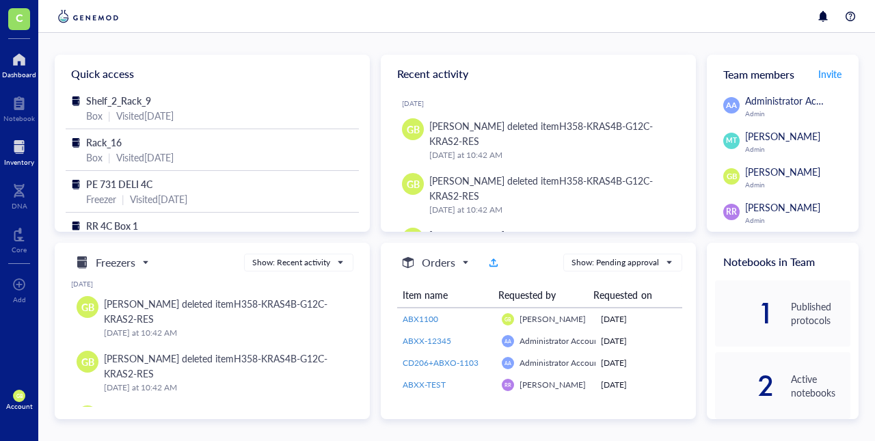
click at [19, 162] on div "Inventory" at bounding box center [19, 162] width 30 height 8
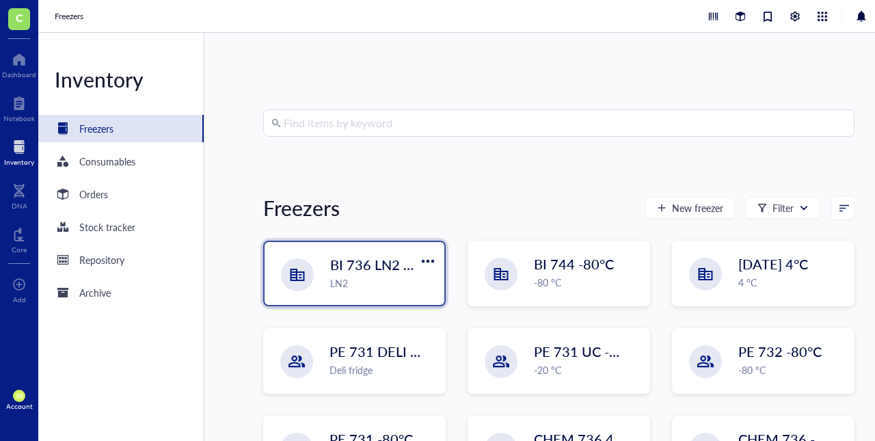
click at [354, 259] on span "BI 736 LN2 Chest" at bounding box center [384, 264] width 108 height 19
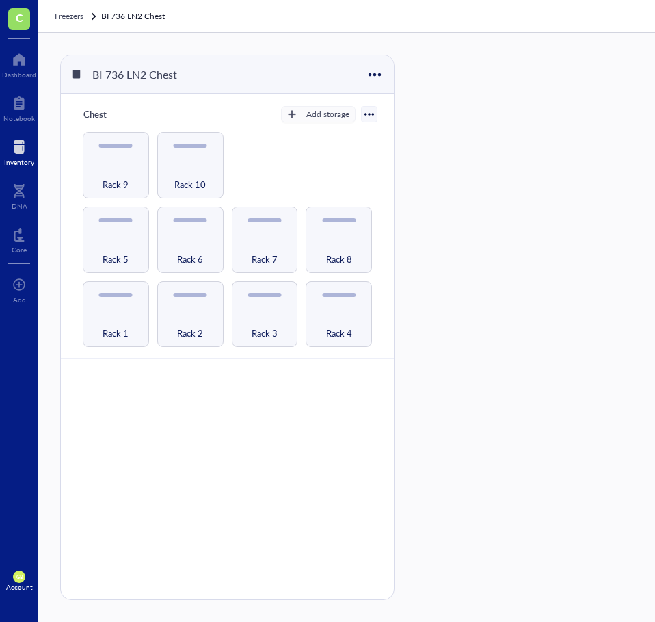
click at [250, 424] on div "Chest Add storage Rack 1 Rack 2 Rack 3 Rack 4 Rack 5 Rack 6 Rack 7 Rack 8 Rack …" at bounding box center [227, 366] width 333 height 544
click at [194, 331] on span "Rack 2" at bounding box center [190, 332] width 26 height 15
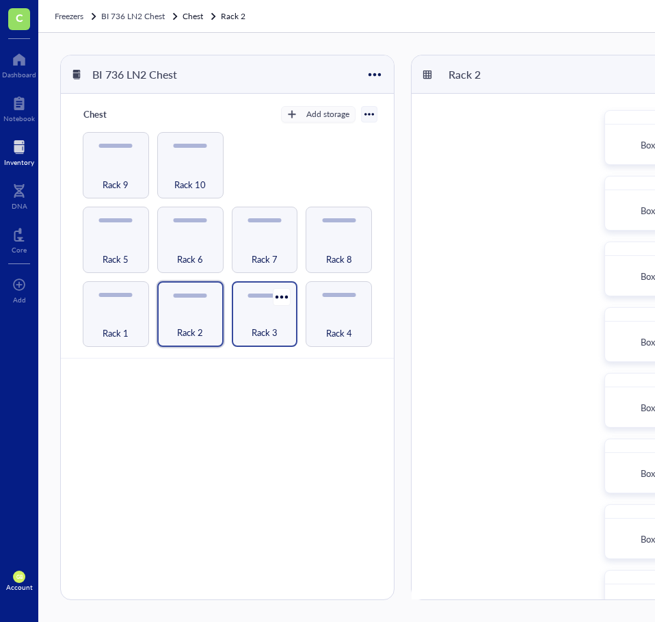
click at [265, 328] on span "Rack 3" at bounding box center [265, 332] width 26 height 15
click at [650, 138] on div "Box 1" at bounding box center [651, 146] width 81 height 30
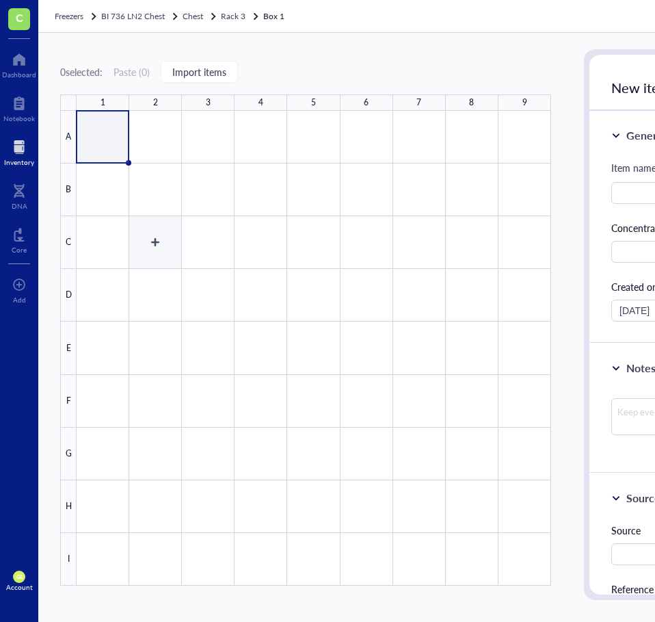
scroll to position [0, 64]
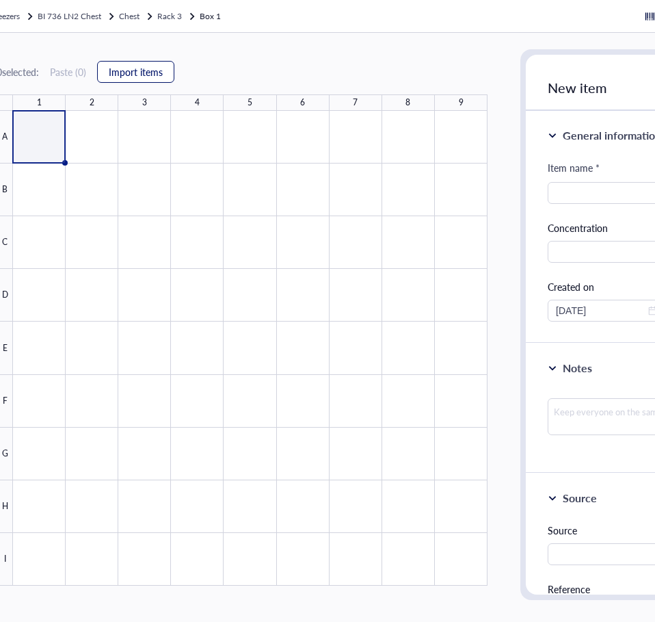
click at [136, 76] on span "Import items" at bounding box center [136, 71] width 54 height 11
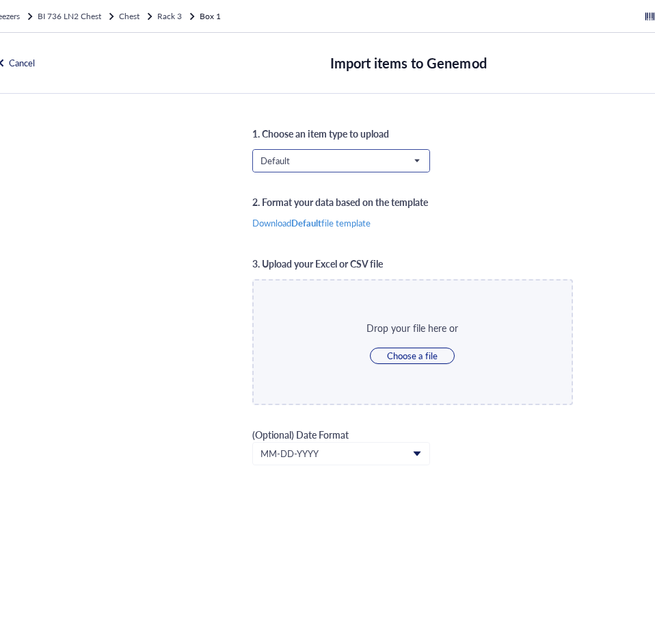
click at [373, 153] on input "search" at bounding box center [335, 160] width 149 height 21
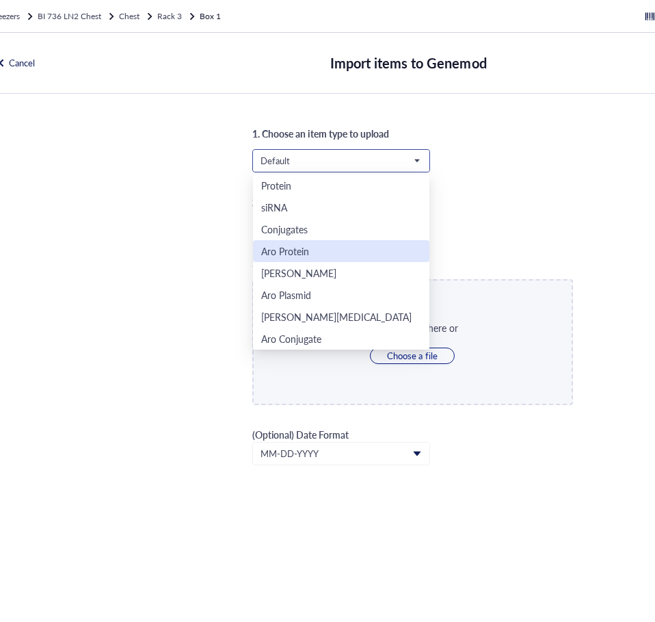
scroll to position [44, 0]
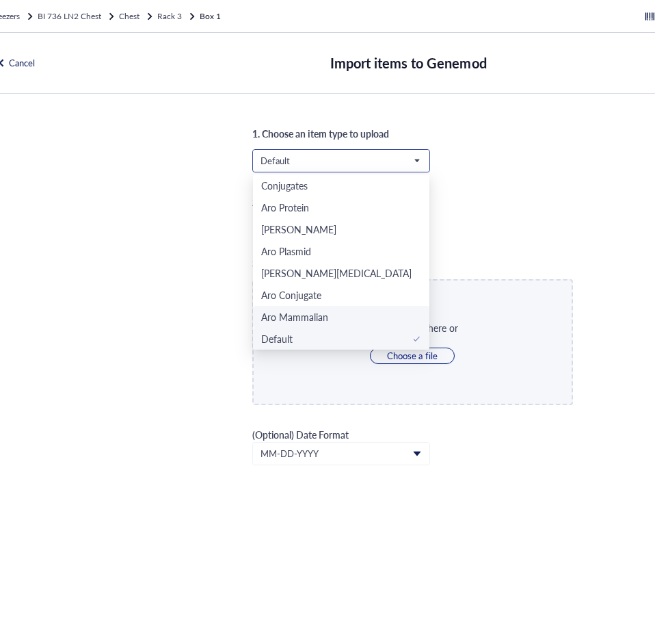
click at [302, 313] on div "Aro Mammalian" at bounding box center [294, 316] width 67 height 15
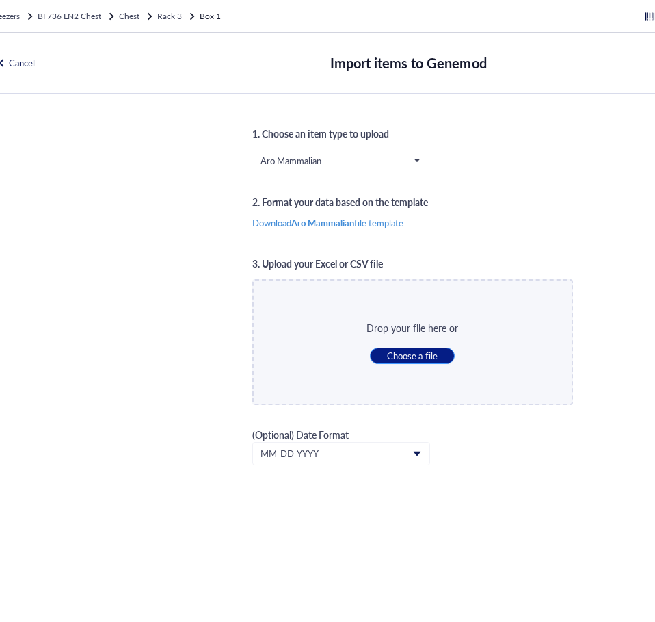
click at [408, 356] on span "Choose a file" at bounding box center [412, 355] width 50 height 12
type input "C:\fakepath\LN2_Rack_3_Box_1.csv"
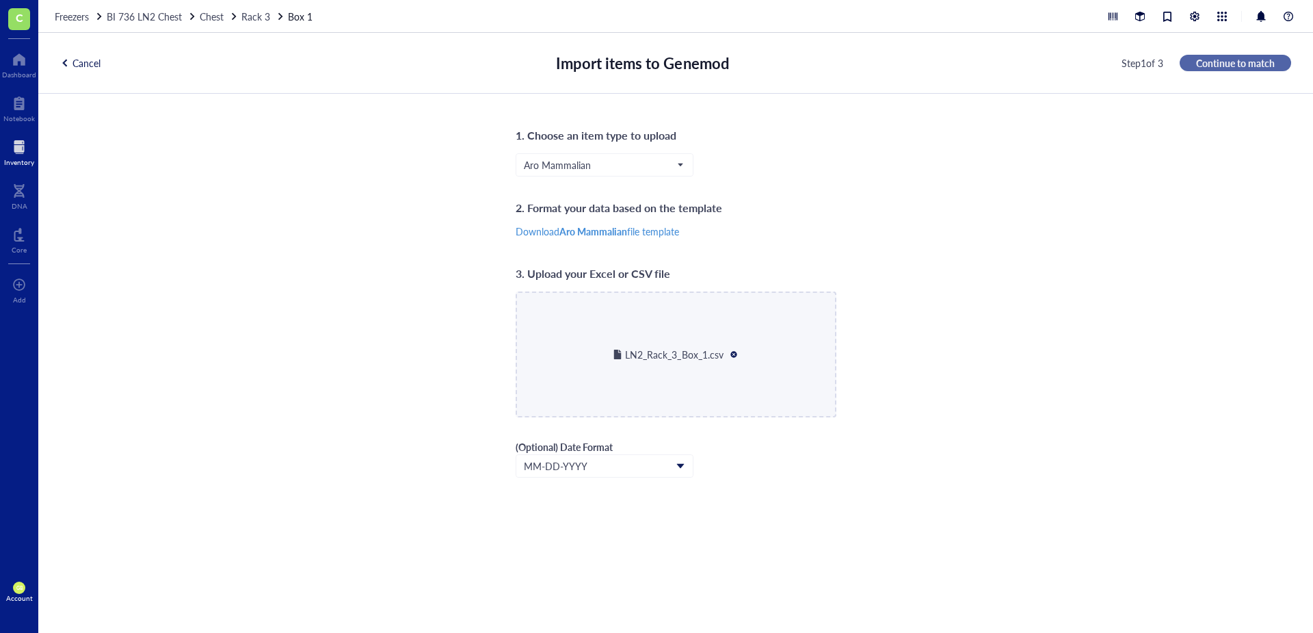
click at [875, 68] on span "Continue to match" at bounding box center [1235, 63] width 79 height 12
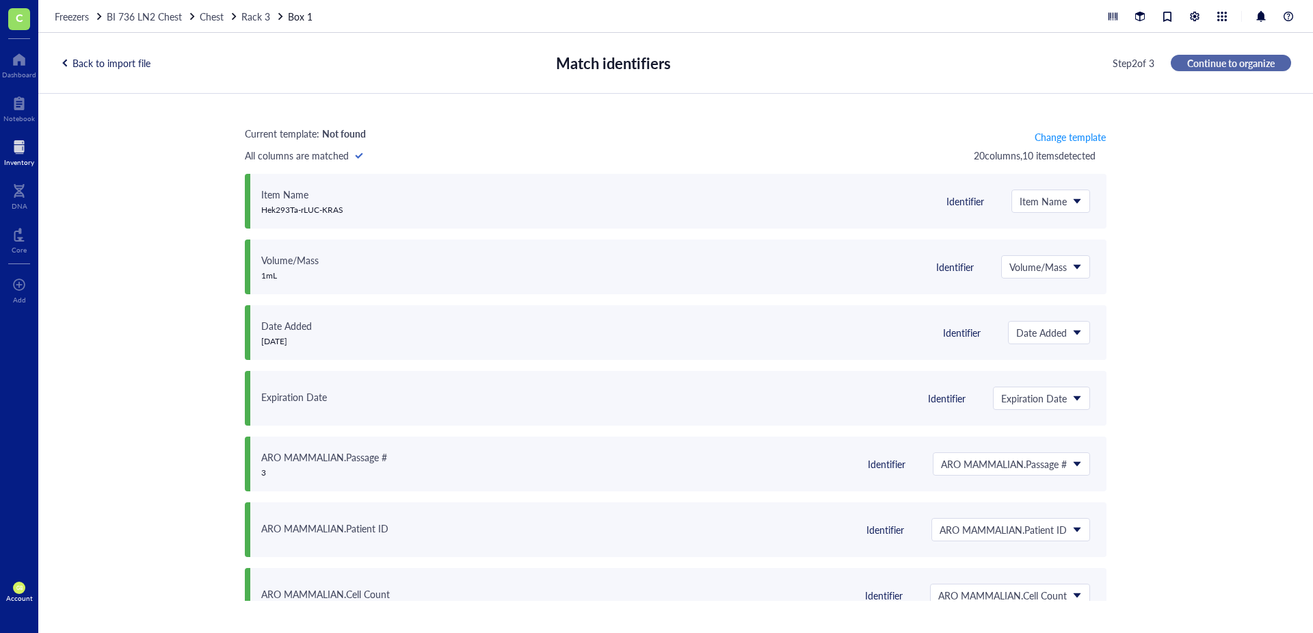
click at [875, 61] on span "Continue to organize" at bounding box center [1231, 63] width 88 height 12
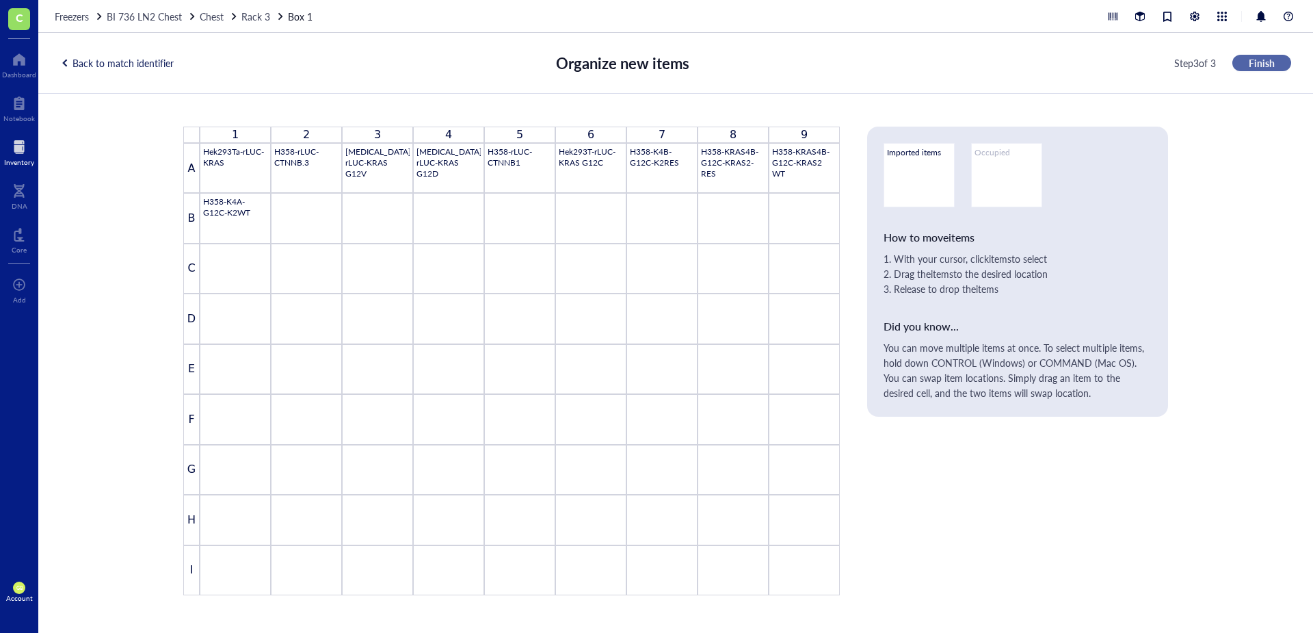
click at [875, 60] on span "Finish" at bounding box center [1262, 63] width 26 height 12
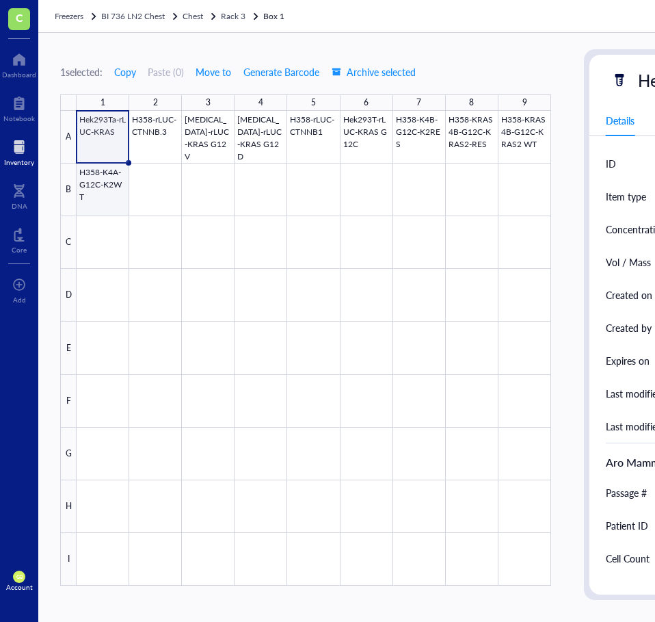
click at [107, 194] on div at bounding box center [314, 348] width 475 height 475
click at [212, 77] on span "Move to" at bounding box center [214, 71] width 36 height 11
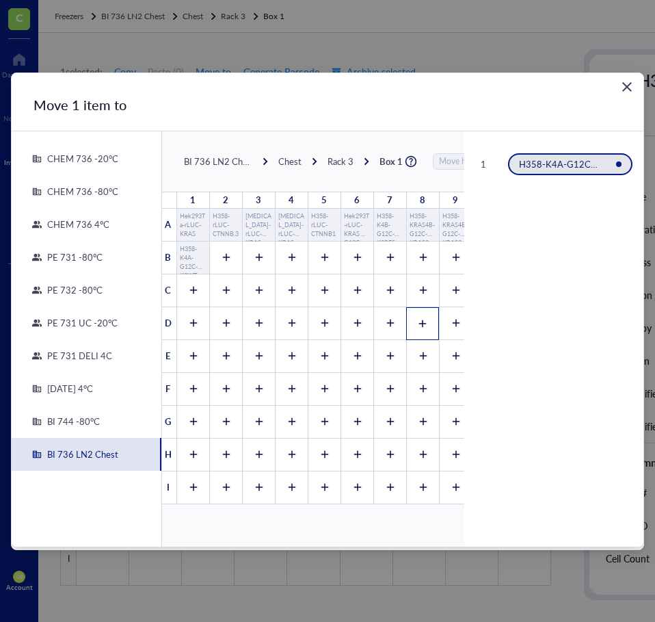
click at [419, 319] on icon at bounding box center [423, 324] width 10 height 10
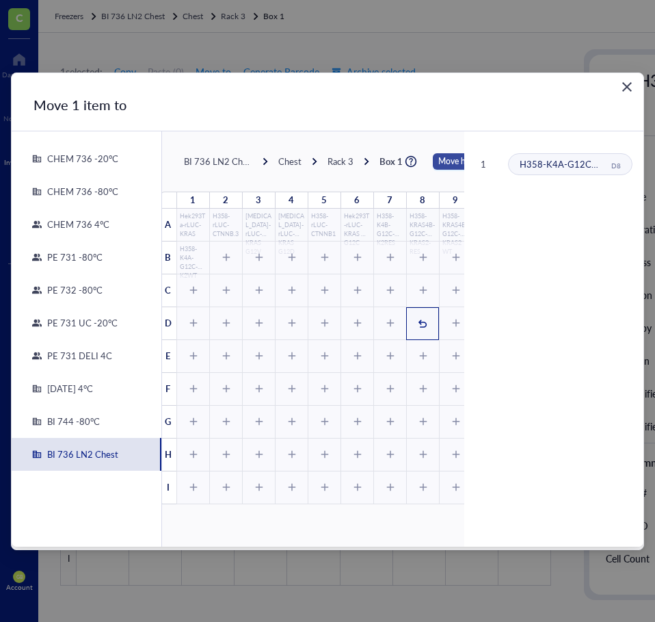
click at [444, 163] on span "Move here" at bounding box center [457, 161] width 38 height 16
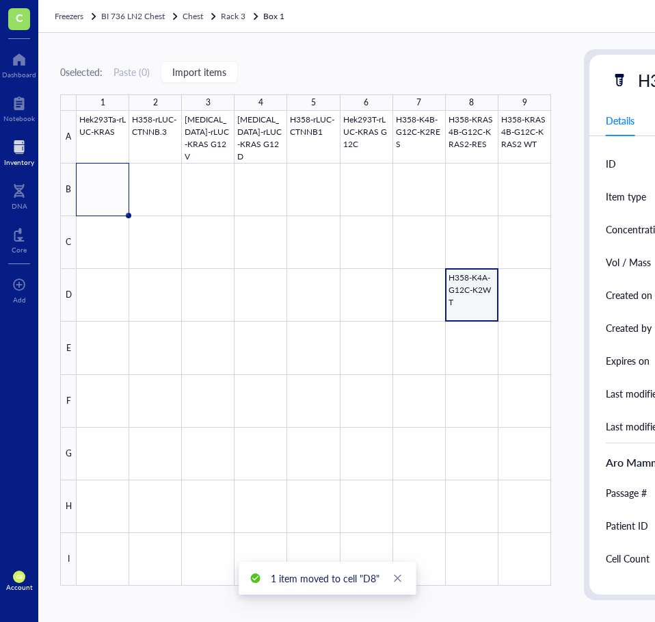
click at [476, 304] on div at bounding box center [314, 348] width 475 height 475
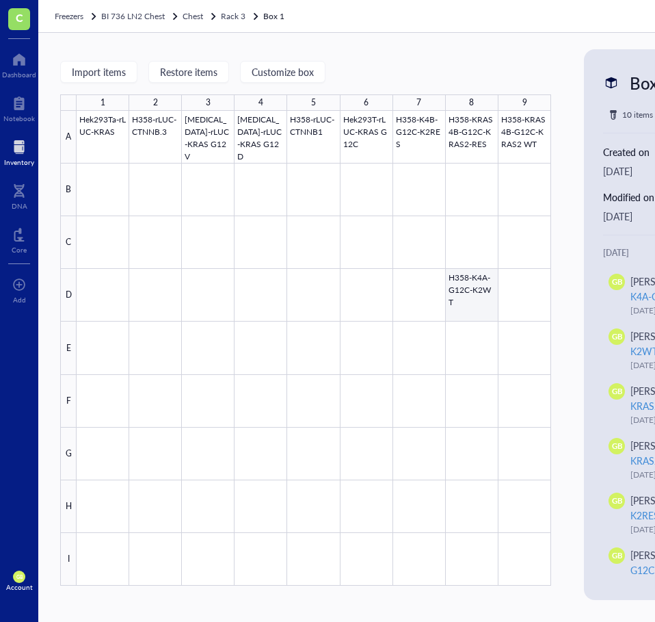
click at [486, 285] on div at bounding box center [314, 348] width 475 height 475
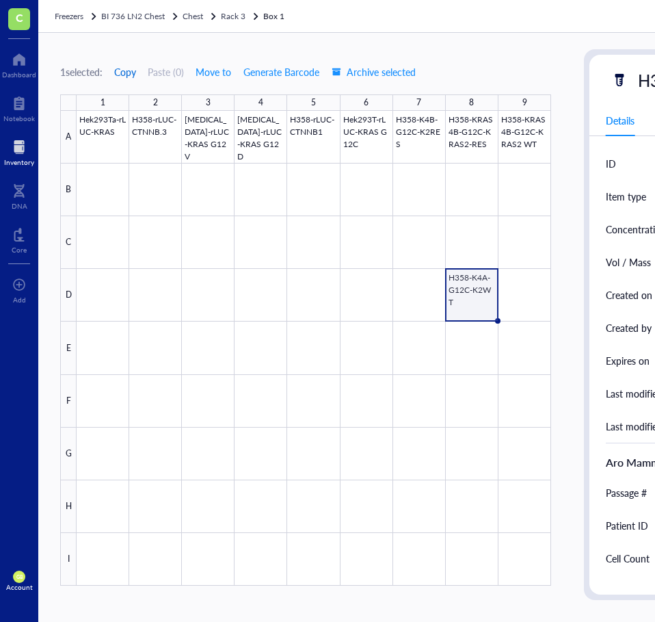
click at [127, 74] on span "Copy" at bounding box center [125, 71] width 22 height 11
click at [516, 307] on div at bounding box center [314, 348] width 475 height 475
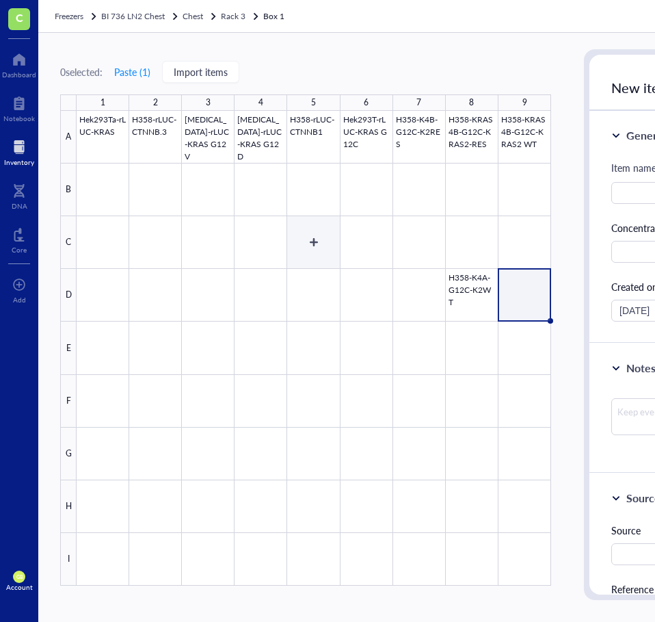
scroll to position [0, 64]
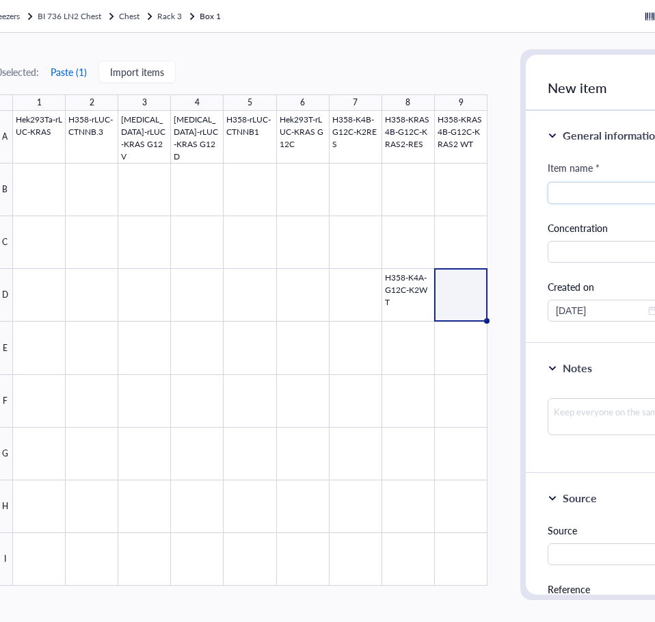
click at [67, 74] on button "Paste ( 1 )" at bounding box center [69, 72] width 38 height 22
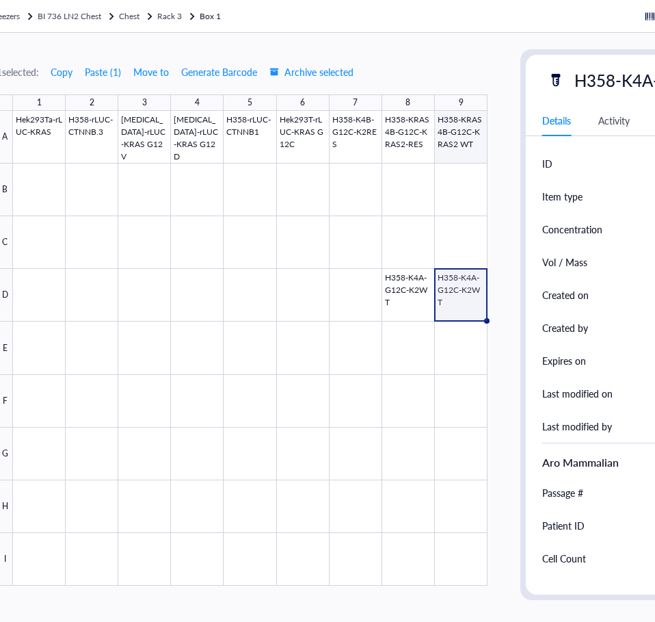
click at [464, 144] on div "1 selected: Copy Paste ( 1 ) Move to Generate Barcode Archive selected 1 2 3 4 …" at bounding box center [412, 327] width 875 height 589
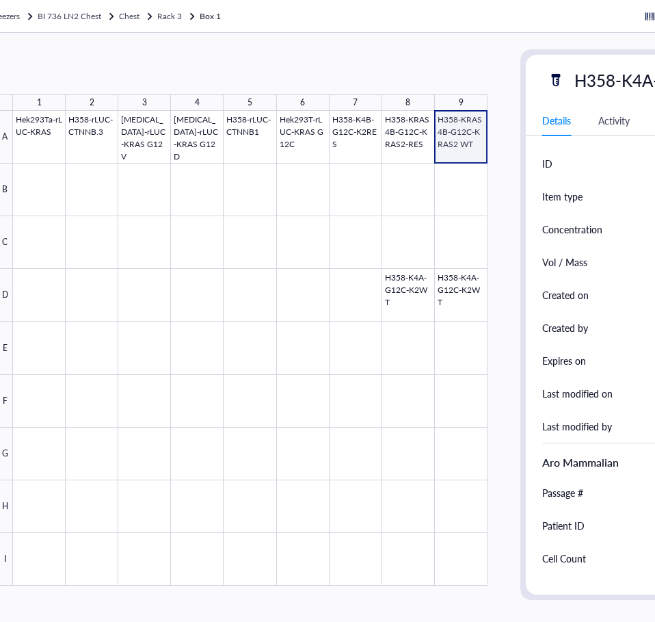
scroll to position [0, 220]
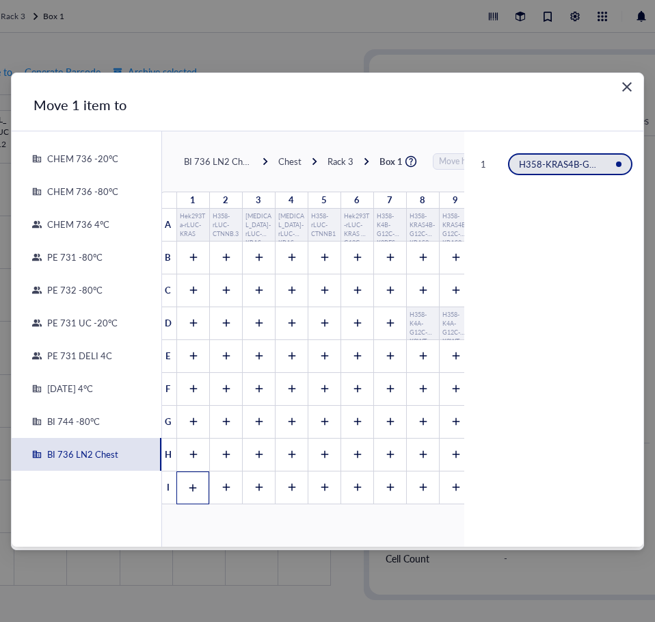
click at [189, 440] on icon at bounding box center [193, 488] width 10 height 10
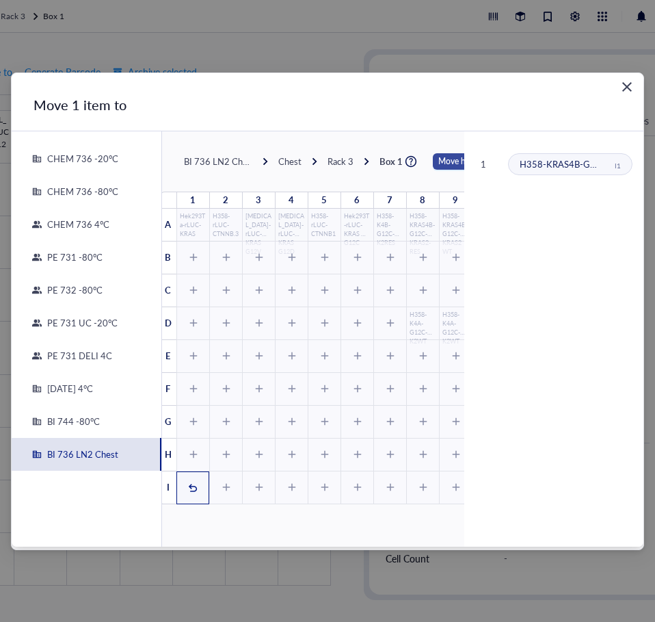
click at [445, 166] on span "Move here" at bounding box center [457, 161] width 38 height 16
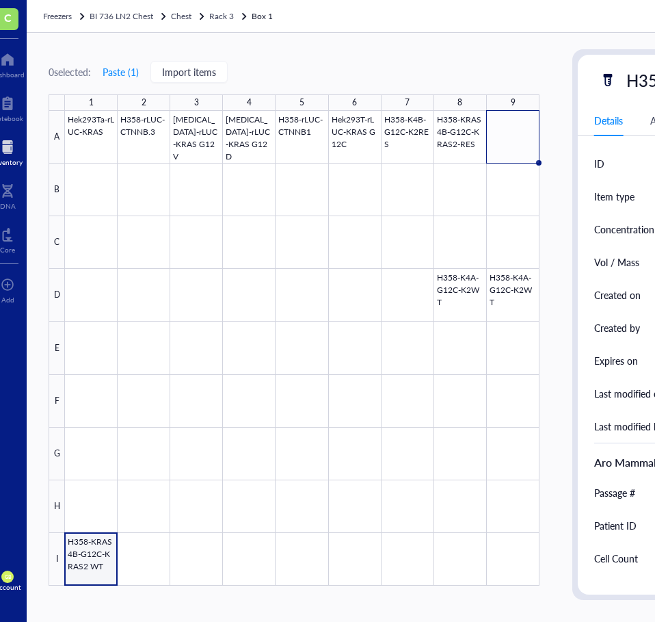
scroll to position [0, 0]
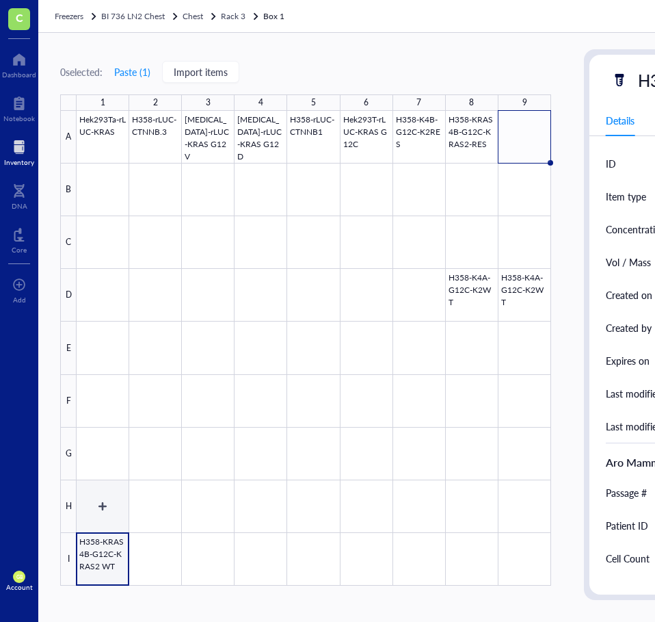
click at [113, 440] on div at bounding box center [314, 348] width 475 height 475
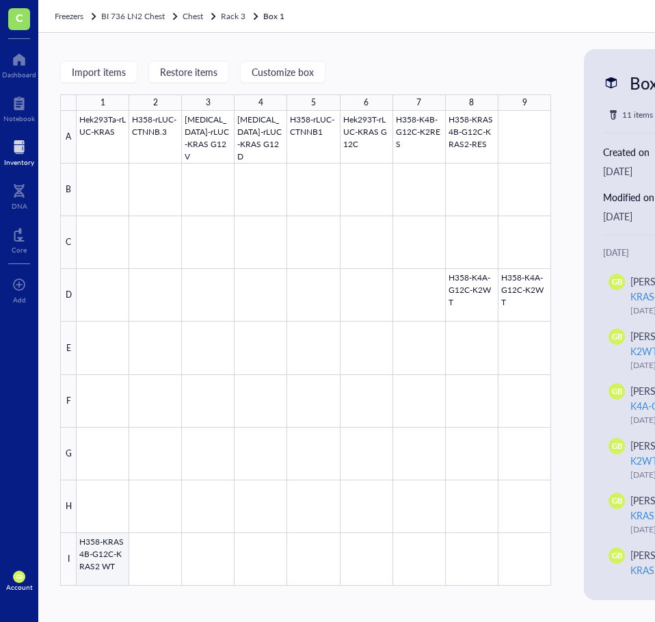
click at [111, 440] on div at bounding box center [314, 348] width 475 height 475
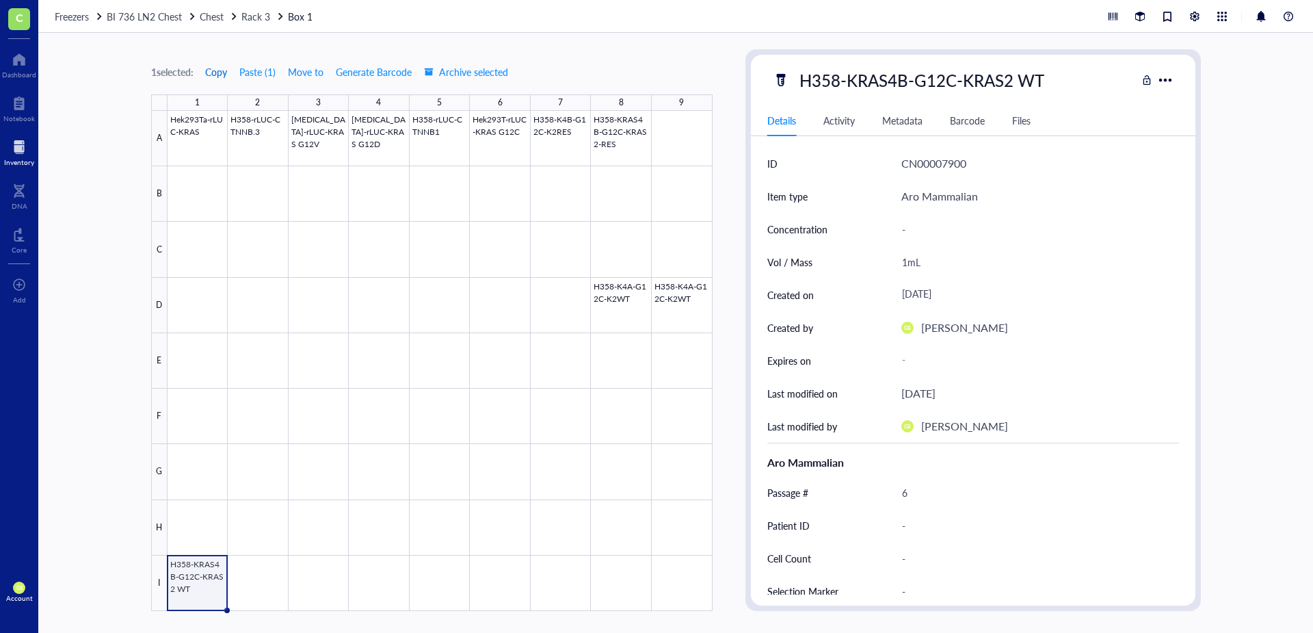
click at [227, 71] on span "Copy" at bounding box center [216, 71] width 22 height 11
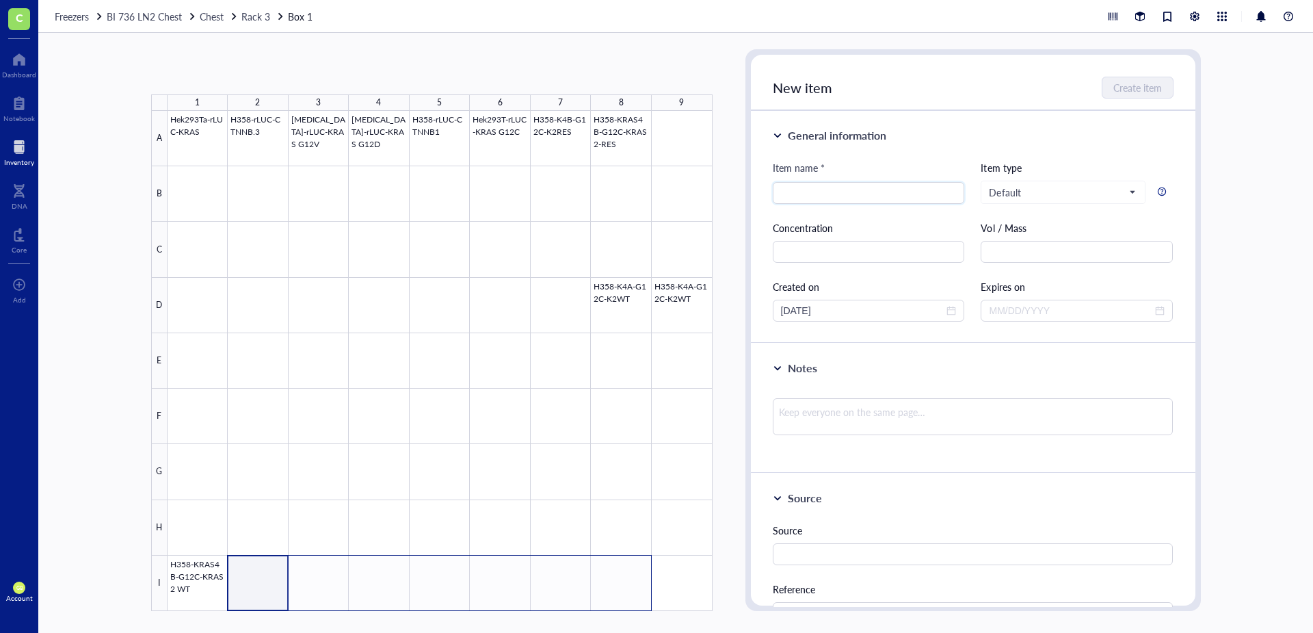
drag, startPoint x: 277, startPoint y: 570, endPoint x: 607, endPoint y: 594, distance: 330.5
click at [607, 440] on div at bounding box center [440, 361] width 545 height 500
click at [217, 73] on button "Paste ( 1 )" at bounding box center [224, 72] width 38 height 22
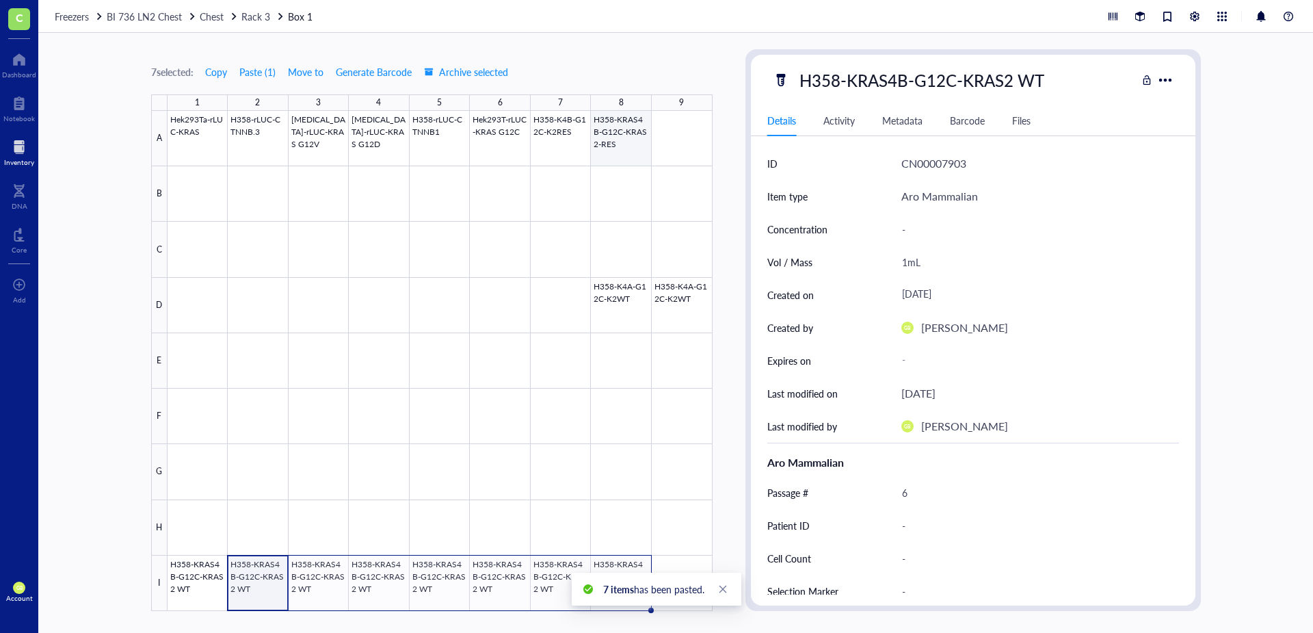
click at [625, 141] on div at bounding box center [440, 361] width 545 height 500
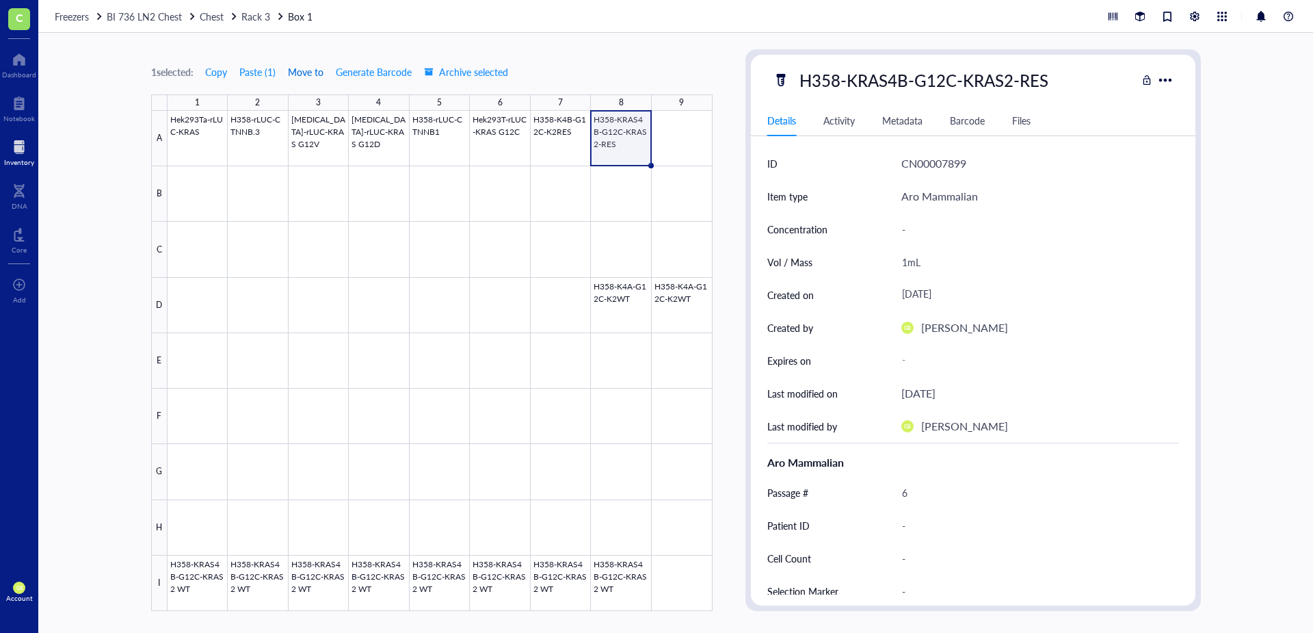
click at [306, 70] on span "Move to" at bounding box center [306, 71] width 36 height 11
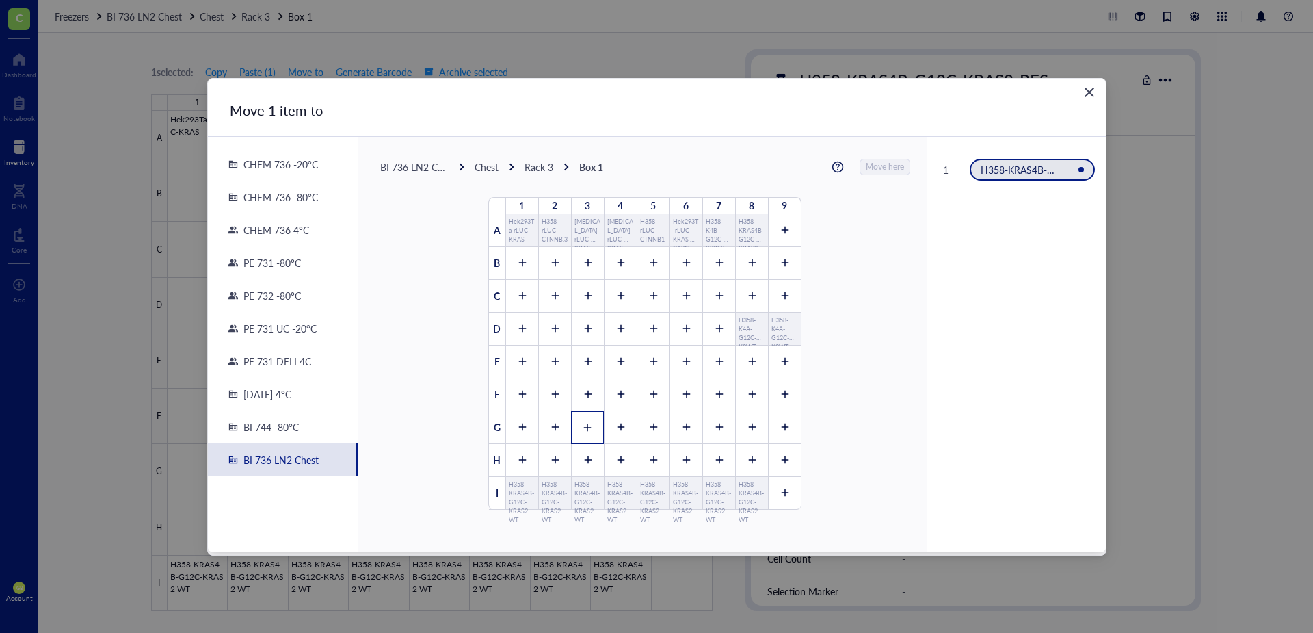
click at [583, 426] on icon at bounding box center [588, 428] width 10 height 10
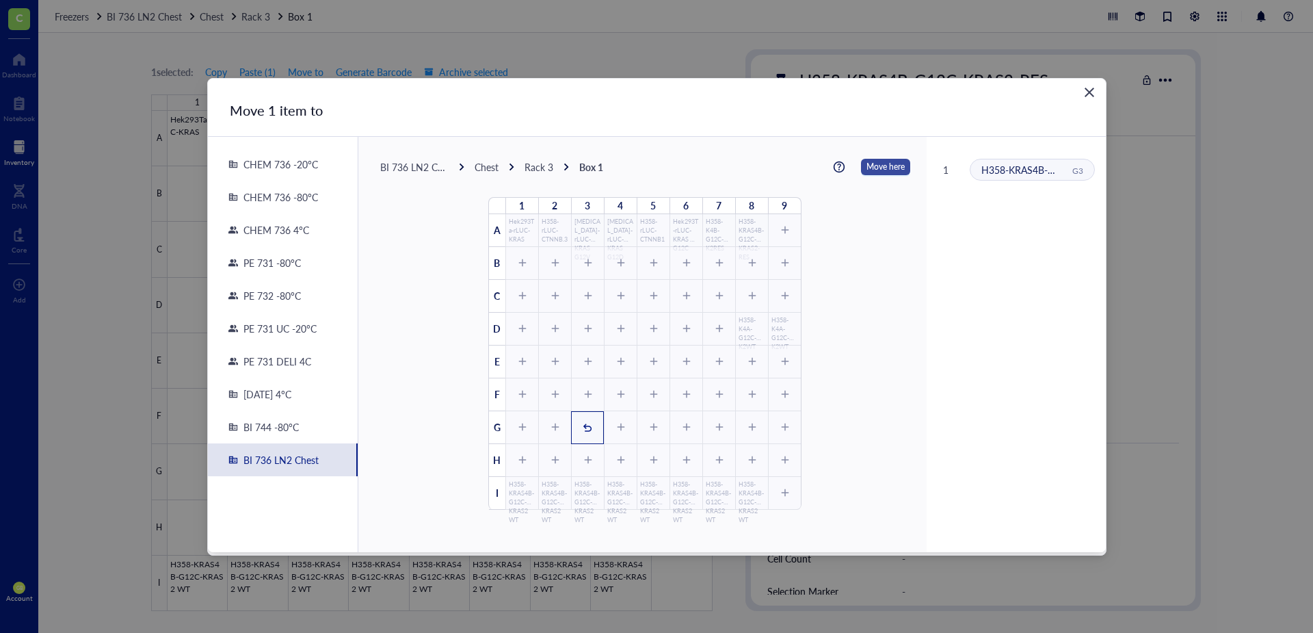
click at [867, 167] on span "Move here" at bounding box center [886, 167] width 38 height 18
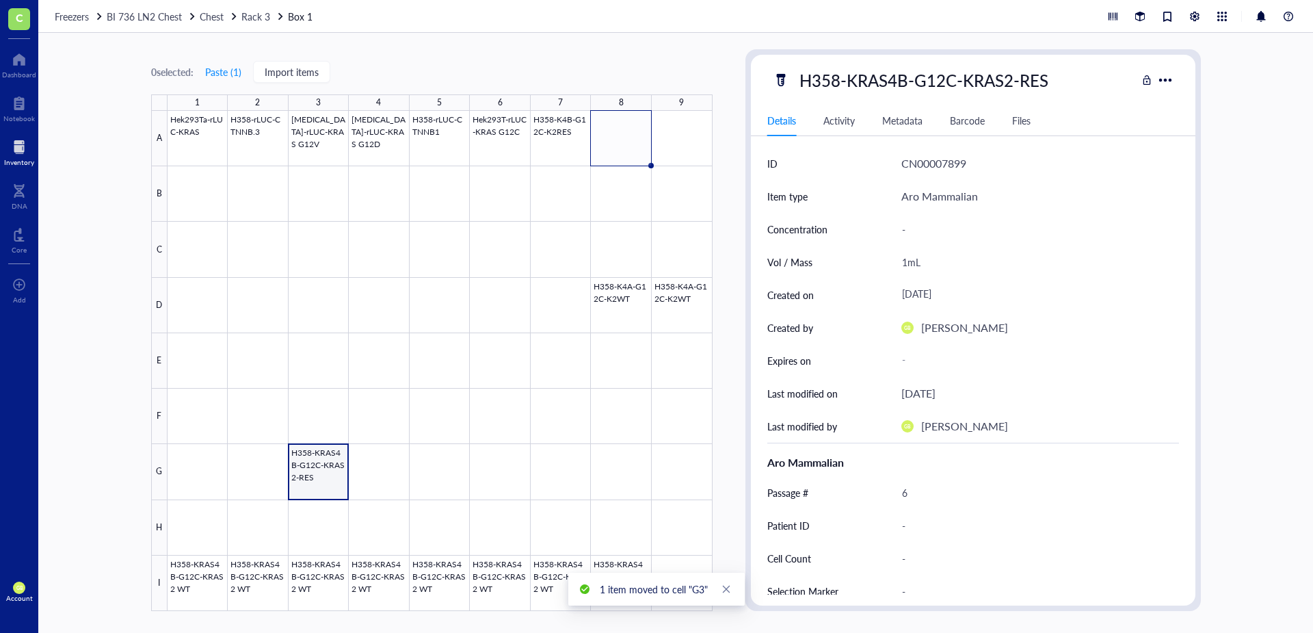
click at [328, 440] on div at bounding box center [440, 361] width 545 height 500
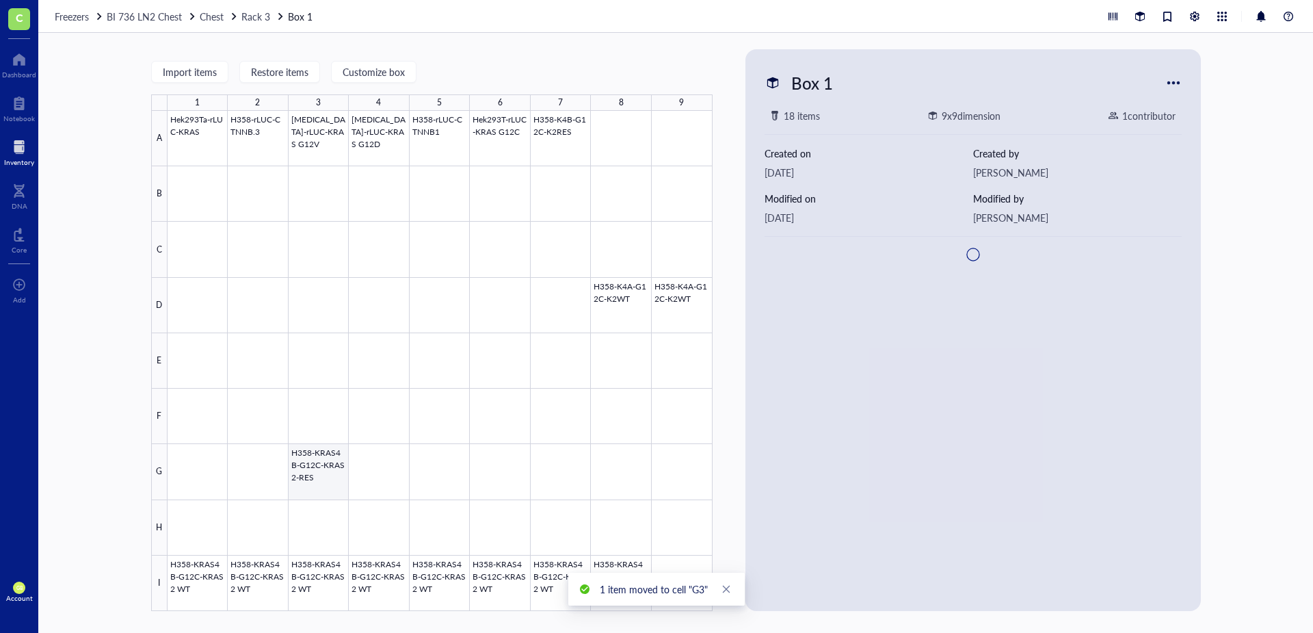
click at [327, 440] on div at bounding box center [440, 361] width 545 height 500
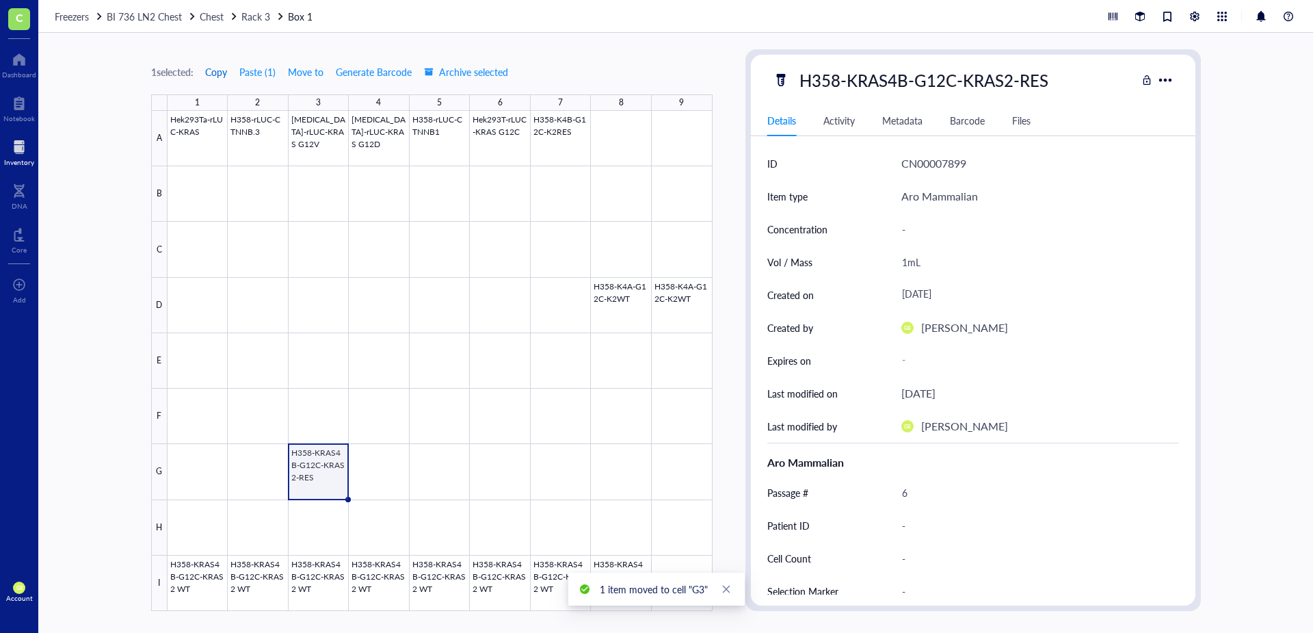
click at [222, 71] on span "Copy" at bounding box center [216, 71] width 22 height 11
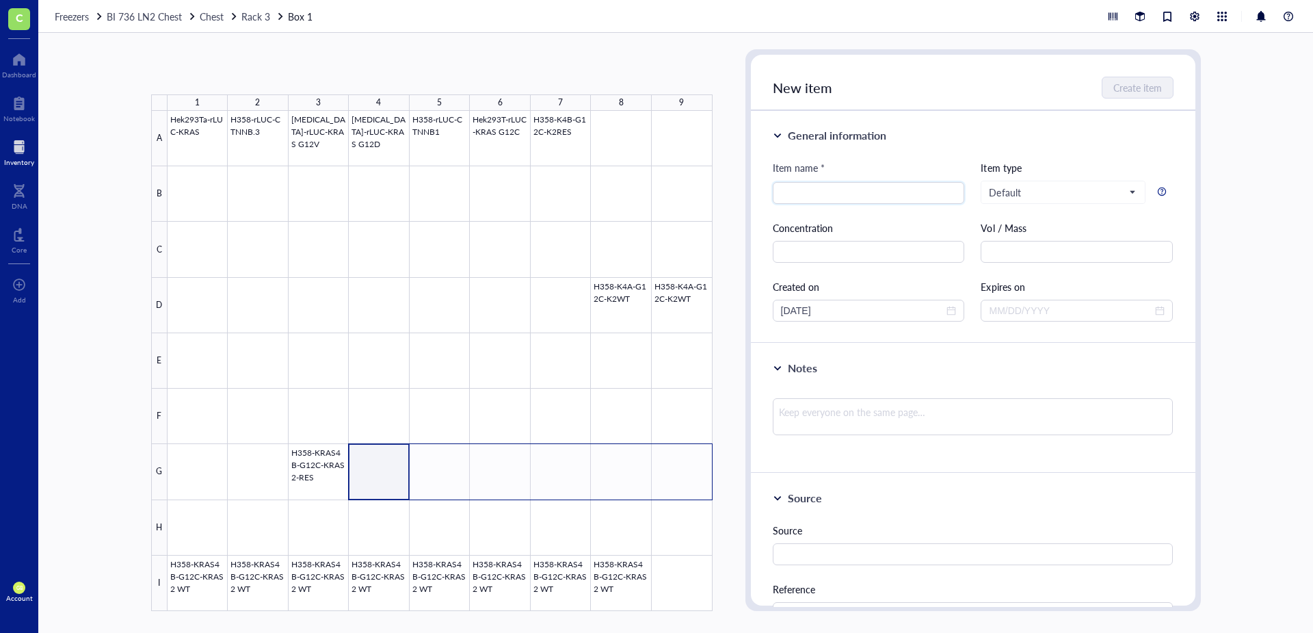
drag, startPoint x: 372, startPoint y: 454, endPoint x: 691, endPoint y: 457, distance: 318.7
click at [691, 440] on div at bounding box center [440, 361] width 545 height 500
click at [214, 70] on button "Paste ( 1 )" at bounding box center [224, 72] width 38 height 22
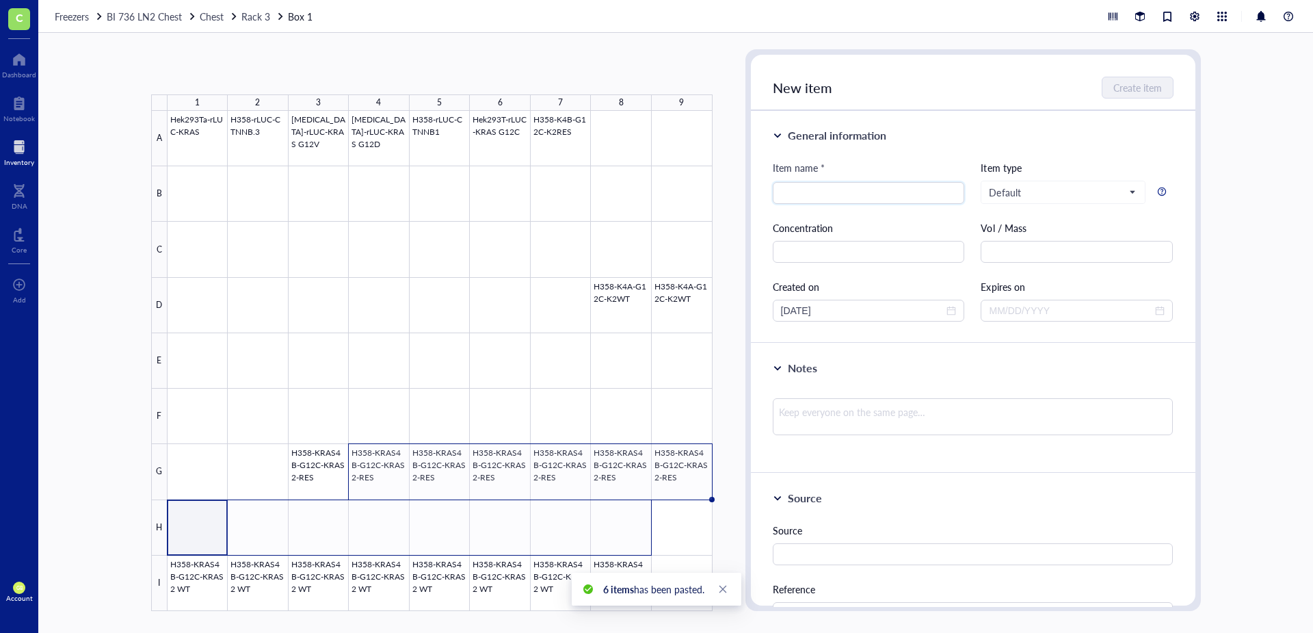
drag, startPoint x: 201, startPoint y: 510, endPoint x: 609, endPoint y: 531, distance: 408.2
click at [609, 440] on div at bounding box center [440, 361] width 545 height 500
click at [241, 70] on button "Paste ( 1 )" at bounding box center [224, 72] width 38 height 22
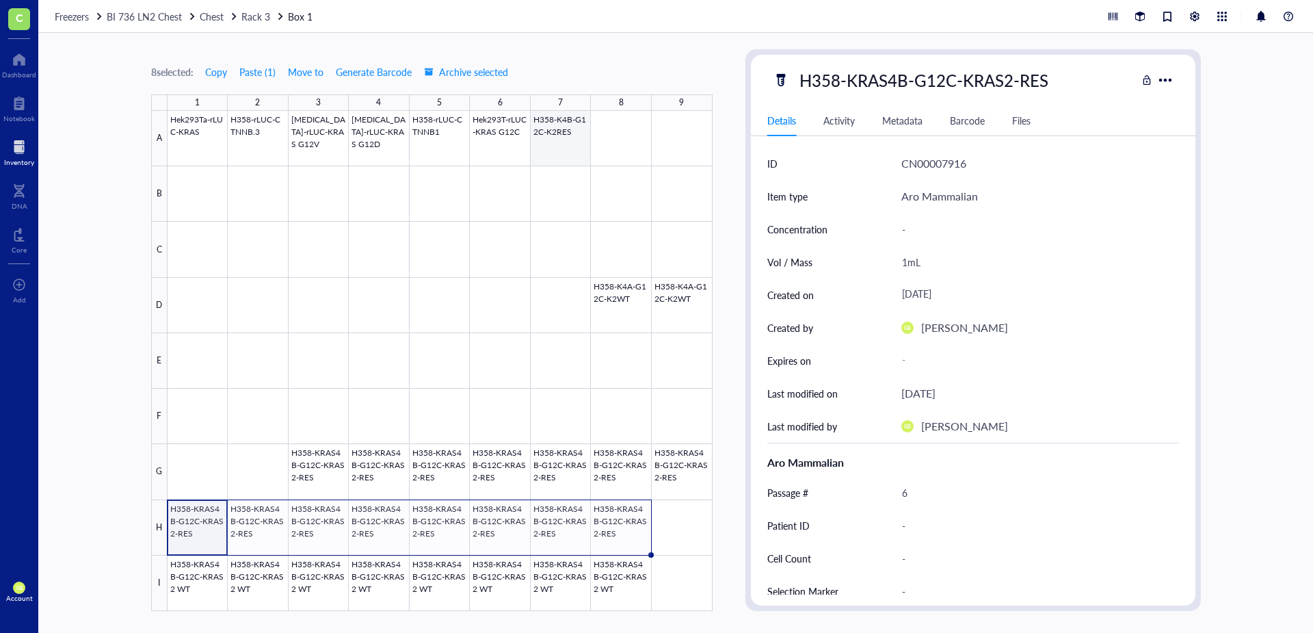
click at [566, 146] on div at bounding box center [440, 361] width 545 height 500
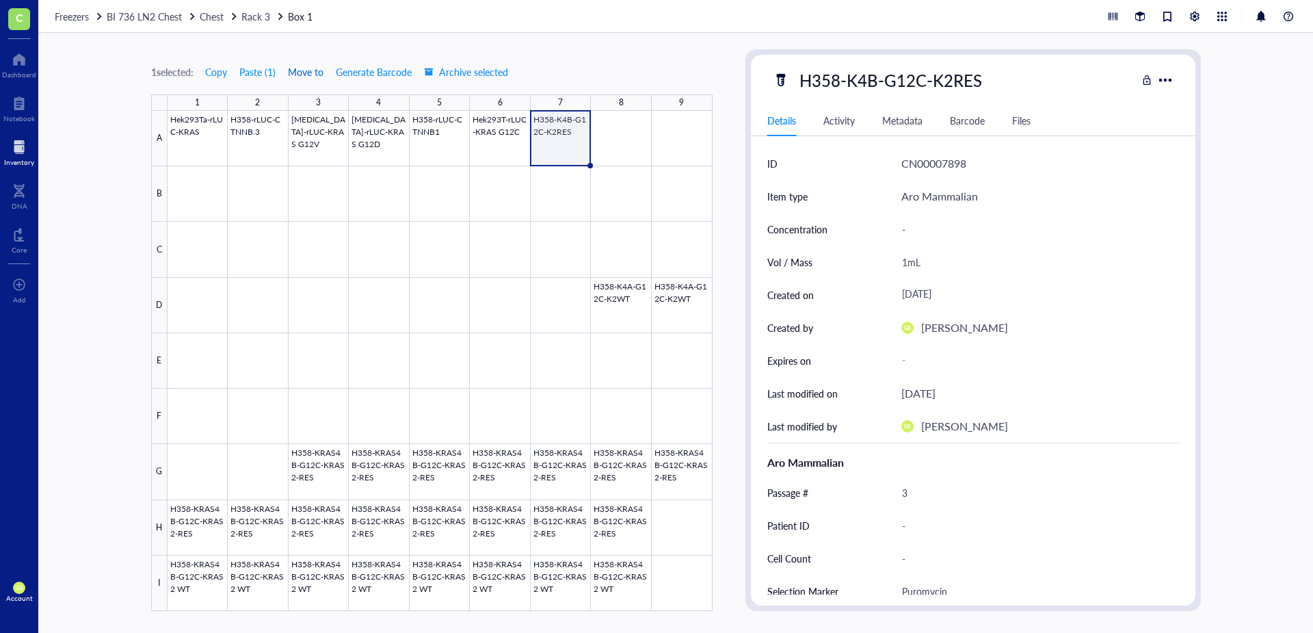
click at [320, 72] on span "Move to" at bounding box center [306, 71] width 36 height 11
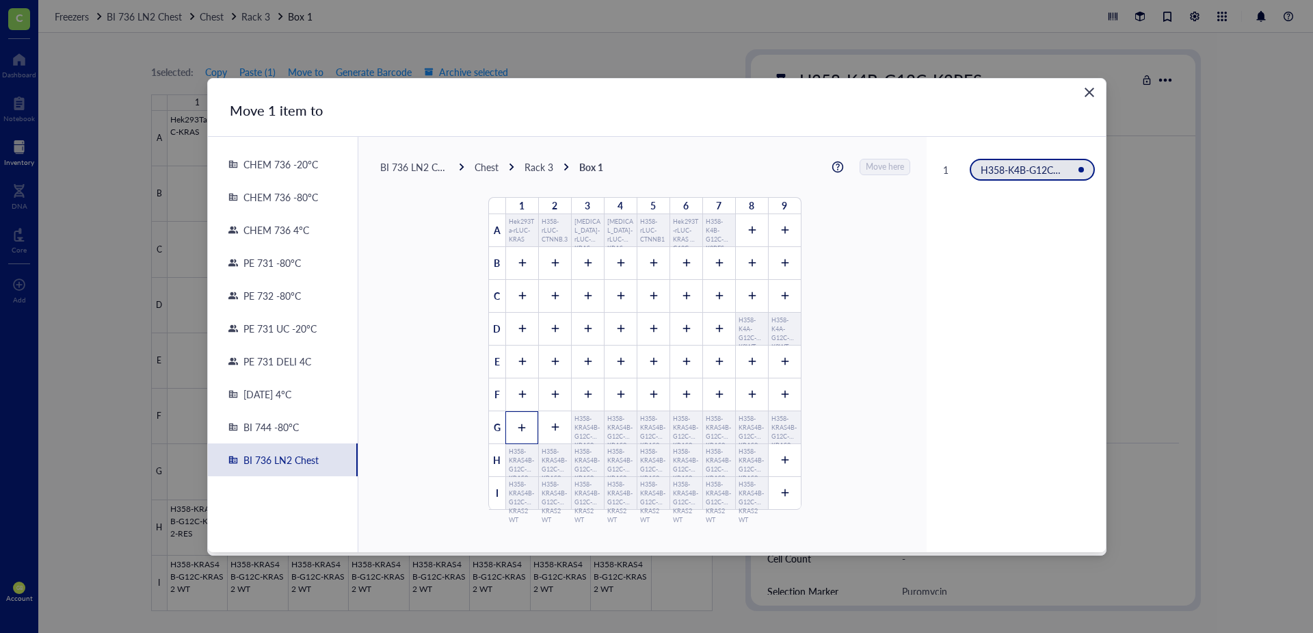
click at [517, 426] on icon at bounding box center [522, 428] width 10 height 10
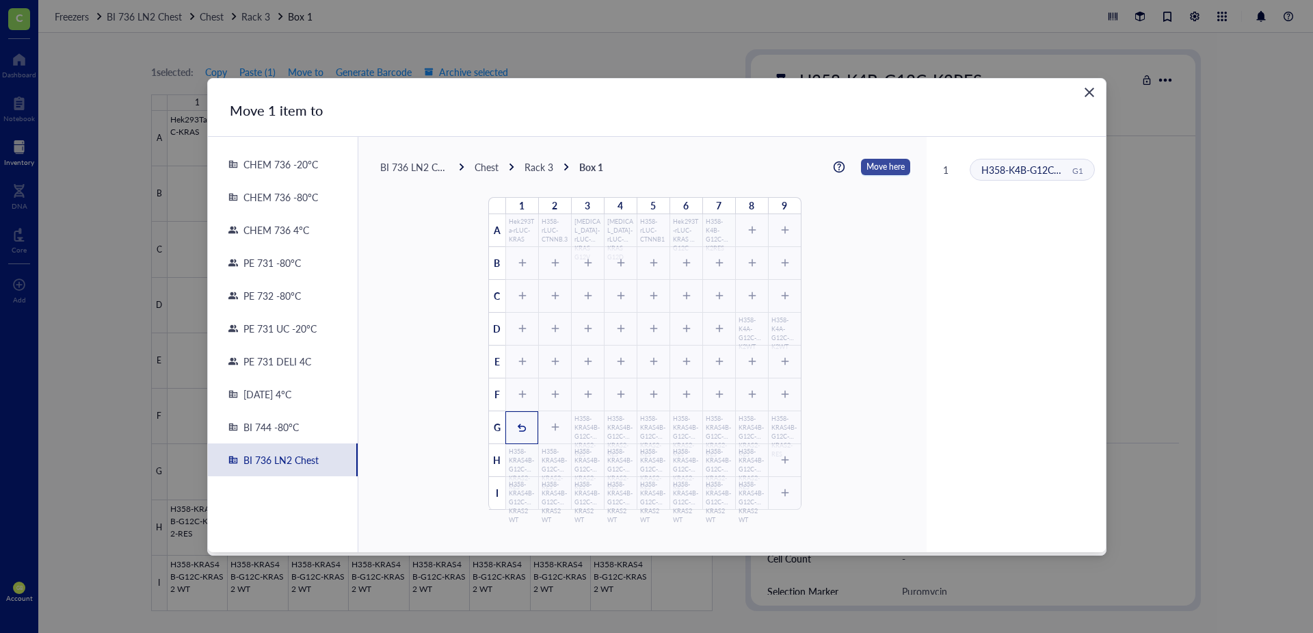
click at [867, 173] on span "Move here" at bounding box center [886, 167] width 38 height 18
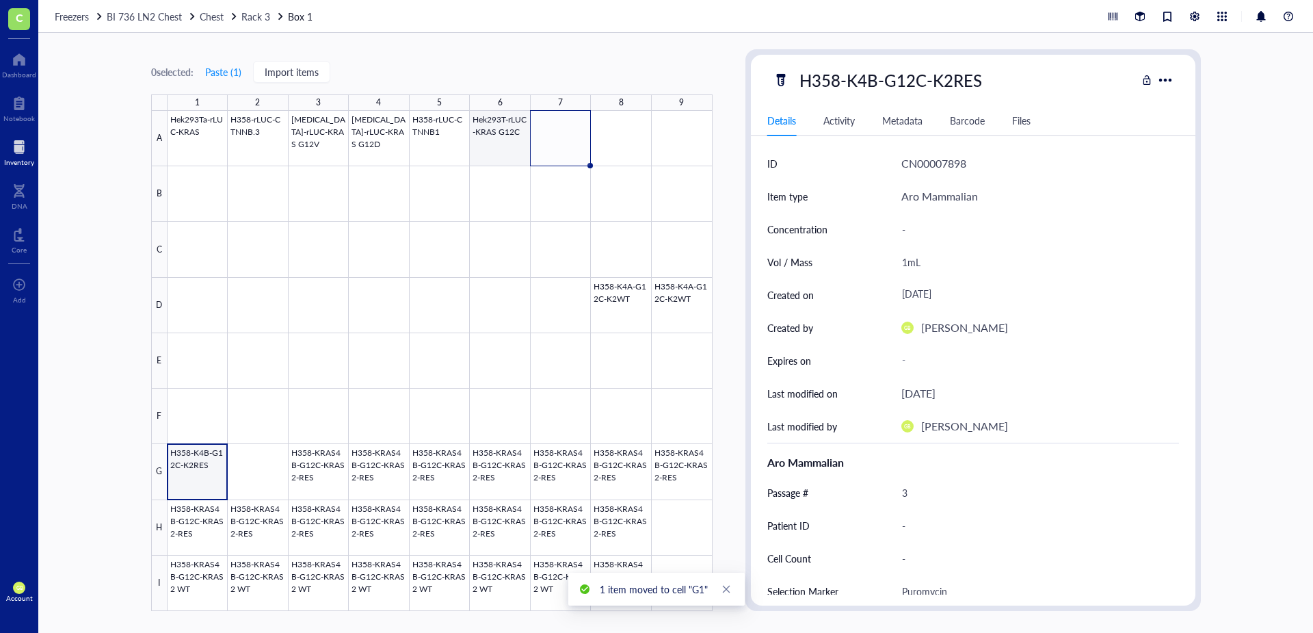
click at [504, 144] on div at bounding box center [440, 361] width 545 height 500
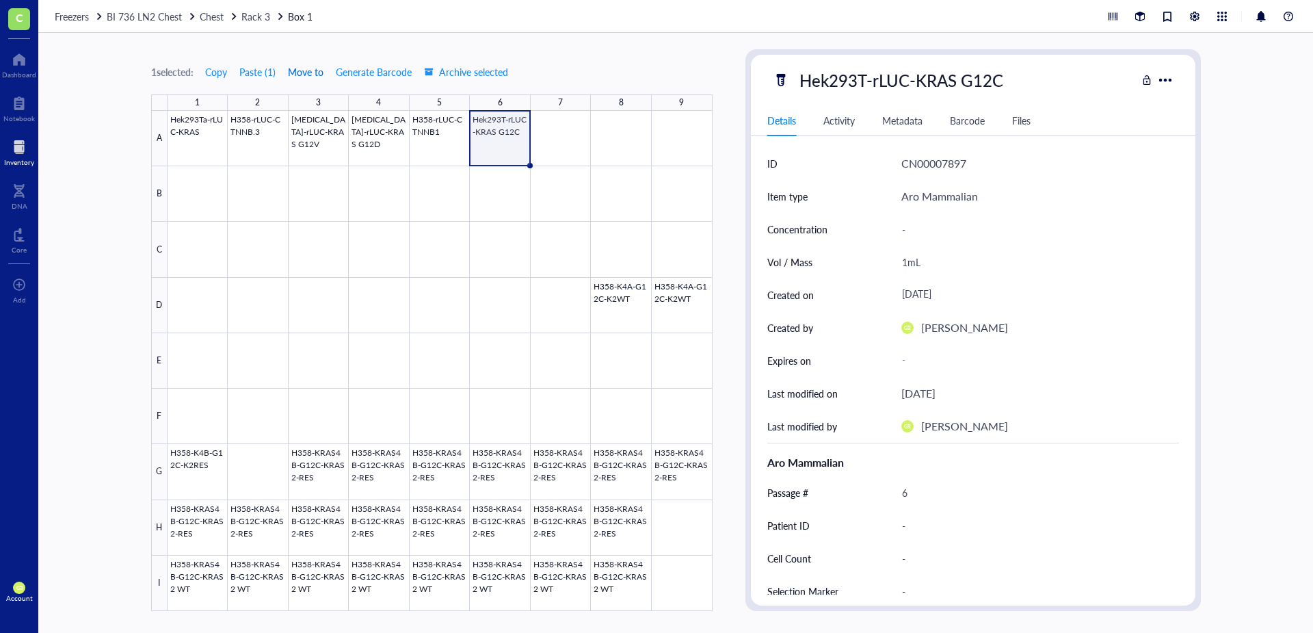
click at [311, 75] on span "Move to" at bounding box center [306, 71] width 36 height 11
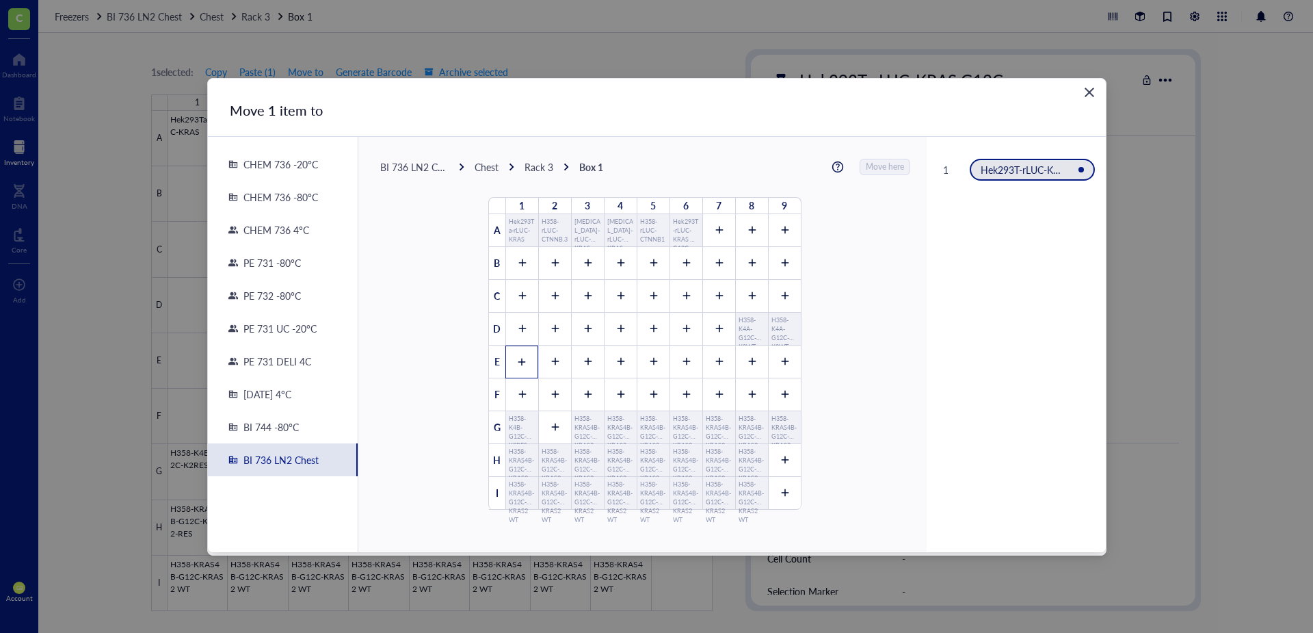
click at [520, 364] on icon at bounding box center [522, 362] width 10 height 10
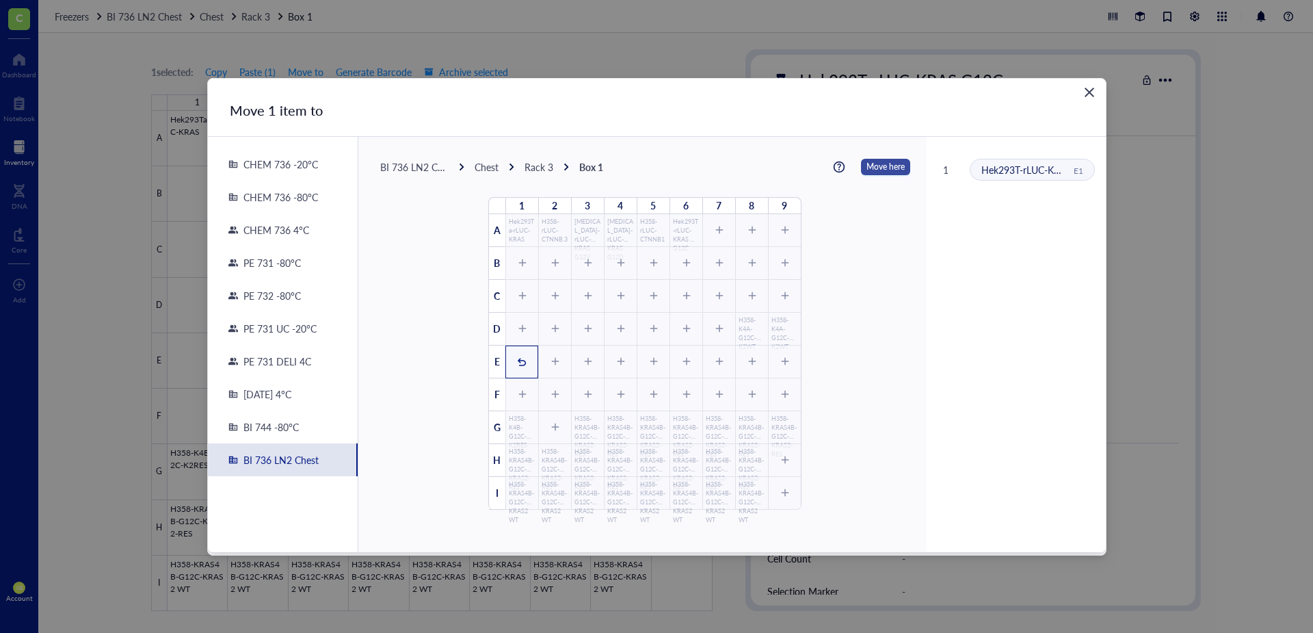
click at [874, 163] on span "Move here" at bounding box center [886, 167] width 38 height 18
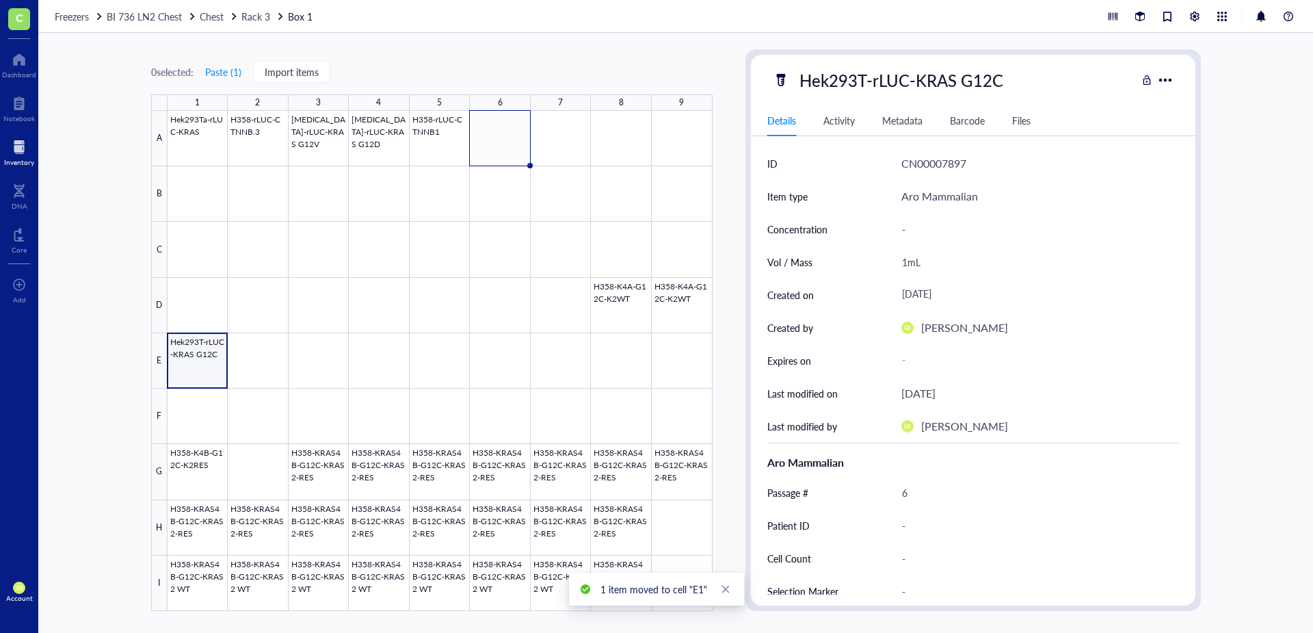
click at [204, 347] on div at bounding box center [440, 361] width 545 height 500
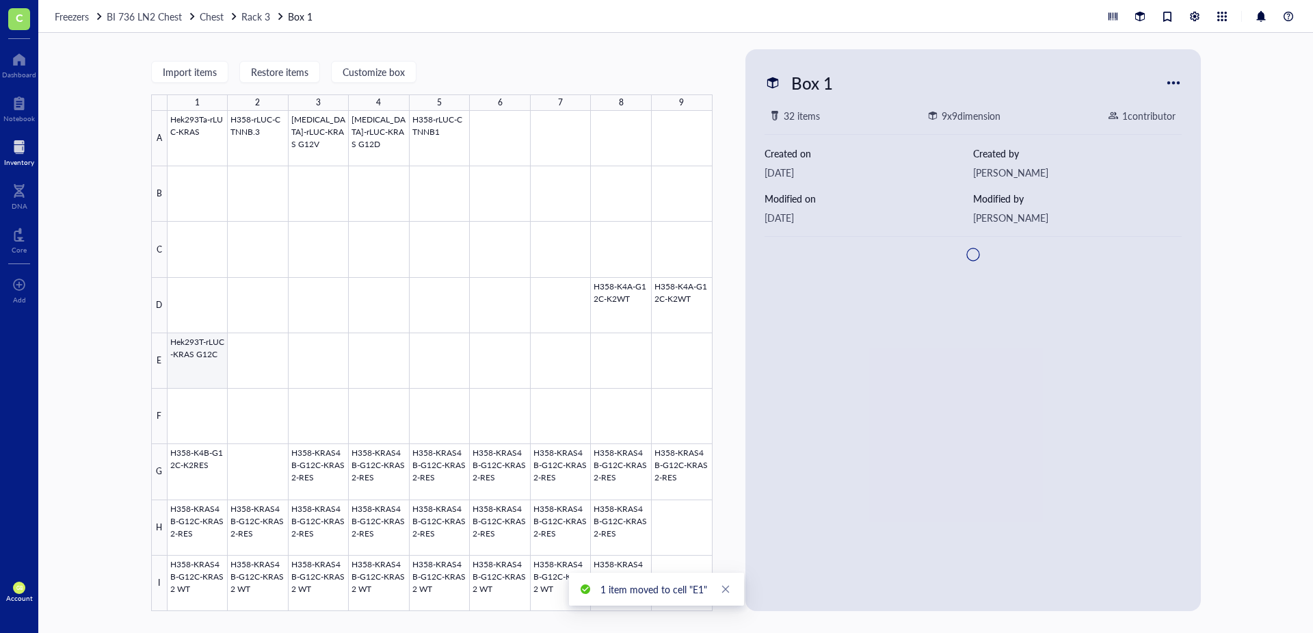
click at [204, 354] on div at bounding box center [440, 361] width 545 height 500
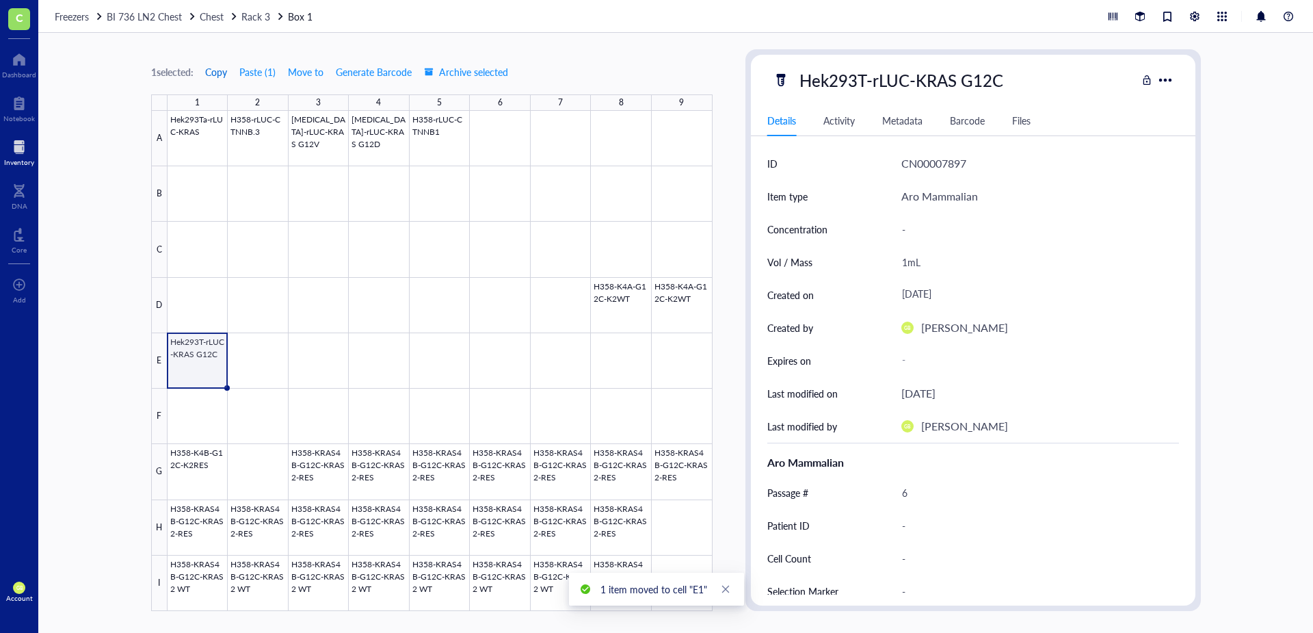
click at [224, 76] on span "Copy" at bounding box center [216, 71] width 22 height 11
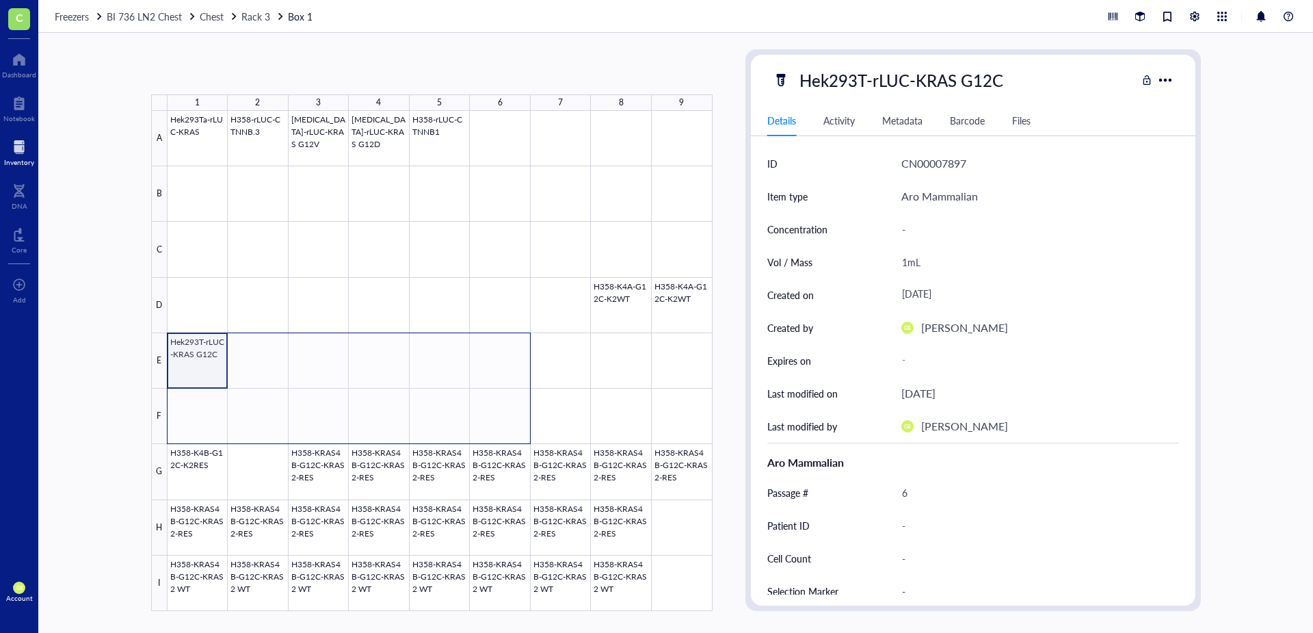
drag, startPoint x: 210, startPoint y: 374, endPoint x: 520, endPoint y: 404, distance: 311.3
click at [520, 404] on div at bounding box center [440, 361] width 545 height 500
click at [272, 72] on button "Paste ( 1 )" at bounding box center [258, 72] width 38 height 22
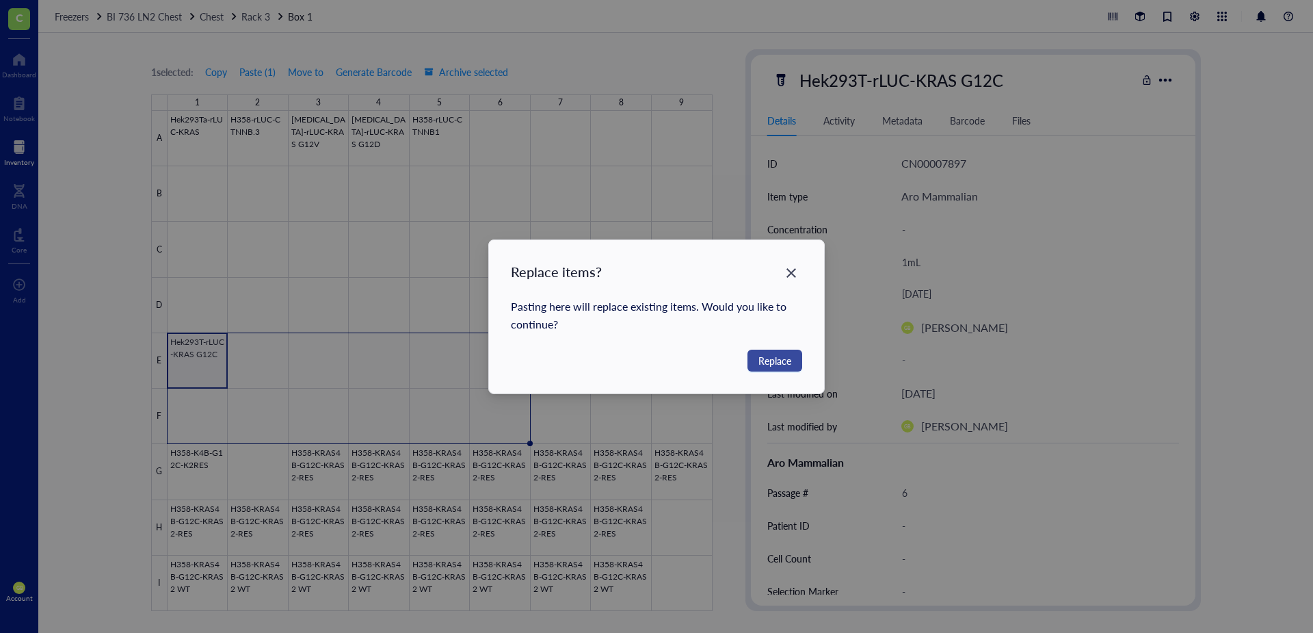
click at [766, 357] on span "Replace" at bounding box center [775, 360] width 33 height 15
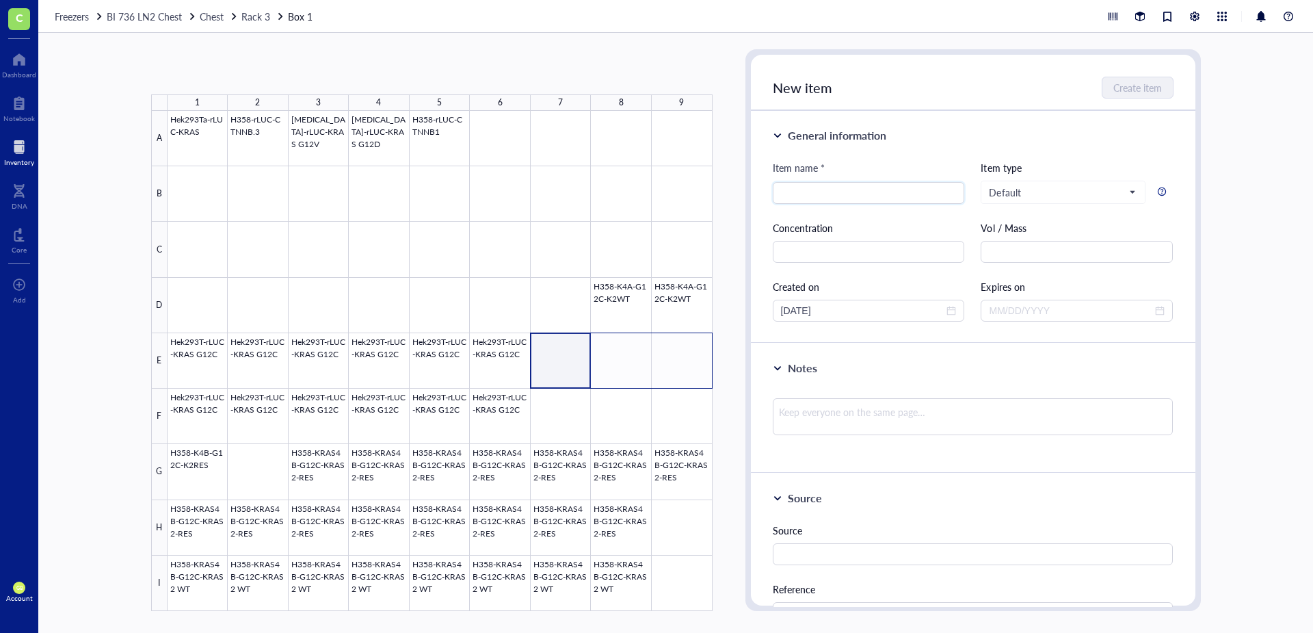
drag, startPoint x: 579, startPoint y: 370, endPoint x: 672, endPoint y: 368, distance: 93.0
click at [672, 368] on div at bounding box center [440, 361] width 545 height 500
click at [233, 77] on button "Paste ( 1 )" at bounding box center [224, 72] width 38 height 22
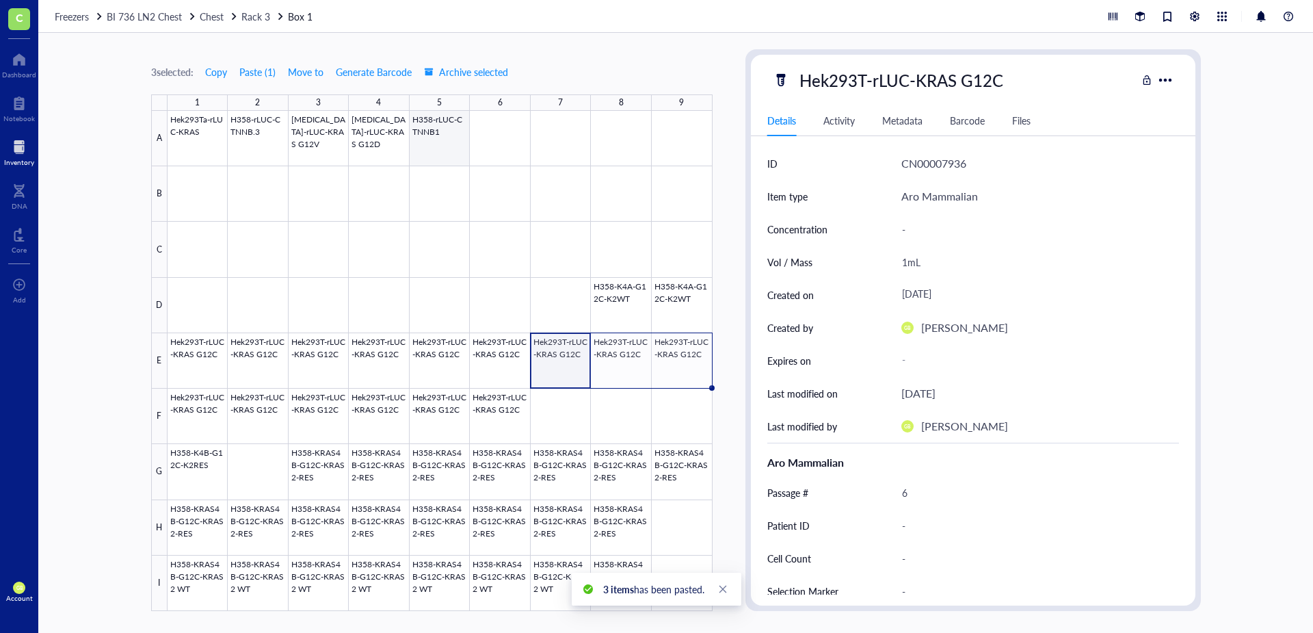
click at [445, 142] on div at bounding box center [440, 361] width 545 height 500
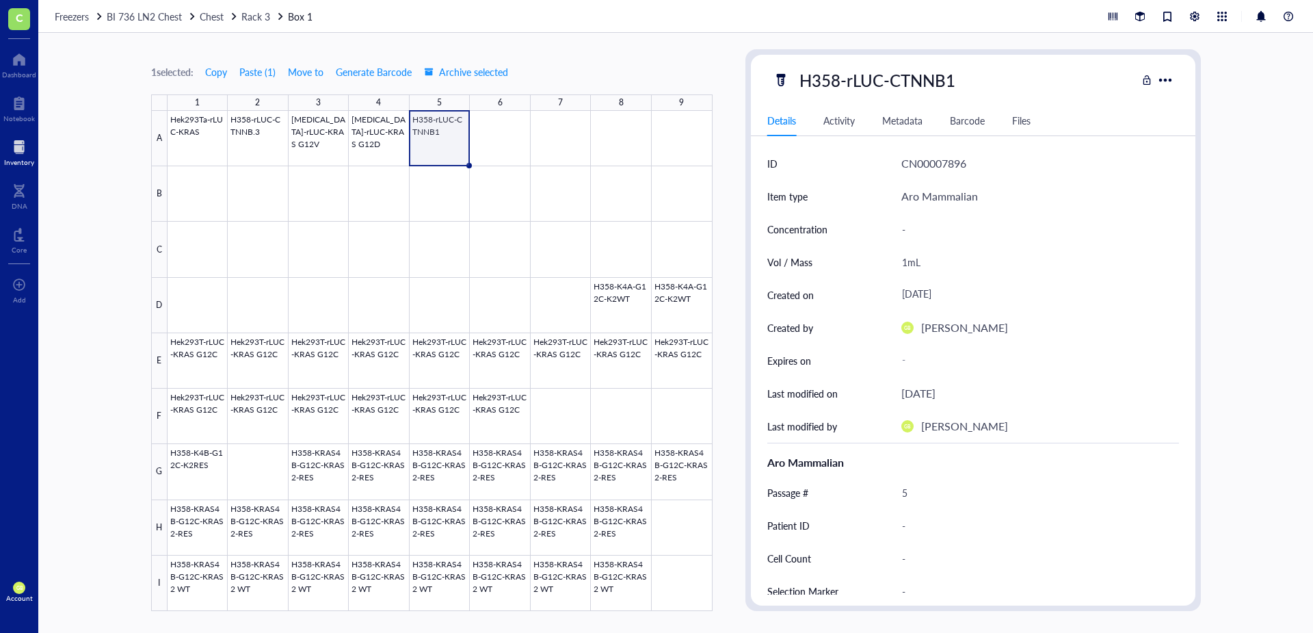
click at [415, 55] on div "1 selected: Copy Paste ( 1 ) Move to Generate Barcode Archive selected 1 2 3 4 …" at bounding box center [432, 330] width 562 height 562
click at [397, 286] on div at bounding box center [440, 361] width 545 height 500
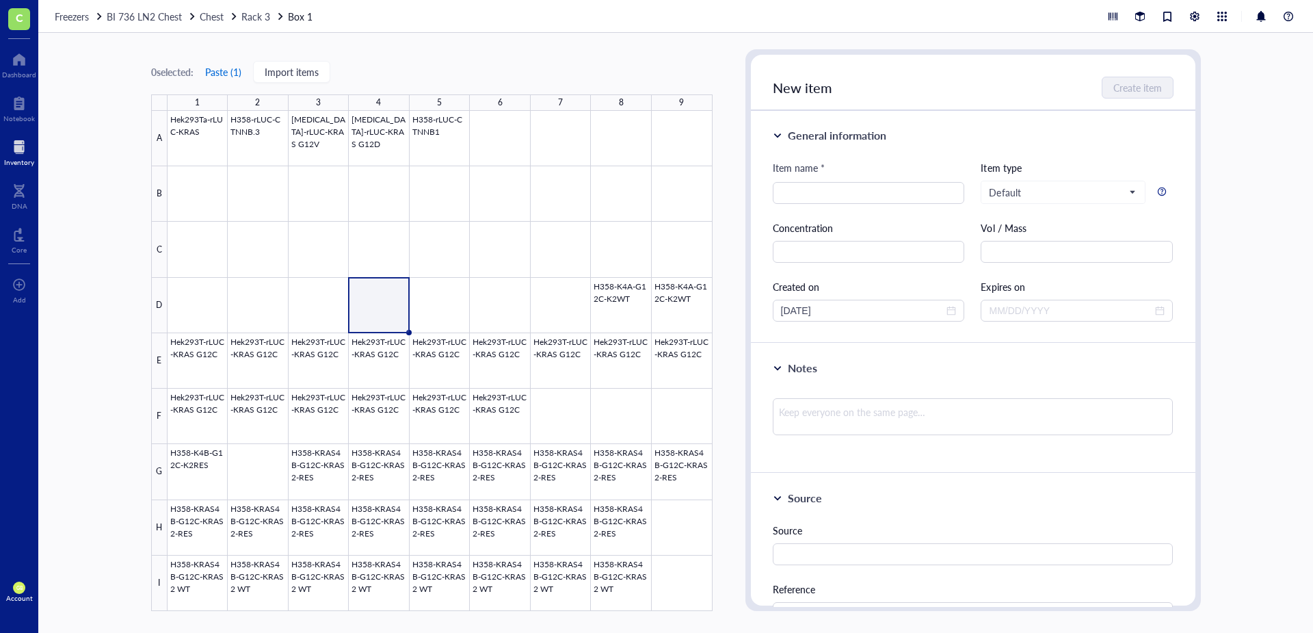
click at [230, 70] on button "Paste ( 1 )" at bounding box center [224, 72] width 38 height 22
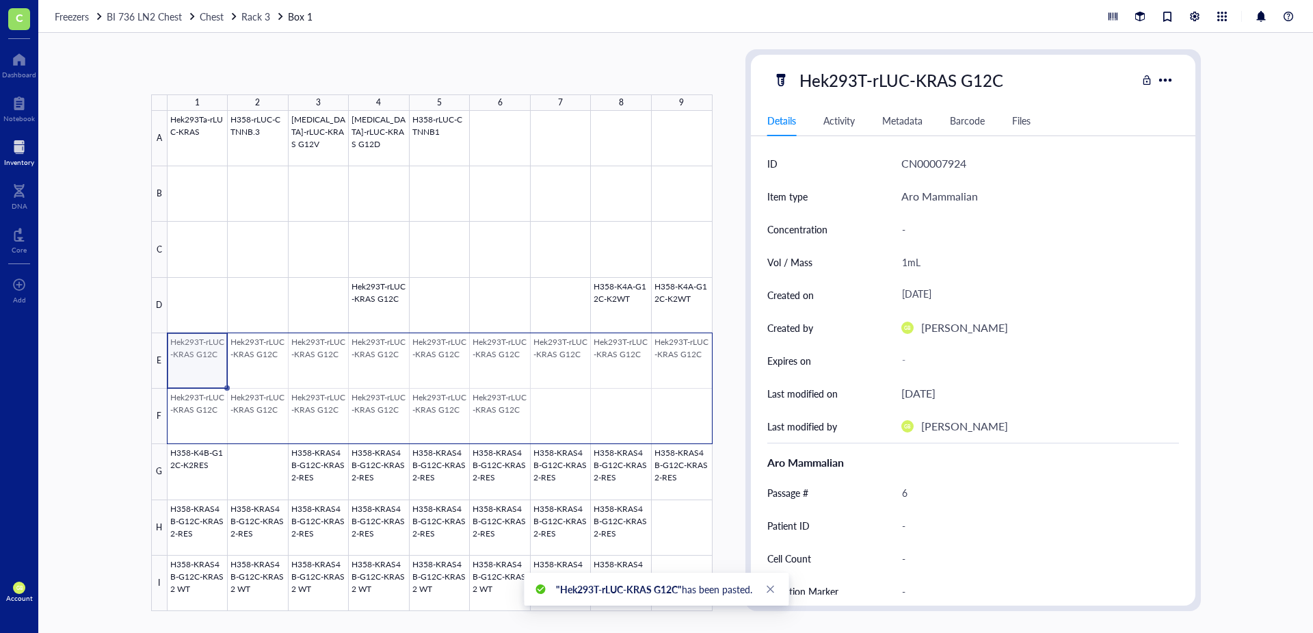
drag, startPoint x: 201, startPoint y: 367, endPoint x: 669, endPoint y: 400, distance: 469.0
click at [669, 400] on div at bounding box center [440, 361] width 545 height 500
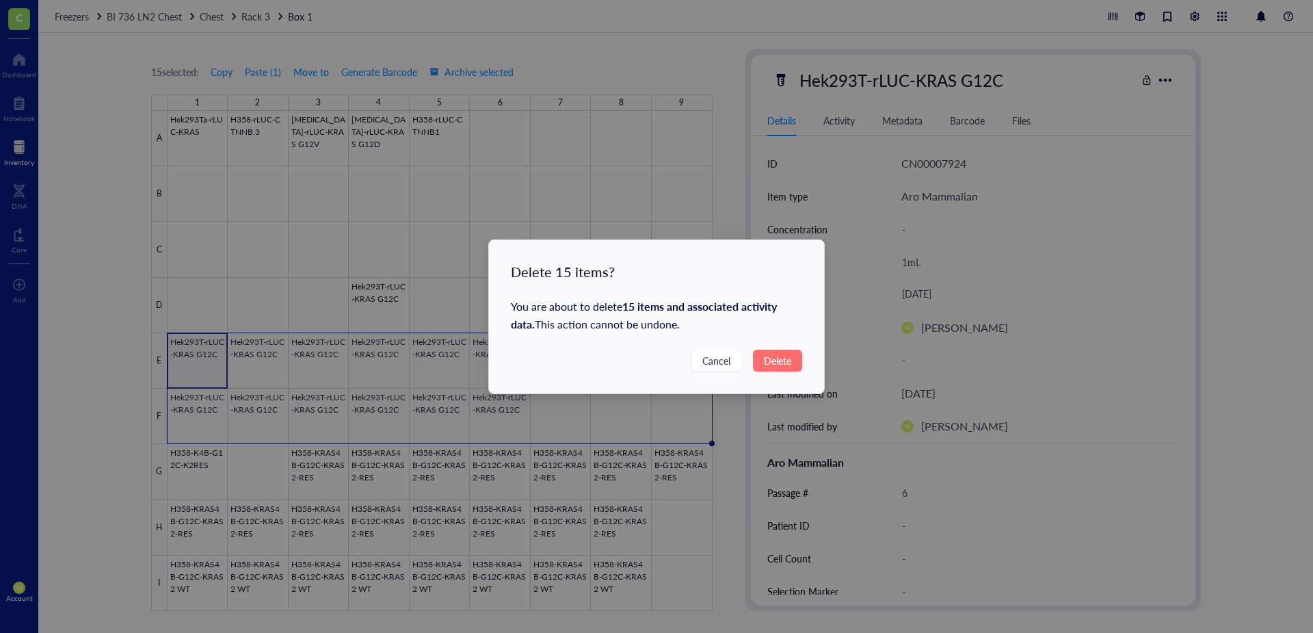
click at [774, 361] on span "Delete" at bounding box center [777, 360] width 27 height 15
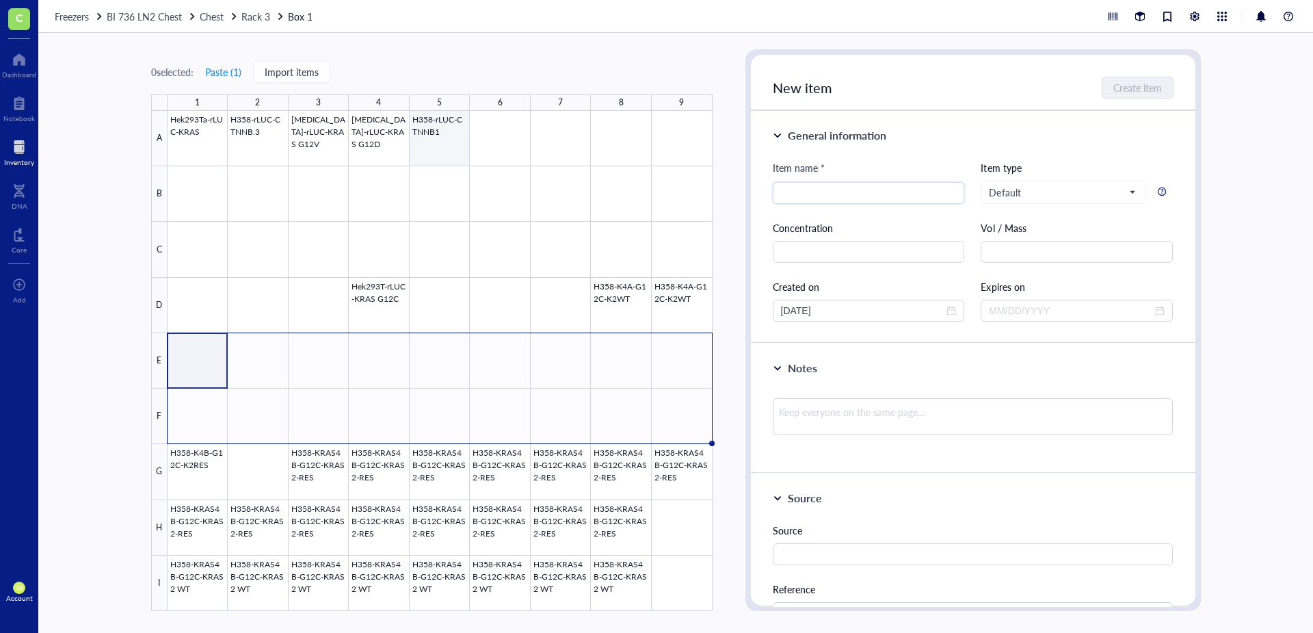
click at [434, 148] on div at bounding box center [440, 361] width 545 height 500
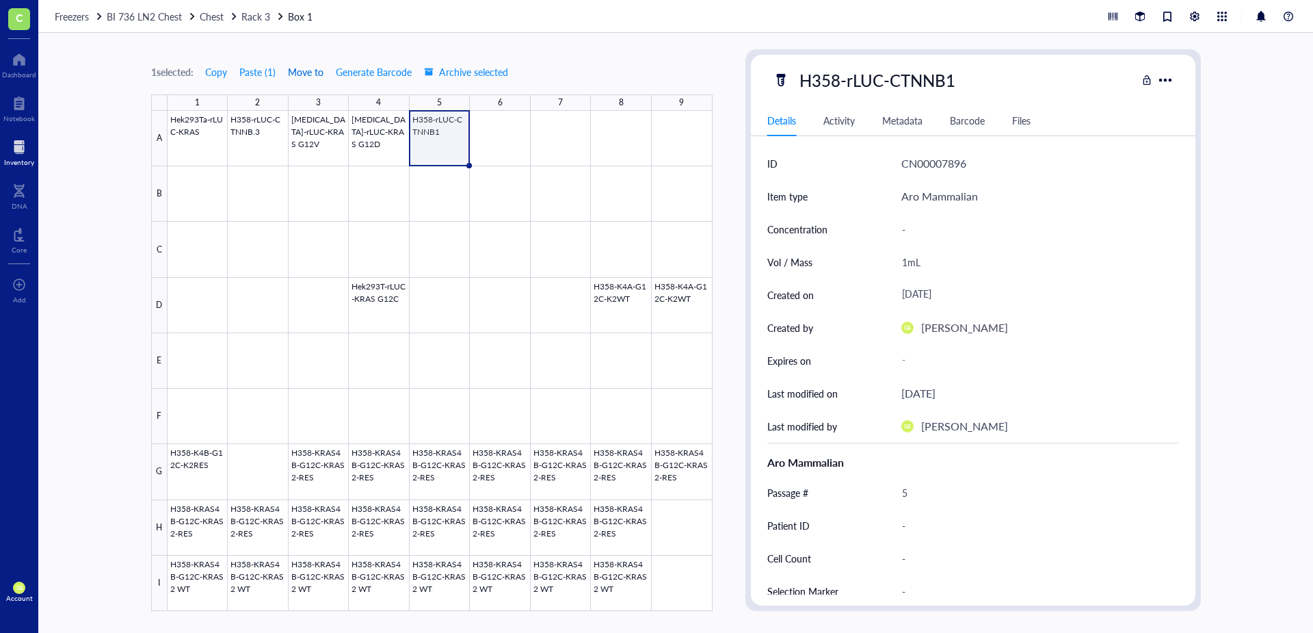
click at [312, 71] on span "Move to" at bounding box center [306, 71] width 36 height 11
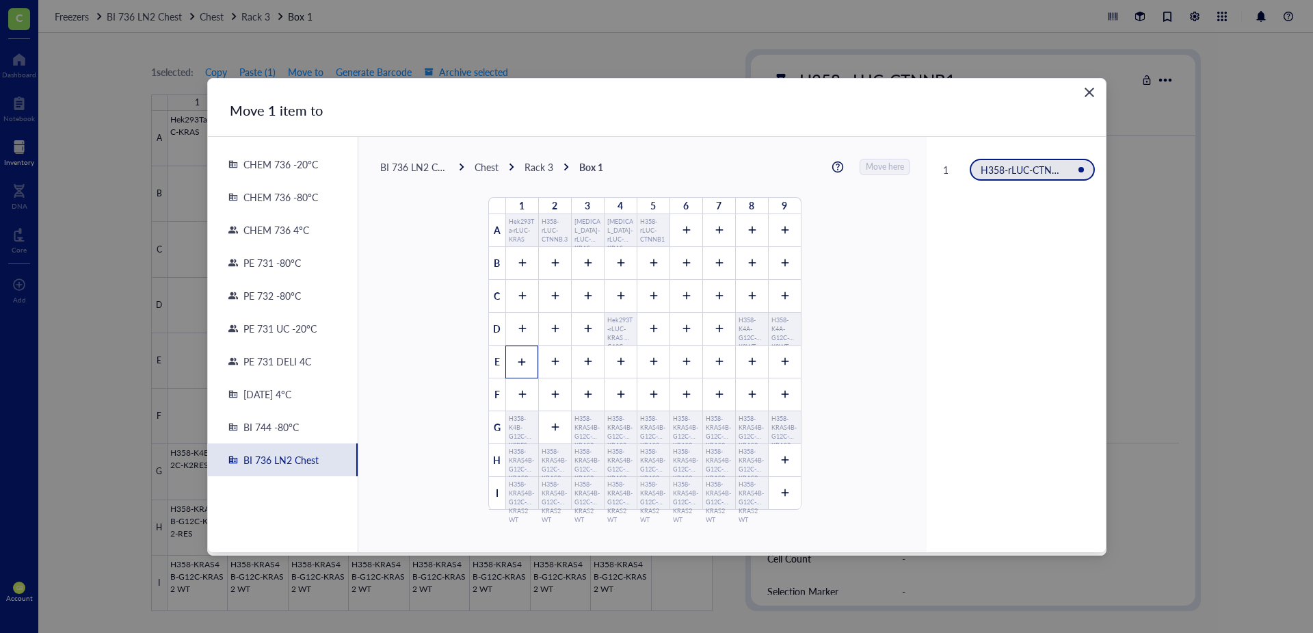
click at [517, 357] on icon at bounding box center [522, 362] width 10 height 10
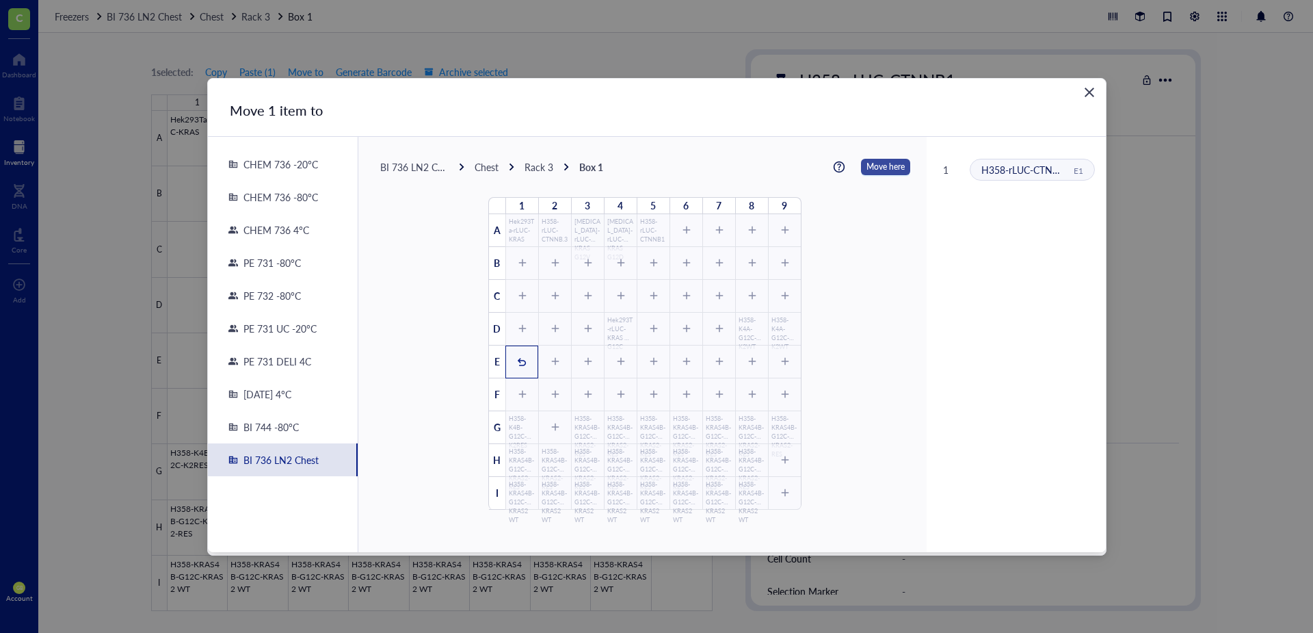
click at [875, 163] on span "Move here" at bounding box center [886, 167] width 38 height 18
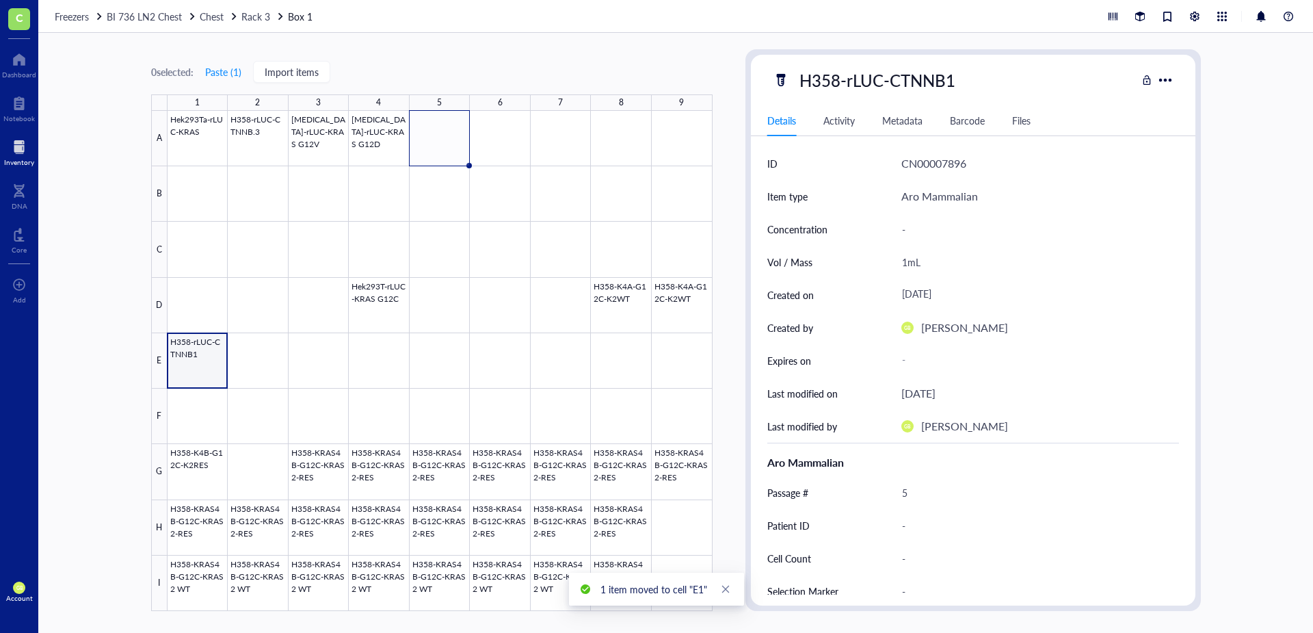
click at [205, 369] on div at bounding box center [440, 361] width 545 height 500
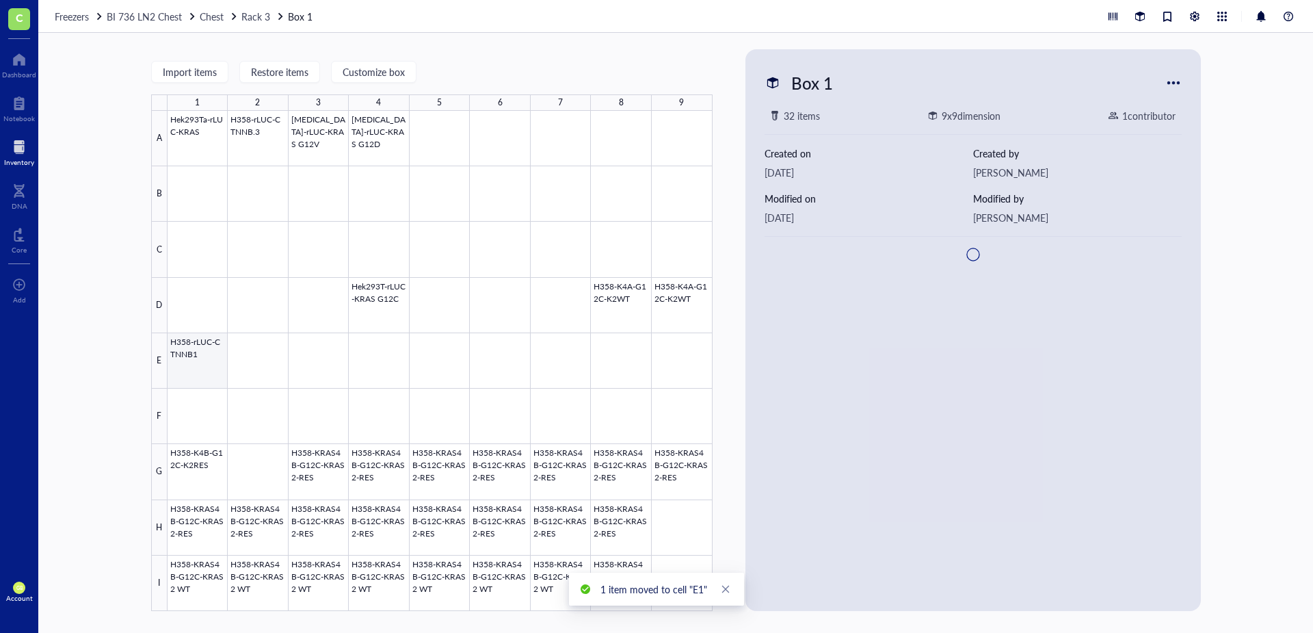
click at [211, 360] on div at bounding box center [440, 361] width 545 height 500
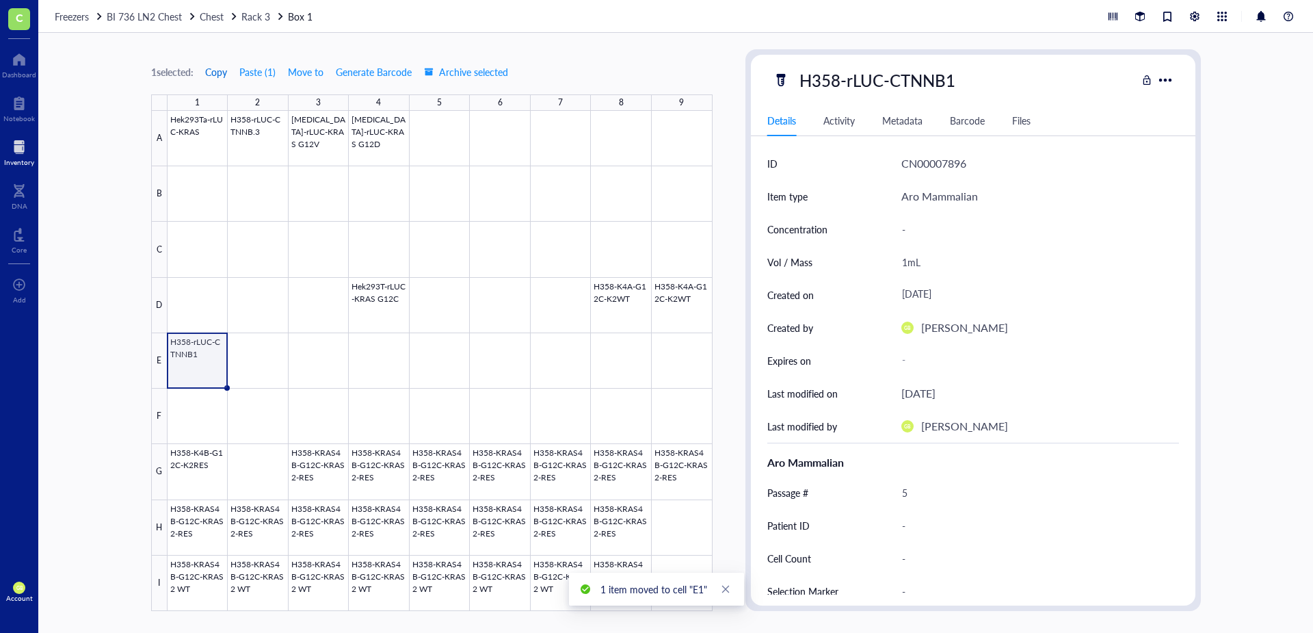
click at [219, 62] on button "Copy" at bounding box center [216, 72] width 23 height 22
click at [219, 72] on span "Copy" at bounding box center [216, 71] width 22 height 11
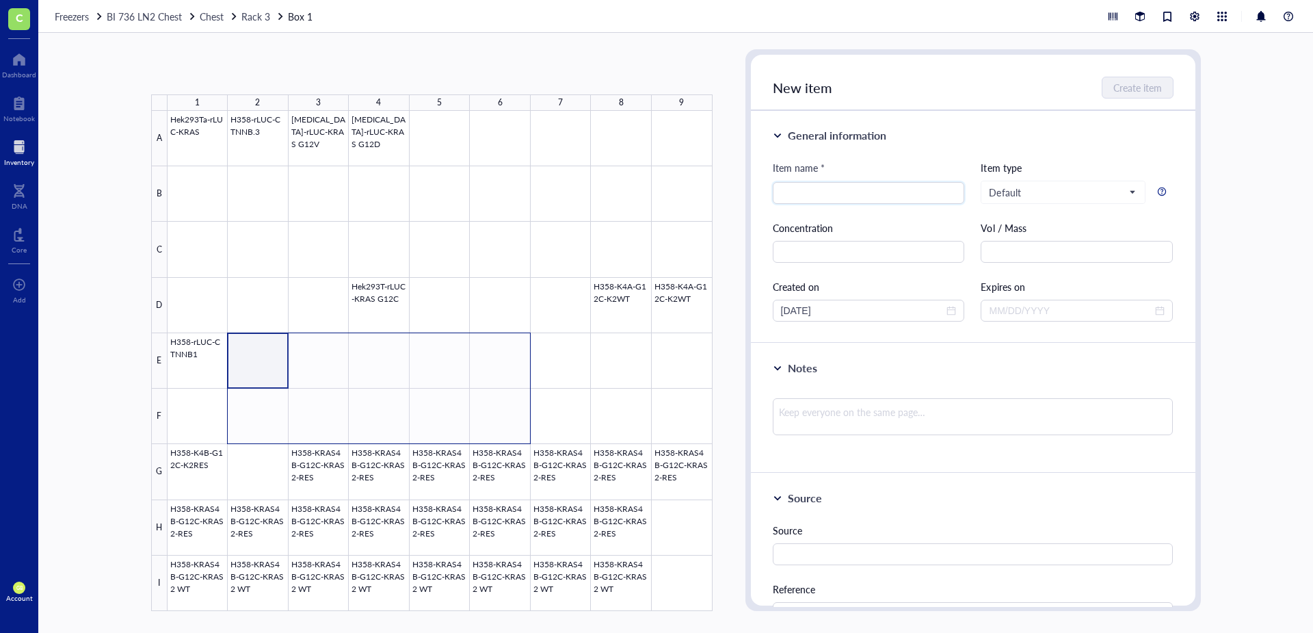
drag, startPoint x: 264, startPoint y: 375, endPoint x: 522, endPoint y: 406, distance: 259.7
click at [522, 406] on div at bounding box center [440, 361] width 545 height 500
click at [228, 68] on button "Paste ( 1 )" at bounding box center [224, 72] width 38 height 22
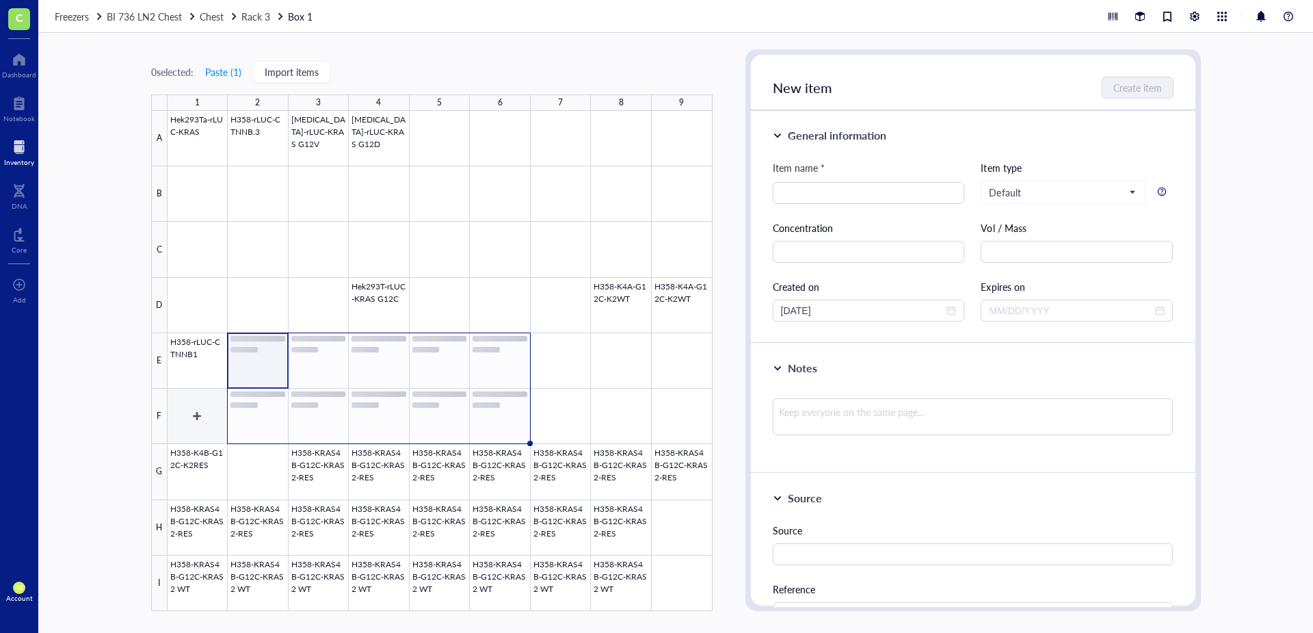
click at [211, 429] on div at bounding box center [440, 361] width 545 height 500
click at [222, 74] on button "Paste ( 1 )" at bounding box center [224, 72] width 38 height 22
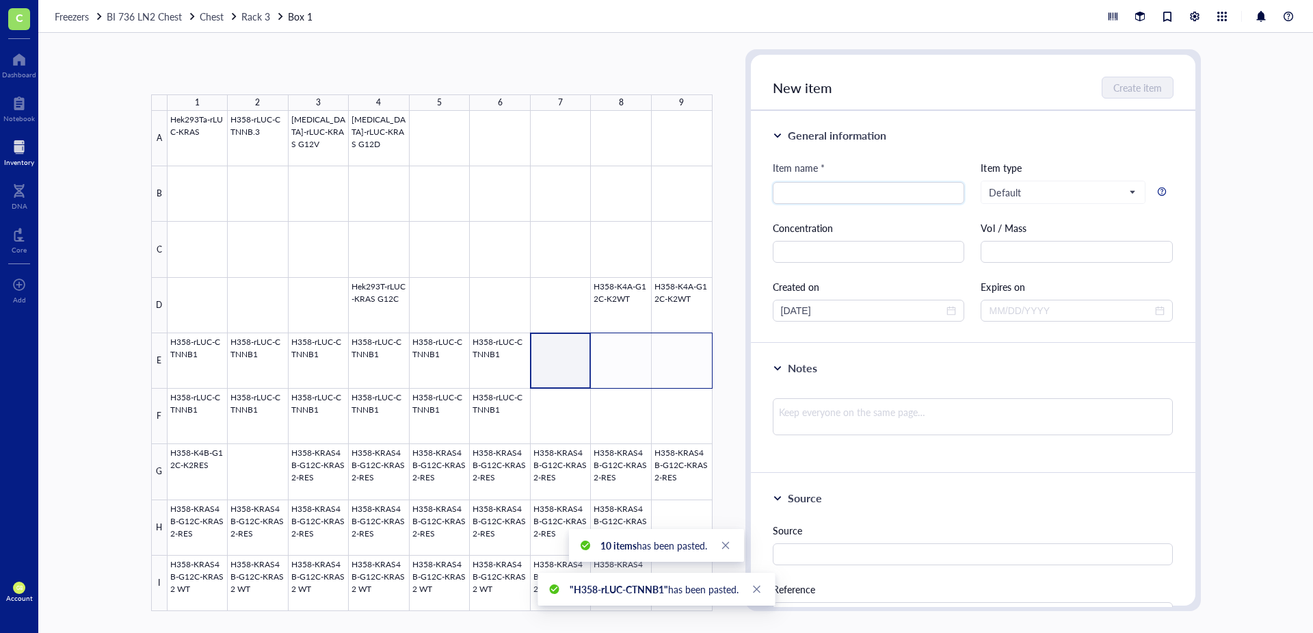
drag, startPoint x: 570, startPoint y: 377, endPoint x: 685, endPoint y: 377, distance: 114.9
click at [685, 377] on div at bounding box center [440, 361] width 545 height 500
click at [224, 72] on button "Paste ( 1 )" at bounding box center [224, 72] width 38 height 22
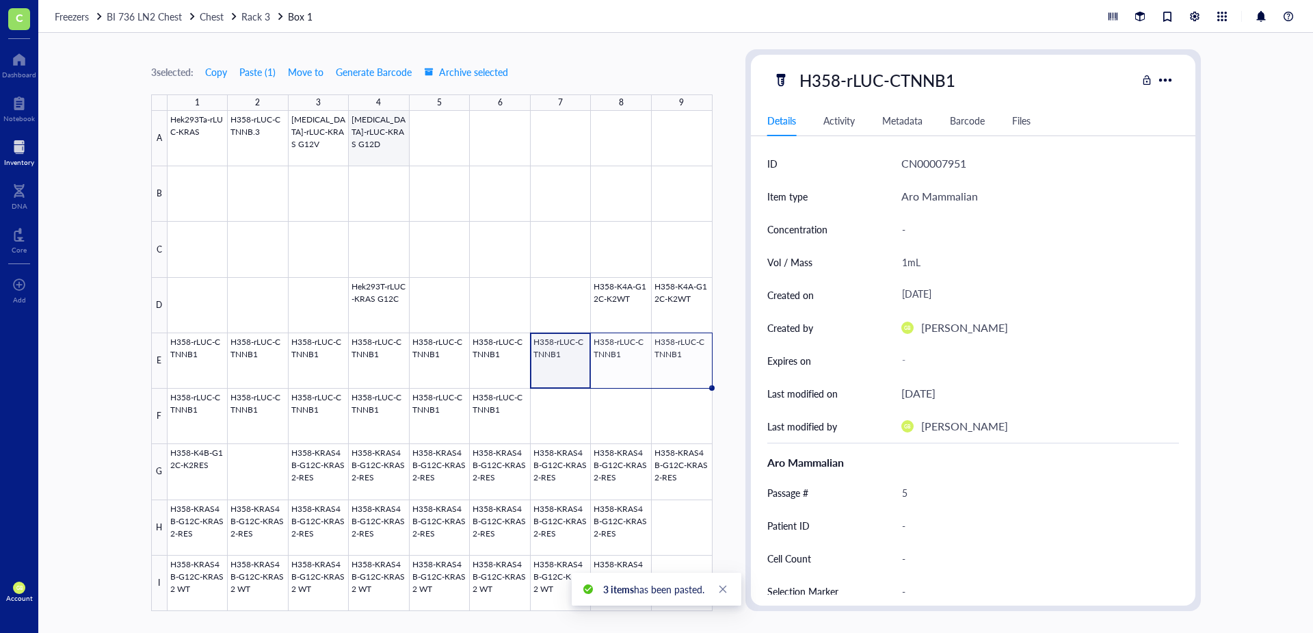
click at [386, 152] on div at bounding box center [440, 361] width 545 height 500
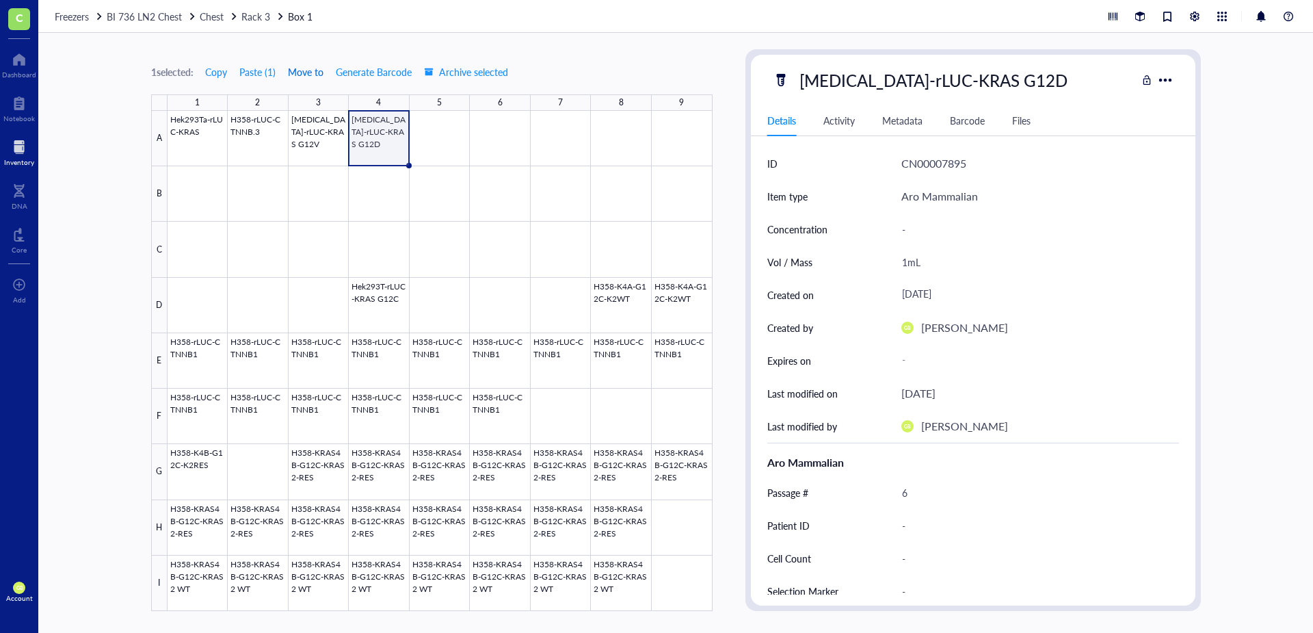
click at [311, 81] on button "Move to" at bounding box center [305, 72] width 37 height 22
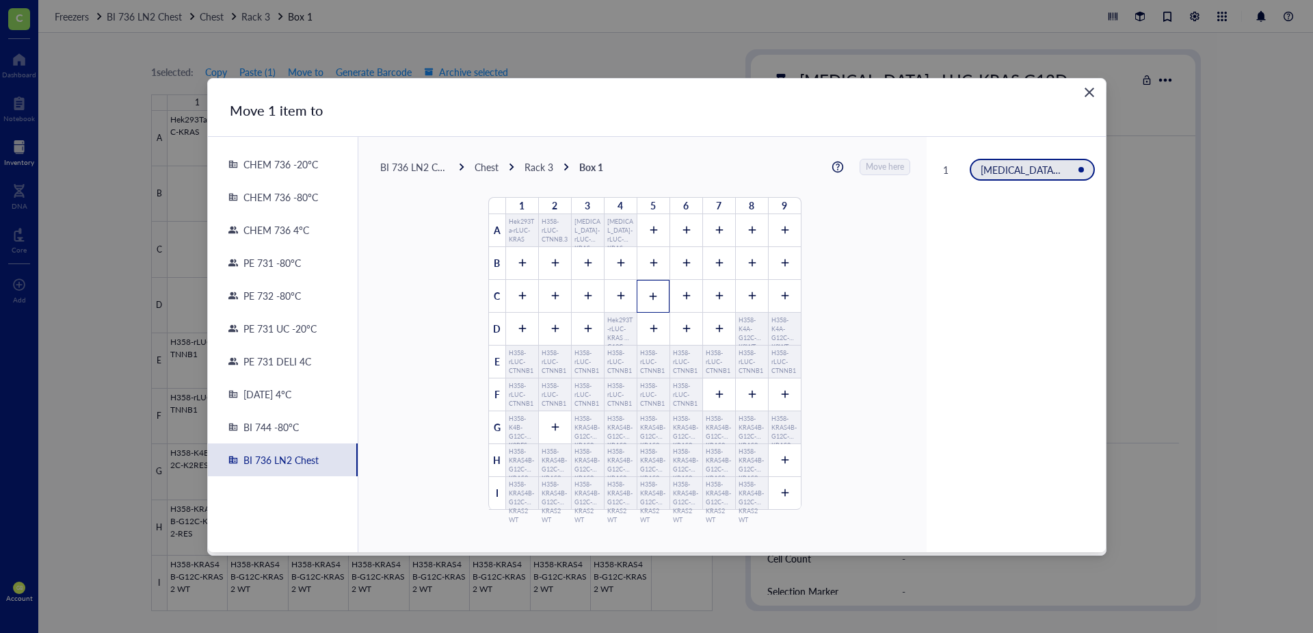
click at [648, 293] on icon at bounding box center [653, 296] width 10 height 10
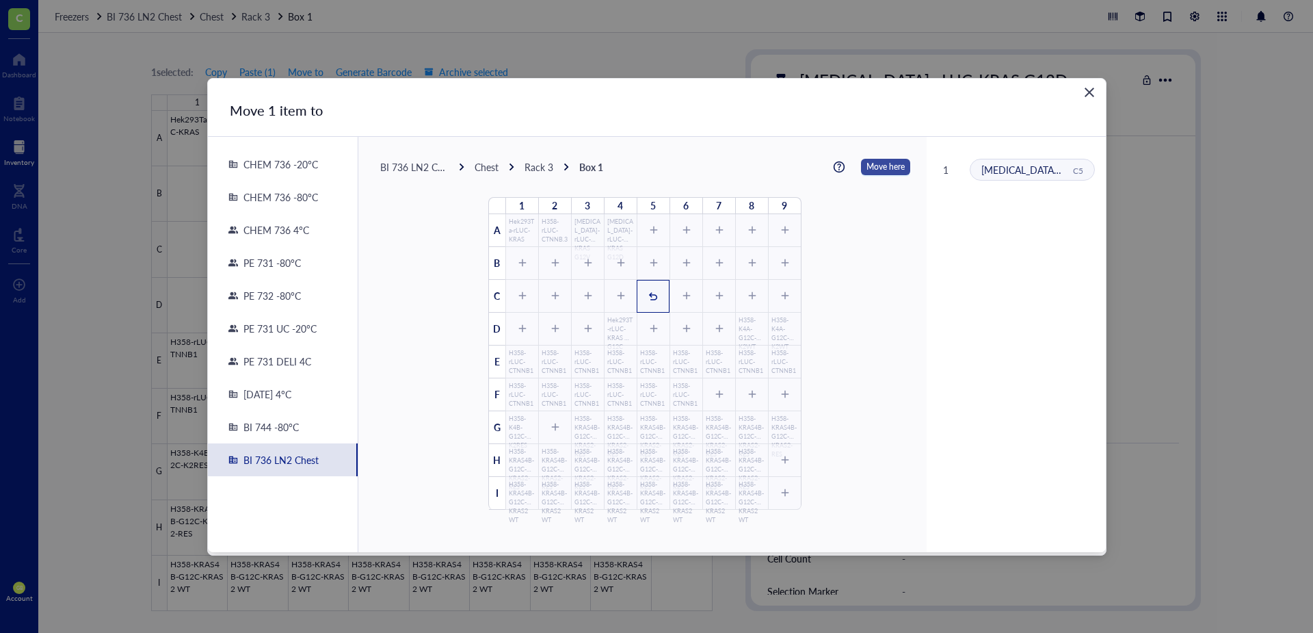
click at [871, 164] on span "Move here" at bounding box center [886, 167] width 38 height 18
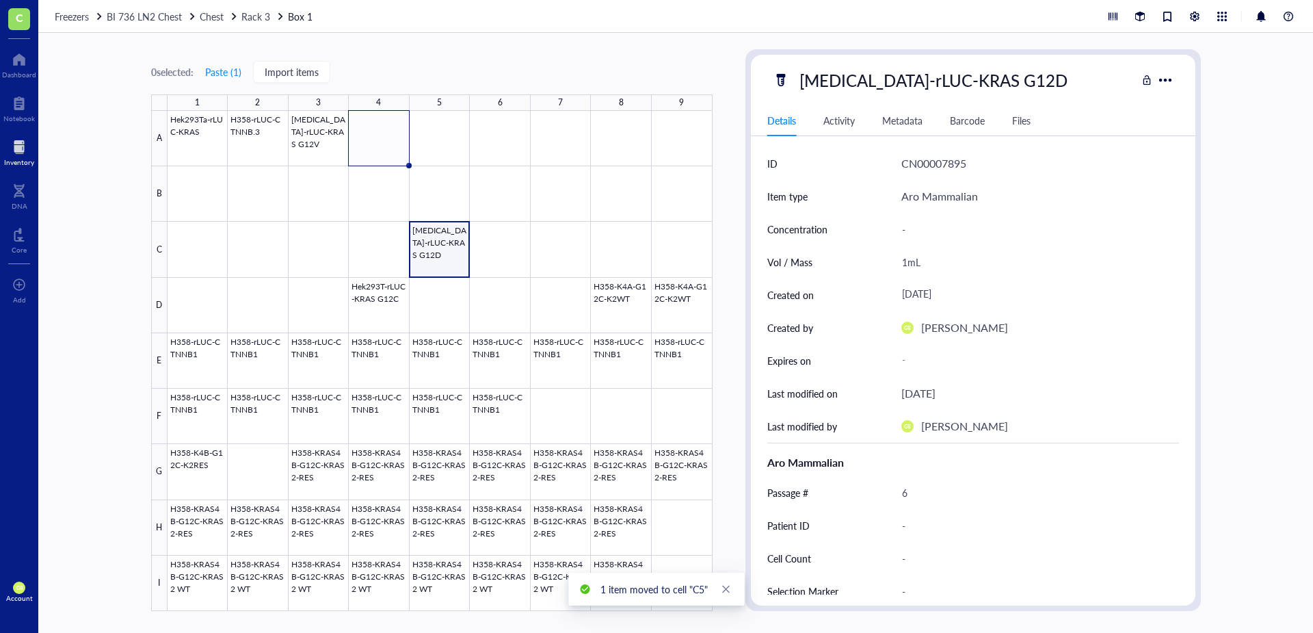
click at [449, 256] on div at bounding box center [440, 361] width 545 height 500
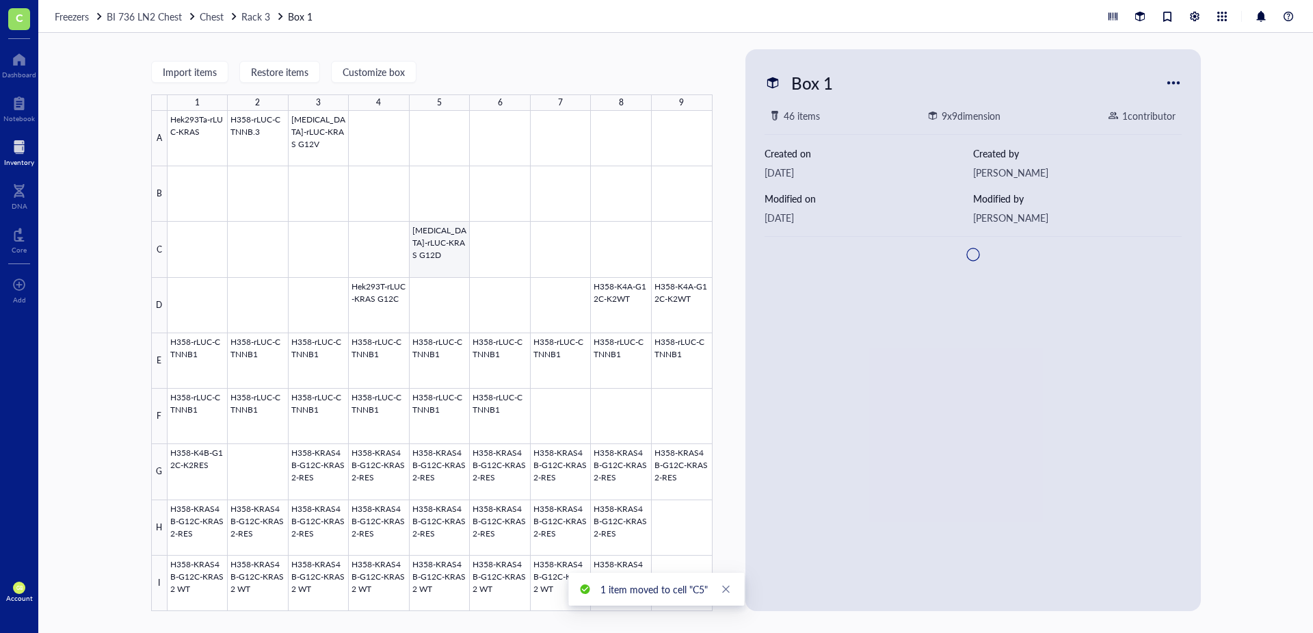
click at [449, 256] on div at bounding box center [440, 361] width 545 height 500
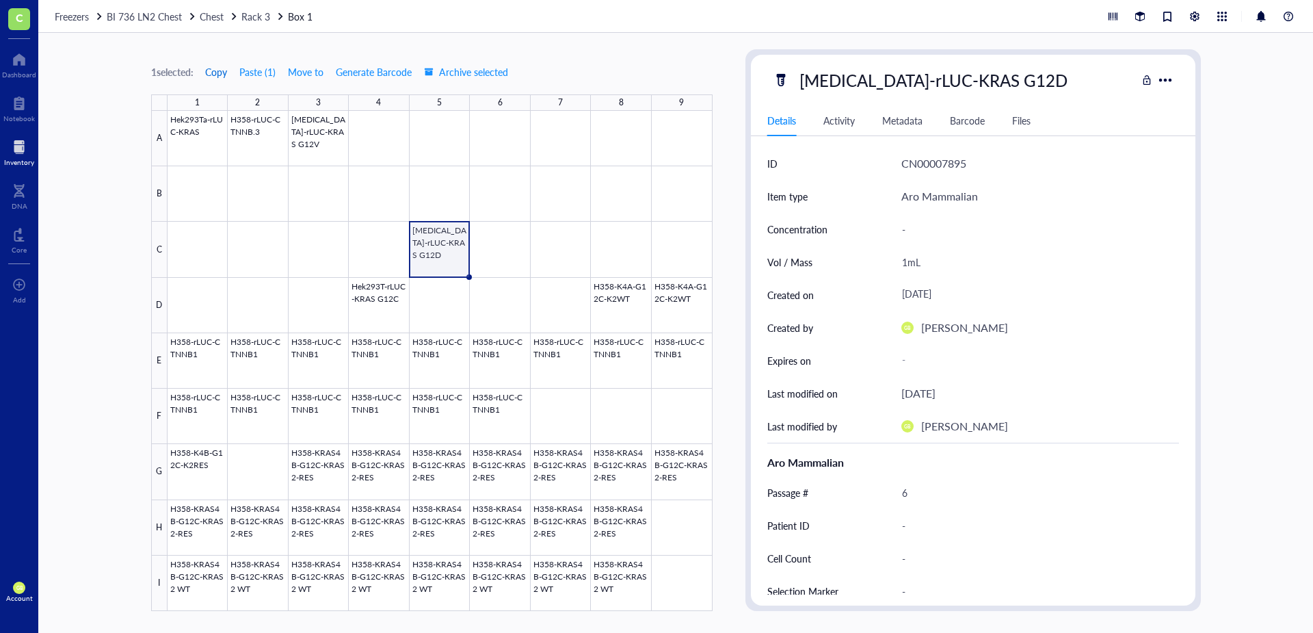
click at [223, 71] on span "Copy" at bounding box center [216, 71] width 22 height 11
click at [502, 259] on div at bounding box center [440, 361] width 545 height 500
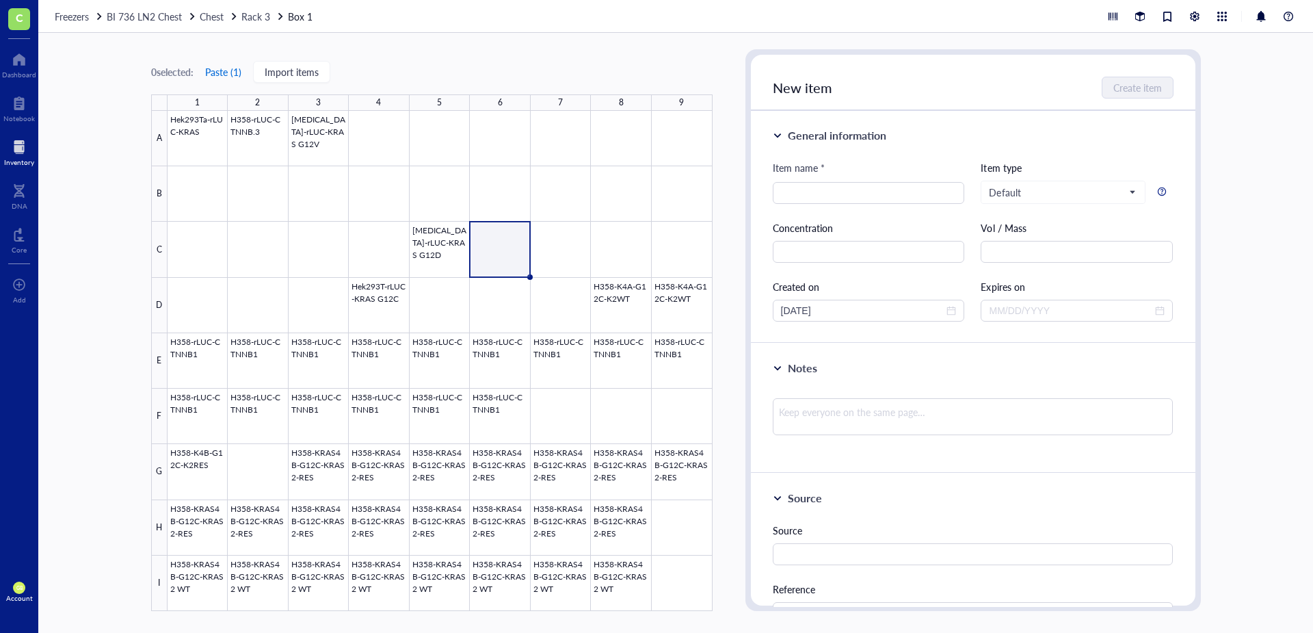
click at [242, 73] on button "Paste ( 1 )" at bounding box center [224, 72] width 38 height 22
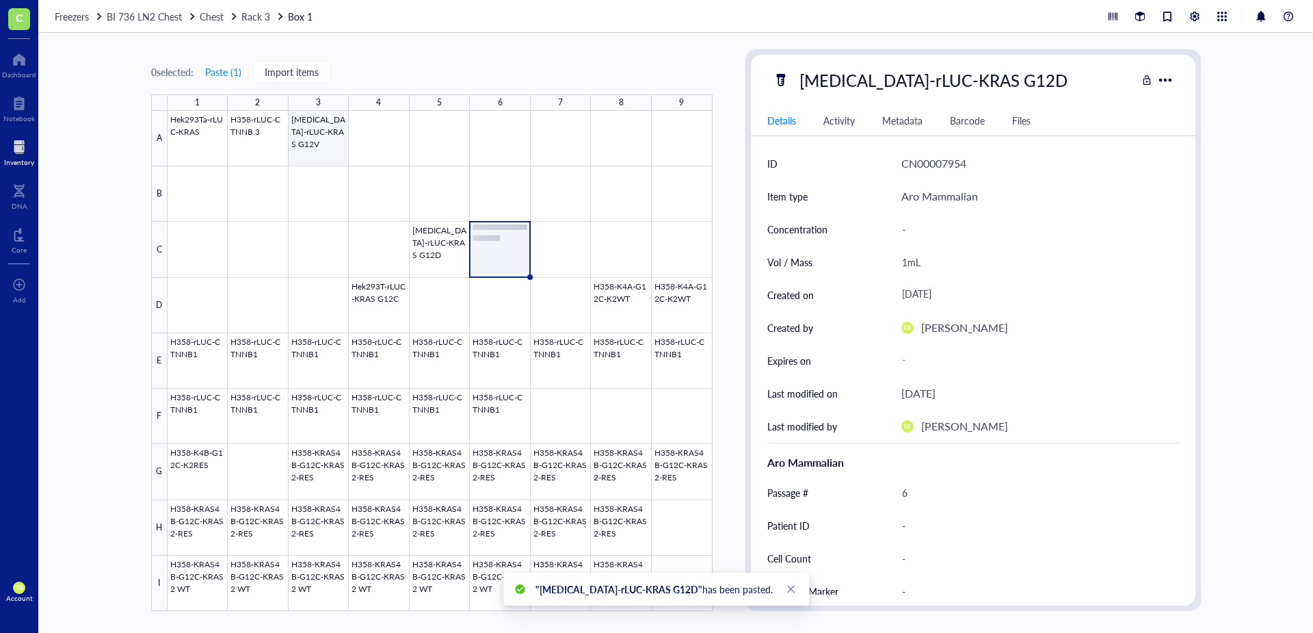
click at [330, 150] on div at bounding box center [440, 361] width 545 height 500
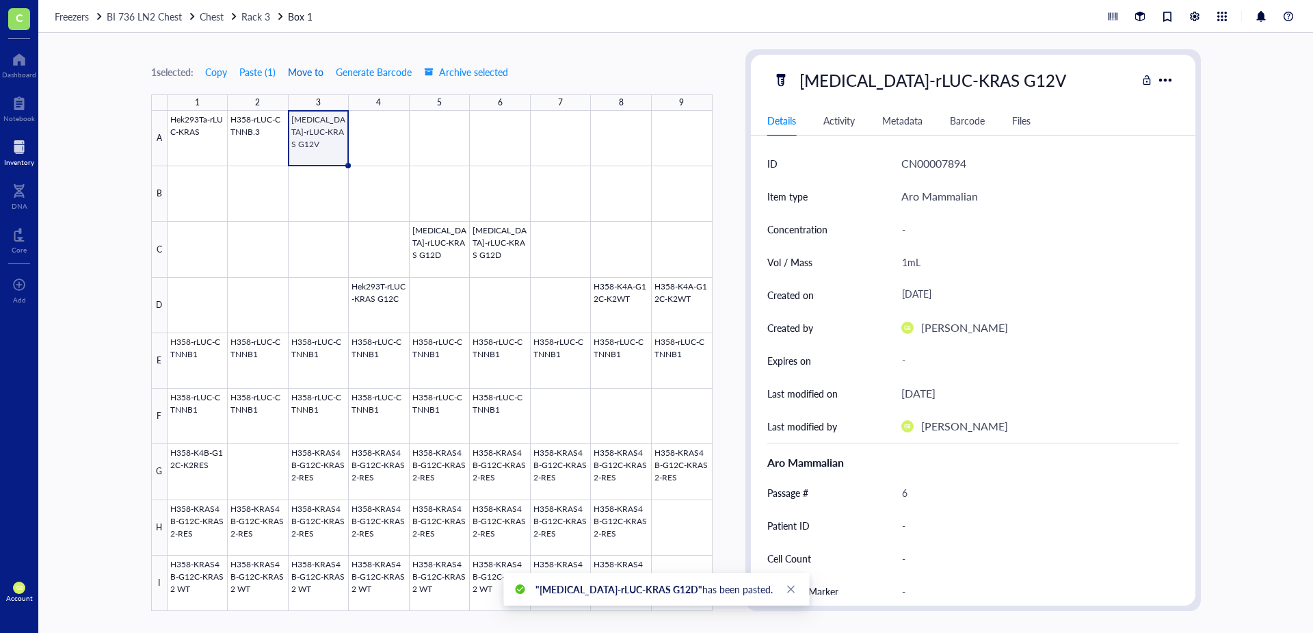
click at [322, 73] on span "Move to" at bounding box center [306, 71] width 36 height 11
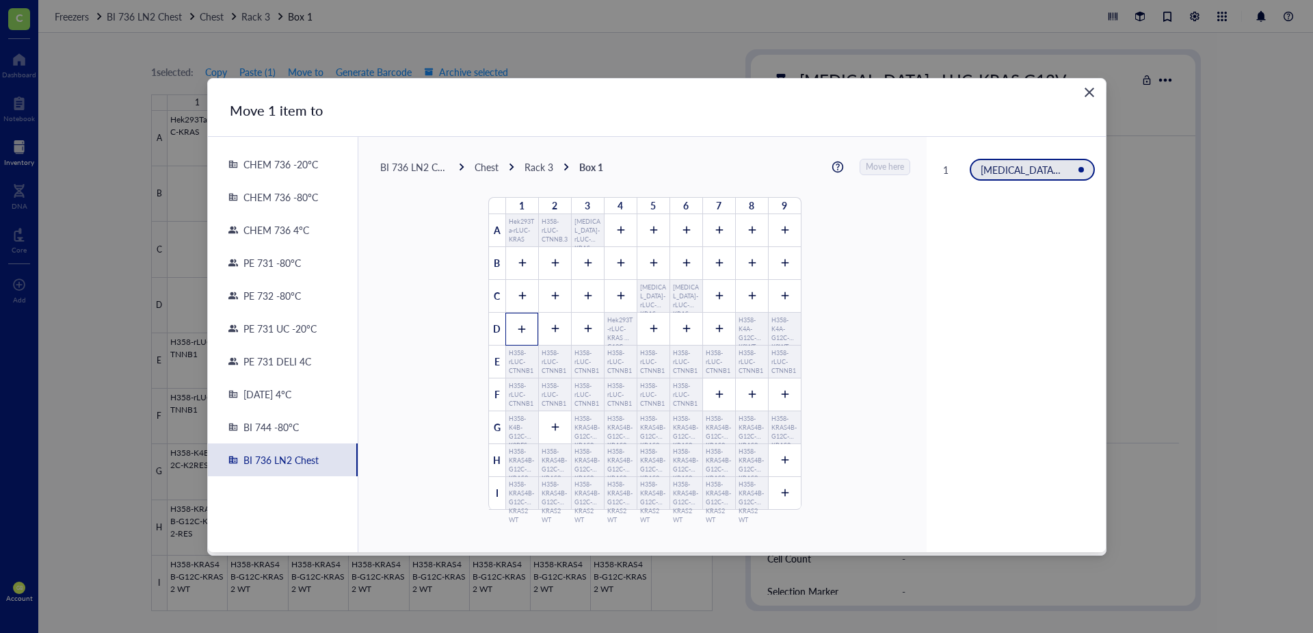
click at [518, 328] on icon at bounding box center [522, 329] width 8 height 8
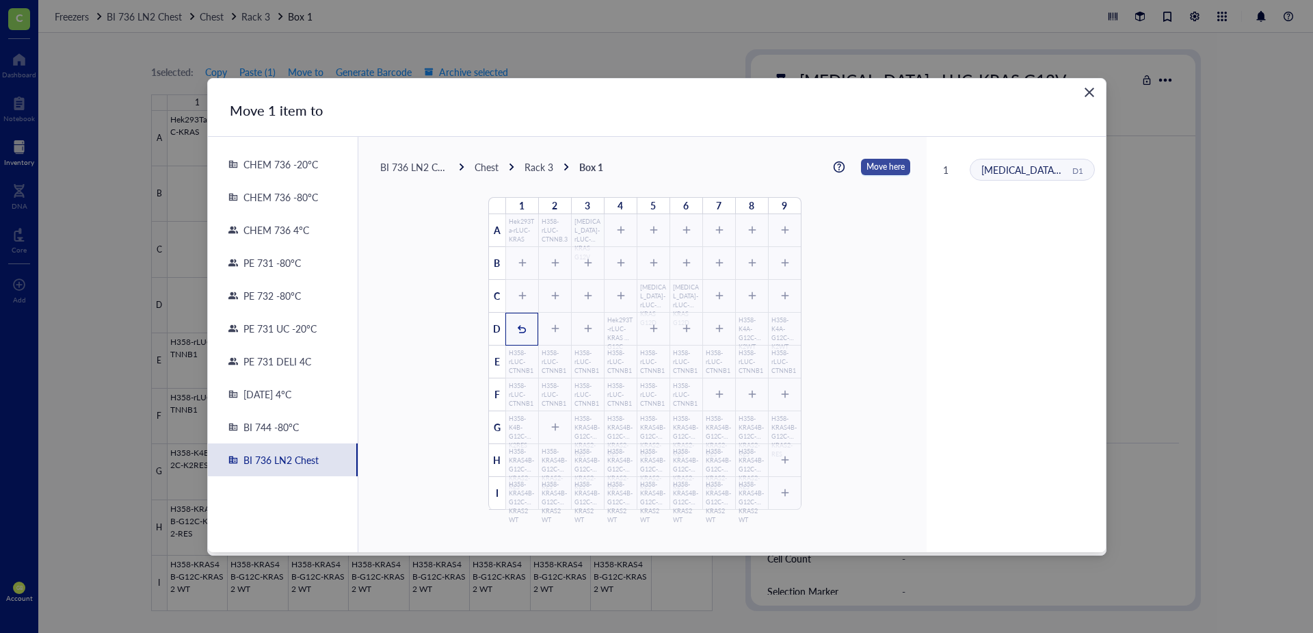
click at [867, 172] on span "Move here" at bounding box center [886, 167] width 38 height 18
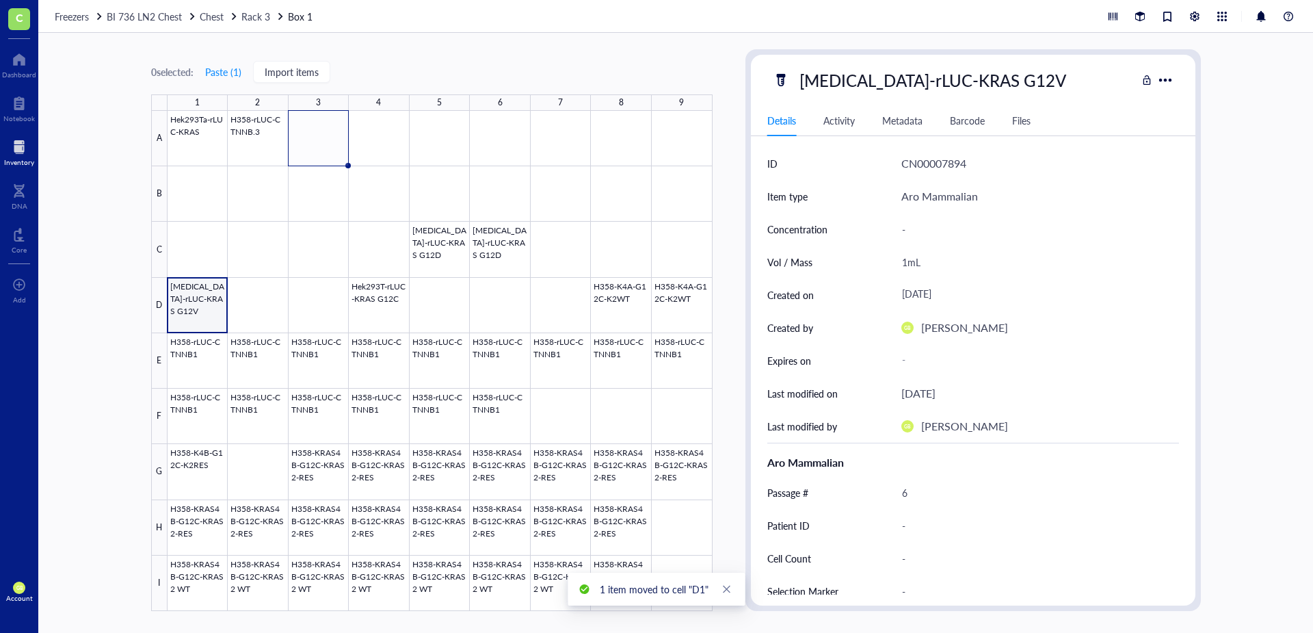
click at [213, 308] on div at bounding box center [440, 361] width 545 height 500
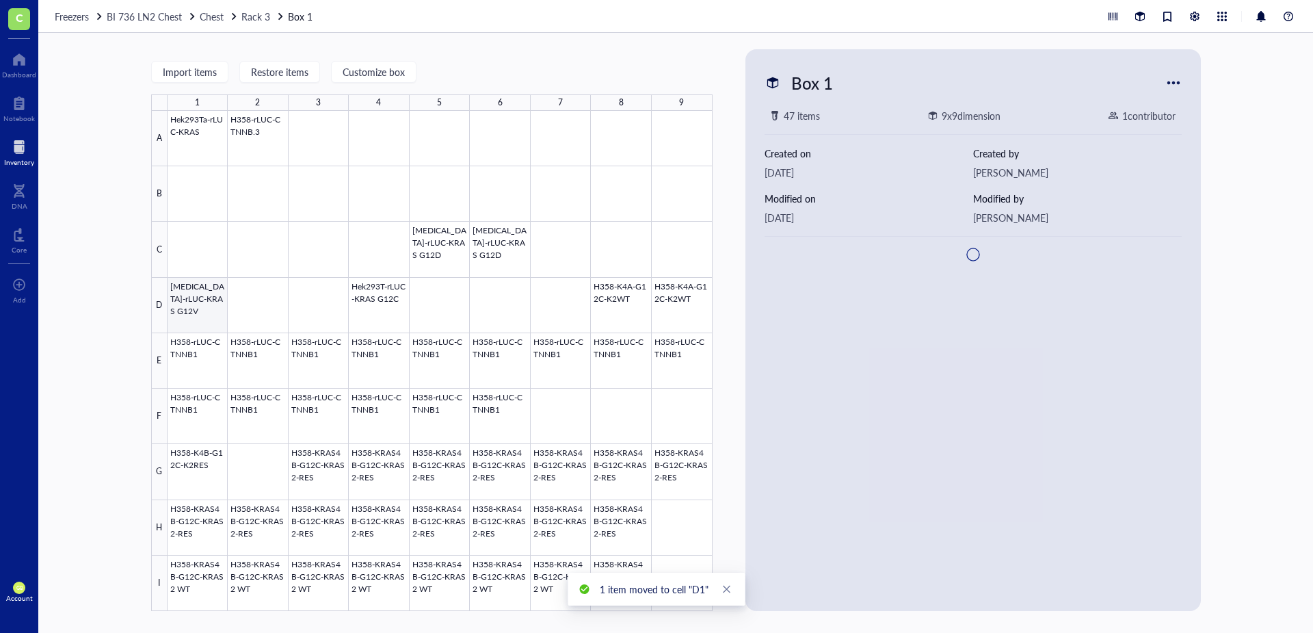
click at [213, 308] on div at bounding box center [440, 361] width 545 height 500
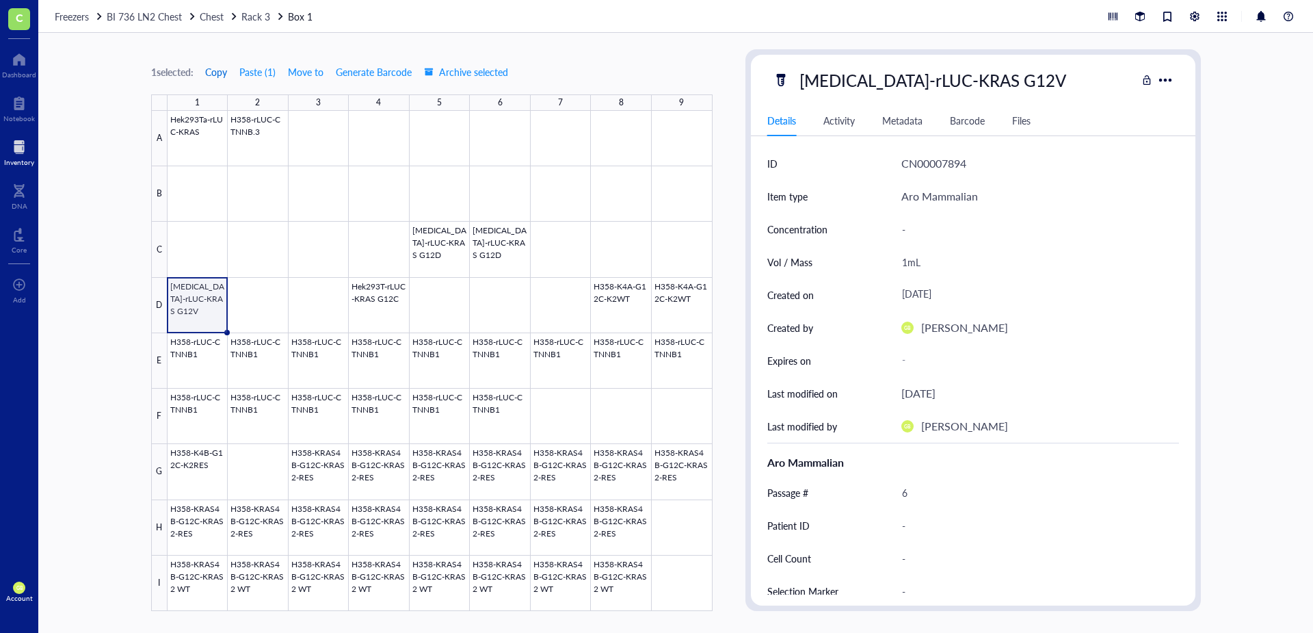
click at [225, 66] on span "Copy" at bounding box center [216, 71] width 22 height 11
click at [267, 291] on div at bounding box center [440, 361] width 545 height 500
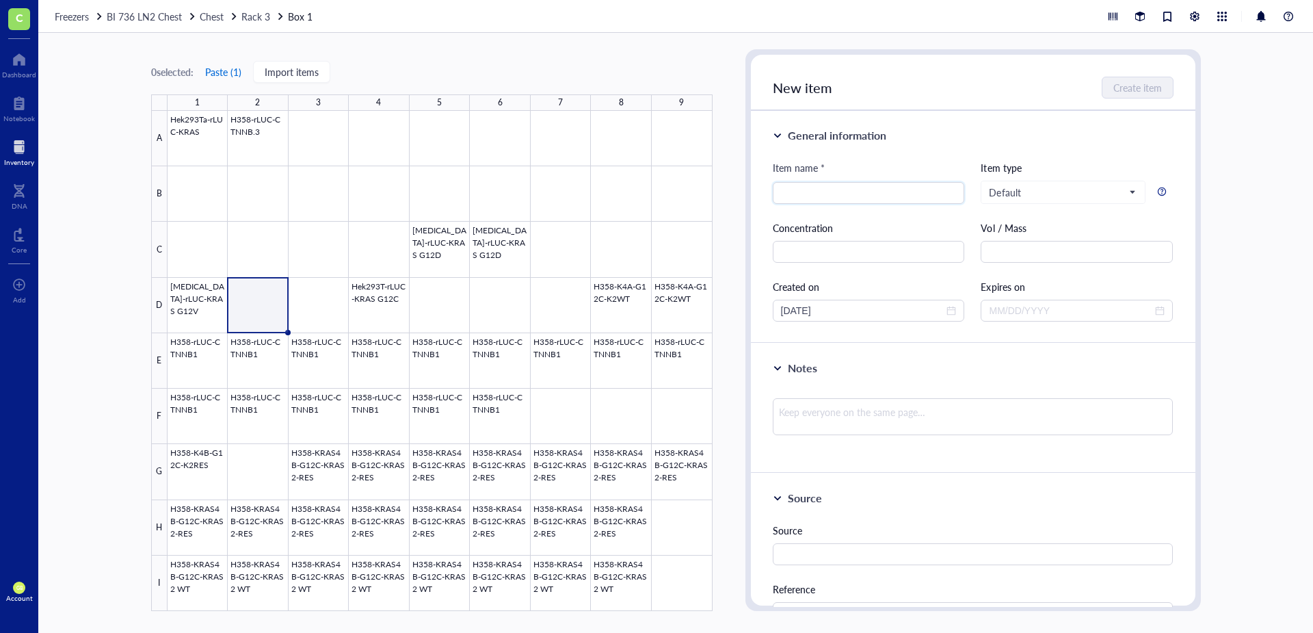
click at [226, 72] on button "Paste ( 1 )" at bounding box center [224, 72] width 38 height 22
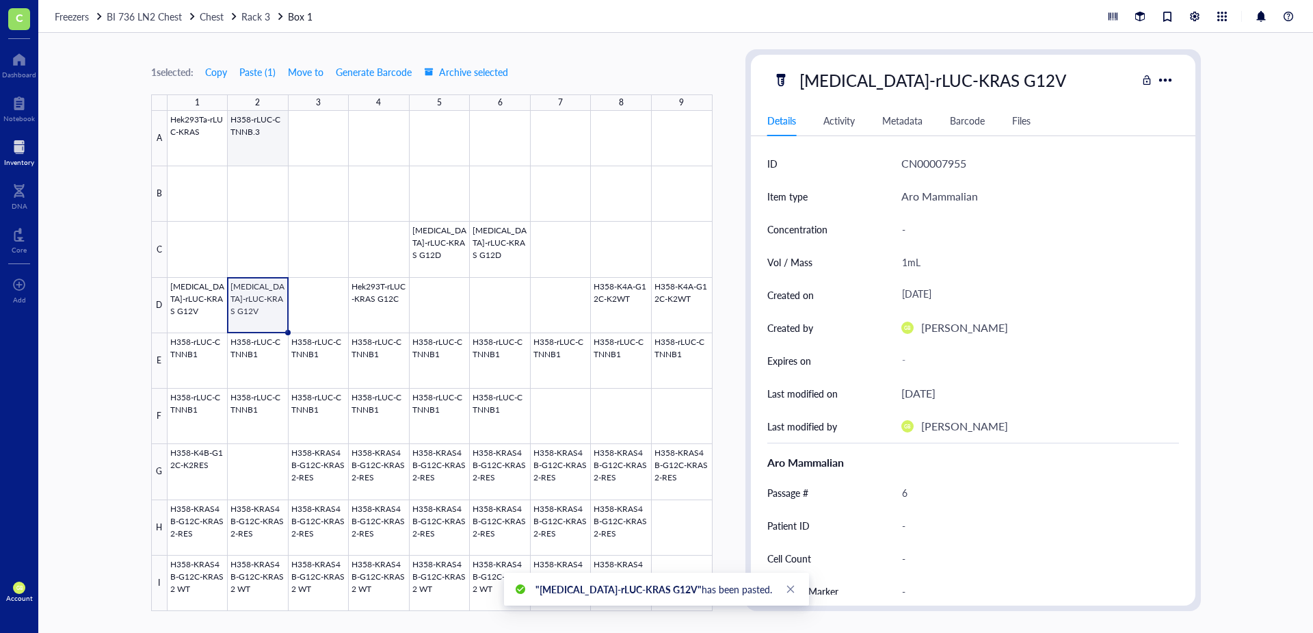
click at [256, 157] on div at bounding box center [440, 361] width 545 height 500
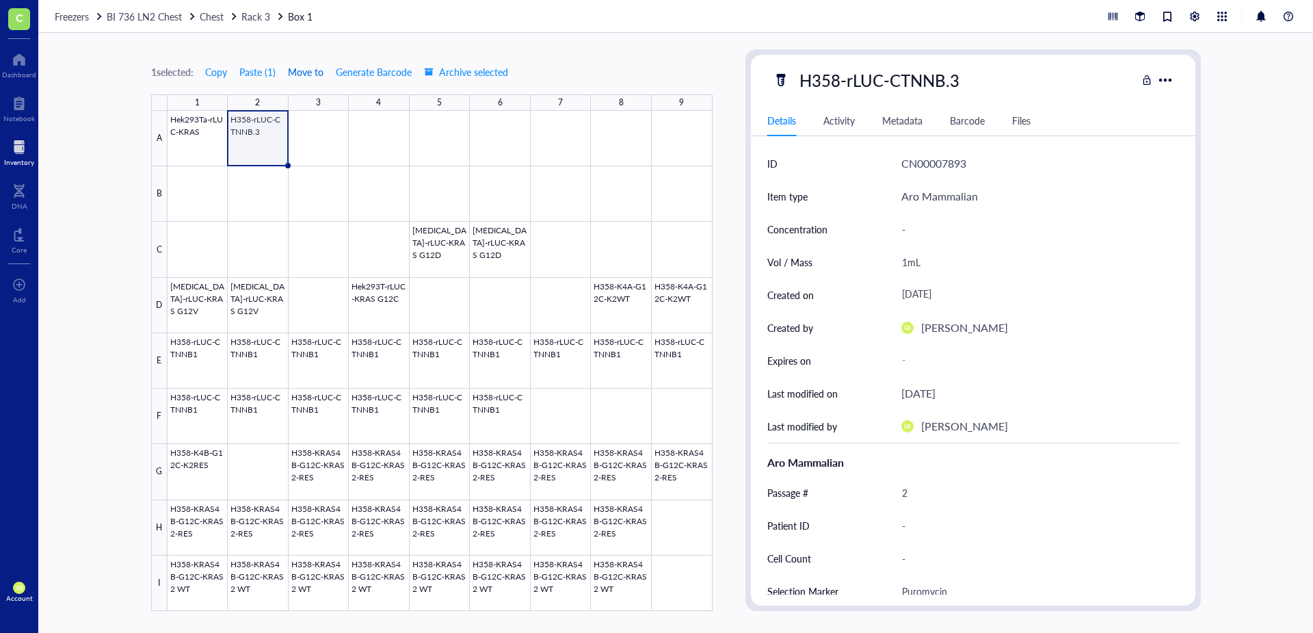
click at [321, 70] on span "Move to" at bounding box center [306, 71] width 36 height 11
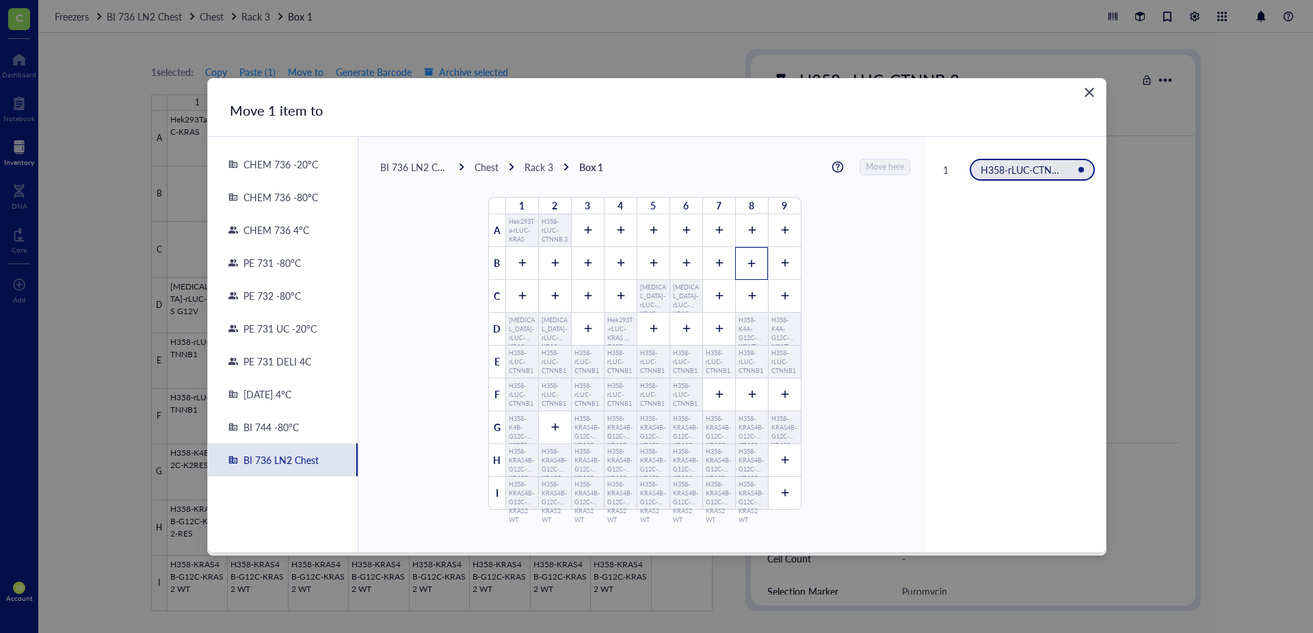
click at [747, 261] on icon at bounding box center [752, 264] width 10 height 10
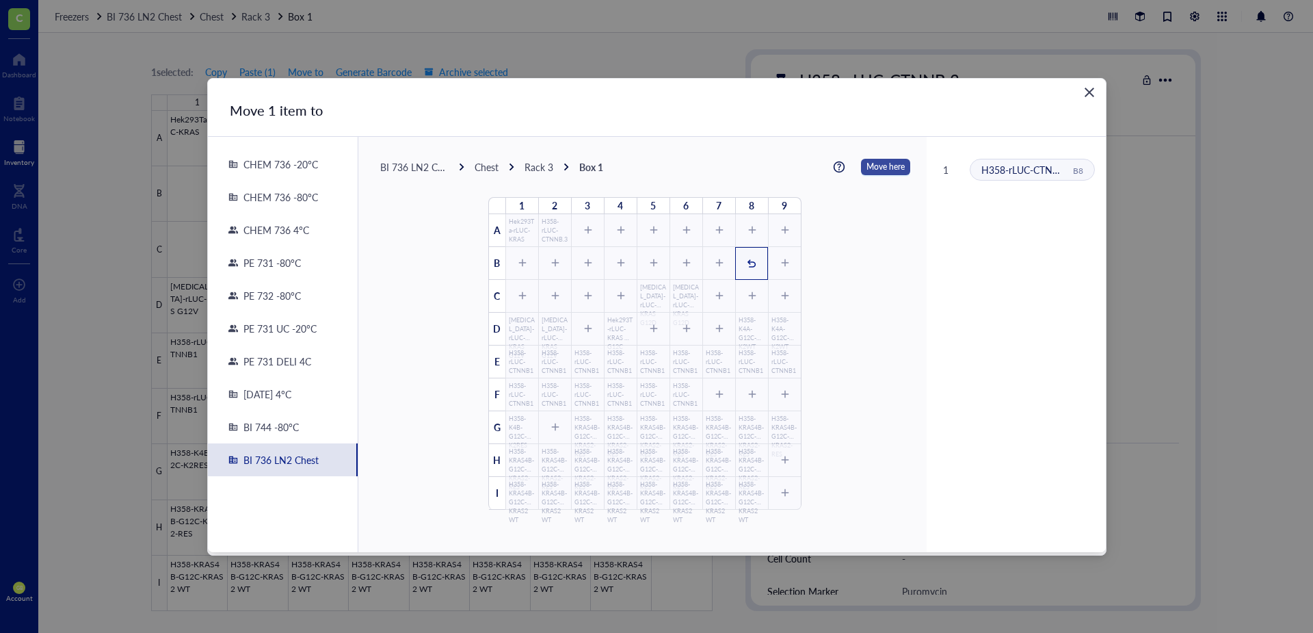
click at [875, 166] on span "Move here" at bounding box center [886, 167] width 38 height 18
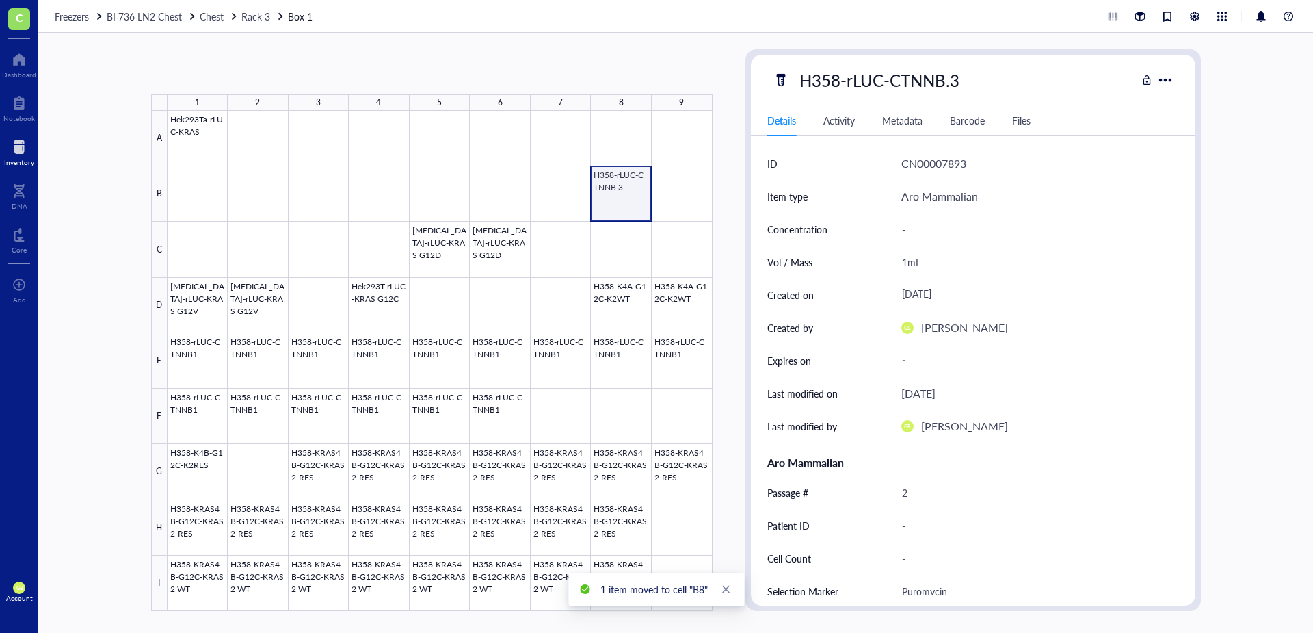
click at [620, 193] on div at bounding box center [440, 361] width 545 height 500
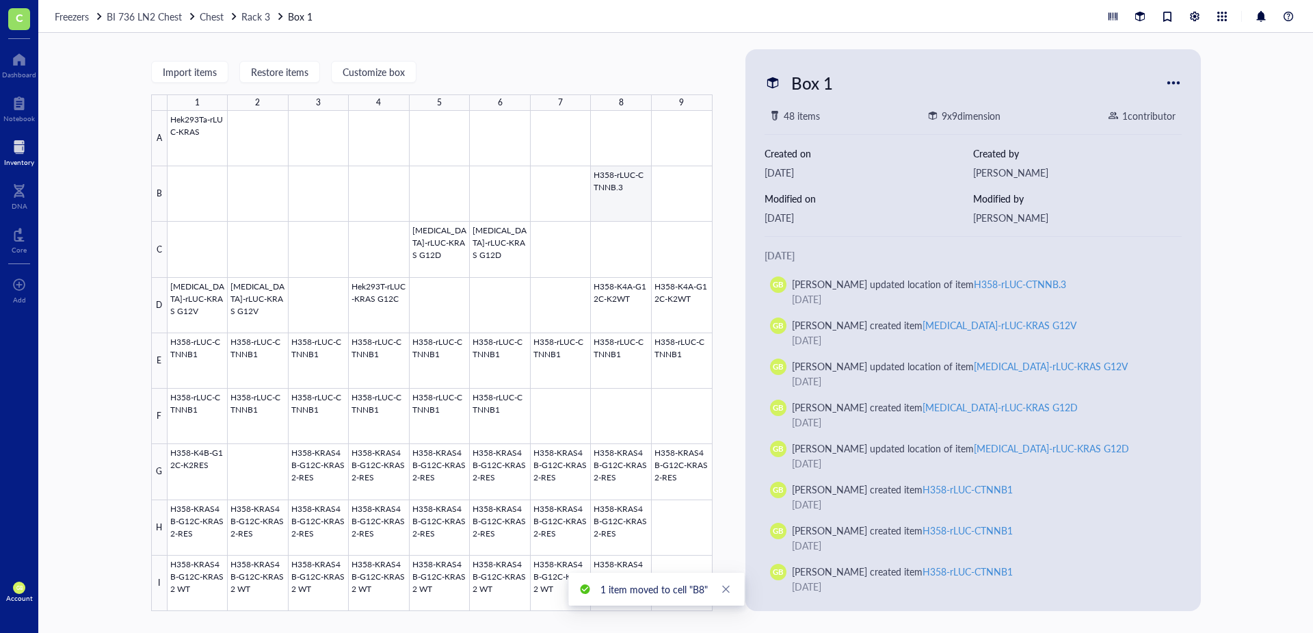
click at [614, 206] on div at bounding box center [440, 361] width 545 height 500
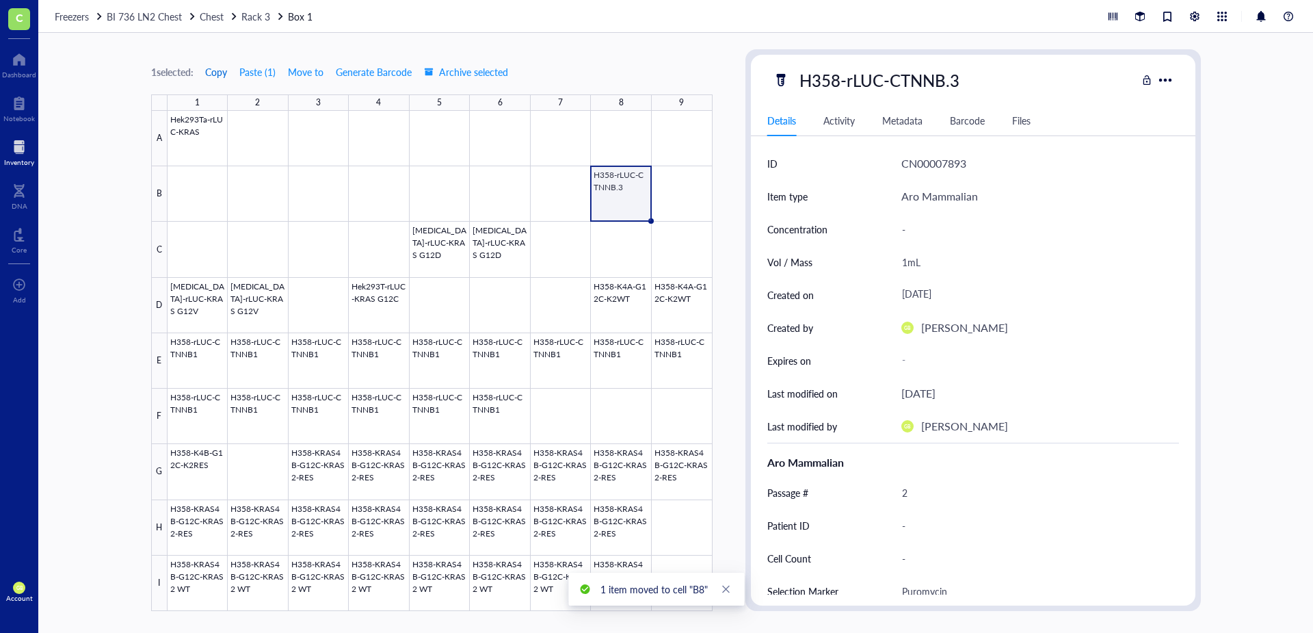
click at [220, 71] on span "Copy" at bounding box center [216, 71] width 22 height 11
click at [674, 217] on div at bounding box center [440, 361] width 545 height 500
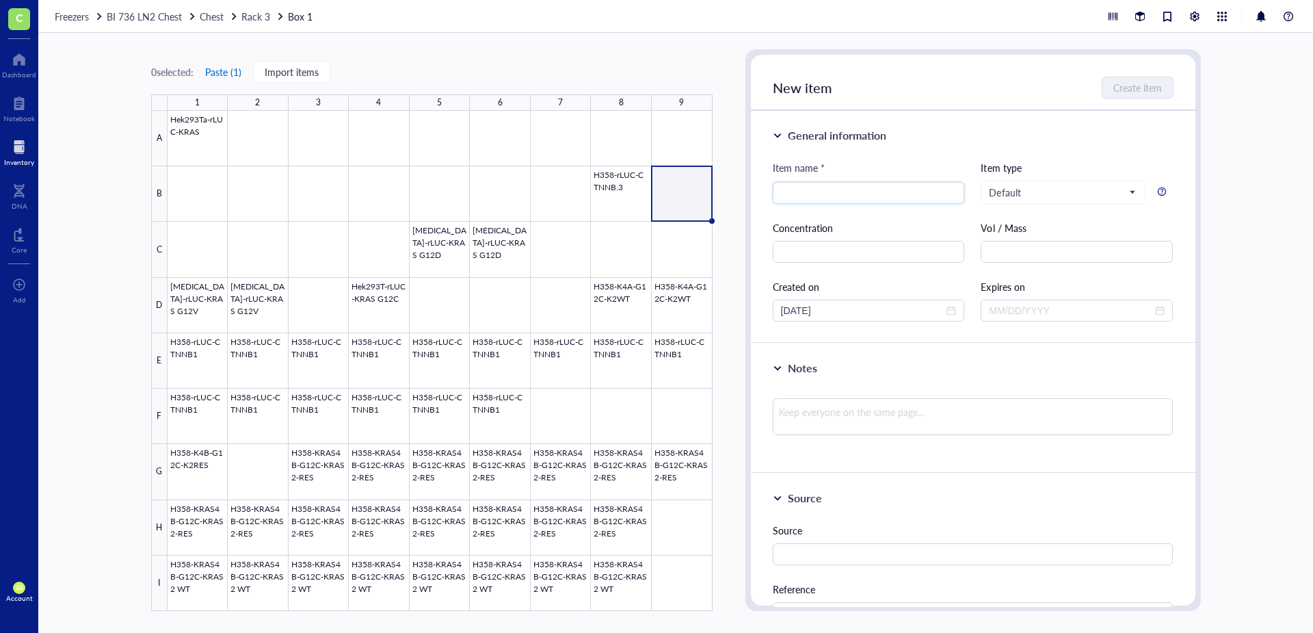
click at [242, 76] on button "Paste ( 1 )" at bounding box center [224, 72] width 38 height 22
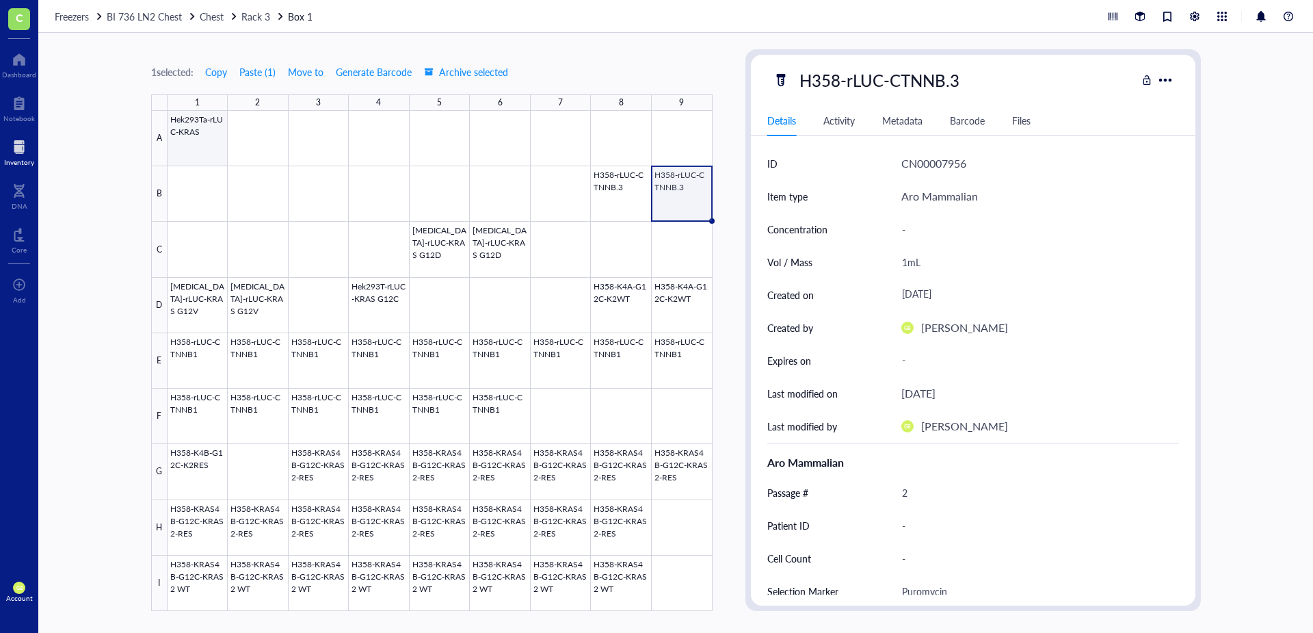
click at [206, 146] on div at bounding box center [440, 361] width 545 height 500
click at [220, 70] on span "Copy" at bounding box center [216, 71] width 22 height 11
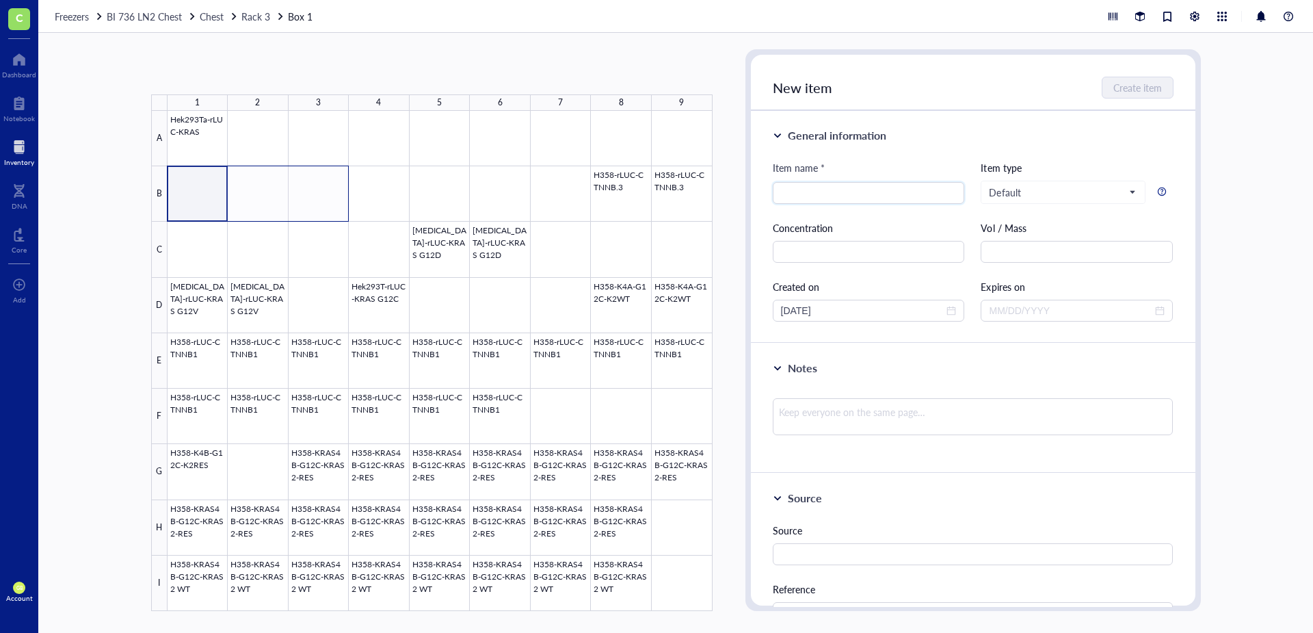
drag, startPoint x: 210, startPoint y: 194, endPoint x: 324, endPoint y: 200, distance: 113.7
click at [324, 200] on div at bounding box center [440, 361] width 545 height 500
click at [227, 72] on button "Paste ( 1 )" at bounding box center [224, 72] width 38 height 22
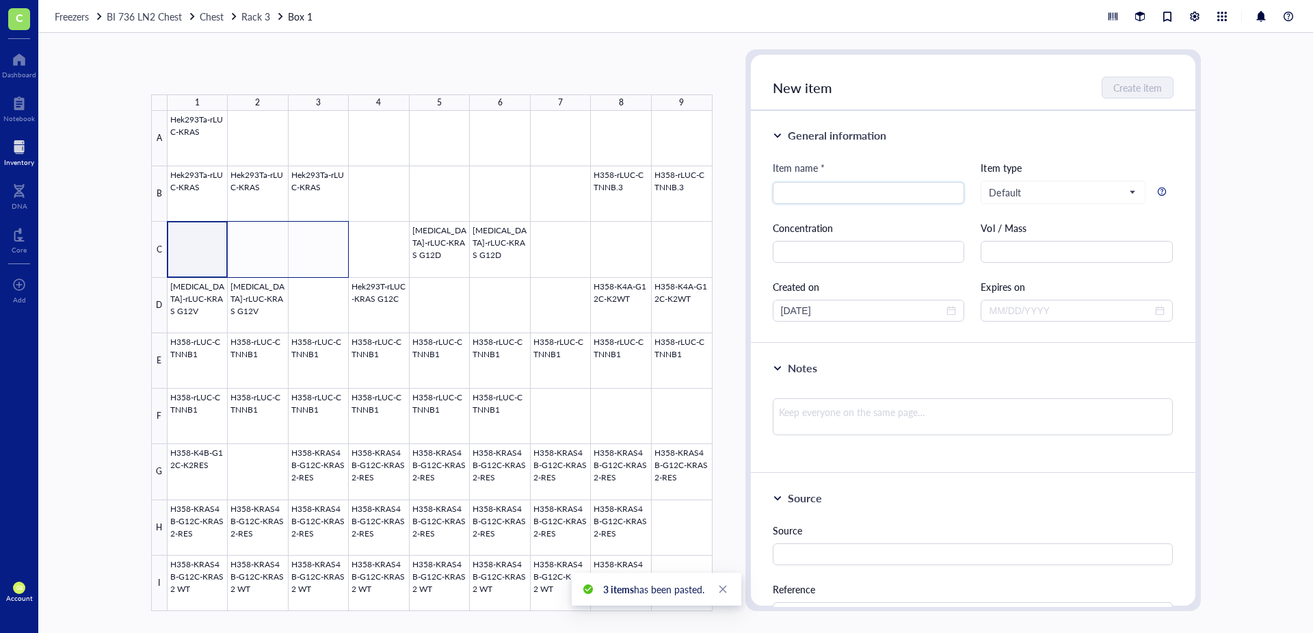
drag, startPoint x: 196, startPoint y: 261, endPoint x: 308, endPoint y: 251, distance: 112.6
click at [308, 251] on div at bounding box center [440, 361] width 545 height 500
click at [234, 68] on button "Paste ( 1 )" at bounding box center [224, 72] width 38 height 22
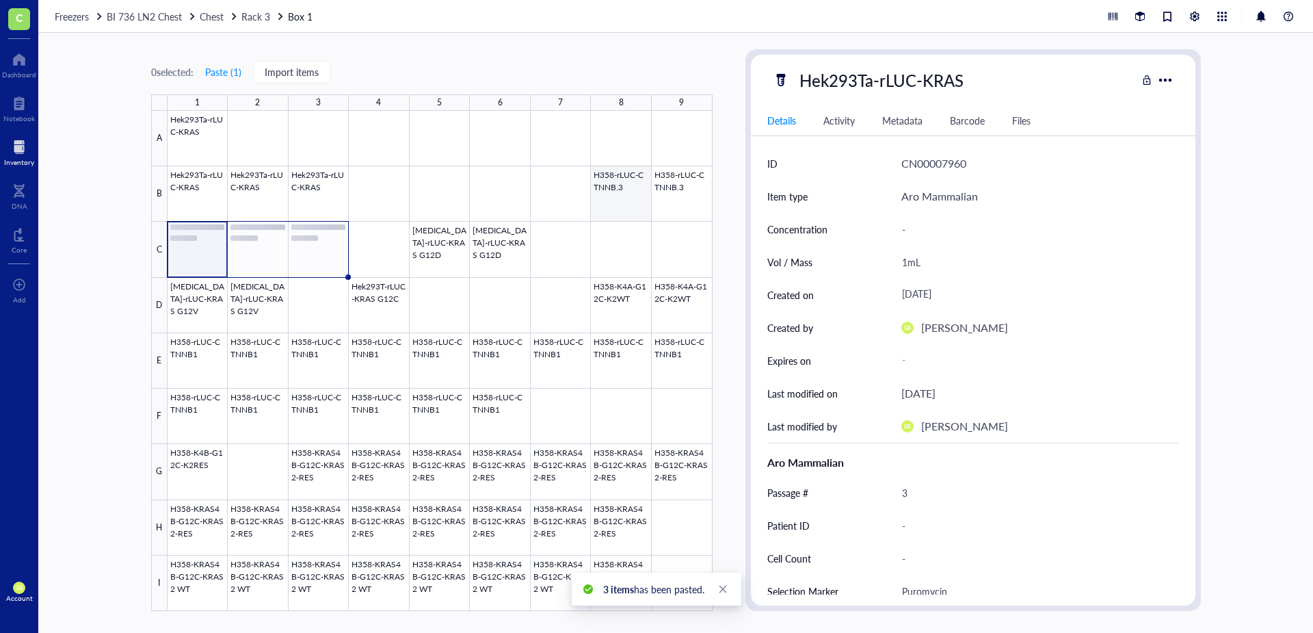
click at [622, 203] on div at bounding box center [440, 361] width 545 height 500
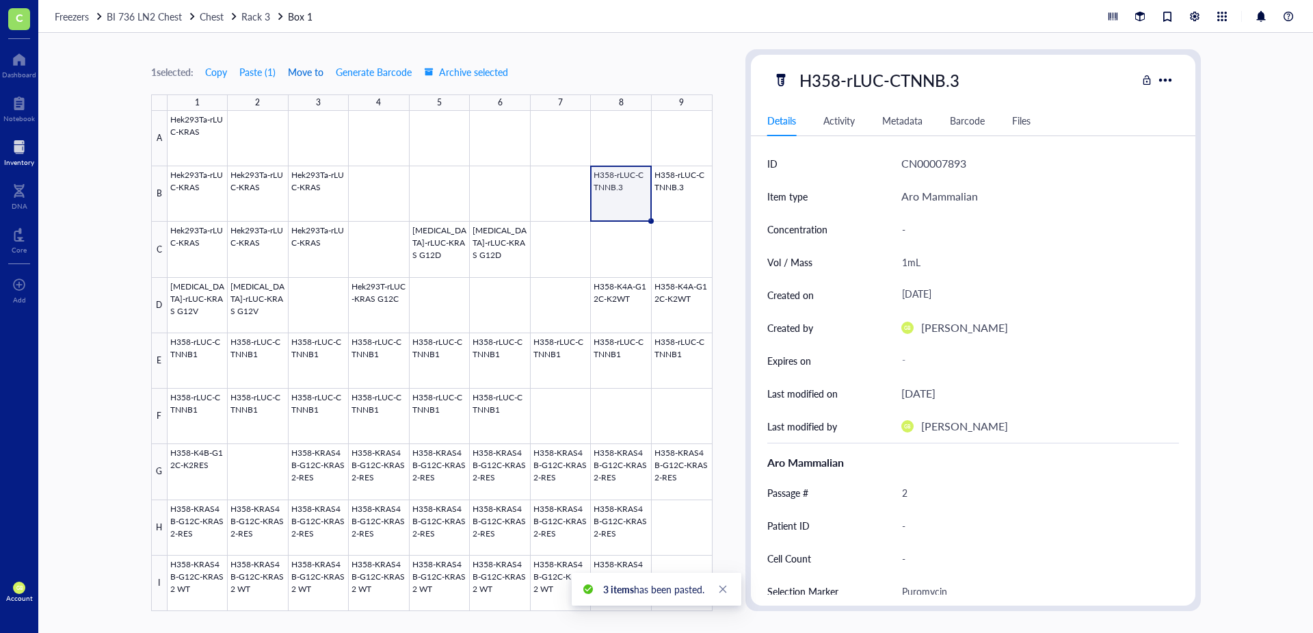
click at [310, 71] on span "Move to" at bounding box center [306, 71] width 36 height 11
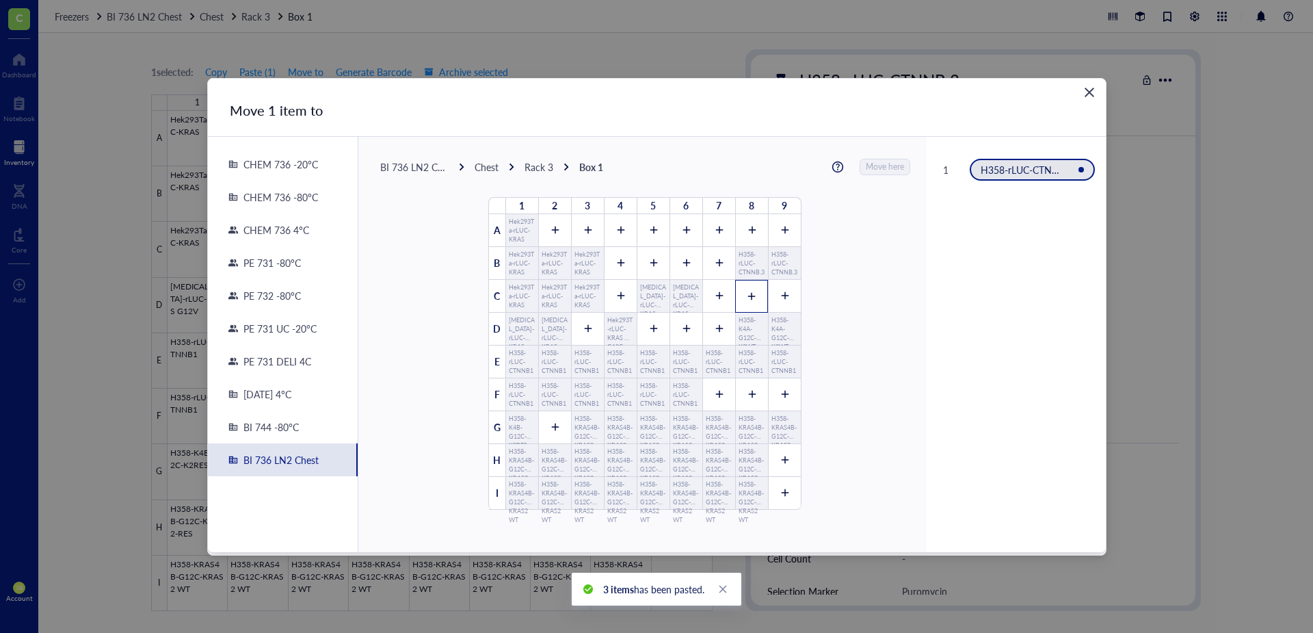
click at [748, 295] on icon at bounding box center [752, 296] width 10 height 10
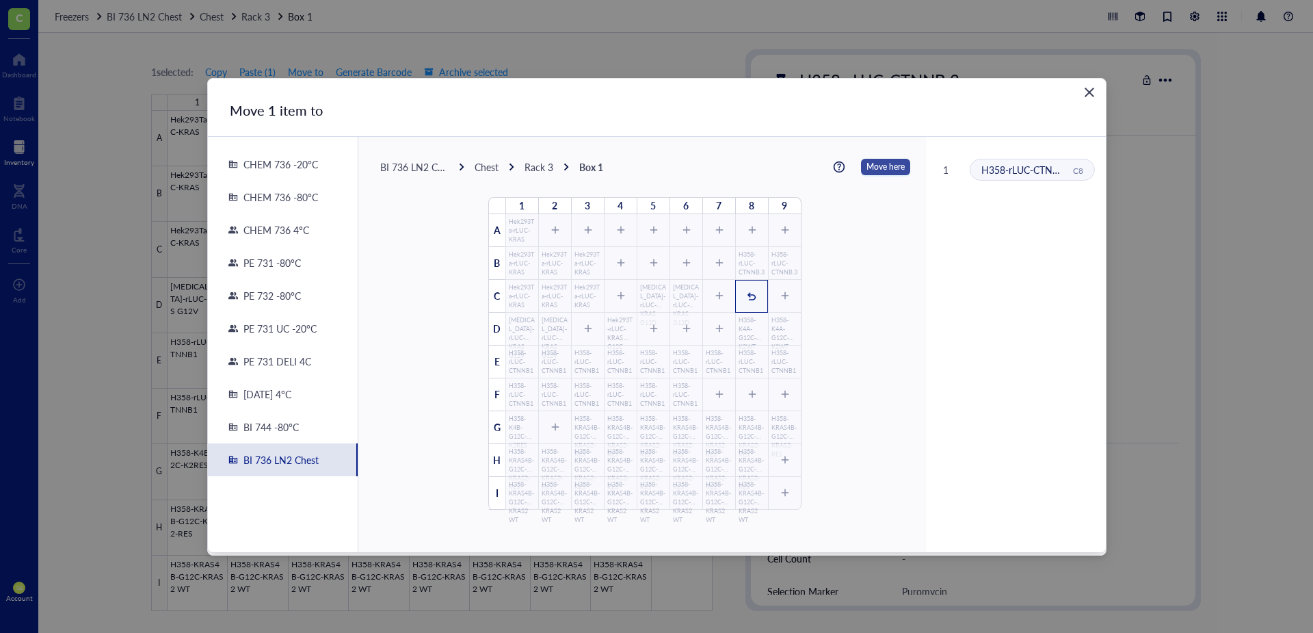
click at [875, 168] on span "Move here" at bounding box center [886, 167] width 38 height 18
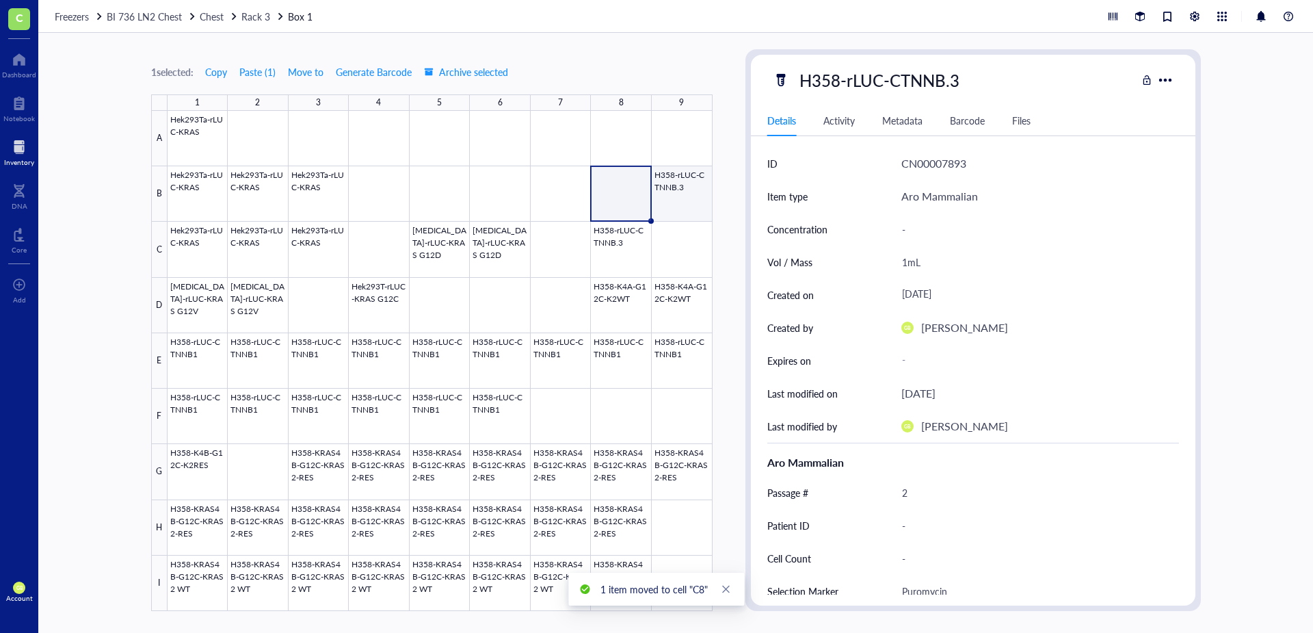
click at [670, 205] on div at bounding box center [440, 361] width 545 height 500
click at [290, 72] on button "Move to" at bounding box center [305, 72] width 37 height 22
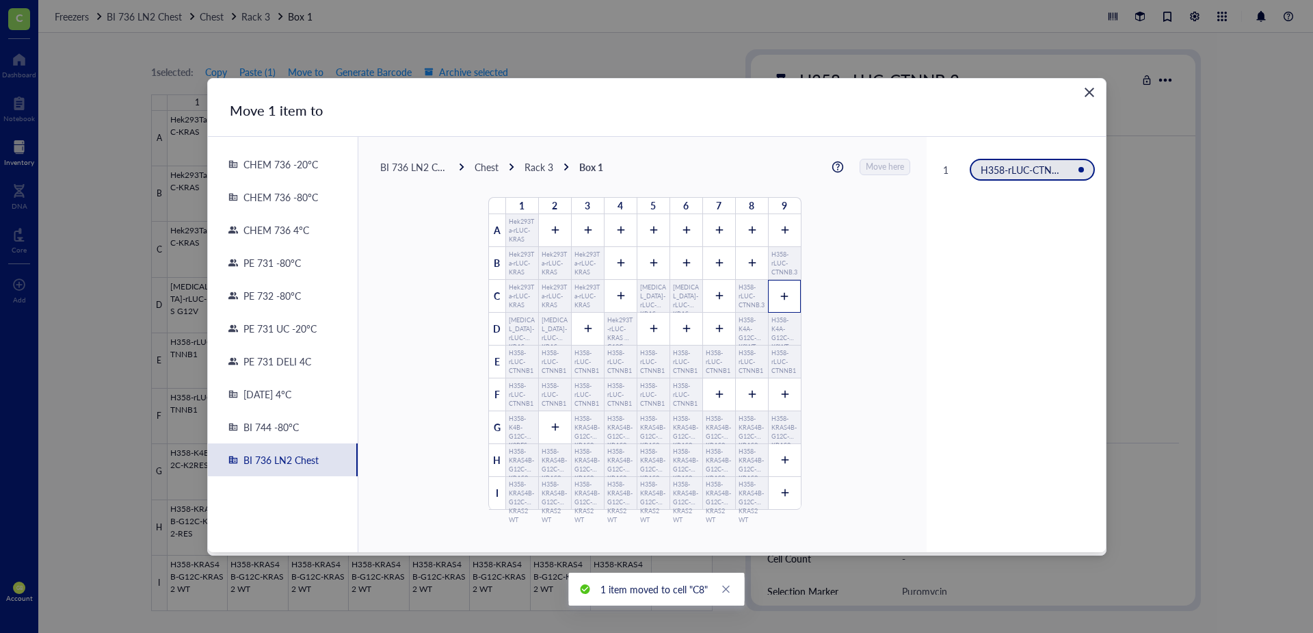
click at [780, 299] on icon at bounding box center [785, 296] width 10 height 10
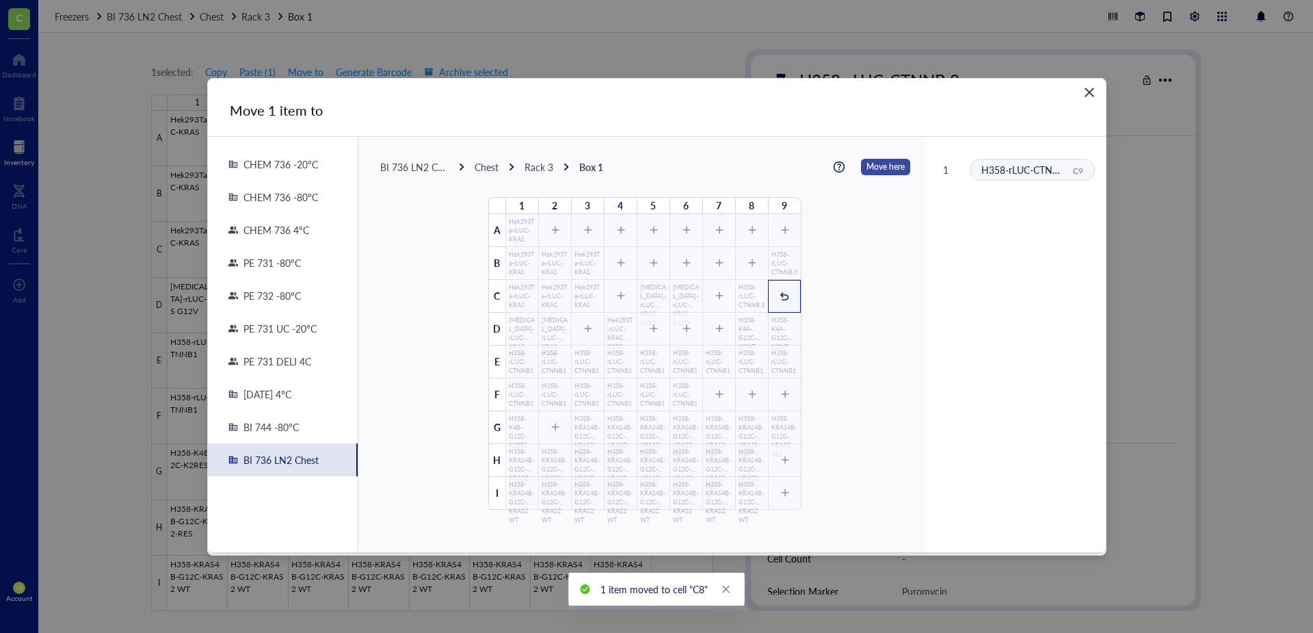
click at [873, 175] on span "Move here" at bounding box center [886, 167] width 38 height 18
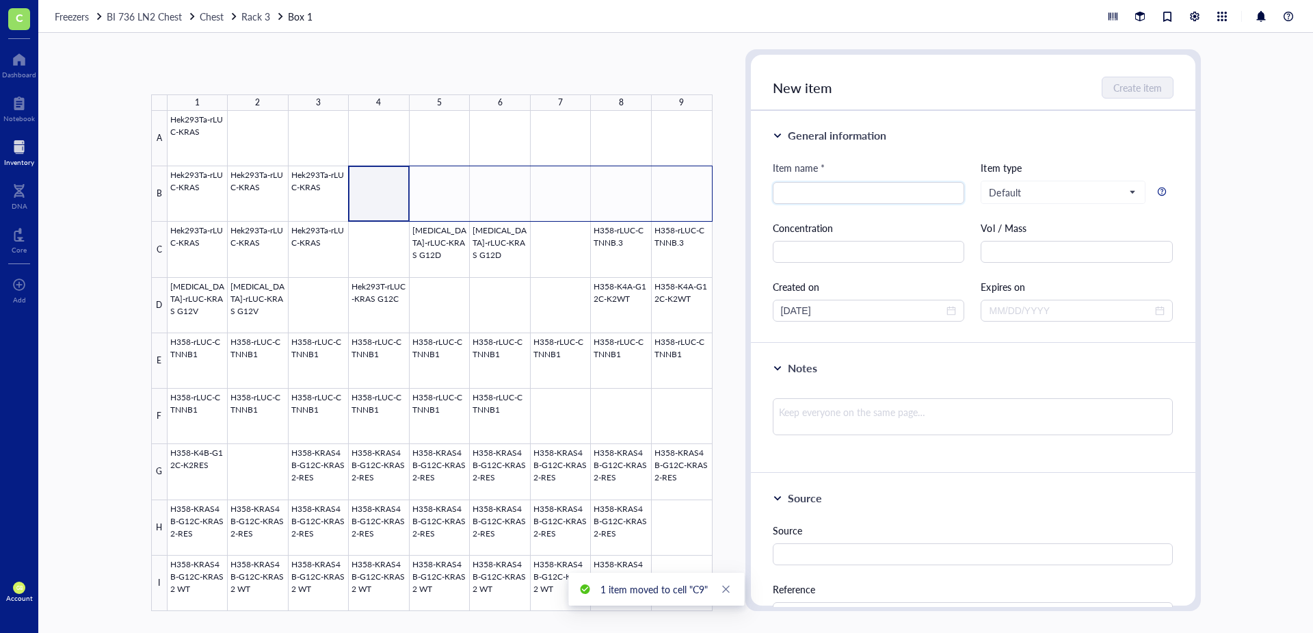
drag, startPoint x: 380, startPoint y: 211, endPoint x: 689, endPoint y: 203, distance: 308.6
click at [689, 203] on div at bounding box center [440, 361] width 545 height 500
click at [216, 70] on button "Paste ( 1 )" at bounding box center [224, 72] width 38 height 22
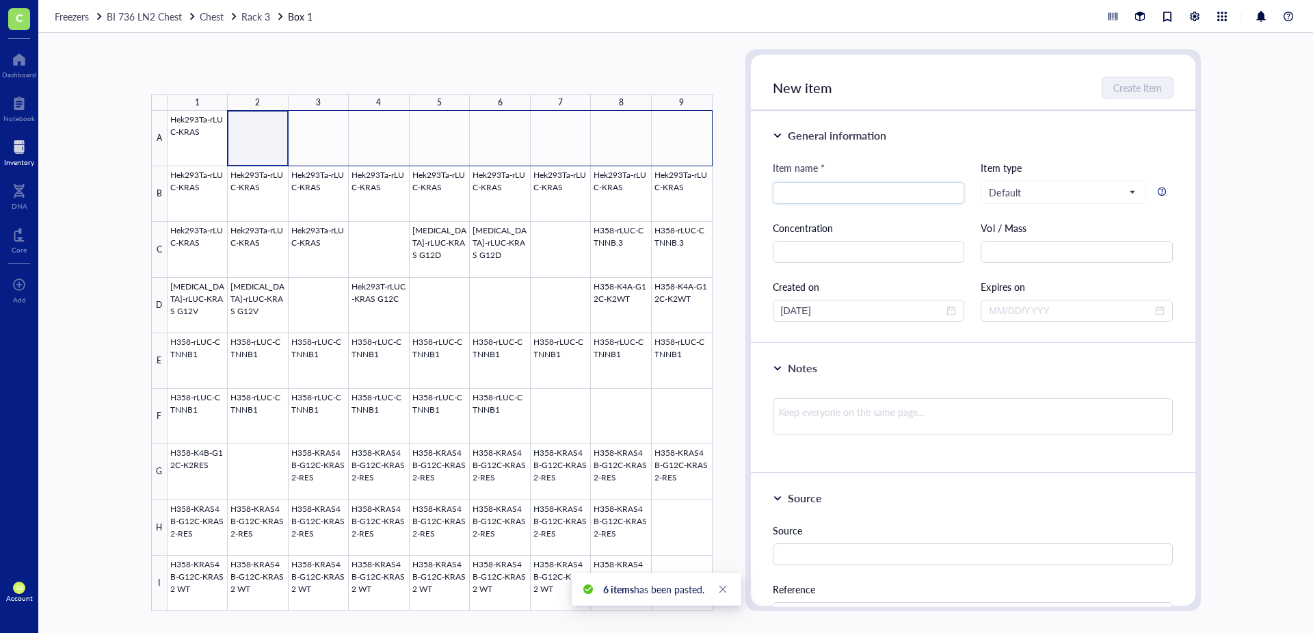
drag, startPoint x: 264, startPoint y: 153, endPoint x: 690, endPoint y: 153, distance: 426.1
click at [690, 153] on div at bounding box center [440, 361] width 545 height 500
click at [232, 75] on button "Paste ( 1 )" at bounding box center [224, 72] width 38 height 22
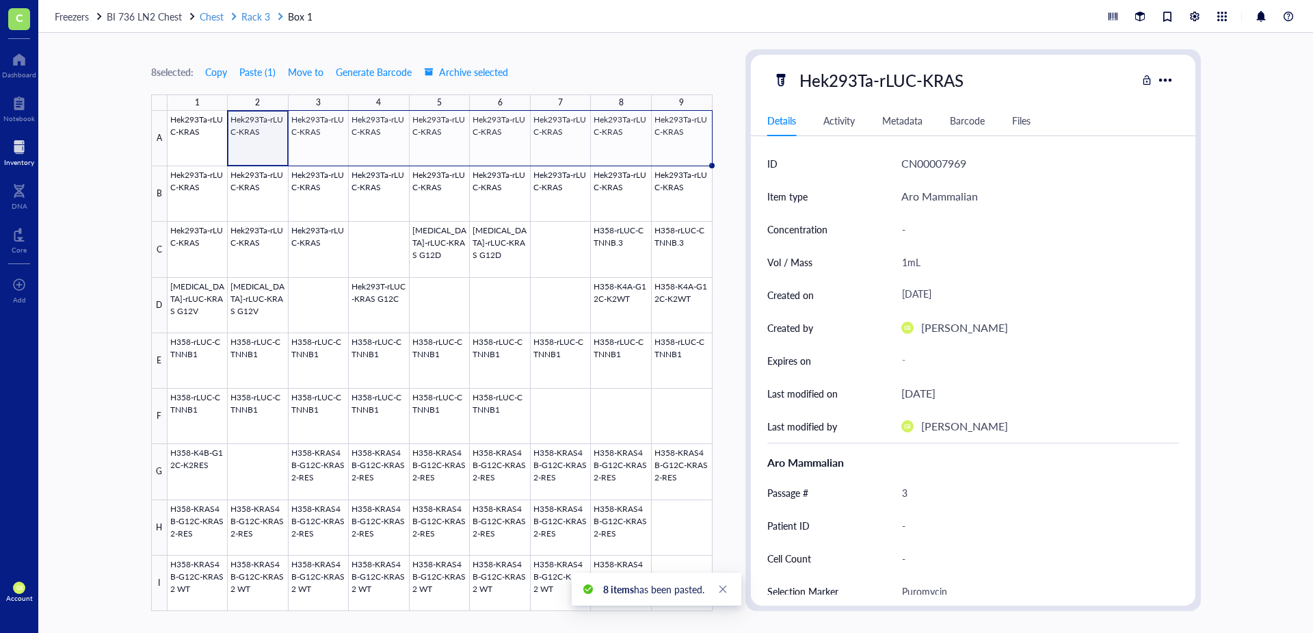
click at [262, 18] on span "Rack 3" at bounding box center [255, 17] width 29 height 14
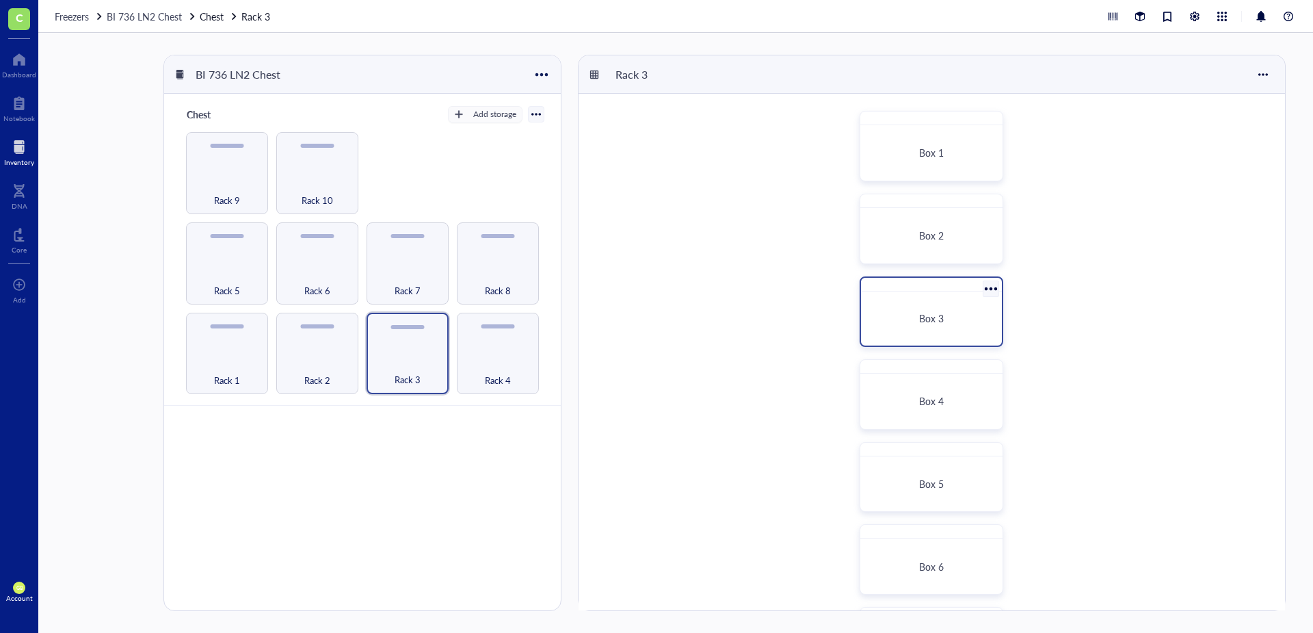
click at [875, 299] on div "Box 3" at bounding box center [932, 318] width 130 height 43
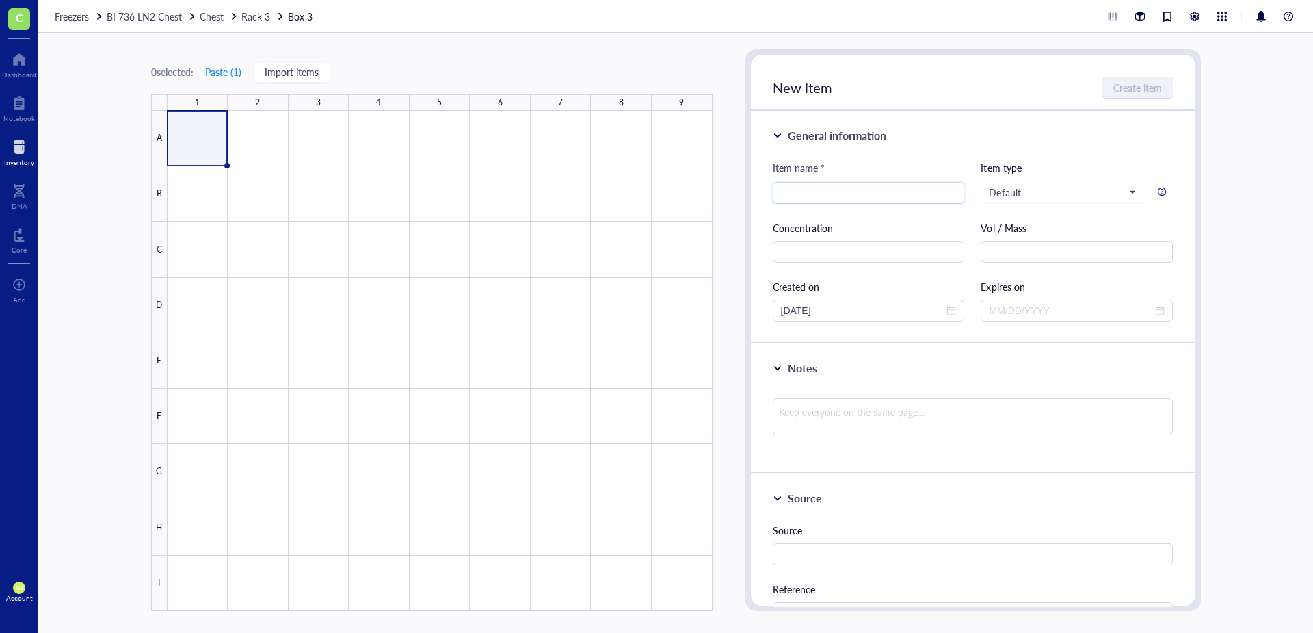
click at [287, 83] on div "0 selected: Paste ( 1 ) Import items 1 2 3 4 5 6 7 8 9 A B C D E F G H I" at bounding box center [432, 330] width 562 height 562
click at [289, 77] on span "Import items" at bounding box center [292, 71] width 54 height 11
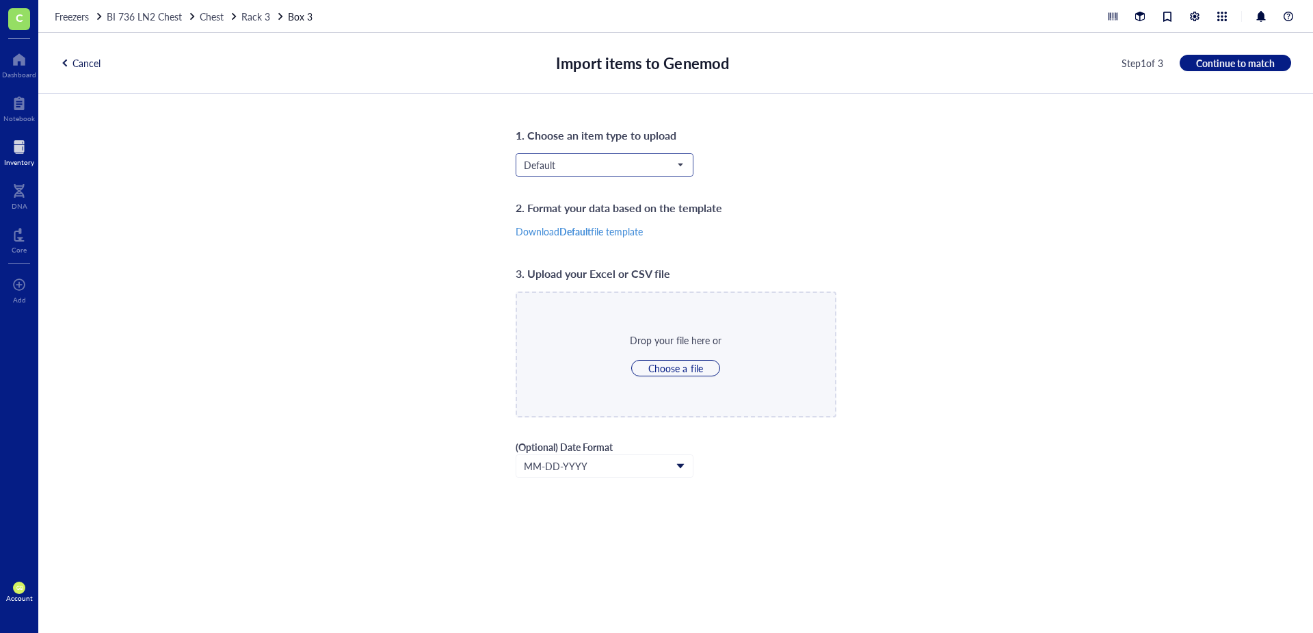
click at [602, 162] on span "Default" at bounding box center [603, 165] width 159 height 12
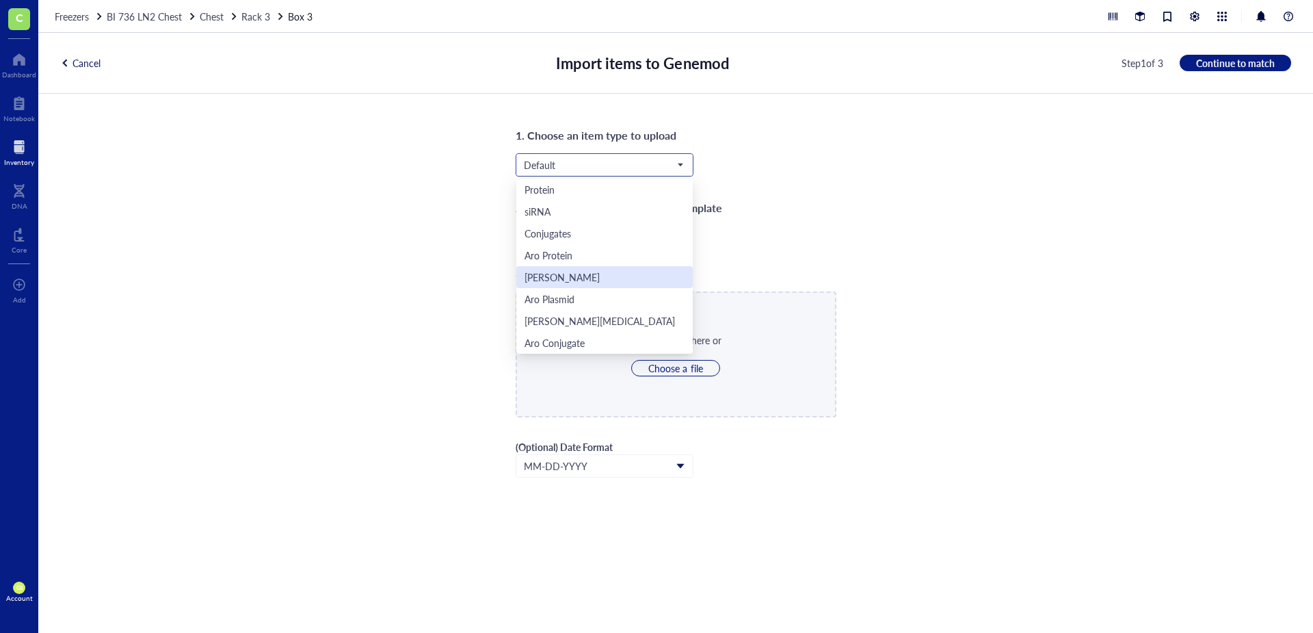
scroll to position [44, 0]
click at [577, 319] on div "Aro Mammalian" at bounding box center [558, 320] width 67 height 15
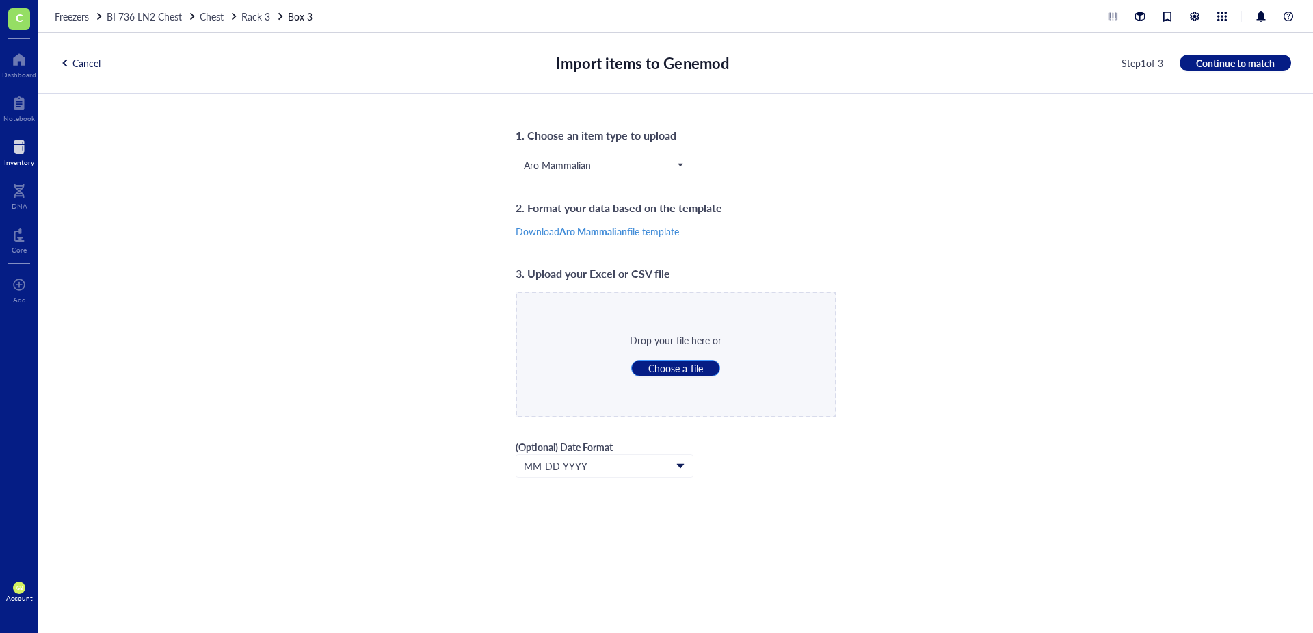
click at [674, 370] on span "Choose a file" at bounding box center [675, 368] width 54 height 12
type input "C:\fakepath\LN2_Rack_3_Box_3.csv"
click at [875, 62] on span "Continue to match" at bounding box center [1235, 63] width 79 height 12
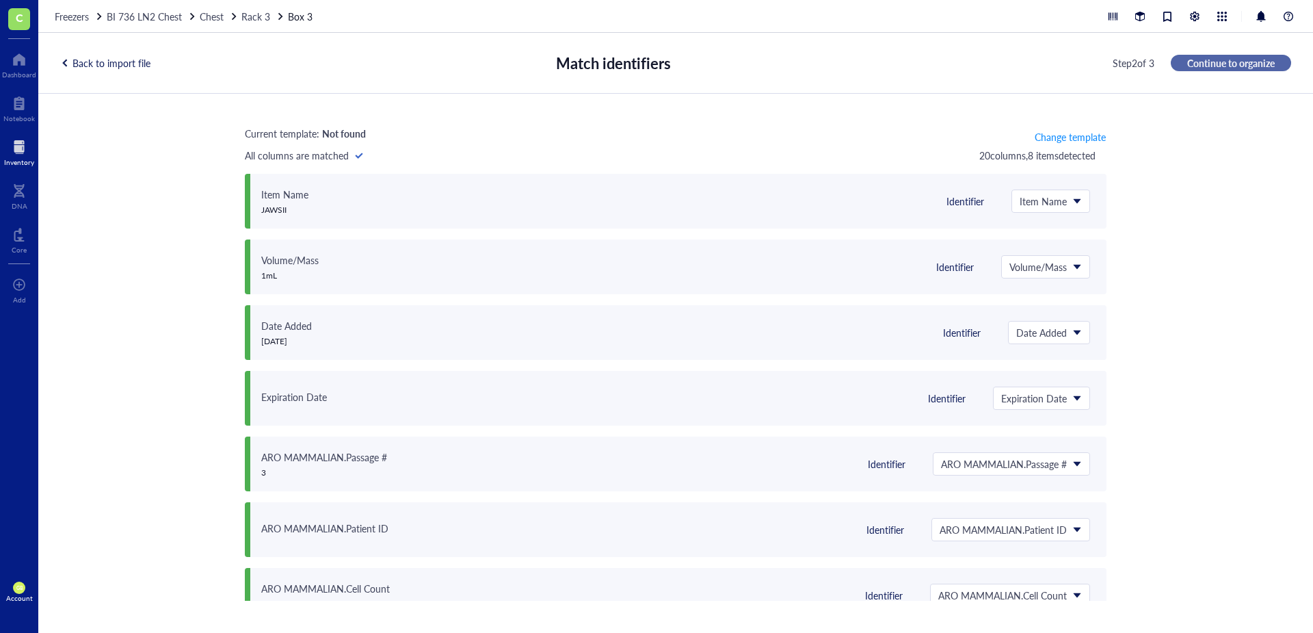
click at [875, 64] on span "Continue to organize" at bounding box center [1231, 63] width 88 height 12
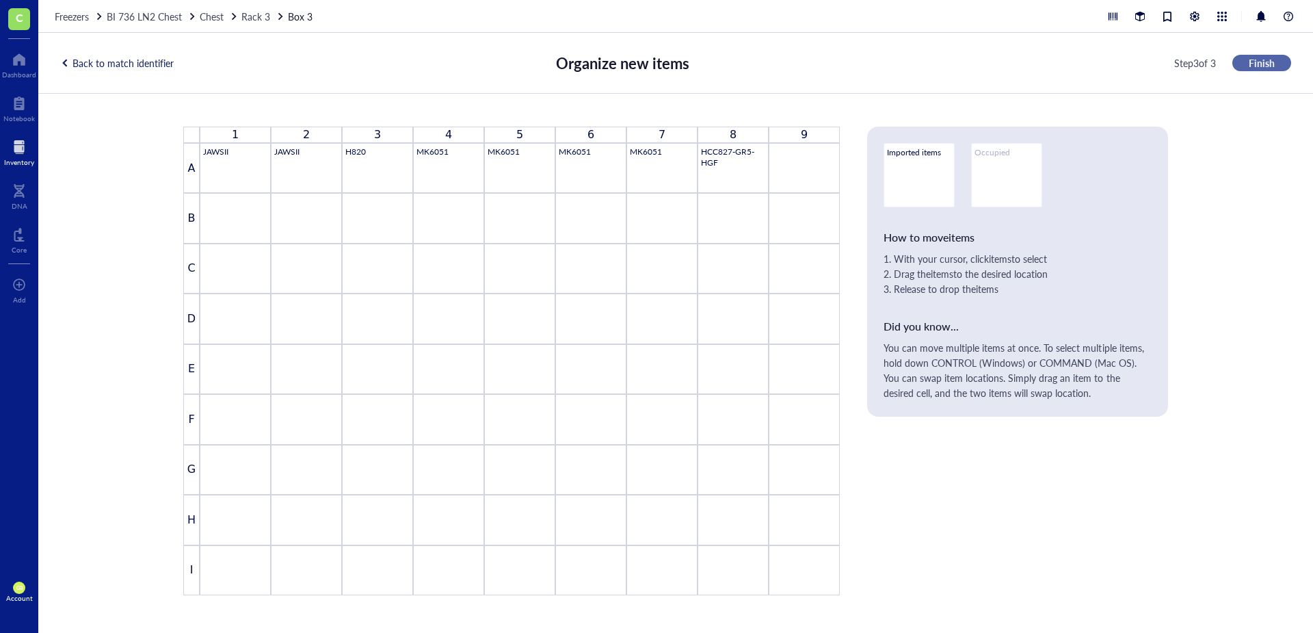
click at [875, 64] on span "Finish" at bounding box center [1262, 63] width 26 height 12
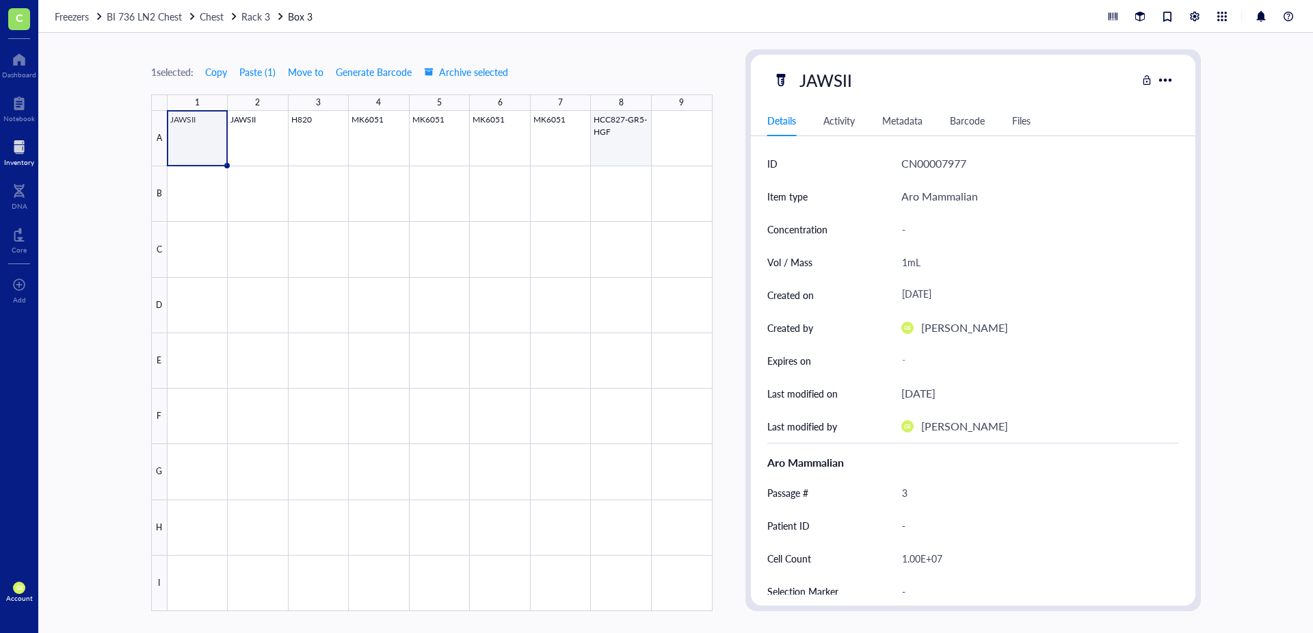
click at [622, 150] on div at bounding box center [440, 361] width 545 height 500
click at [302, 73] on span "Move to" at bounding box center [306, 71] width 36 height 11
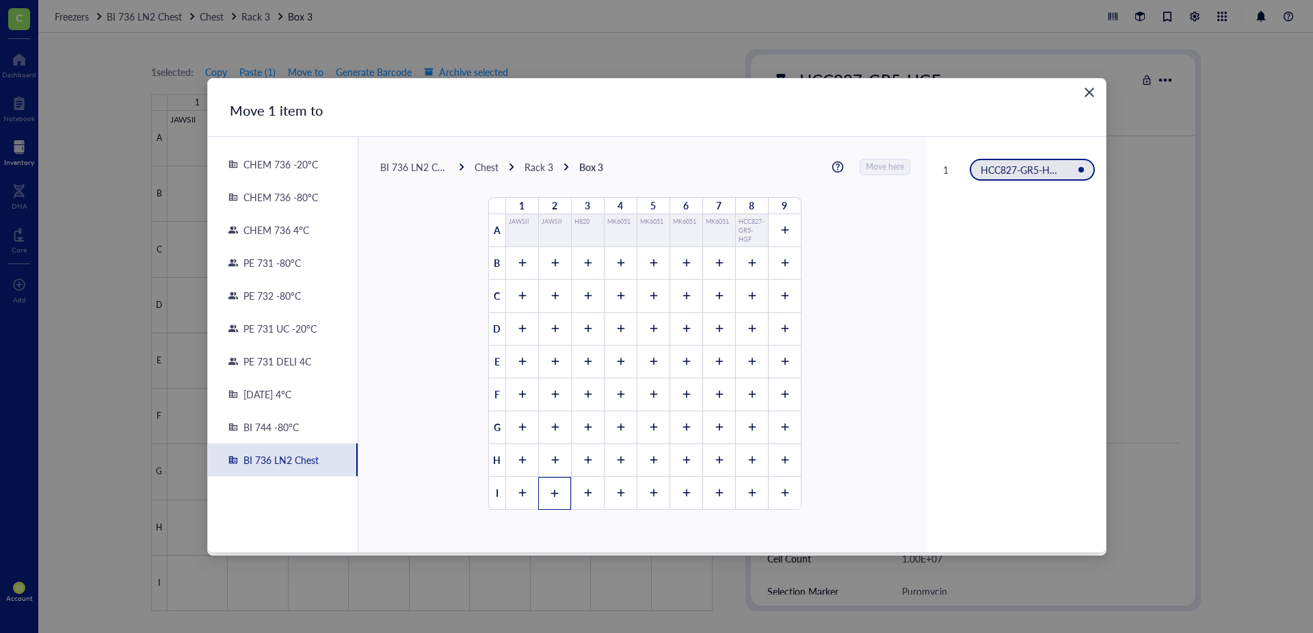
click at [553, 440] on icon at bounding box center [555, 493] width 10 height 10
click at [875, 170] on span "Move here" at bounding box center [886, 167] width 38 height 18
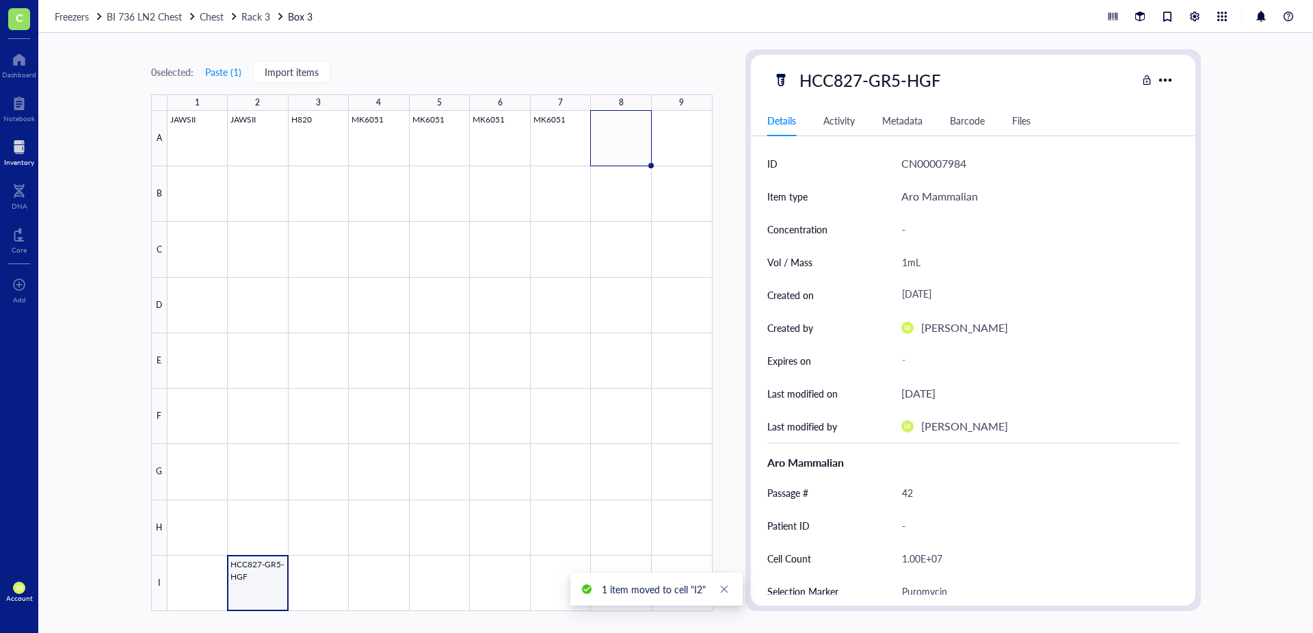
click at [262, 440] on div at bounding box center [440, 361] width 545 height 500
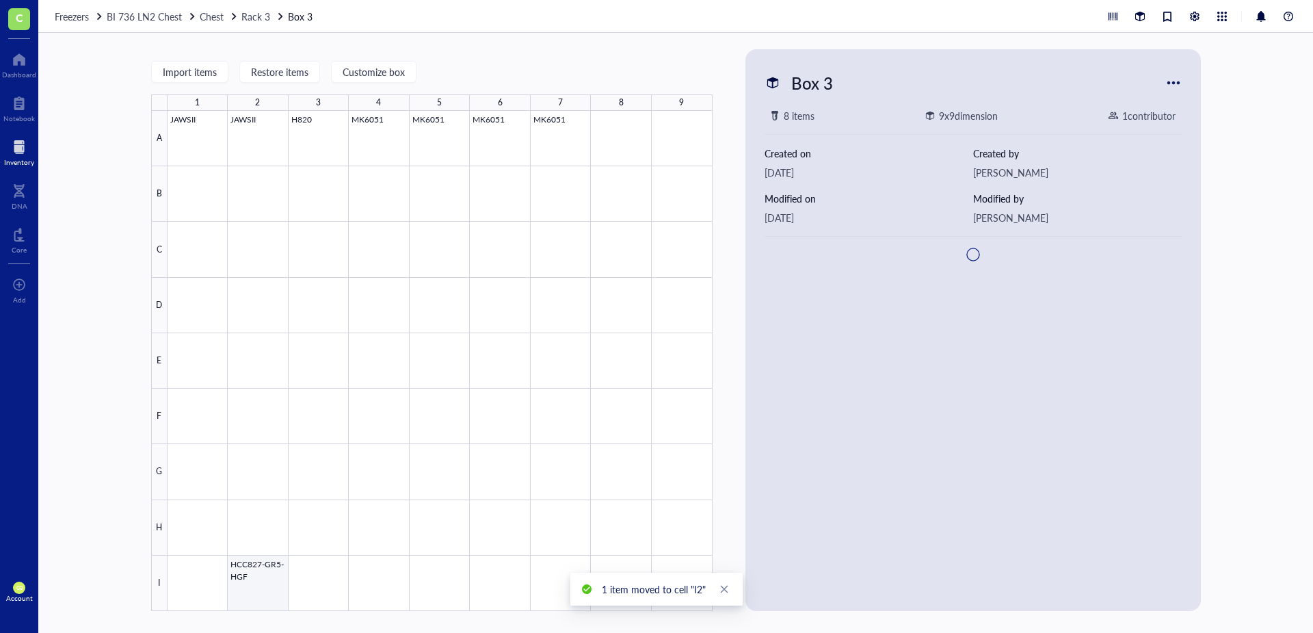
click at [264, 440] on div at bounding box center [440, 361] width 545 height 500
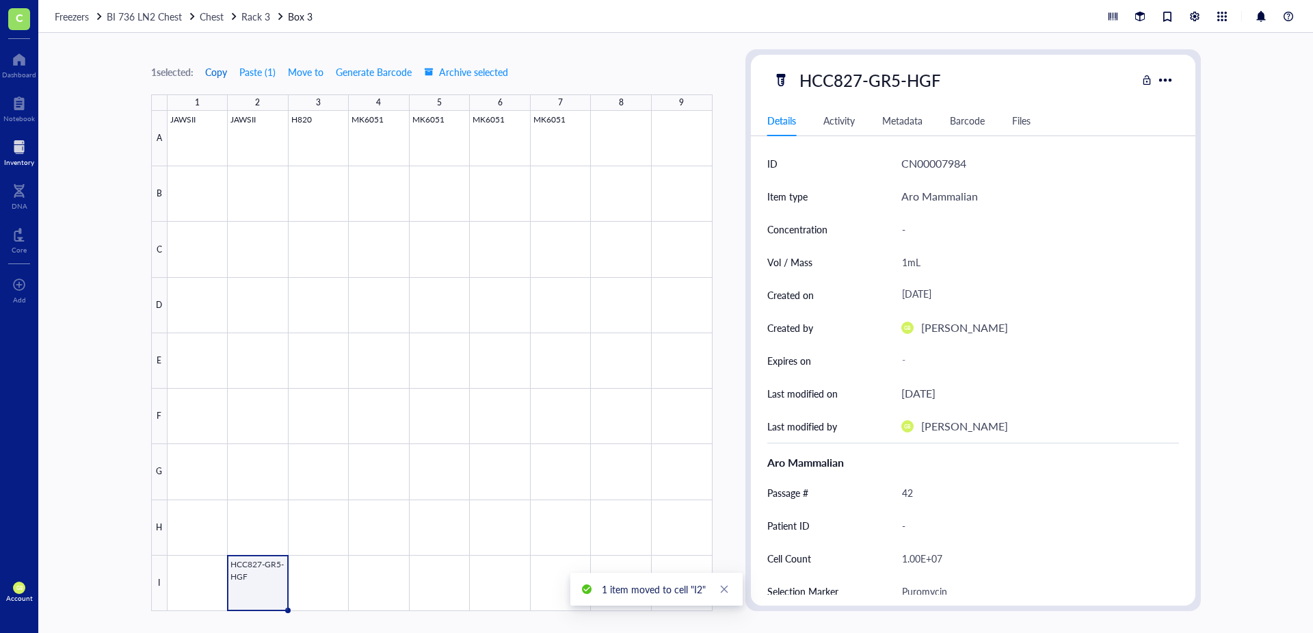
click at [226, 75] on span "Copy" at bounding box center [216, 71] width 22 height 11
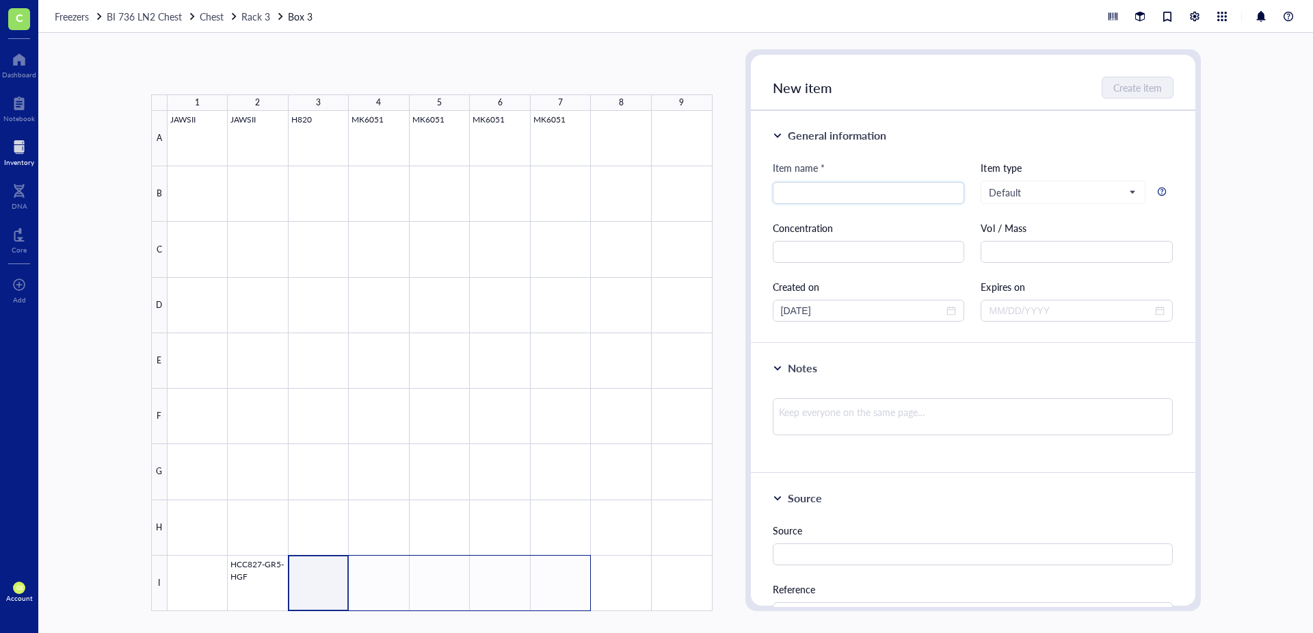
drag, startPoint x: 333, startPoint y: 570, endPoint x: 544, endPoint y: 585, distance: 211.1
click at [544, 440] on div at bounding box center [440, 361] width 545 height 500
click at [230, 72] on button "Paste ( 1 )" at bounding box center [224, 72] width 38 height 22
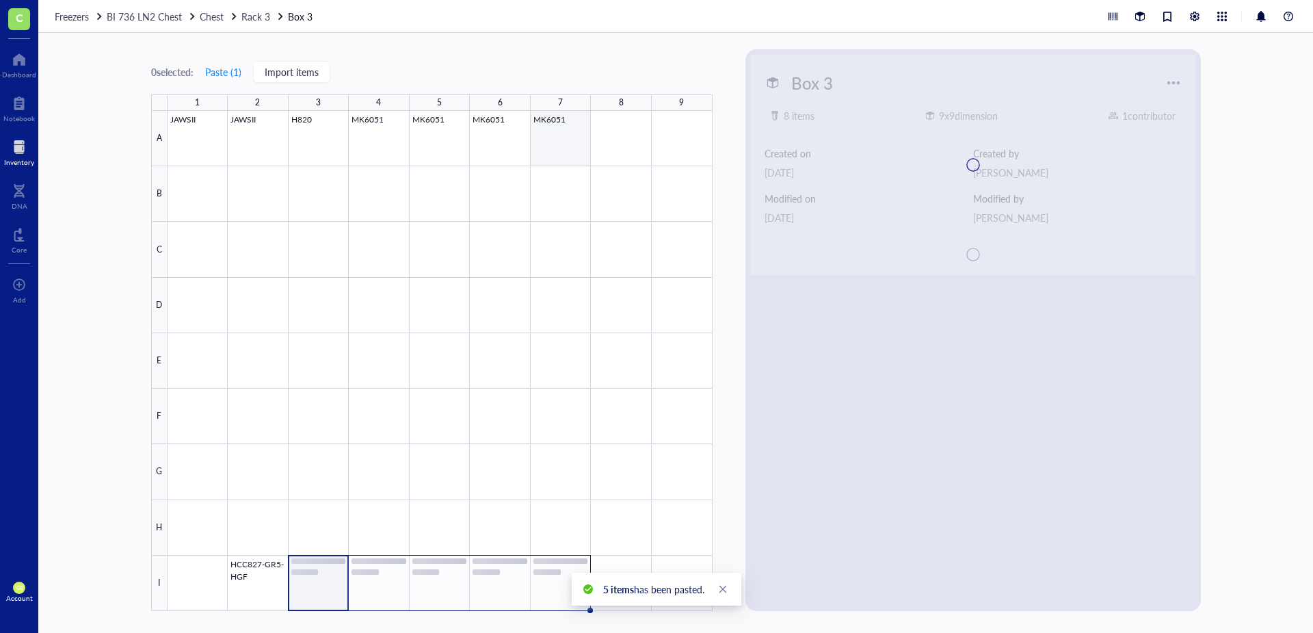
click at [570, 142] on div at bounding box center [440, 361] width 545 height 500
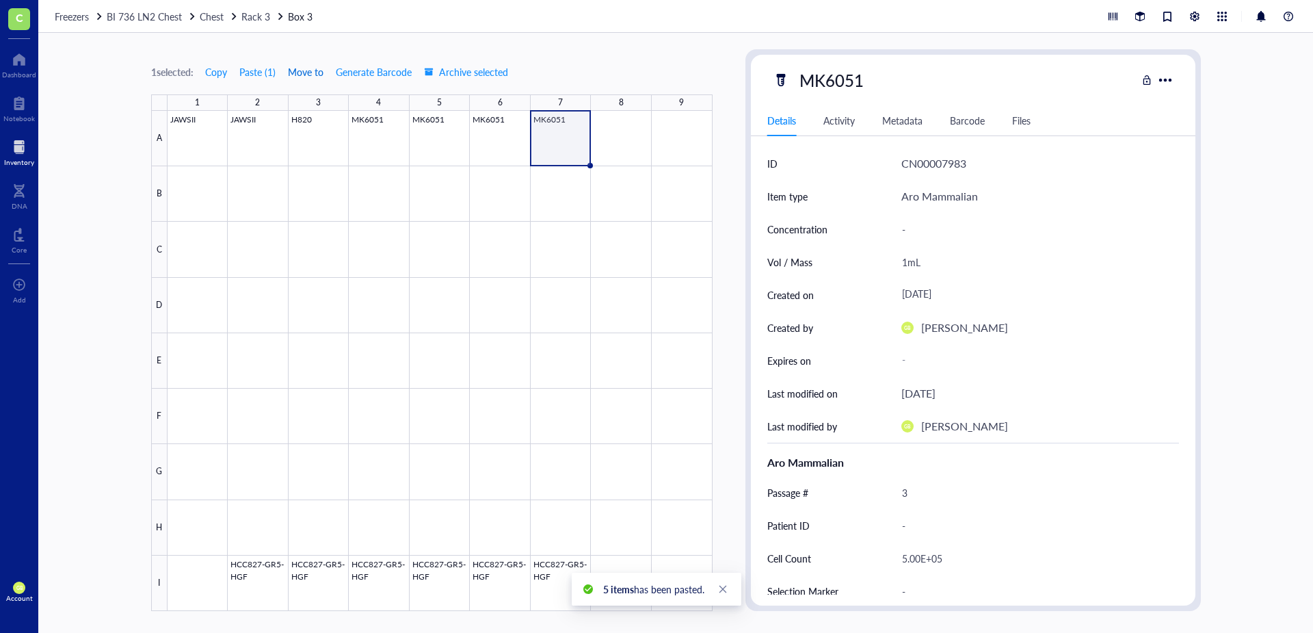
click at [308, 72] on span "Move to" at bounding box center [306, 71] width 36 height 11
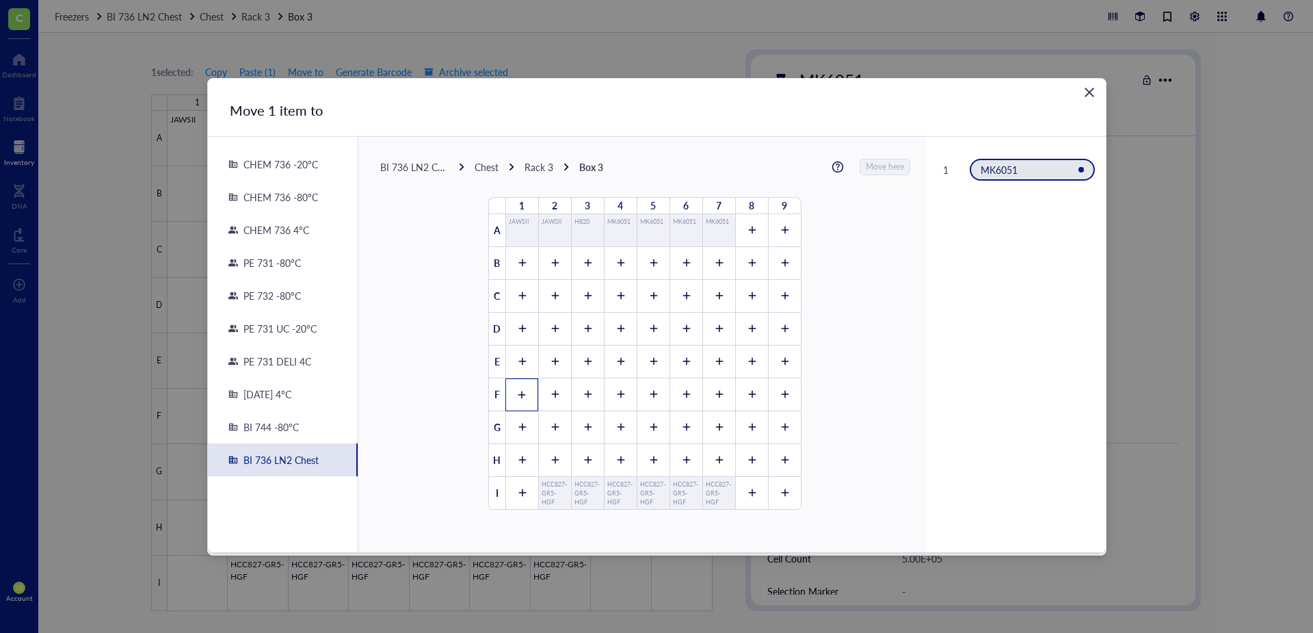
click at [514, 387] on div at bounding box center [521, 394] width 33 height 33
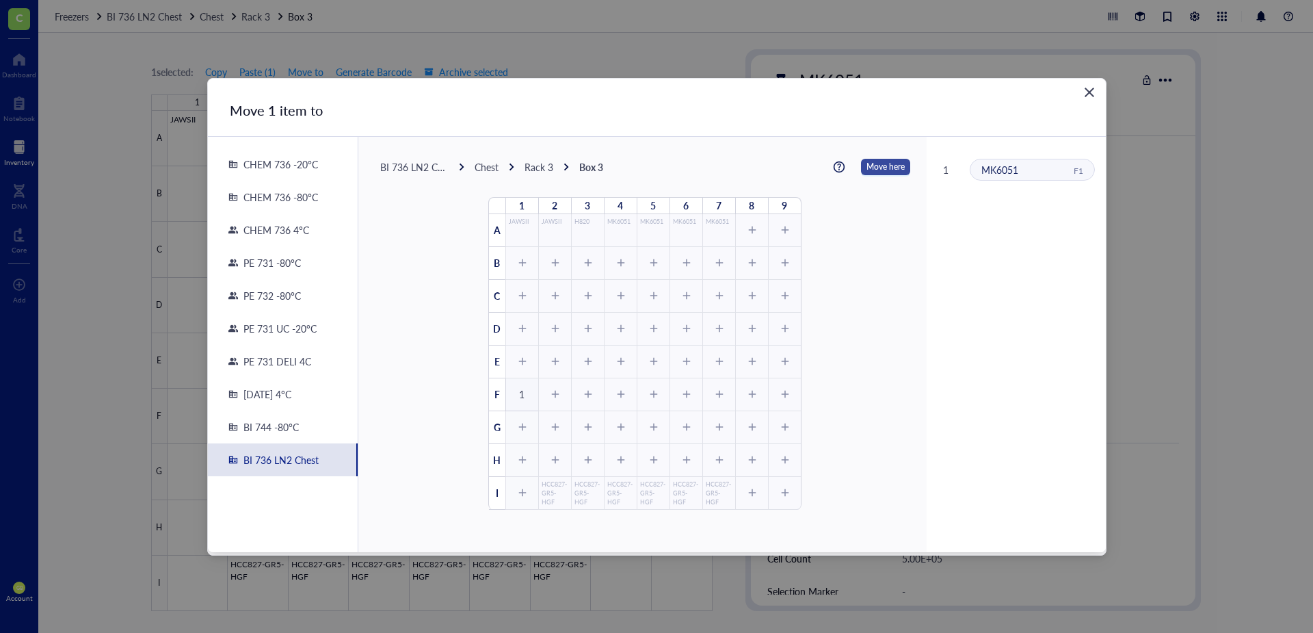
click at [875, 172] on span "Move here" at bounding box center [886, 167] width 38 height 18
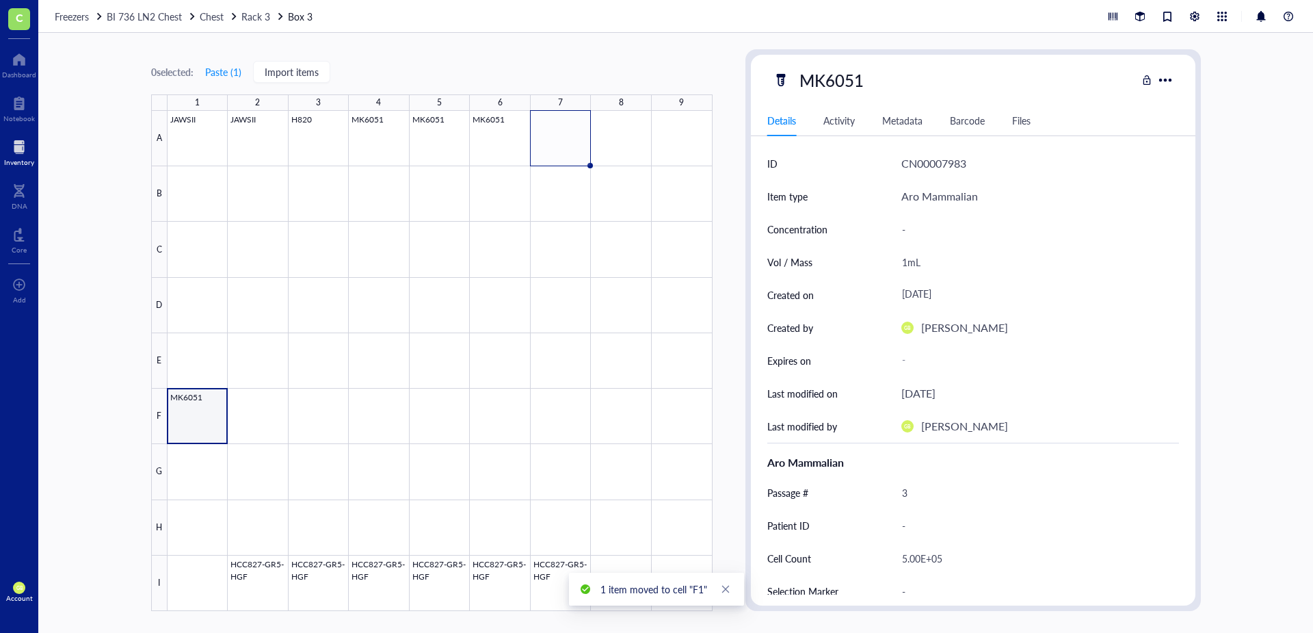
click at [196, 424] on div at bounding box center [440, 361] width 545 height 500
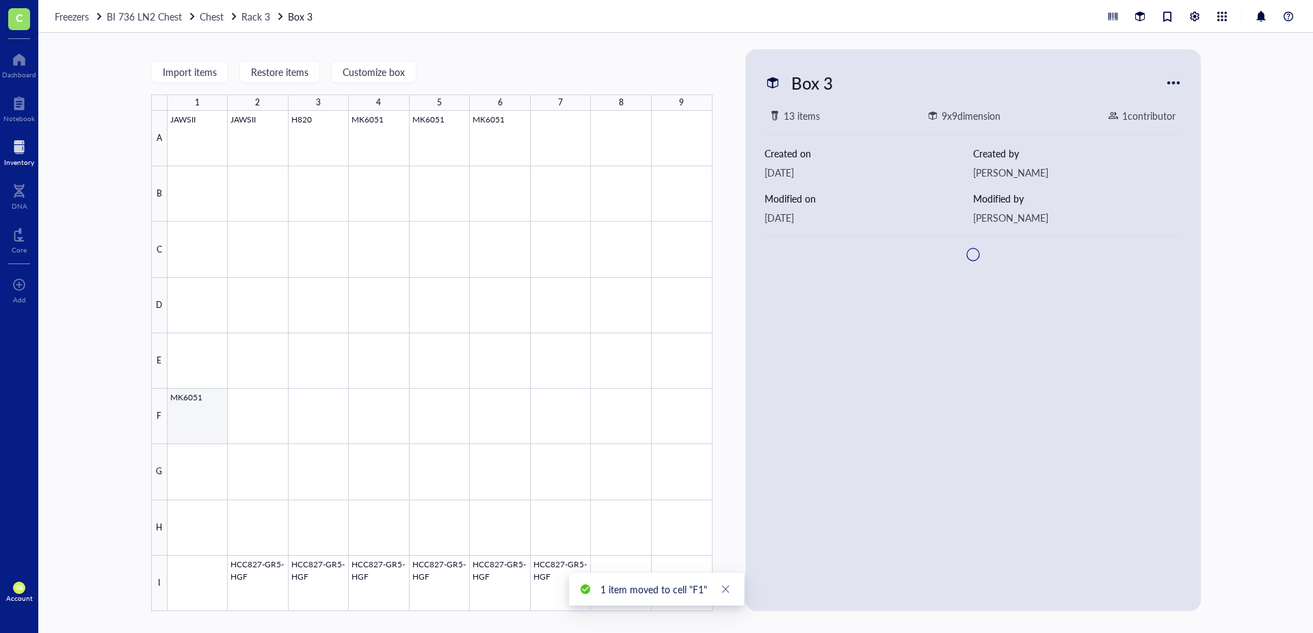
click at [209, 406] on div at bounding box center [440, 361] width 545 height 500
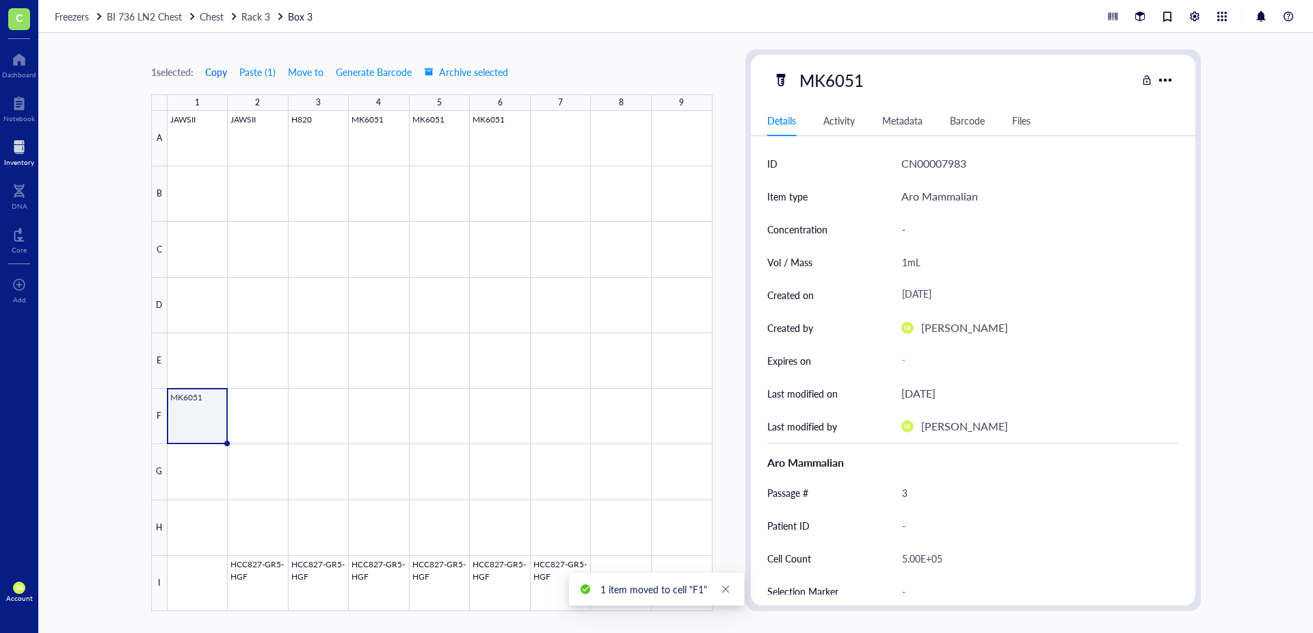
click at [224, 72] on span "Copy" at bounding box center [216, 71] width 22 height 11
click at [266, 401] on div at bounding box center [440, 361] width 545 height 500
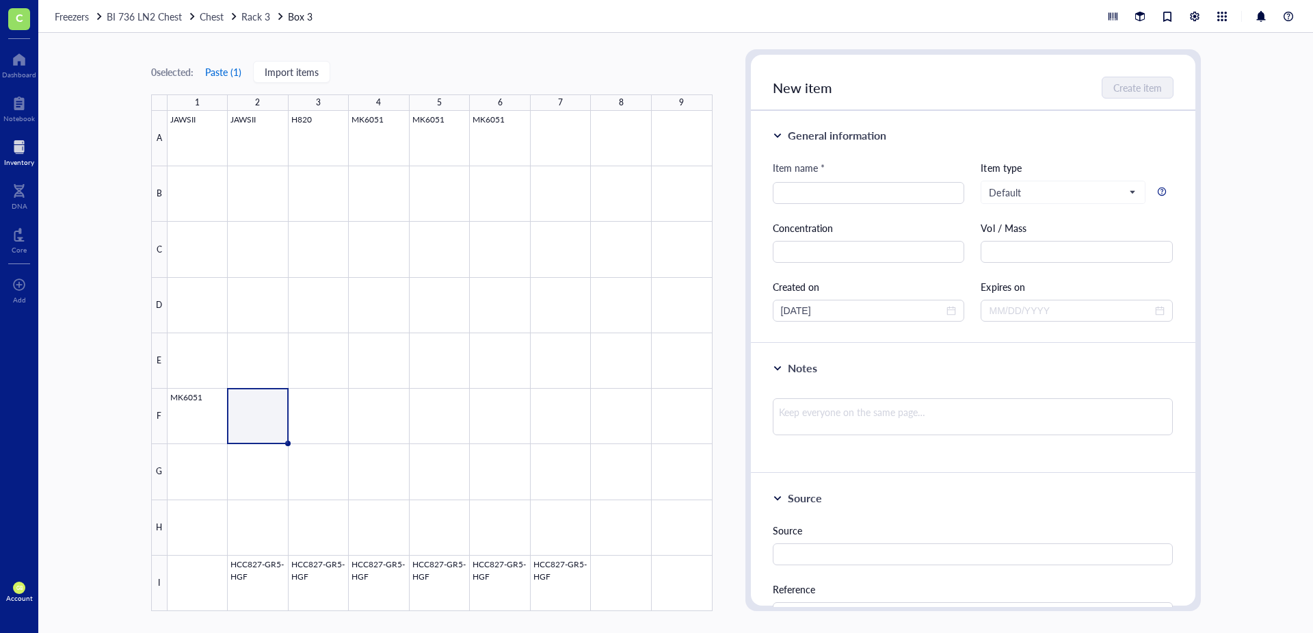
click at [230, 75] on button "Paste ( 1 )" at bounding box center [224, 72] width 38 height 22
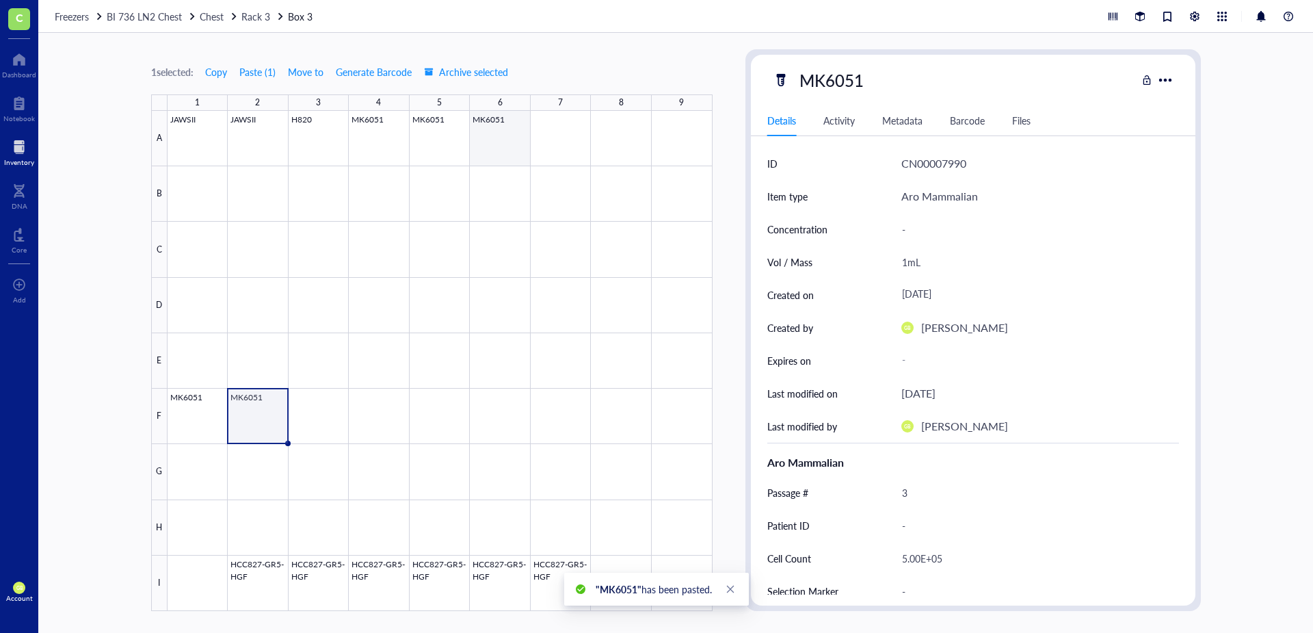
click at [505, 144] on div at bounding box center [440, 361] width 545 height 500
click at [324, 77] on span "Move to" at bounding box center [306, 71] width 36 height 11
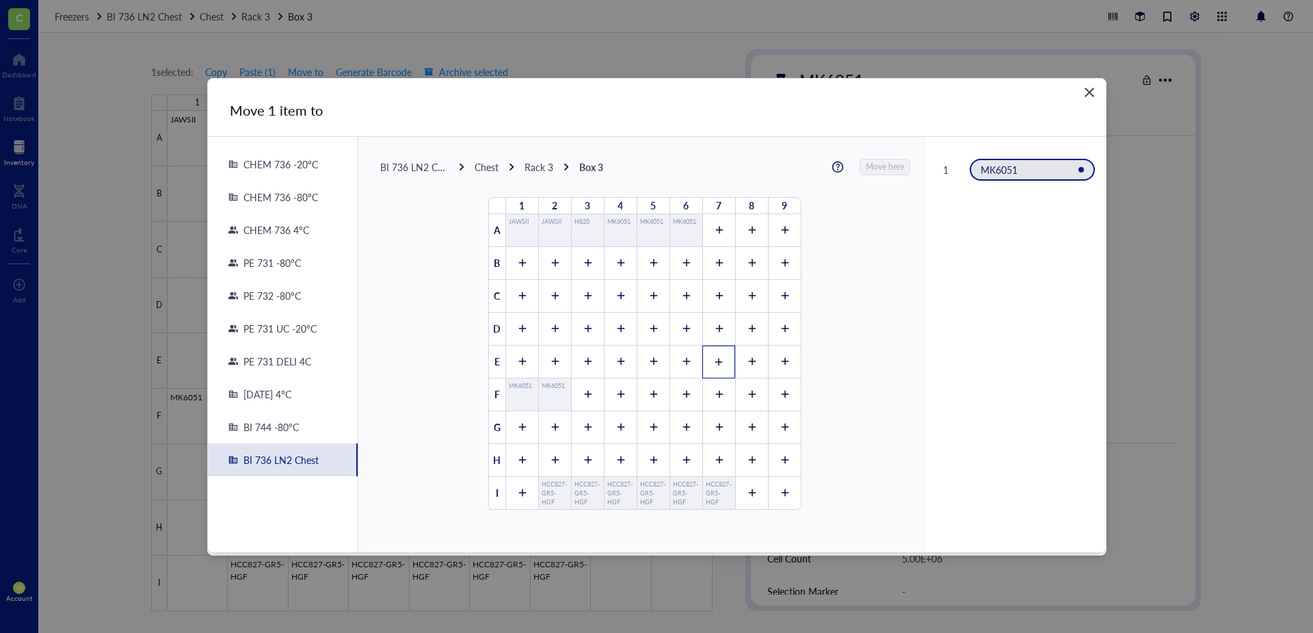
click at [706, 367] on div at bounding box center [718, 361] width 33 height 33
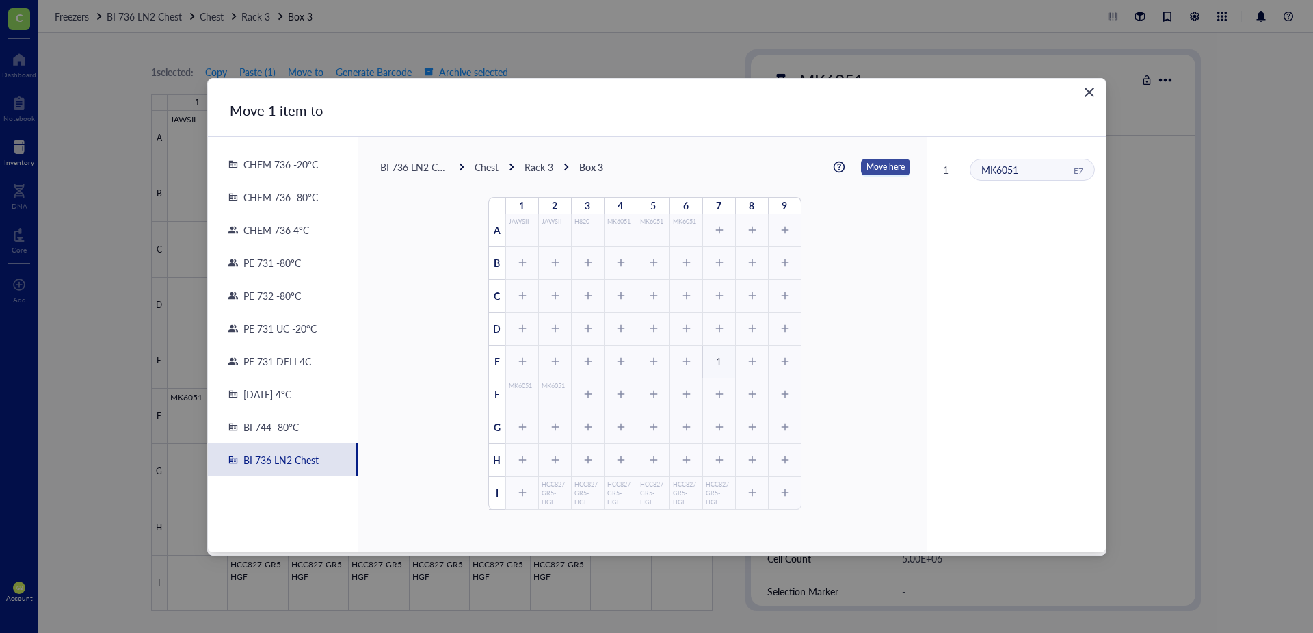
click at [869, 167] on span "Move here" at bounding box center [886, 167] width 38 height 18
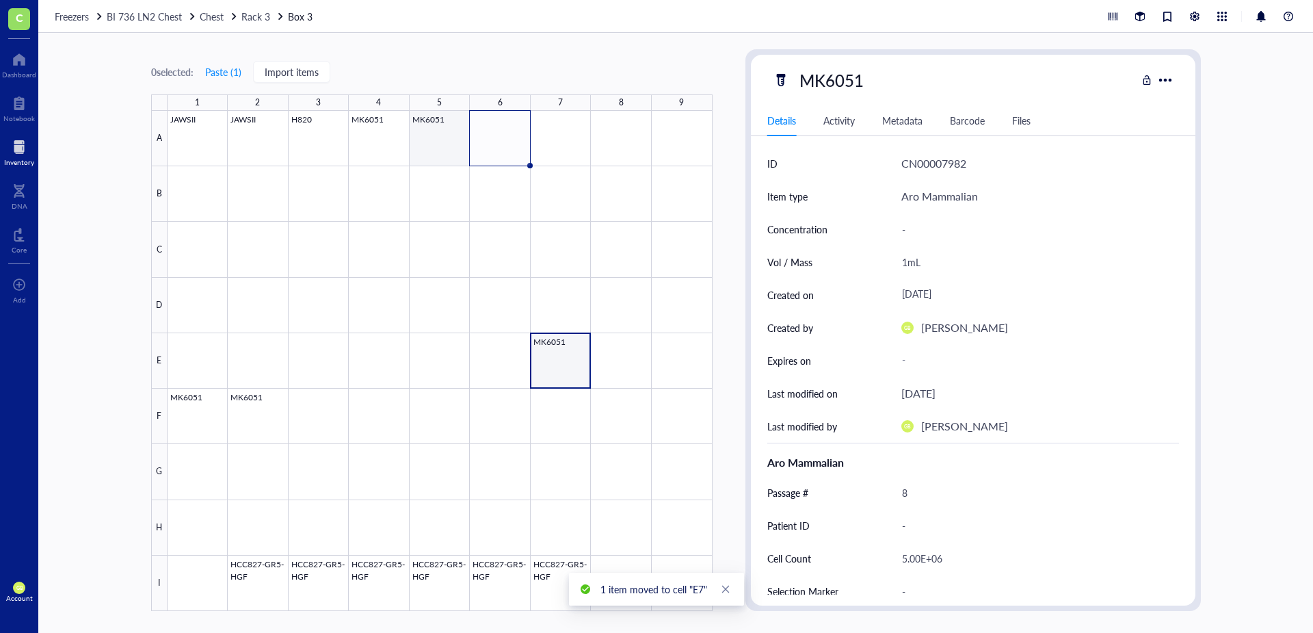
click at [430, 153] on div at bounding box center [440, 361] width 545 height 500
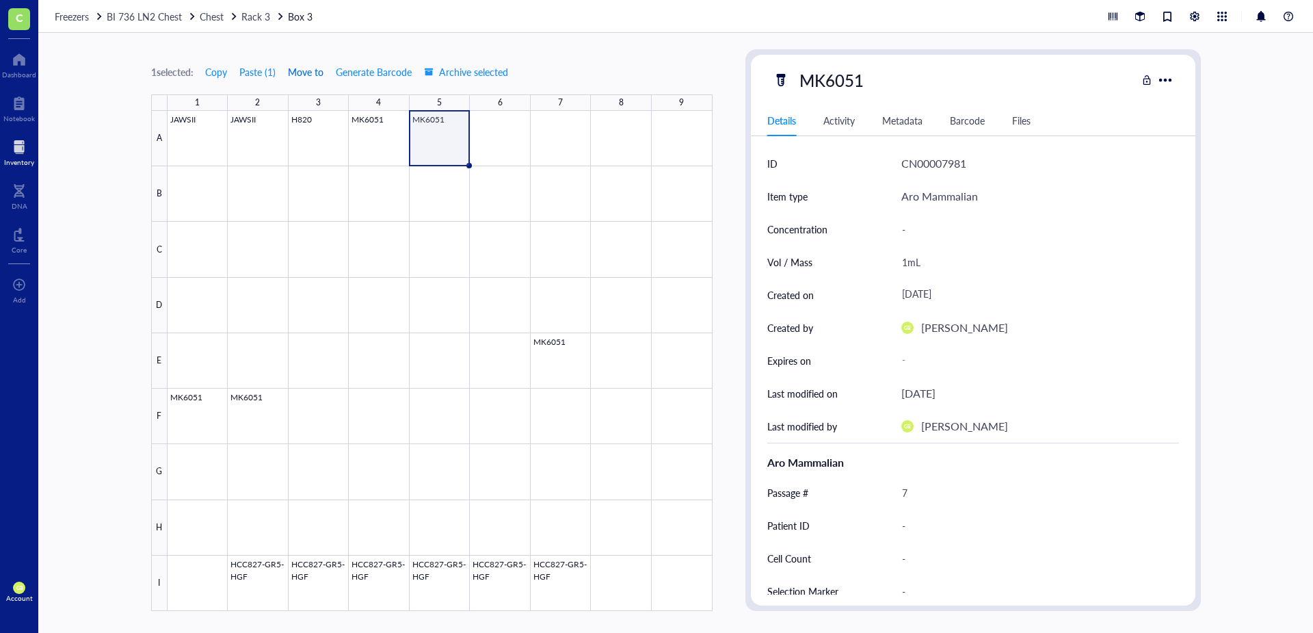
click at [306, 69] on span "Move to" at bounding box center [306, 71] width 36 height 11
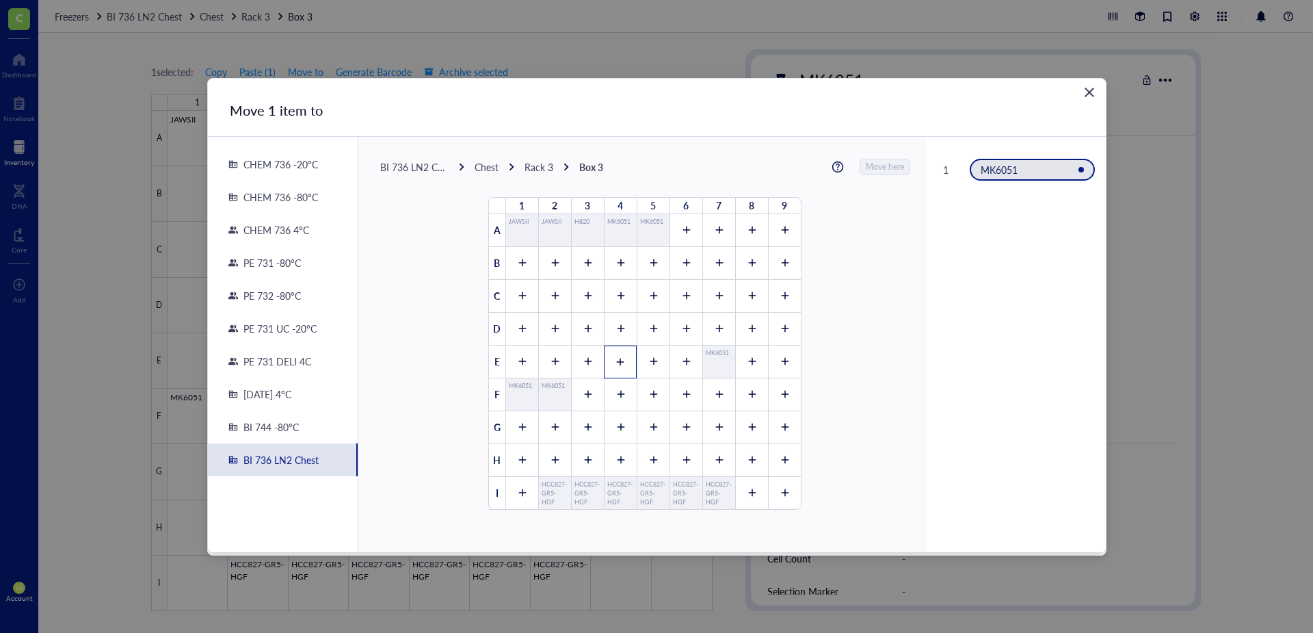
click at [616, 363] on icon at bounding box center [621, 362] width 10 height 10
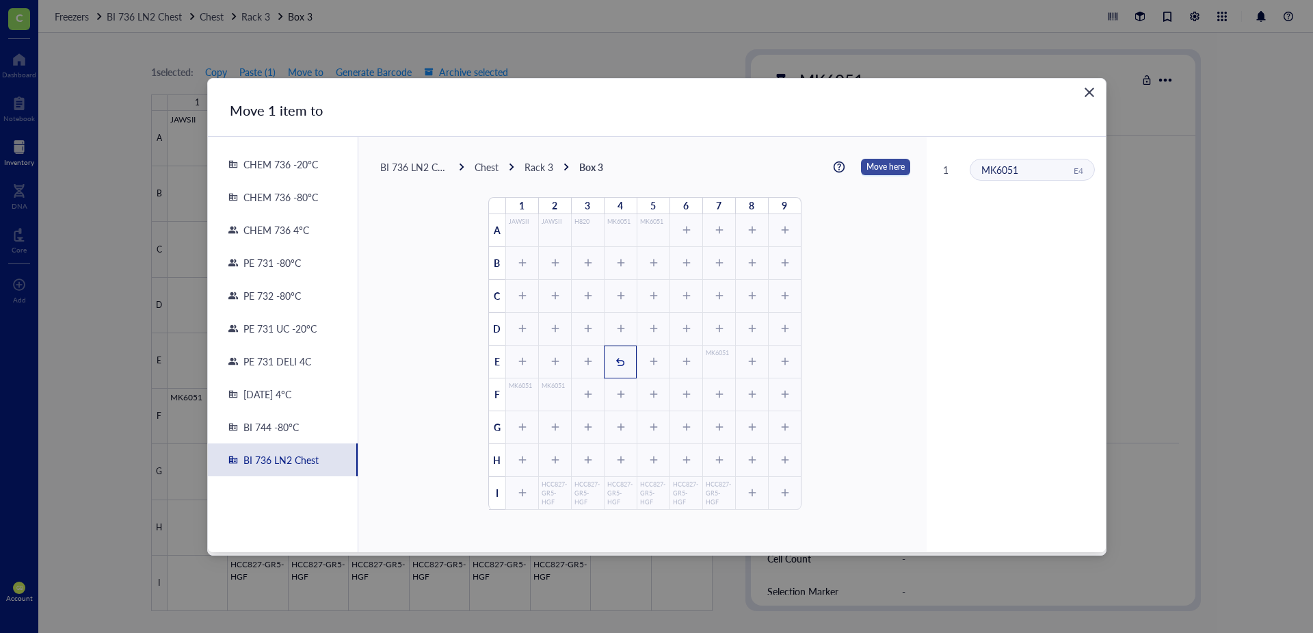
click at [875, 169] on span "Move here" at bounding box center [886, 167] width 38 height 18
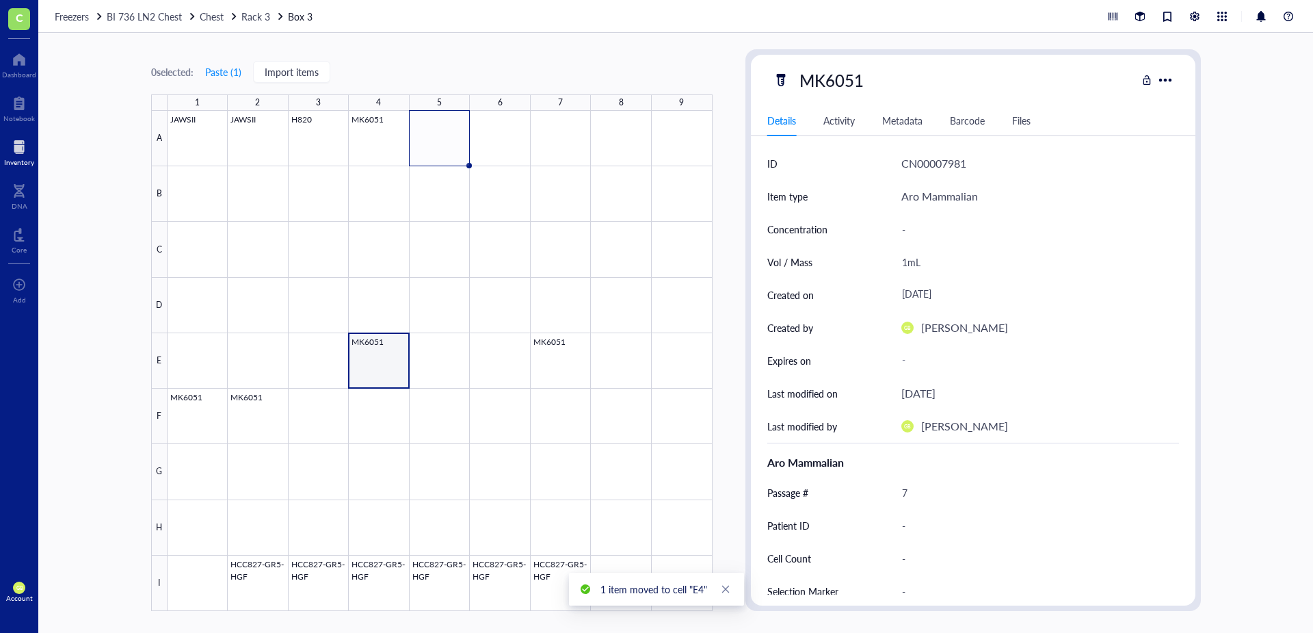
click at [398, 343] on div at bounding box center [440, 361] width 545 height 500
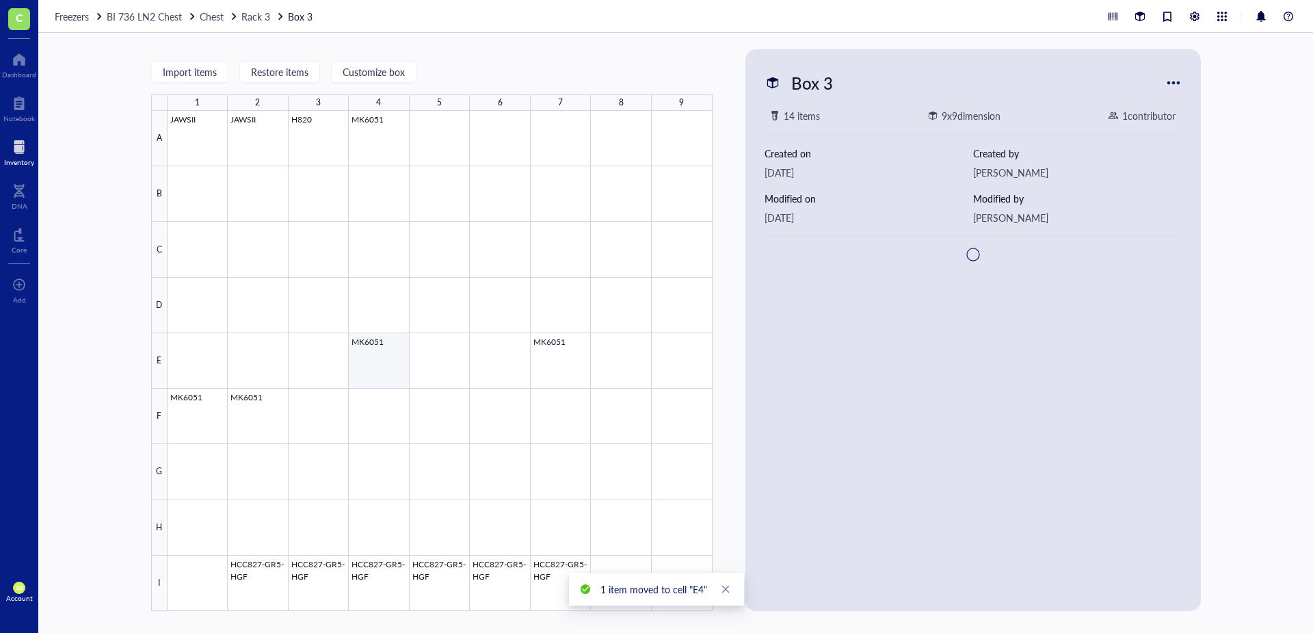
click at [394, 343] on div at bounding box center [440, 361] width 545 height 500
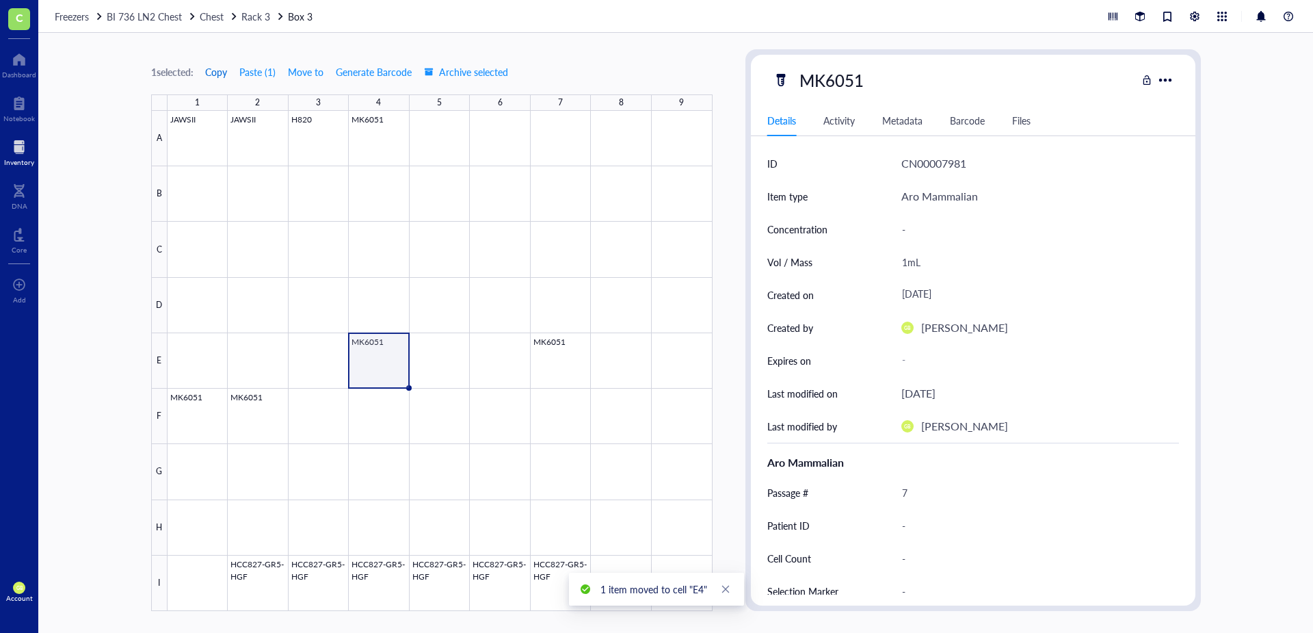
click at [220, 73] on span "Copy" at bounding box center [216, 71] width 22 height 11
click at [434, 350] on div at bounding box center [440, 361] width 545 height 500
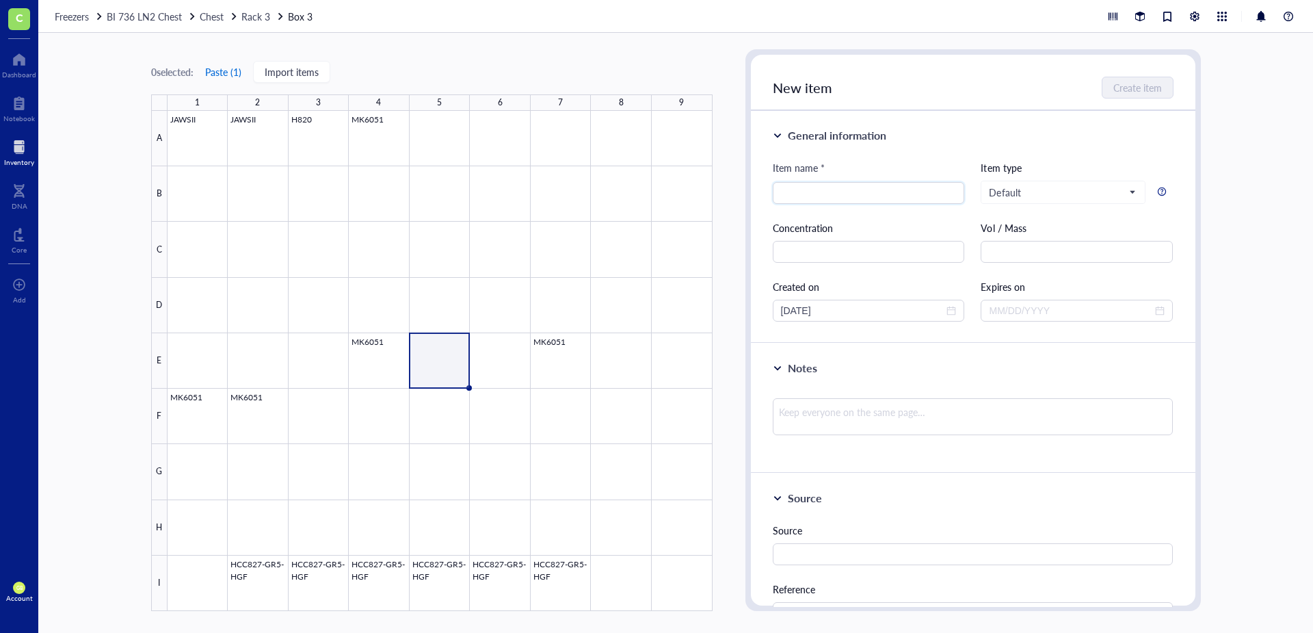
click at [227, 77] on button "Paste ( 1 )" at bounding box center [224, 72] width 38 height 22
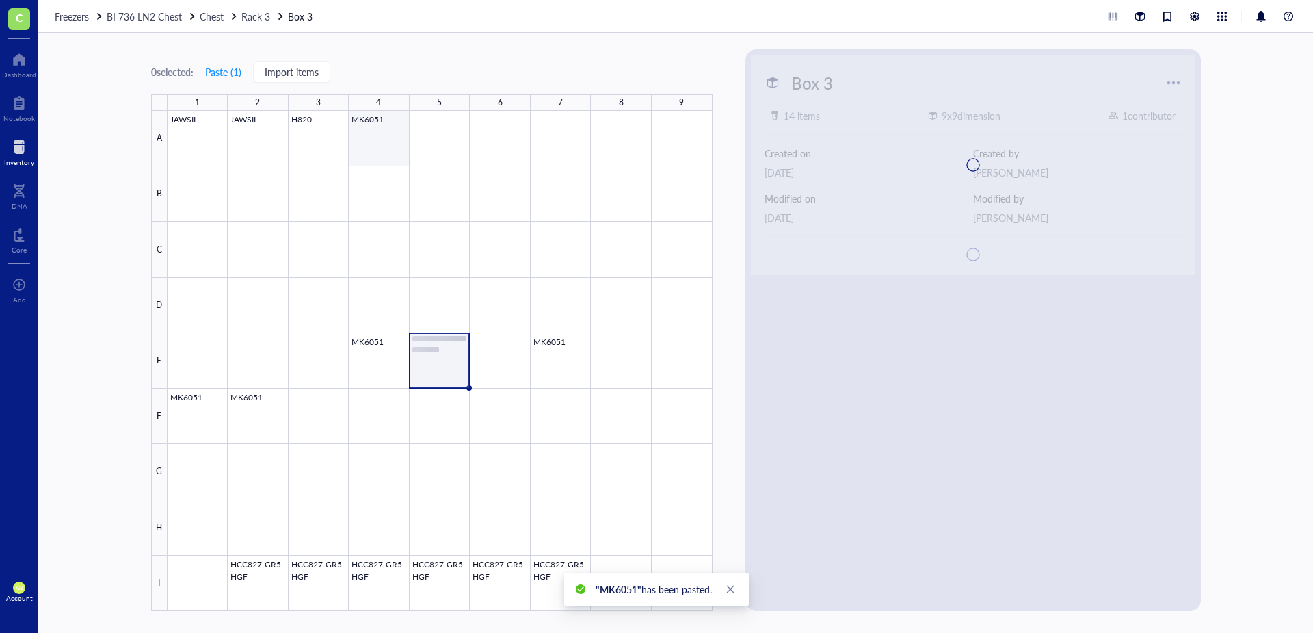
click at [385, 143] on div at bounding box center [440, 361] width 545 height 500
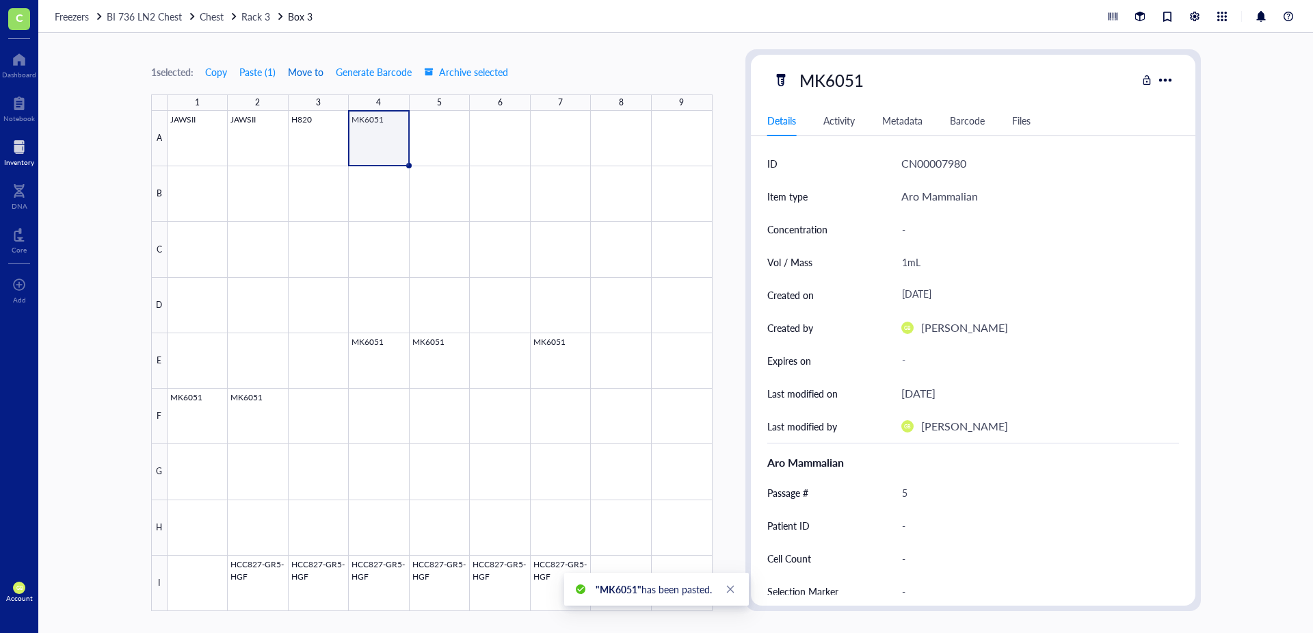
click at [300, 77] on span "Move to" at bounding box center [306, 71] width 36 height 11
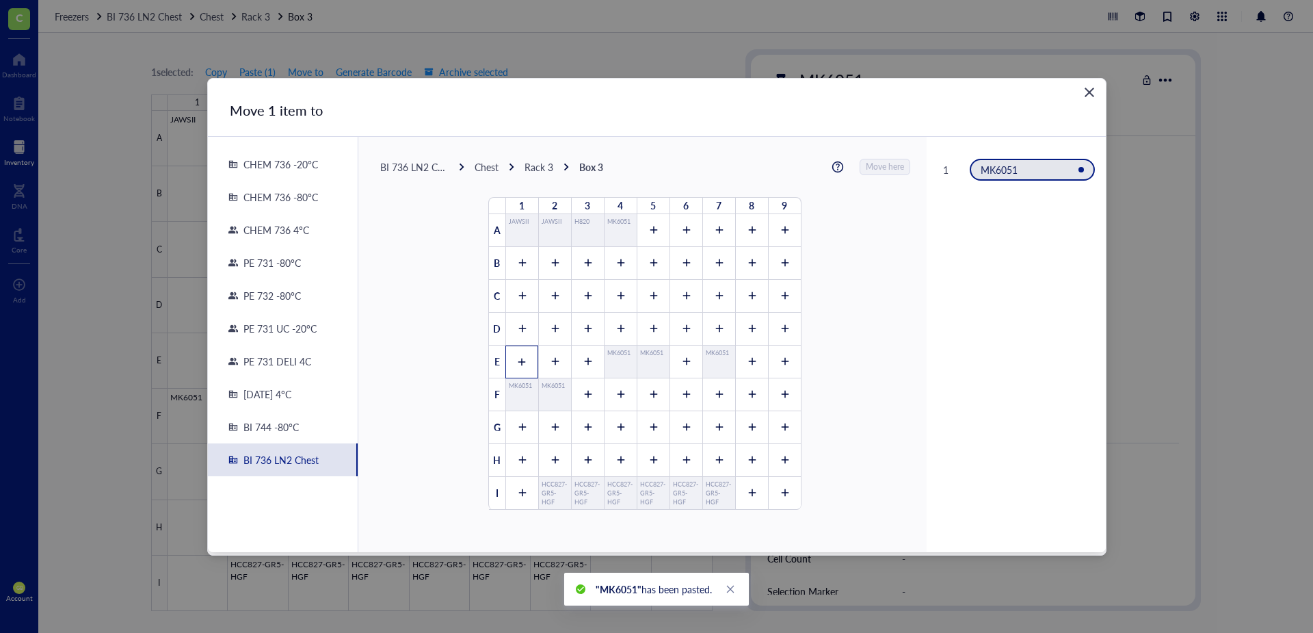
click at [509, 362] on div at bounding box center [521, 361] width 33 height 33
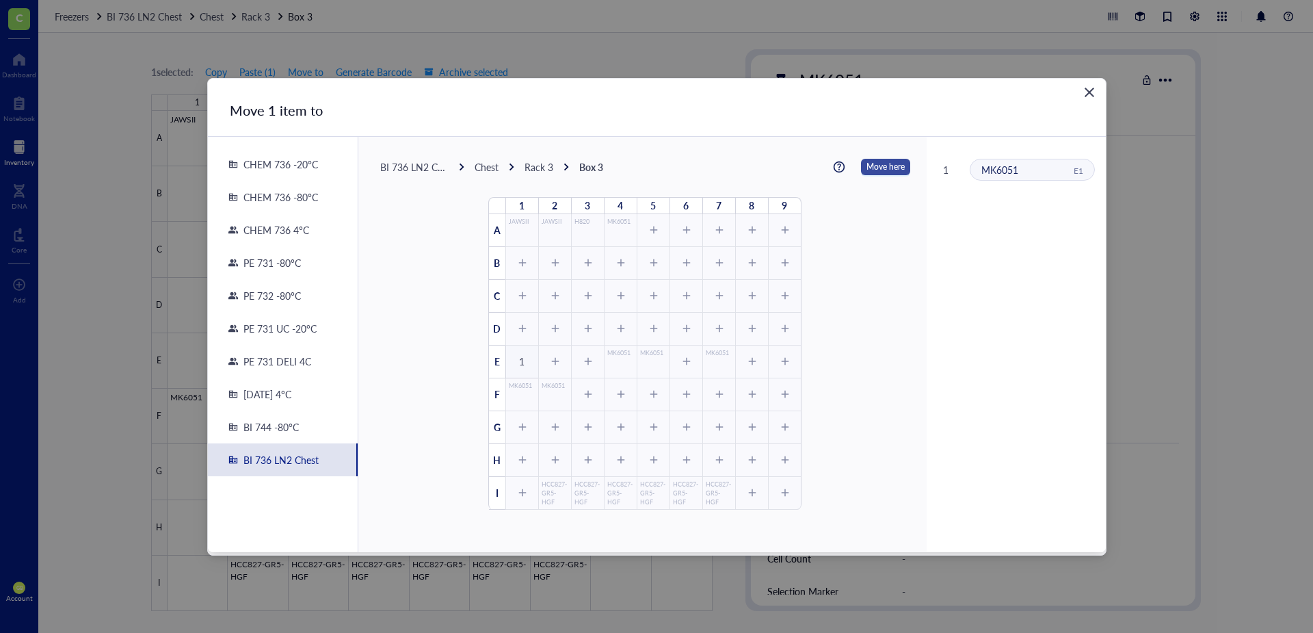
click at [875, 167] on span "Move here" at bounding box center [886, 167] width 38 height 18
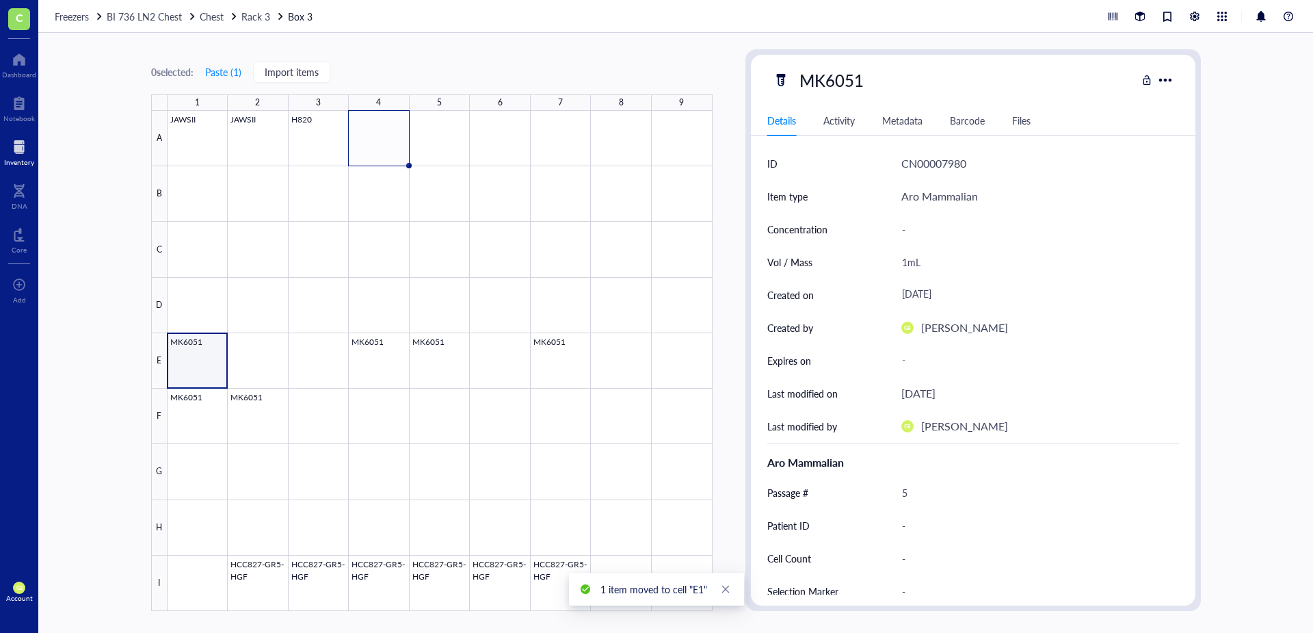
click at [218, 341] on div at bounding box center [440, 361] width 545 height 500
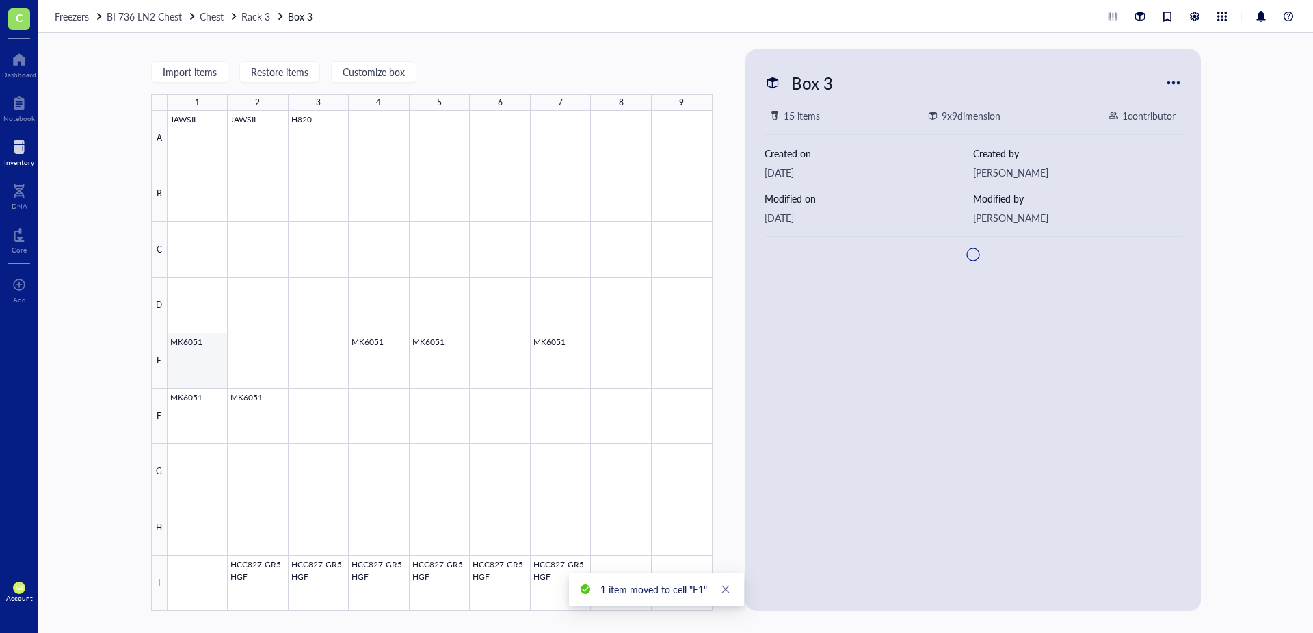
click at [216, 341] on div at bounding box center [440, 361] width 545 height 500
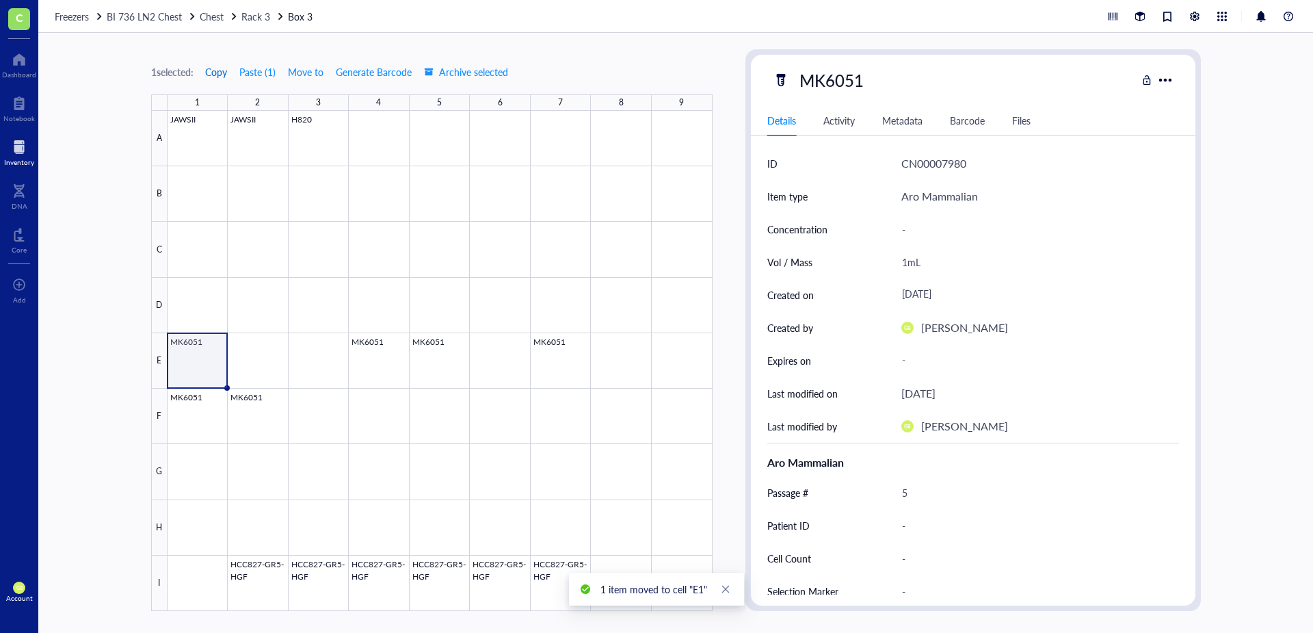
click at [227, 73] on span "Copy" at bounding box center [216, 71] width 22 height 11
click at [272, 342] on div at bounding box center [440, 361] width 545 height 500
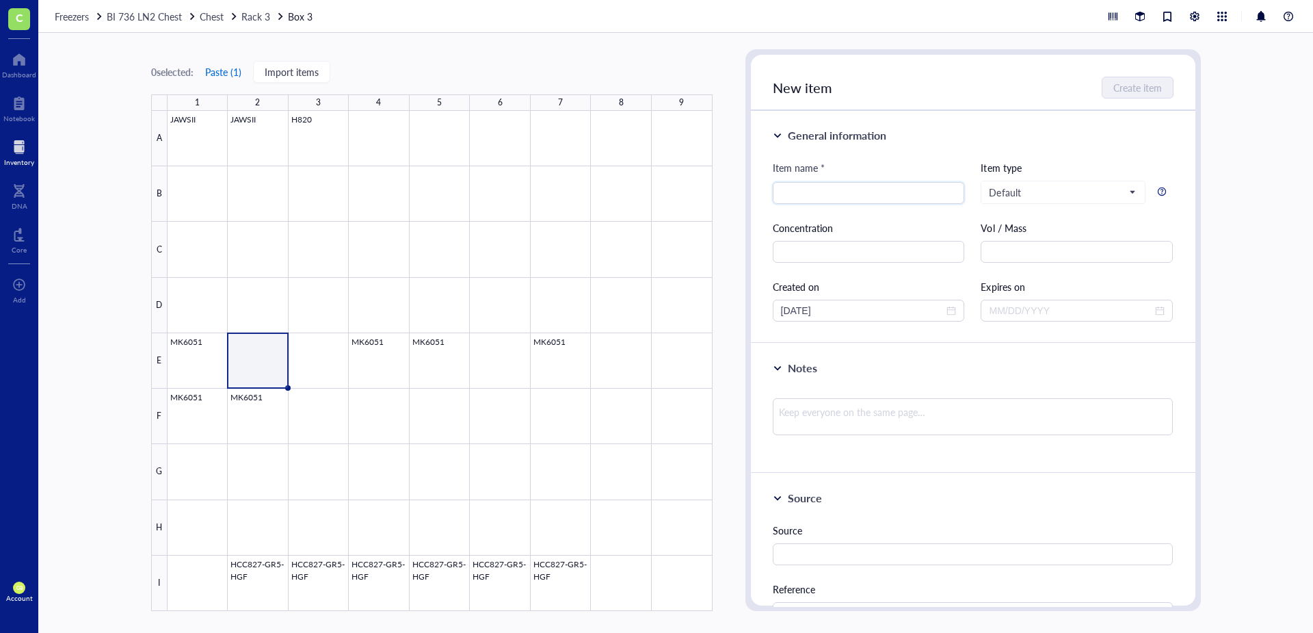
click at [230, 73] on button "Paste ( 1 )" at bounding box center [224, 72] width 38 height 22
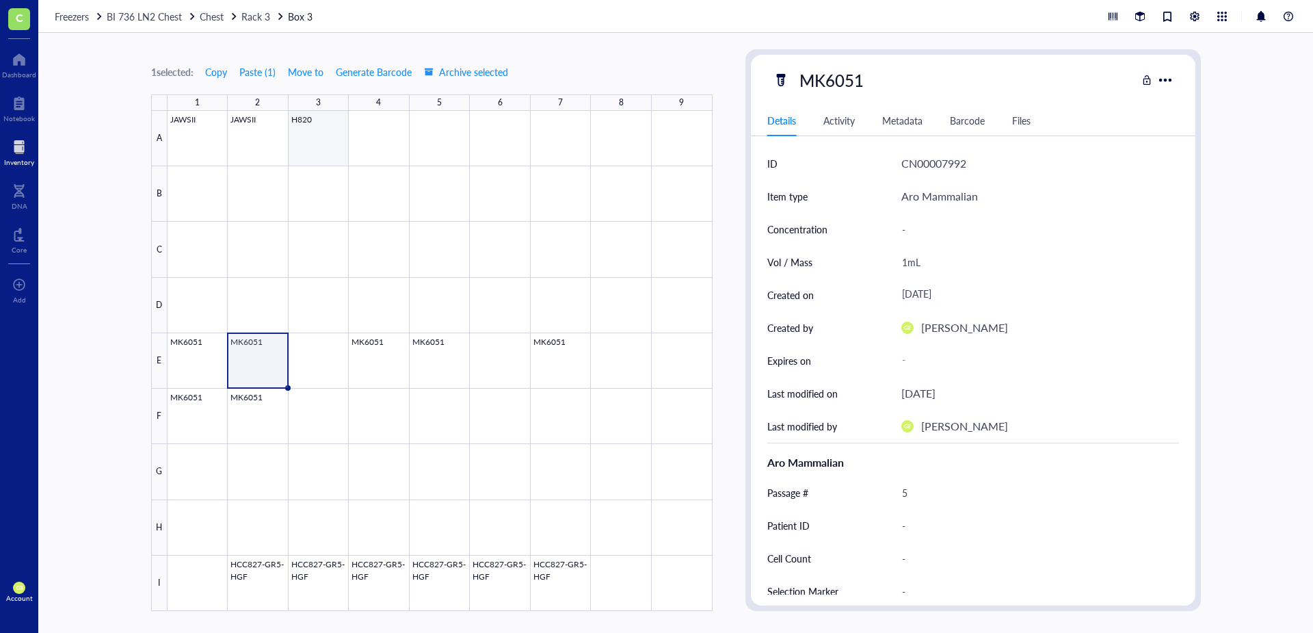
click at [304, 144] on div at bounding box center [440, 361] width 545 height 500
click at [211, 144] on div at bounding box center [440, 361] width 545 height 500
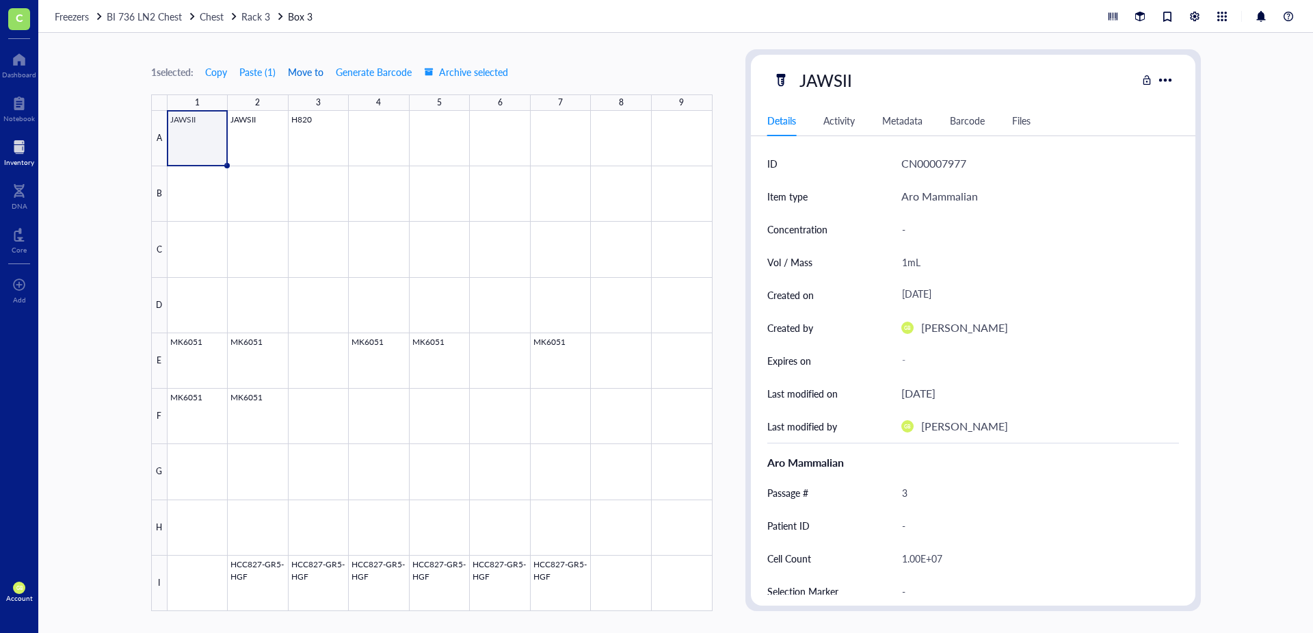
click at [307, 72] on span "Move to" at bounding box center [306, 71] width 36 height 11
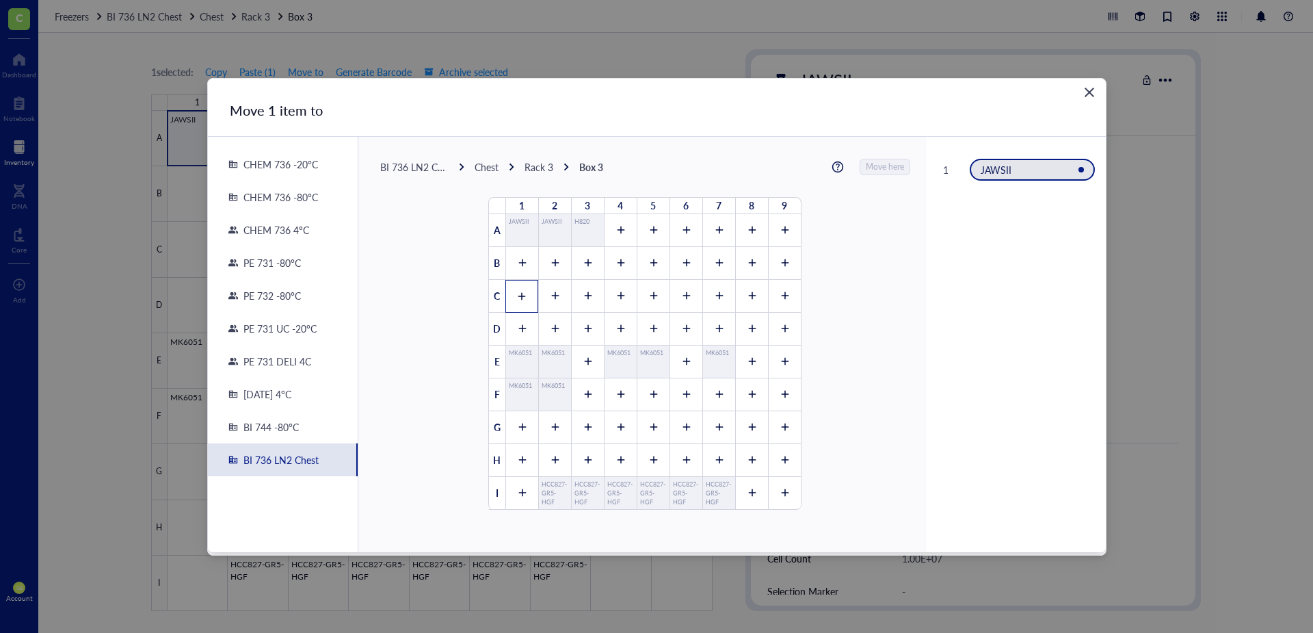
click at [518, 297] on icon at bounding box center [522, 296] width 10 height 10
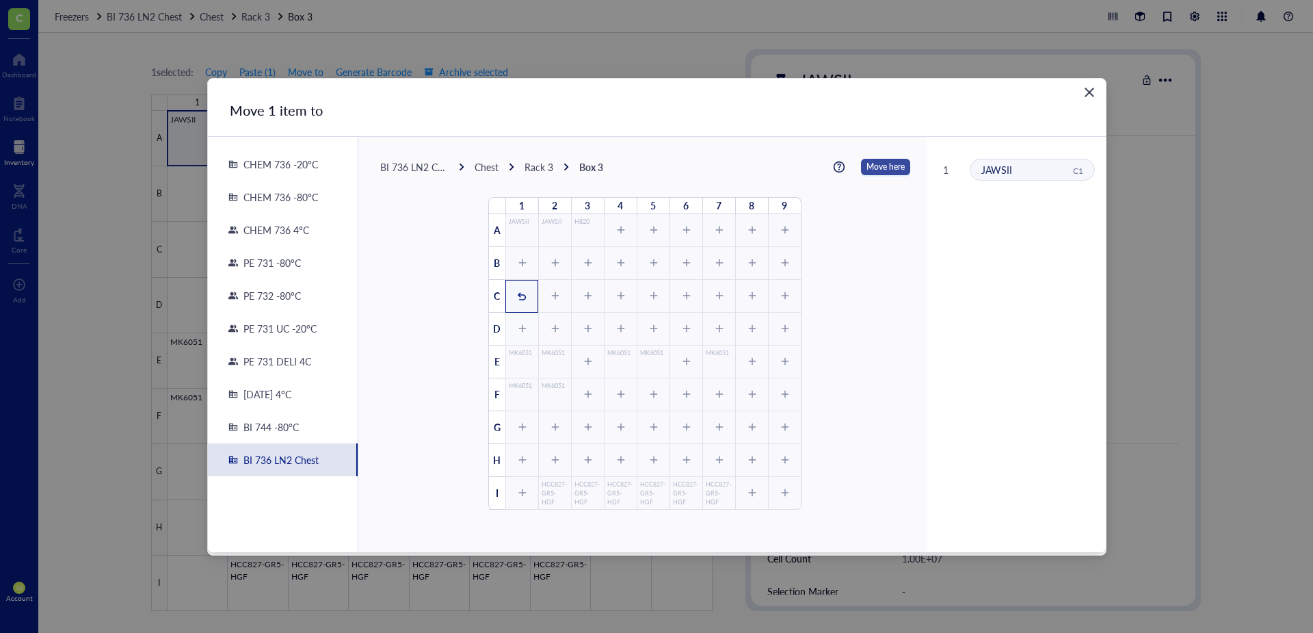
click at [873, 168] on span "Move here" at bounding box center [886, 167] width 38 height 18
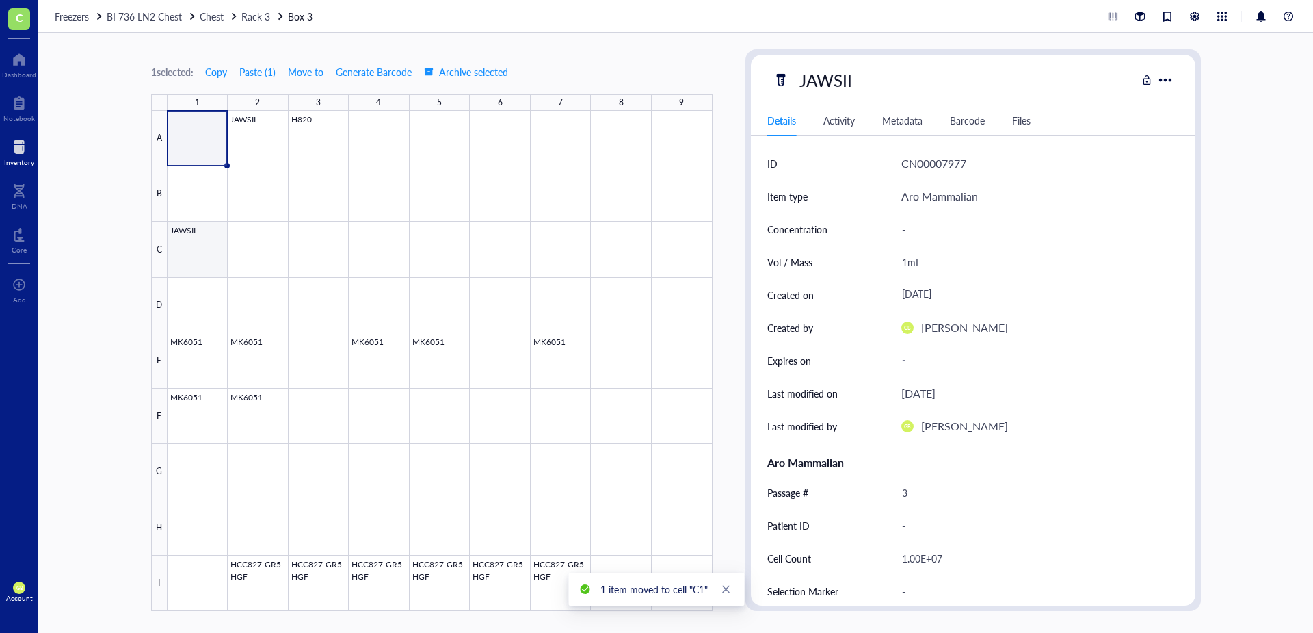
click at [212, 233] on div at bounding box center [440, 361] width 545 height 500
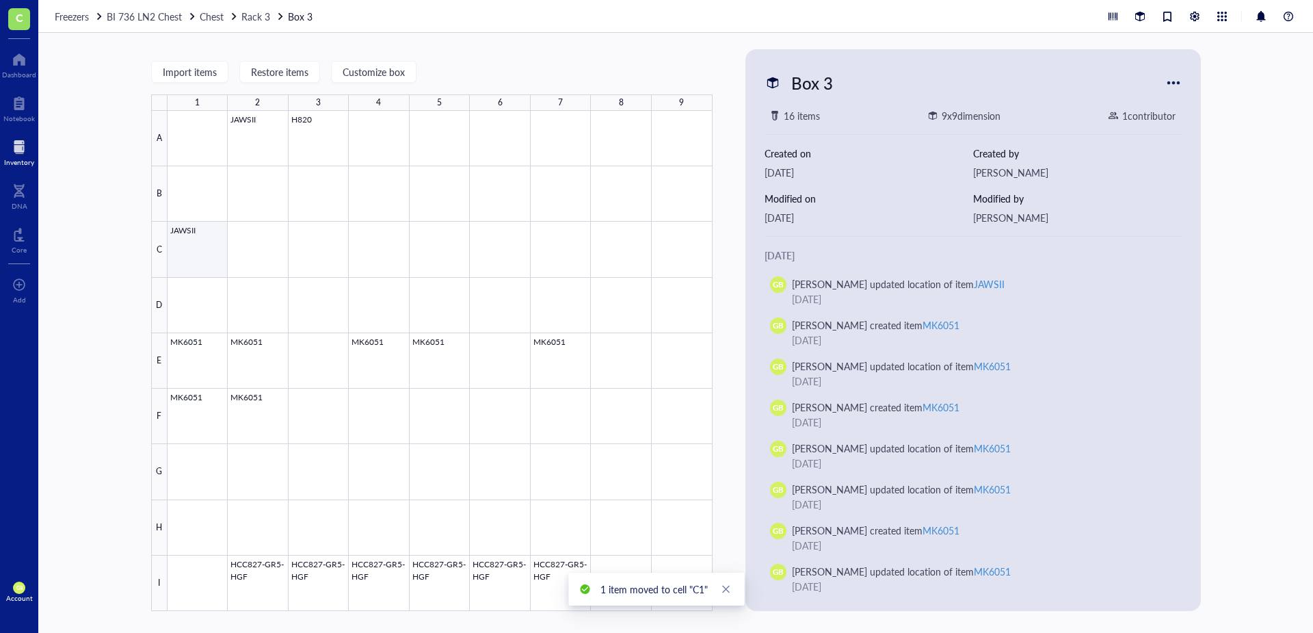
click at [211, 256] on div at bounding box center [440, 361] width 545 height 500
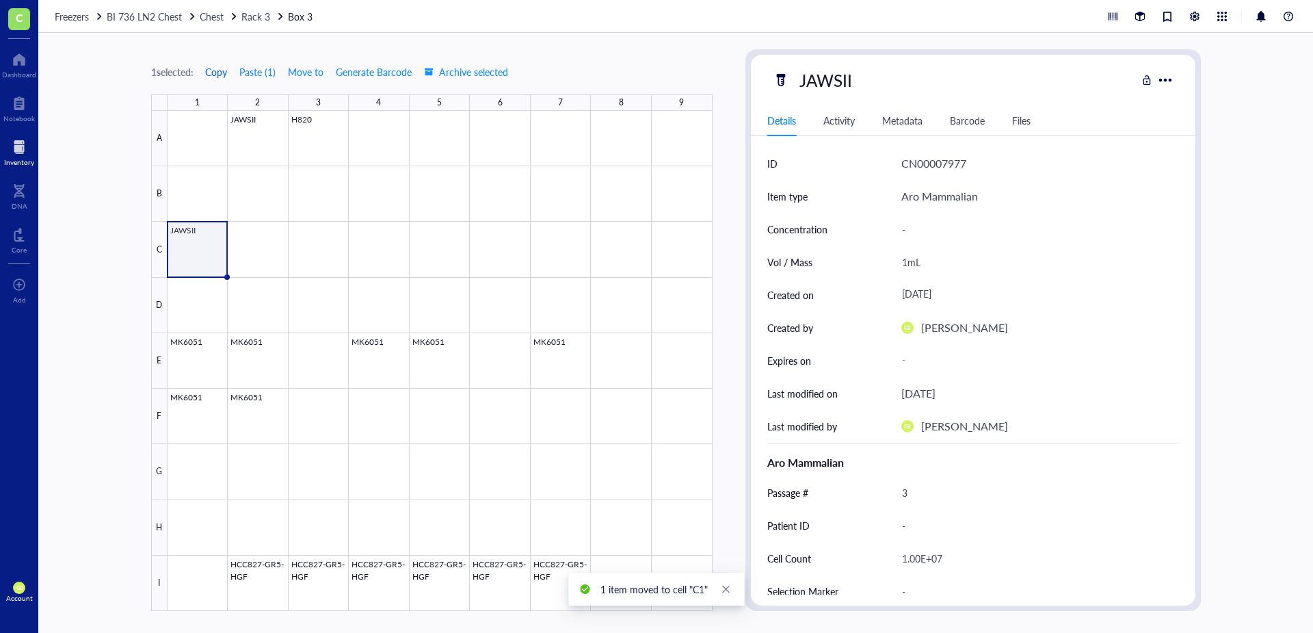
click at [217, 72] on span "Copy" at bounding box center [216, 71] width 22 height 11
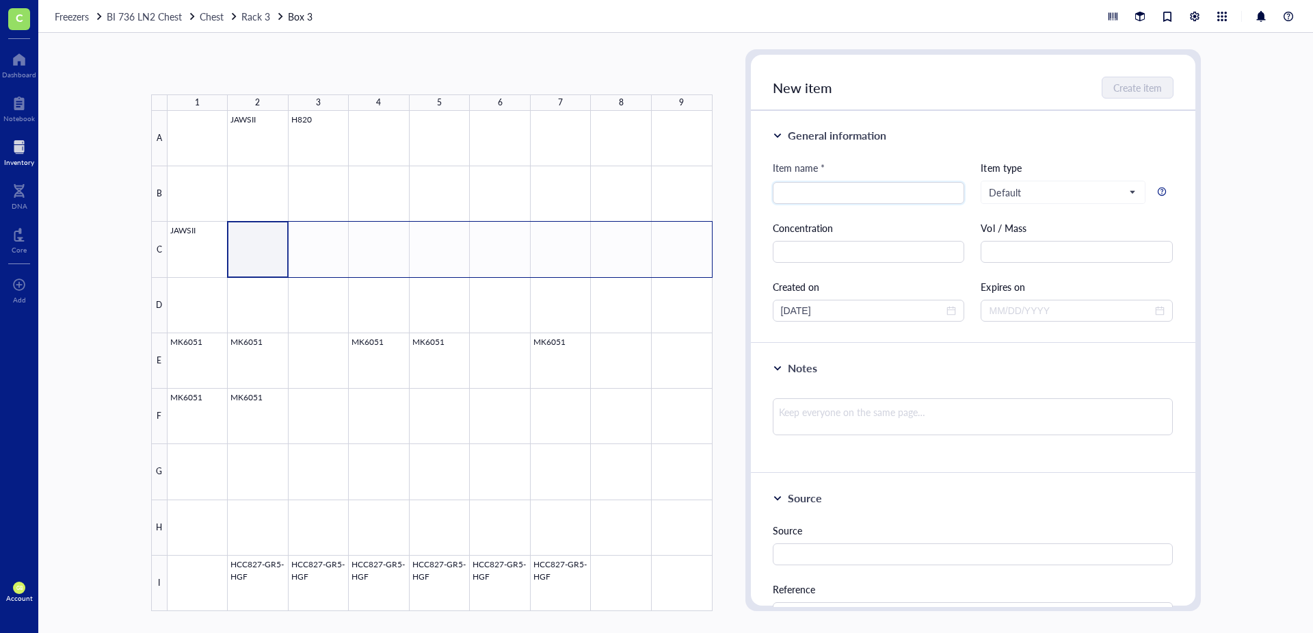
drag, startPoint x: 272, startPoint y: 233, endPoint x: 699, endPoint y: 241, distance: 426.9
click at [699, 241] on div at bounding box center [440, 361] width 545 height 500
click at [239, 73] on button "Paste ( 1 )" at bounding box center [224, 72] width 38 height 22
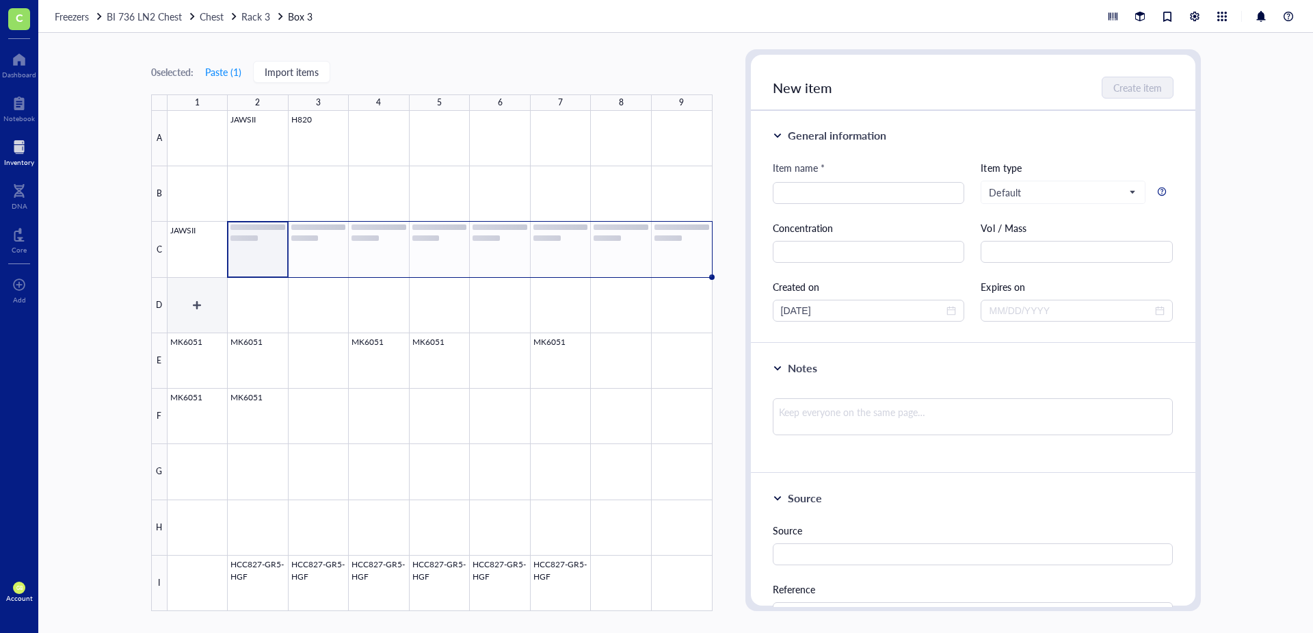
click at [205, 289] on div at bounding box center [440, 361] width 545 height 500
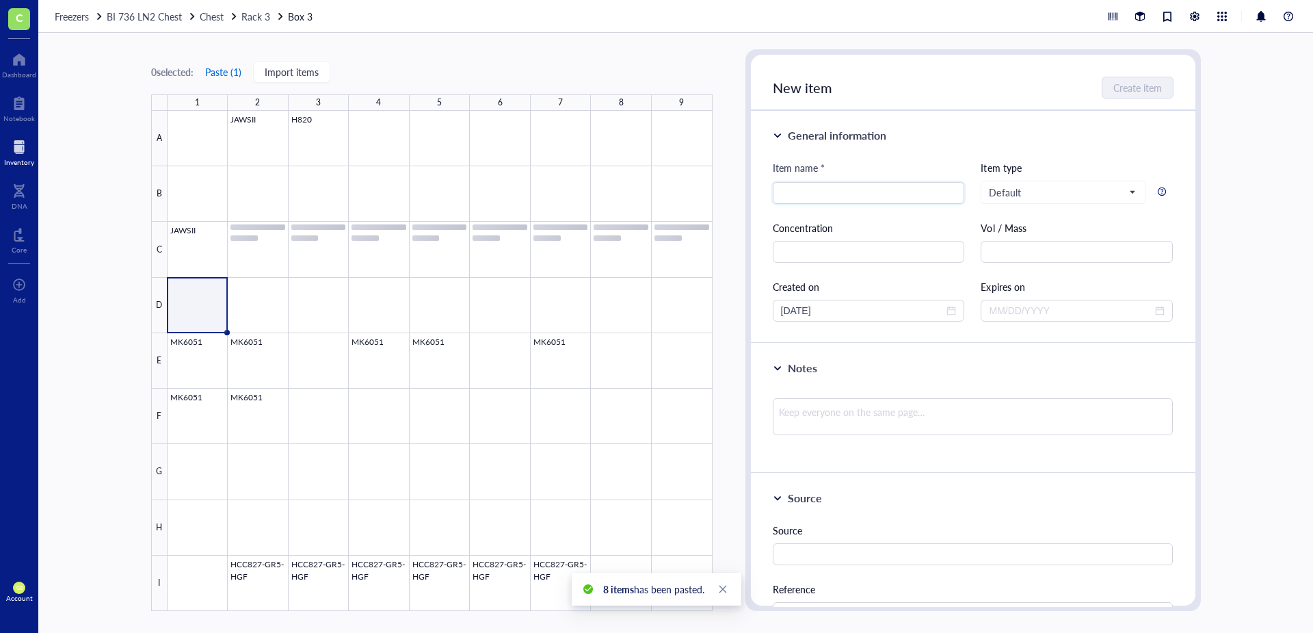
click at [226, 77] on button "Paste ( 1 )" at bounding box center [224, 72] width 38 height 22
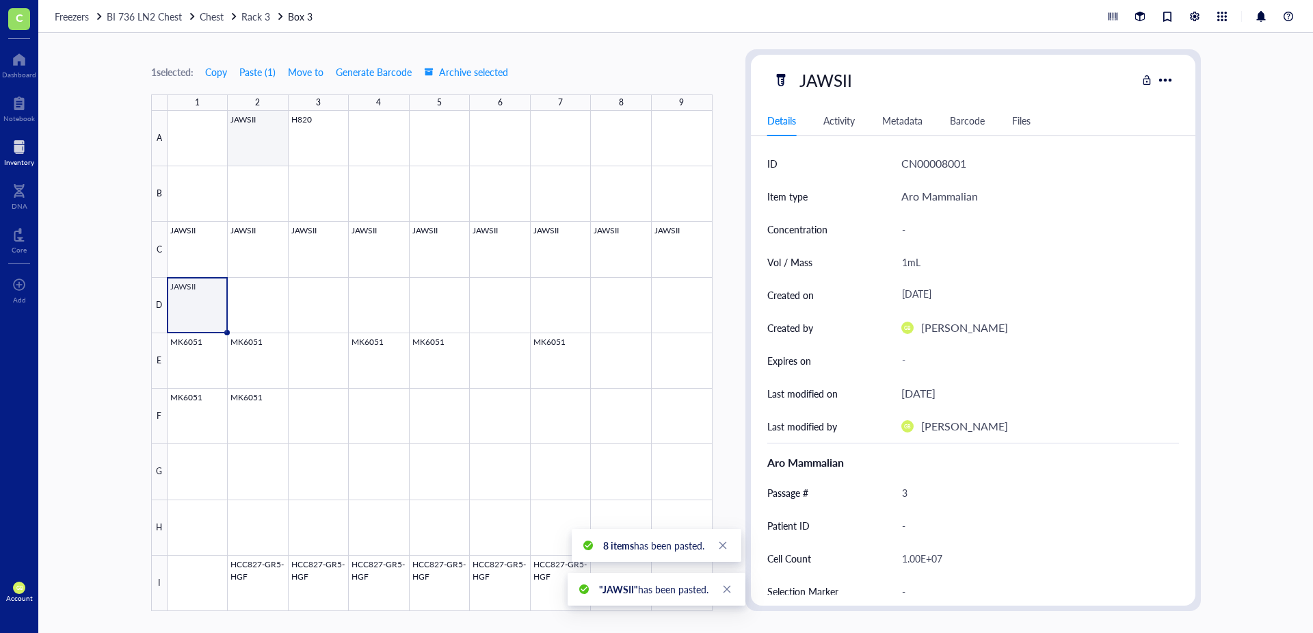
click at [251, 147] on div at bounding box center [440, 361] width 545 height 500
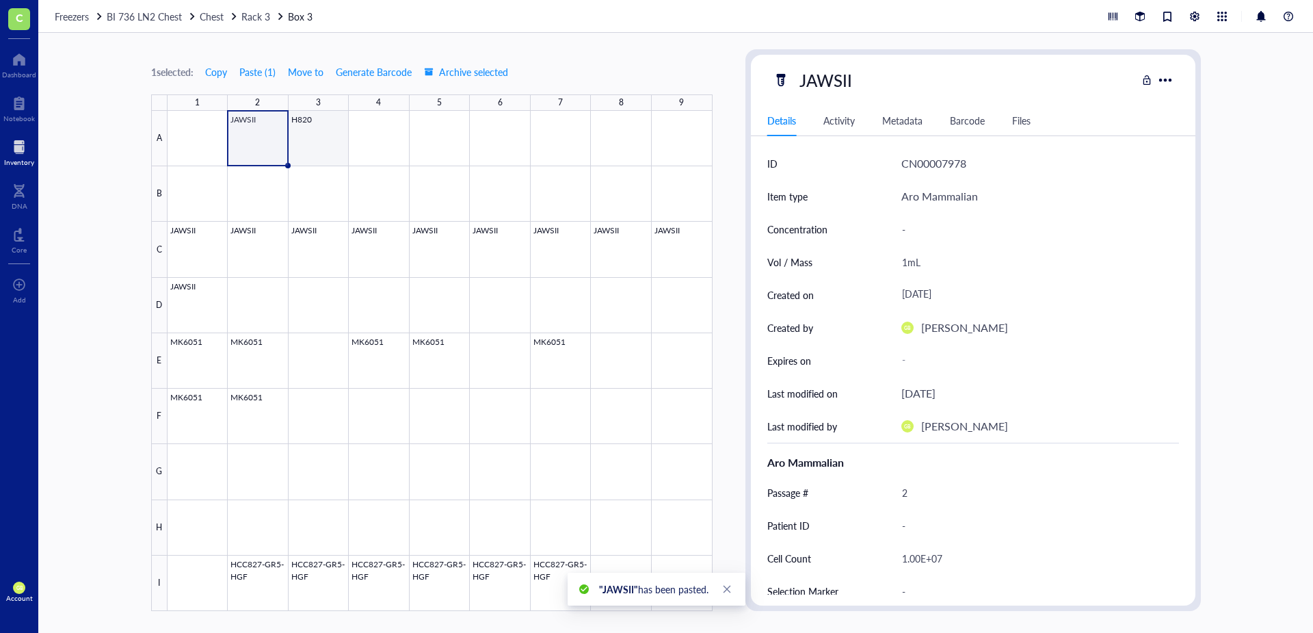
click at [310, 151] on div at bounding box center [440, 361] width 545 height 500
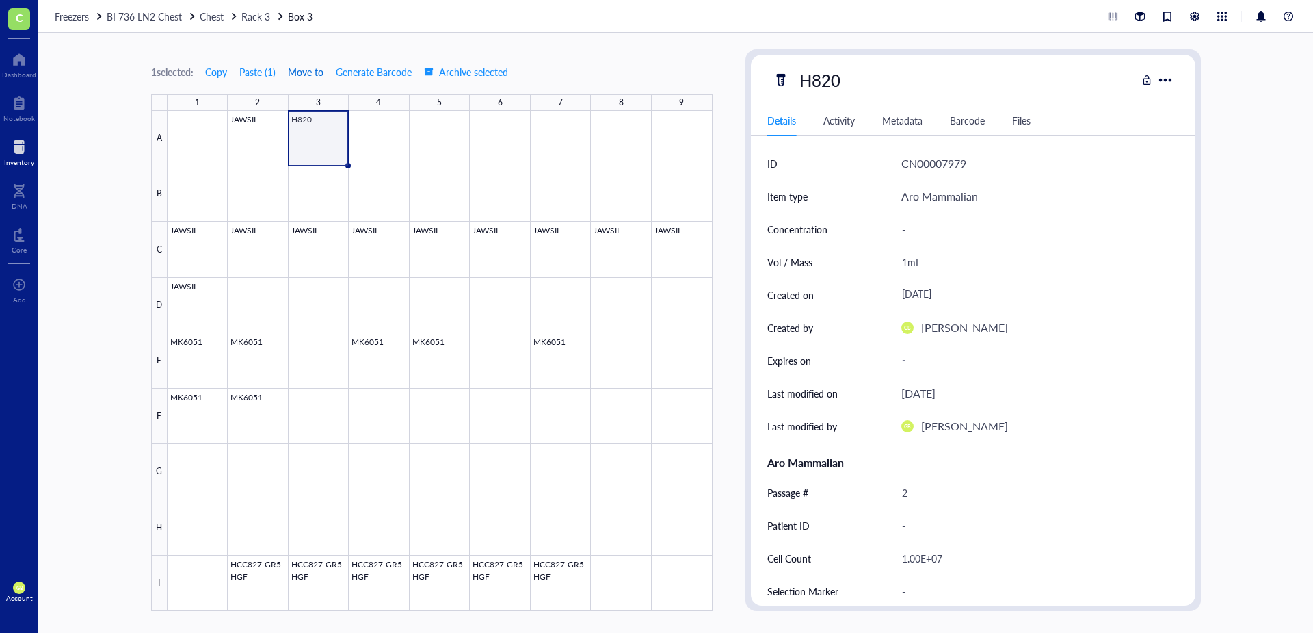
click at [313, 74] on span "Move to" at bounding box center [306, 71] width 36 height 11
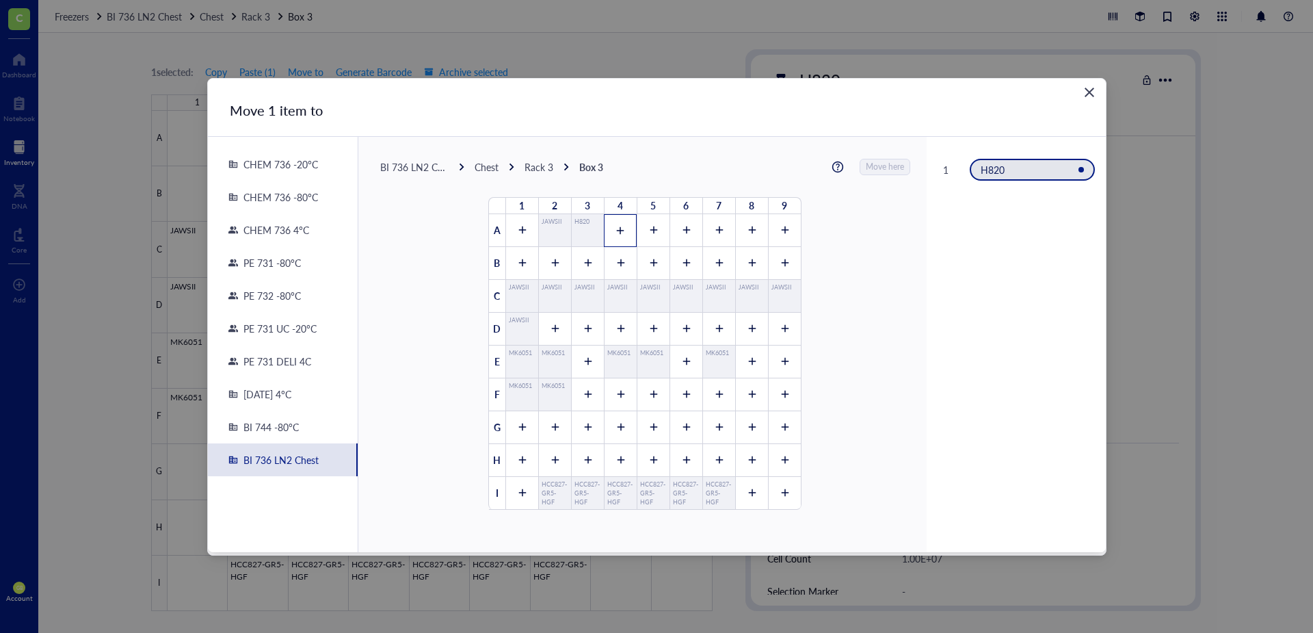
click at [617, 239] on div at bounding box center [620, 230] width 33 height 33
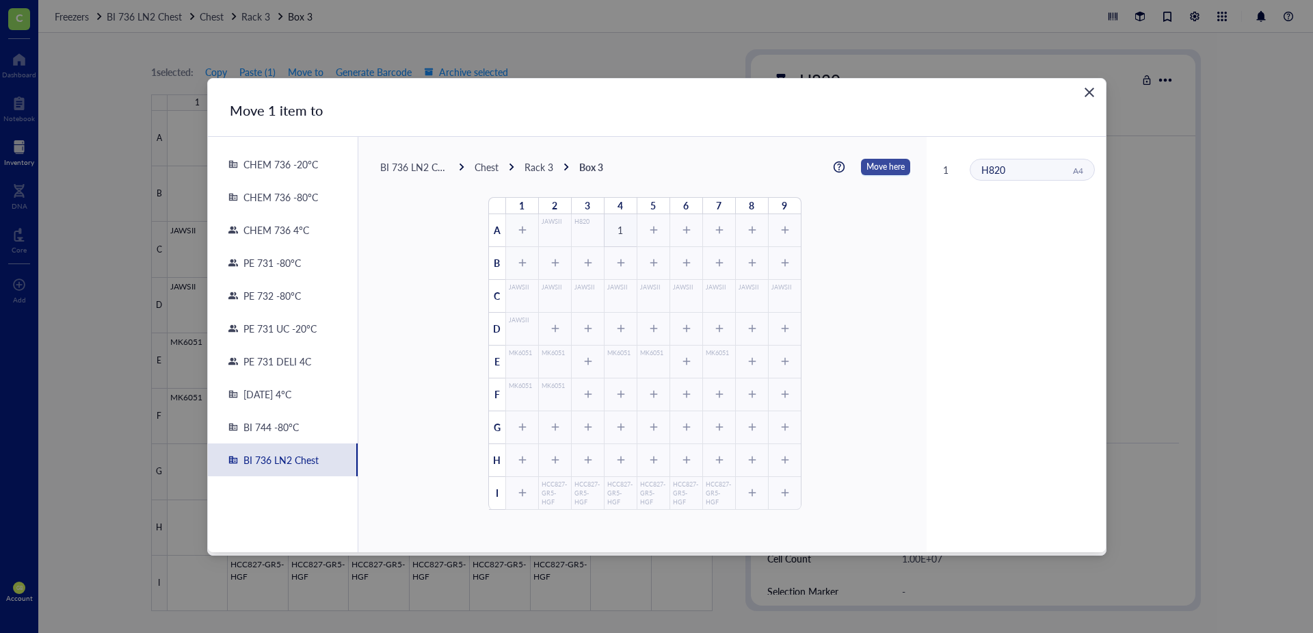
click at [873, 163] on span "Move here" at bounding box center [886, 167] width 38 height 18
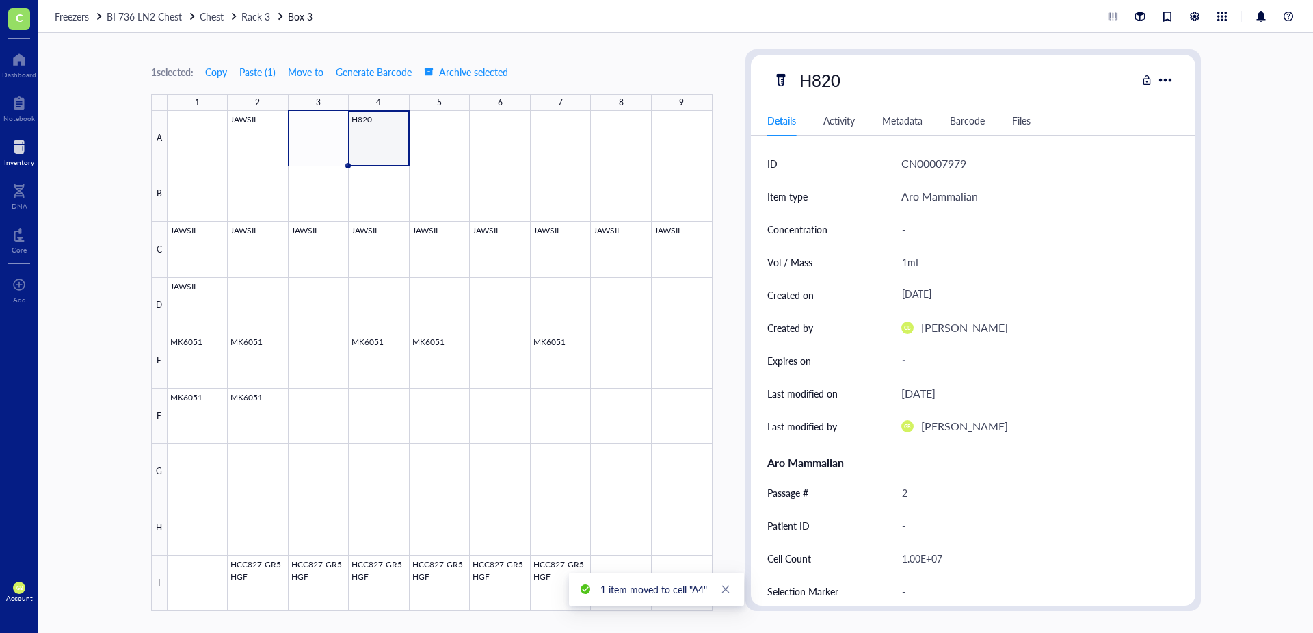
click at [382, 151] on div at bounding box center [440, 361] width 545 height 500
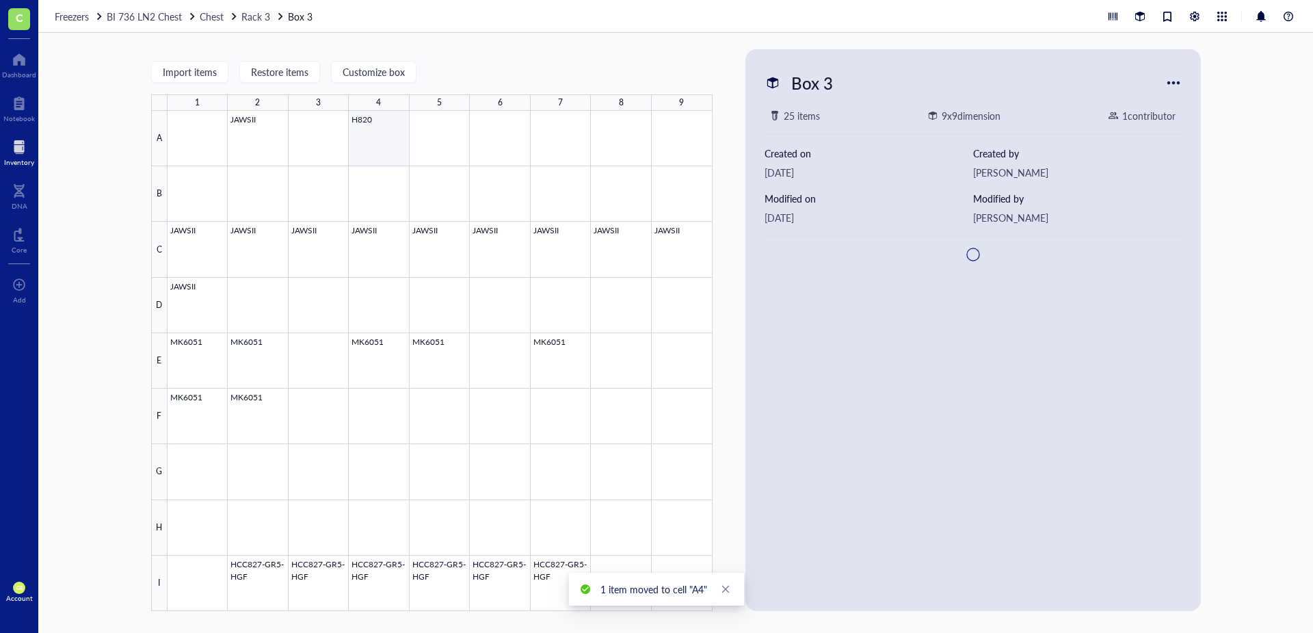
click at [378, 139] on div at bounding box center [440, 361] width 545 height 500
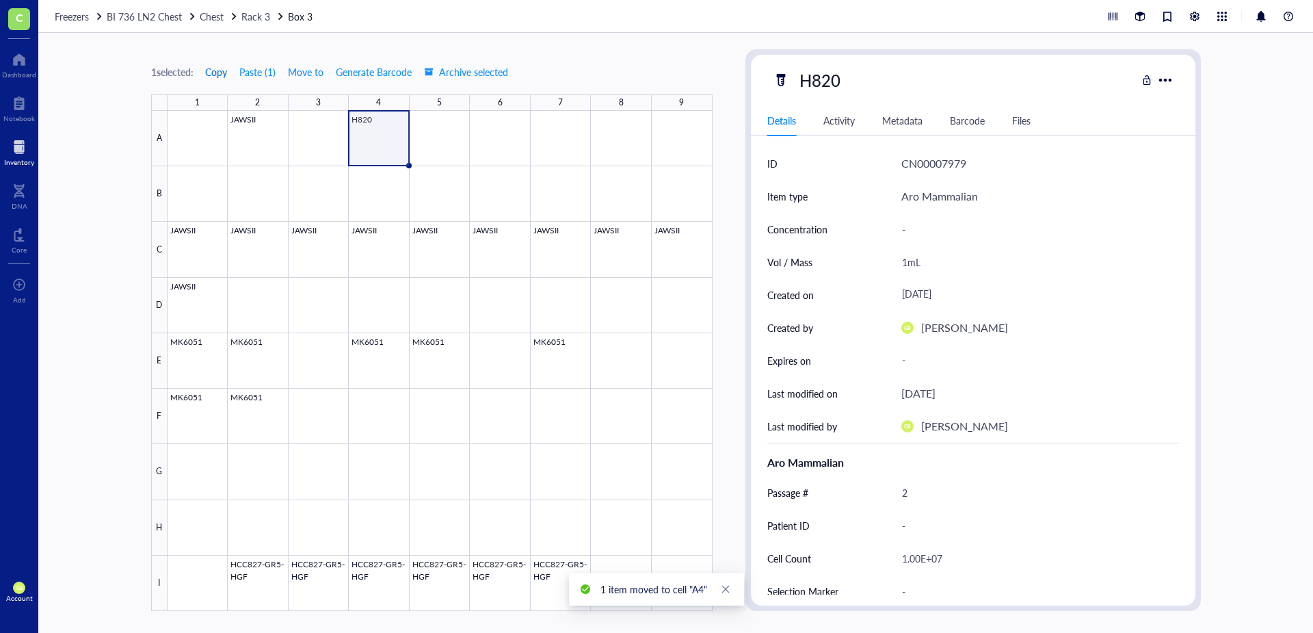
click at [227, 75] on span "Copy" at bounding box center [216, 71] width 22 height 11
click at [447, 124] on div at bounding box center [440, 361] width 545 height 500
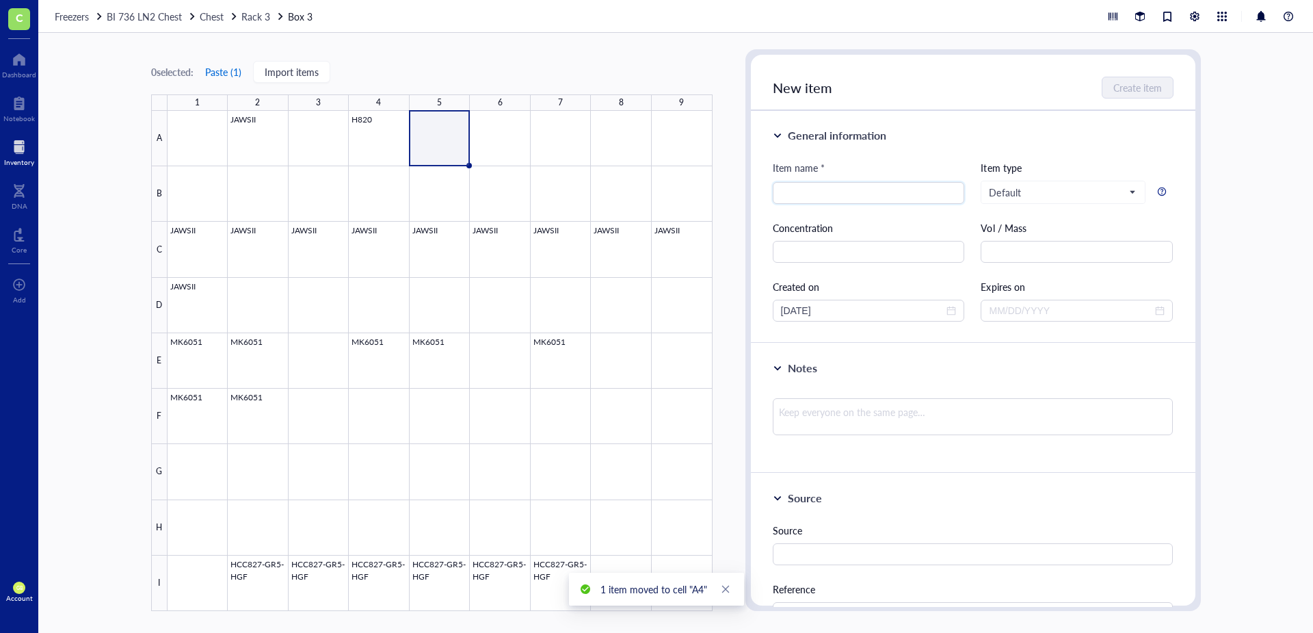
click at [232, 72] on button "Paste ( 1 )" at bounding box center [224, 72] width 38 height 22
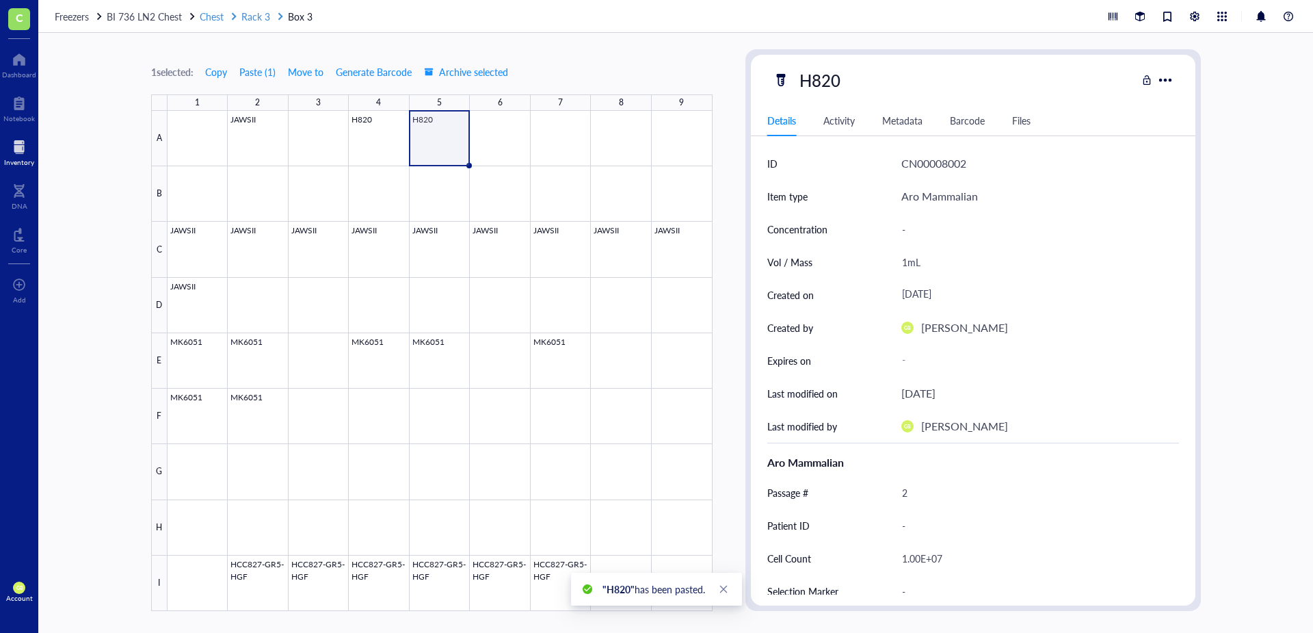
click at [255, 17] on span "Rack 3" at bounding box center [255, 17] width 29 height 14
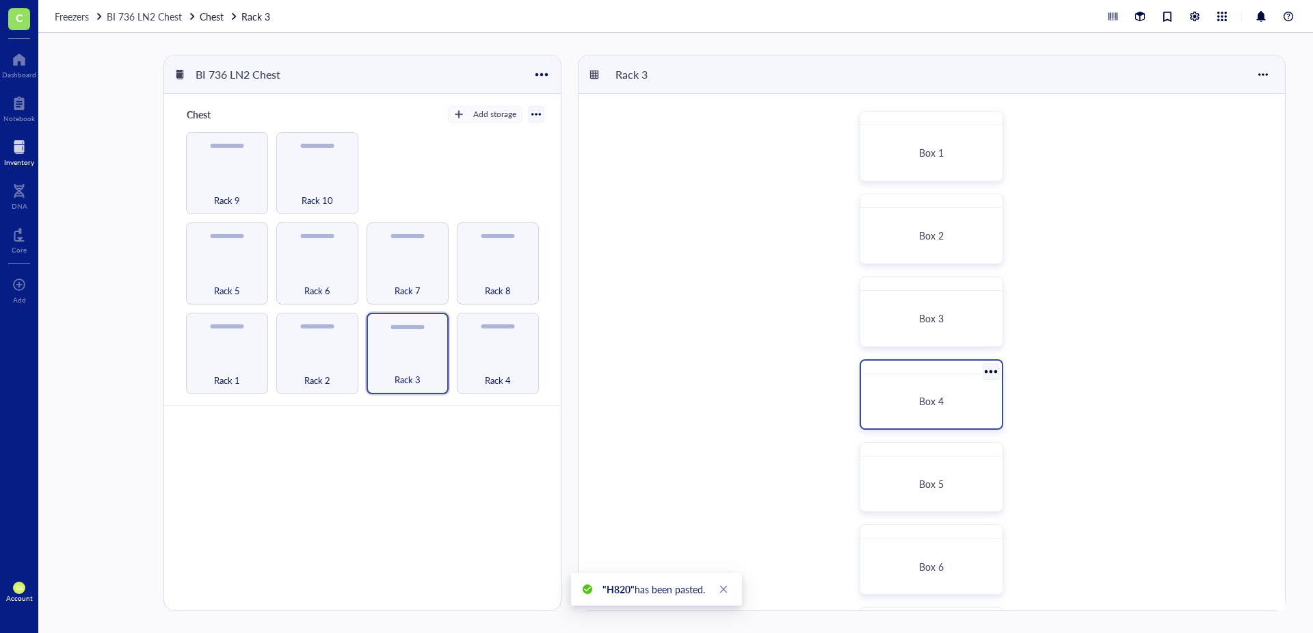
click at [875, 375] on div "Box 4" at bounding box center [932, 394] width 144 height 70
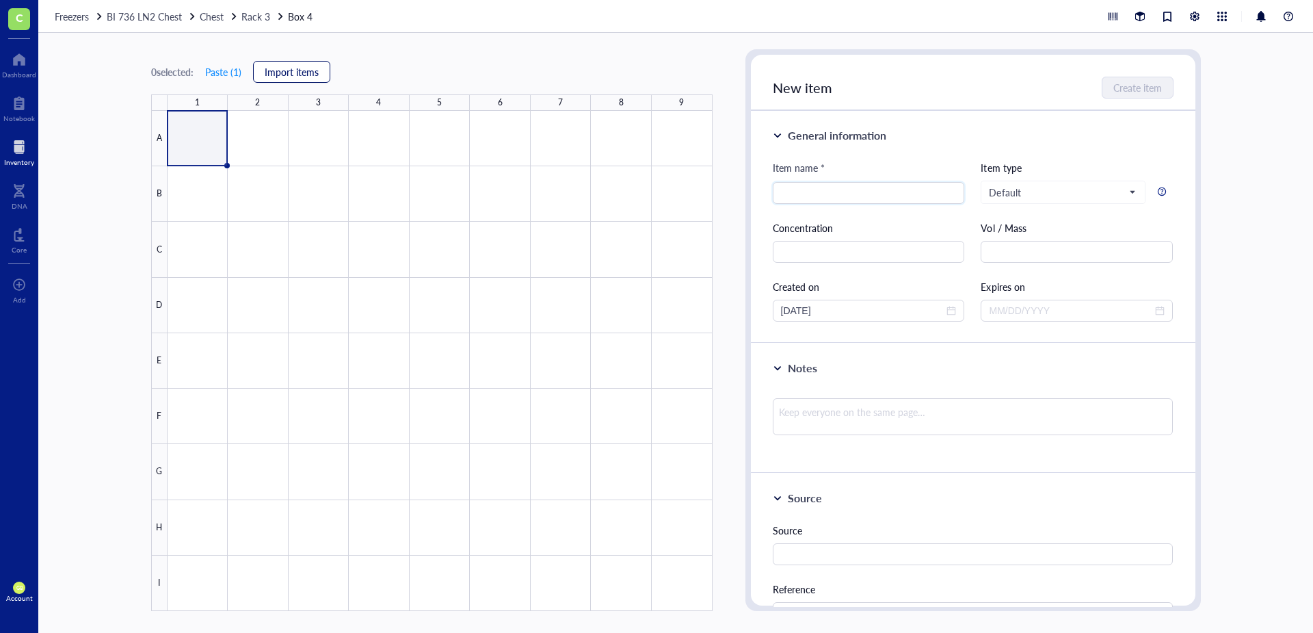
click at [283, 80] on button "Import items" at bounding box center [291, 72] width 77 height 22
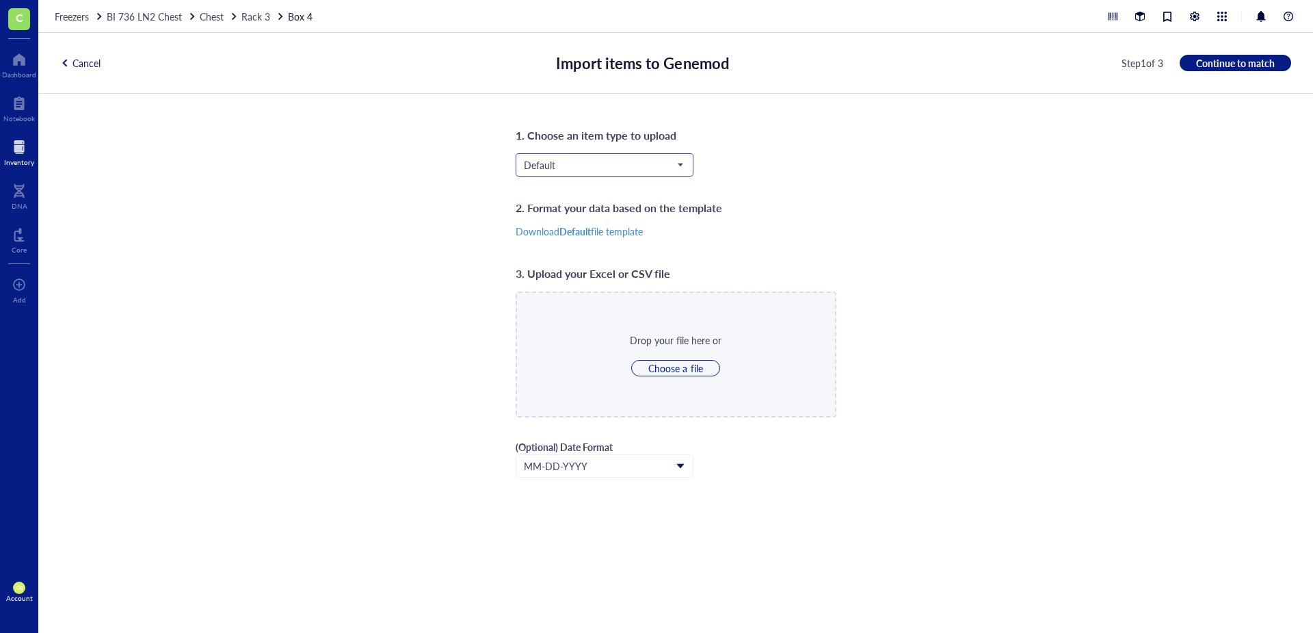
click at [617, 163] on span "Default" at bounding box center [603, 165] width 159 height 12
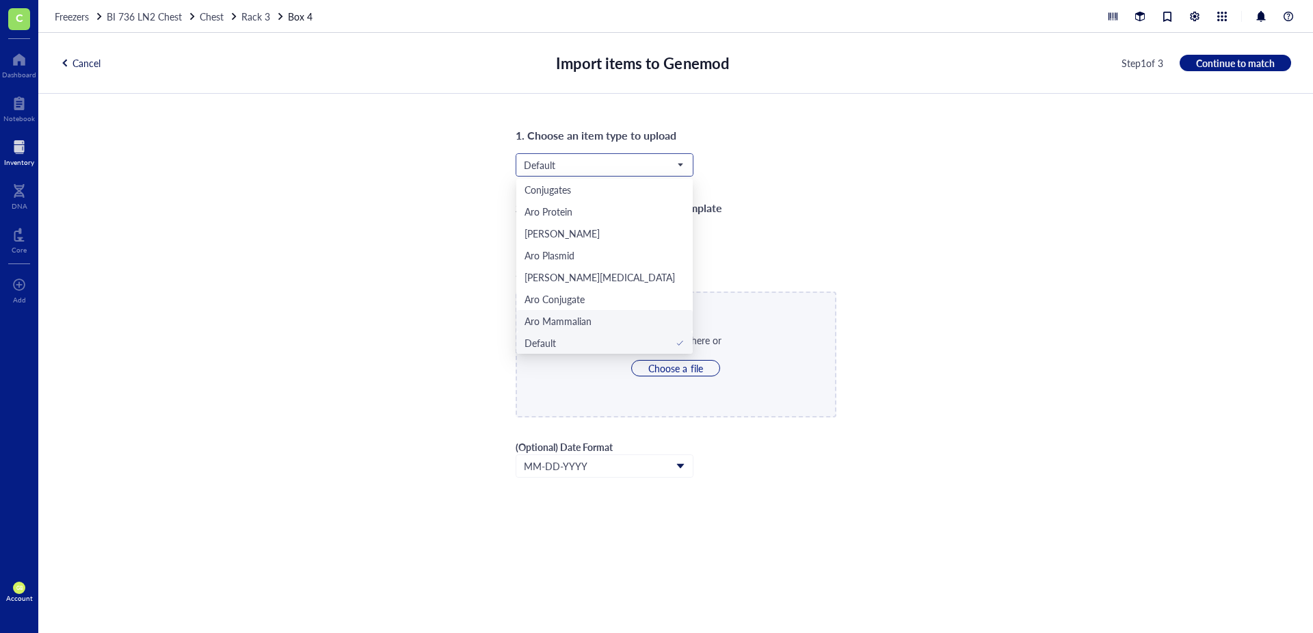
click at [581, 311] on div "Aro Mammalian" at bounding box center [604, 321] width 176 height 22
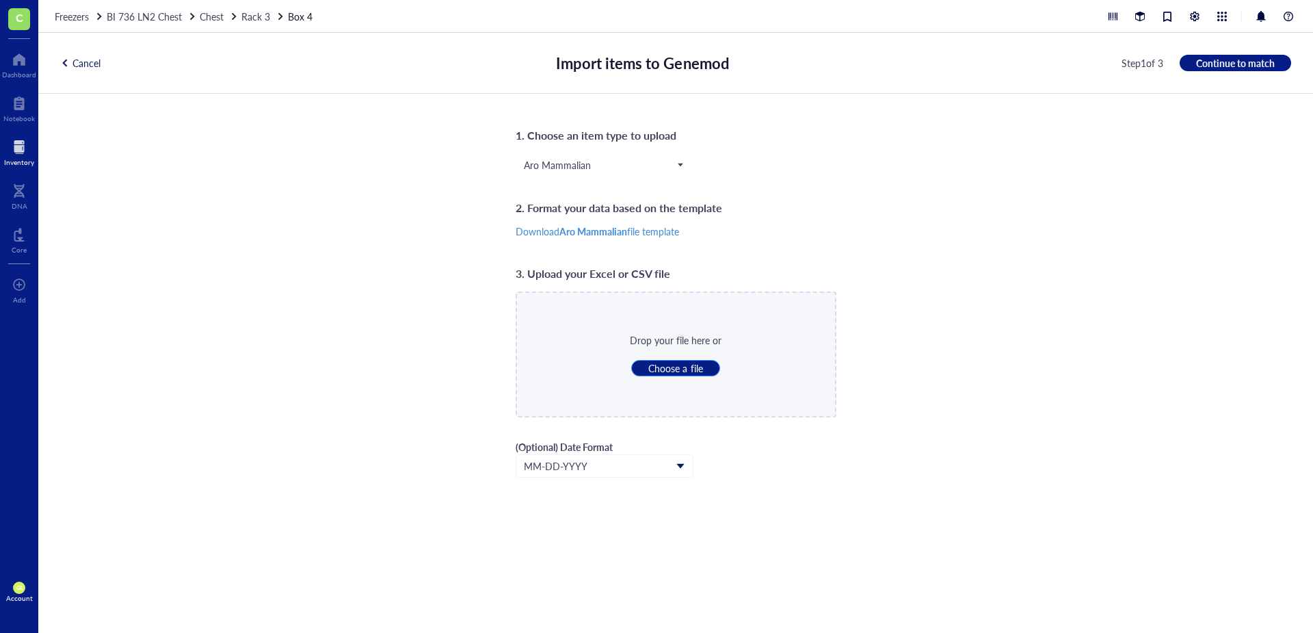
click at [669, 368] on span "Choose a file" at bounding box center [675, 368] width 54 height 12
type input "C:\fakepath\LN2_Rack_3_Box_4.csv"
click at [875, 65] on span "Continue to match" at bounding box center [1235, 63] width 79 height 12
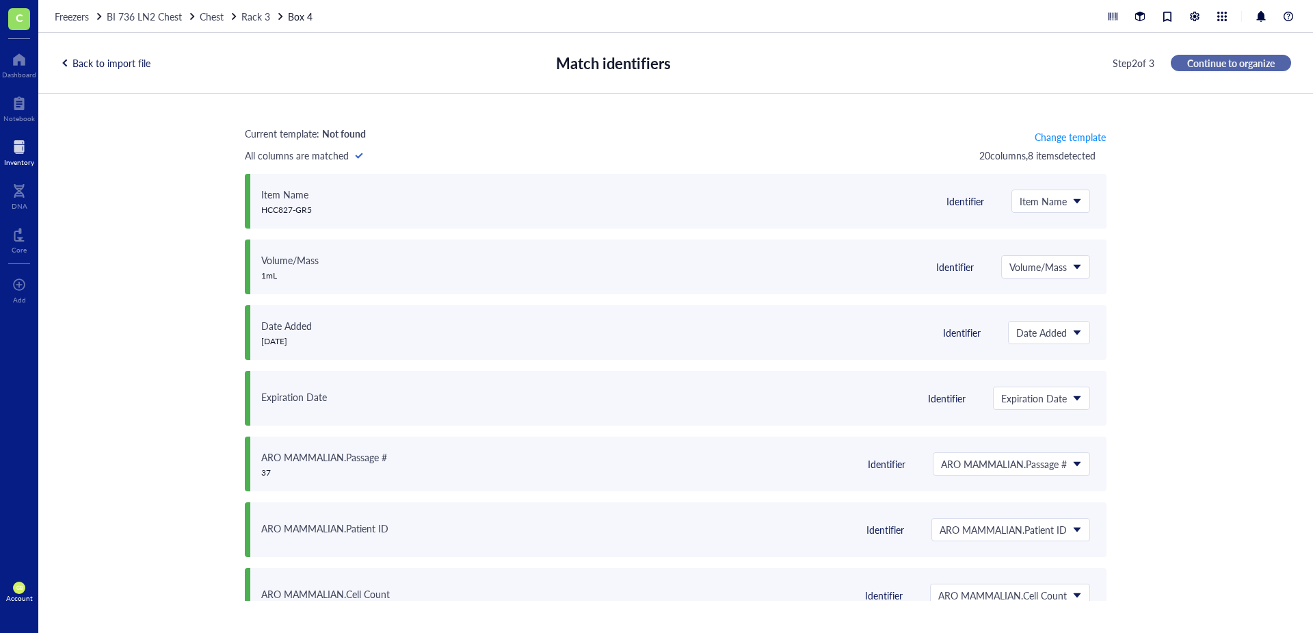
click at [875, 57] on span "Continue to organize" at bounding box center [1231, 63] width 88 height 12
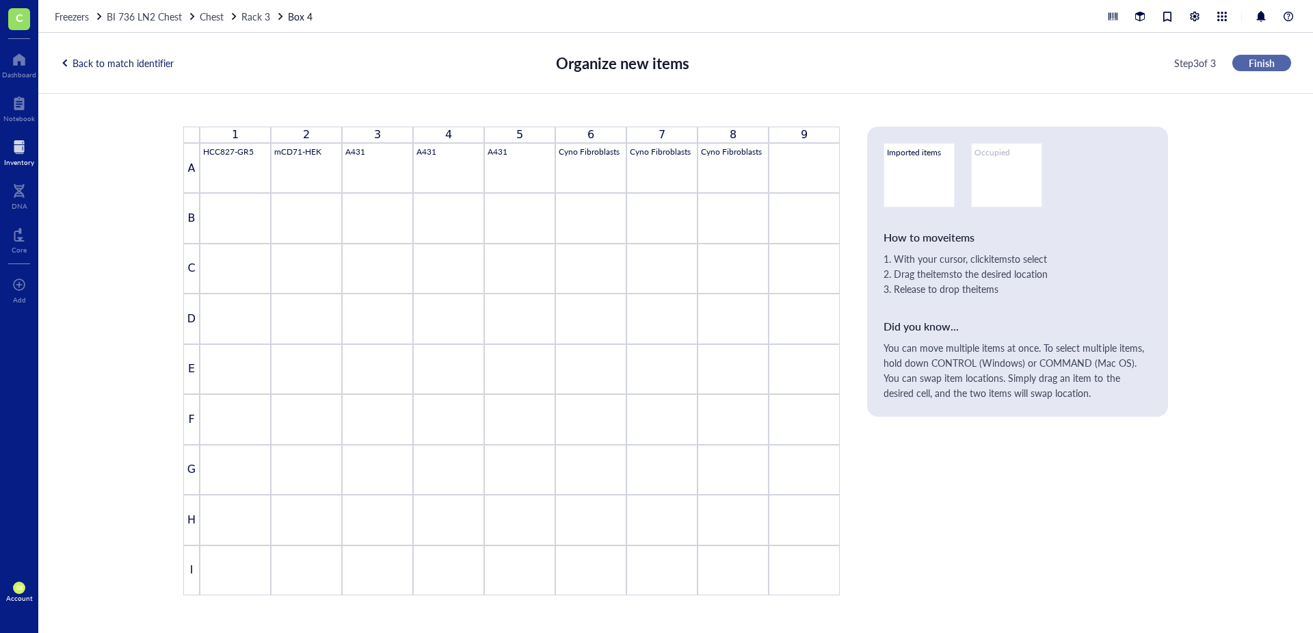
click at [875, 62] on span "Finish" at bounding box center [1262, 63] width 26 height 12
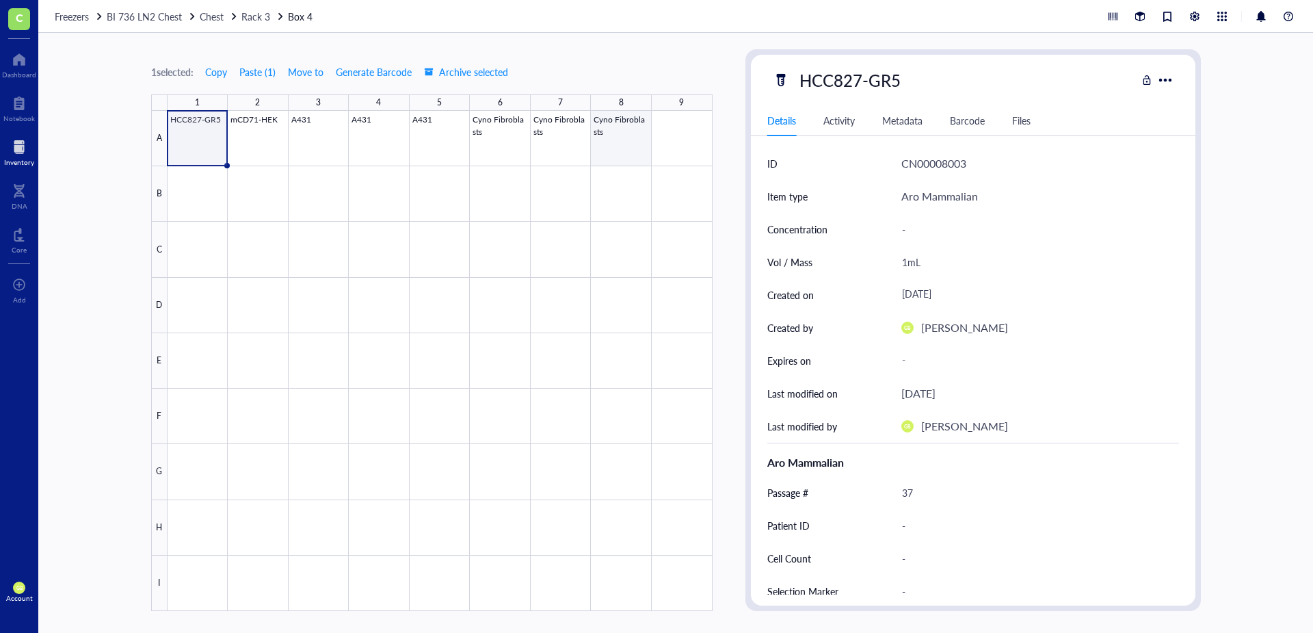
drag, startPoint x: 622, startPoint y: 146, endPoint x: 574, endPoint y: 134, distance: 49.3
click at [622, 146] on div at bounding box center [440, 361] width 545 height 500
click at [303, 73] on span "Move to" at bounding box center [306, 71] width 36 height 11
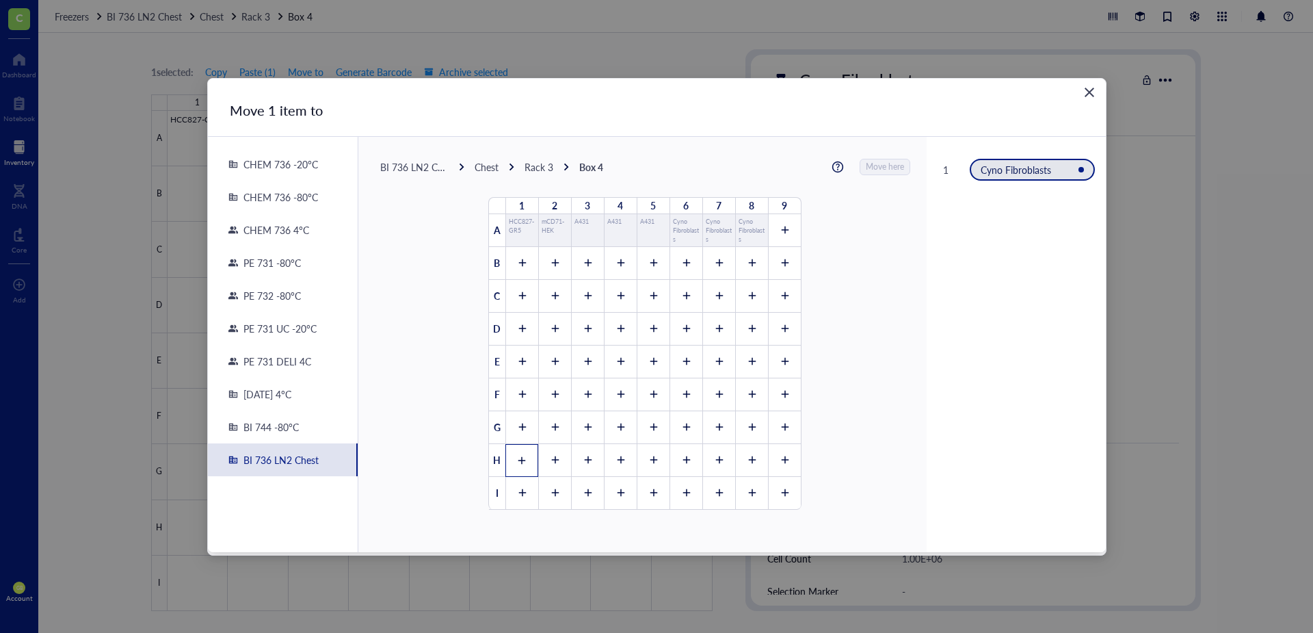
click at [517, 440] on div at bounding box center [521, 460] width 33 height 33
click at [875, 164] on span "Move here" at bounding box center [886, 167] width 38 height 18
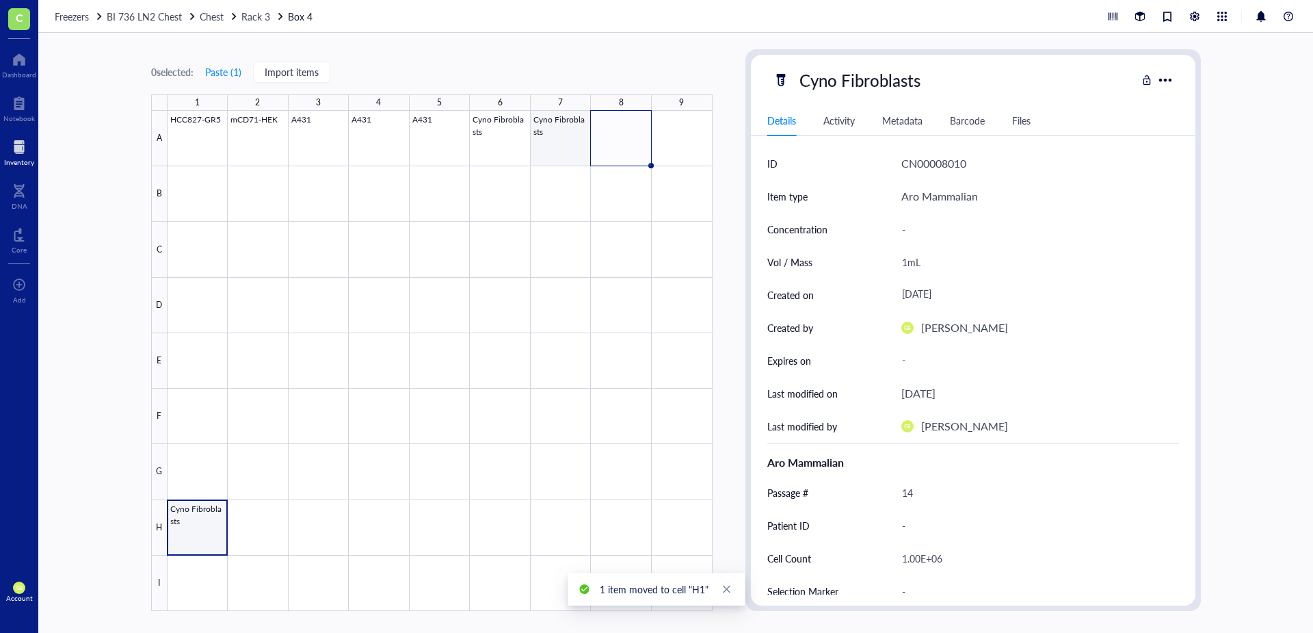
click at [563, 148] on div at bounding box center [440, 361] width 545 height 500
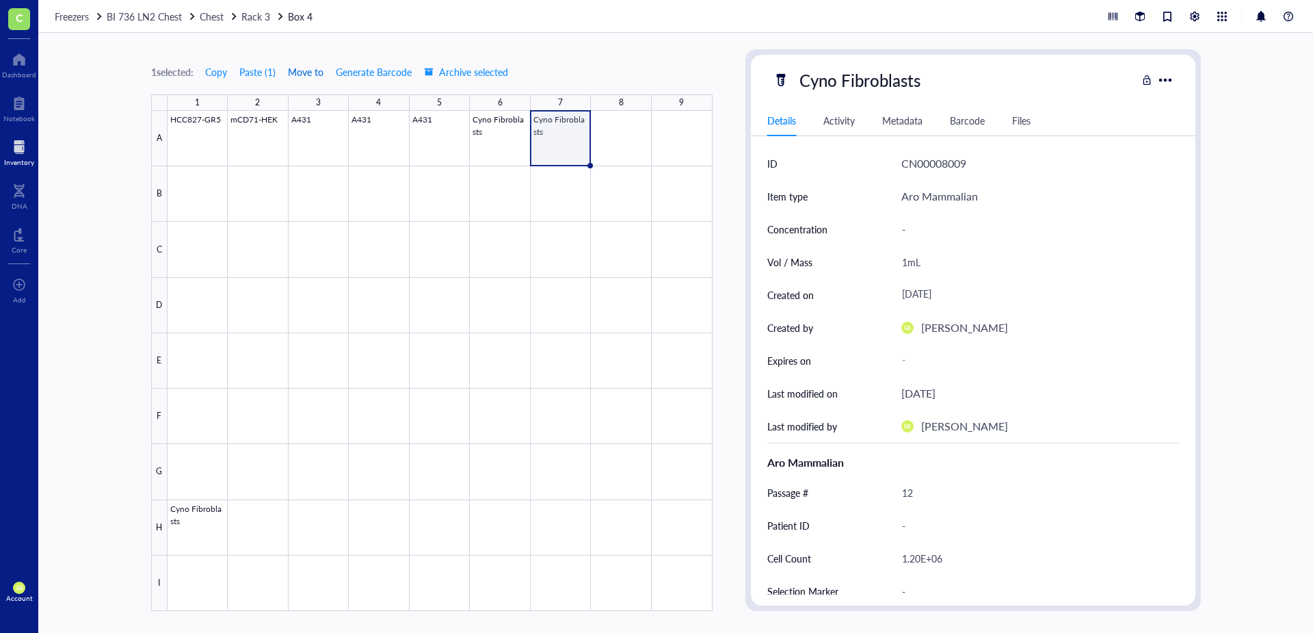
click at [314, 72] on span "Move to" at bounding box center [306, 71] width 36 height 11
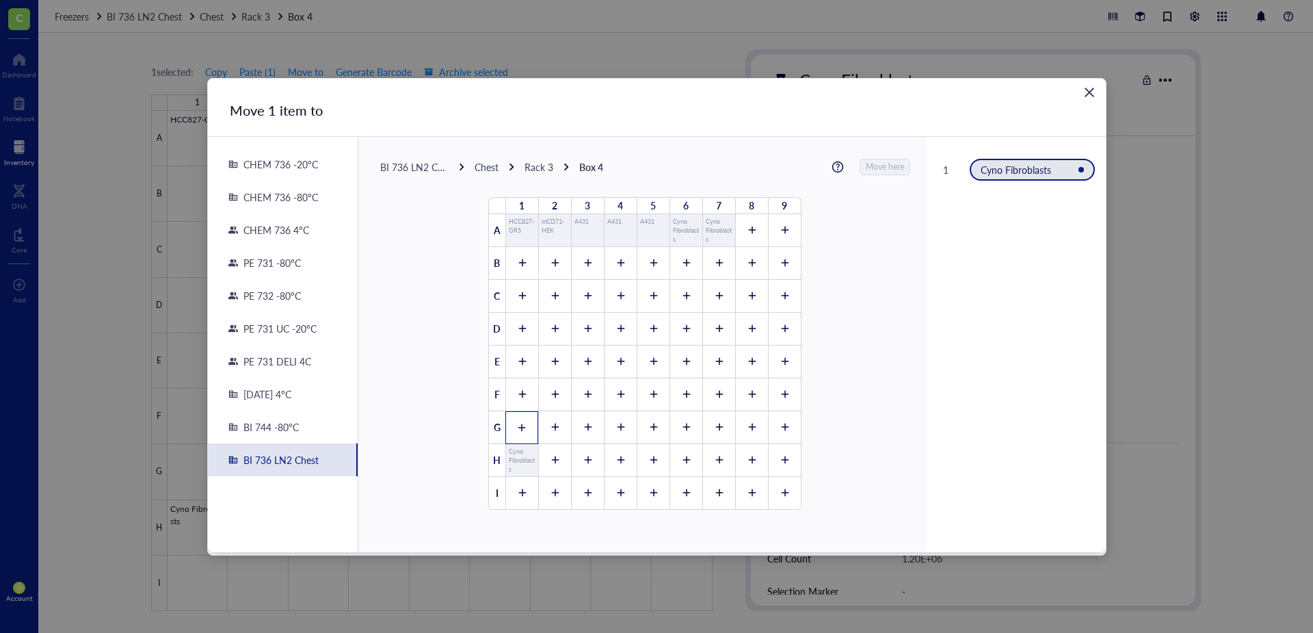
click at [517, 430] on icon at bounding box center [522, 428] width 10 height 10
click at [875, 165] on span "Move here" at bounding box center [886, 167] width 38 height 18
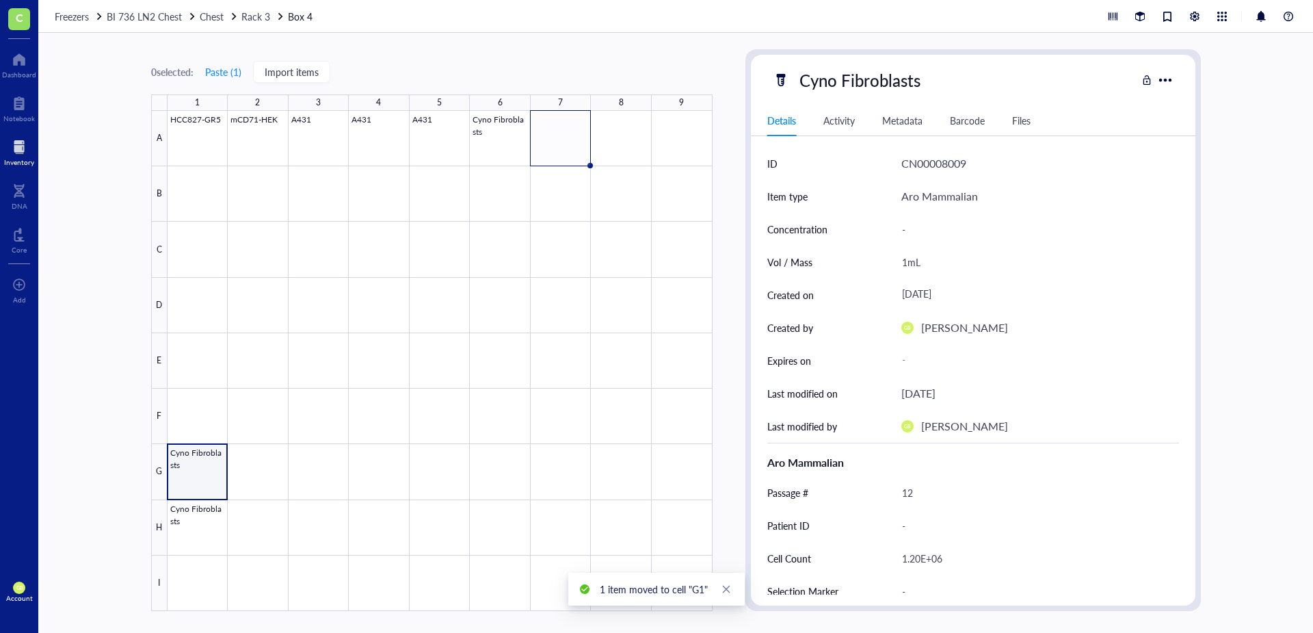
click at [193, 440] on div at bounding box center [440, 361] width 545 height 500
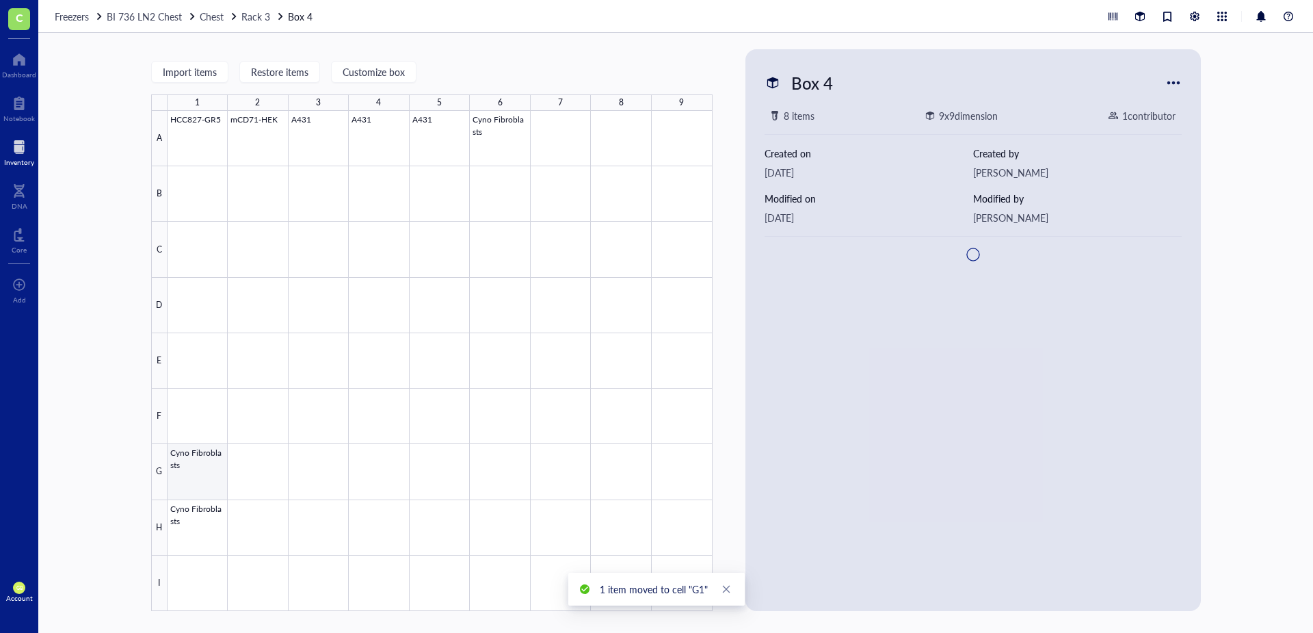
click at [213, 440] on div at bounding box center [440, 361] width 545 height 500
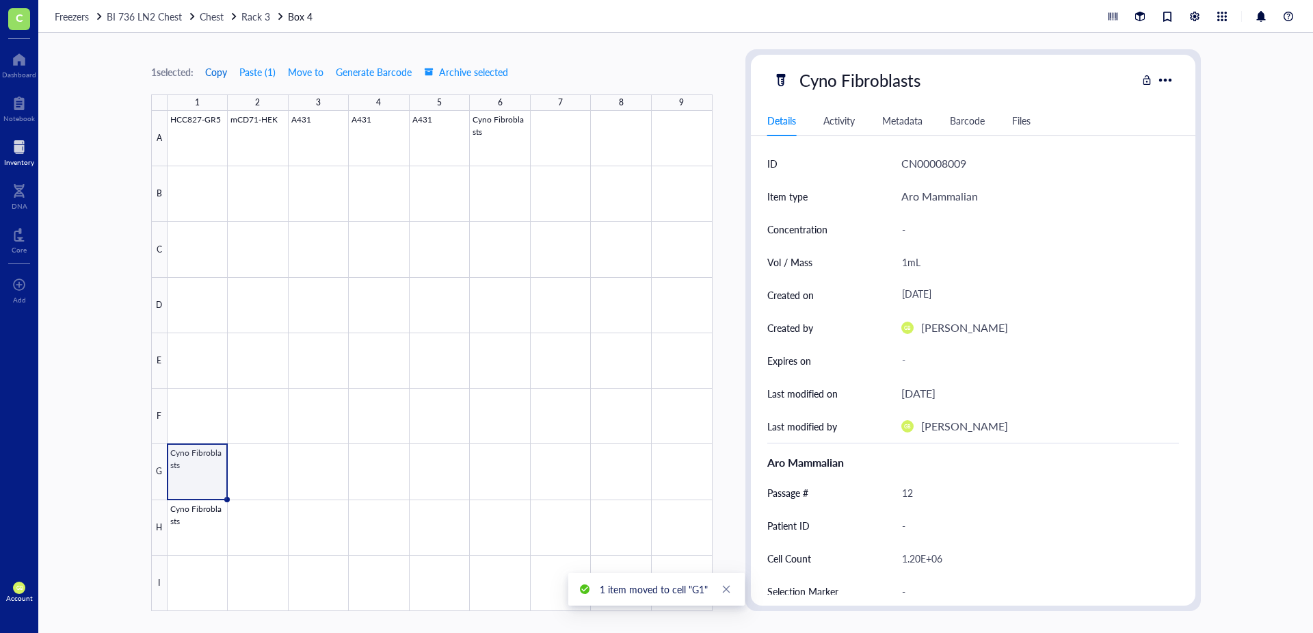
click at [223, 75] on span "Copy" at bounding box center [216, 71] width 22 height 11
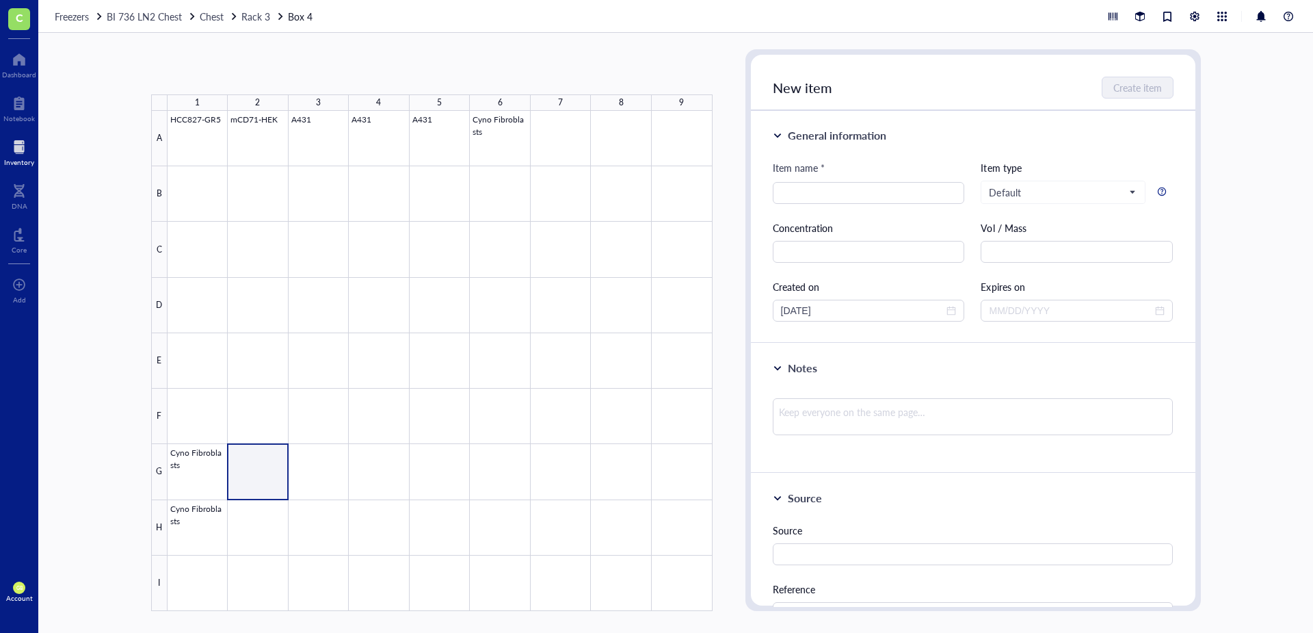
click at [324, 440] on div at bounding box center [440, 361] width 545 height 500
click at [223, 64] on button "Paste ( 1 )" at bounding box center [224, 72] width 38 height 22
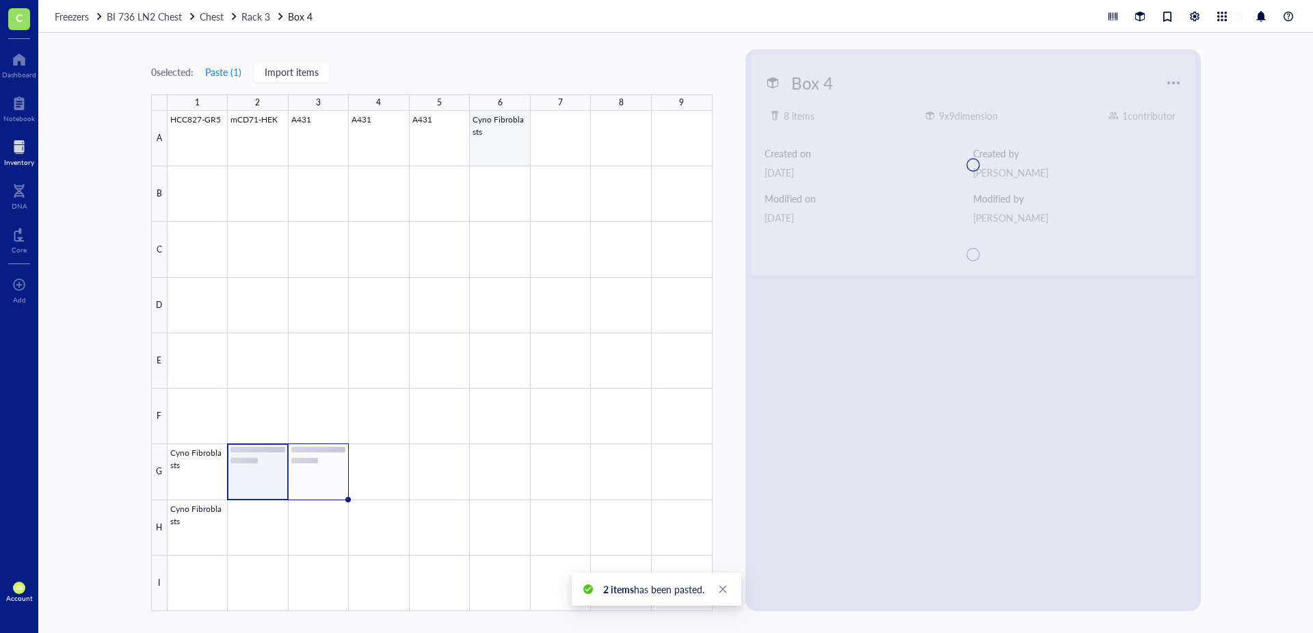
click at [508, 147] on div at bounding box center [440, 361] width 545 height 500
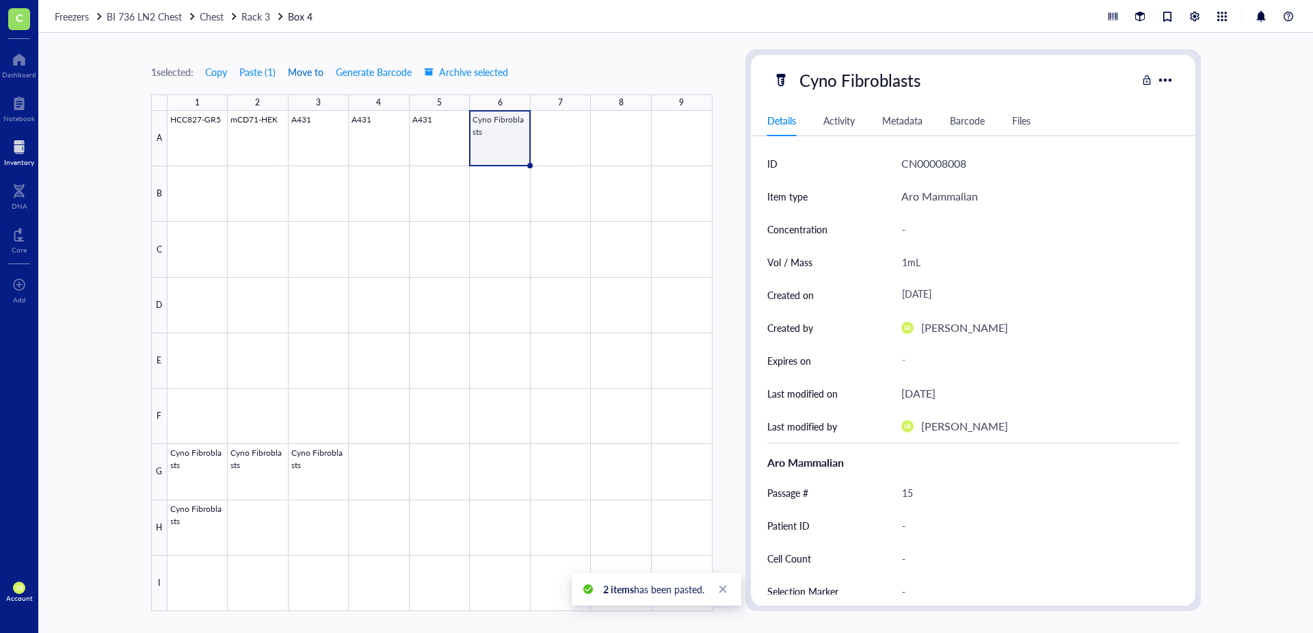
click at [292, 69] on span "Move to" at bounding box center [306, 71] width 36 height 11
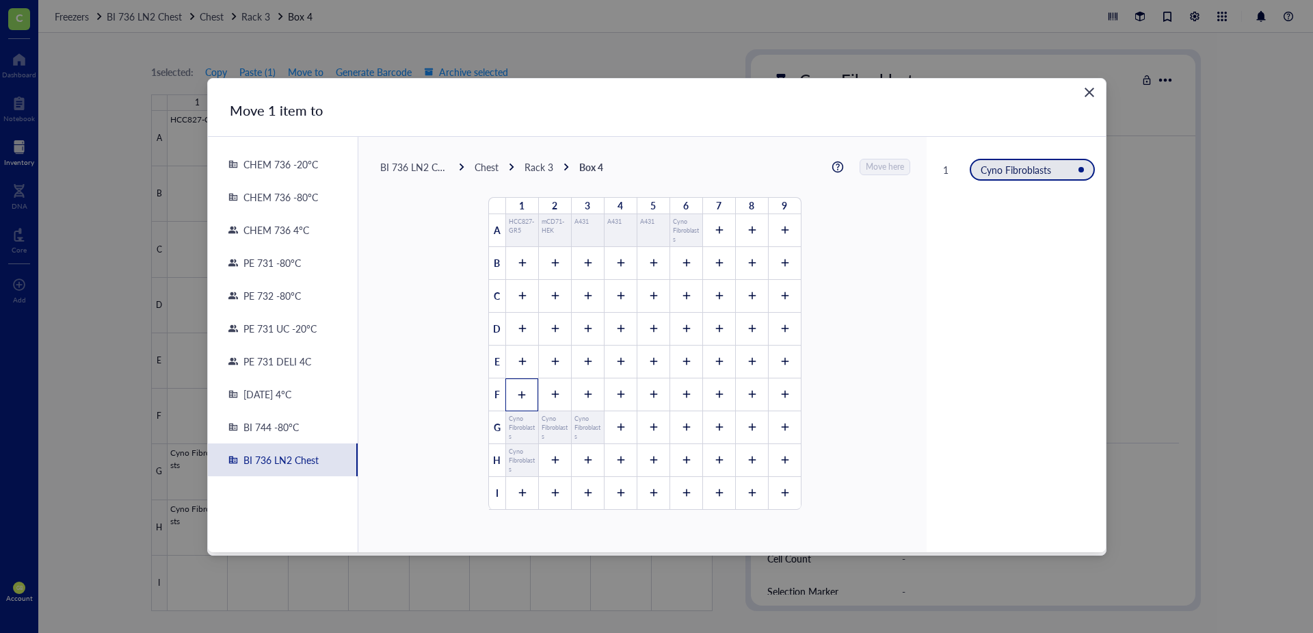
click at [517, 397] on icon at bounding box center [522, 395] width 10 height 10
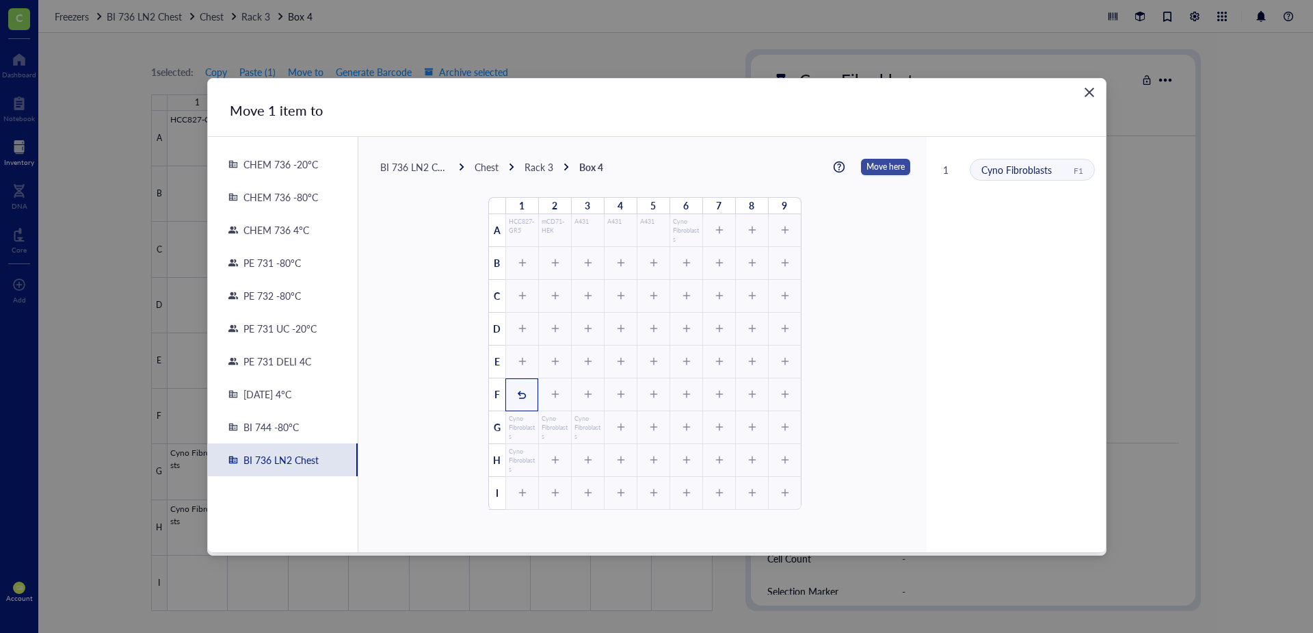
click at [875, 172] on button "Move here" at bounding box center [885, 167] width 49 height 16
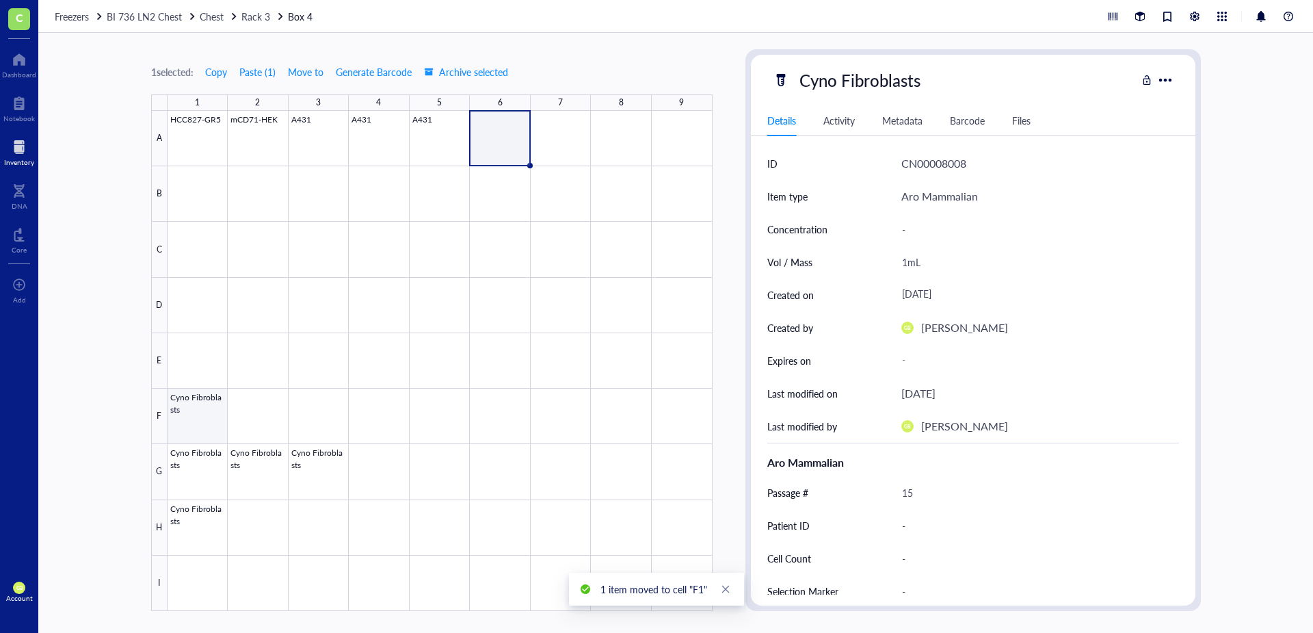
click at [213, 431] on div at bounding box center [440, 361] width 545 height 500
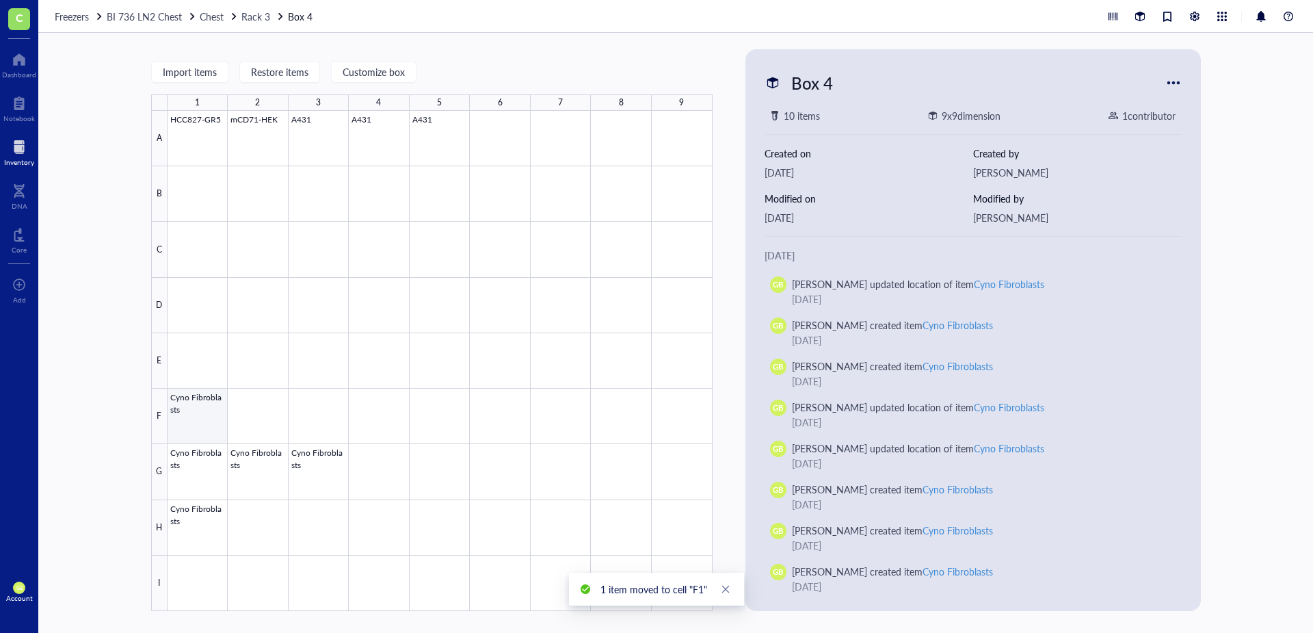
click at [209, 422] on div at bounding box center [440, 361] width 545 height 500
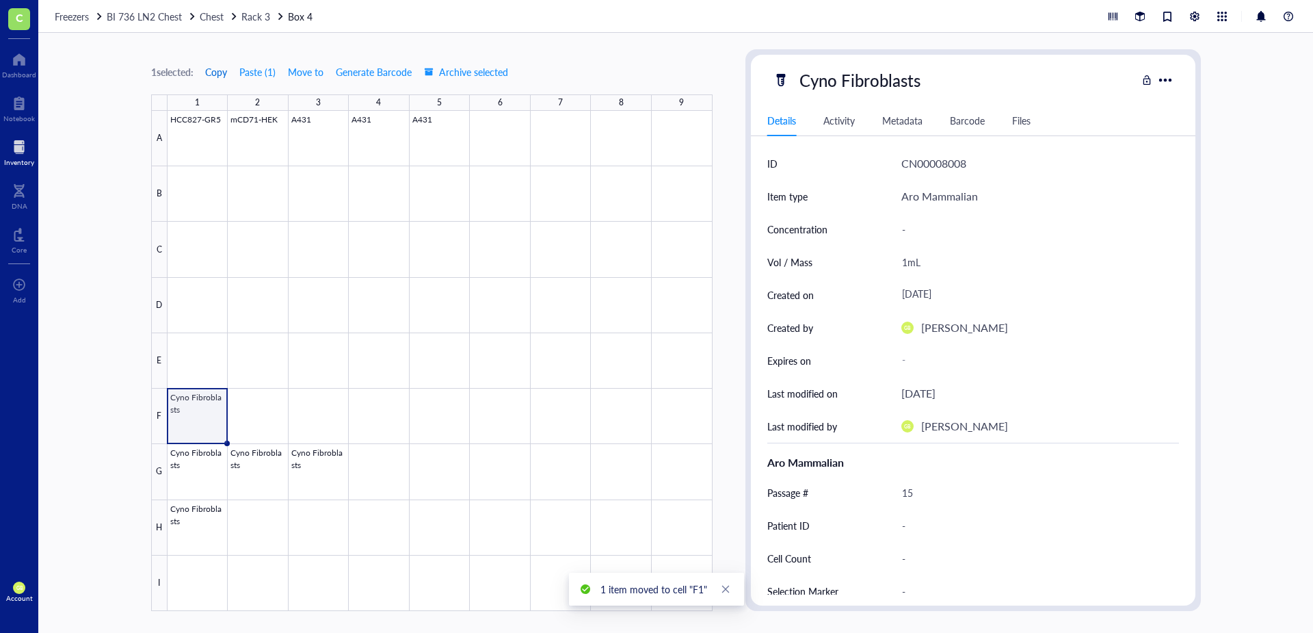
click at [217, 74] on span "Copy" at bounding box center [216, 71] width 22 height 11
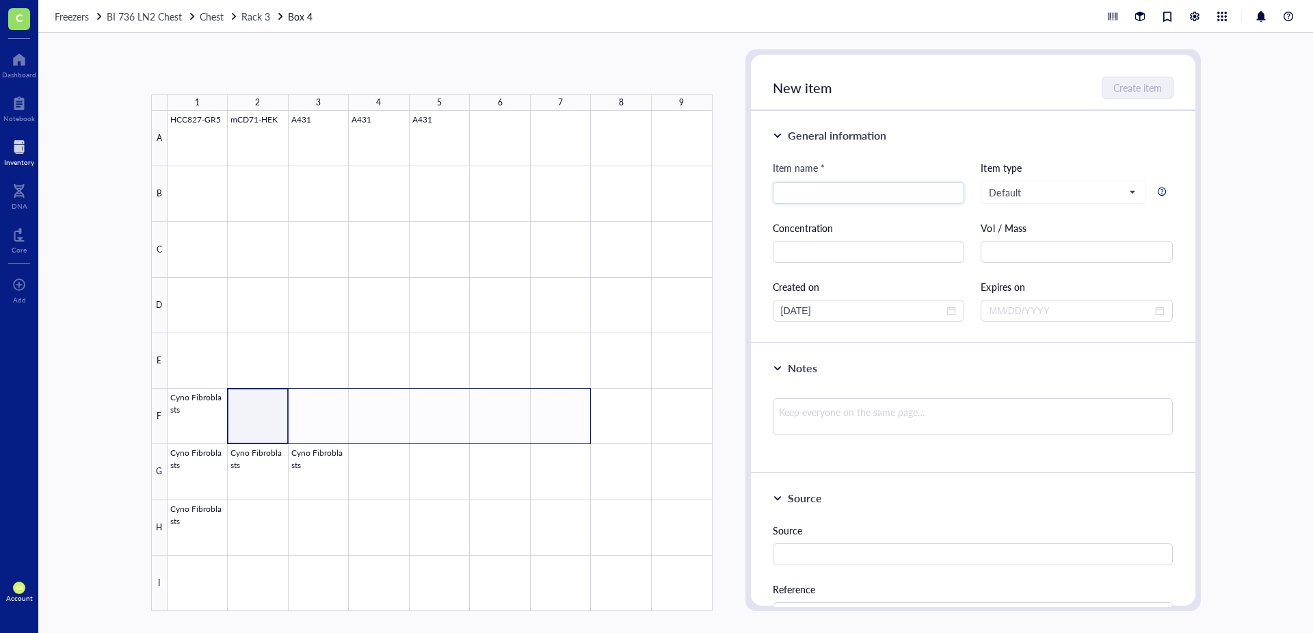
drag, startPoint x: 271, startPoint y: 425, endPoint x: 570, endPoint y: 421, distance: 299.6
click at [570, 421] on div at bounding box center [440, 361] width 545 height 500
click at [233, 74] on button "Paste ( 1 )" at bounding box center [224, 72] width 38 height 22
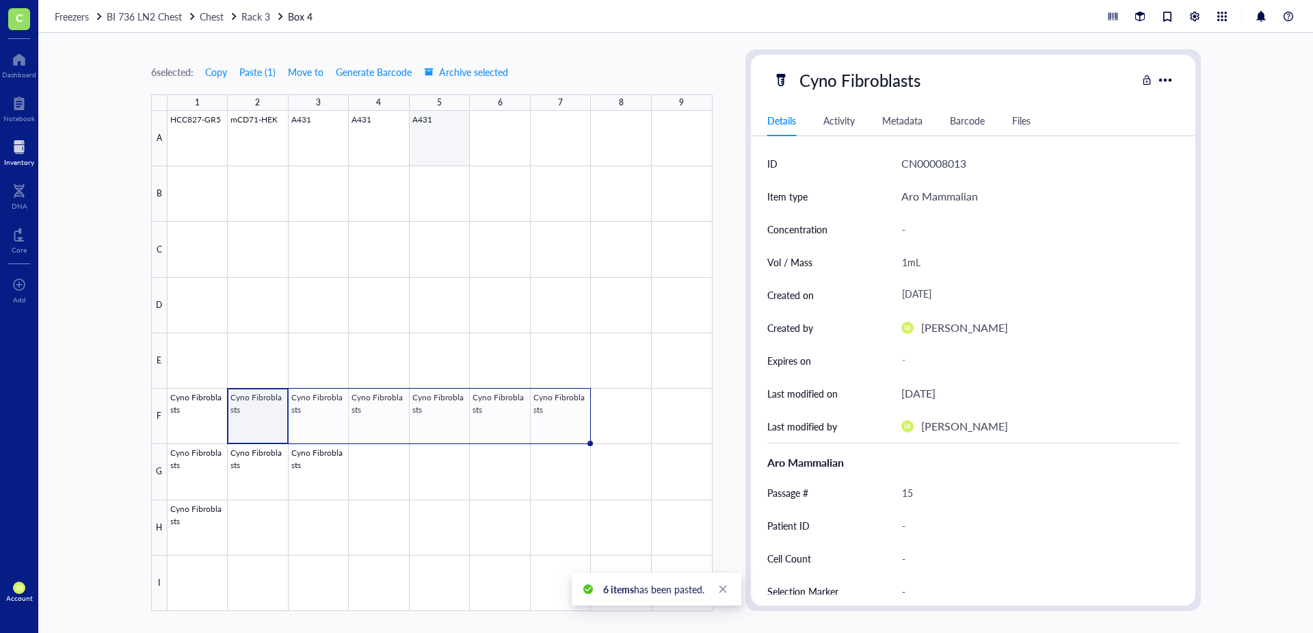
click at [442, 151] on div at bounding box center [440, 361] width 545 height 500
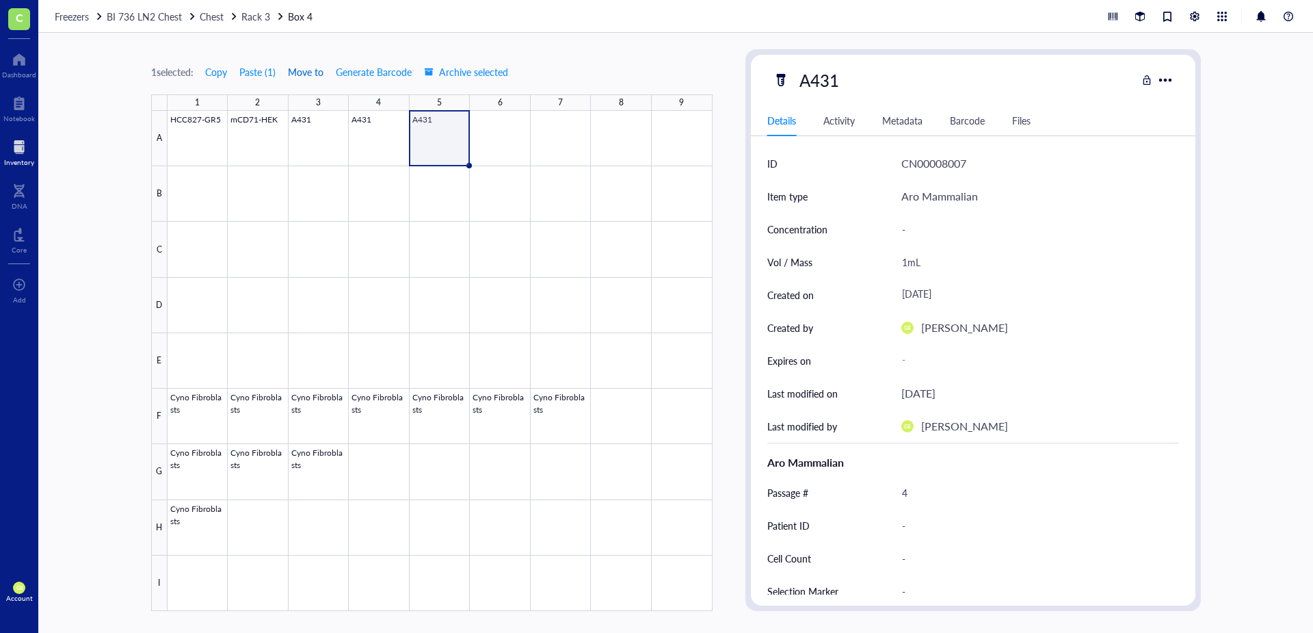
click at [307, 74] on span "Move to" at bounding box center [306, 71] width 36 height 11
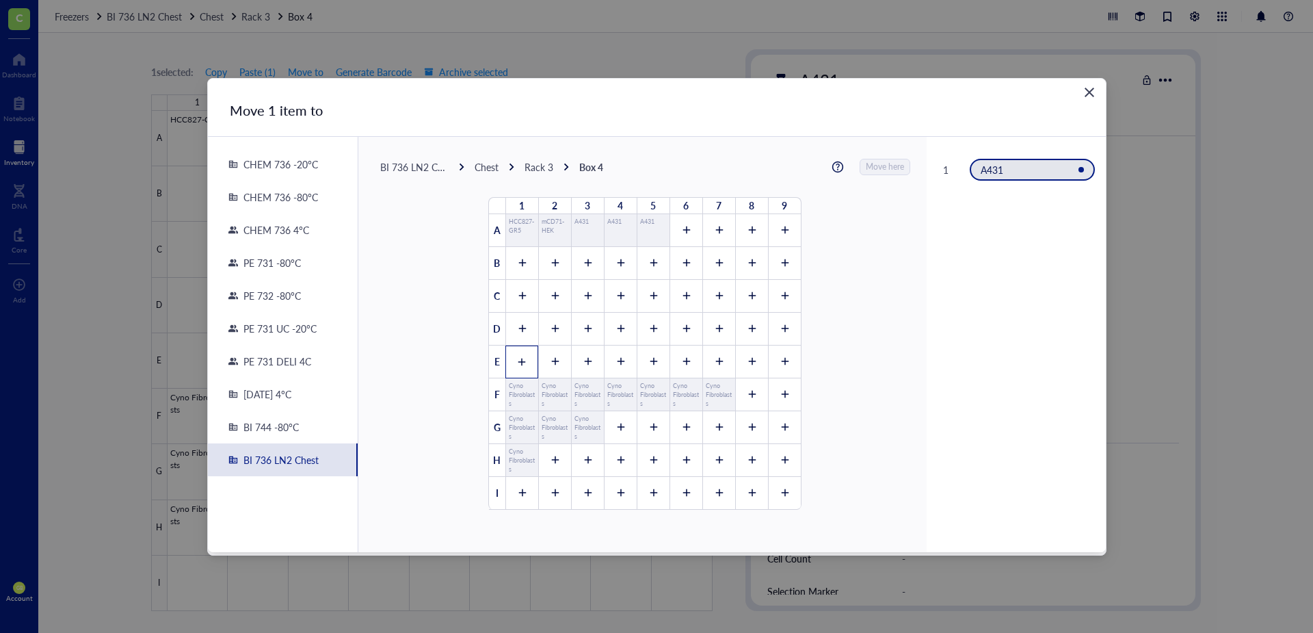
click at [509, 360] on div at bounding box center [521, 361] width 33 height 33
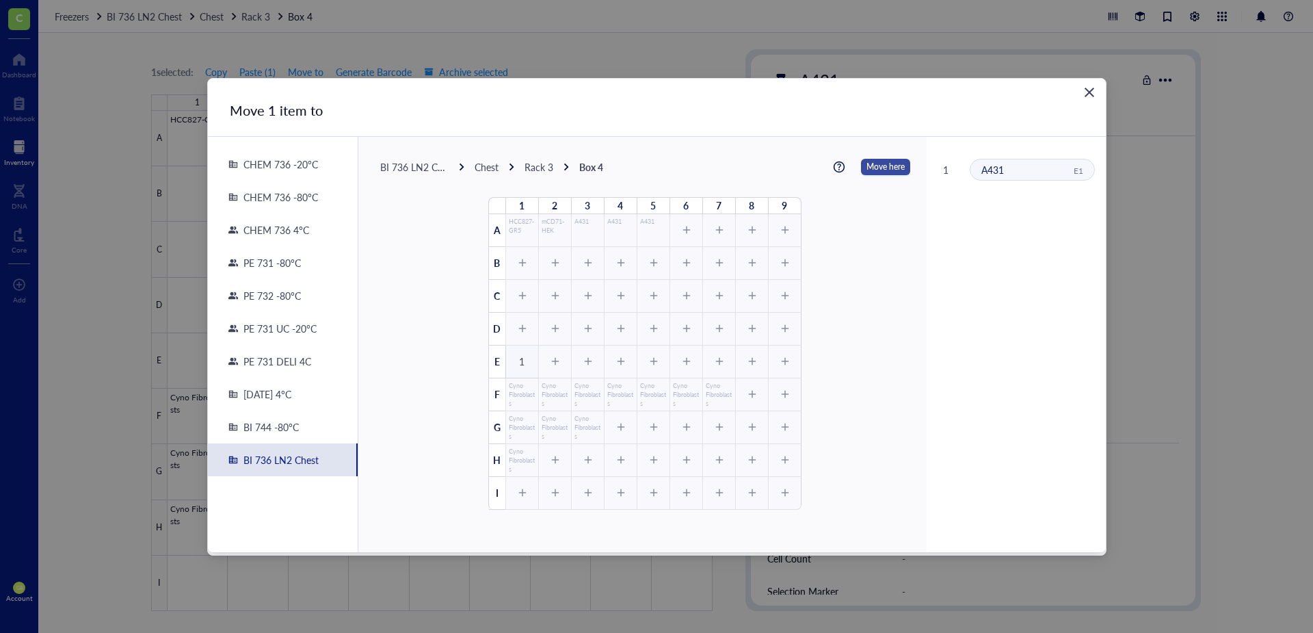
click at [867, 165] on span "Move here" at bounding box center [886, 167] width 38 height 18
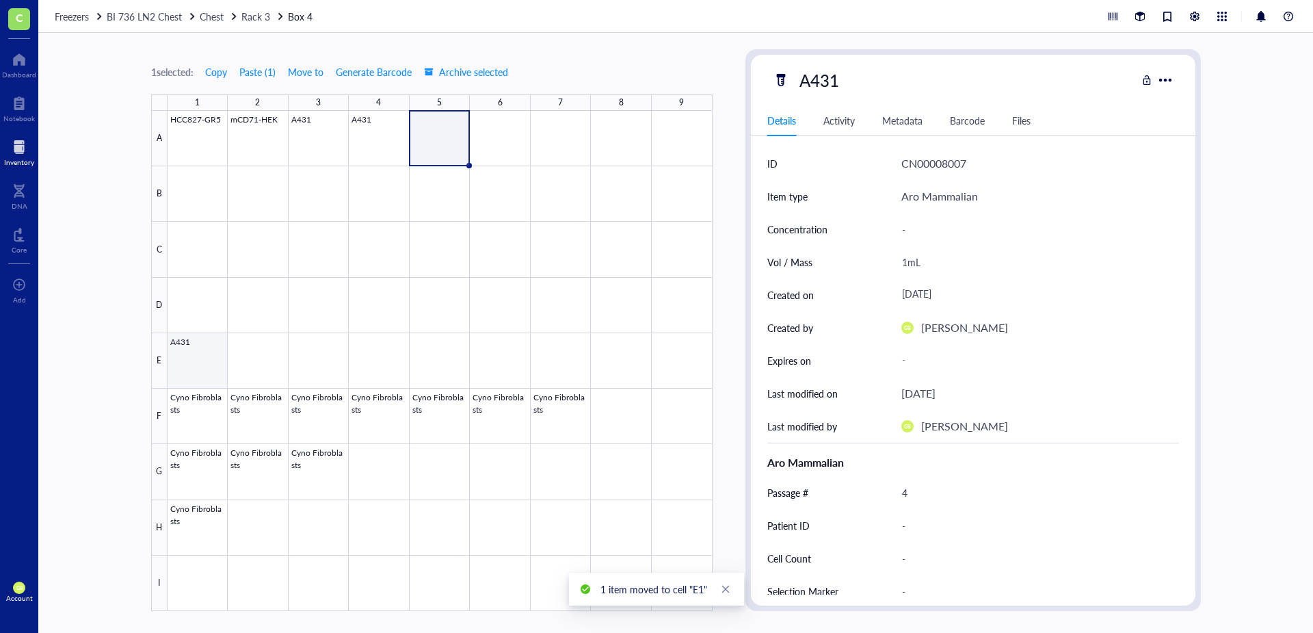
click at [188, 356] on div at bounding box center [440, 361] width 545 height 500
click at [200, 368] on div at bounding box center [440, 361] width 545 height 500
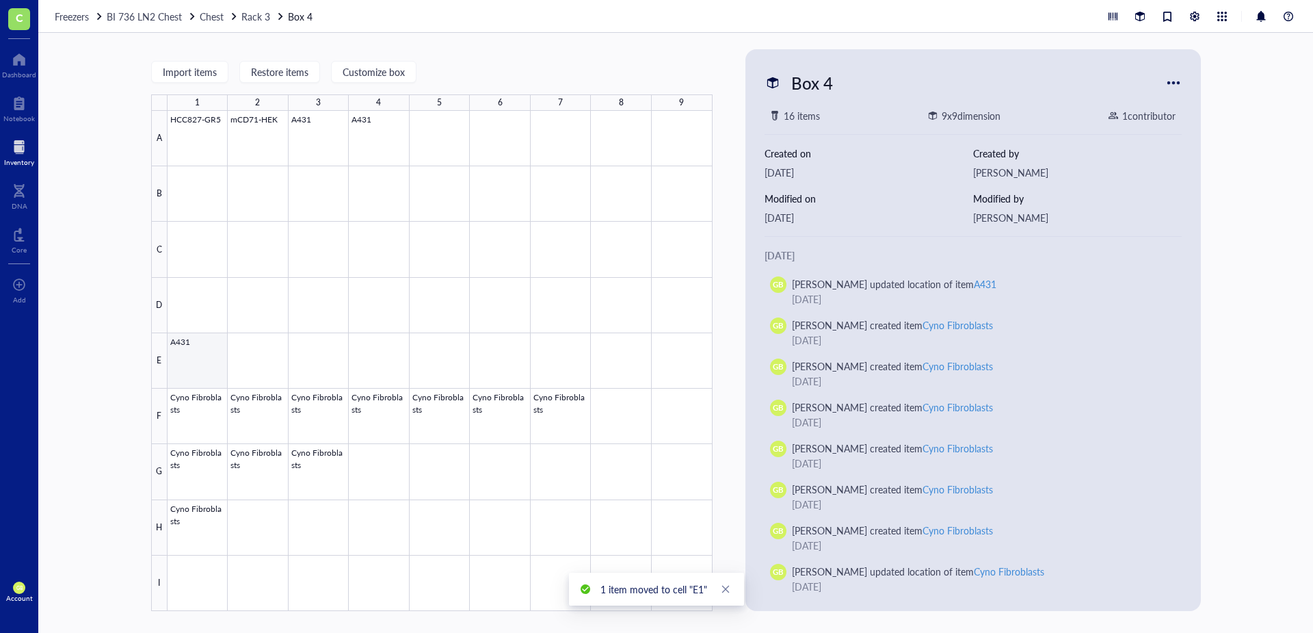
click at [200, 372] on div at bounding box center [440, 361] width 545 height 500
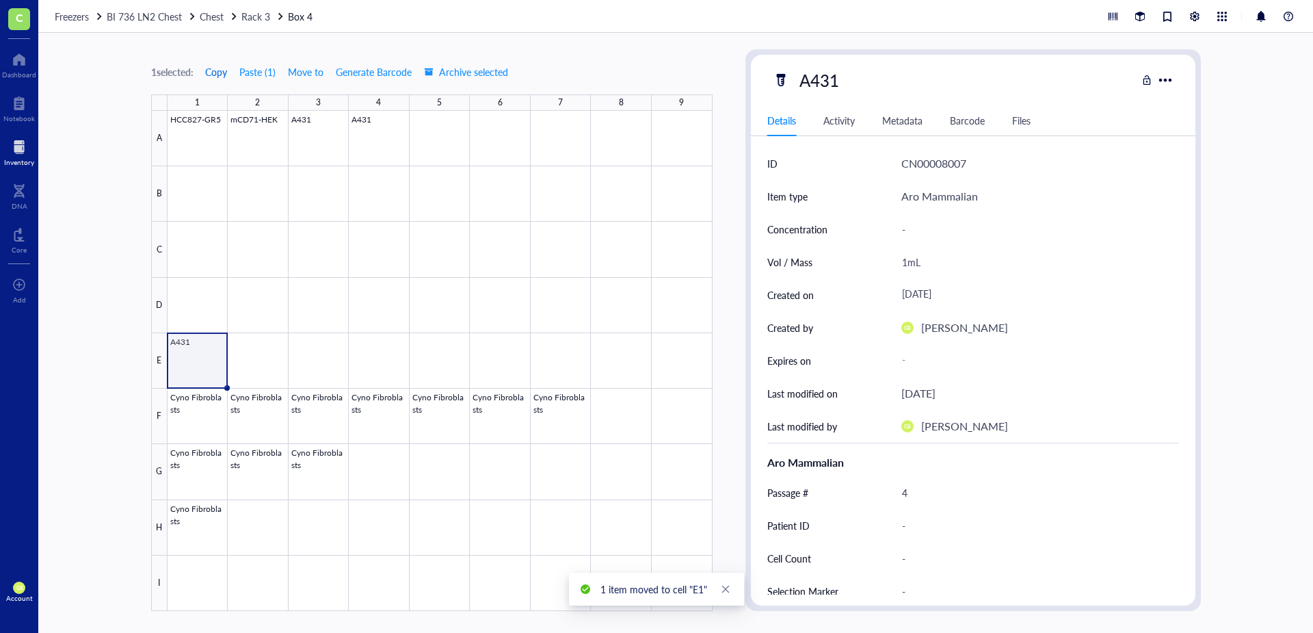
click at [224, 71] on span "Copy" at bounding box center [216, 71] width 22 height 11
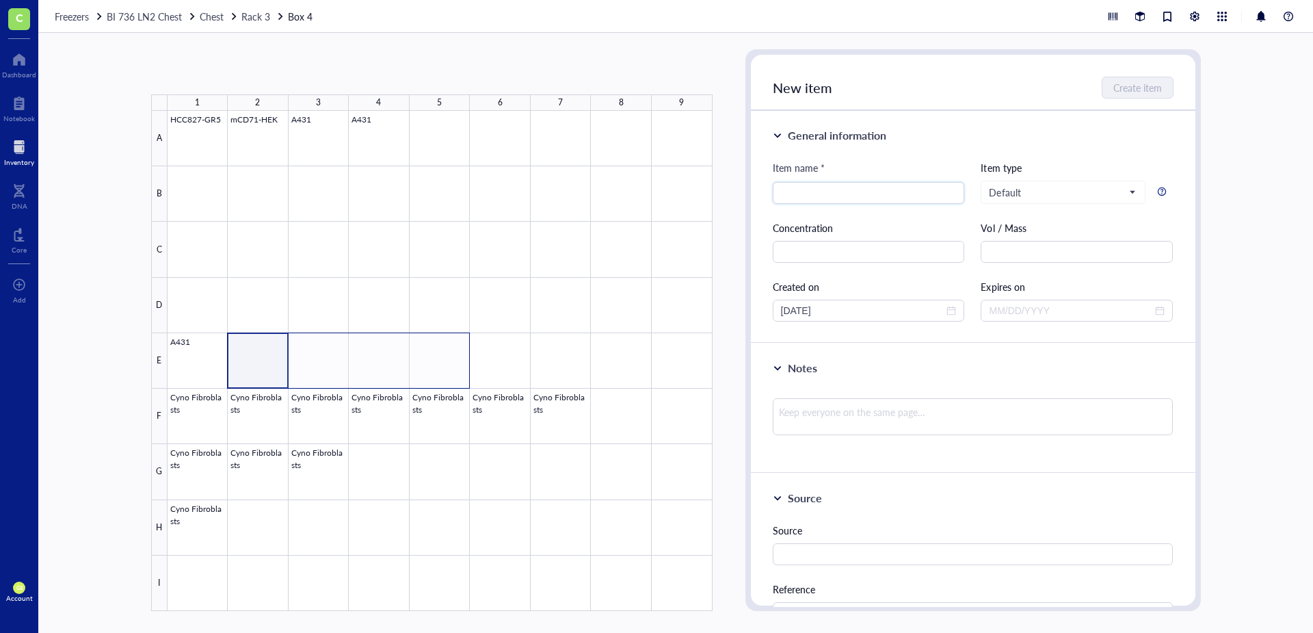
drag, startPoint x: 265, startPoint y: 375, endPoint x: 458, endPoint y: 375, distance: 193.6
click at [458, 375] on div at bounding box center [440, 361] width 545 height 500
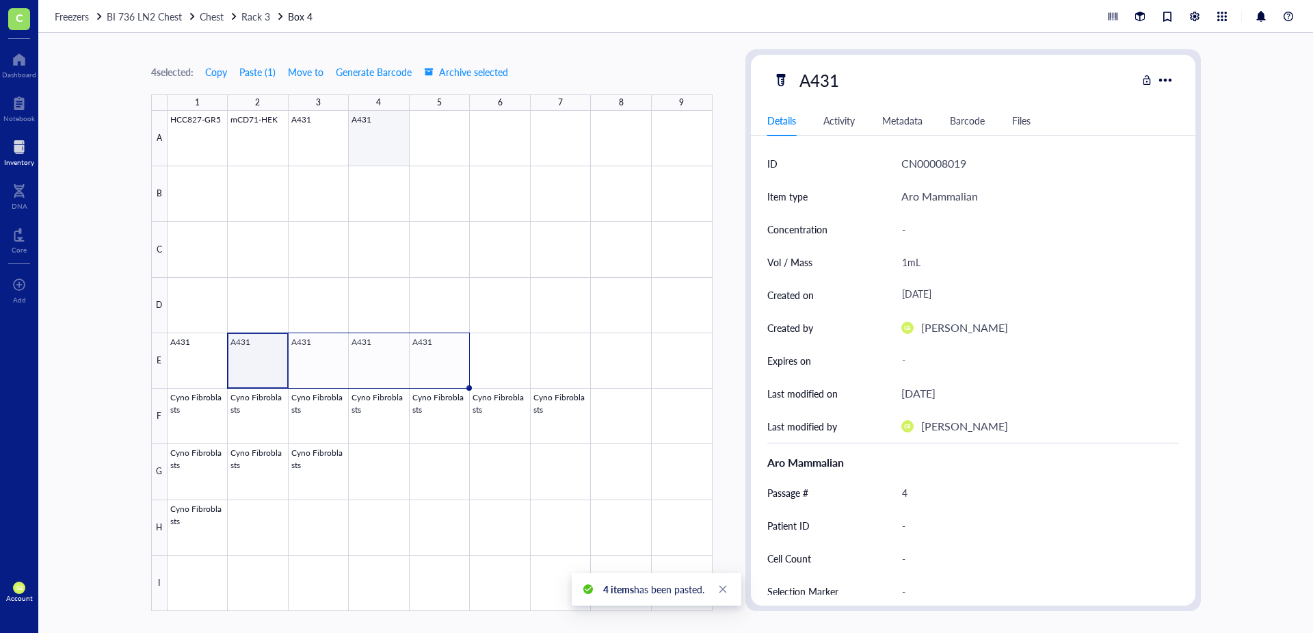
click at [376, 151] on div at bounding box center [440, 361] width 545 height 500
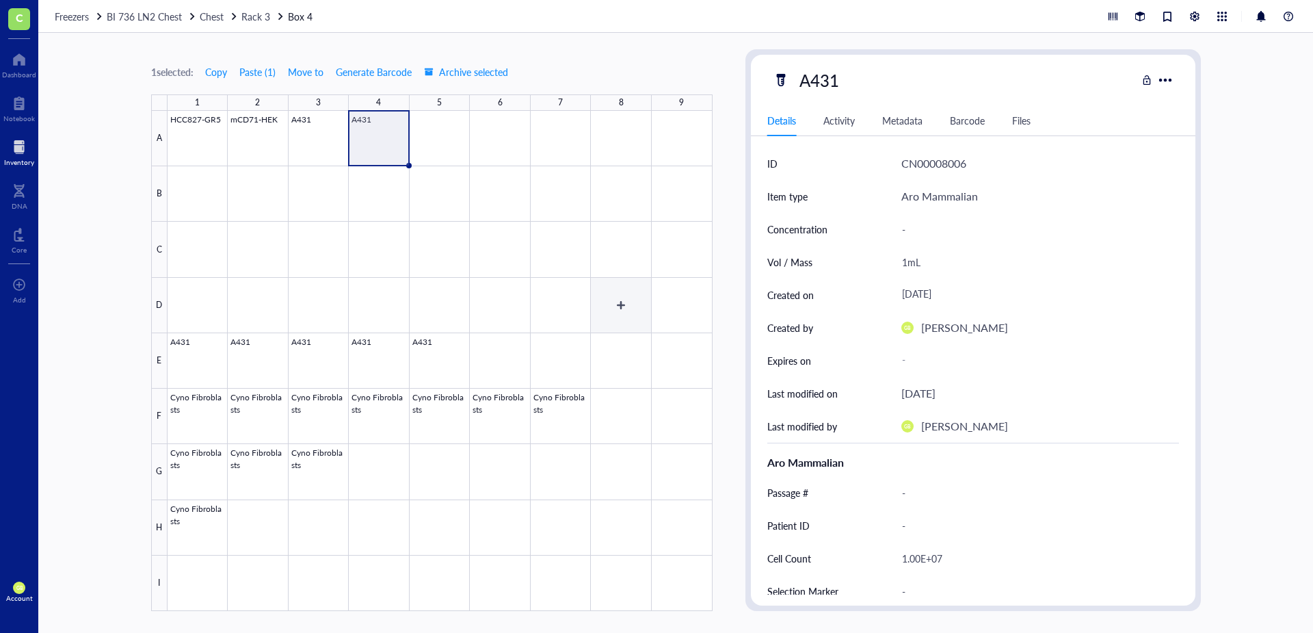
click at [607, 317] on div at bounding box center [440, 361] width 545 height 500
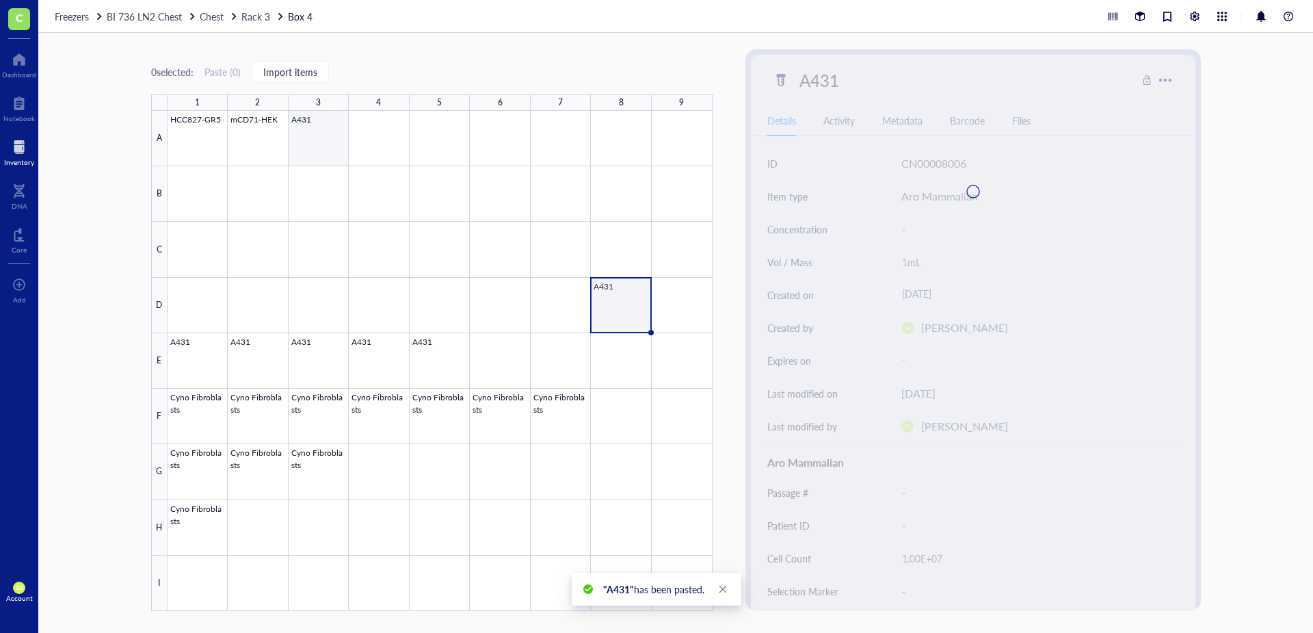
click at [310, 157] on div at bounding box center [440, 361] width 545 height 500
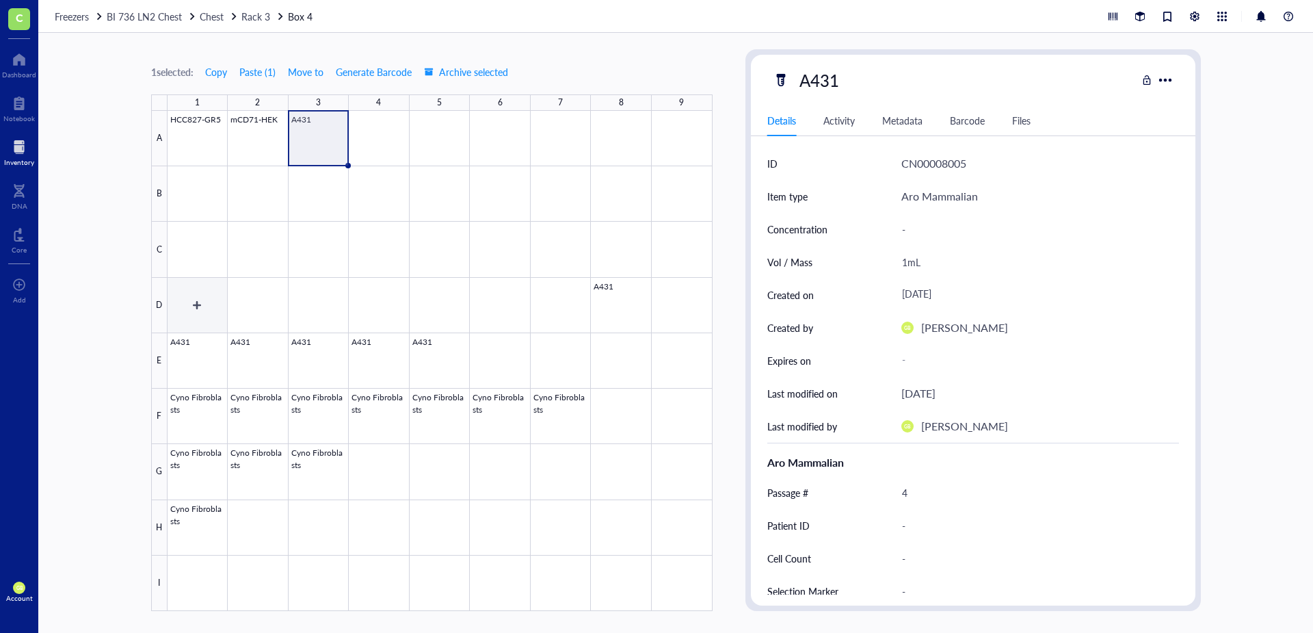
click at [198, 320] on div at bounding box center [440, 361] width 545 height 500
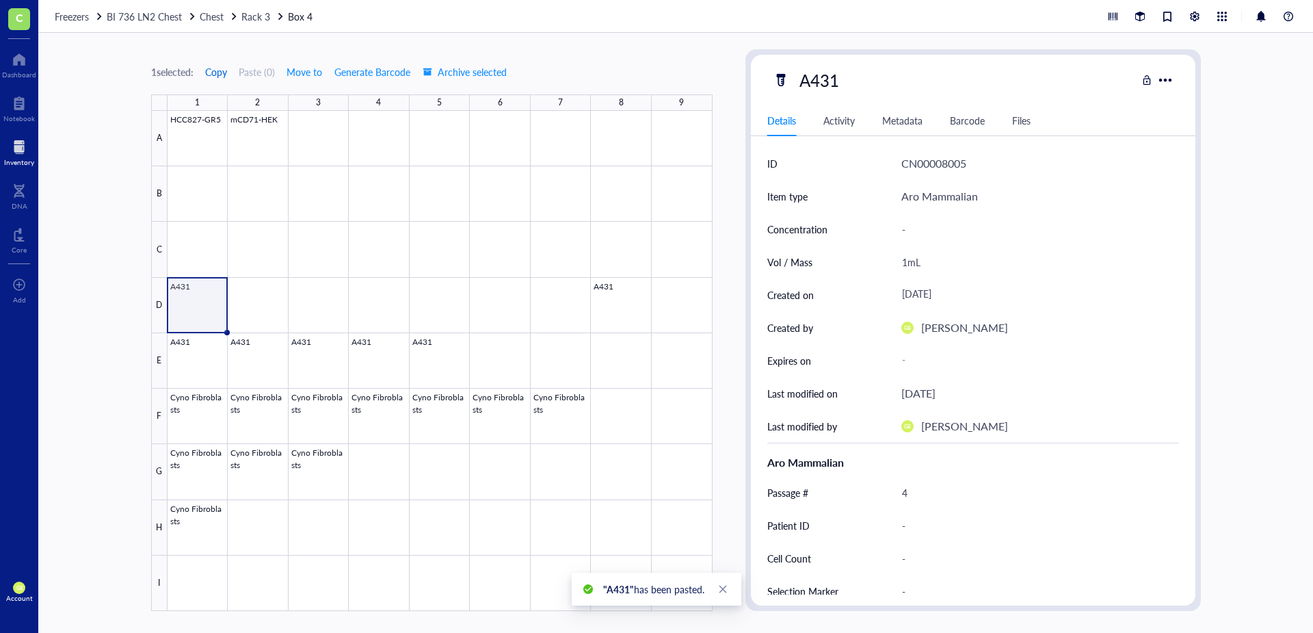
click at [214, 74] on span "Copy" at bounding box center [216, 71] width 22 height 11
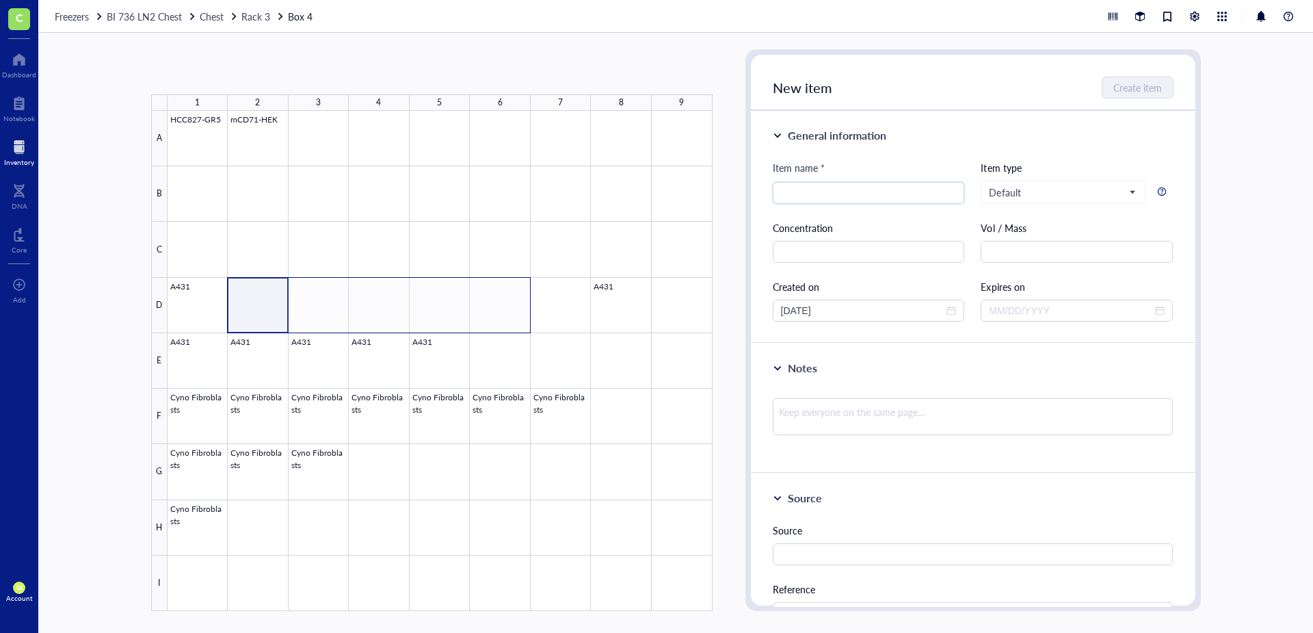
drag, startPoint x: 264, startPoint y: 321, endPoint x: 522, endPoint y: 313, distance: 258.0
click at [522, 313] on div at bounding box center [440, 361] width 545 height 500
click at [235, 72] on button "Paste ( 1 )" at bounding box center [224, 72] width 38 height 22
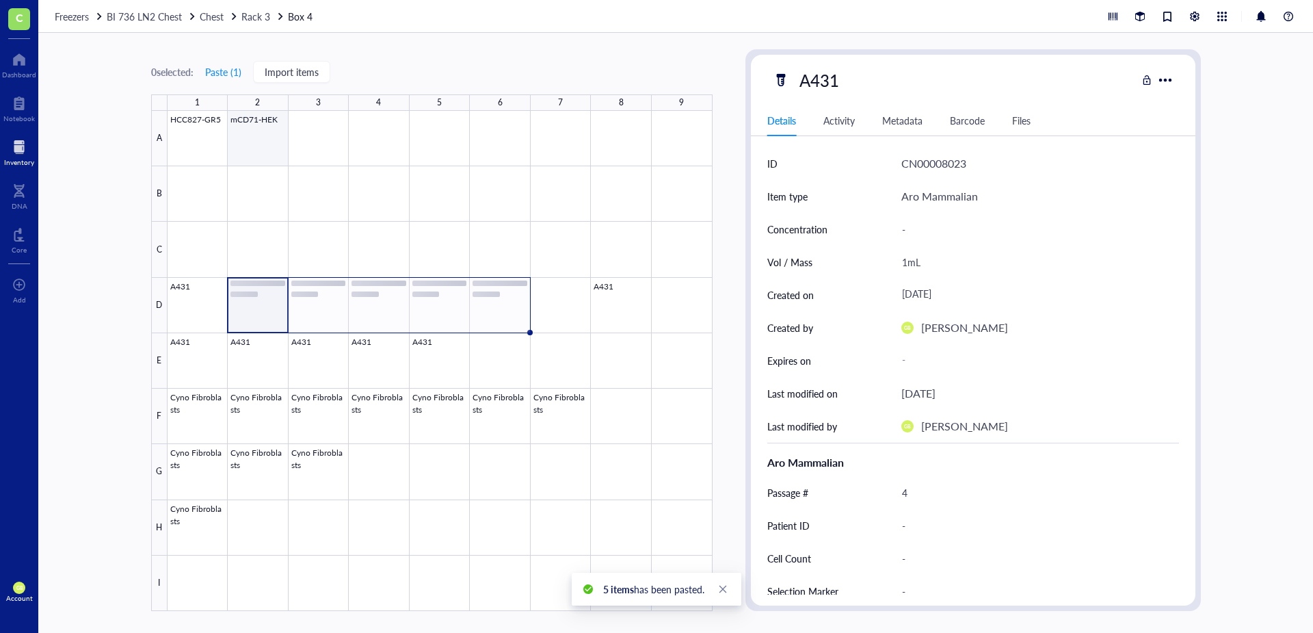
click at [264, 161] on div at bounding box center [440, 361] width 545 height 500
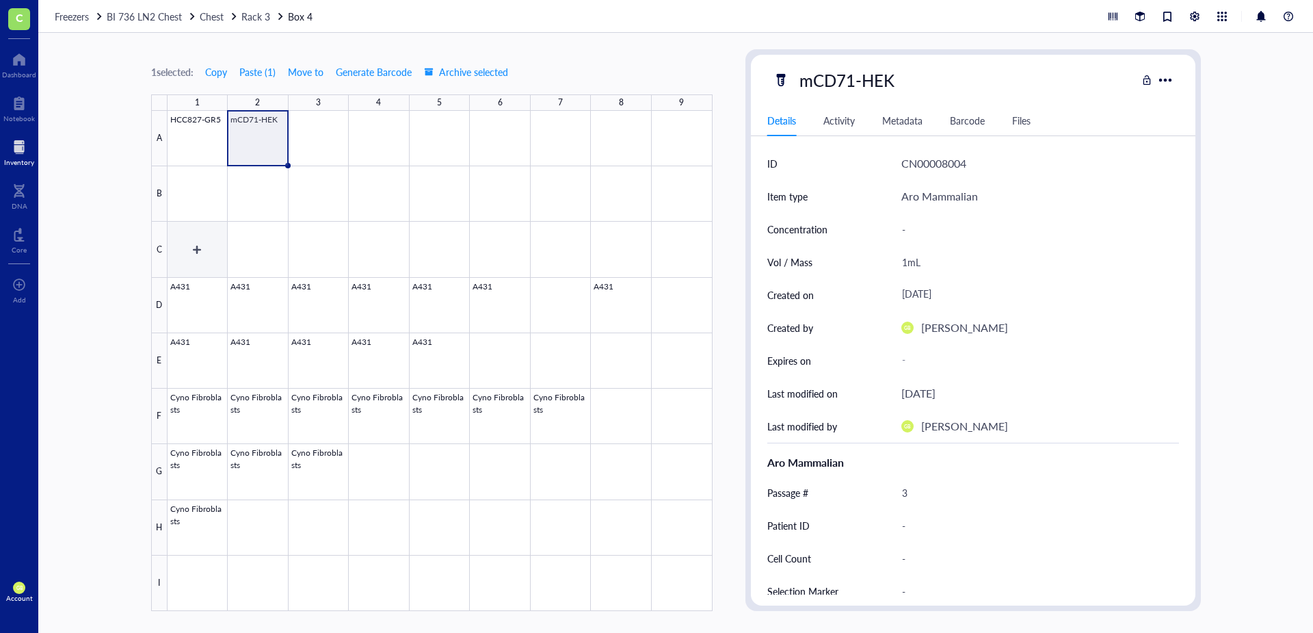
click at [191, 265] on div at bounding box center [440, 361] width 545 height 500
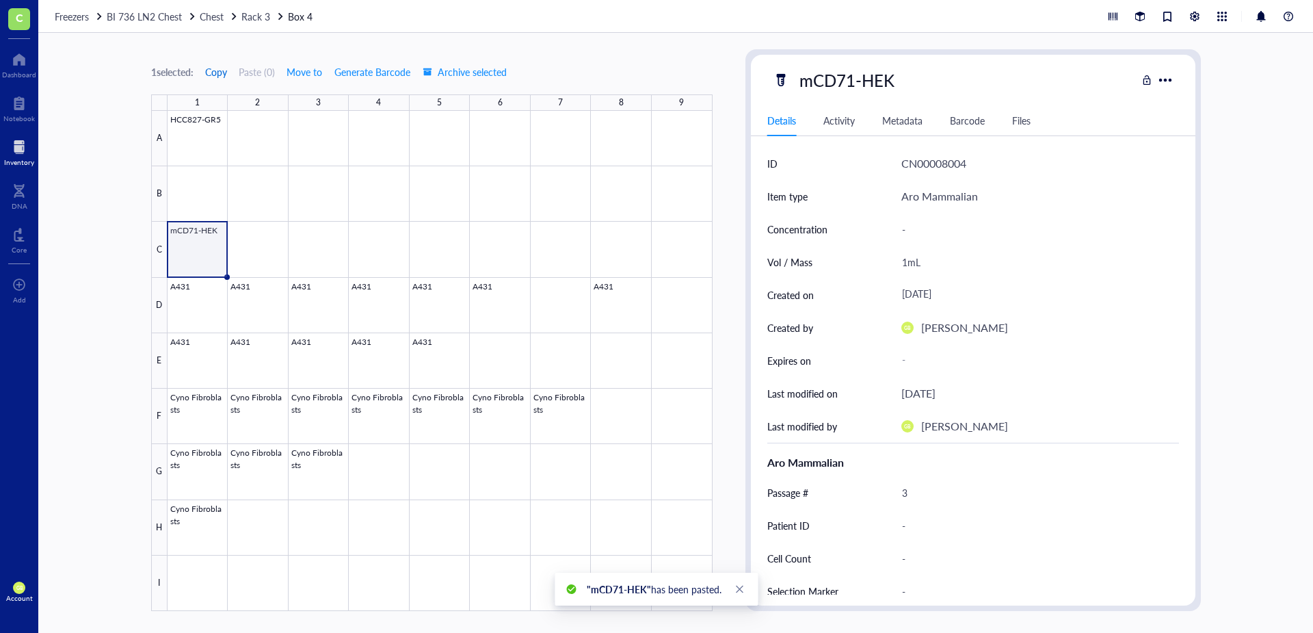
click at [224, 75] on span "Copy" at bounding box center [216, 71] width 22 height 11
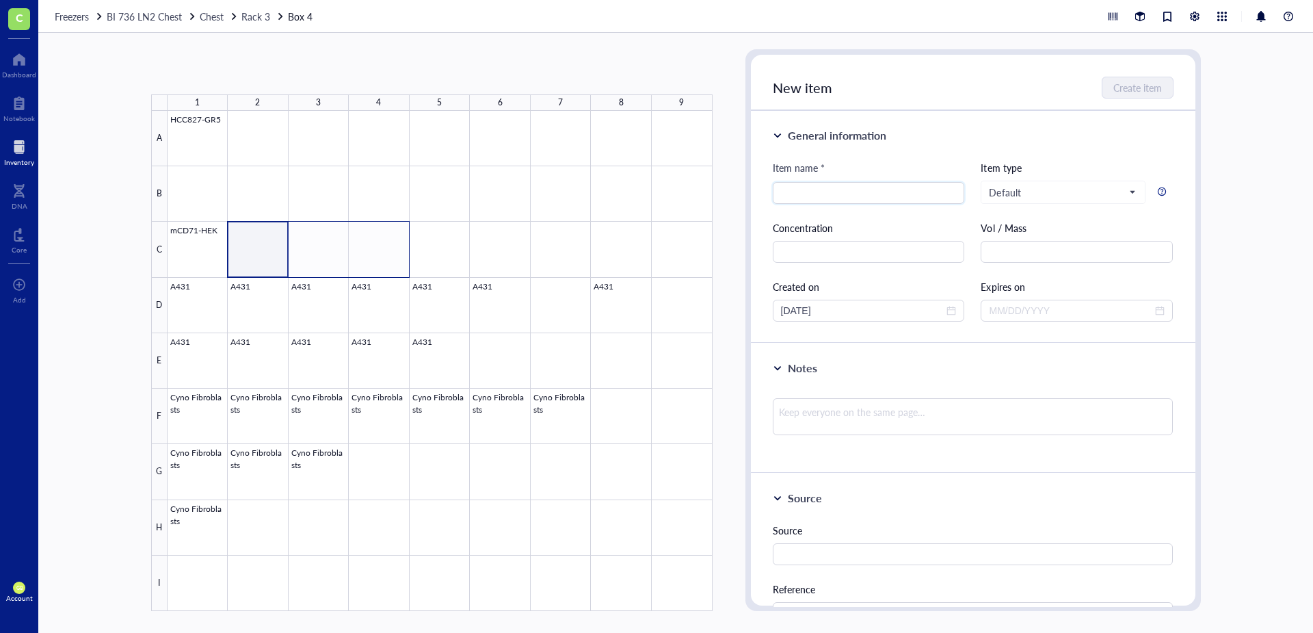
drag, startPoint x: 263, startPoint y: 261, endPoint x: 375, endPoint y: 261, distance: 111.5
click at [375, 261] on div at bounding box center [440, 361] width 545 height 500
click at [223, 77] on button "Paste ( 1 )" at bounding box center [224, 72] width 38 height 22
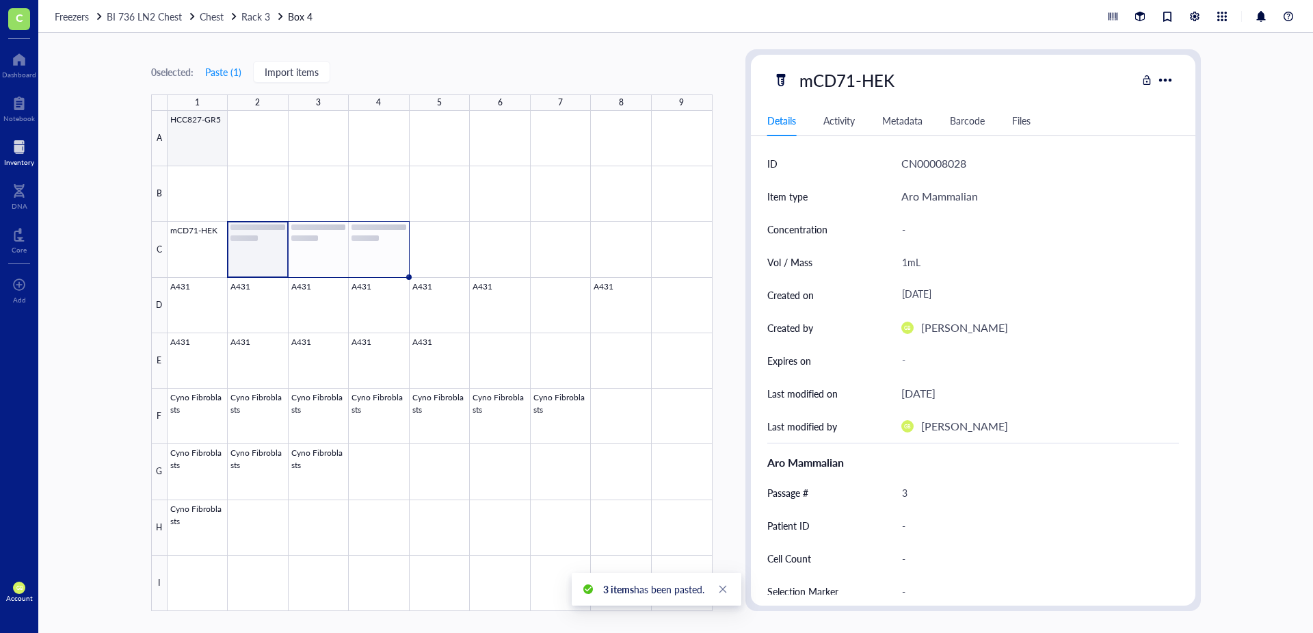
click at [195, 155] on div at bounding box center [440, 361] width 545 height 500
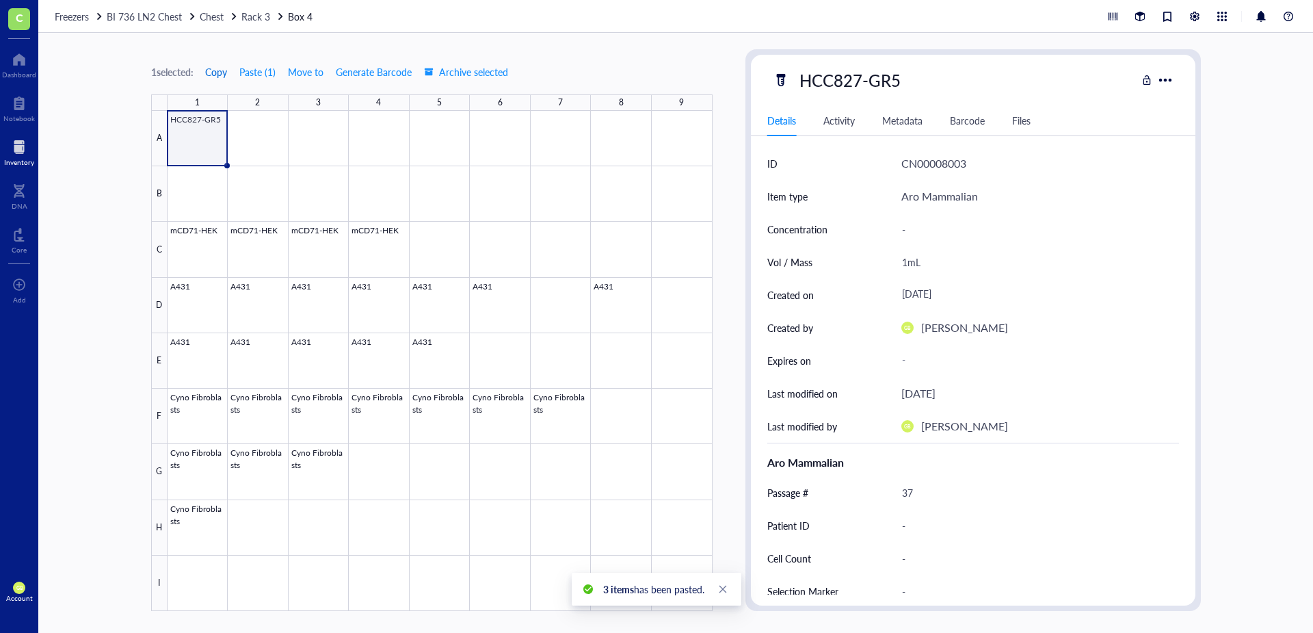
click at [213, 74] on span "Copy" at bounding box center [216, 71] width 22 height 11
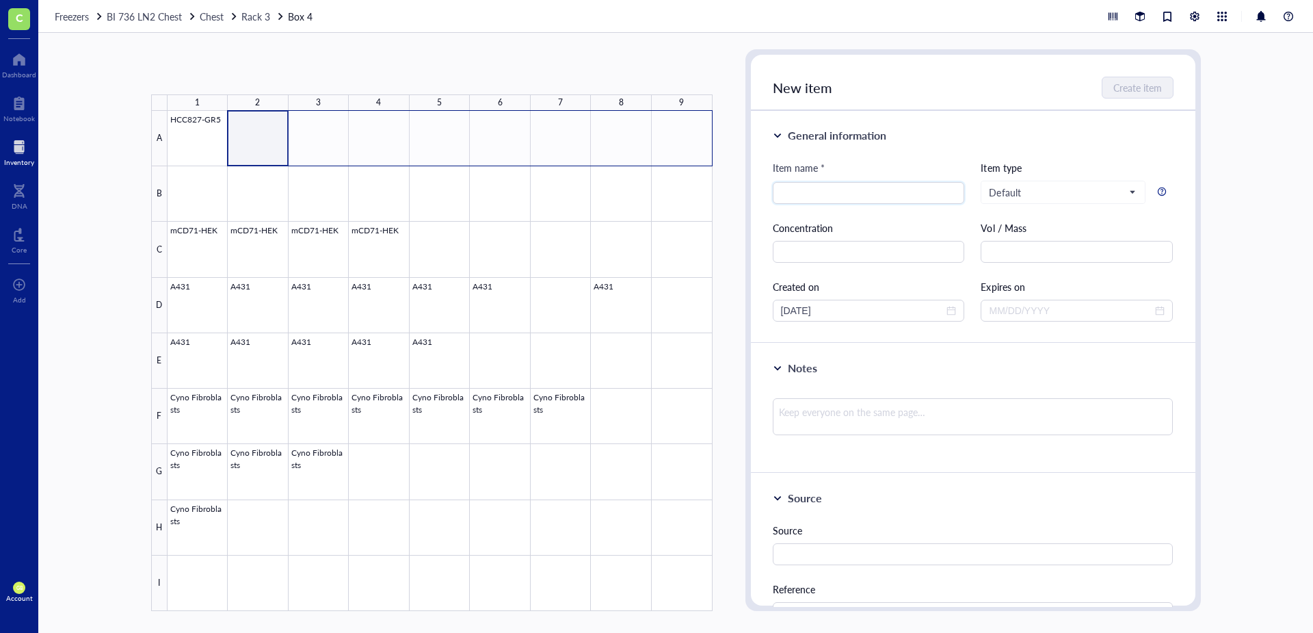
drag, startPoint x: 274, startPoint y: 158, endPoint x: 680, endPoint y: 146, distance: 405.8
click at [680, 146] on div at bounding box center [440, 361] width 545 height 500
click at [228, 78] on button "Paste ( 1 )" at bounding box center [224, 72] width 38 height 22
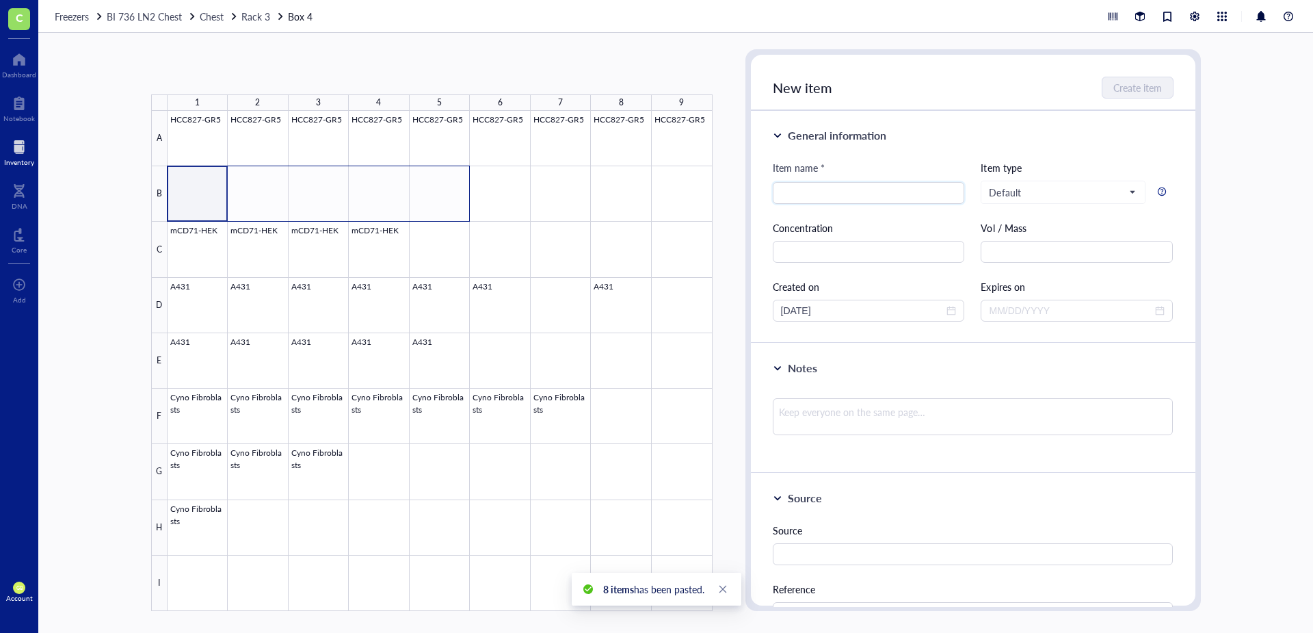
drag, startPoint x: 213, startPoint y: 208, endPoint x: 445, endPoint y: 209, distance: 231.9
click at [445, 209] on div at bounding box center [440, 361] width 545 height 500
click at [242, 74] on button "Paste ( 1 )" at bounding box center [224, 72] width 38 height 22
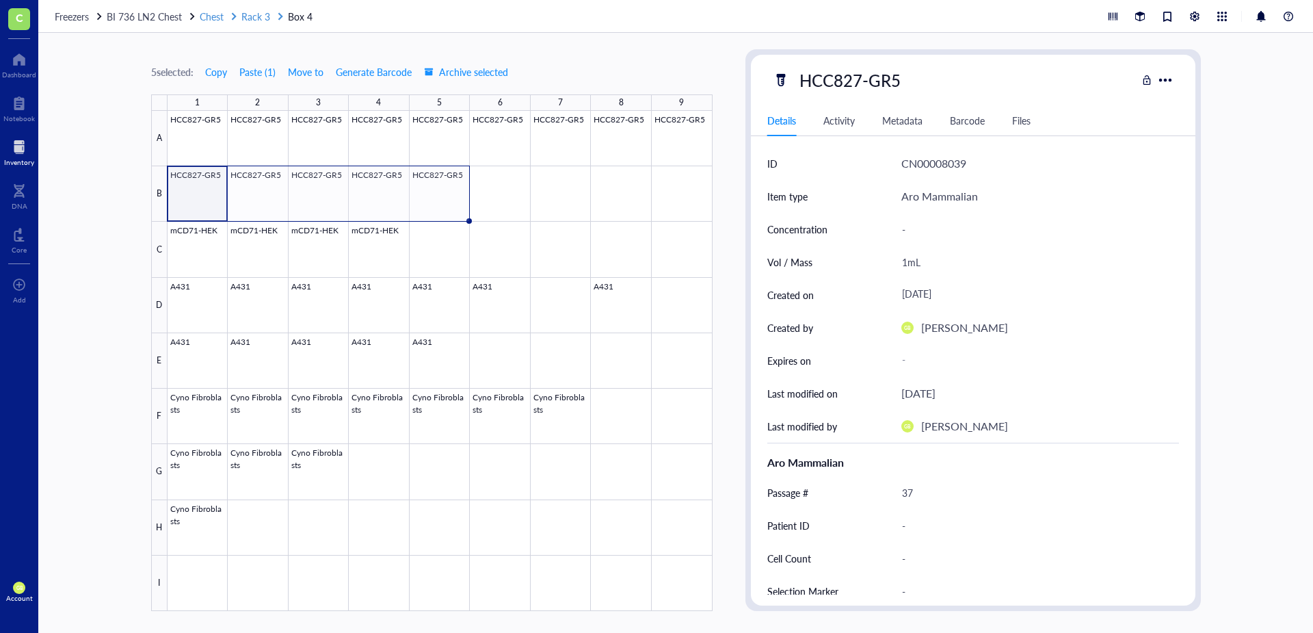
click at [253, 18] on span "Rack 3" at bounding box center [255, 17] width 29 height 14
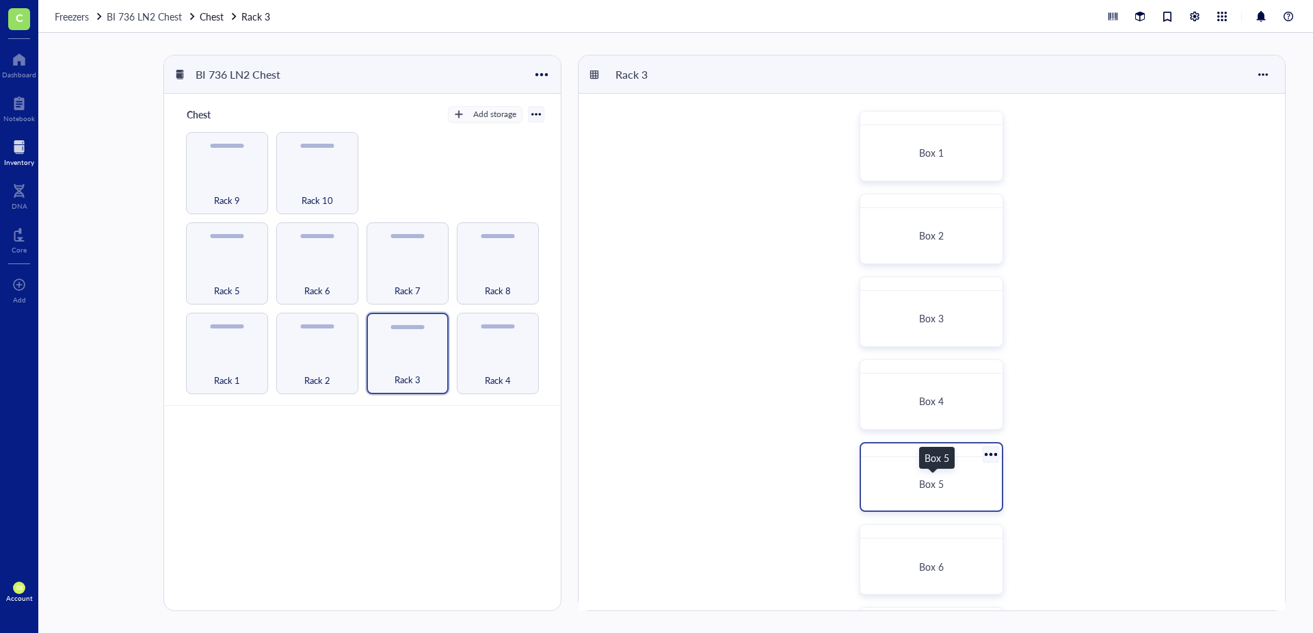
click at [875, 440] on span "Box 5" at bounding box center [931, 484] width 25 height 14
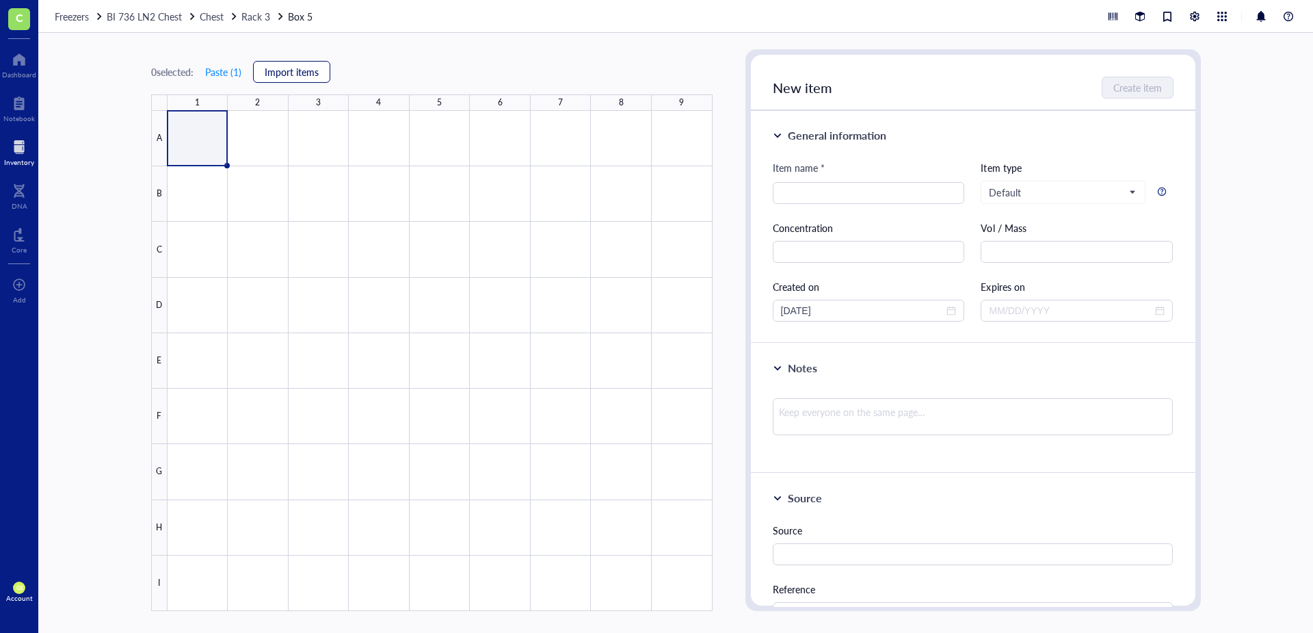
click at [291, 73] on span "Import items" at bounding box center [292, 71] width 54 height 11
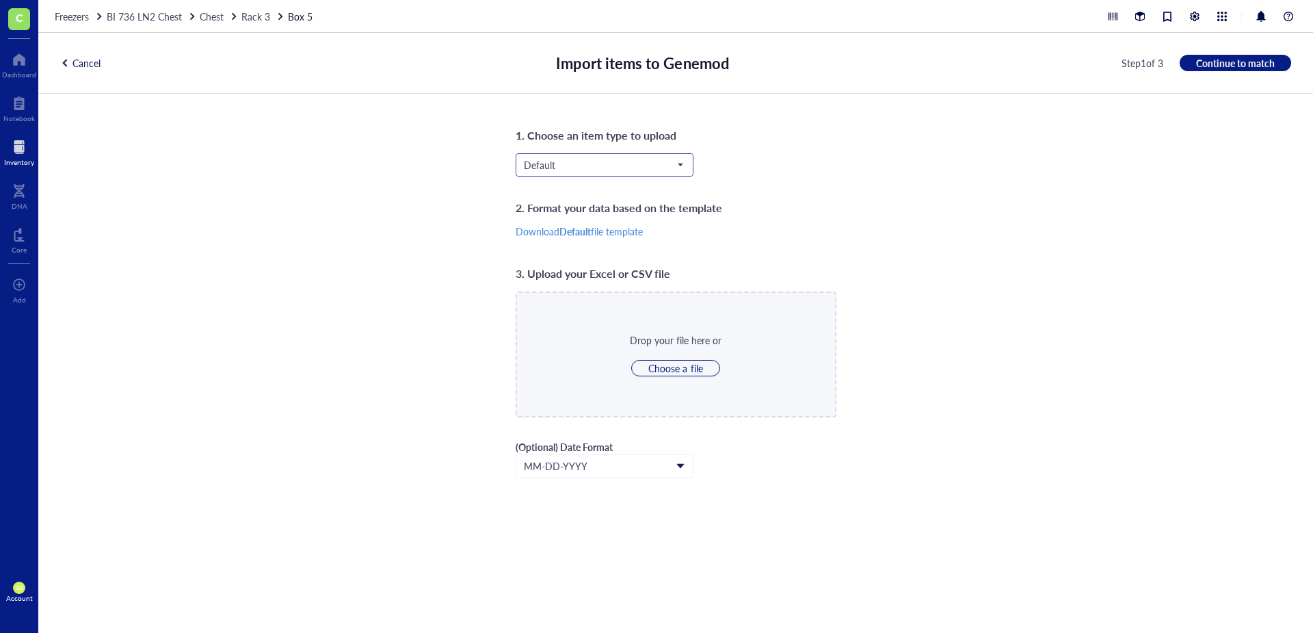
click at [596, 157] on input "search" at bounding box center [598, 165] width 149 height 21
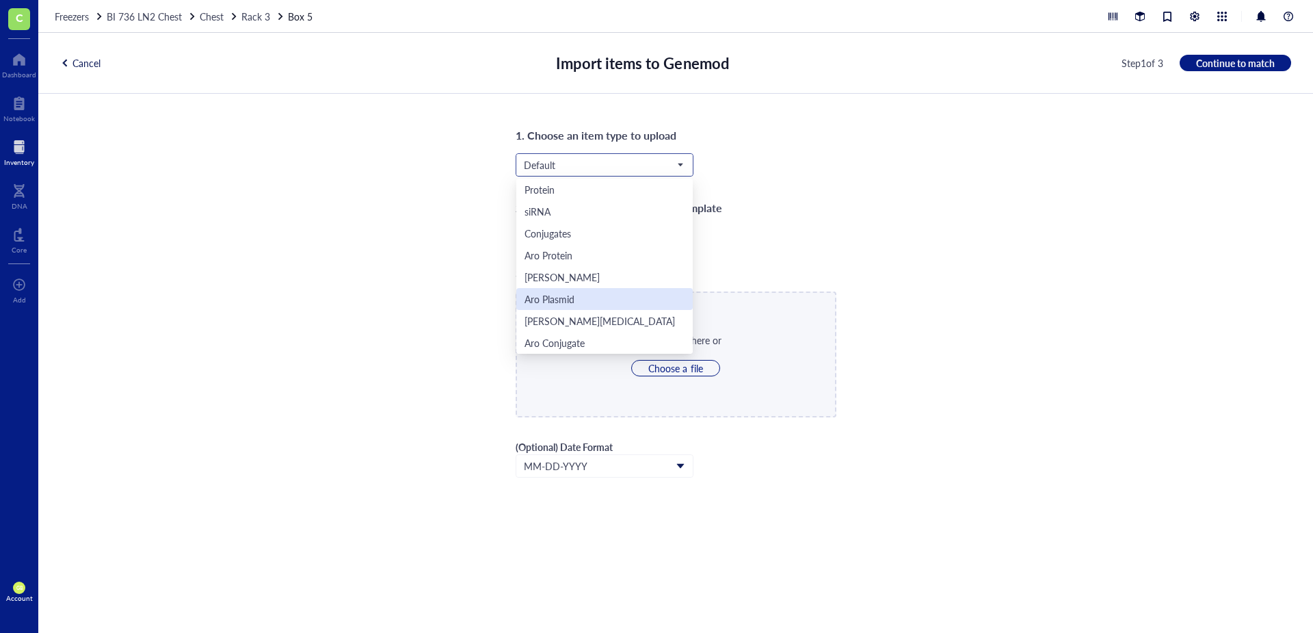
scroll to position [44, 0]
click at [590, 318] on div "Aro Mammalian" at bounding box center [558, 320] width 67 height 15
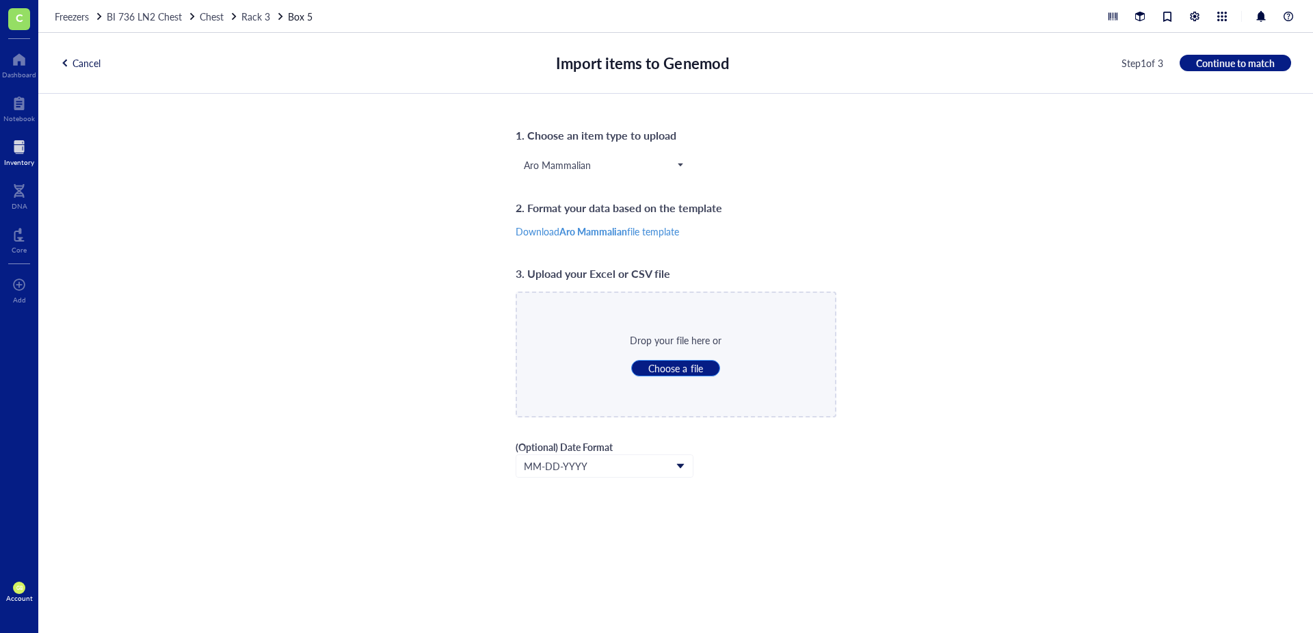
click at [667, 366] on span "Choose a file" at bounding box center [675, 368] width 54 height 12
type input "C:\fakepath\LN2_Rack_3_Box_5.csv"
click at [875, 62] on span "Continue to match" at bounding box center [1235, 63] width 79 height 12
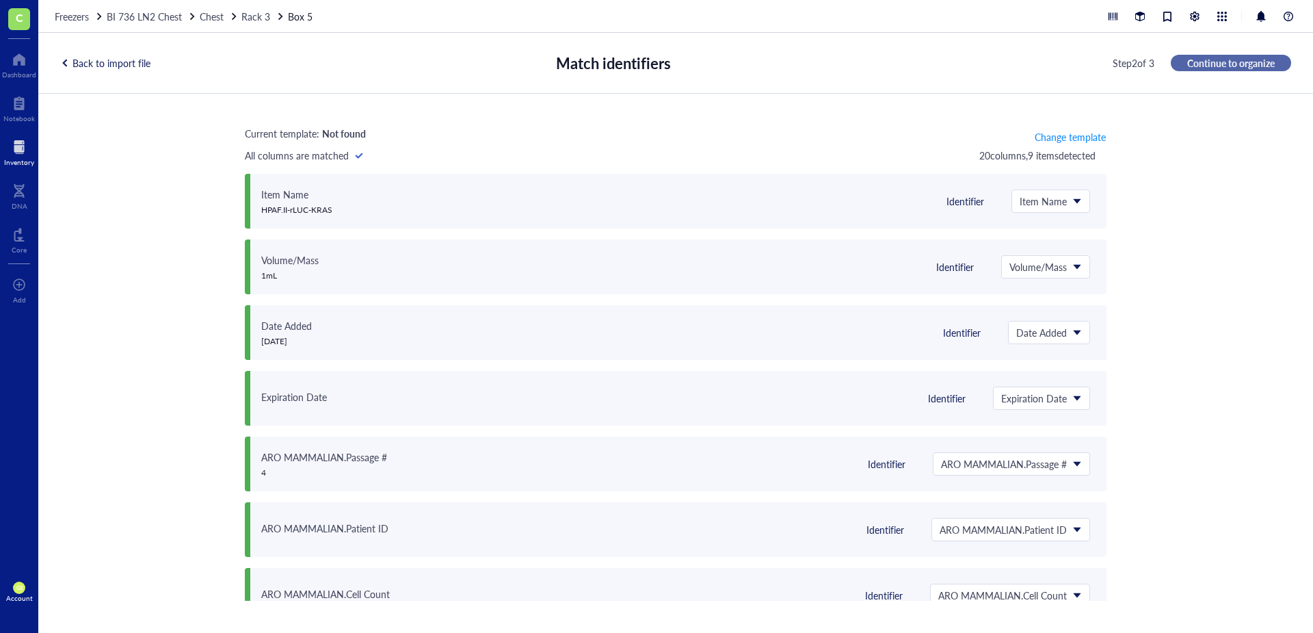
click at [875, 67] on span "Continue to organize" at bounding box center [1231, 63] width 88 height 12
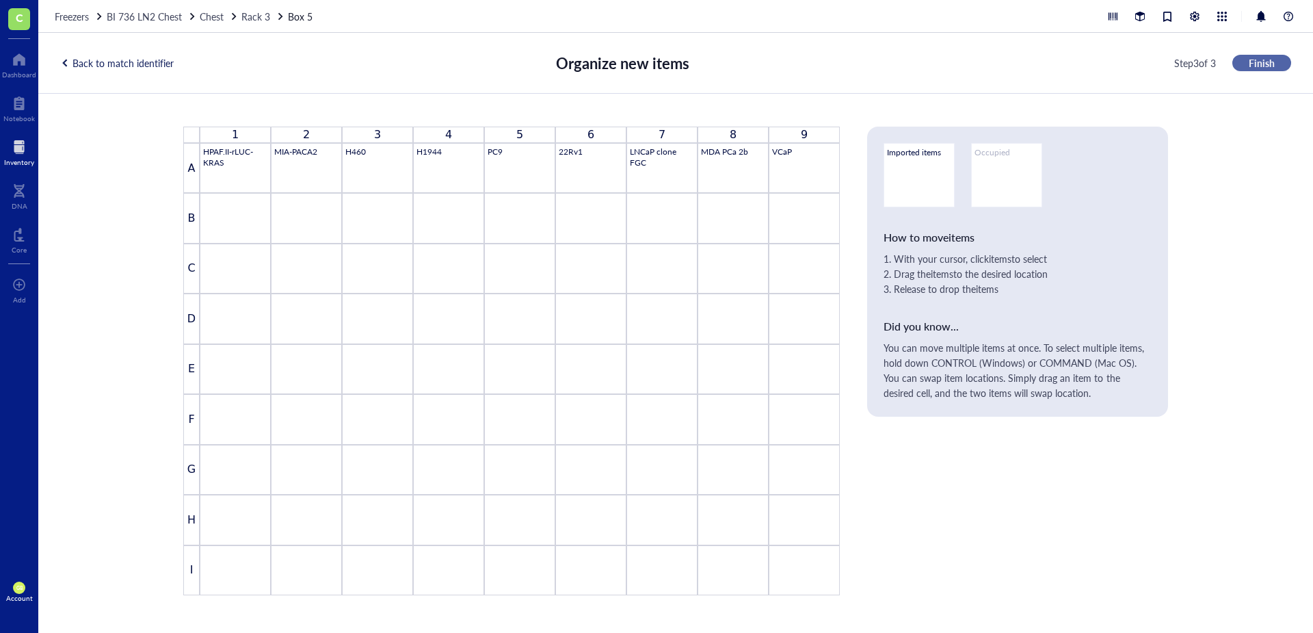
click at [875, 62] on span "Finish" at bounding box center [1262, 63] width 26 height 12
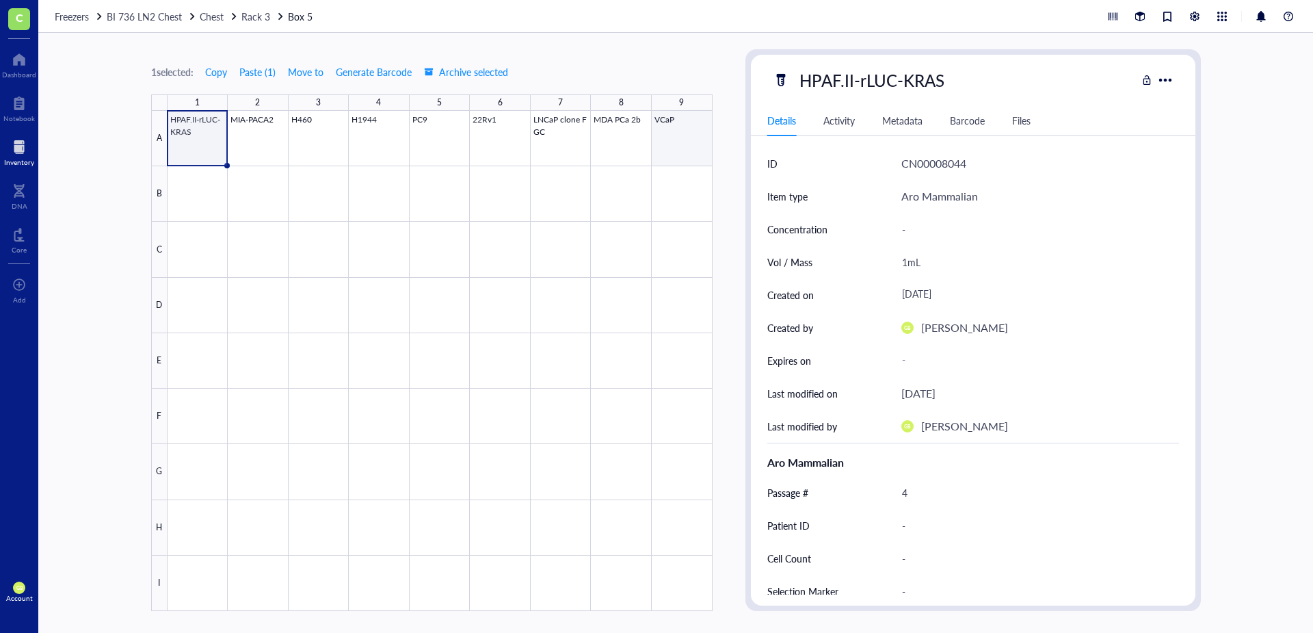
click at [667, 155] on div at bounding box center [440, 361] width 545 height 500
click at [307, 75] on span "Move to" at bounding box center [306, 71] width 36 height 11
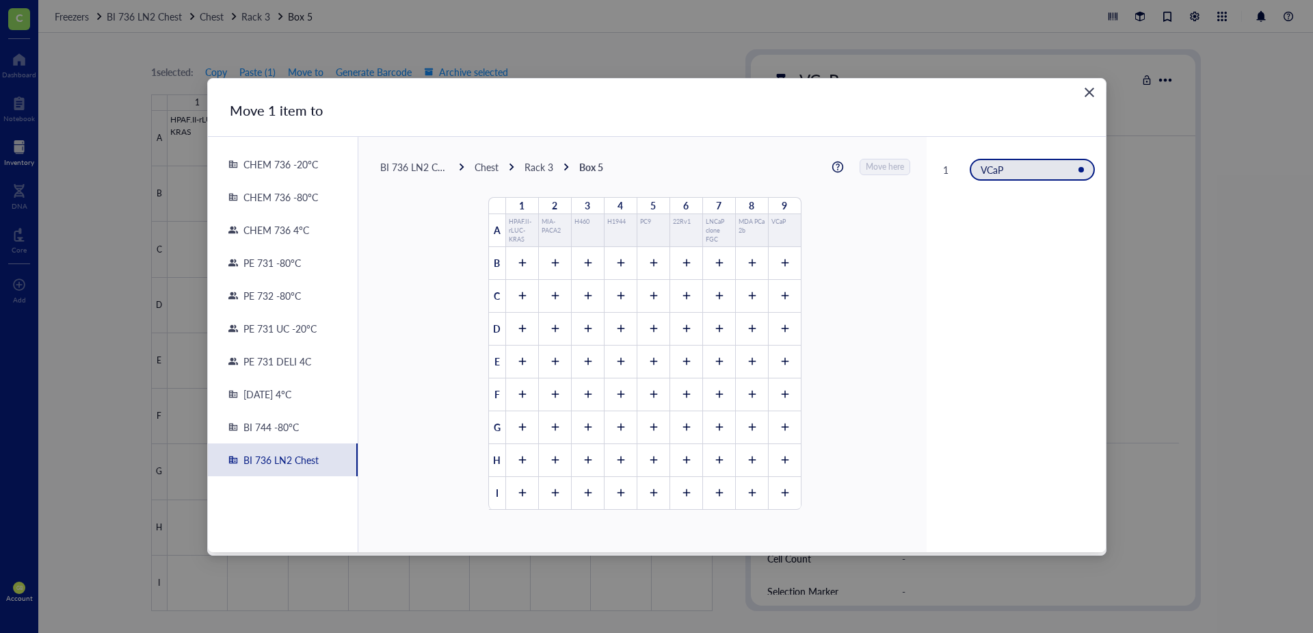
click at [875, 89] on icon "Close" at bounding box center [1089, 91] width 13 height 13
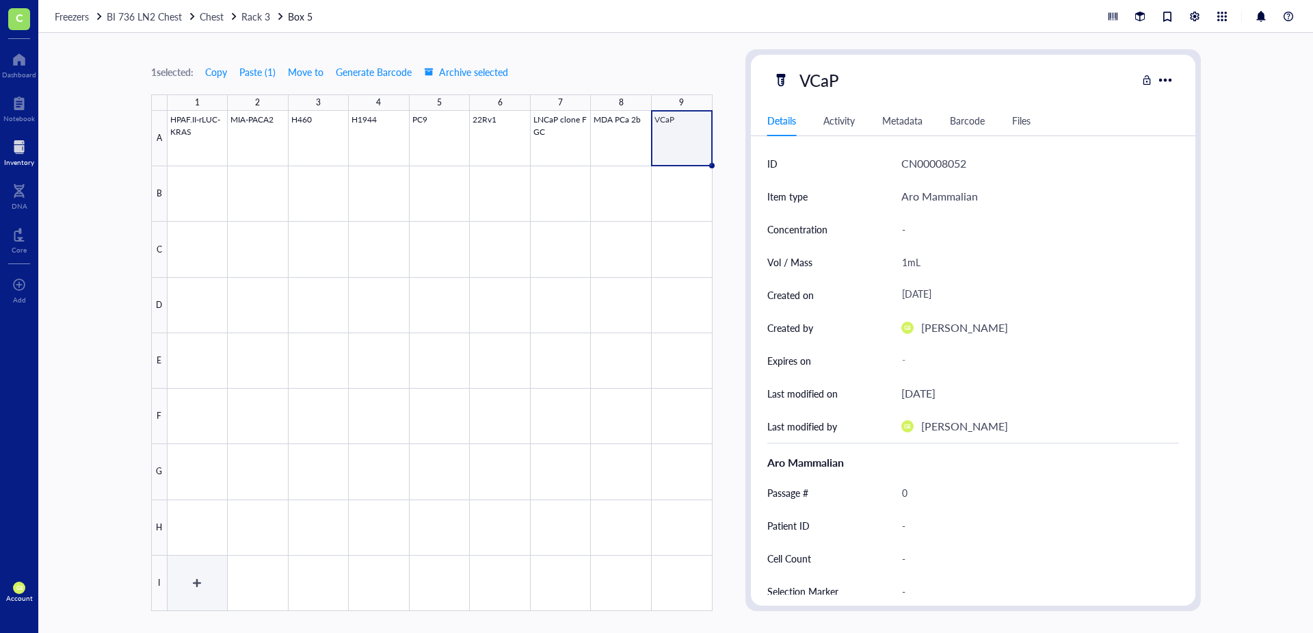
click at [209, 440] on div at bounding box center [440, 361] width 545 height 500
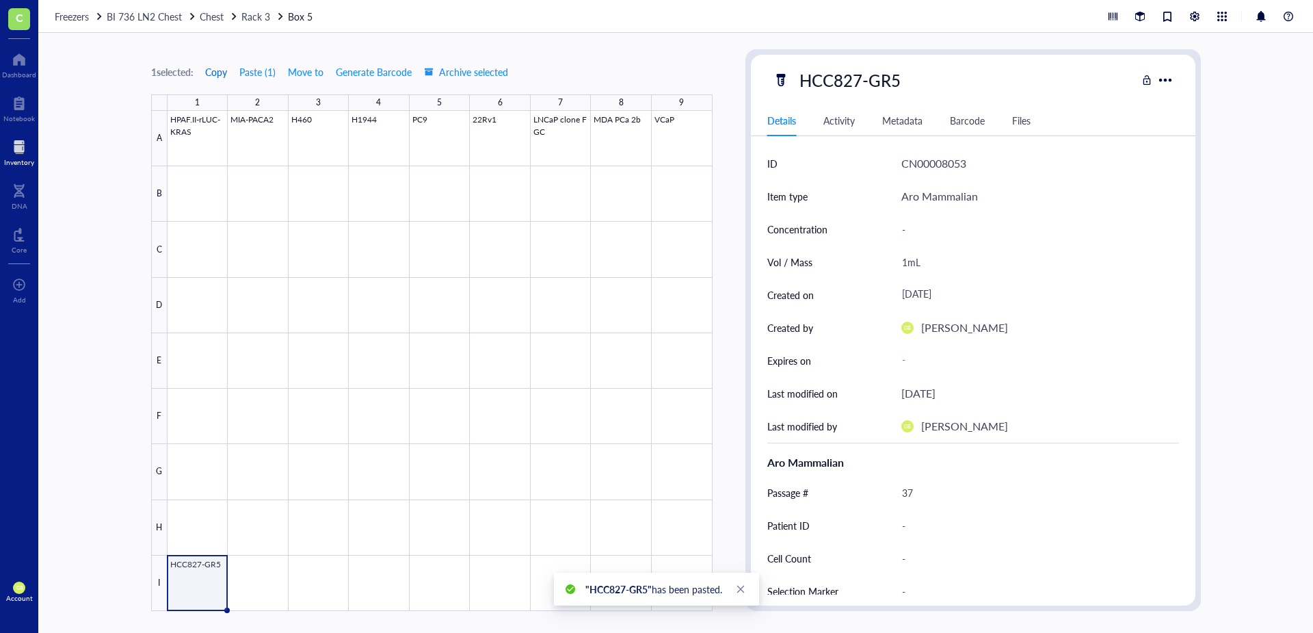
click at [222, 74] on span "Copy" at bounding box center [216, 71] width 22 height 11
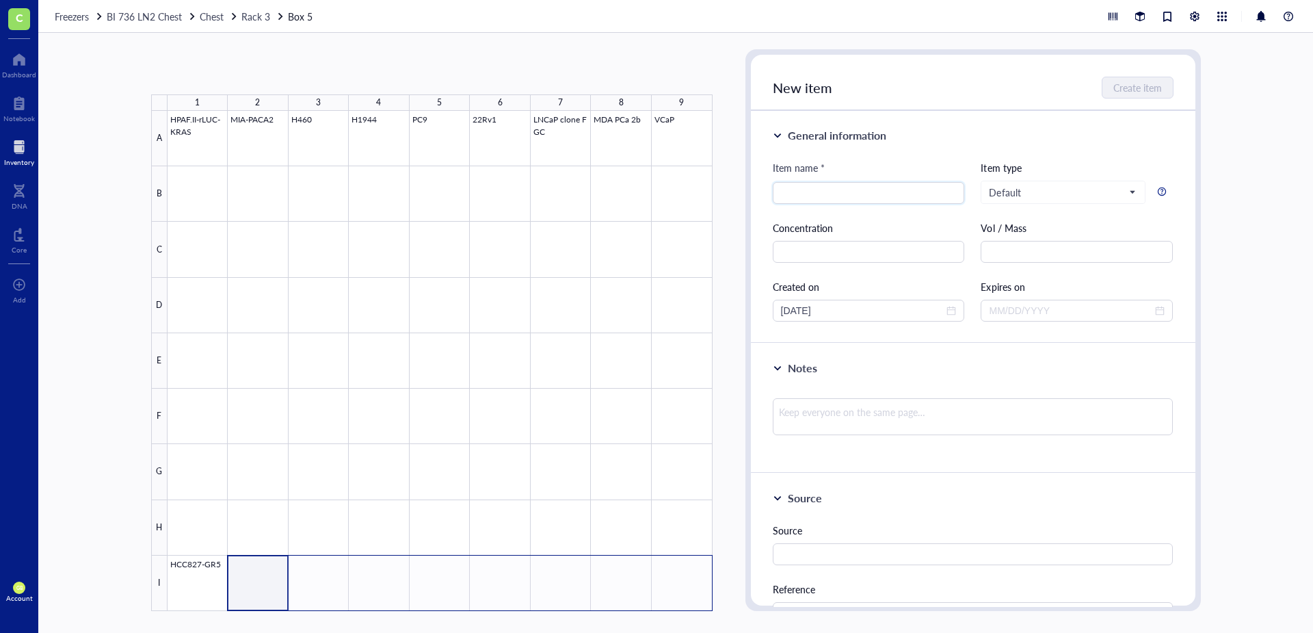
drag, startPoint x: 273, startPoint y: 572, endPoint x: 720, endPoint y: 574, distance: 447.3
click at [720, 440] on div "1 2 3 4 5 6 7 8 9 A B C D E F G H I HPAF.II-rLUC-KRAS MIA-PACA2 H460 H1944 PC9 …" at bounding box center [675, 333] width 1275 height 600
click at [237, 74] on button "Paste ( 1 )" at bounding box center [224, 72] width 38 height 22
click at [202, 440] on div at bounding box center [440, 361] width 545 height 500
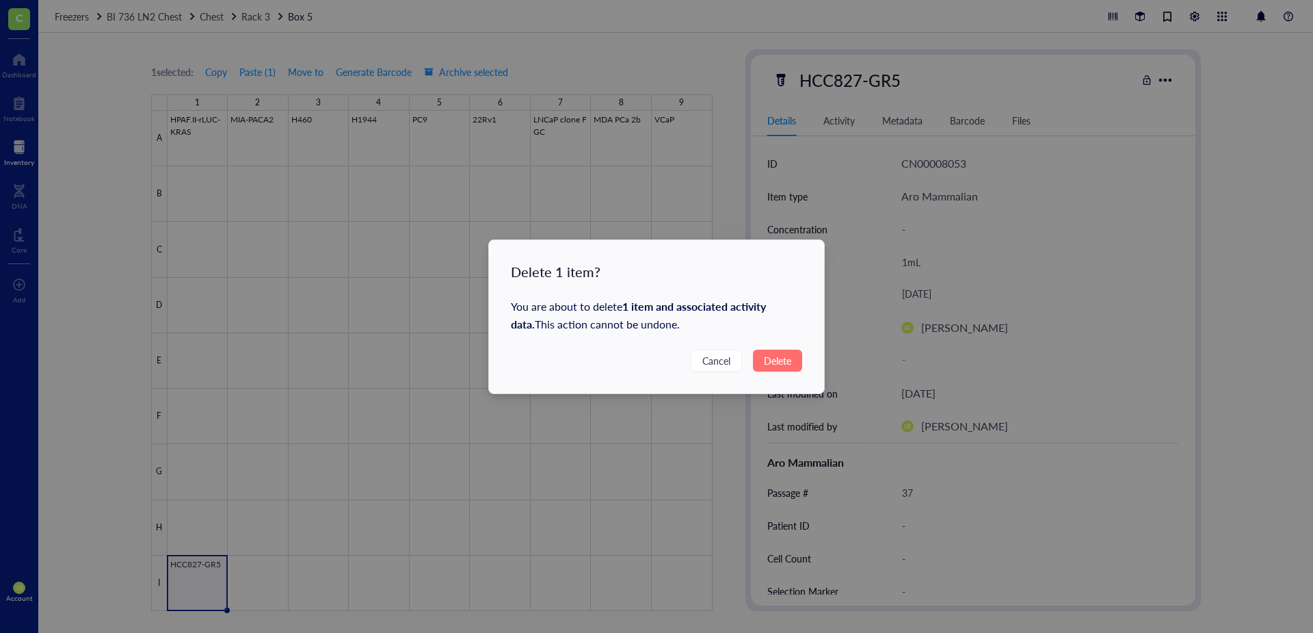
click at [760, 360] on button "Delete" at bounding box center [777, 360] width 49 height 22
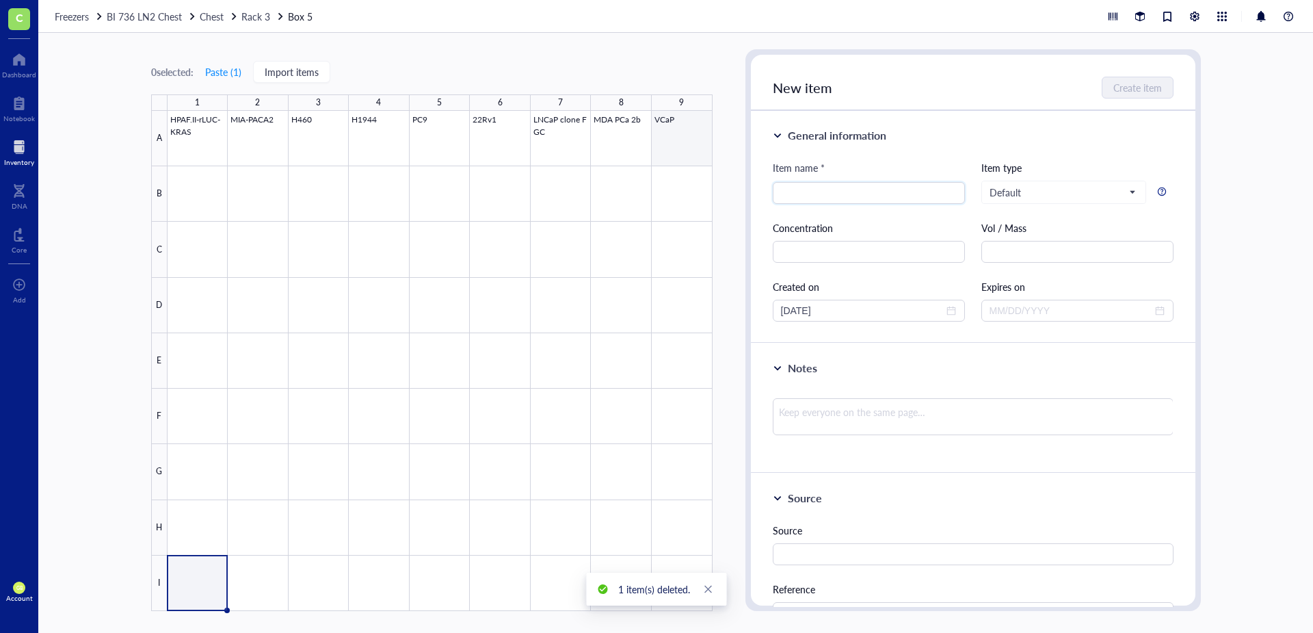
click at [694, 153] on div at bounding box center [440, 361] width 545 height 500
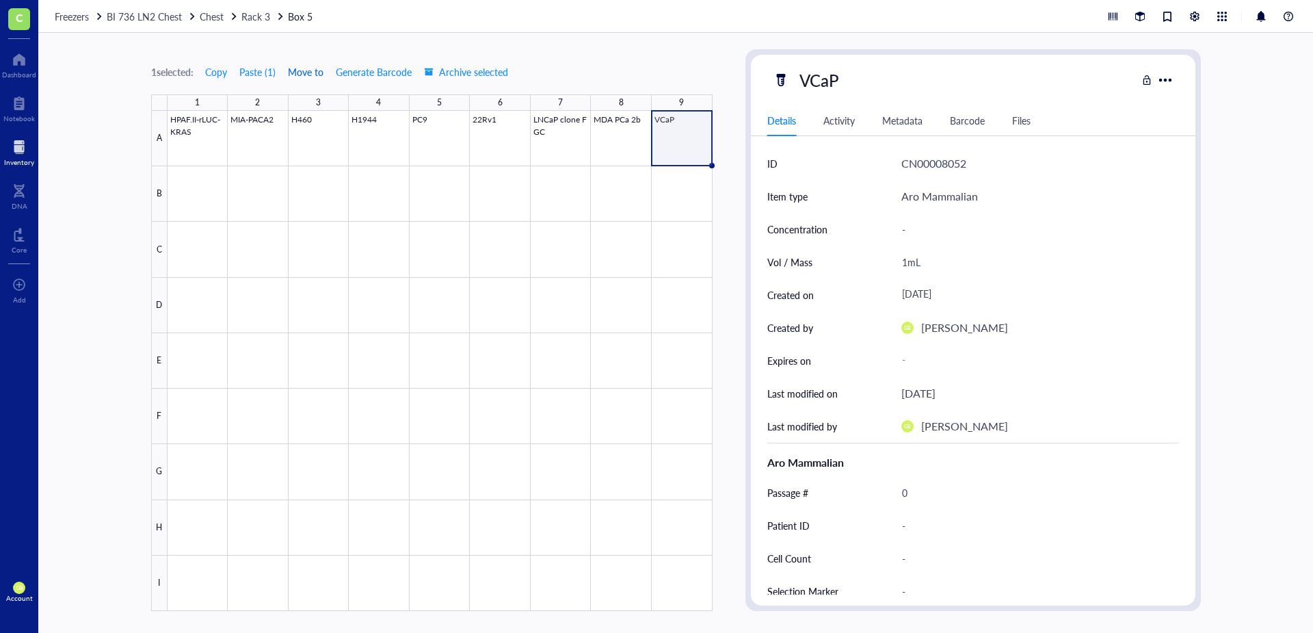
click at [300, 75] on span "Move to" at bounding box center [306, 71] width 36 height 11
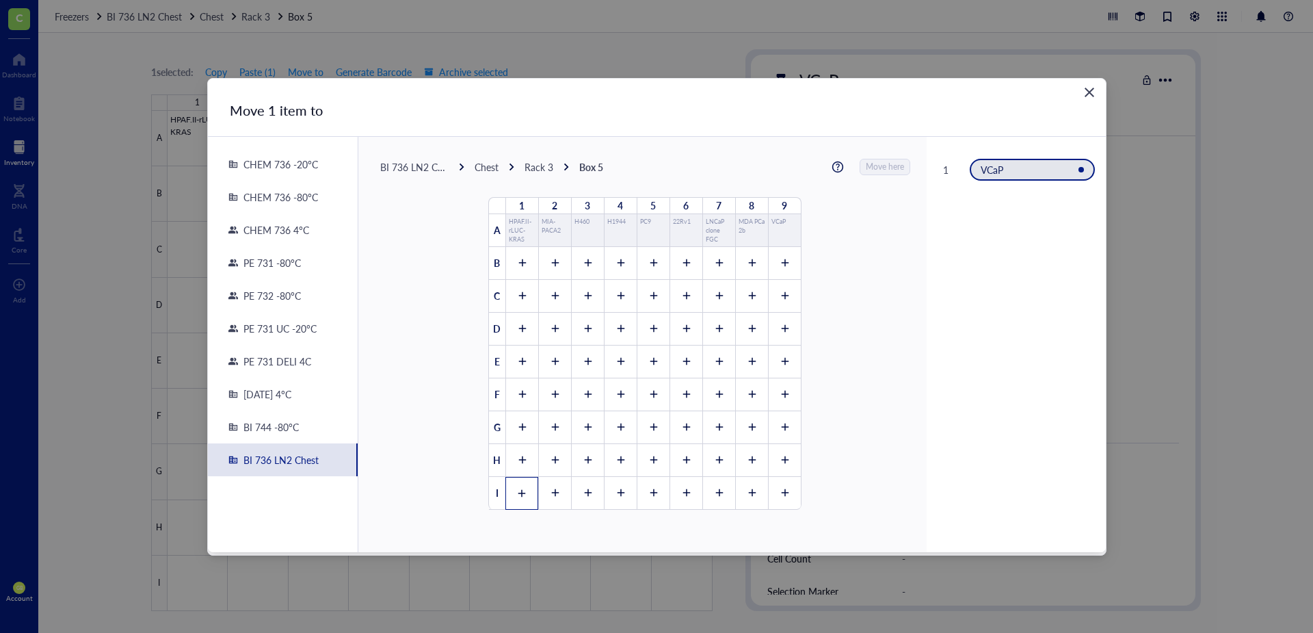
click at [517, 440] on icon at bounding box center [522, 493] width 10 height 10
click at [875, 170] on span "Move here" at bounding box center [886, 167] width 38 height 18
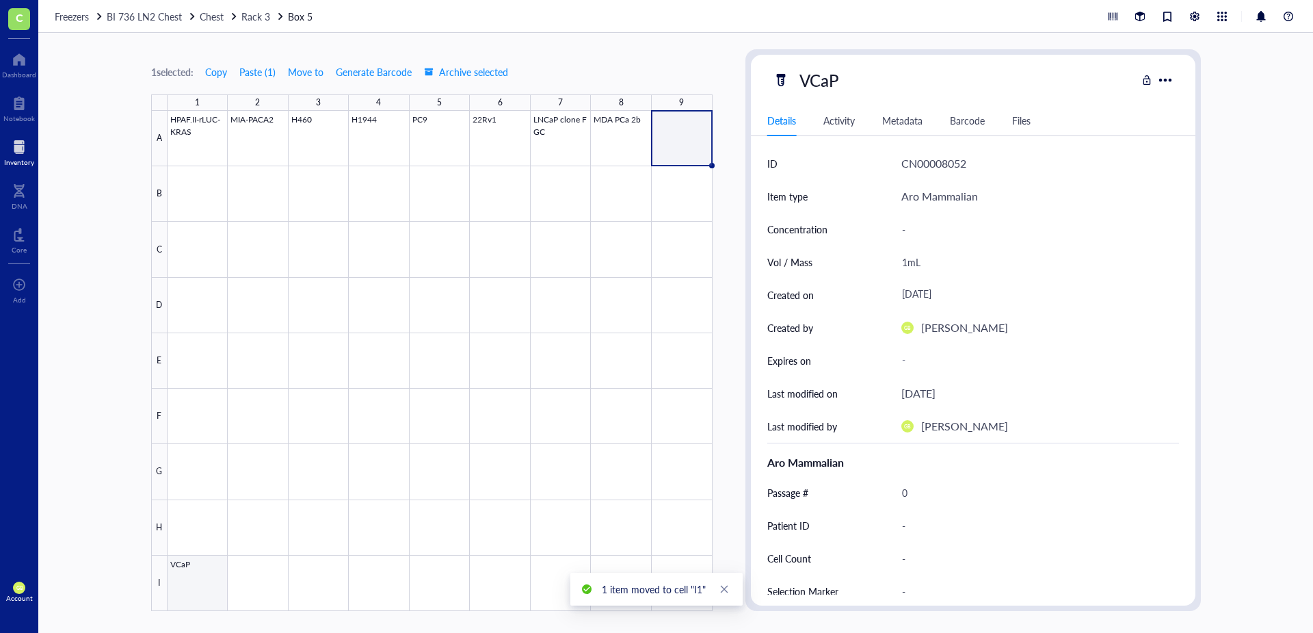
click at [212, 440] on div at bounding box center [440, 361] width 545 height 500
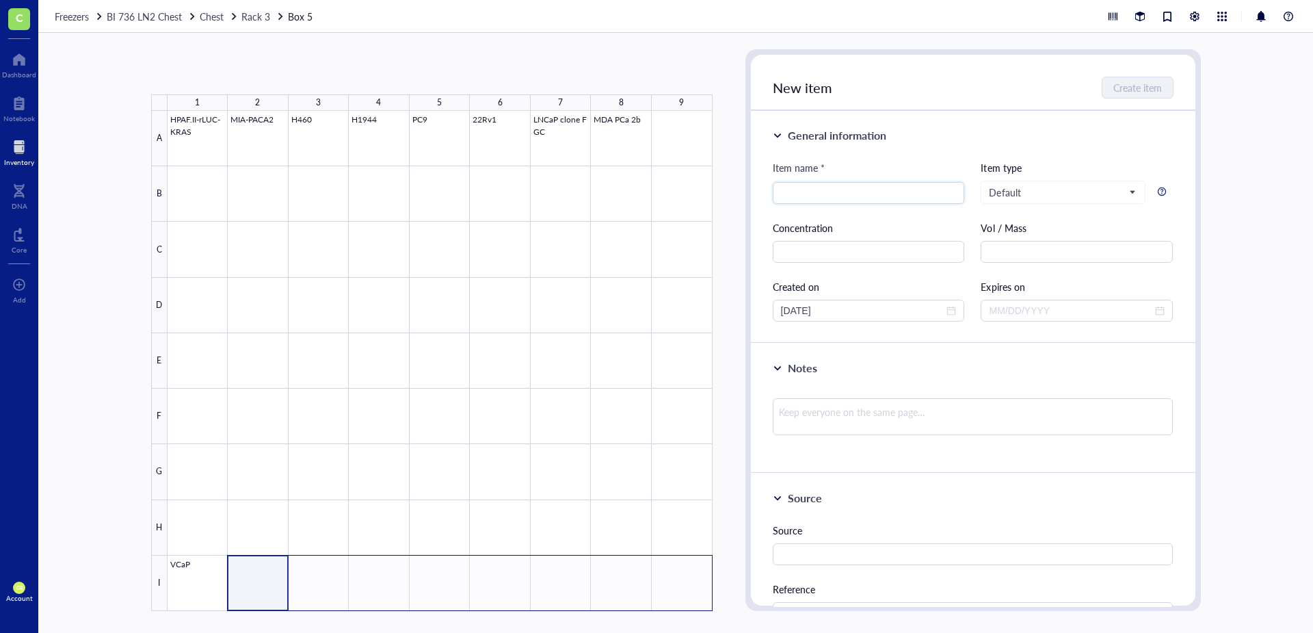
drag, startPoint x: 272, startPoint y: 570, endPoint x: 675, endPoint y: 570, distance: 402.8
click at [674, 440] on div at bounding box center [440, 361] width 545 height 500
click at [224, 65] on button "Paste ( 1 )" at bounding box center [224, 72] width 38 height 22
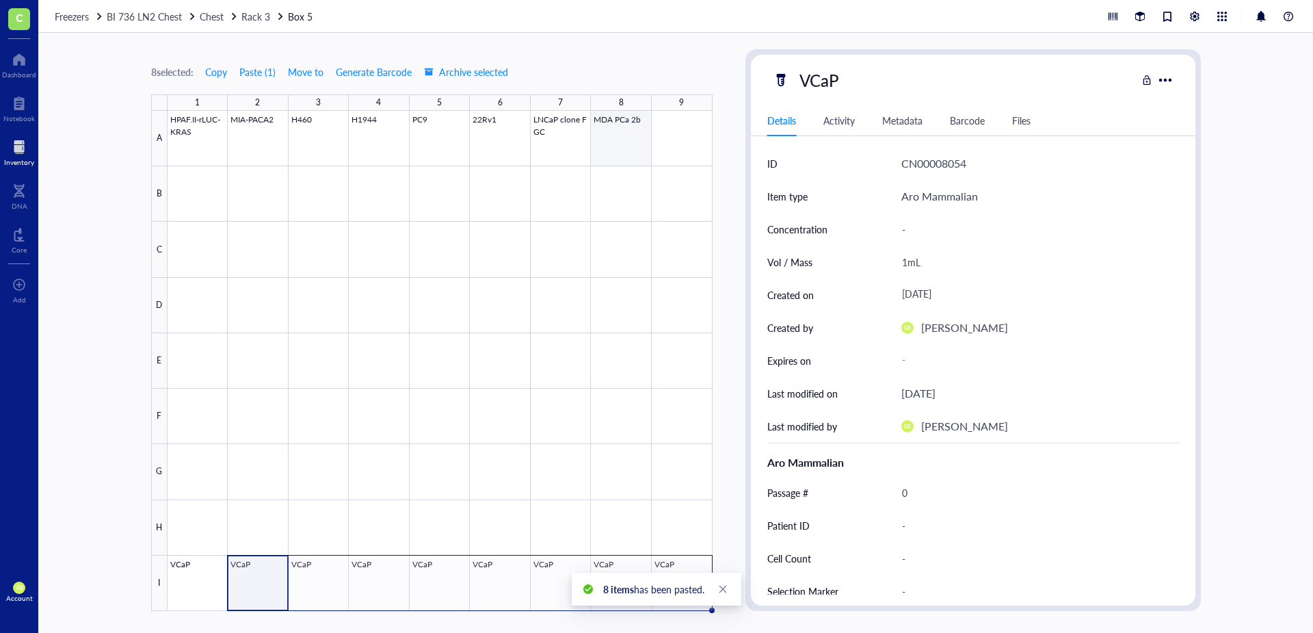
click at [622, 149] on div at bounding box center [440, 361] width 545 height 500
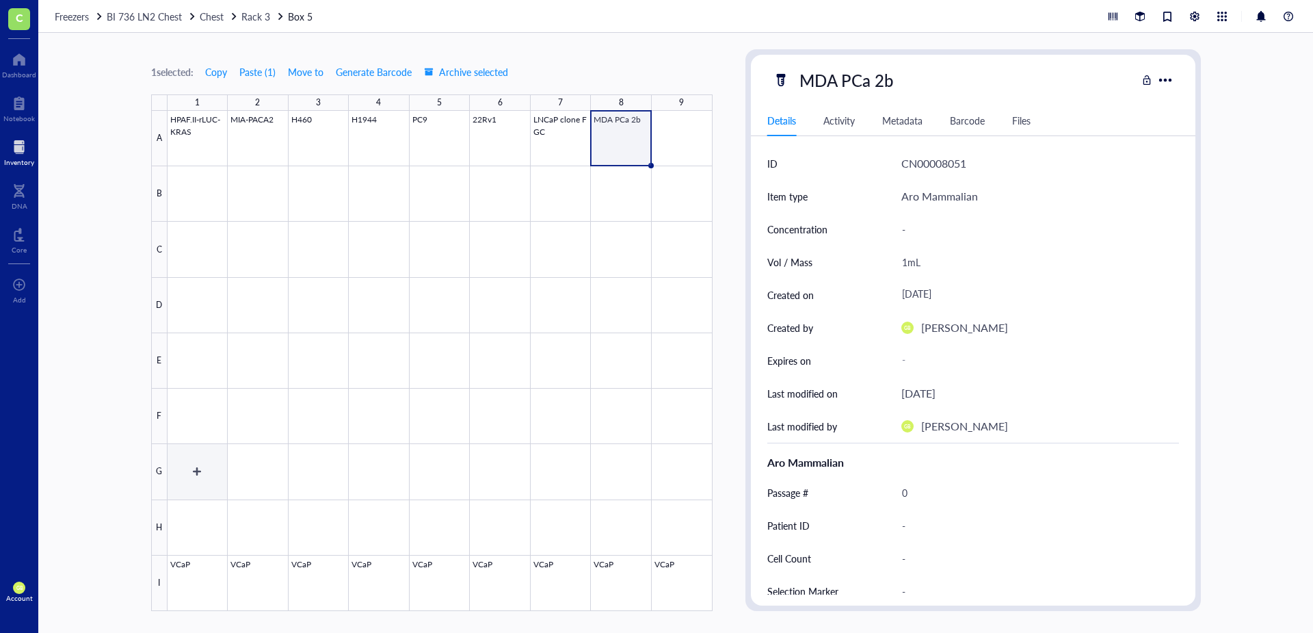
click at [211, 440] on div at bounding box center [440, 361] width 545 height 500
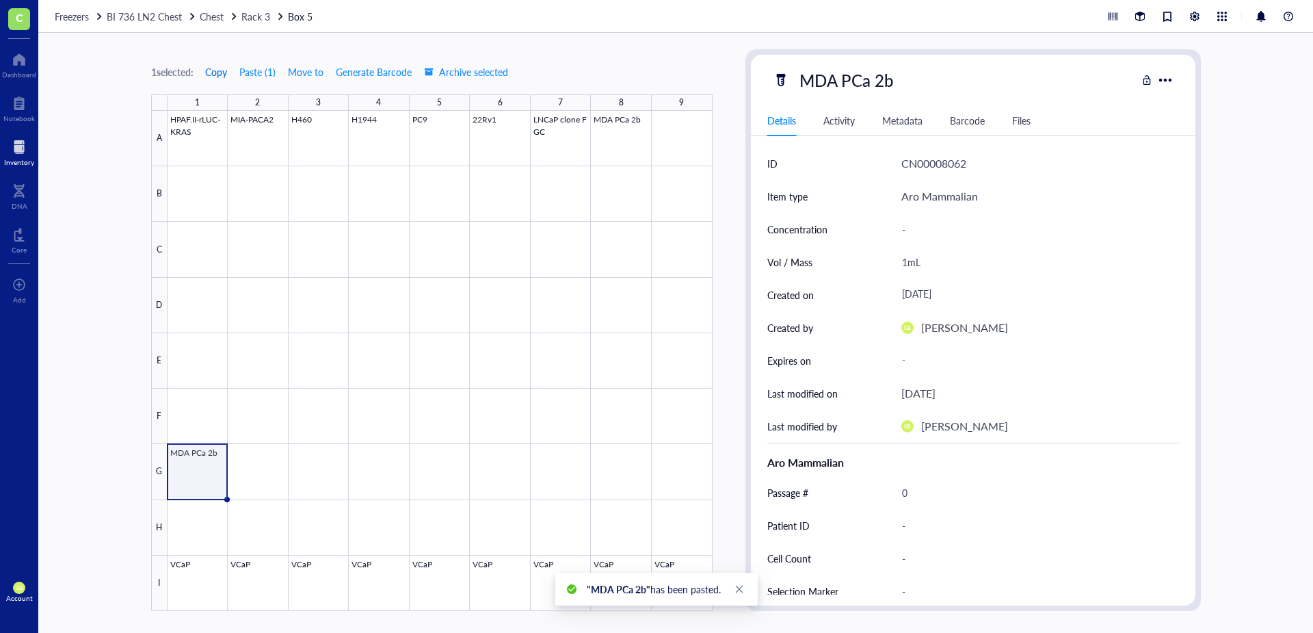
click at [220, 77] on span "Copy" at bounding box center [216, 71] width 22 height 11
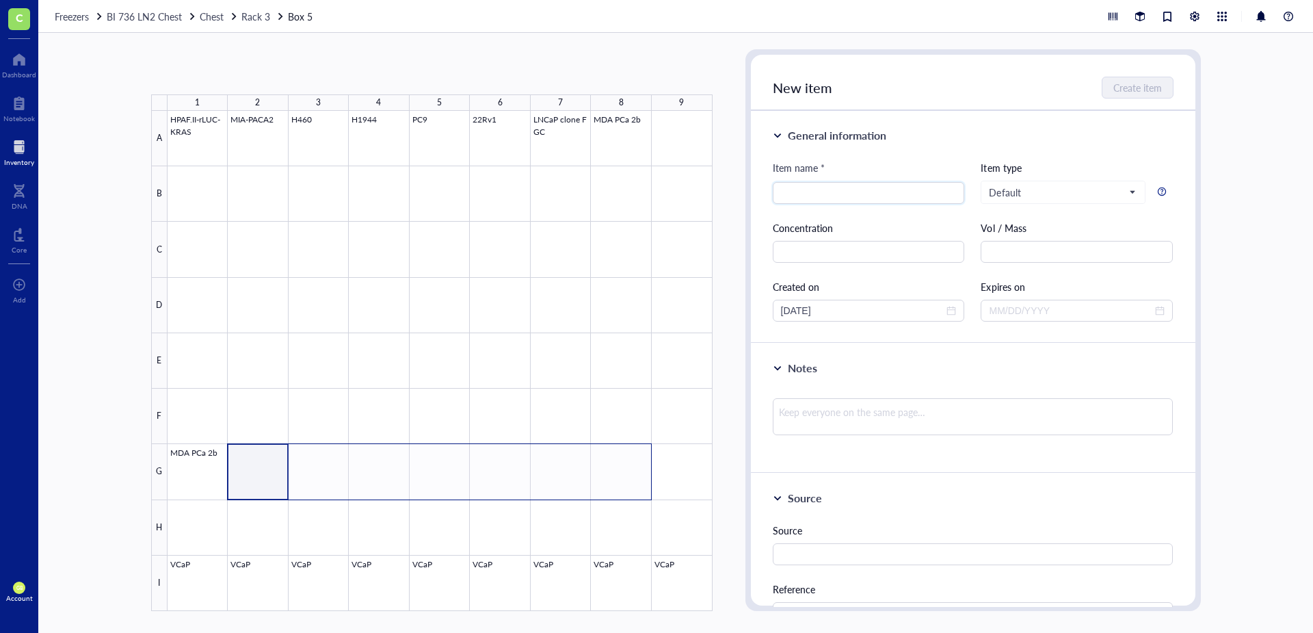
drag, startPoint x: 278, startPoint y: 460, endPoint x: 644, endPoint y: 471, distance: 366.1
click at [644, 440] on div at bounding box center [440, 361] width 545 height 500
click at [229, 71] on button "Paste ( 1 )" at bounding box center [224, 72] width 38 height 22
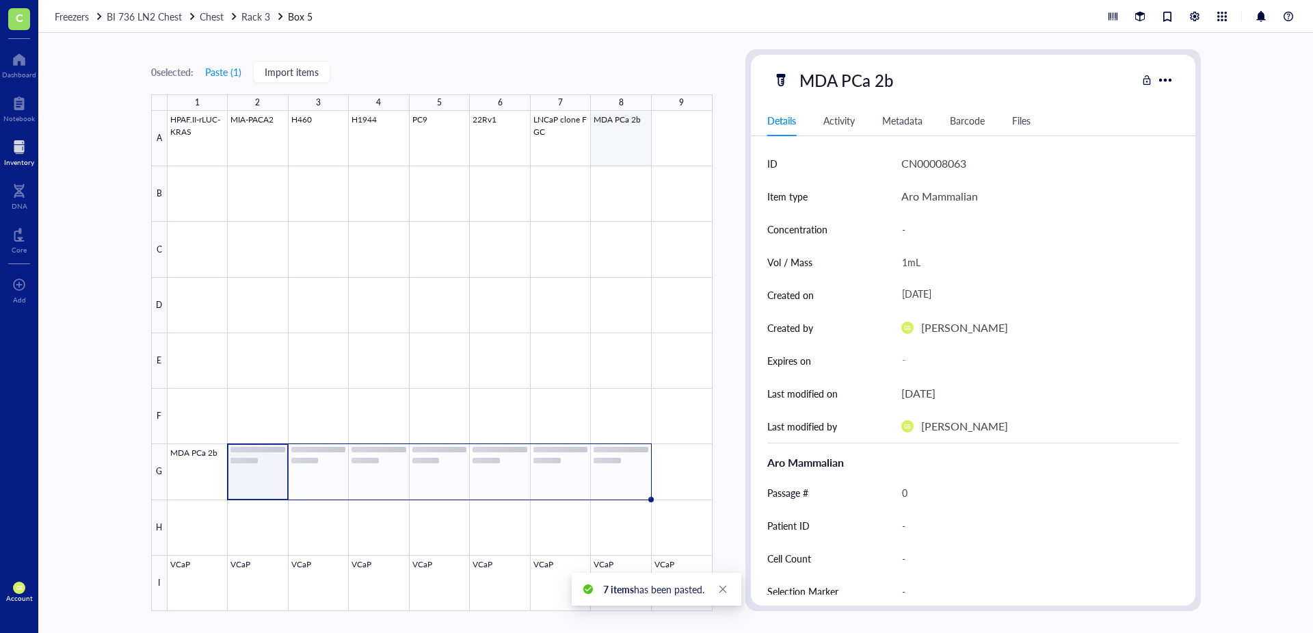
click at [629, 150] on div at bounding box center [440, 361] width 545 height 500
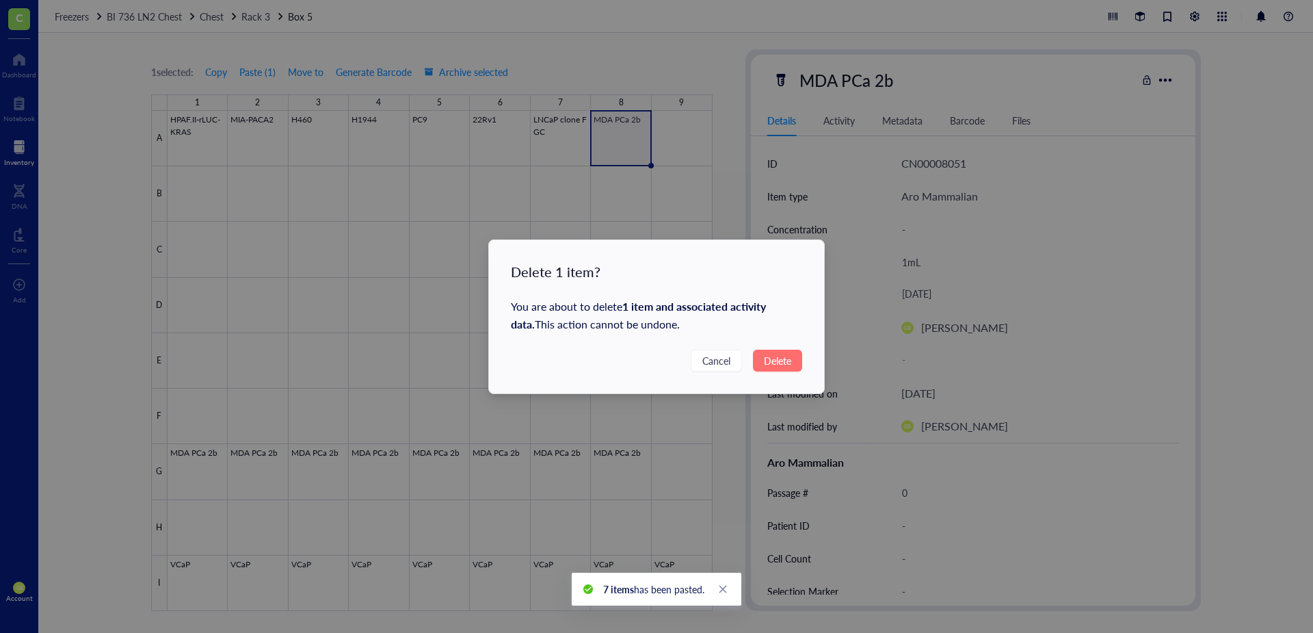
click at [771, 355] on span "Delete" at bounding box center [777, 360] width 27 height 15
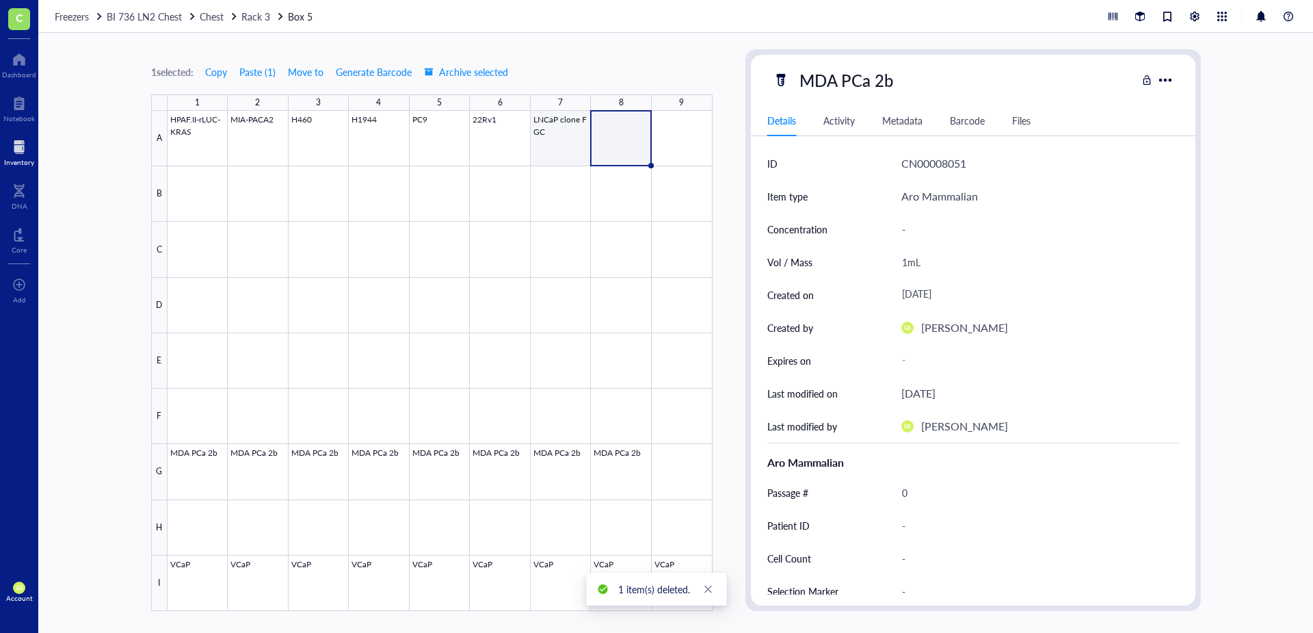
click at [566, 137] on div at bounding box center [440, 361] width 545 height 500
click at [318, 73] on span "Move to" at bounding box center [306, 71] width 36 height 11
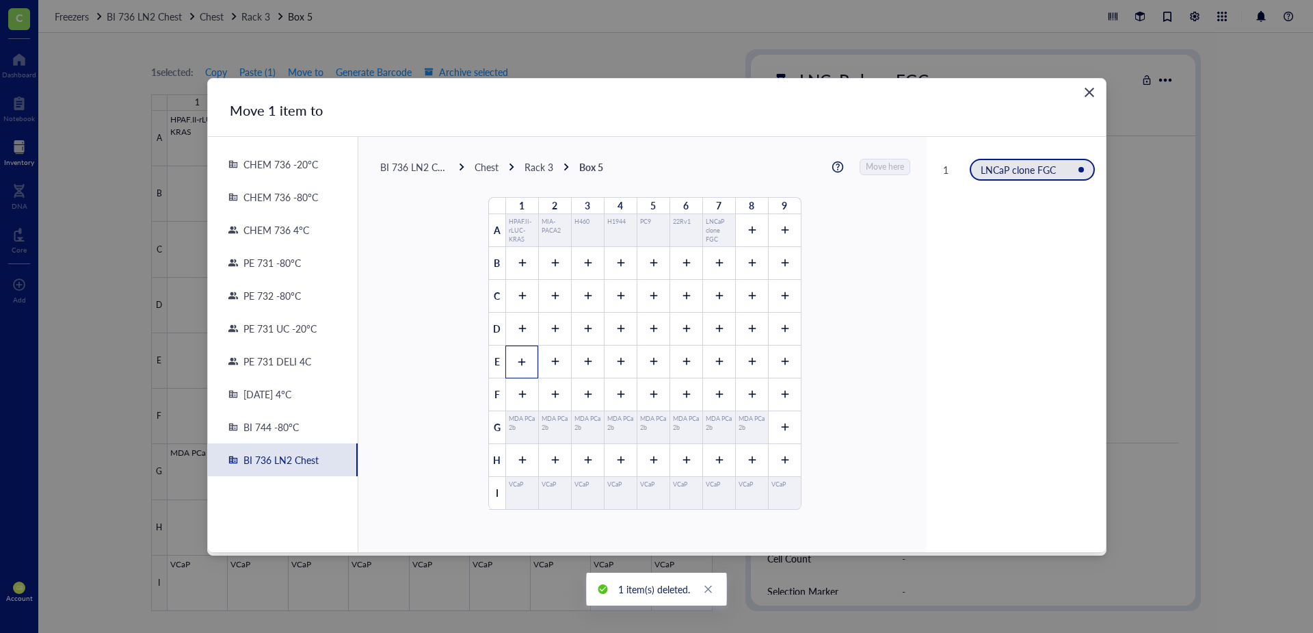
click at [517, 362] on icon at bounding box center [522, 362] width 10 height 10
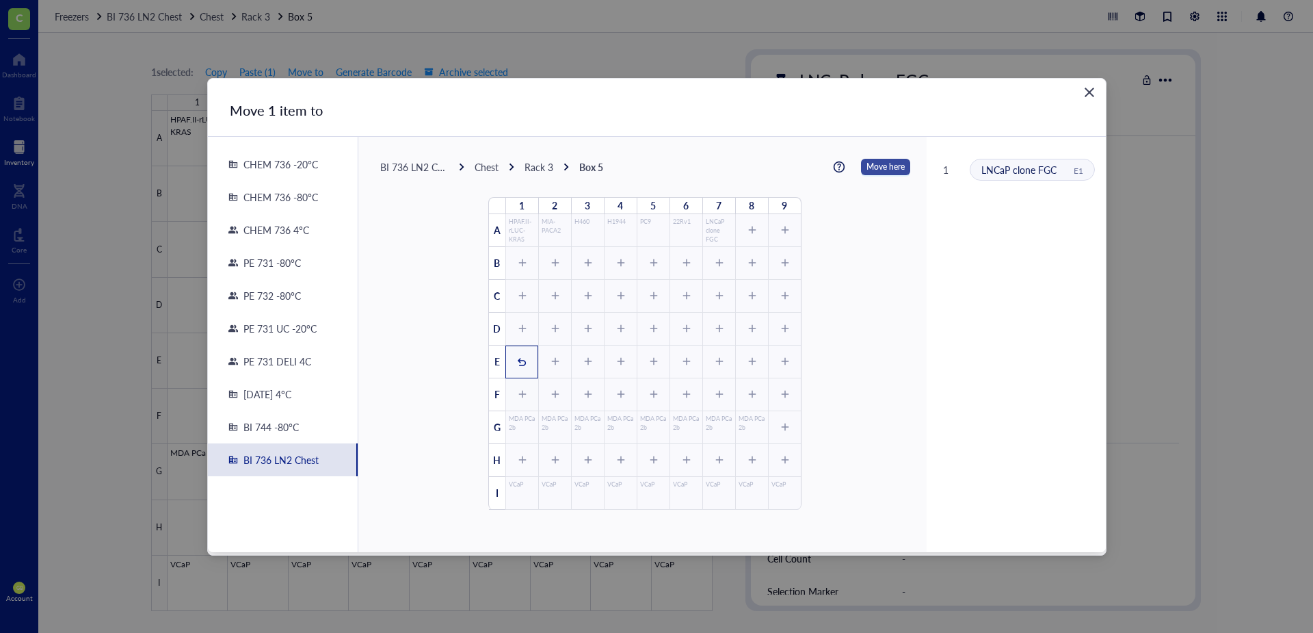
click at [875, 170] on span "Move here" at bounding box center [886, 167] width 38 height 18
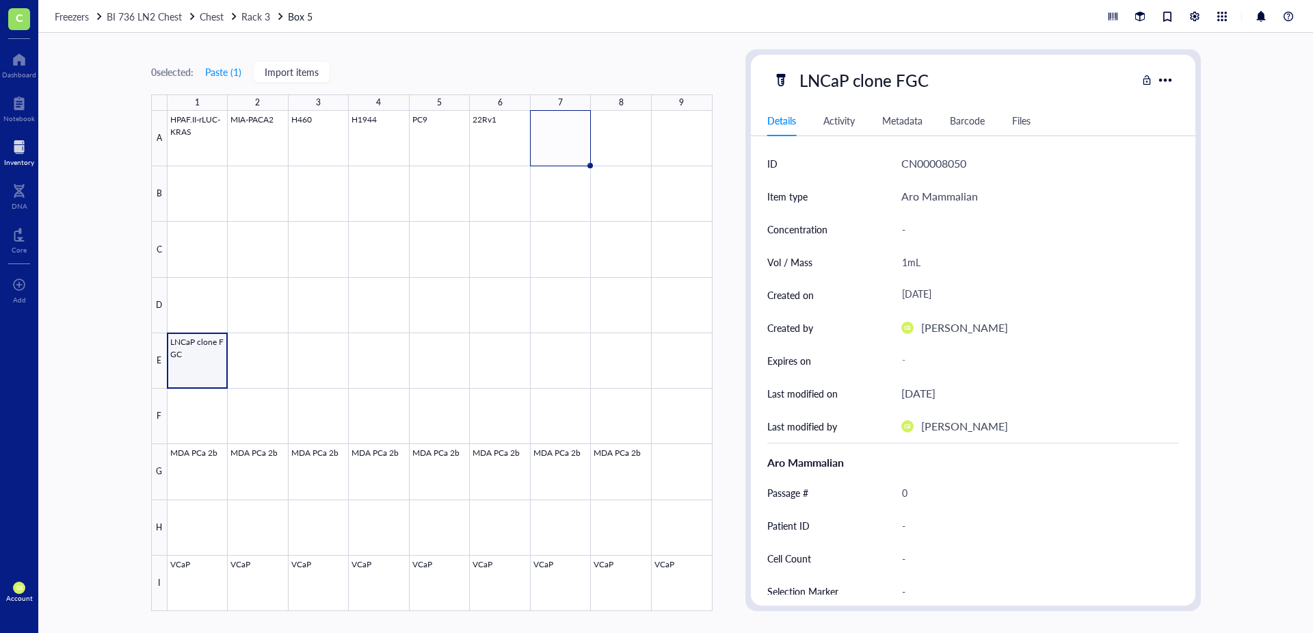
click at [199, 371] on div at bounding box center [440, 361] width 545 height 500
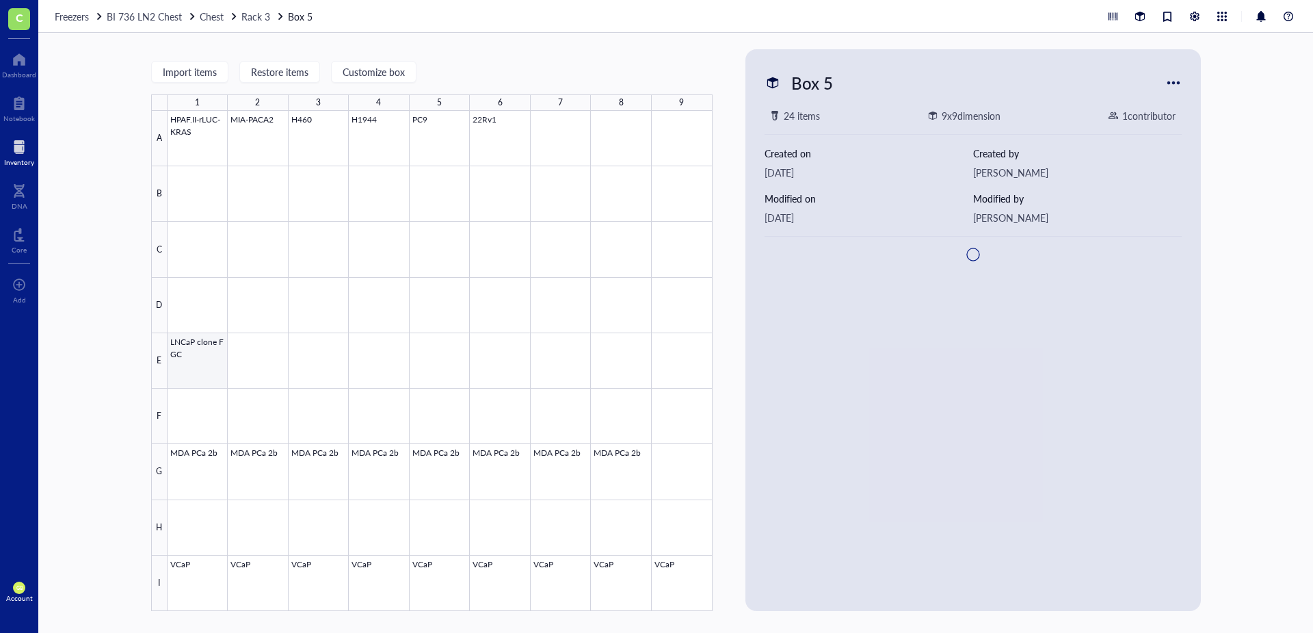
click at [199, 345] on div at bounding box center [440, 361] width 545 height 500
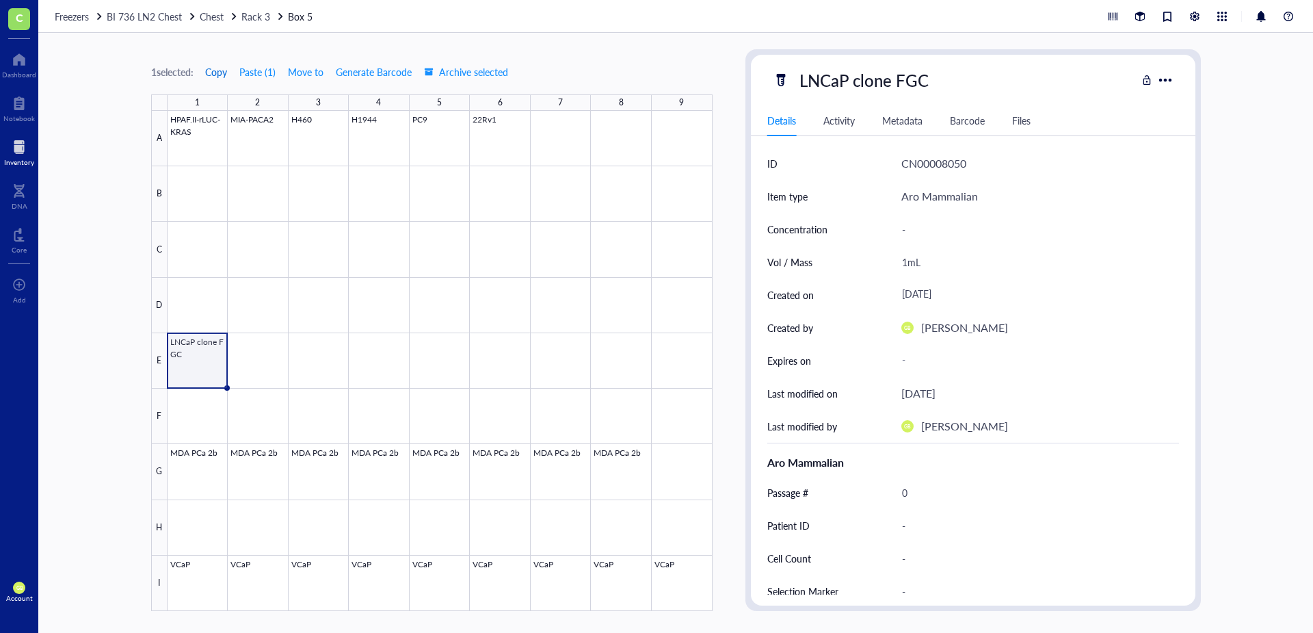
click at [217, 75] on span "Copy" at bounding box center [216, 71] width 22 height 11
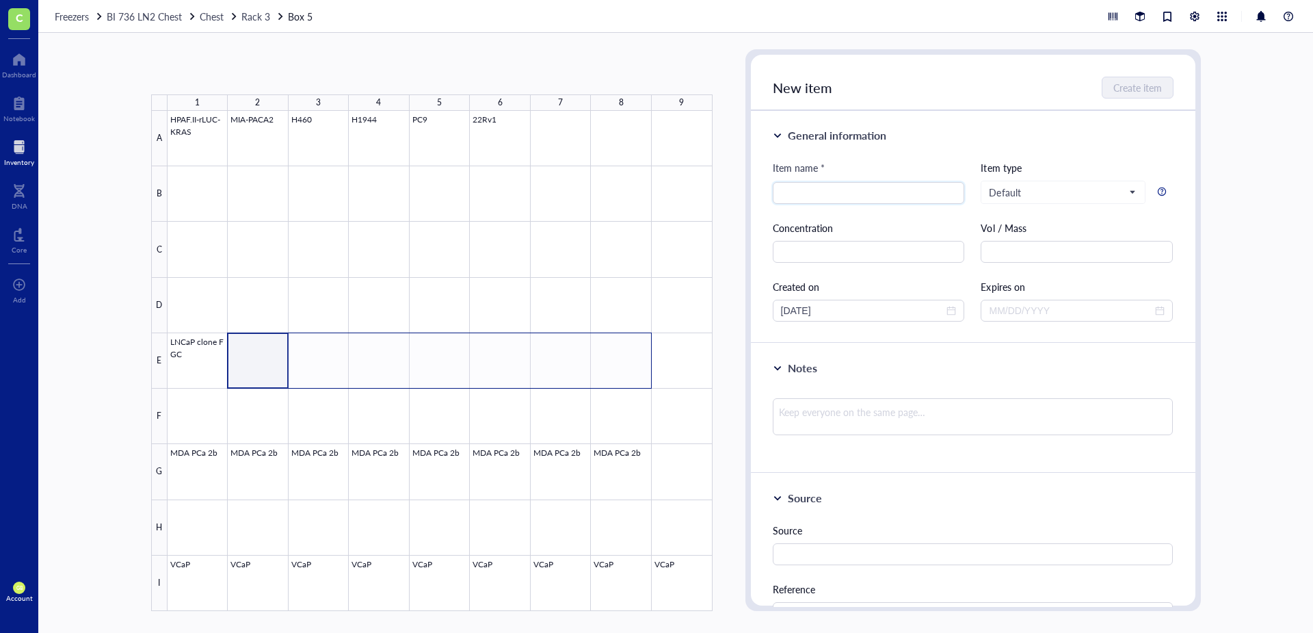
drag, startPoint x: 268, startPoint y: 380, endPoint x: 606, endPoint y: 366, distance: 338.1
click at [606, 366] on div at bounding box center [440, 361] width 545 height 500
click at [224, 67] on button "Paste ( 1 )" at bounding box center [224, 72] width 38 height 22
click at [501, 150] on div at bounding box center [440, 361] width 545 height 500
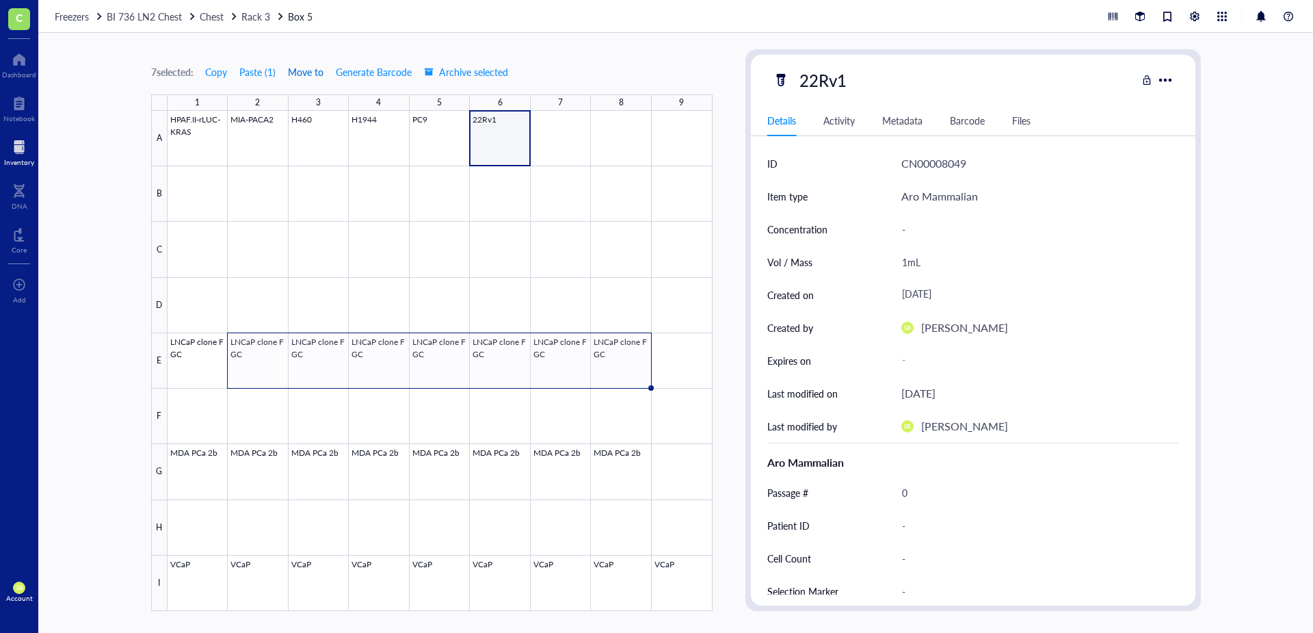
click at [310, 73] on span "Move to" at bounding box center [306, 71] width 36 height 11
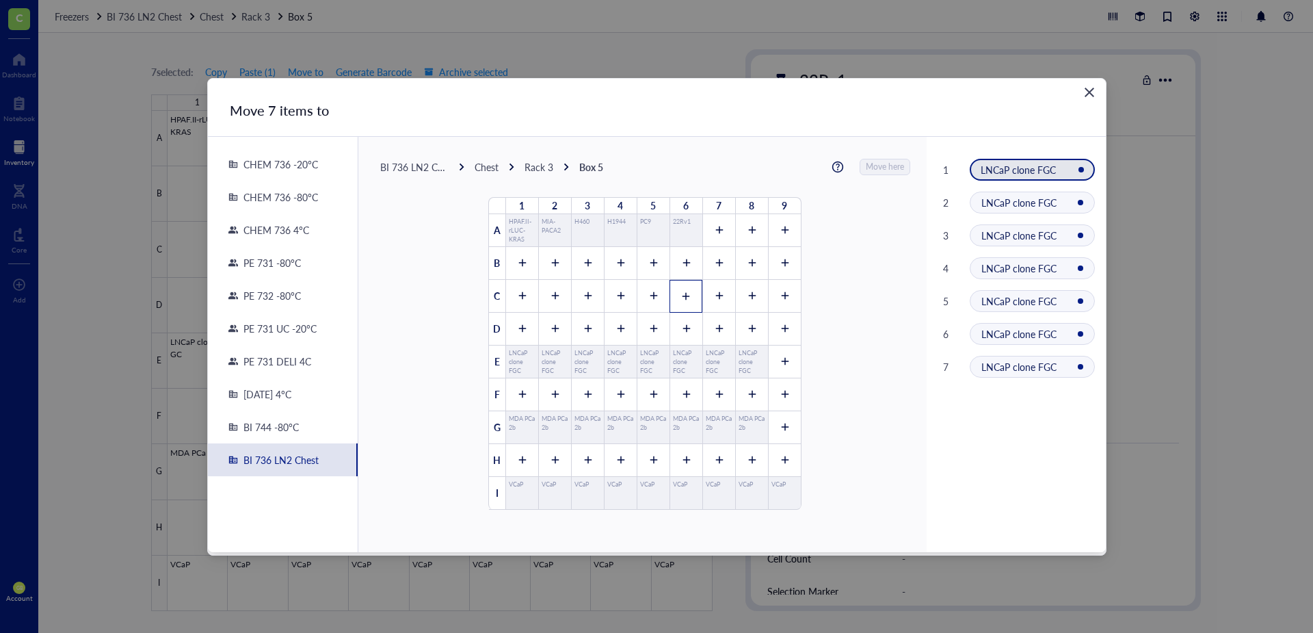
click at [683, 298] on icon at bounding box center [686, 296] width 10 height 10
click at [875, 170] on span "Move here" at bounding box center [886, 167] width 38 height 18
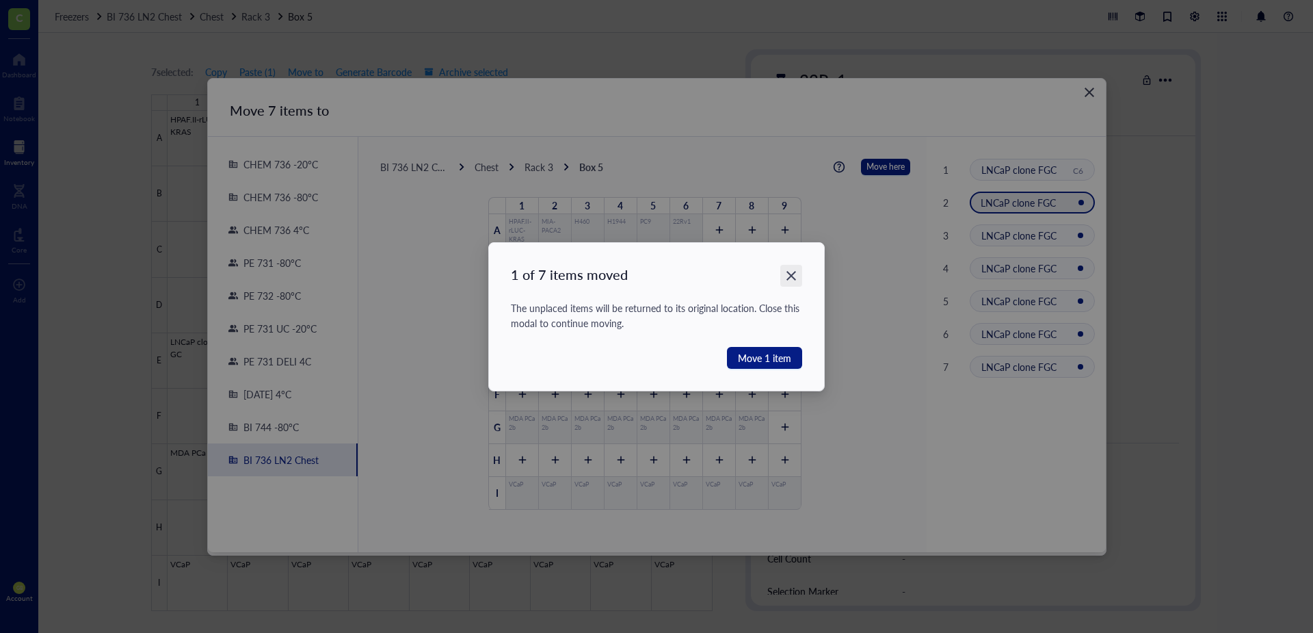
click at [793, 272] on icon "Close" at bounding box center [791, 275] width 13 height 13
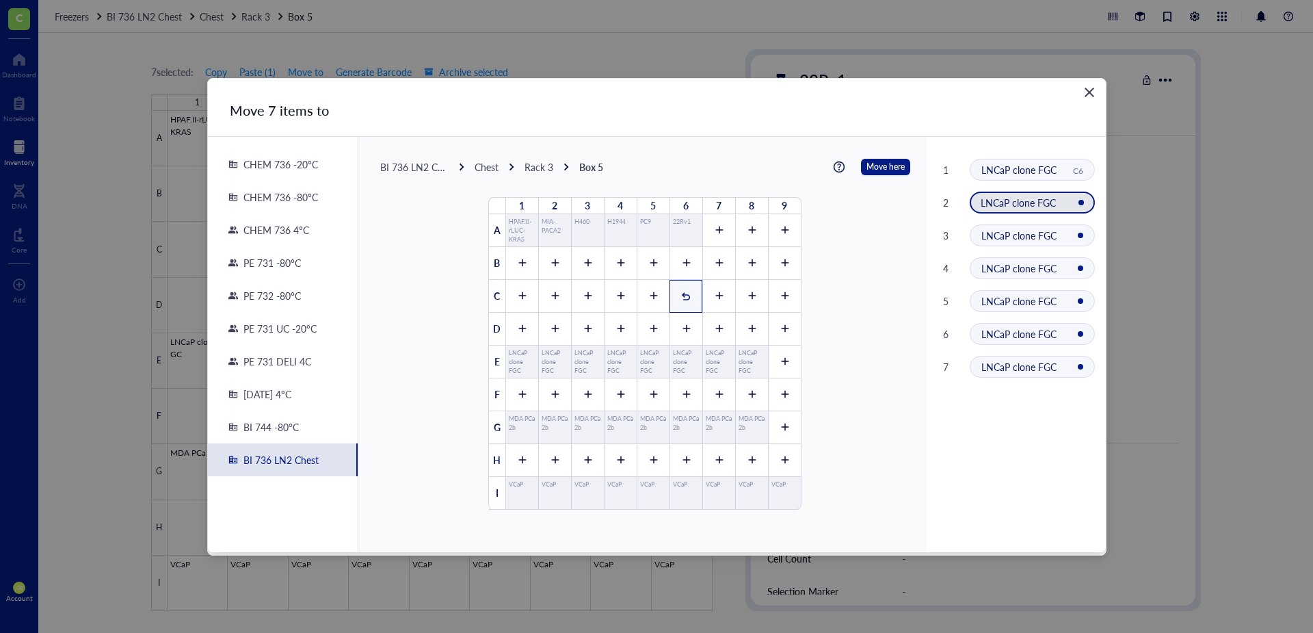
click at [875, 93] on icon "Close" at bounding box center [1089, 91] width 13 height 13
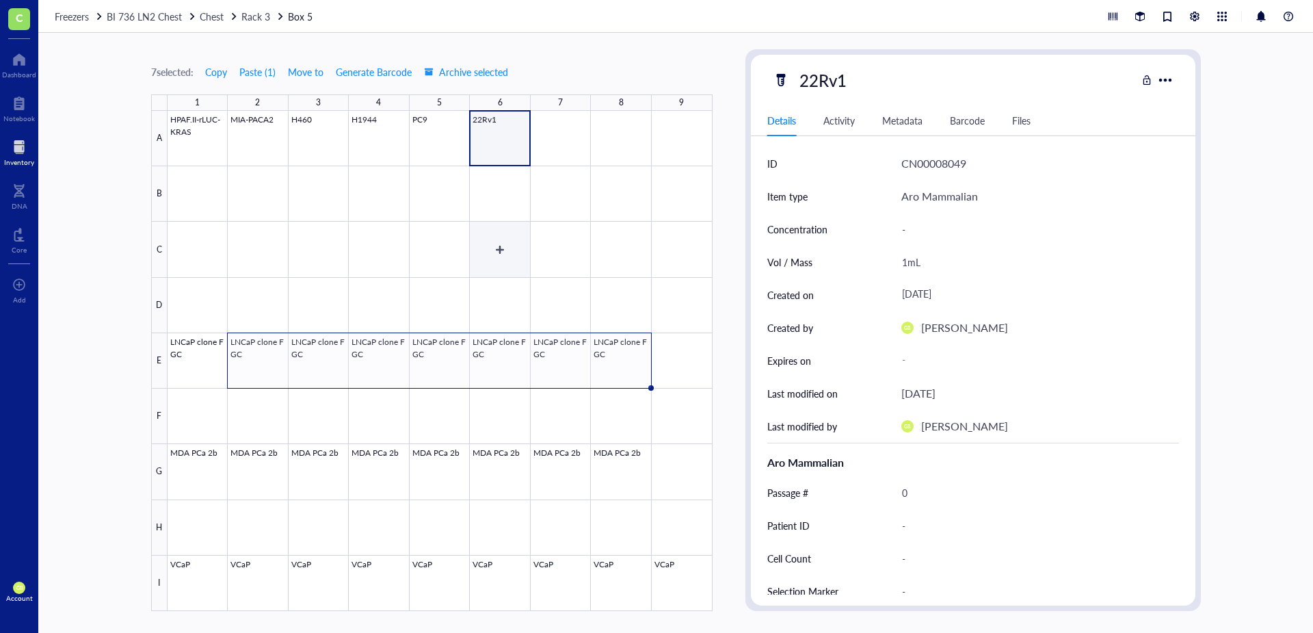
click at [512, 255] on div at bounding box center [440, 361] width 545 height 500
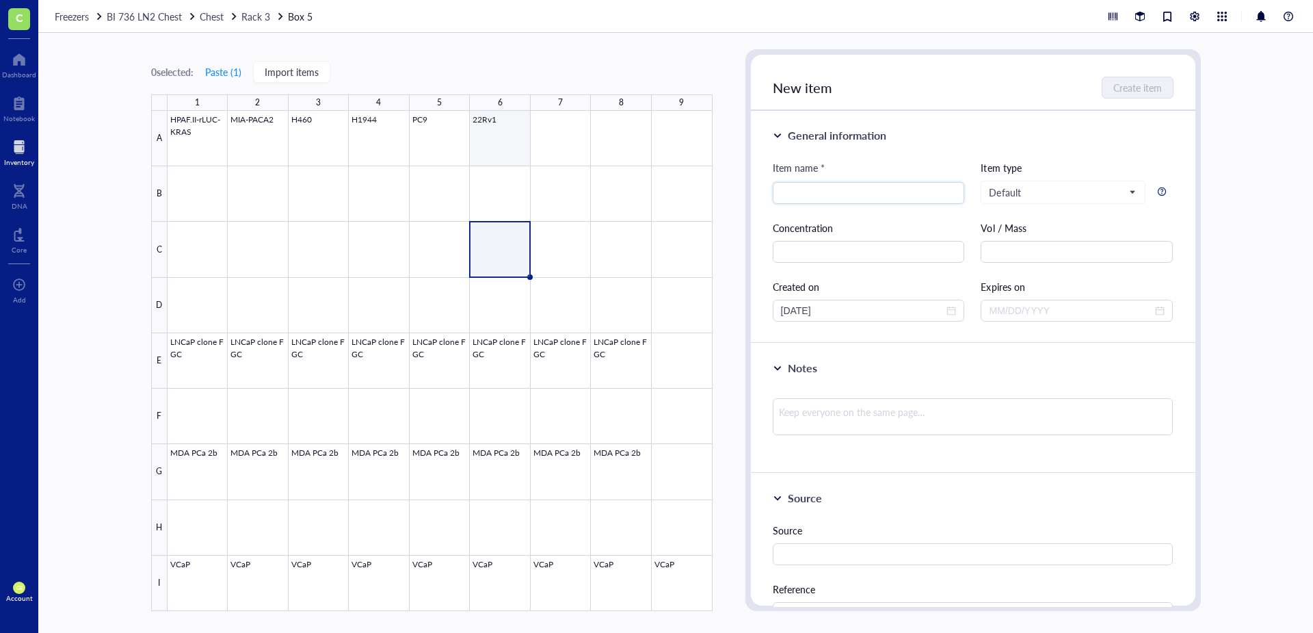
click at [504, 144] on div at bounding box center [440, 361] width 545 height 500
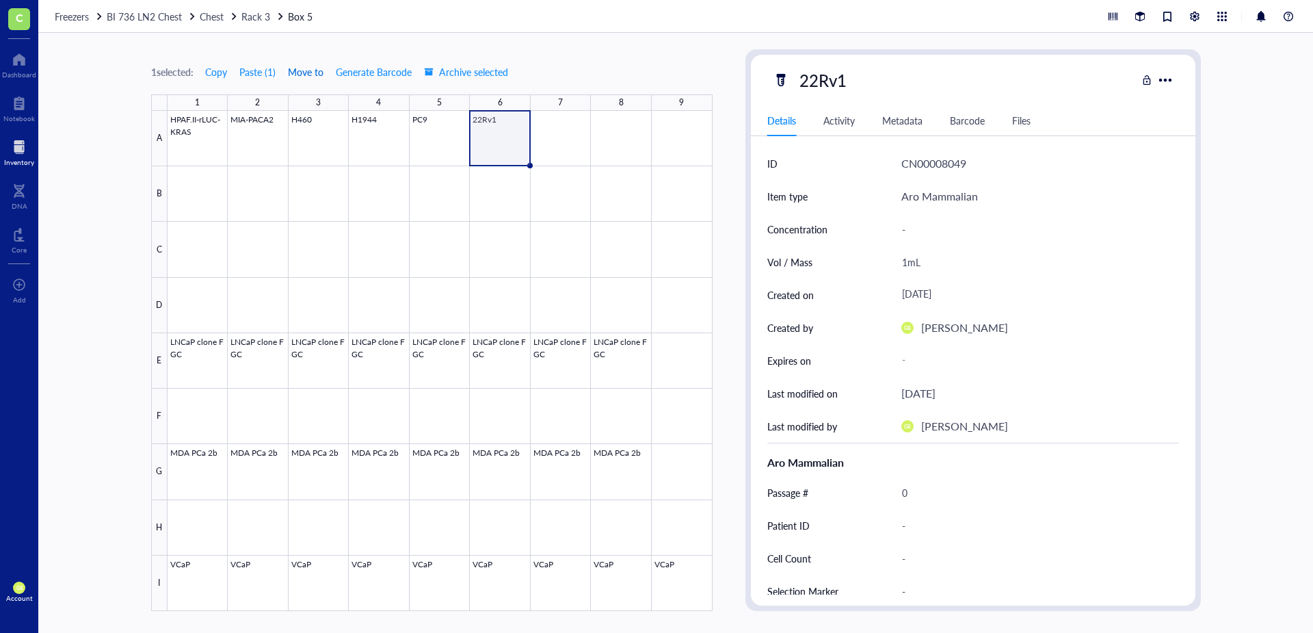
click at [302, 77] on span "Move to" at bounding box center [306, 71] width 36 height 11
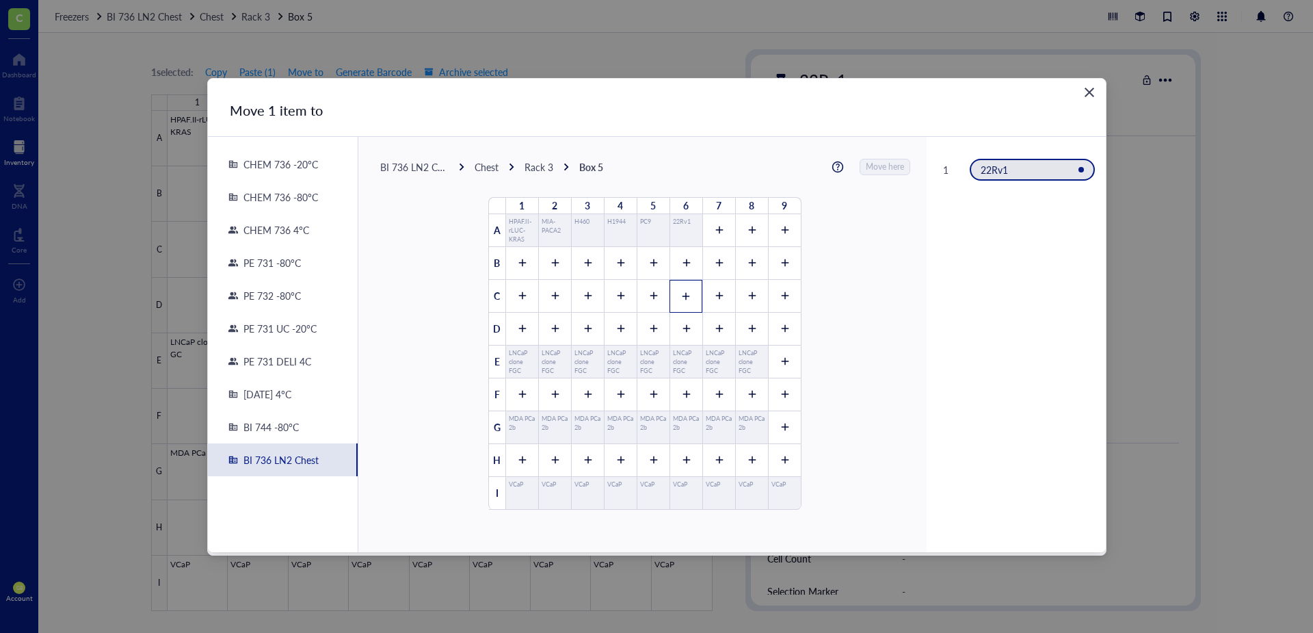
click at [676, 289] on div at bounding box center [686, 296] width 33 height 33
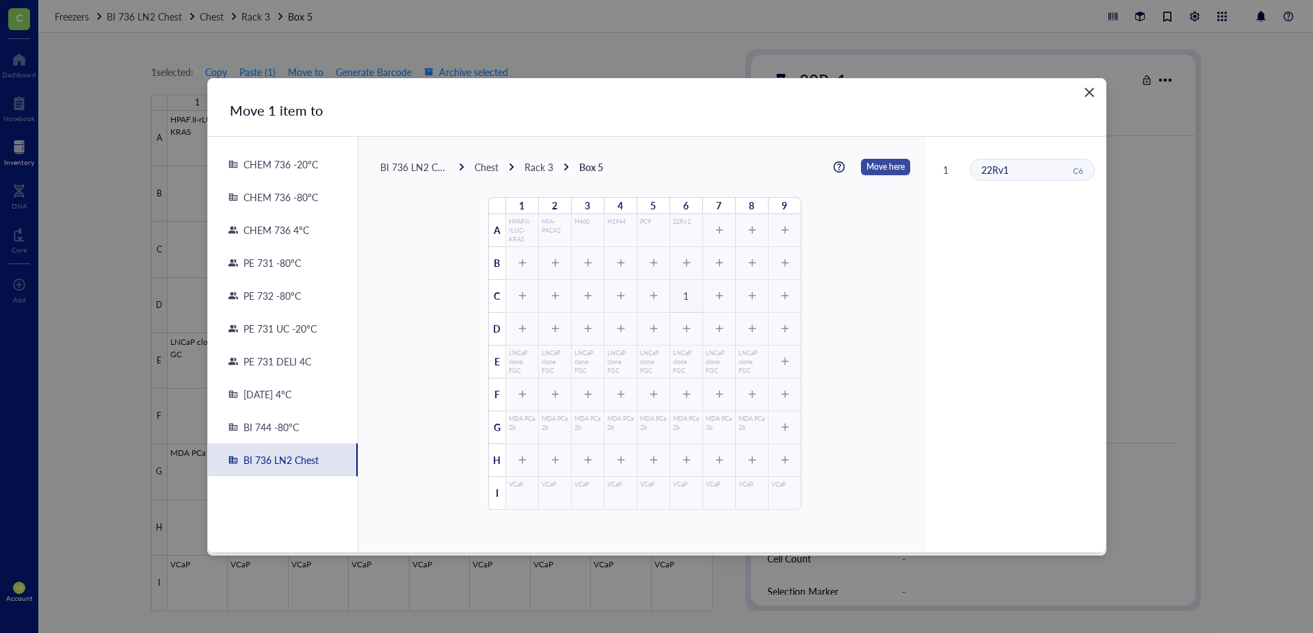
click at [875, 166] on span "Move here" at bounding box center [886, 167] width 38 height 18
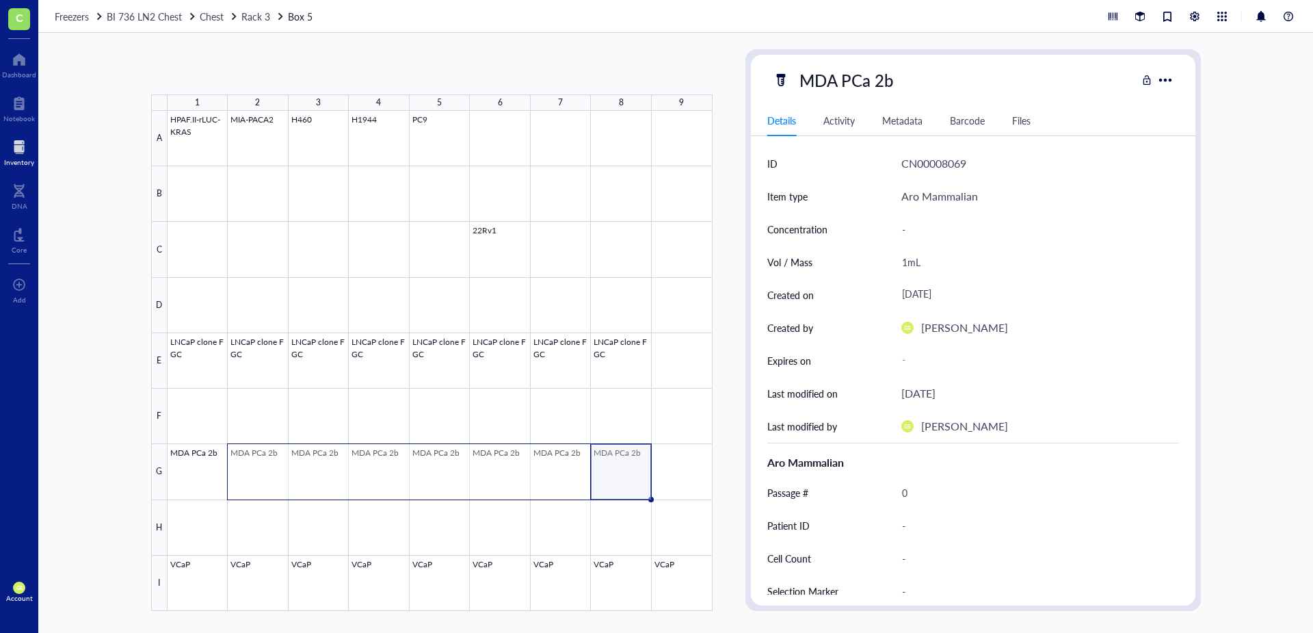
drag, startPoint x: 625, startPoint y: 477, endPoint x: 261, endPoint y: 485, distance: 364.6
click at [261, 440] on div at bounding box center [440, 361] width 545 height 500
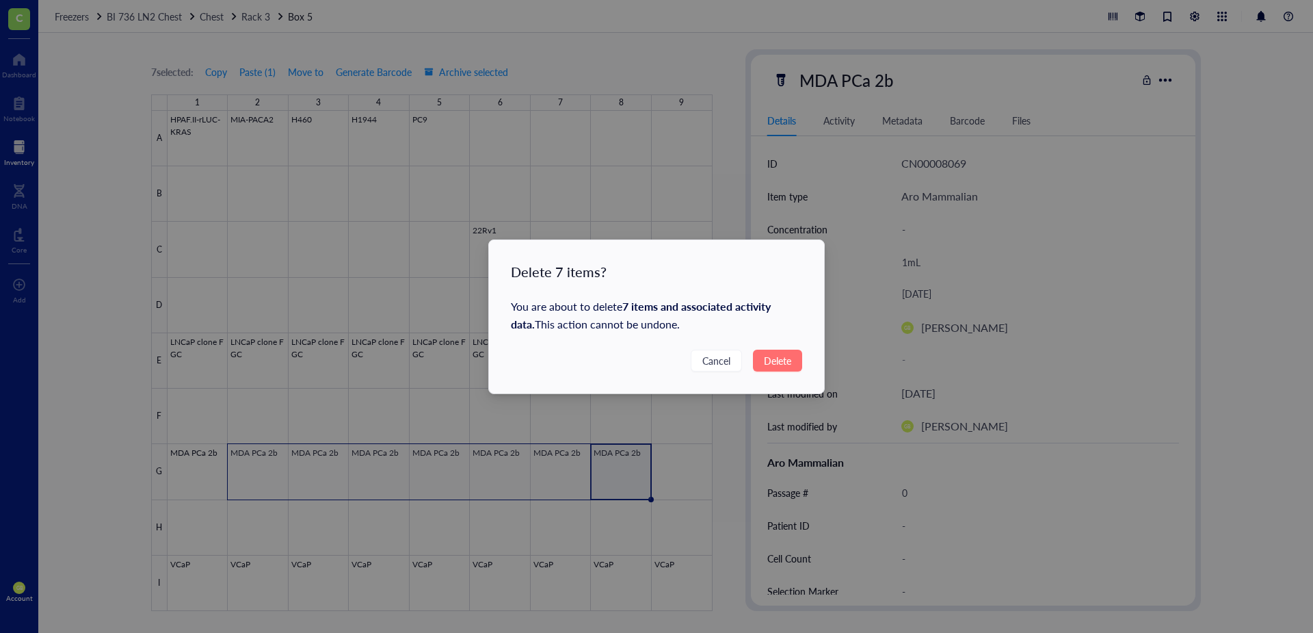
click at [782, 360] on span "Delete" at bounding box center [777, 360] width 27 height 15
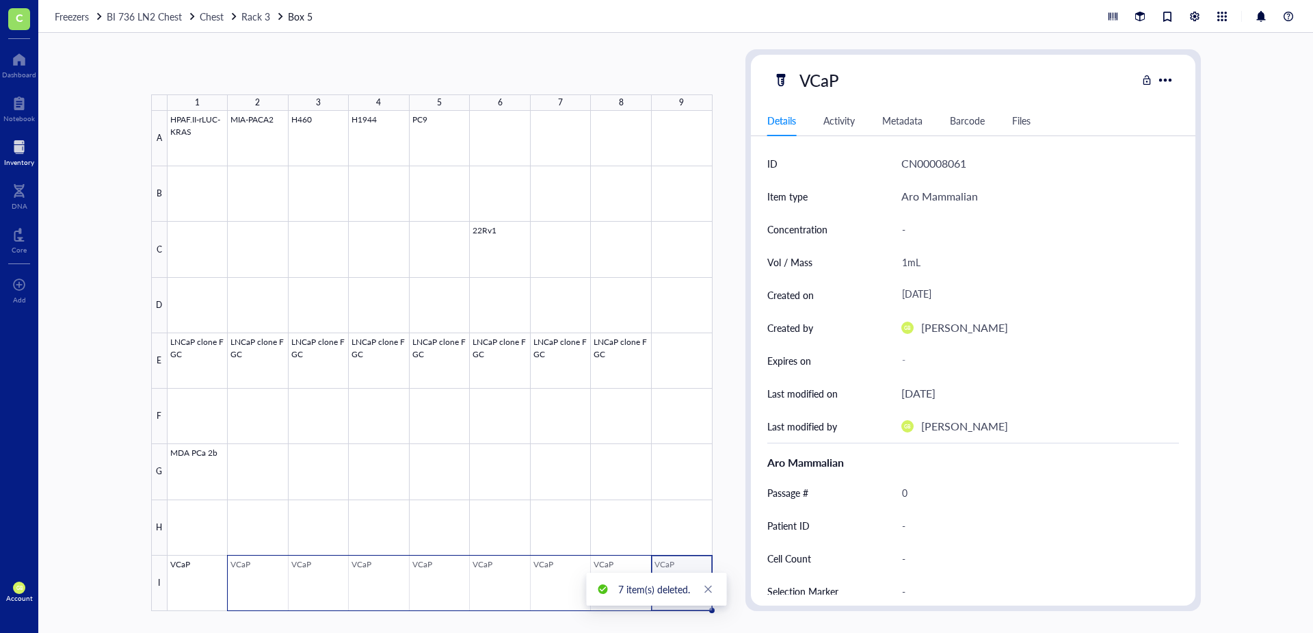
drag, startPoint x: 547, startPoint y: 559, endPoint x: 275, endPoint y: 559, distance: 272.2
click at [275, 440] on div at bounding box center [440, 361] width 545 height 500
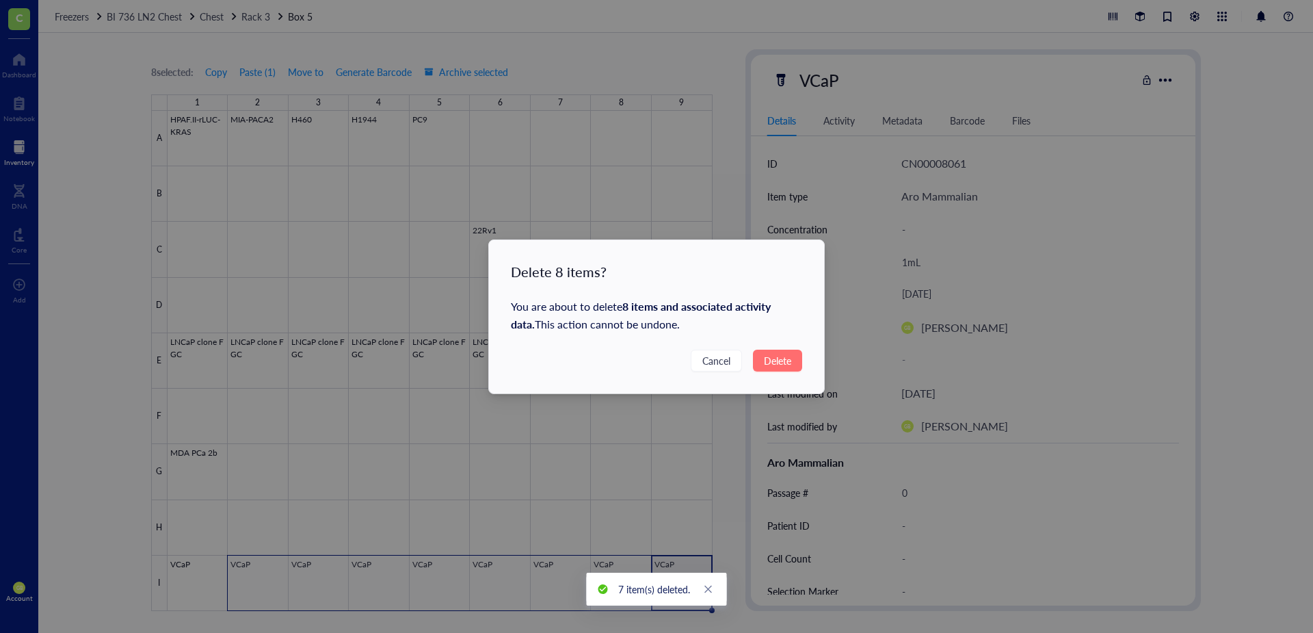
click at [772, 360] on span "Delete" at bounding box center [777, 360] width 27 height 15
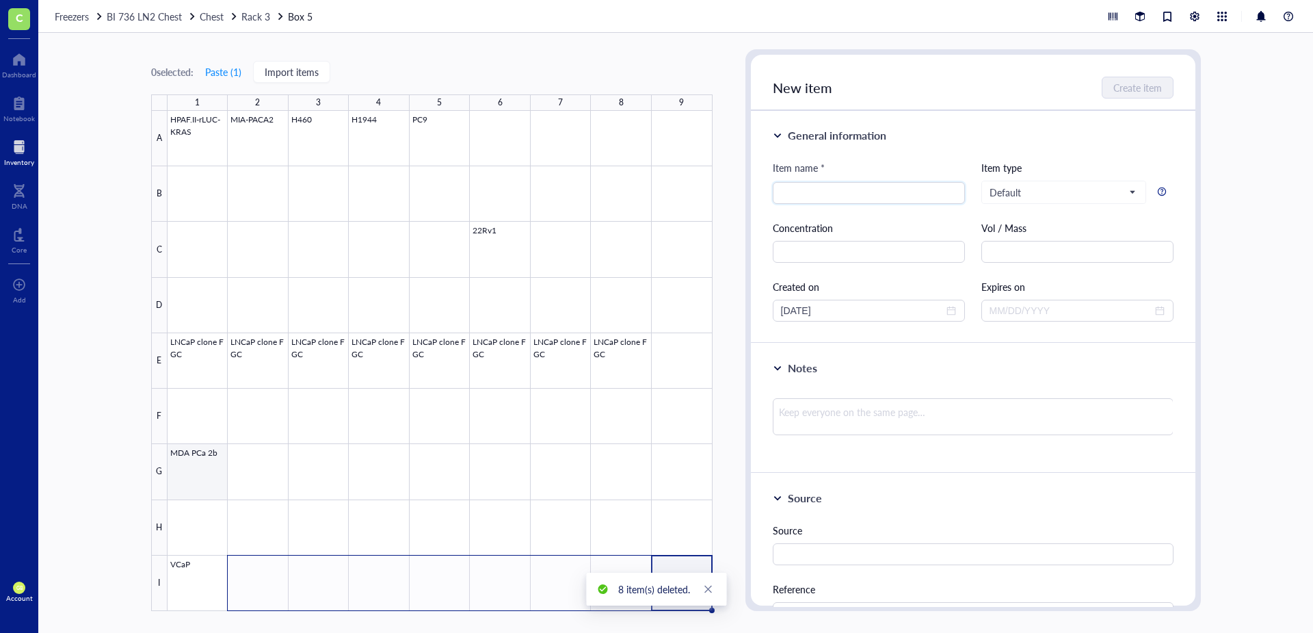
click at [209, 440] on div at bounding box center [440, 361] width 545 height 500
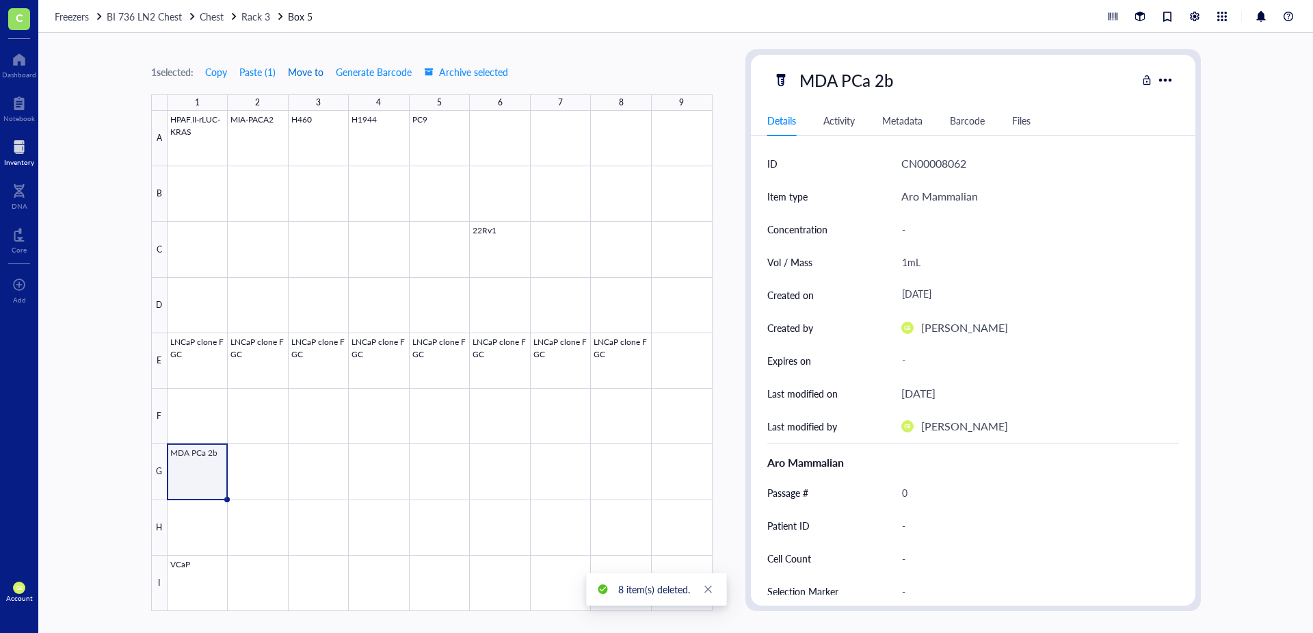
click at [311, 71] on span "Move to" at bounding box center [306, 71] width 36 height 11
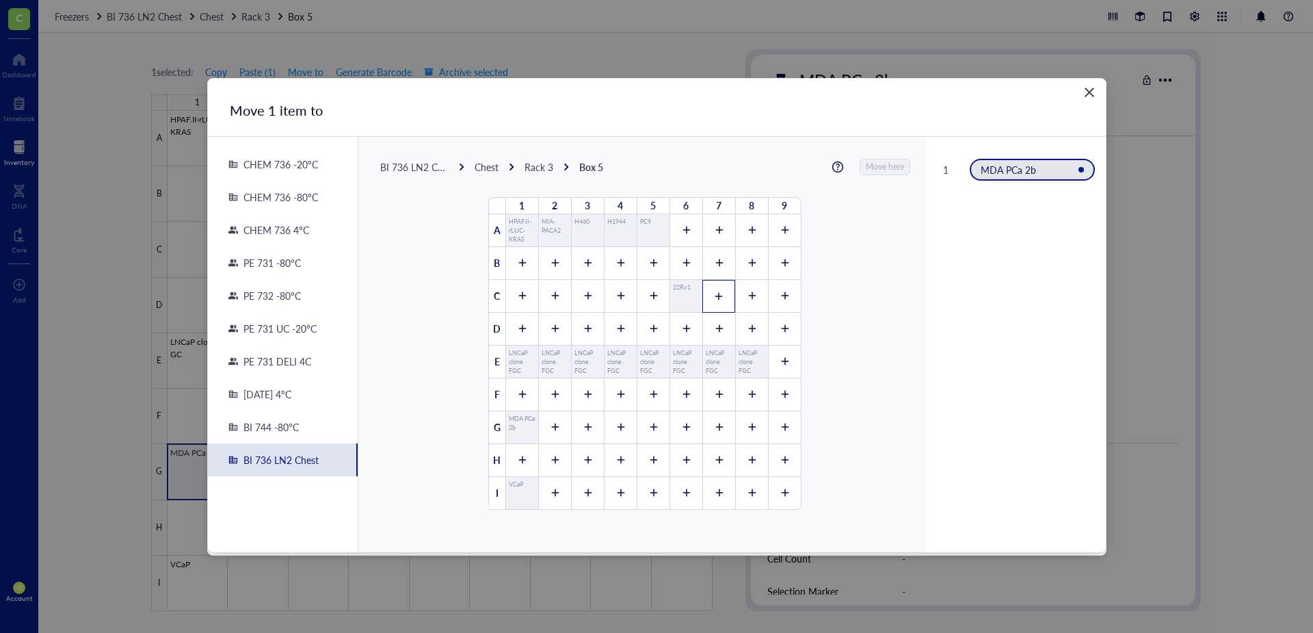
click at [718, 291] on div at bounding box center [718, 296] width 33 height 33
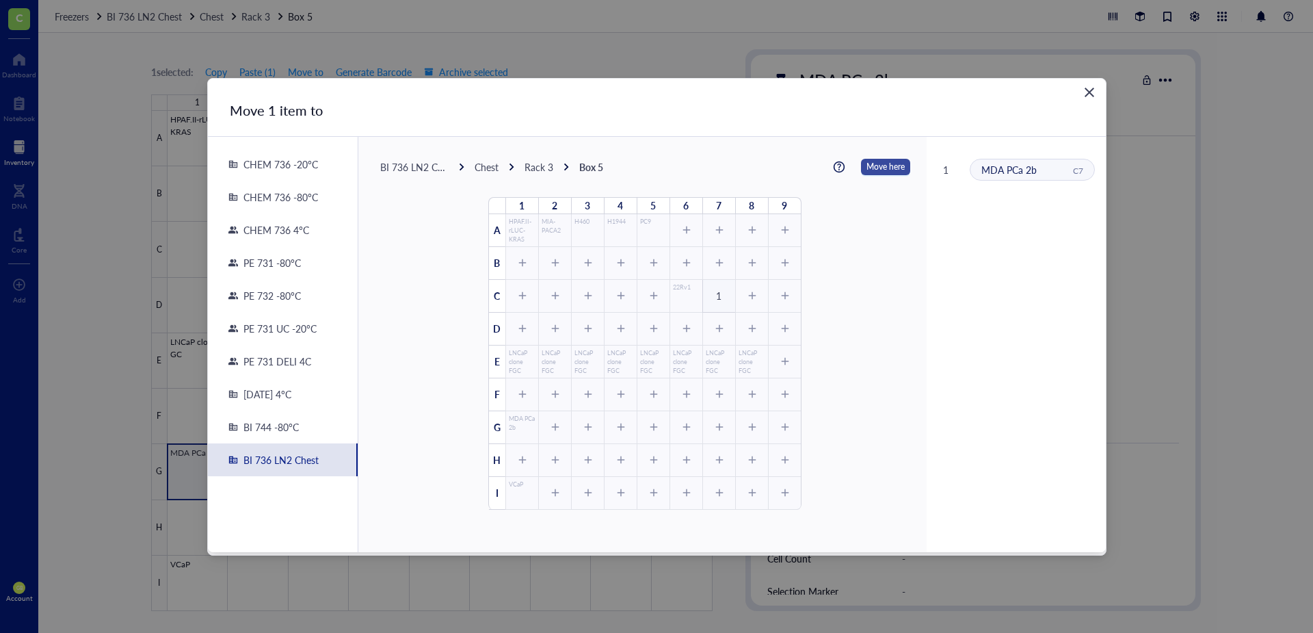
click at [875, 164] on span "Move here" at bounding box center [886, 167] width 38 height 18
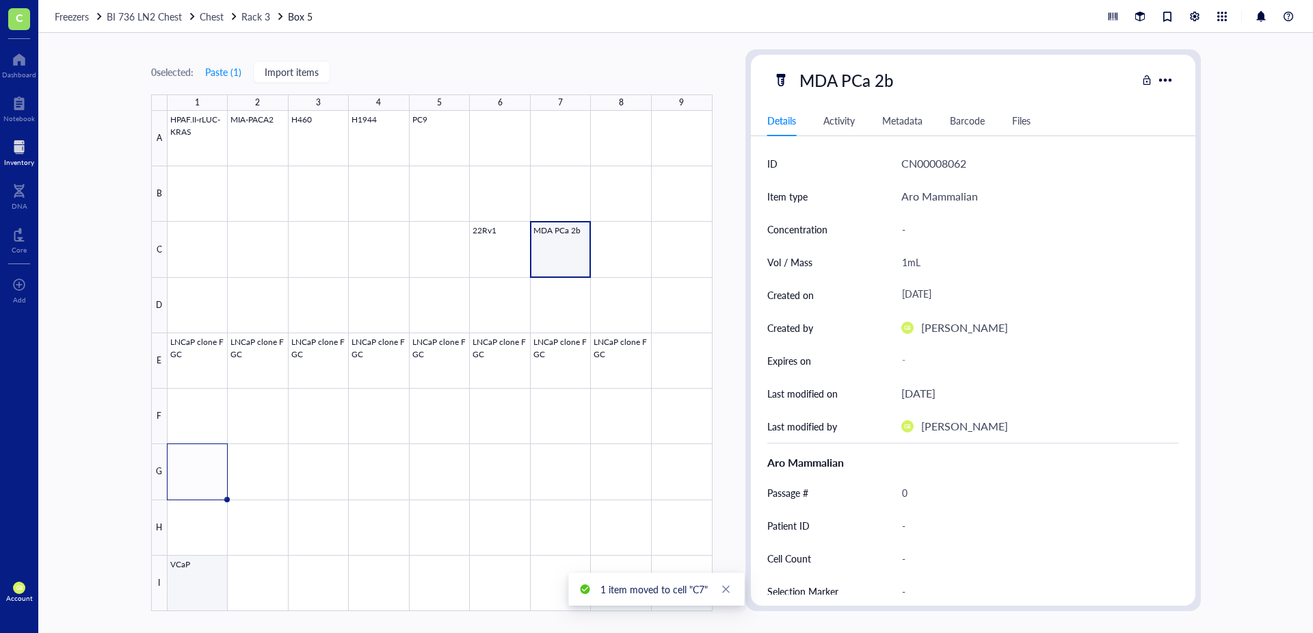
click at [207, 440] on div at bounding box center [440, 361] width 545 height 500
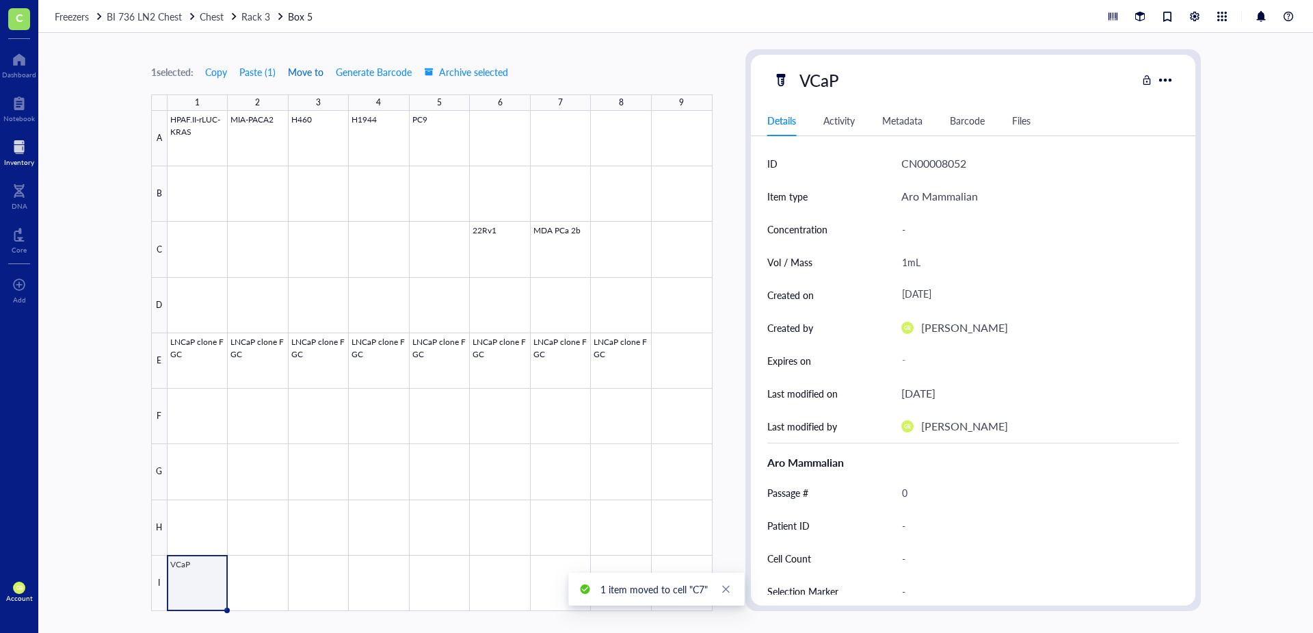
click at [308, 71] on span "Move to" at bounding box center [306, 71] width 36 height 11
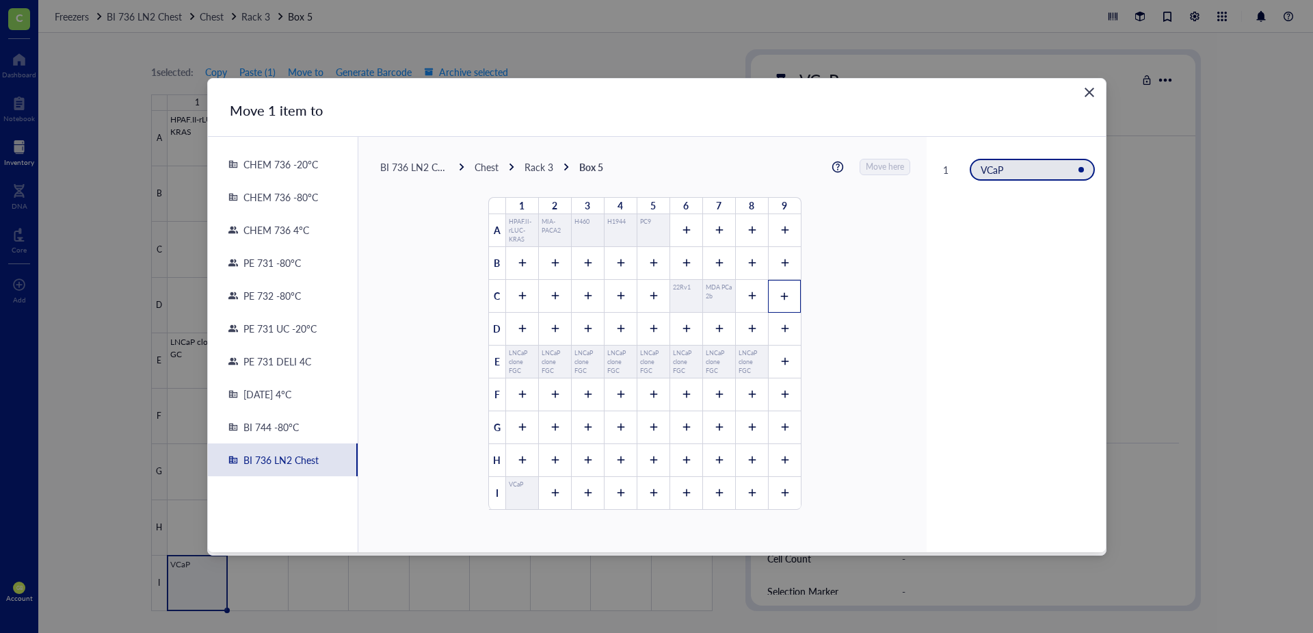
click at [784, 296] on div at bounding box center [784, 296] width 33 height 33
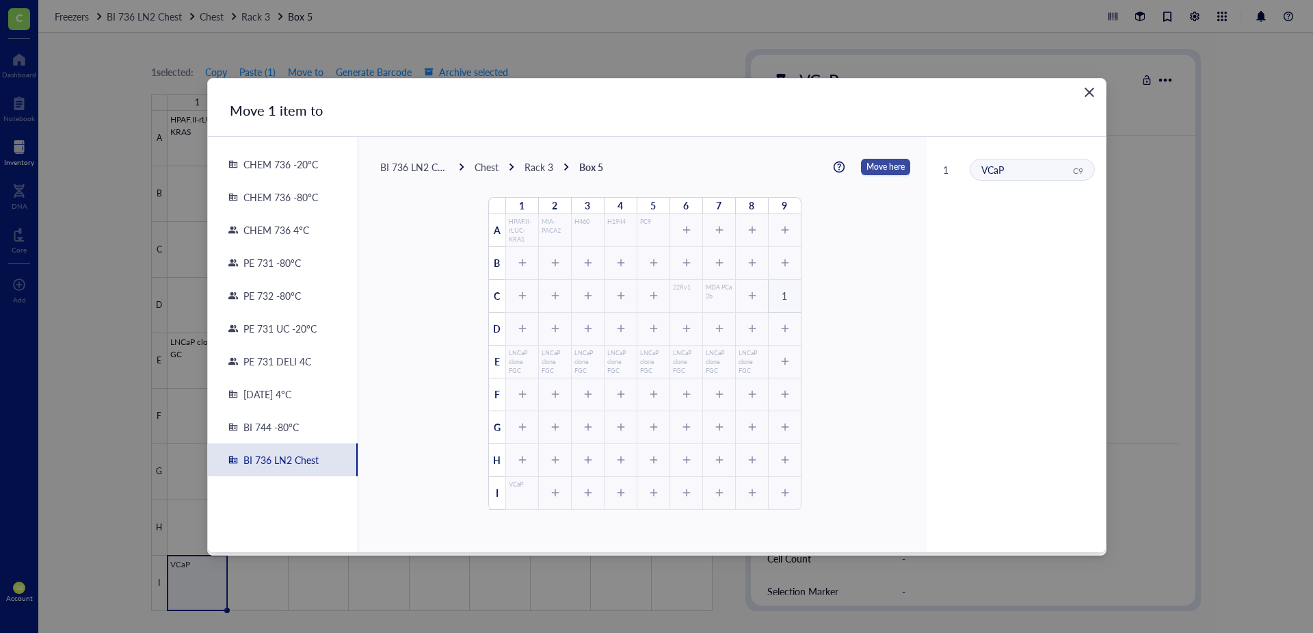
click at [873, 168] on span "Move here" at bounding box center [886, 167] width 38 height 18
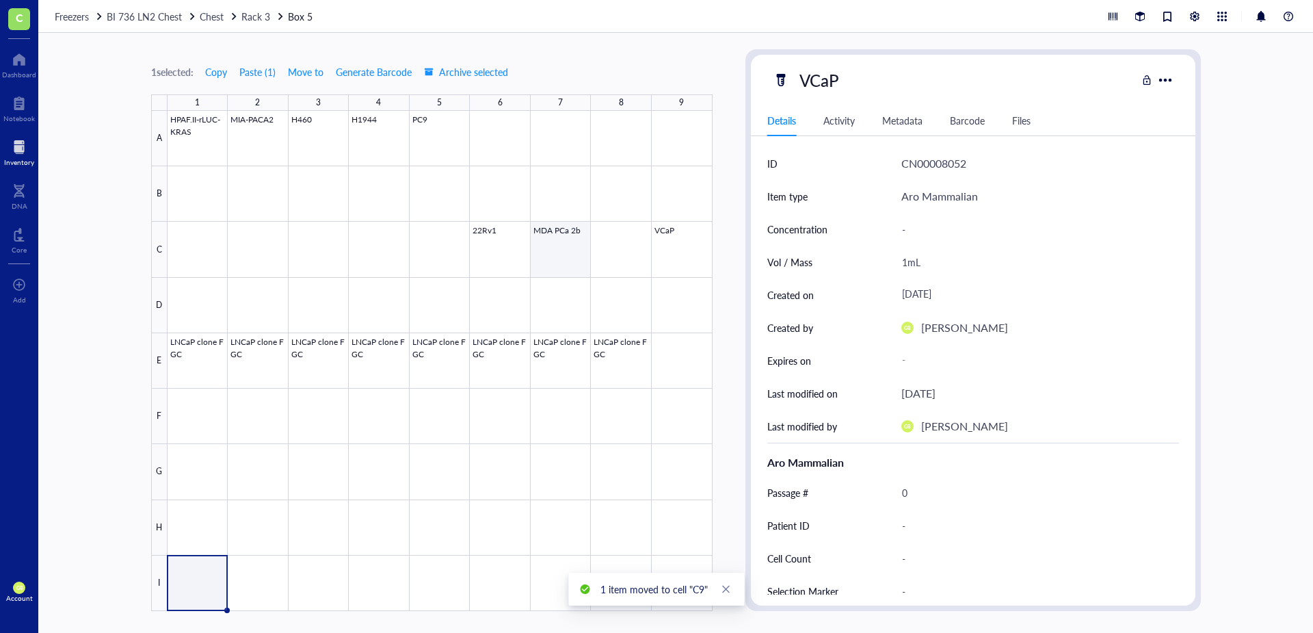
click at [550, 261] on div at bounding box center [440, 361] width 545 height 500
click at [308, 74] on span "Move to" at bounding box center [306, 71] width 36 height 11
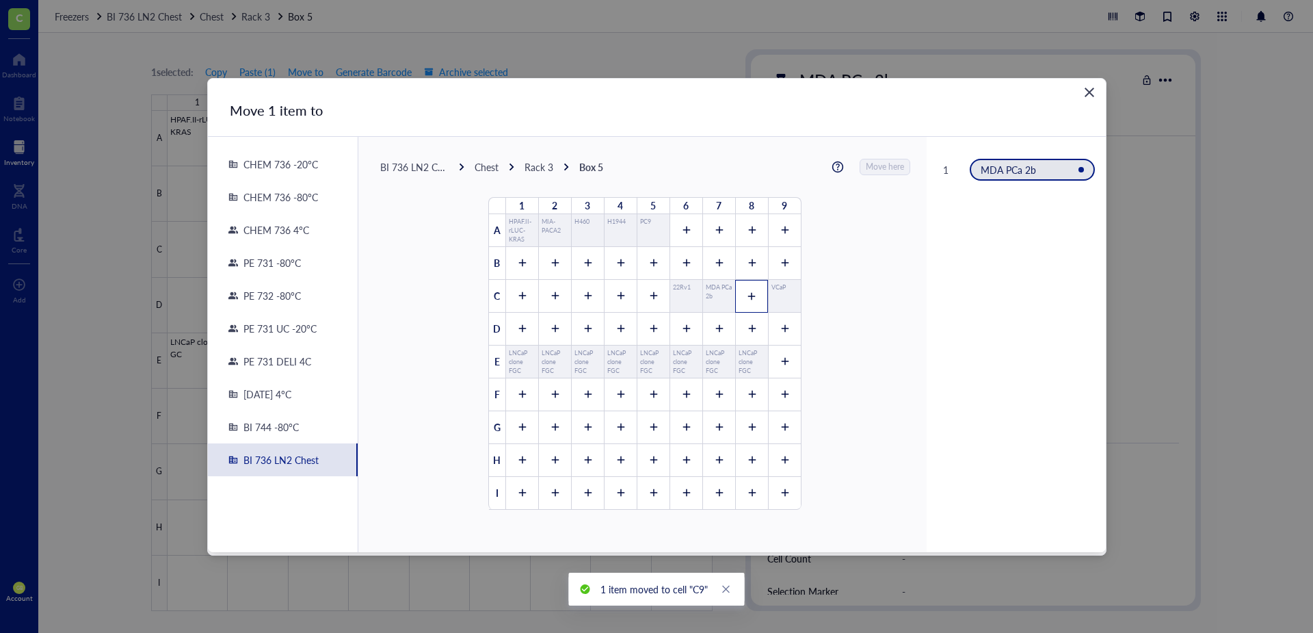
click at [749, 298] on icon at bounding box center [752, 296] width 10 height 10
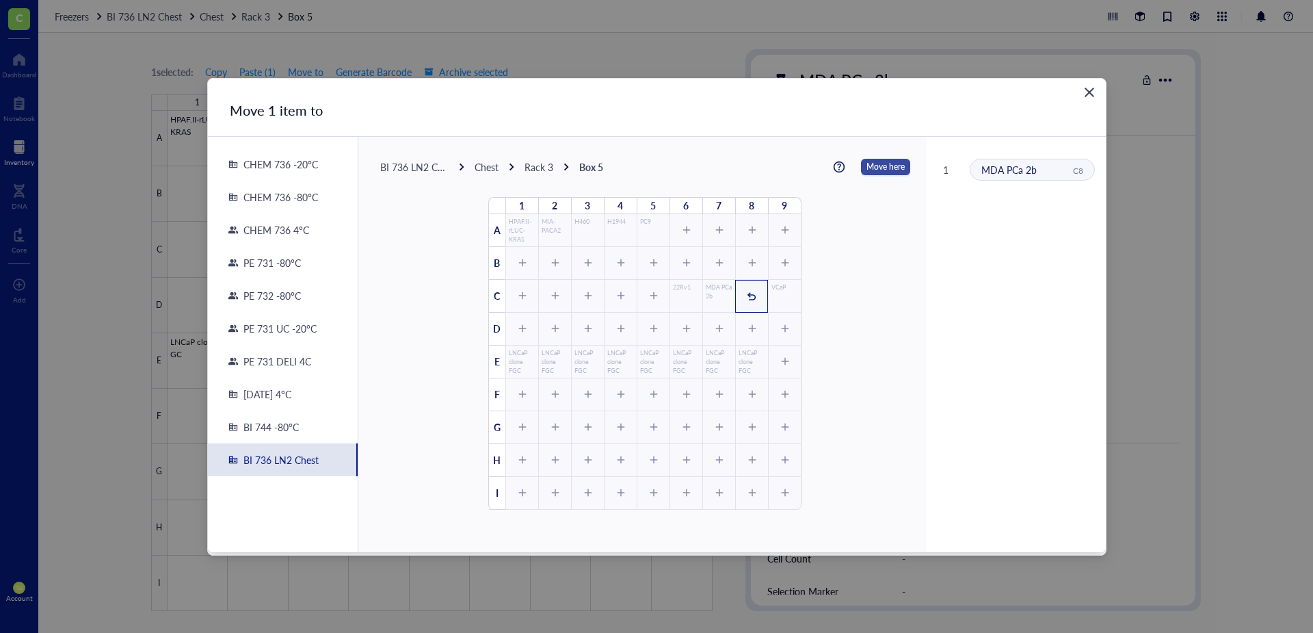
click at [875, 166] on span "Move here" at bounding box center [886, 167] width 38 height 18
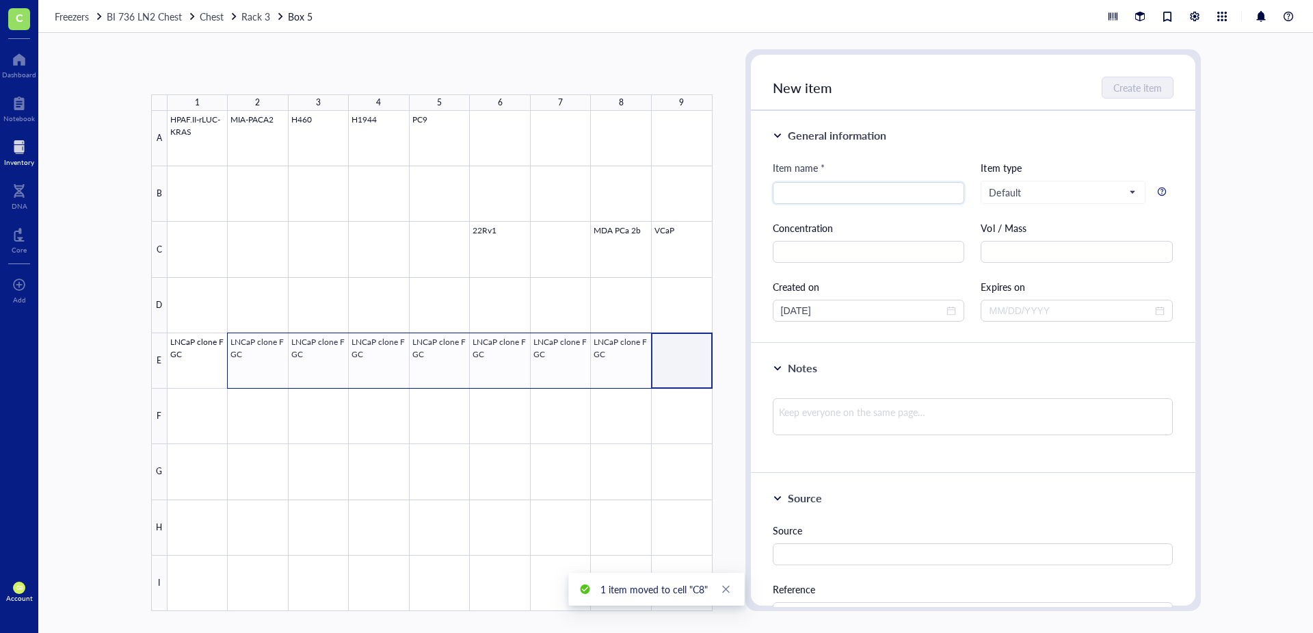
drag, startPoint x: 339, startPoint y: 382, endPoint x: 254, endPoint y: 365, distance: 86.7
click at [254, 365] on div at bounding box center [440, 361] width 545 height 500
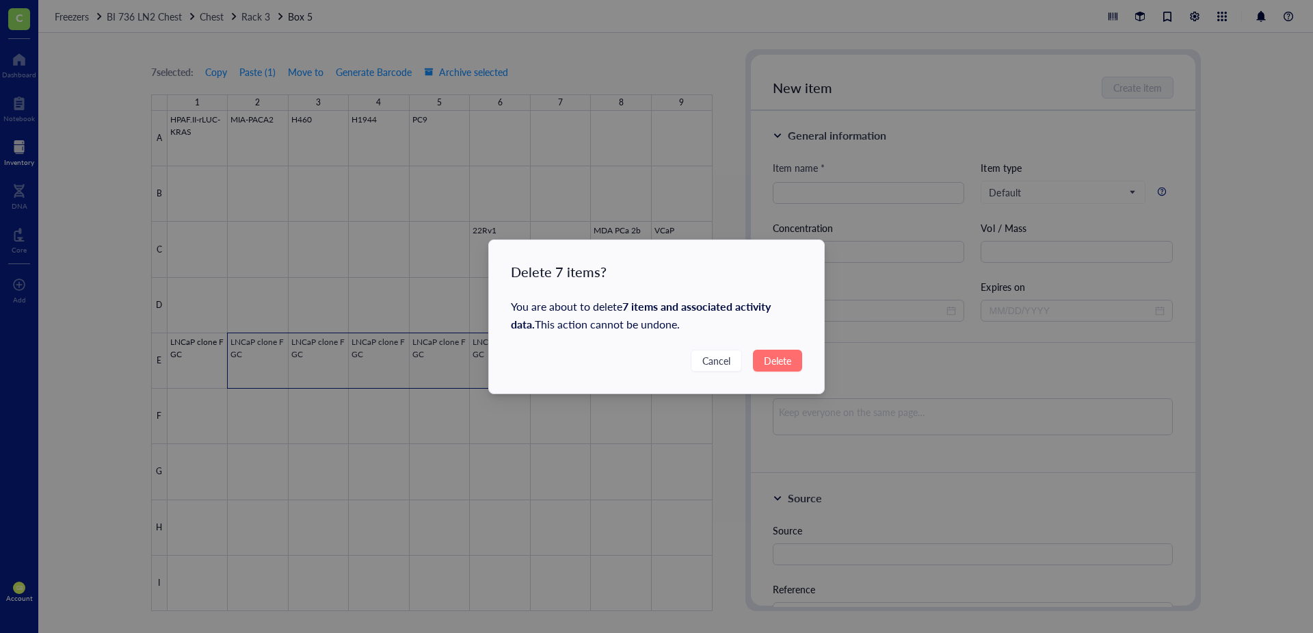
click at [774, 355] on span "Delete" at bounding box center [777, 360] width 27 height 15
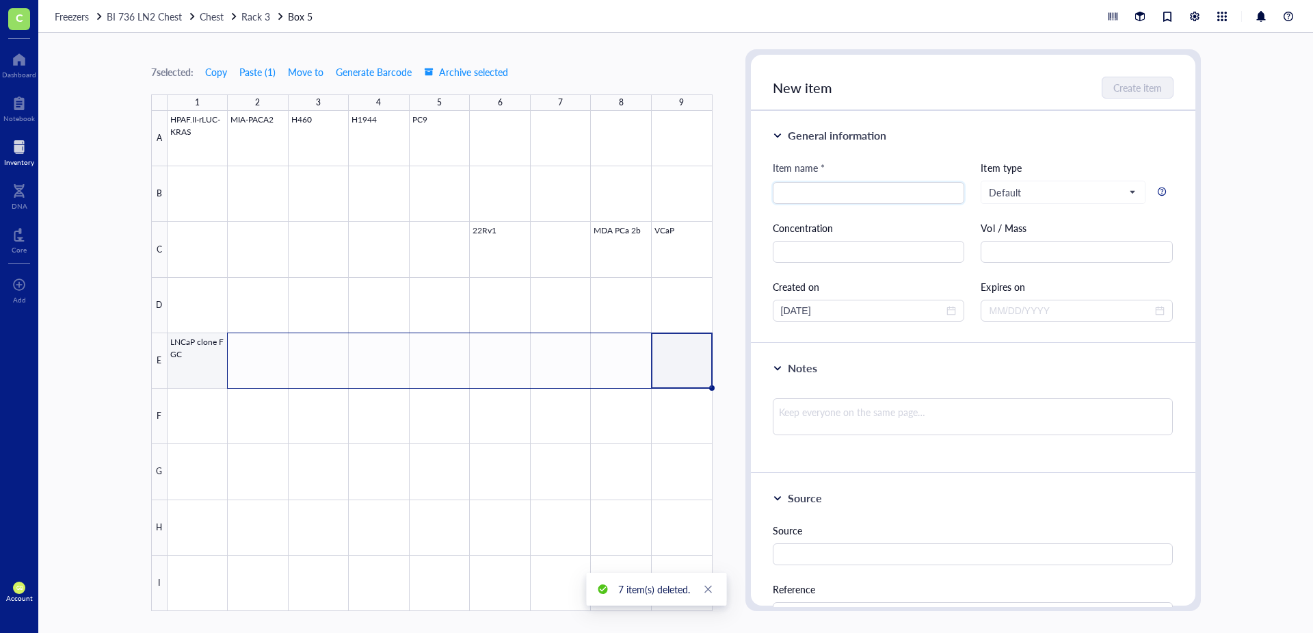
click at [201, 387] on div at bounding box center [440, 361] width 545 height 500
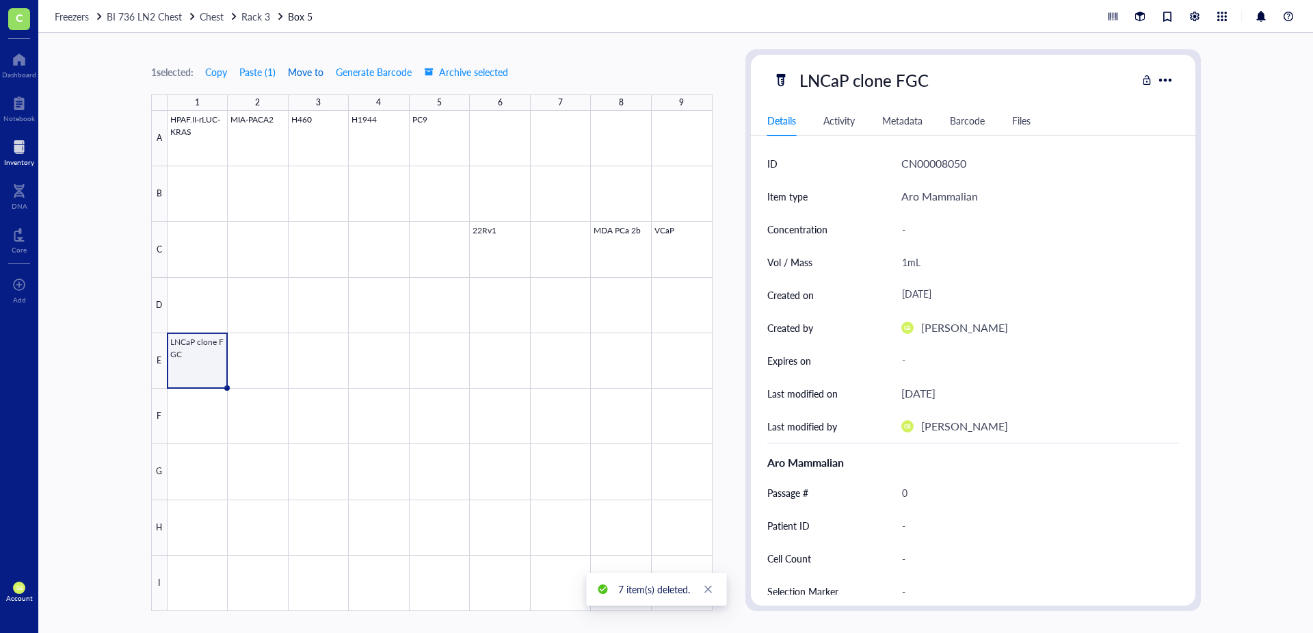
click at [315, 68] on span "Move to" at bounding box center [306, 71] width 36 height 11
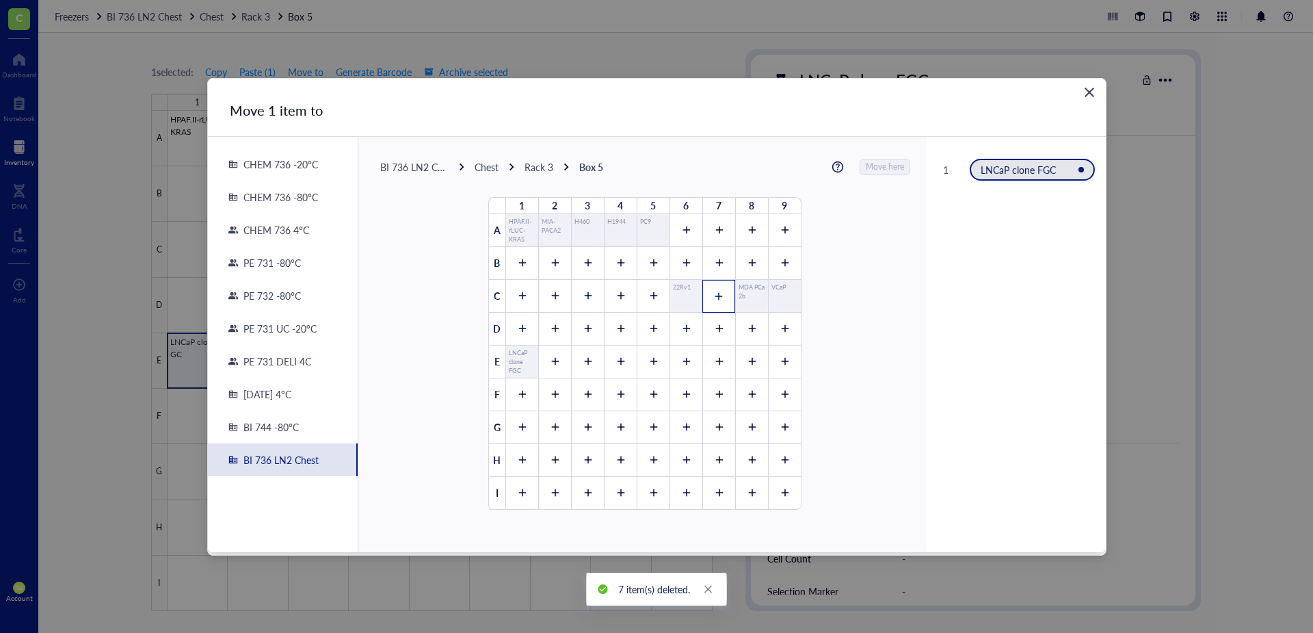
click at [717, 292] on icon at bounding box center [719, 296] width 10 height 10
click at [867, 166] on span "Move here" at bounding box center [886, 167] width 38 height 18
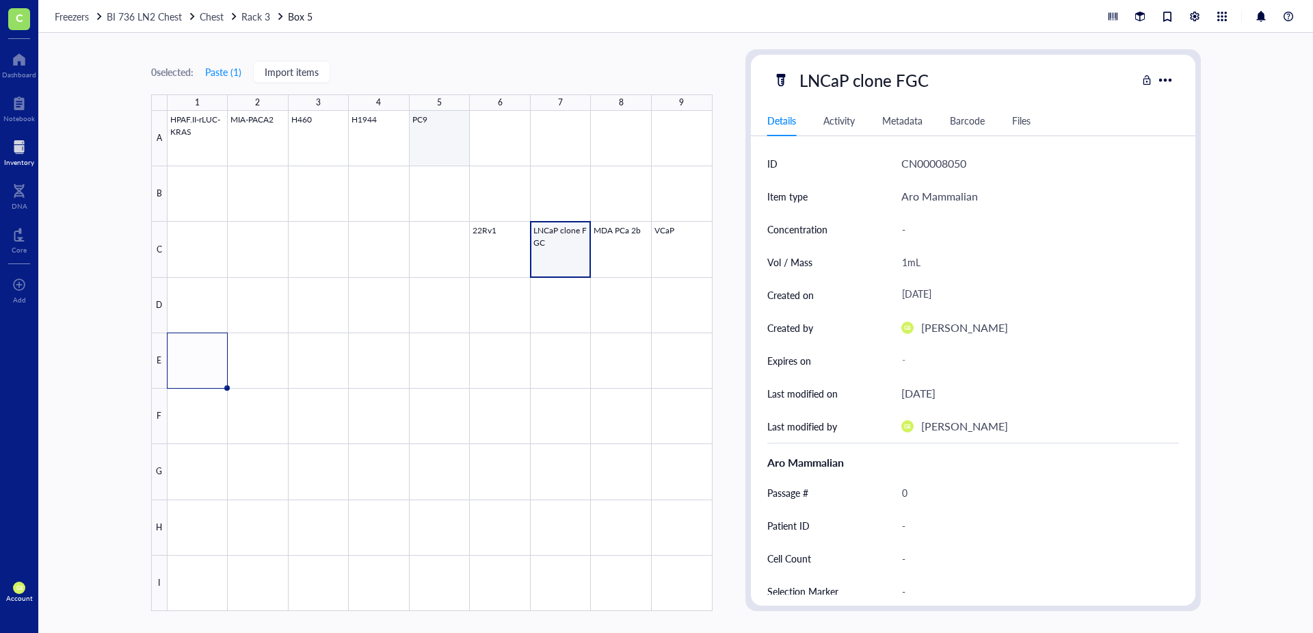
click at [430, 151] on div at bounding box center [440, 361] width 545 height 500
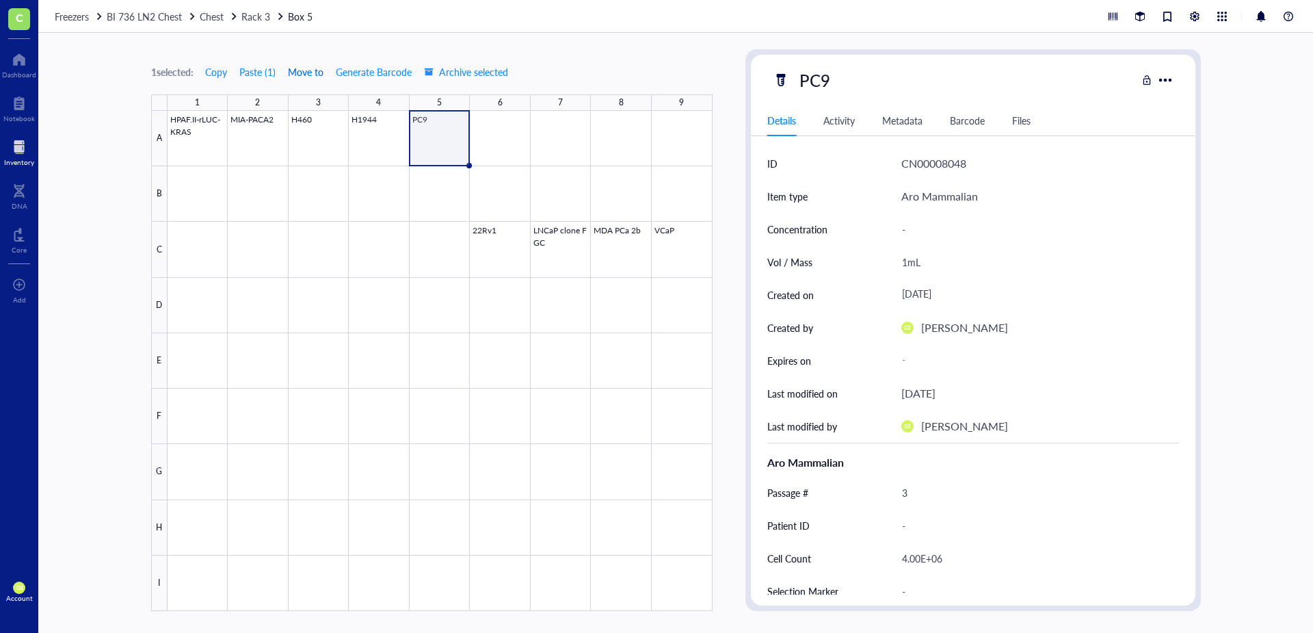
click at [305, 75] on span "Move to" at bounding box center [306, 71] width 36 height 11
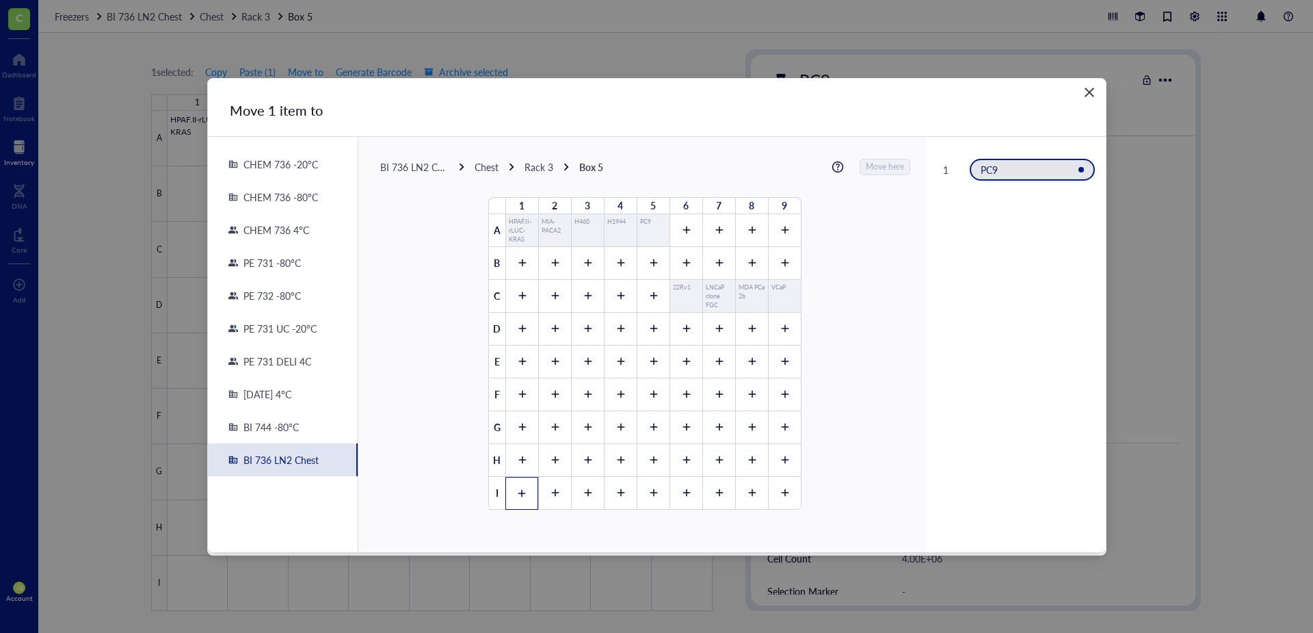
click at [517, 440] on icon at bounding box center [522, 493] width 10 height 10
click at [875, 159] on span "Move here" at bounding box center [886, 167] width 38 height 18
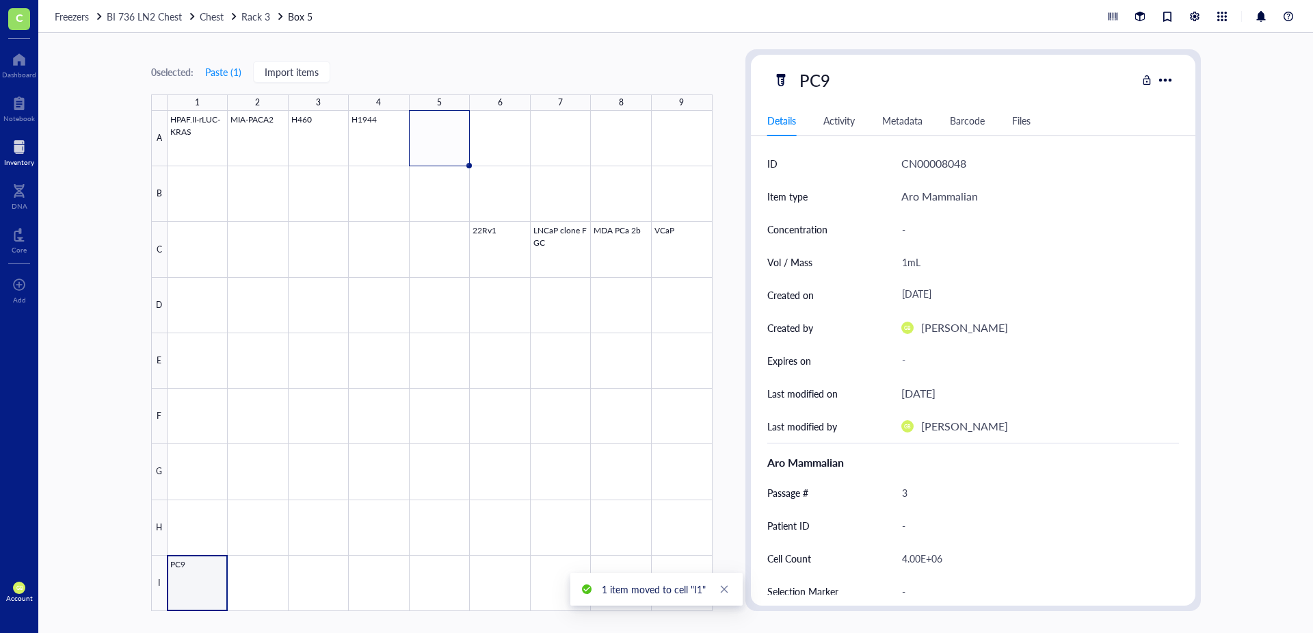
click at [208, 440] on div at bounding box center [440, 361] width 545 height 500
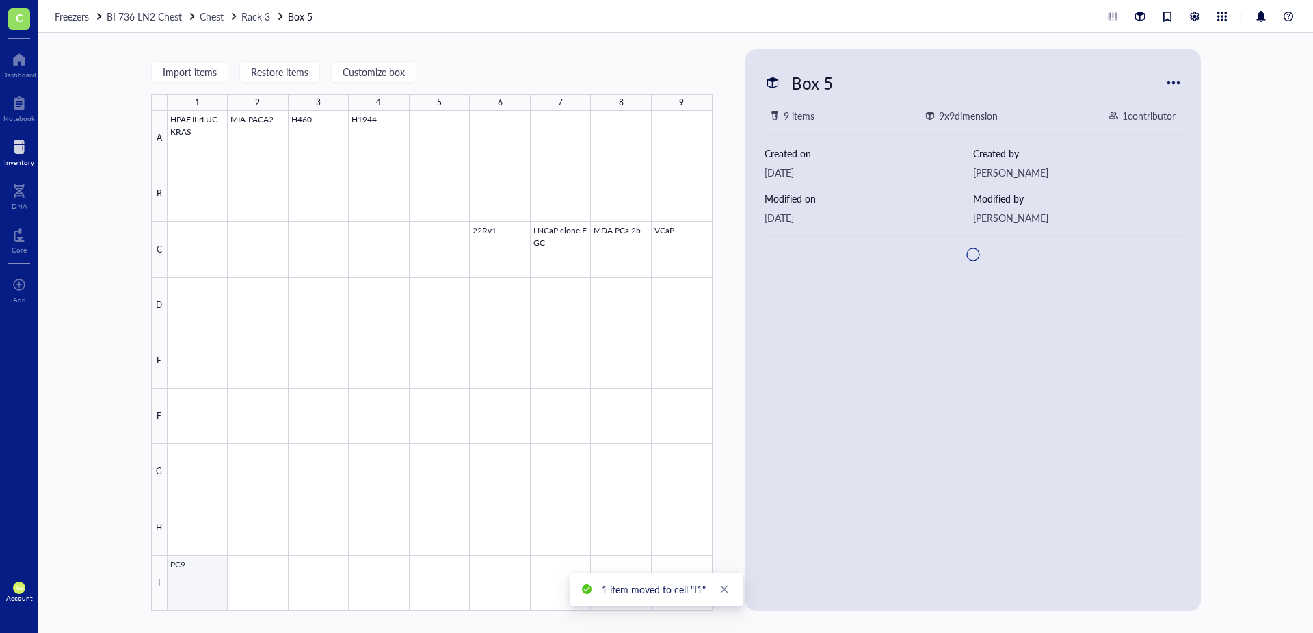
click at [208, 440] on div at bounding box center [440, 361] width 545 height 500
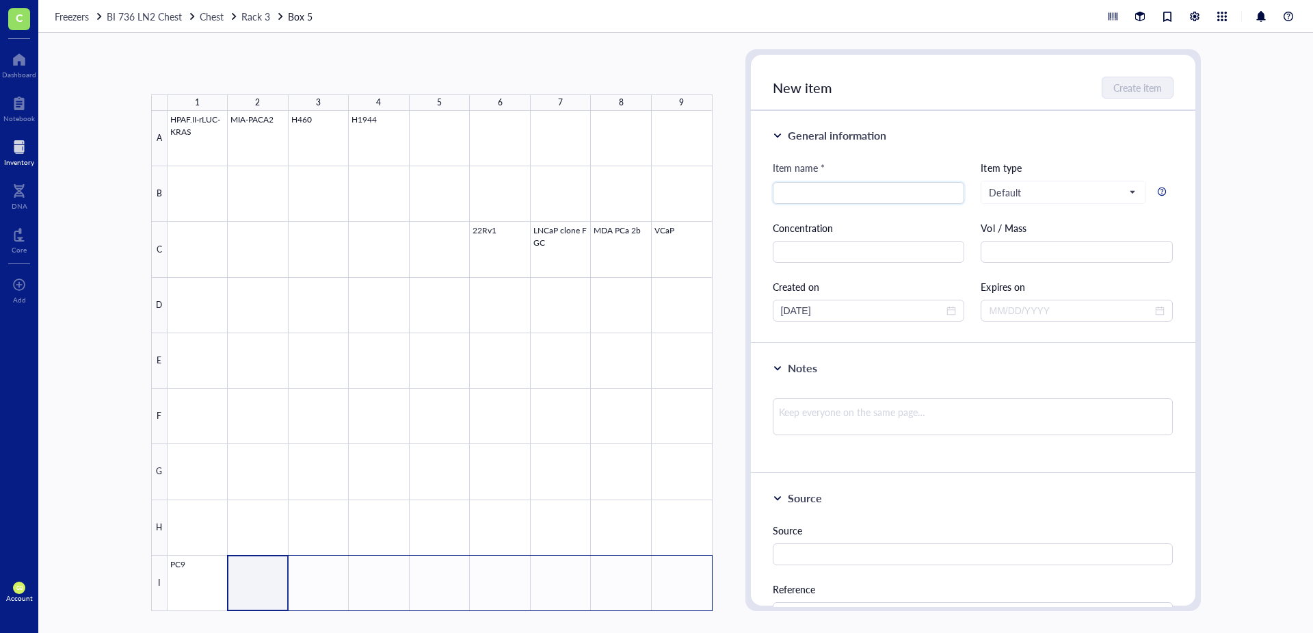
drag, startPoint x: 261, startPoint y: 567, endPoint x: 671, endPoint y: 586, distance: 410.8
click at [671, 440] on div at bounding box center [440, 361] width 545 height 500
click at [237, 73] on button "Paste ( 1 )" at bounding box center [224, 72] width 38 height 22
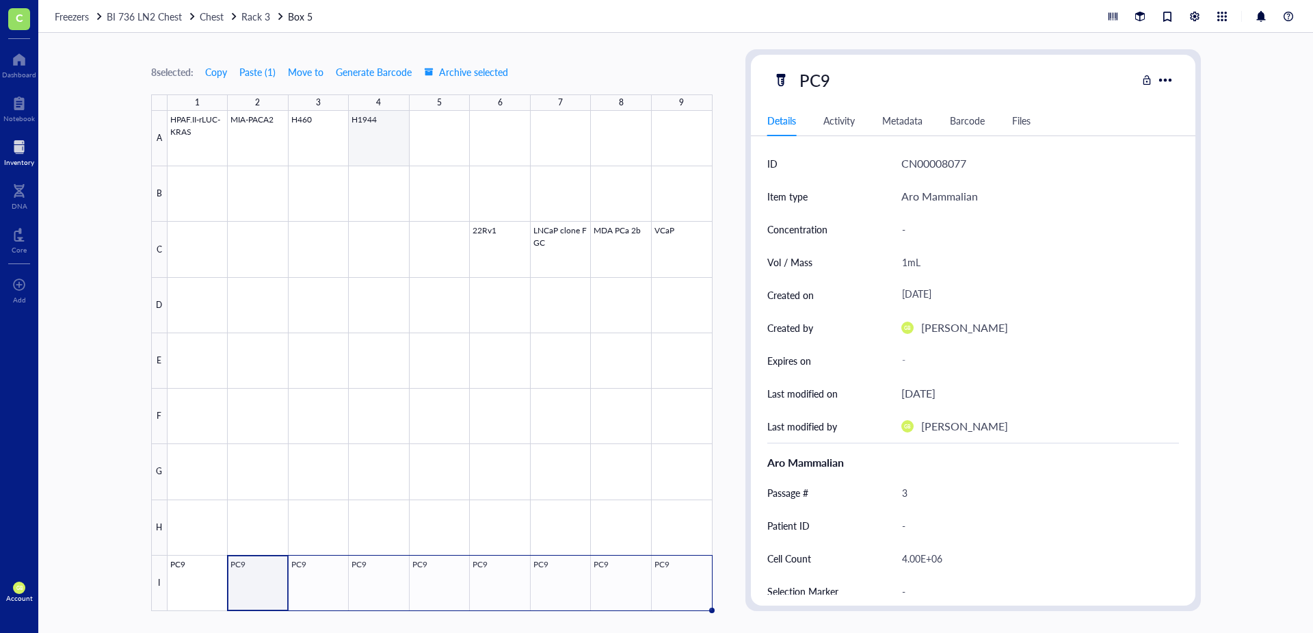
click at [369, 150] on div at bounding box center [440, 361] width 545 height 500
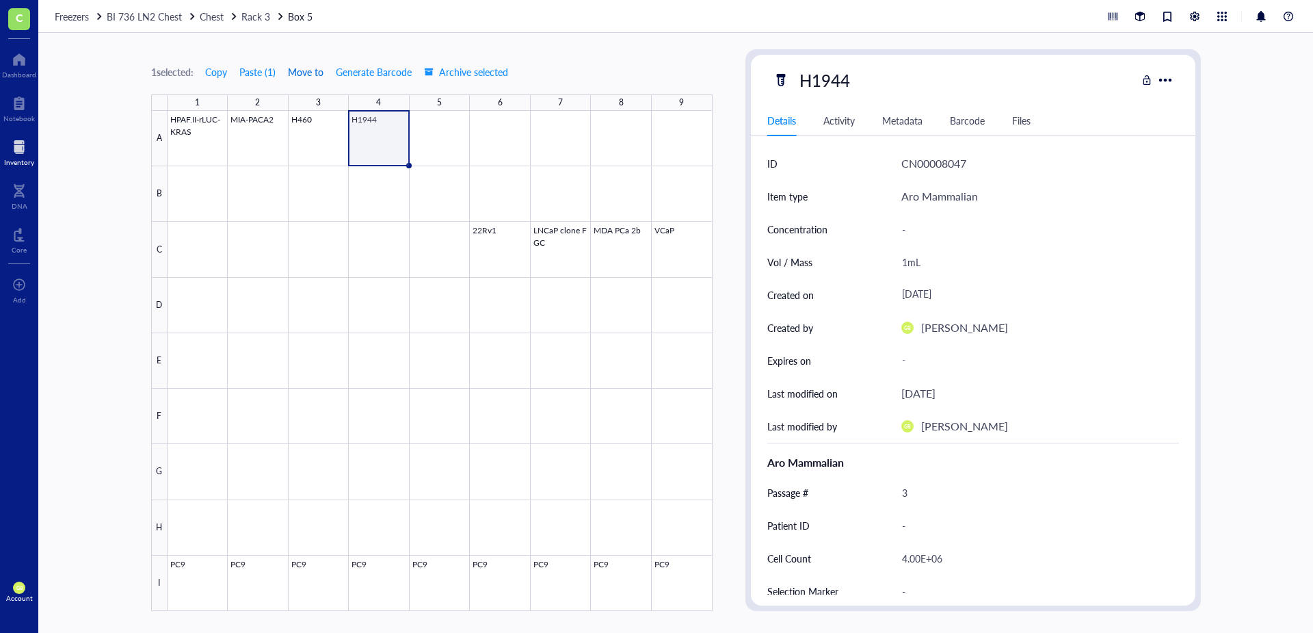
click at [308, 79] on button "Move to" at bounding box center [305, 72] width 37 height 22
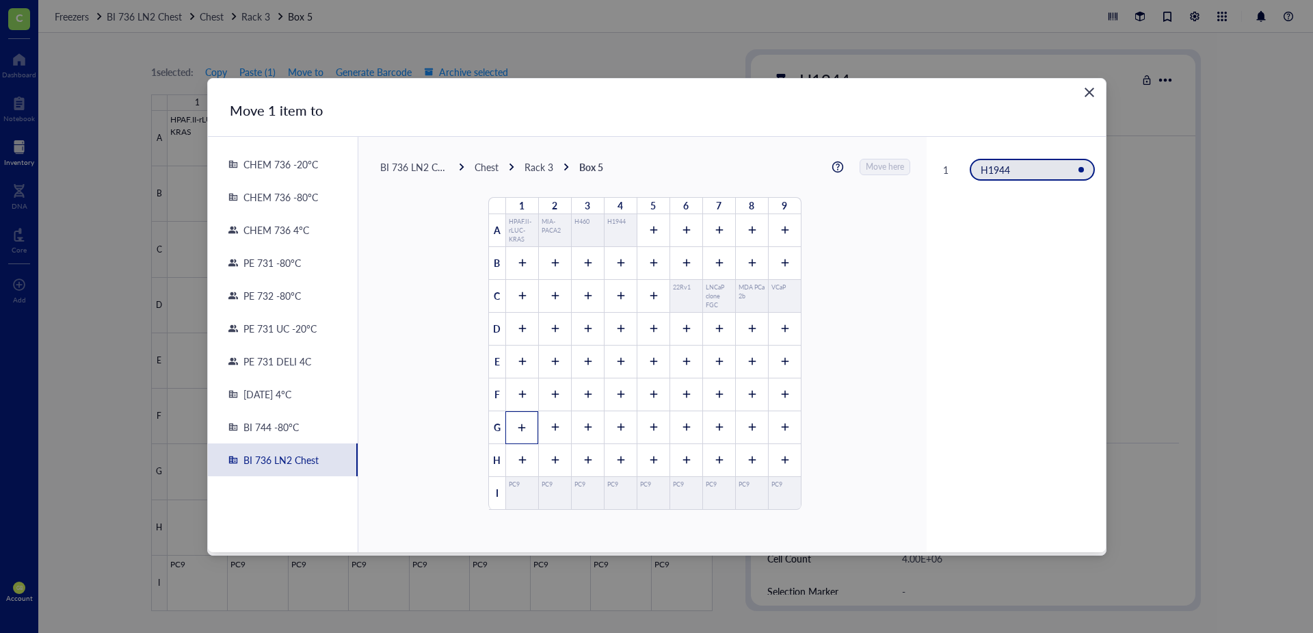
click at [518, 427] on icon at bounding box center [522, 427] width 8 height 8
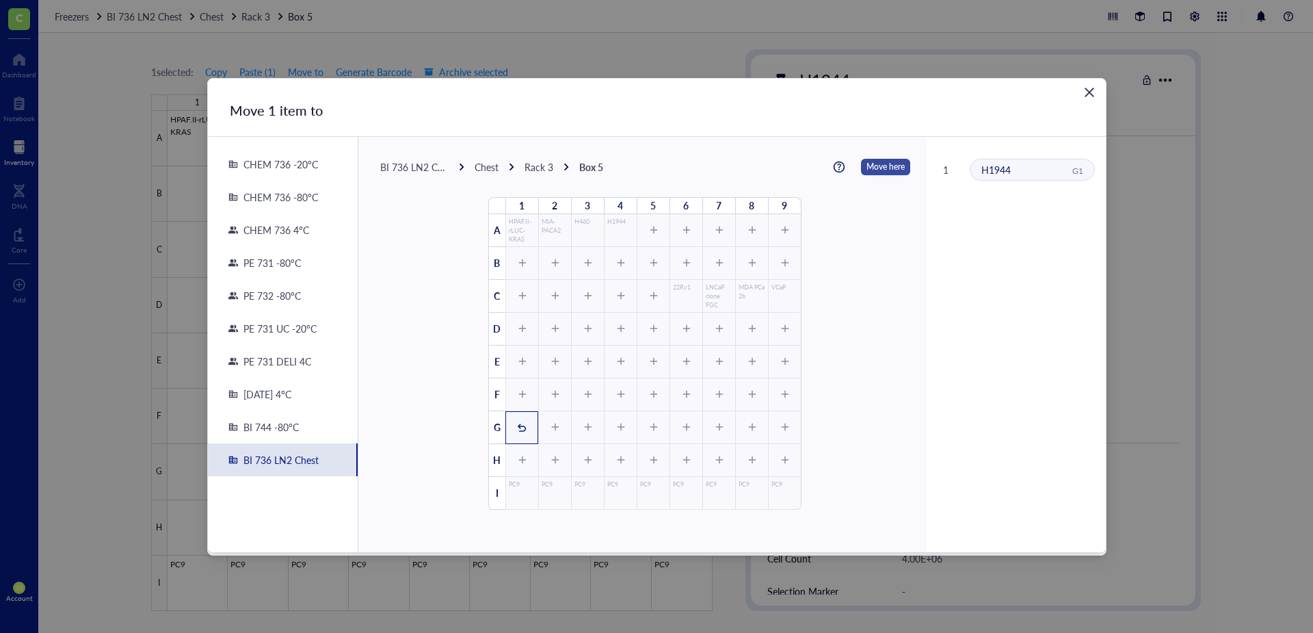
click at [875, 162] on span "Move here" at bounding box center [886, 167] width 38 height 18
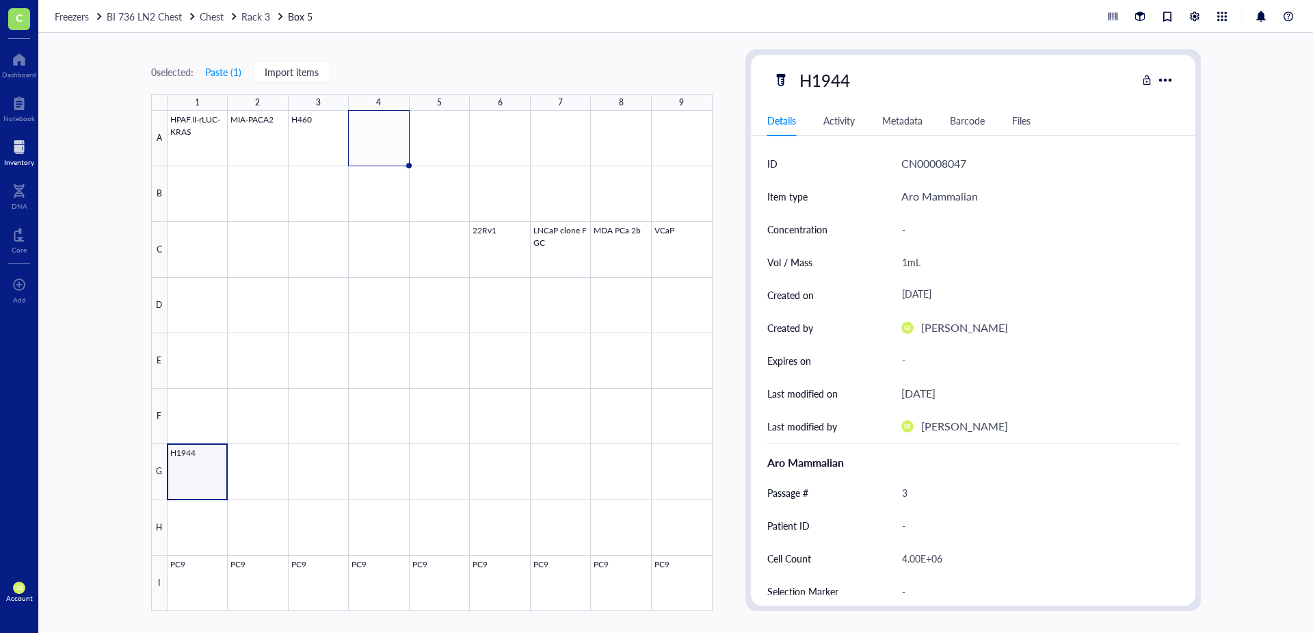
click at [203, 440] on div at bounding box center [440, 361] width 545 height 500
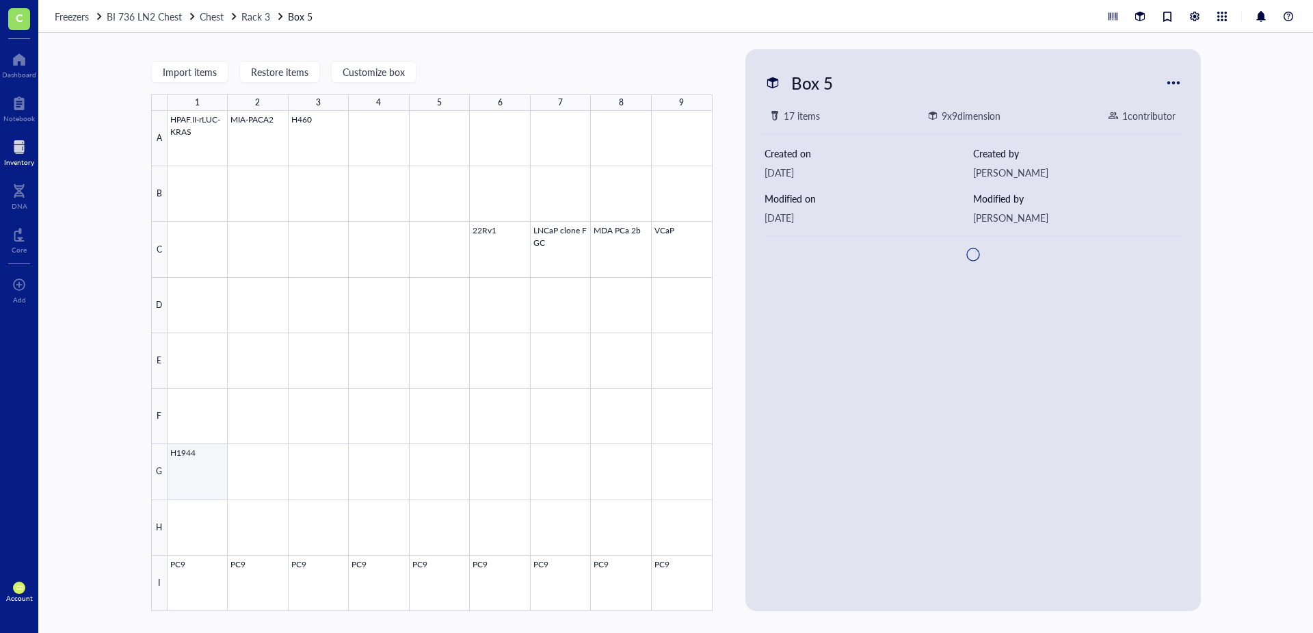
click at [209, 440] on div at bounding box center [440, 361] width 545 height 500
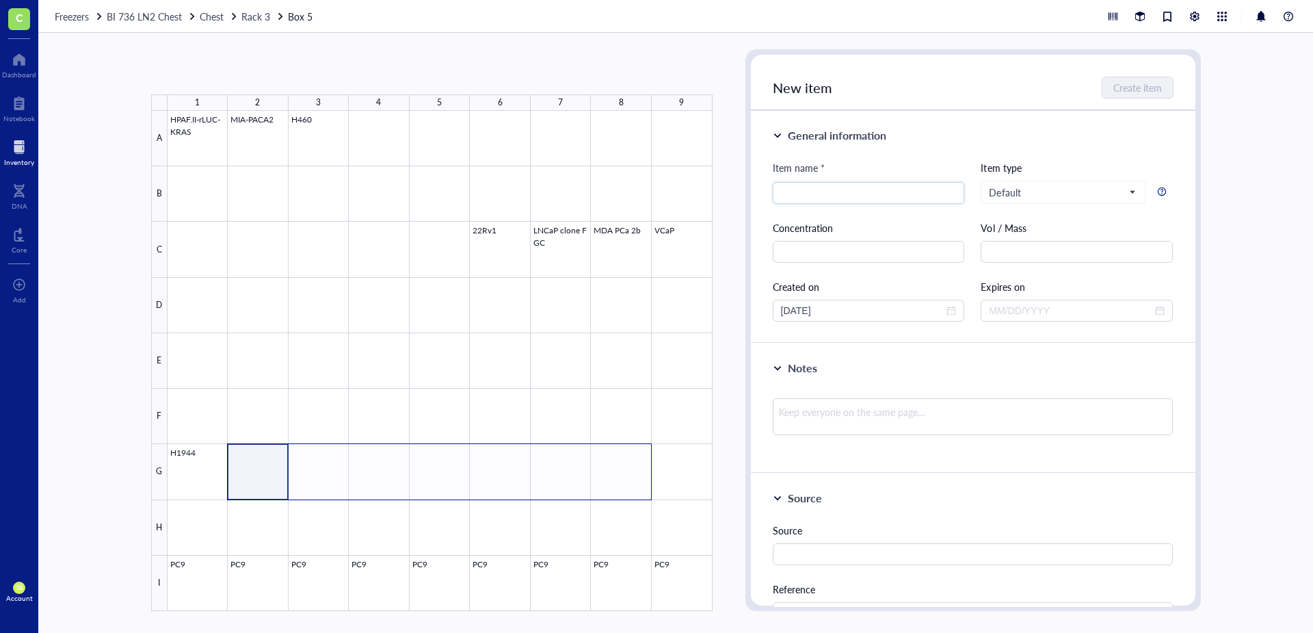
drag, startPoint x: 280, startPoint y: 482, endPoint x: 611, endPoint y: 495, distance: 331.3
click at [611, 440] on div at bounding box center [440, 361] width 545 height 500
click at [229, 70] on button "Paste ( 1 )" at bounding box center [224, 72] width 38 height 22
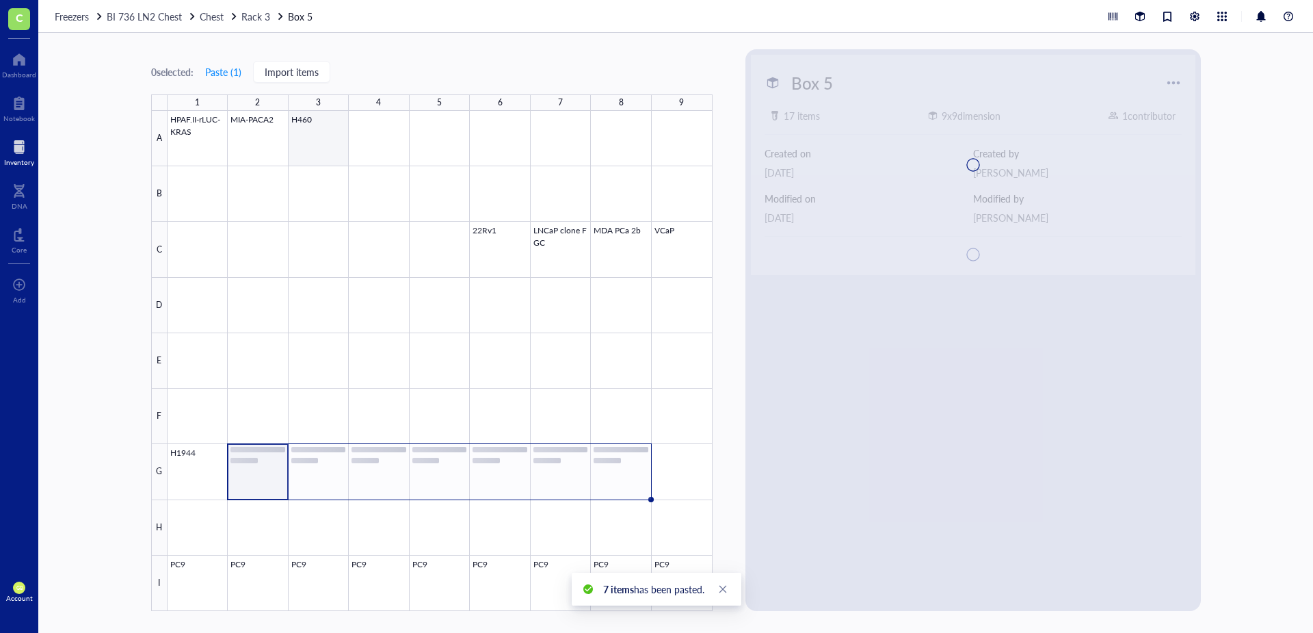
click at [316, 148] on div at bounding box center [440, 361] width 545 height 500
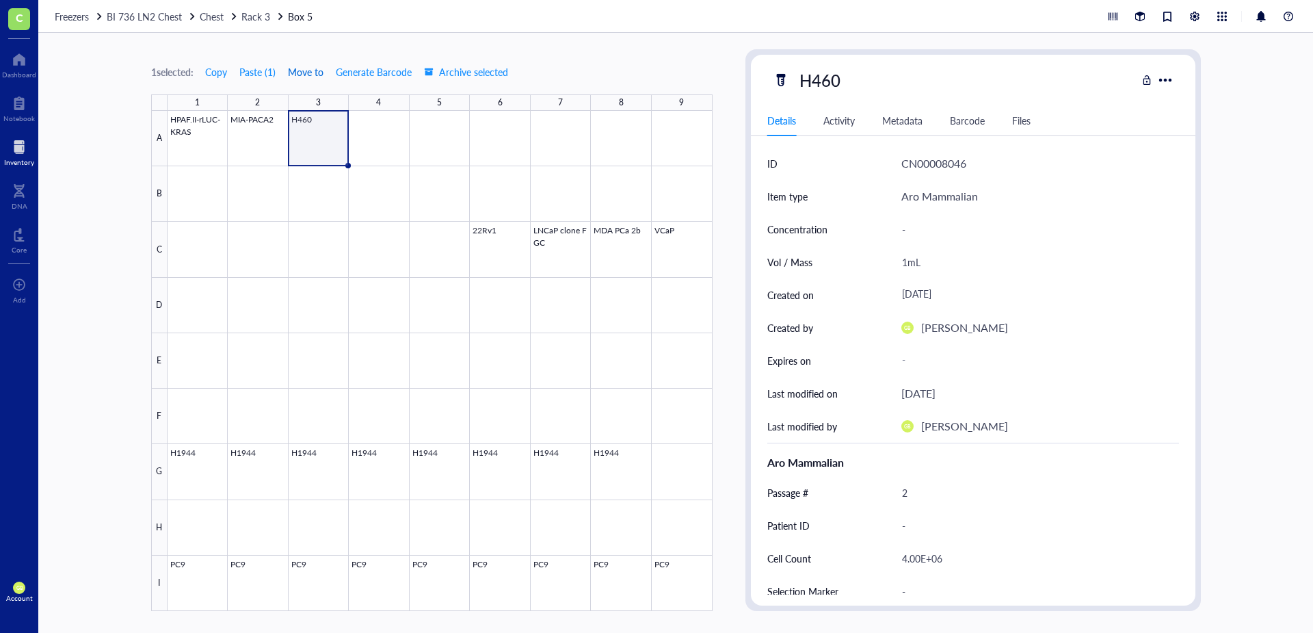
click at [321, 72] on span "Move to" at bounding box center [306, 71] width 36 height 11
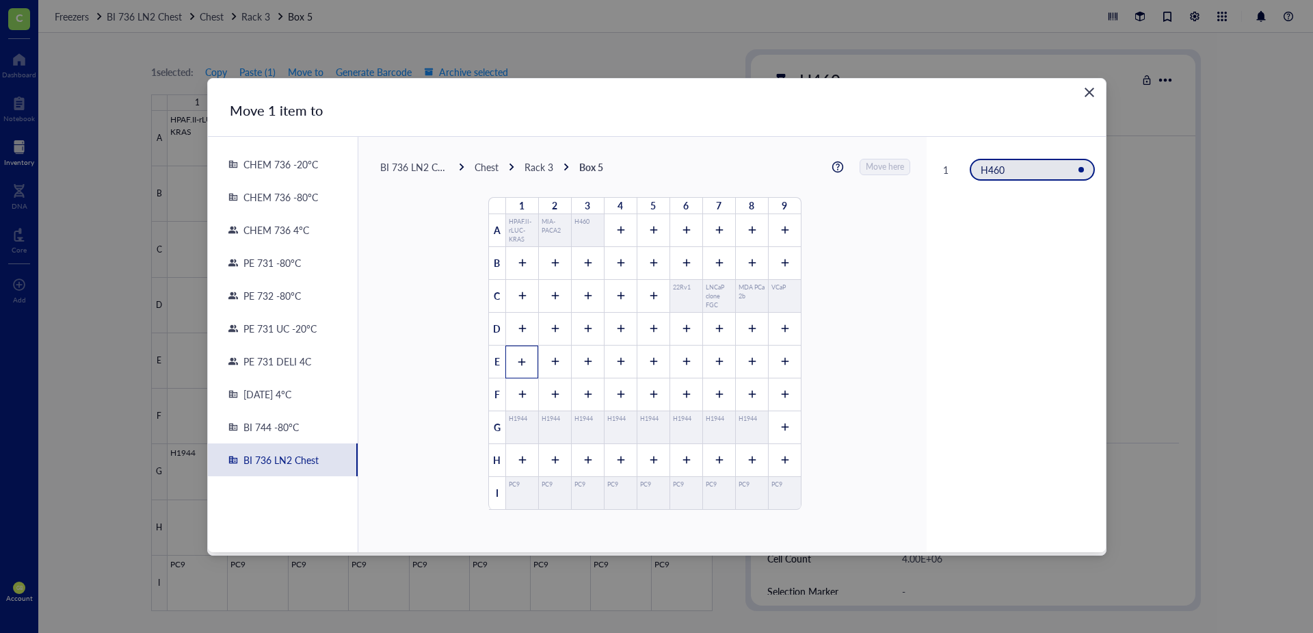
click at [510, 358] on div at bounding box center [521, 361] width 33 height 33
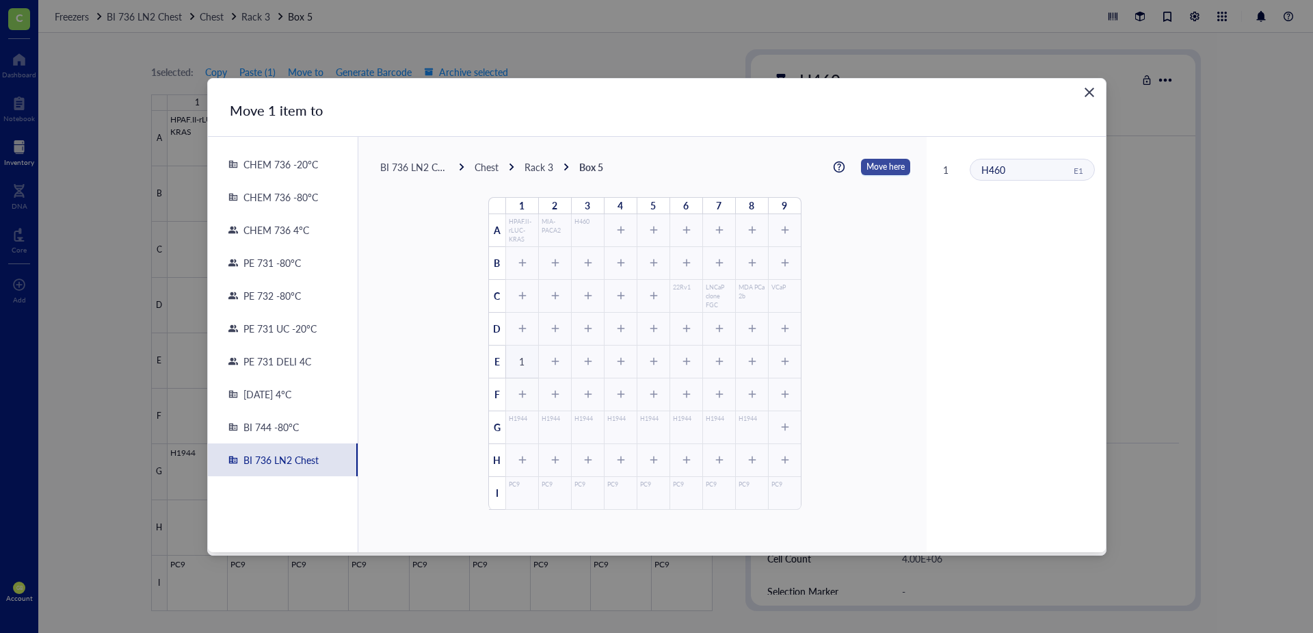
click at [875, 166] on span "Move here" at bounding box center [886, 167] width 38 height 18
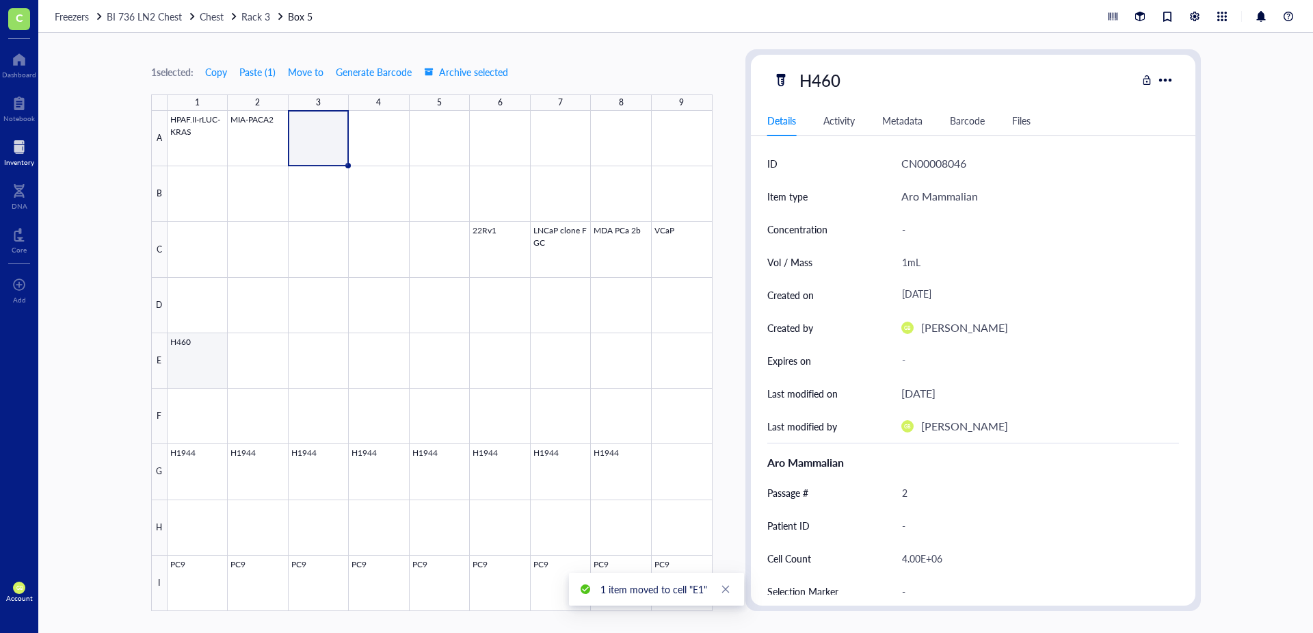
click at [220, 370] on div at bounding box center [440, 361] width 545 height 500
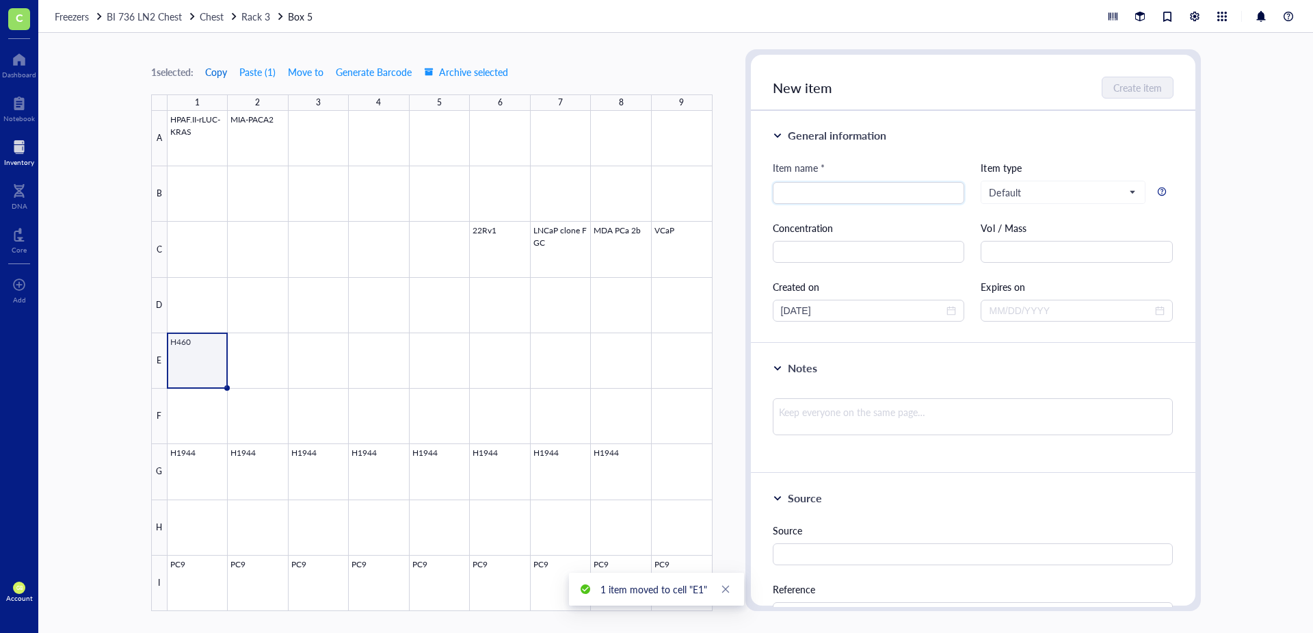
click at [226, 74] on span "Copy" at bounding box center [216, 71] width 22 height 11
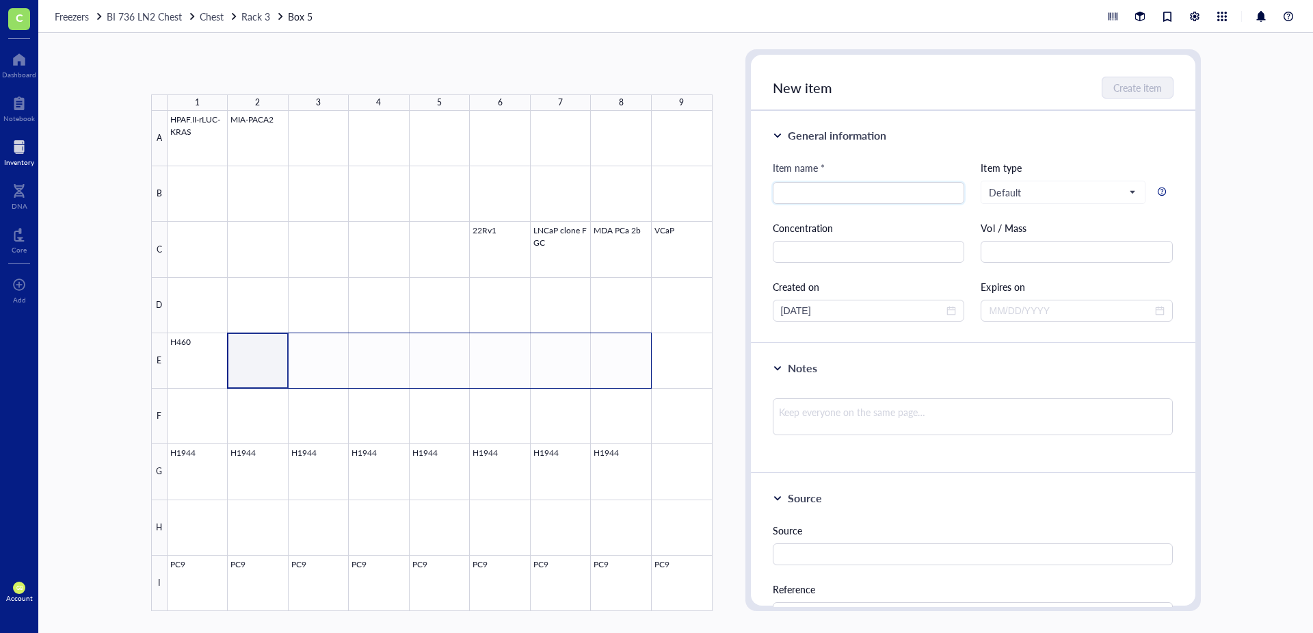
drag, startPoint x: 276, startPoint y: 371, endPoint x: 616, endPoint y: 360, distance: 340.1
click at [616, 360] on div at bounding box center [440, 361] width 545 height 500
click at [220, 73] on button "Paste ( 1 )" at bounding box center [224, 72] width 38 height 22
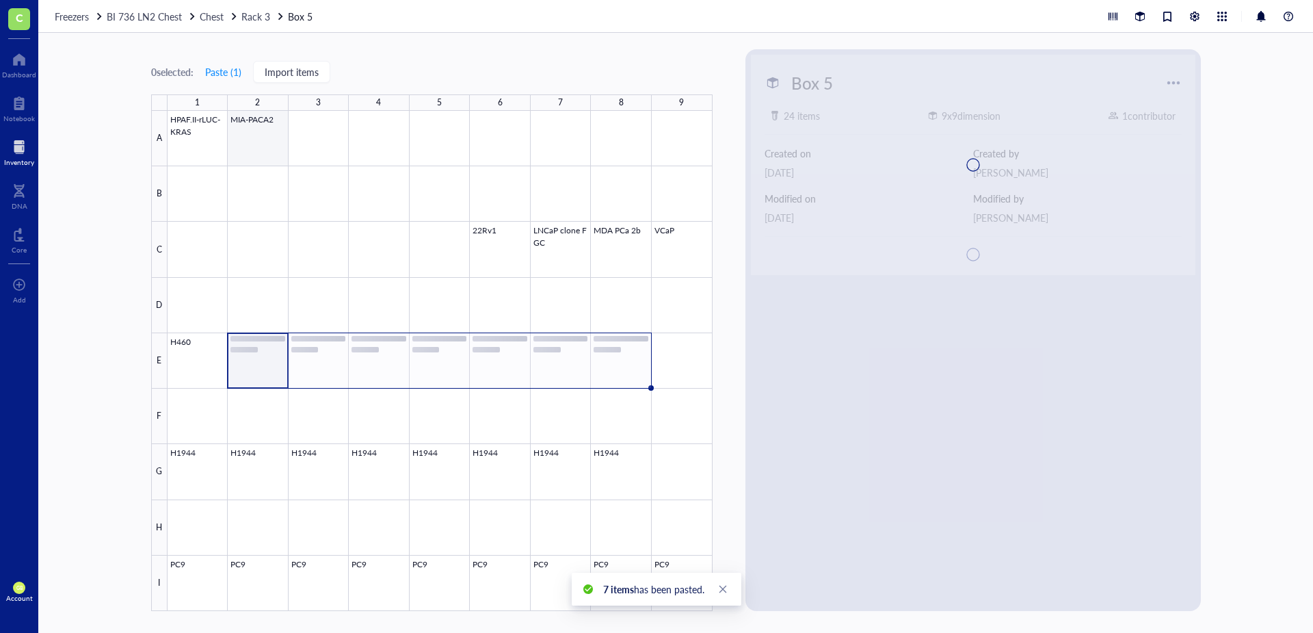
click at [257, 153] on div at bounding box center [440, 361] width 545 height 500
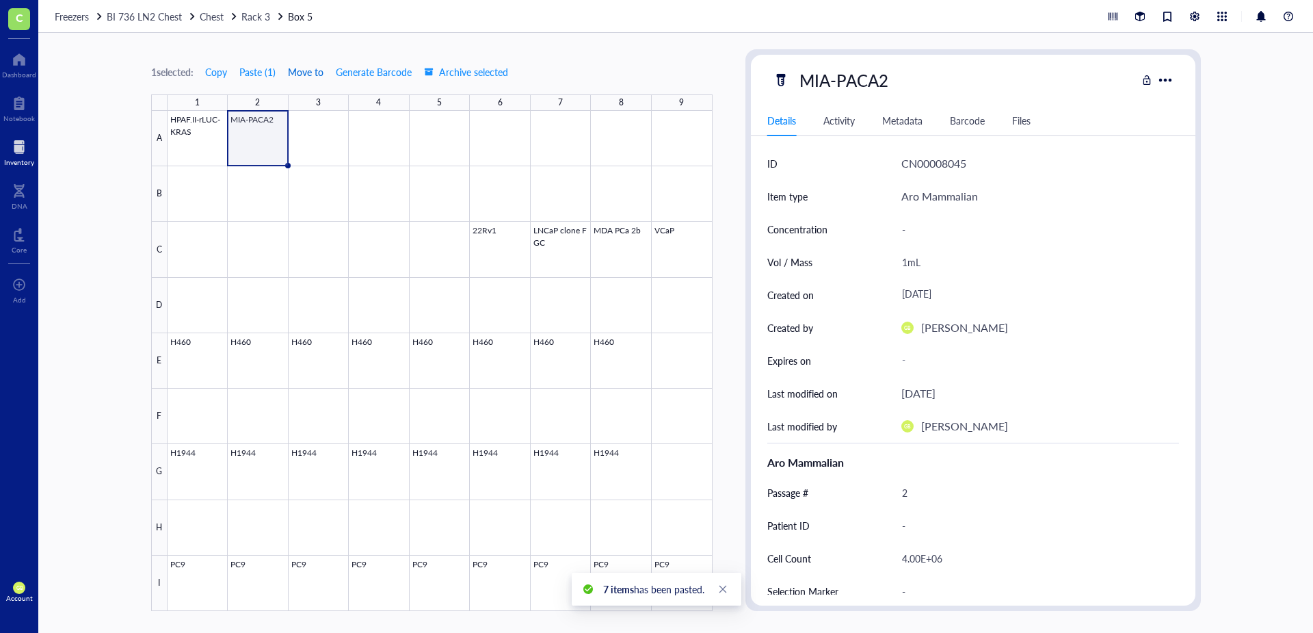
click at [306, 72] on span "Move to" at bounding box center [306, 71] width 36 height 11
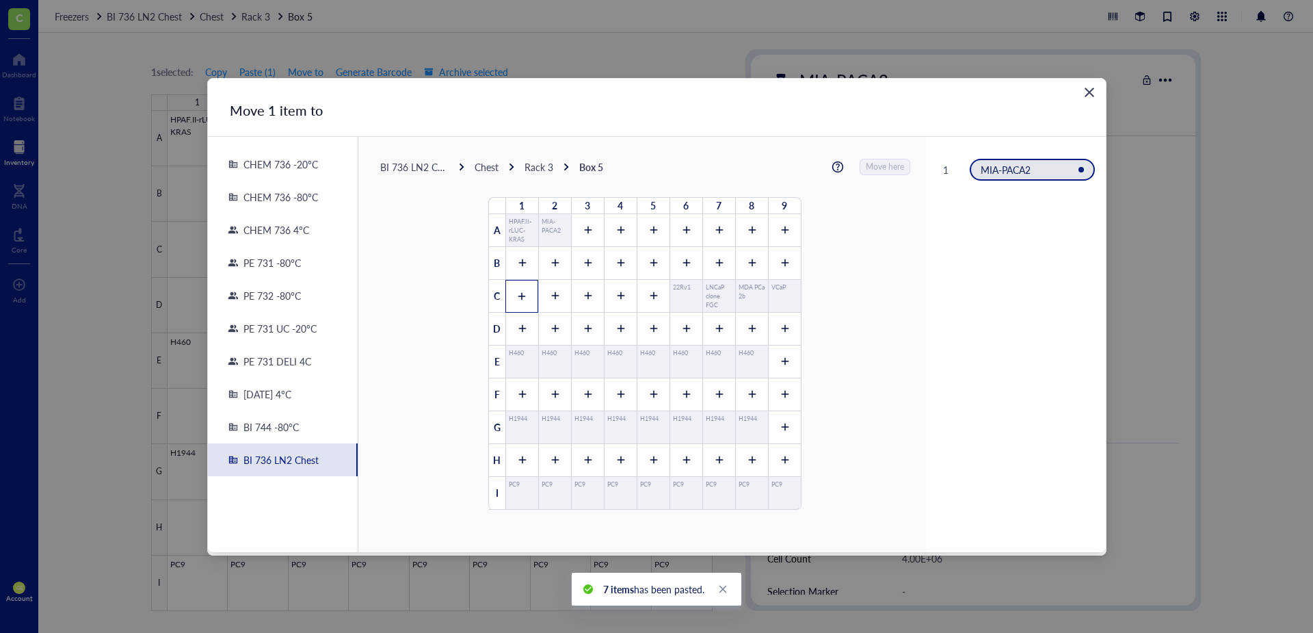
click at [517, 291] on icon at bounding box center [522, 296] width 10 height 10
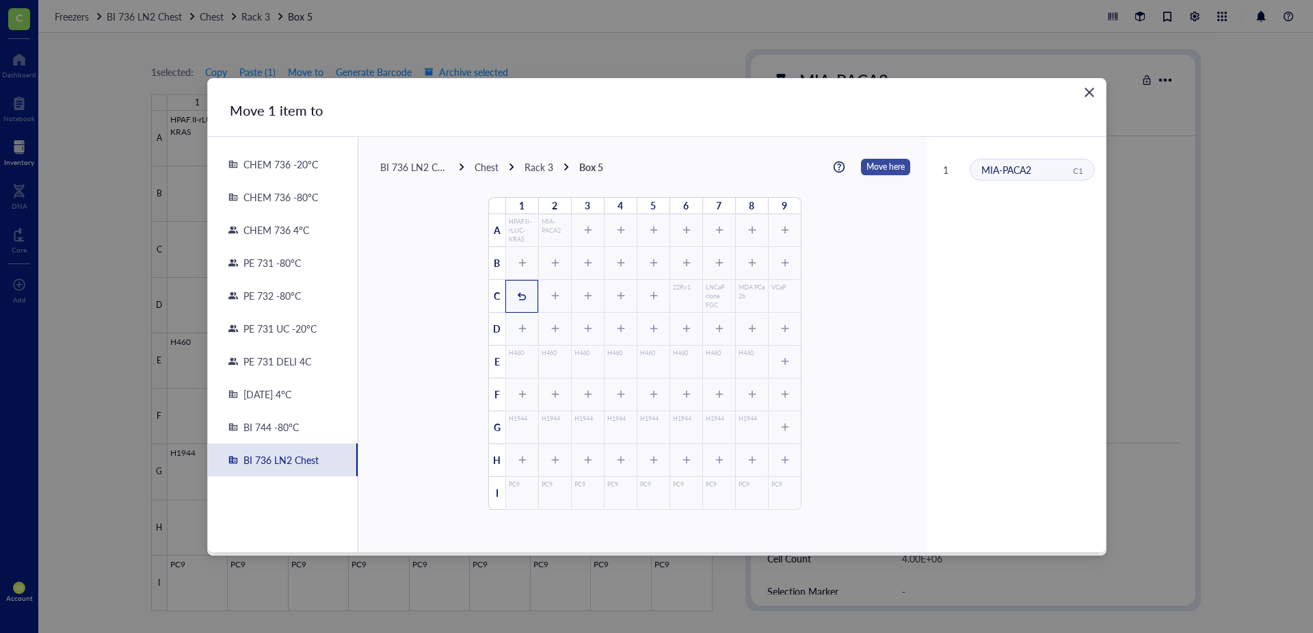
click at [871, 172] on span "Move here" at bounding box center [886, 167] width 38 height 18
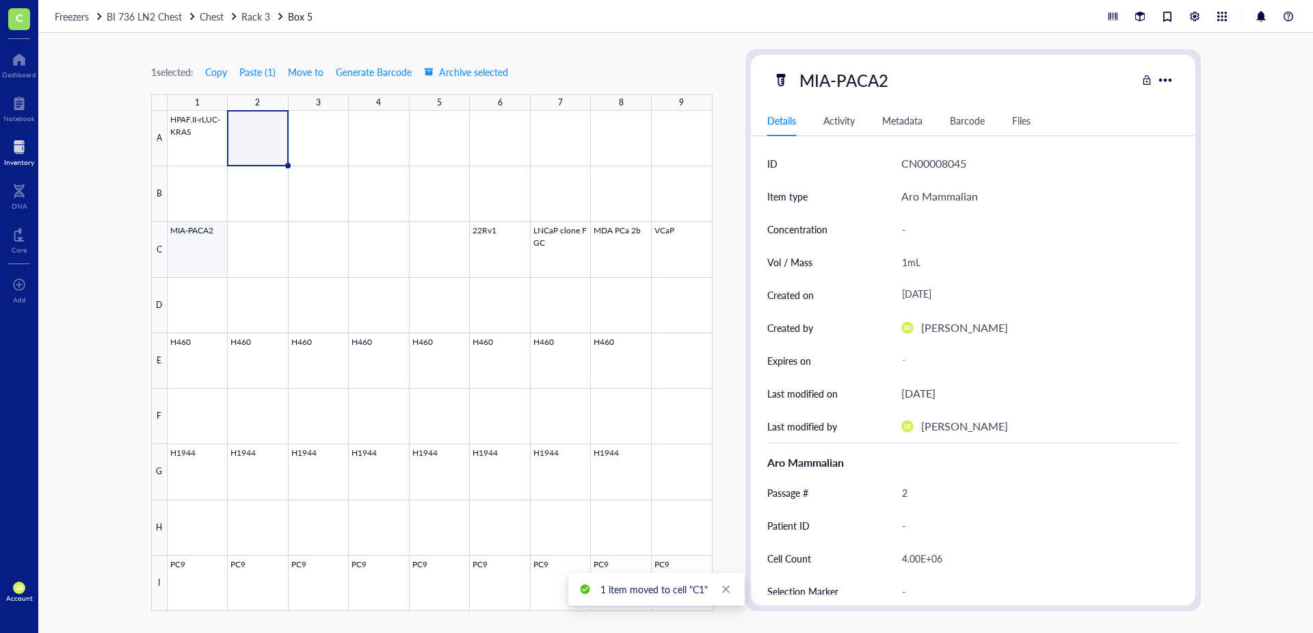
click at [215, 259] on div at bounding box center [440, 361] width 545 height 500
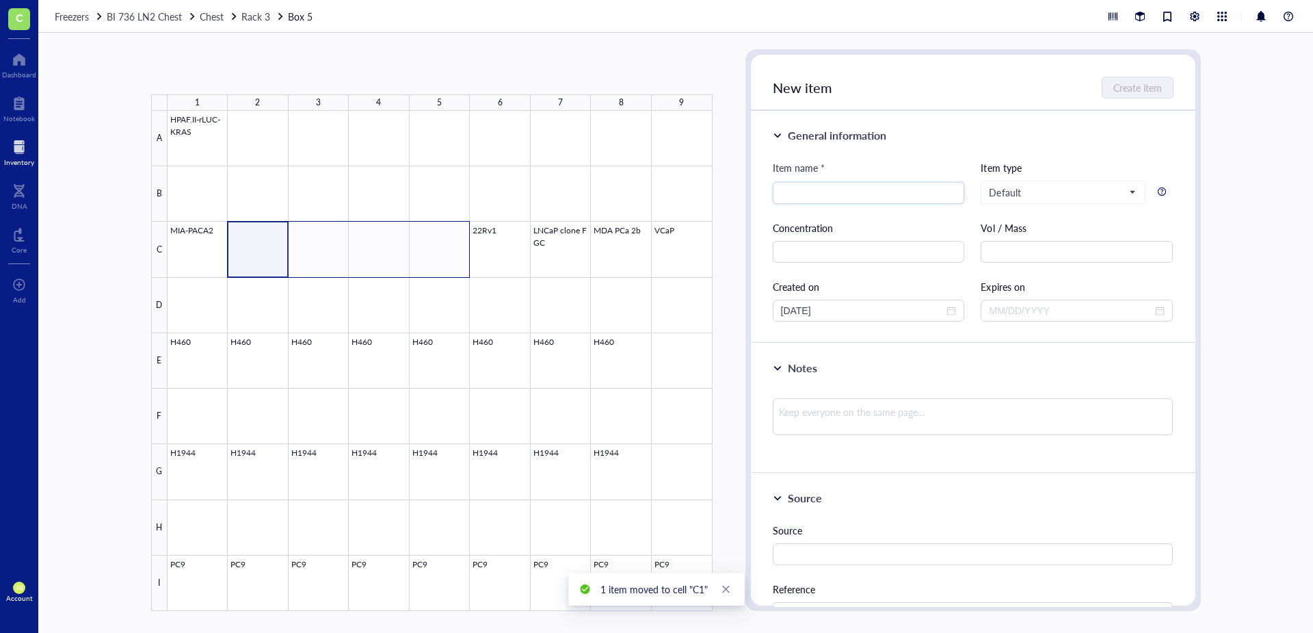
drag, startPoint x: 270, startPoint y: 233, endPoint x: 439, endPoint y: 238, distance: 169.0
click at [439, 238] on div at bounding box center [440, 361] width 545 height 500
click at [237, 75] on button "Paste ( 1 )" at bounding box center [224, 72] width 38 height 22
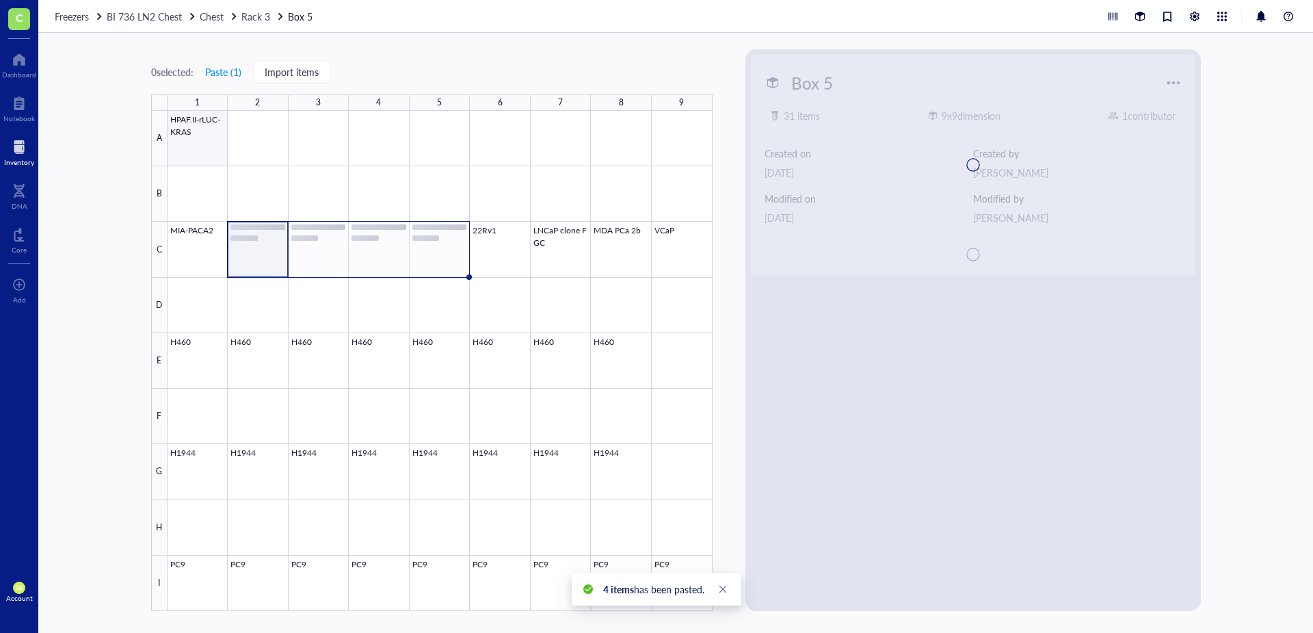
click at [213, 140] on div at bounding box center [440, 361] width 545 height 500
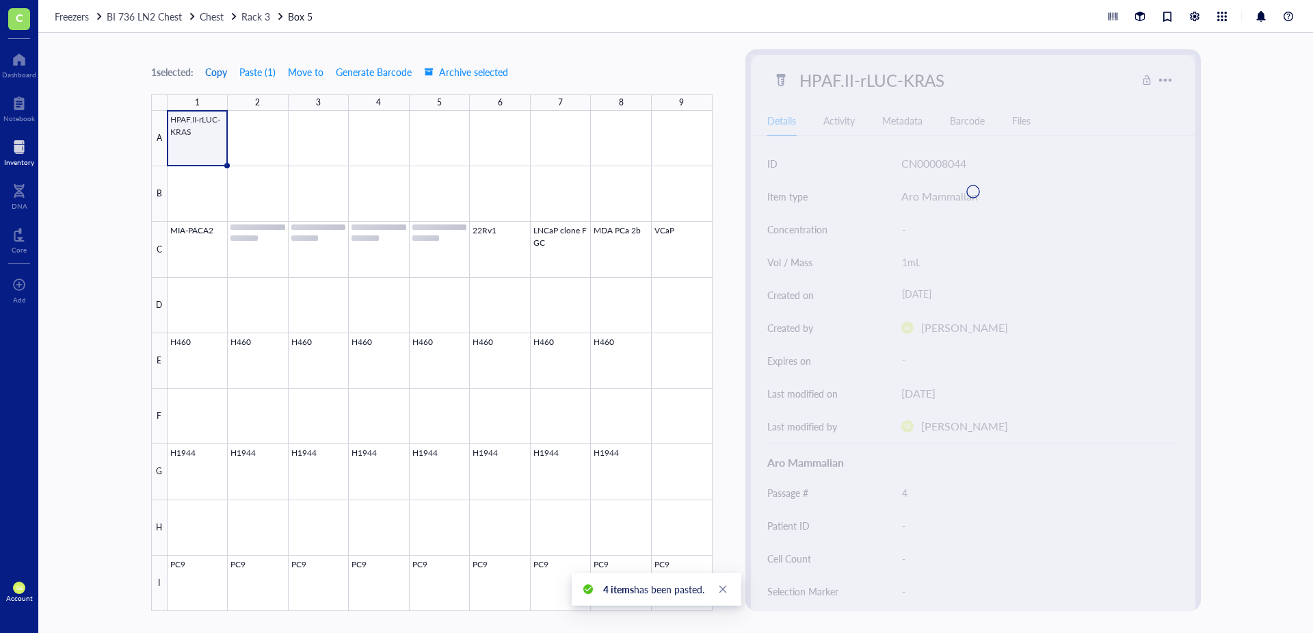
click at [223, 72] on span "Copy" at bounding box center [216, 71] width 22 height 11
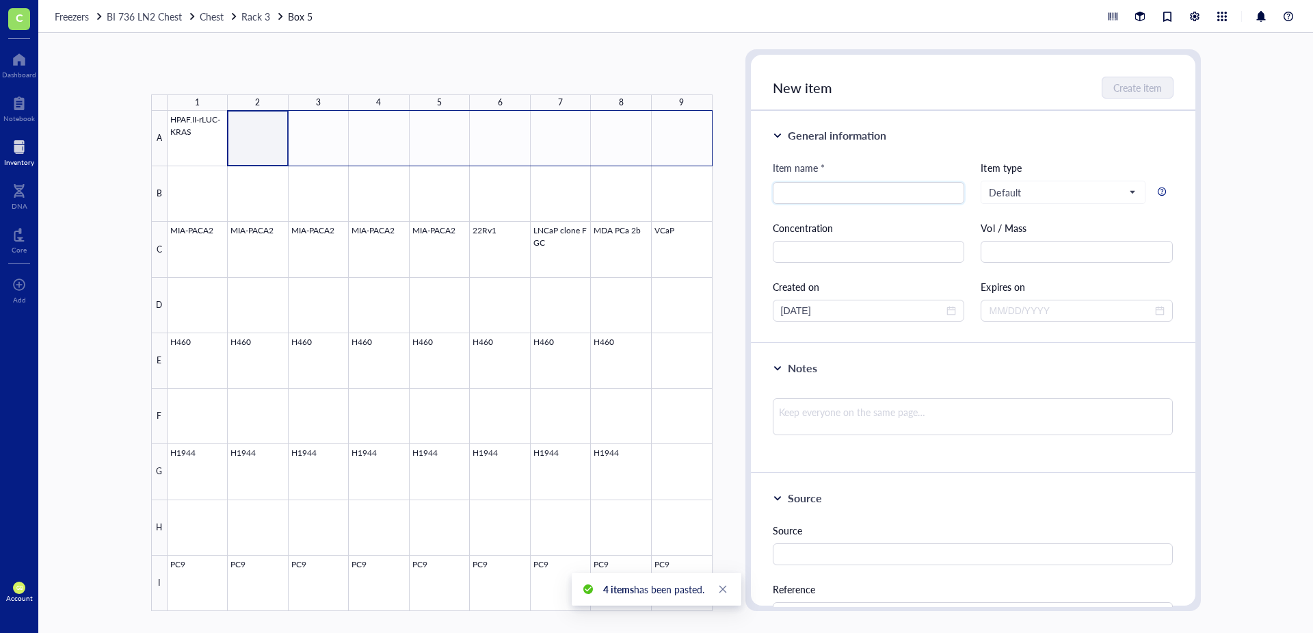
drag, startPoint x: 267, startPoint y: 158, endPoint x: 678, endPoint y: 154, distance: 411.1
click at [678, 154] on div at bounding box center [440, 361] width 545 height 500
click at [232, 70] on button "Paste ( 1 )" at bounding box center [224, 72] width 38 height 22
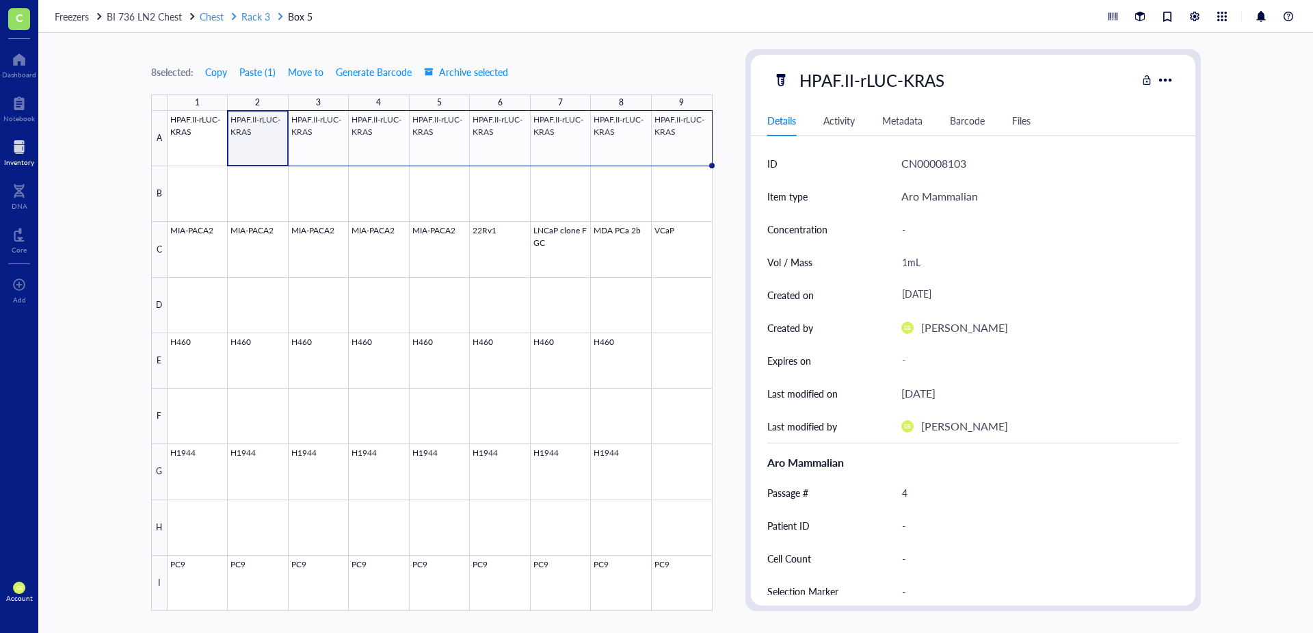
click at [254, 21] on span "Rack 3" at bounding box center [255, 17] width 29 height 14
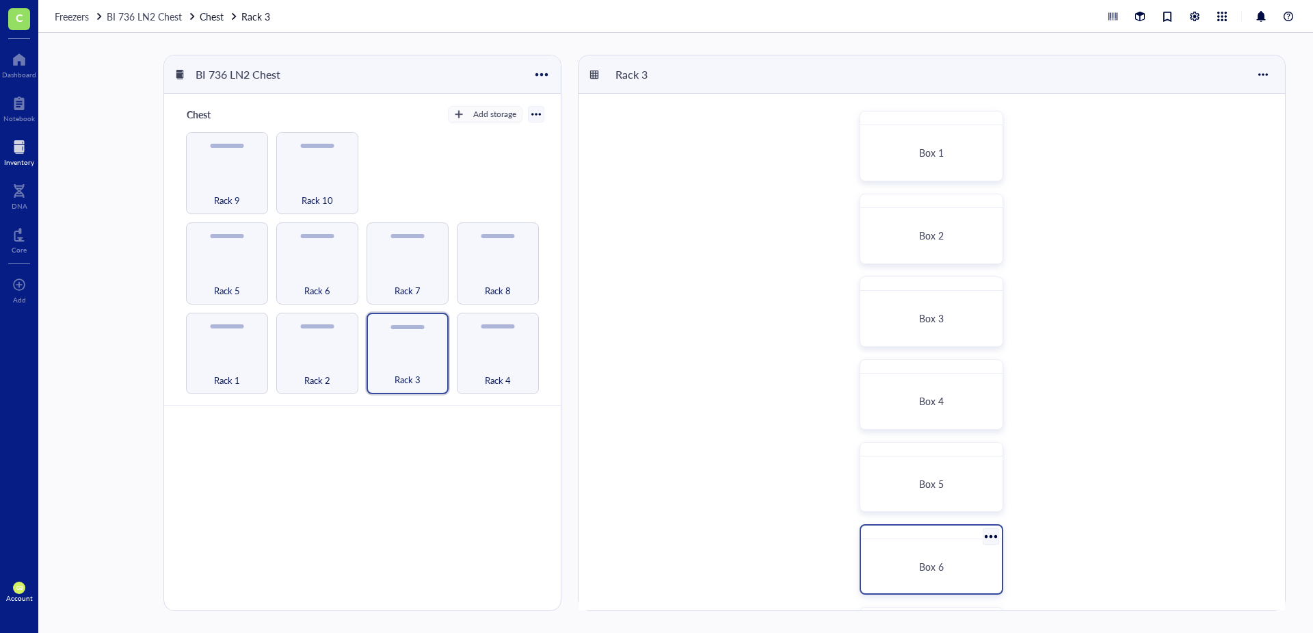
click at [875, 440] on div "Box 6" at bounding box center [932, 565] width 130 height 43
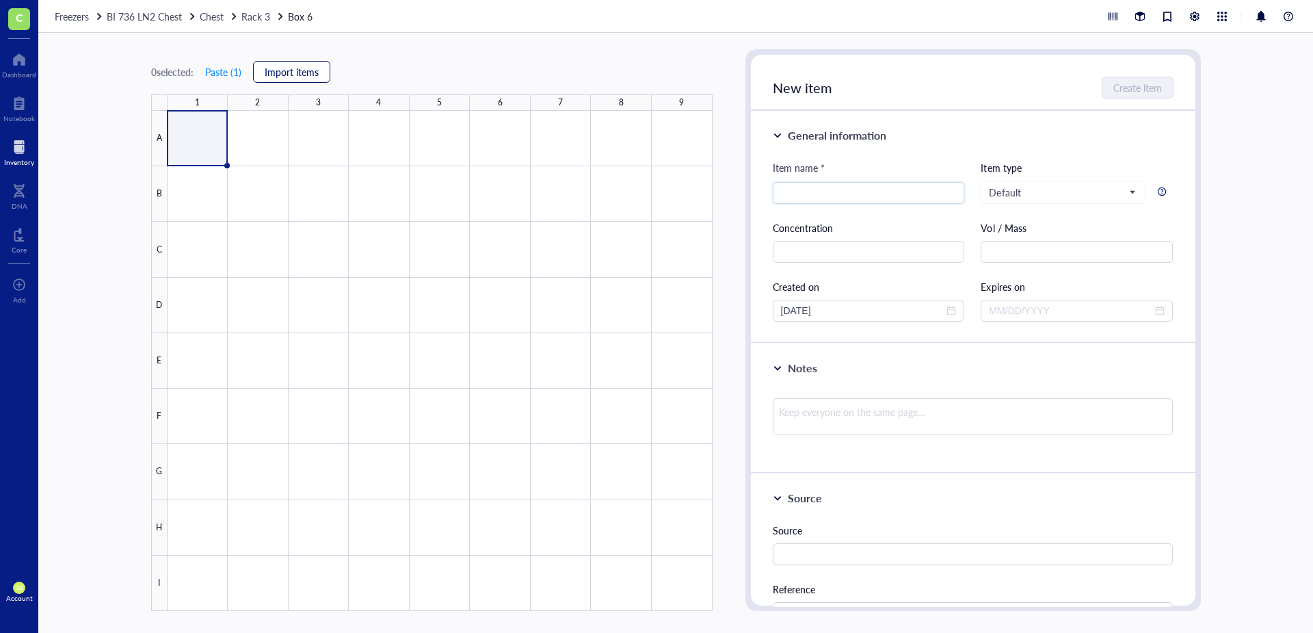
click at [306, 73] on span "Import items" at bounding box center [292, 71] width 54 height 11
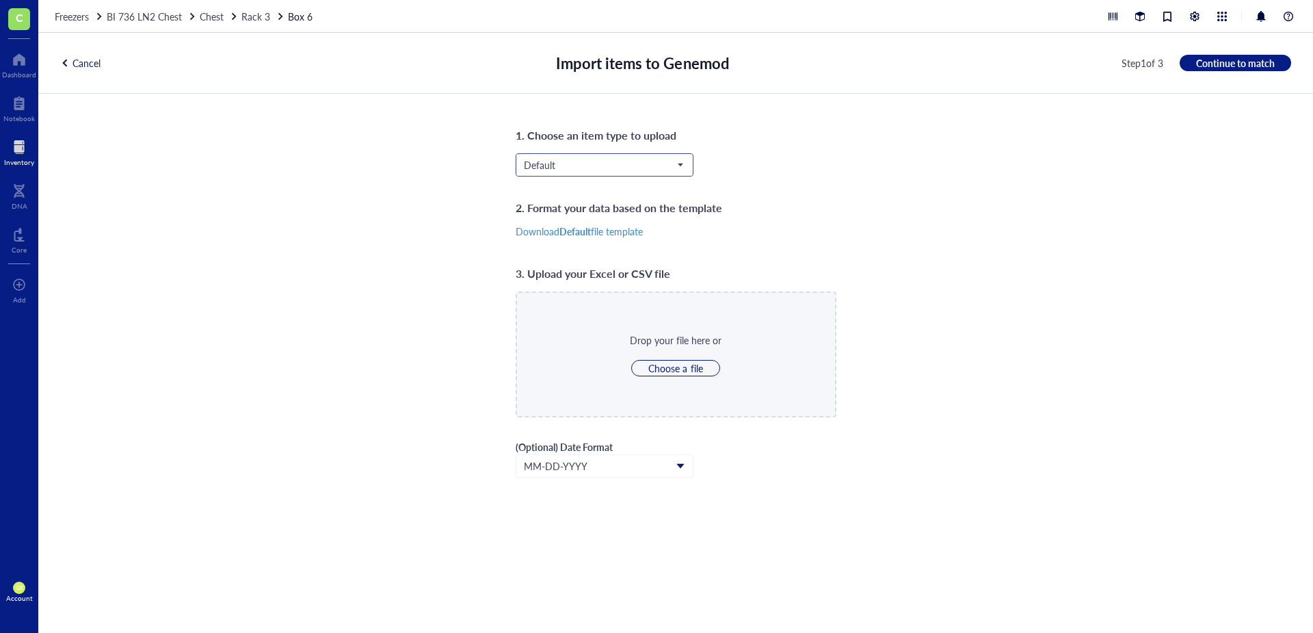
click at [665, 157] on input "search" at bounding box center [598, 165] width 149 height 21
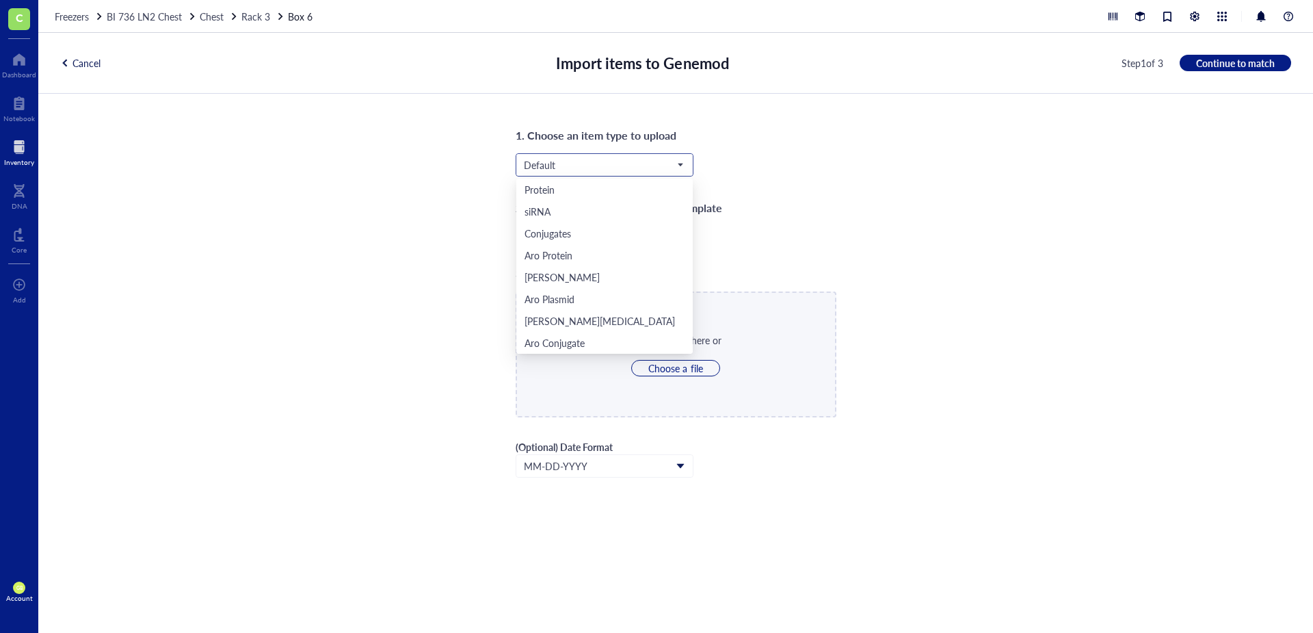
scroll to position [44, 0]
click at [578, 319] on div "Aro Mammalian" at bounding box center [558, 320] width 67 height 15
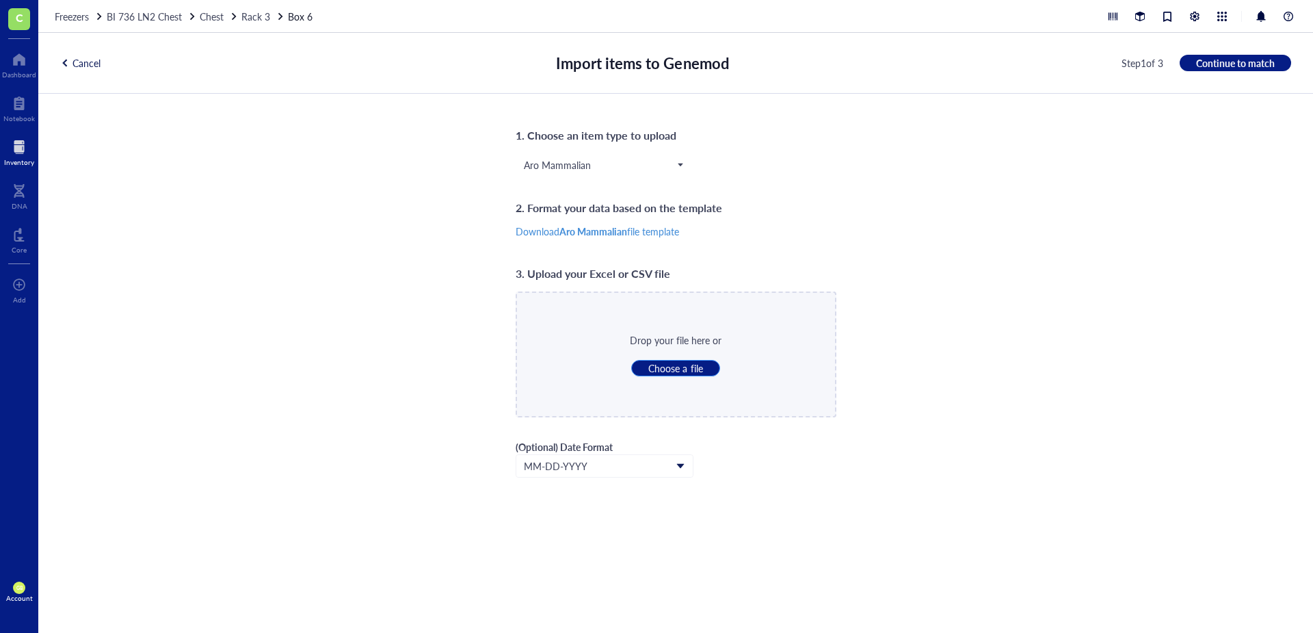
click at [681, 371] on span "Choose a file" at bounding box center [675, 368] width 54 height 12
type input "C:\fakepath\LN2_Rack_3_Box_6.csv"
click at [875, 55] on button "Continue to match" at bounding box center [1235, 63] width 111 height 16
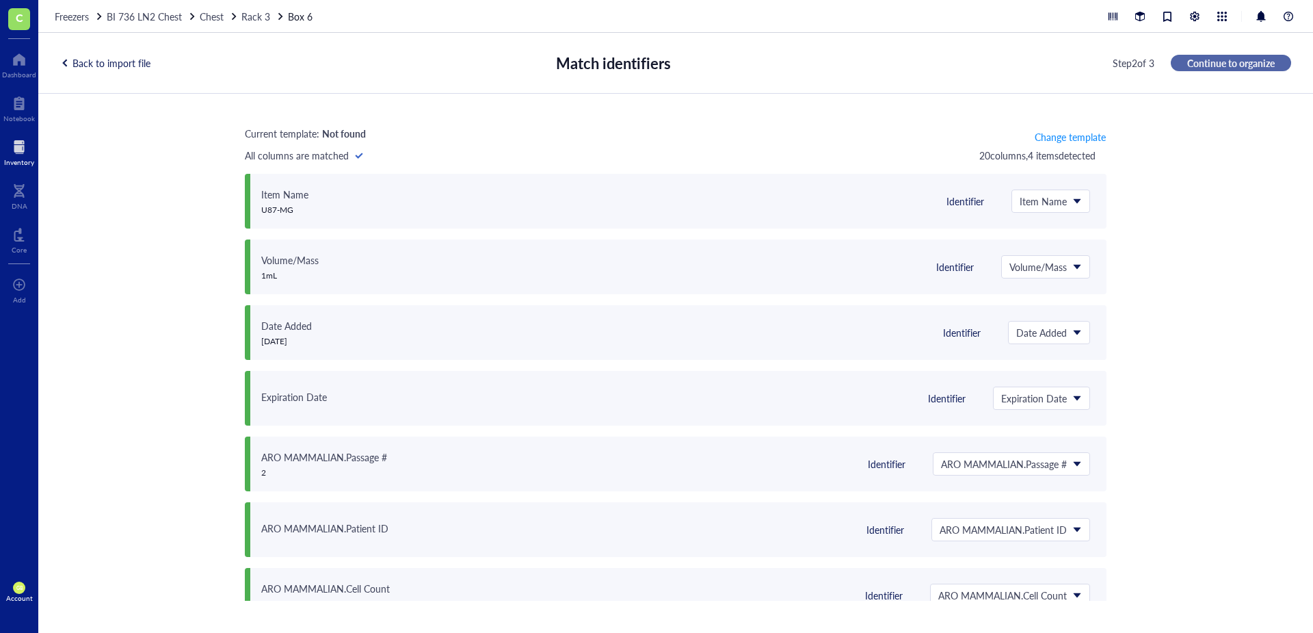
click at [875, 66] on span "Continue to organize" at bounding box center [1231, 63] width 88 height 12
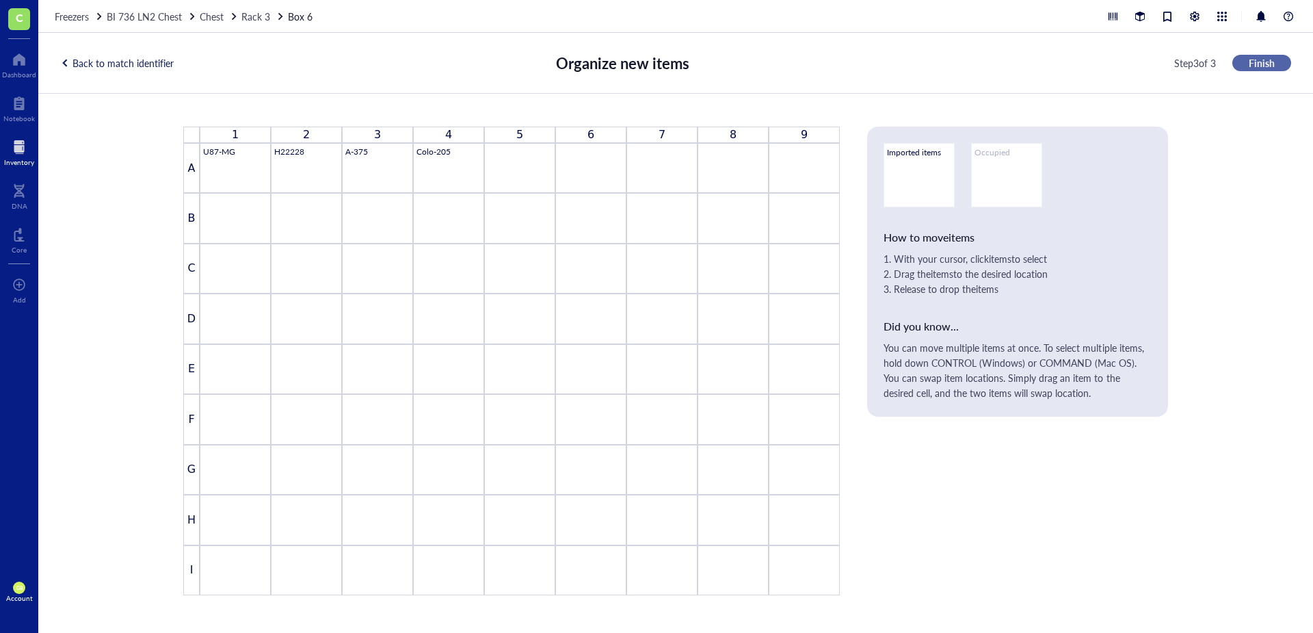
click at [875, 62] on button "Finish" at bounding box center [1261, 63] width 59 height 16
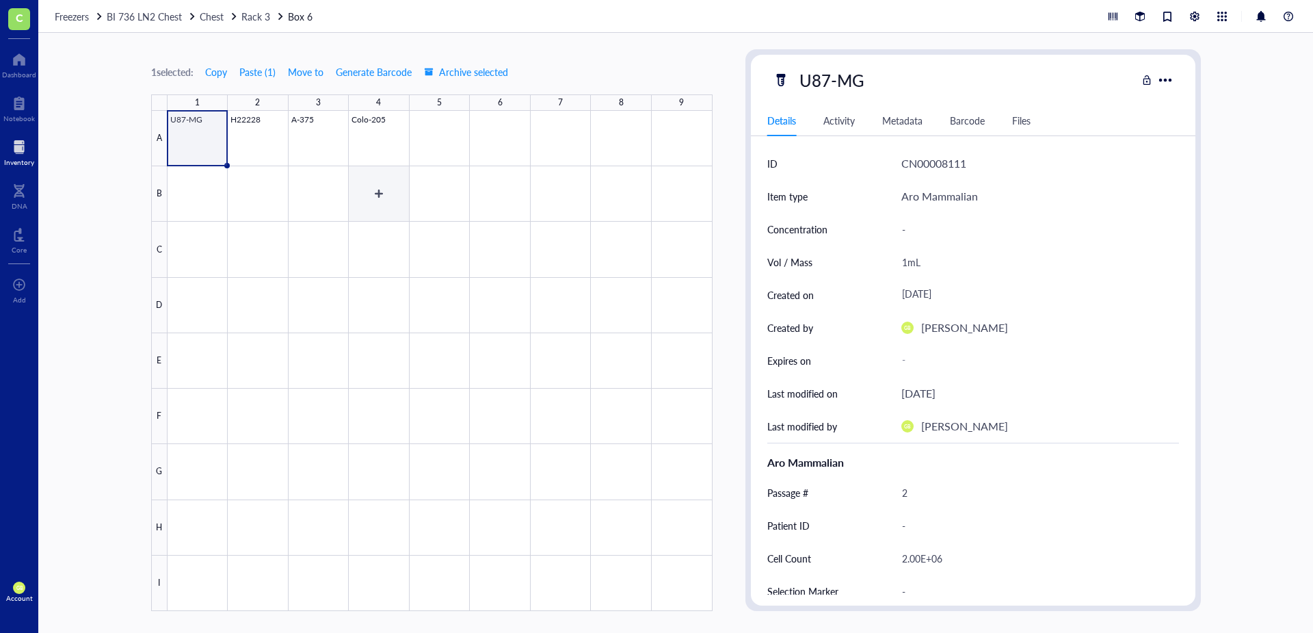
click at [382, 132] on div at bounding box center [440, 361] width 545 height 500
click at [318, 63] on button "Move to" at bounding box center [305, 72] width 37 height 22
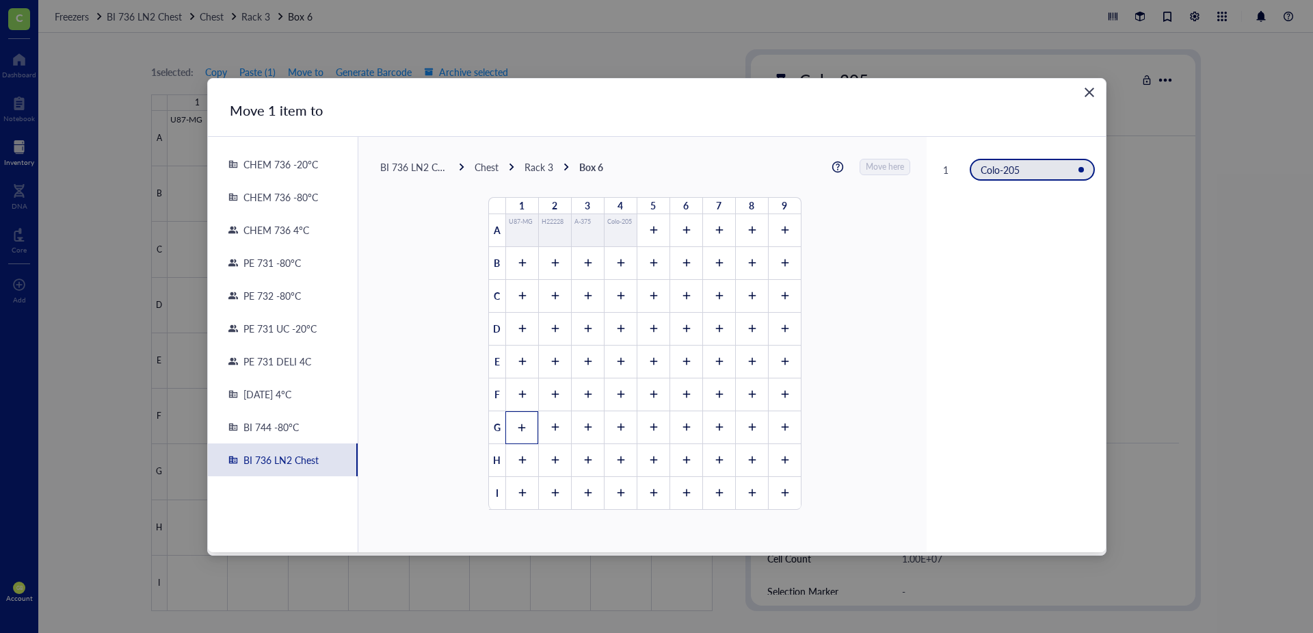
click at [518, 432] on icon at bounding box center [522, 428] width 10 height 10
click at [867, 168] on span "Move here" at bounding box center [886, 167] width 38 height 18
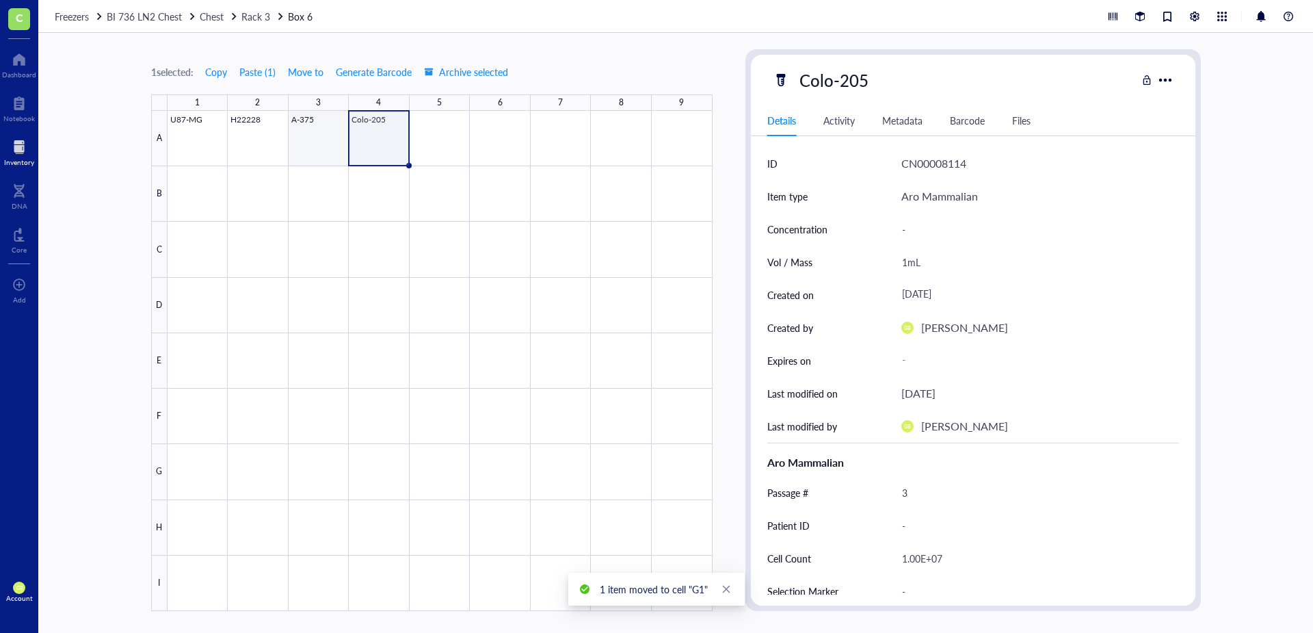
click at [319, 153] on div at bounding box center [440, 361] width 545 height 500
click at [314, 75] on span "Move to" at bounding box center [306, 71] width 36 height 11
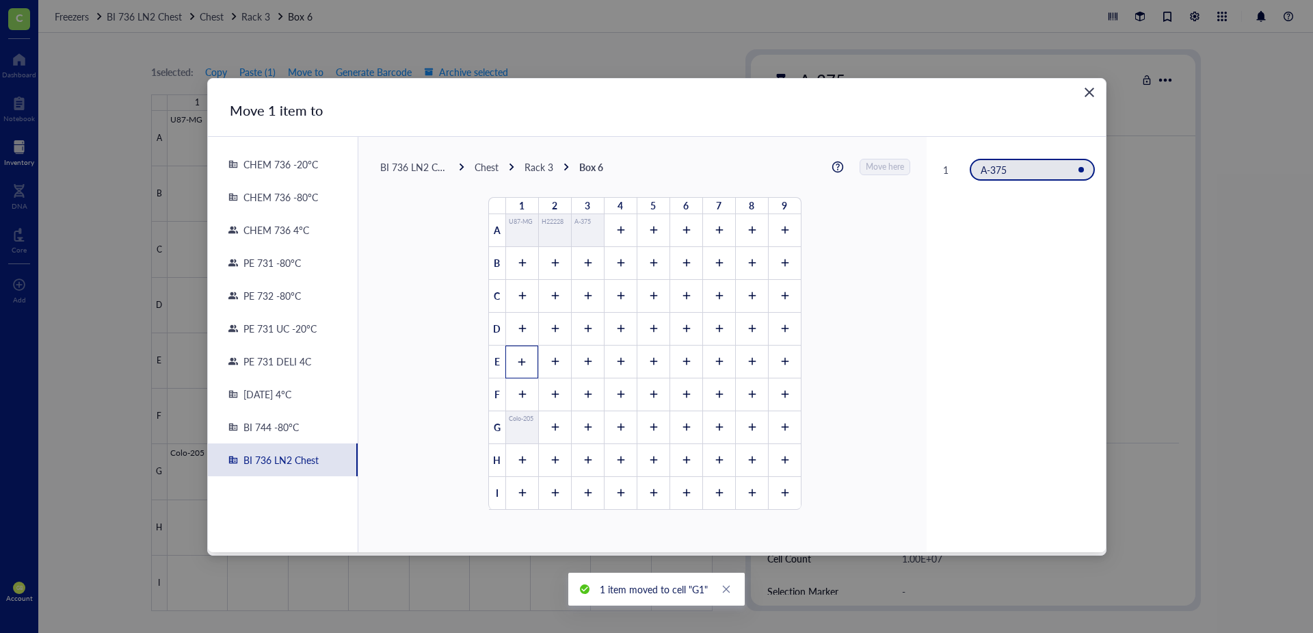
click at [517, 363] on icon at bounding box center [522, 362] width 10 height 10
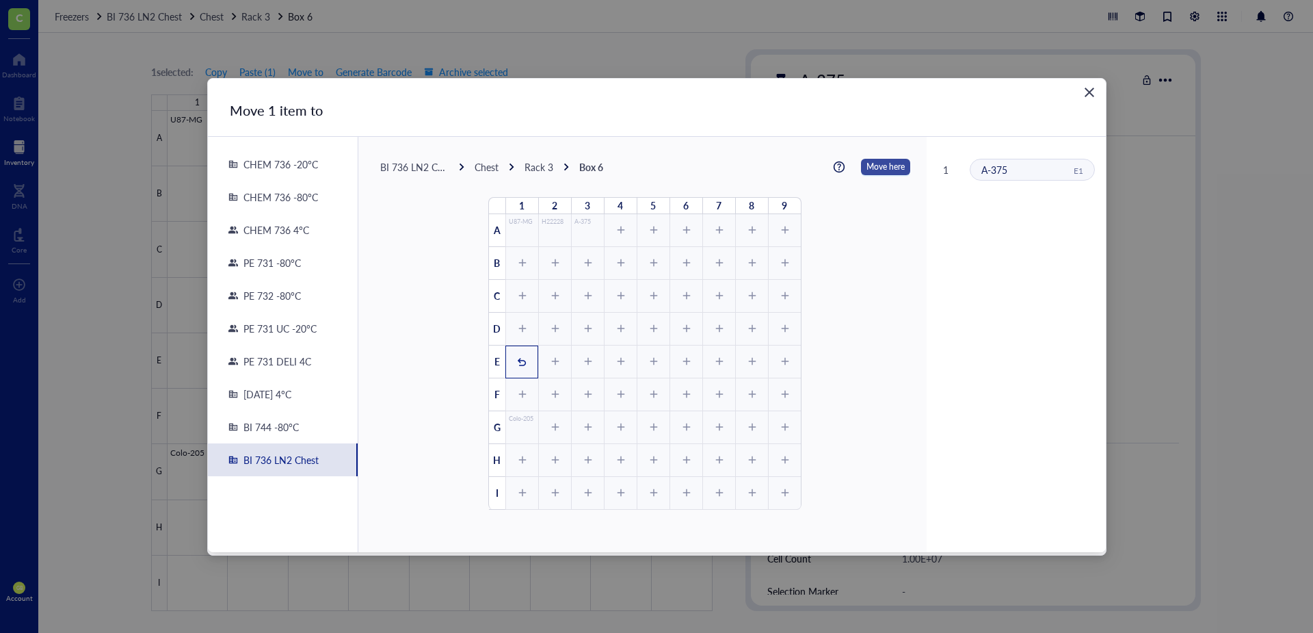
click at [875, 160] on span "Move here" at bounding box center [886, 167] width 38 height 18
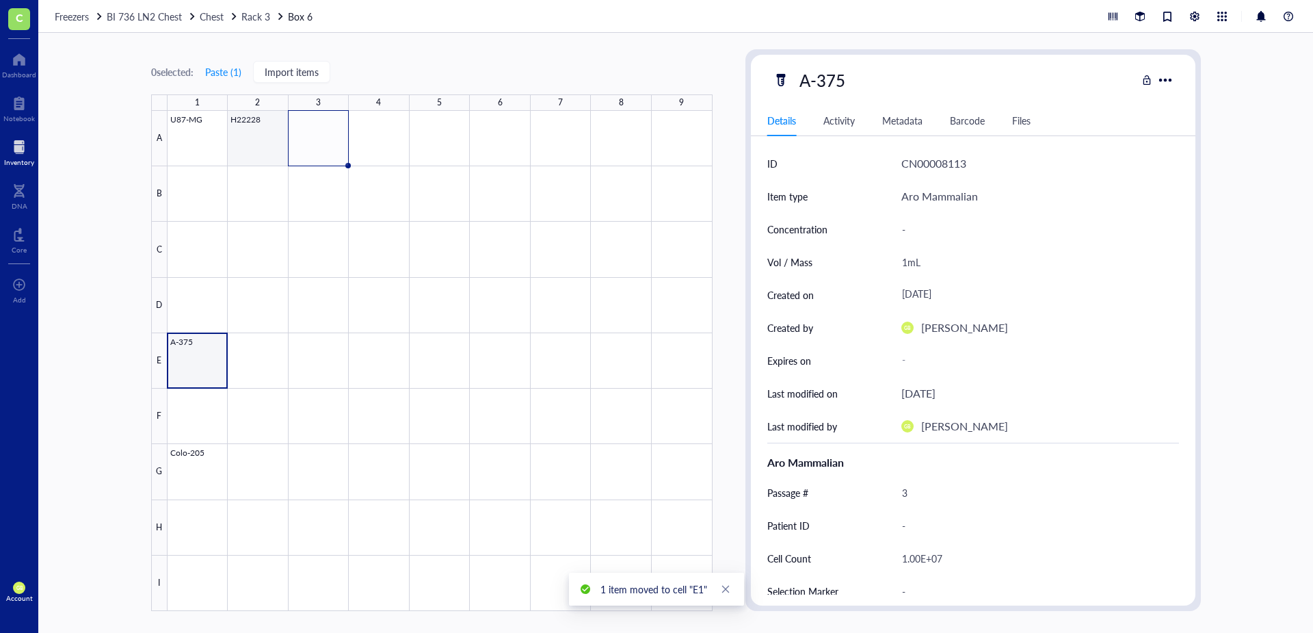
click at [296, 148] on div at bounding box center [440, 361] width 545 height 500
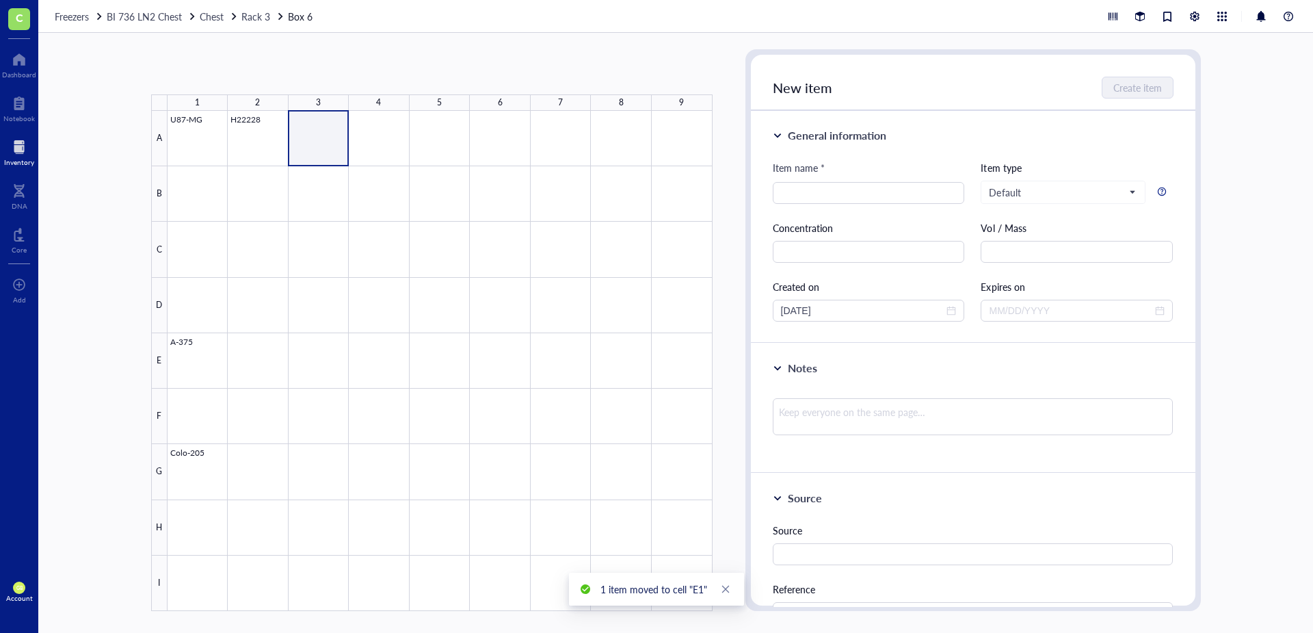
click at [261, 146] on div at bounding box center [440, 361] width 545 height 500
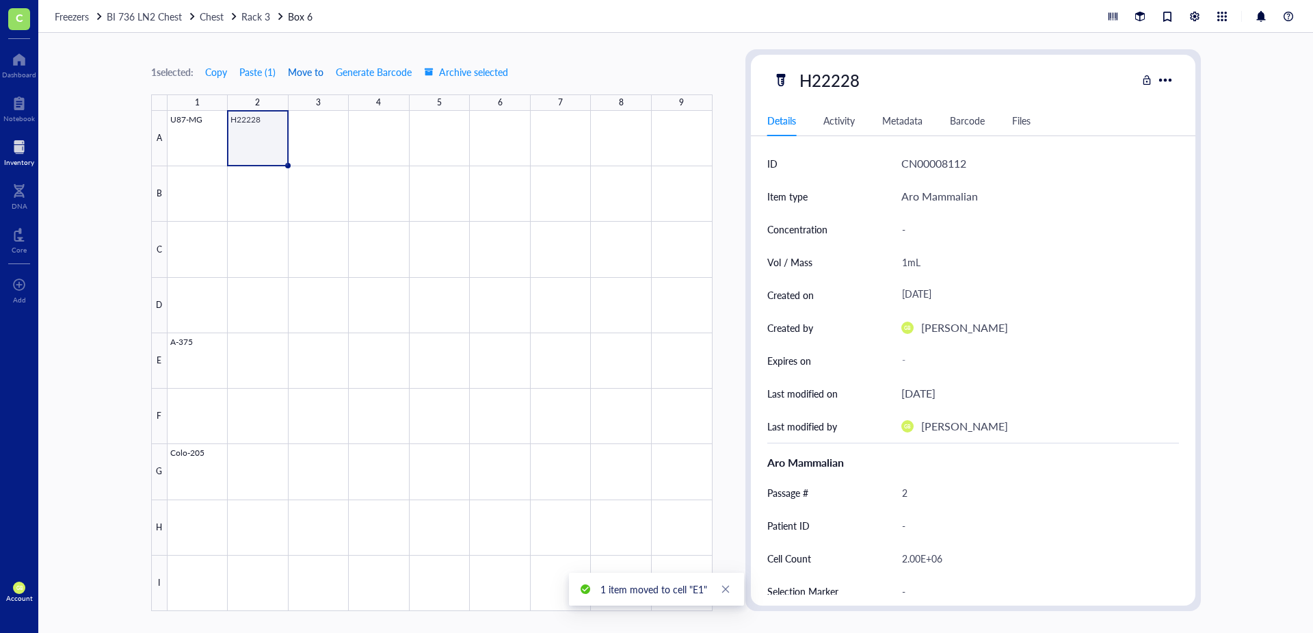
click at [316, 70] on span "Move to" at bounding box center [306, 71] width 36 height 11
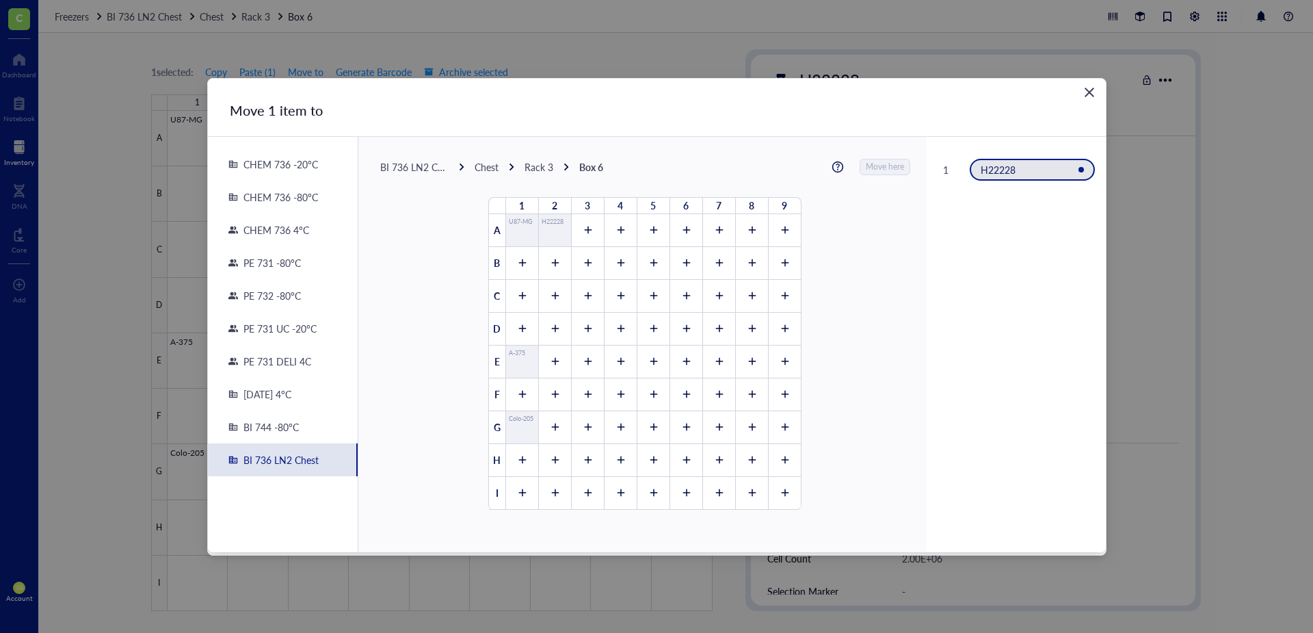
click at [492, 294] on div "C" at bounding box center [497, 296] width 16 height 33
click at [518, 294] on icon at bounding box center [522, 296] width 8 height 8
click at [871, 163] on span "Move here" at bounding box center [886, 167] width 38 height 18
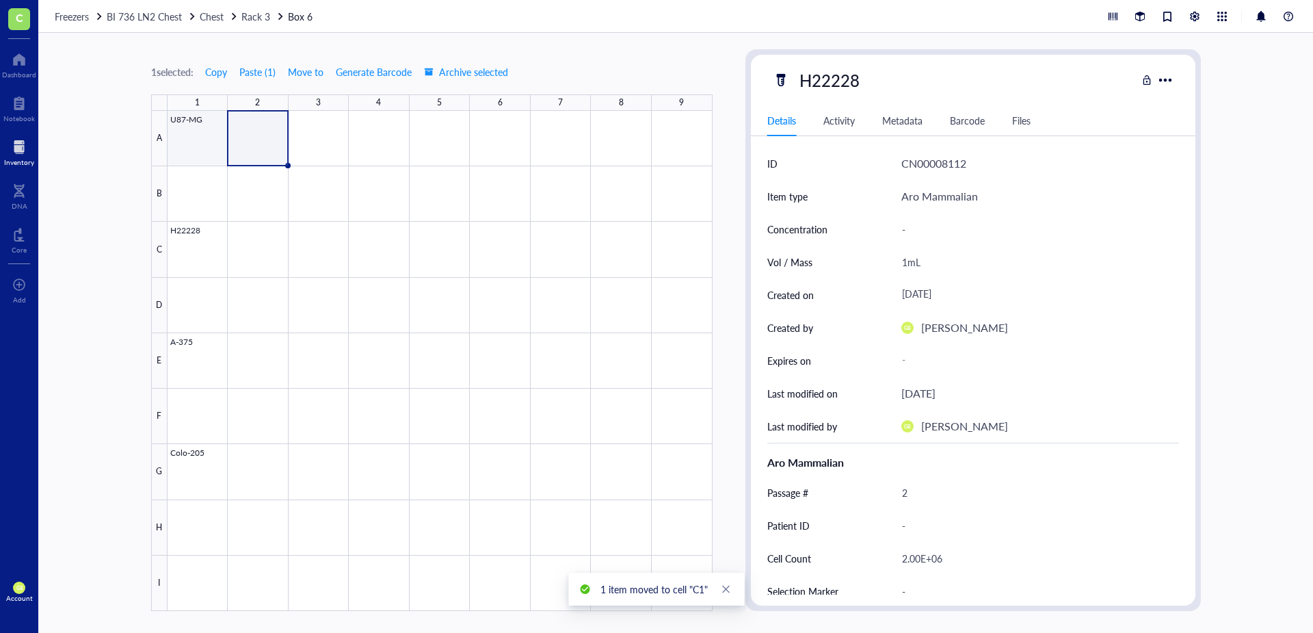
click at [207, 157] on div at bounding box center [440, 361] width 545 height 500
click at [192, 153] on div at bounding box center [440, 361] width 545 height 500
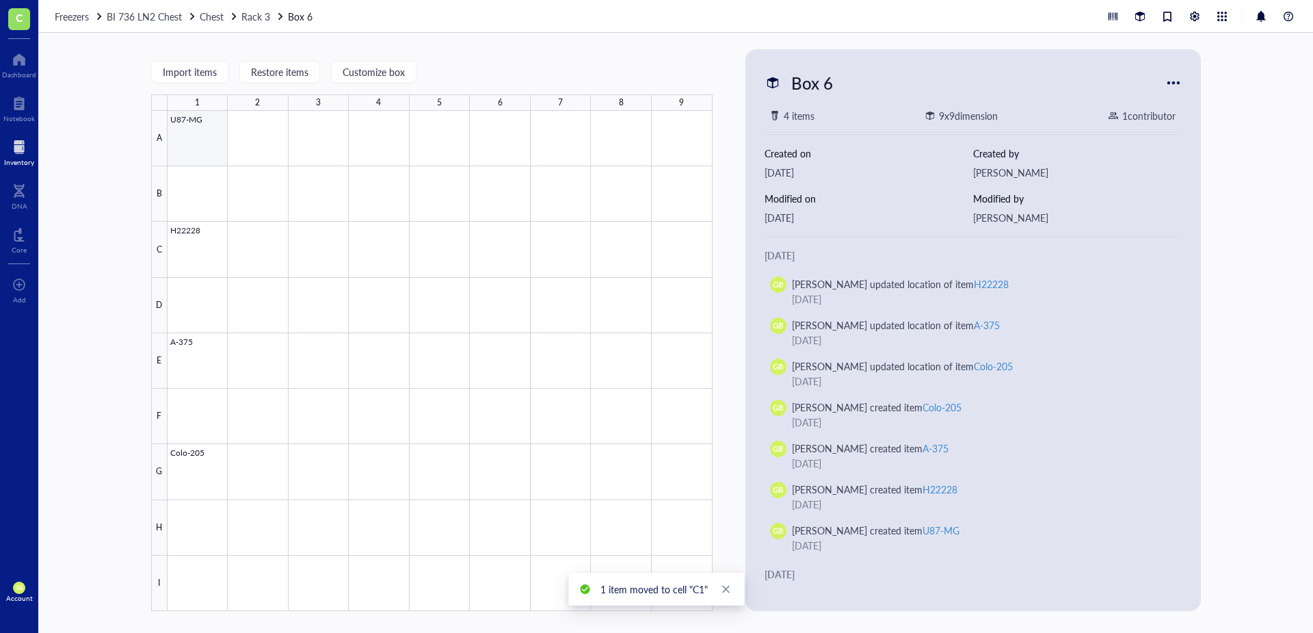
click at [213, 138] on div at bounding box center [440, 361] width 545 height 500
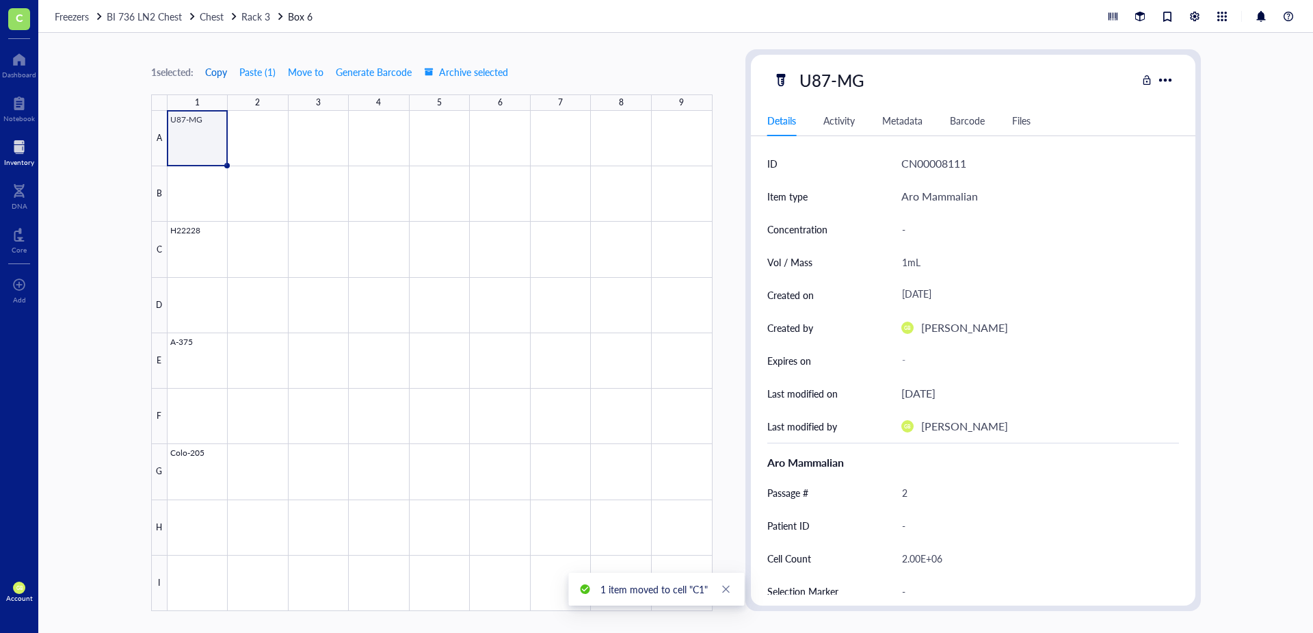
click at [221, 77] on span "Copy" at bounding box center [216, 71] width 22 height 11
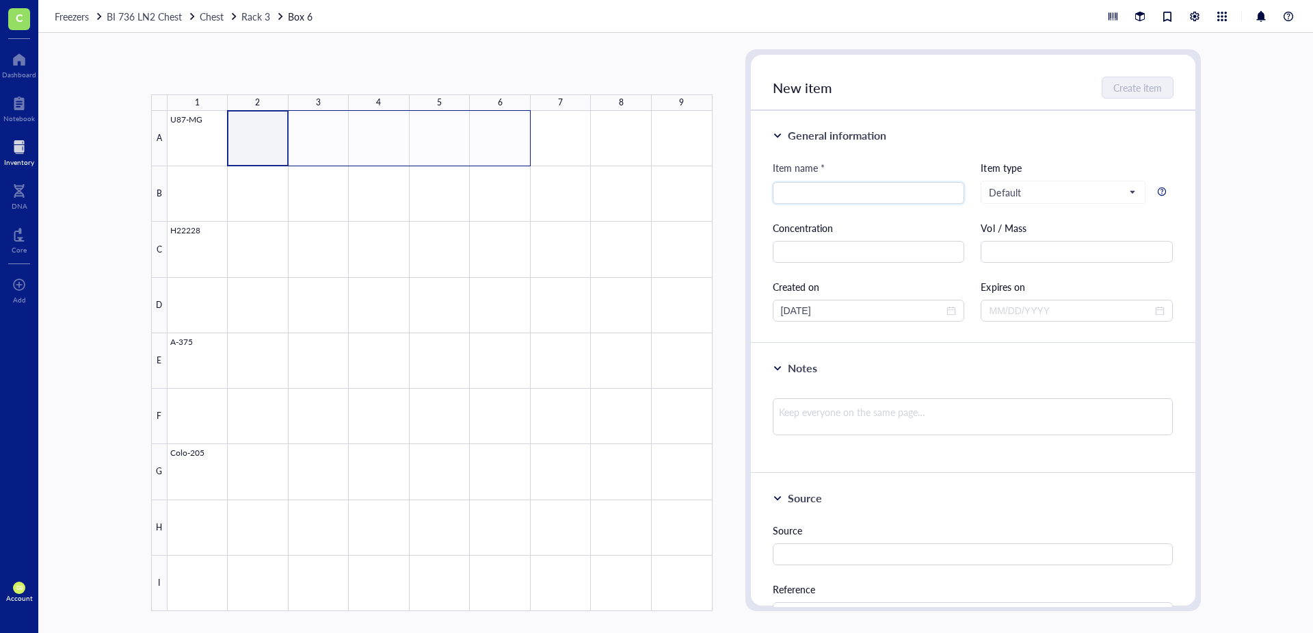
drag, startPoint x: 452, startPoint y: 136, endPoint x: 514, endPoint y: 135, distance: 61.6
click at [514, 135] on div at bounding box center [440, 361] width 545 height 500
click at [232, 75] on button "Paste ( 1 )" at bounding box center [224, 72] width 38 height 22
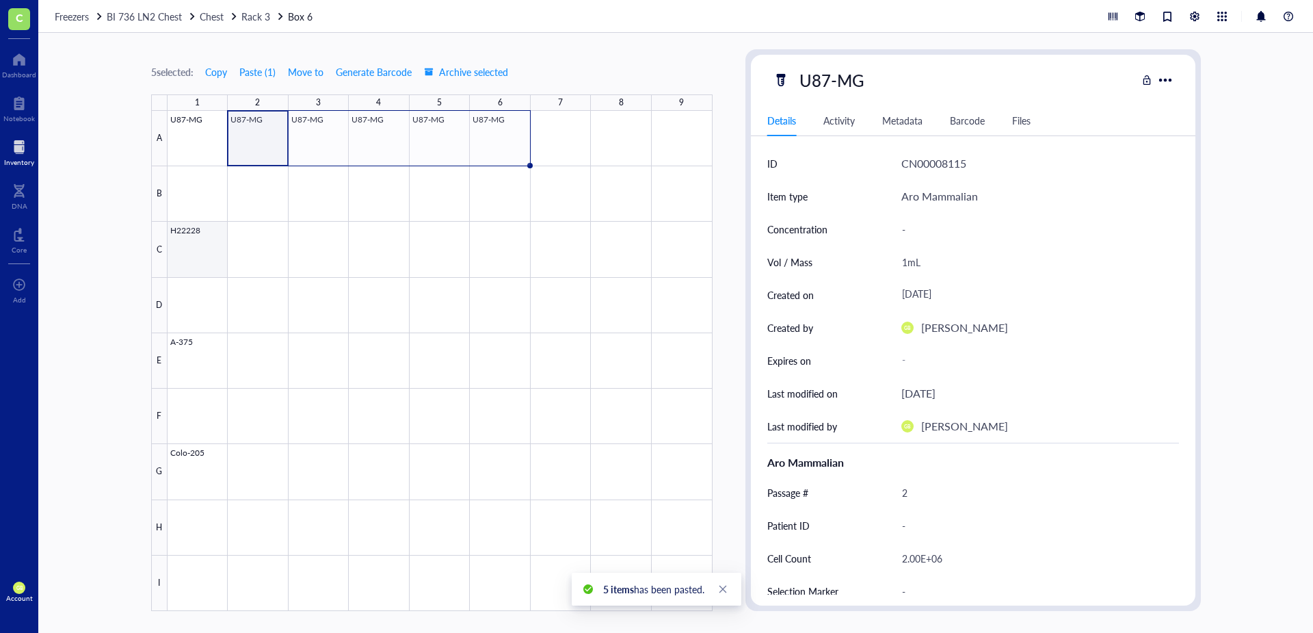
click at [188, 259] on div at bounding box center [440, 361] width 545 height 500
click at [226, 70] on span "Copy" at bounding box center [216, 71] width 22 height 11
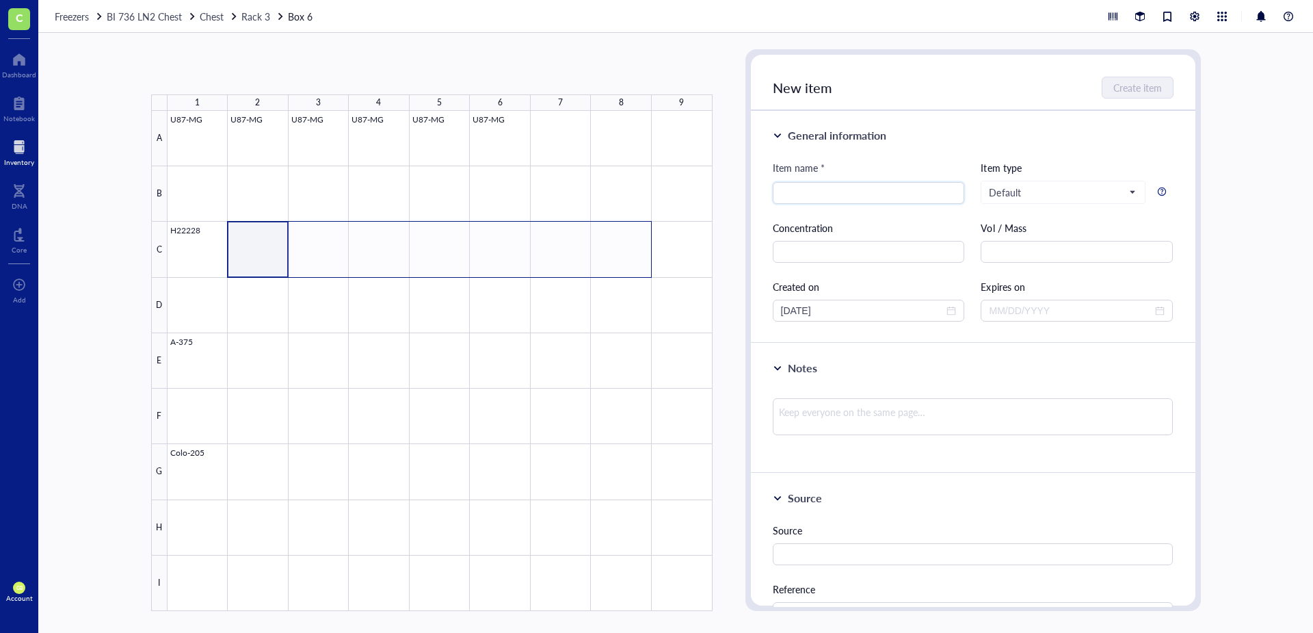
drag, startPoint x: 269, startPoint y: 267, endPoint x: 618, endPoint y: 256, distance: 349.0
click at [618, 256] on div at bounding box center [440, 361] width 545 height 500
click at [233, 70] on button "Paste ( 1 )" at bounding box center [224, 72] width 38 height 22
click at [205, 372] on div at bounding box center [440, 361] width 545 height 500
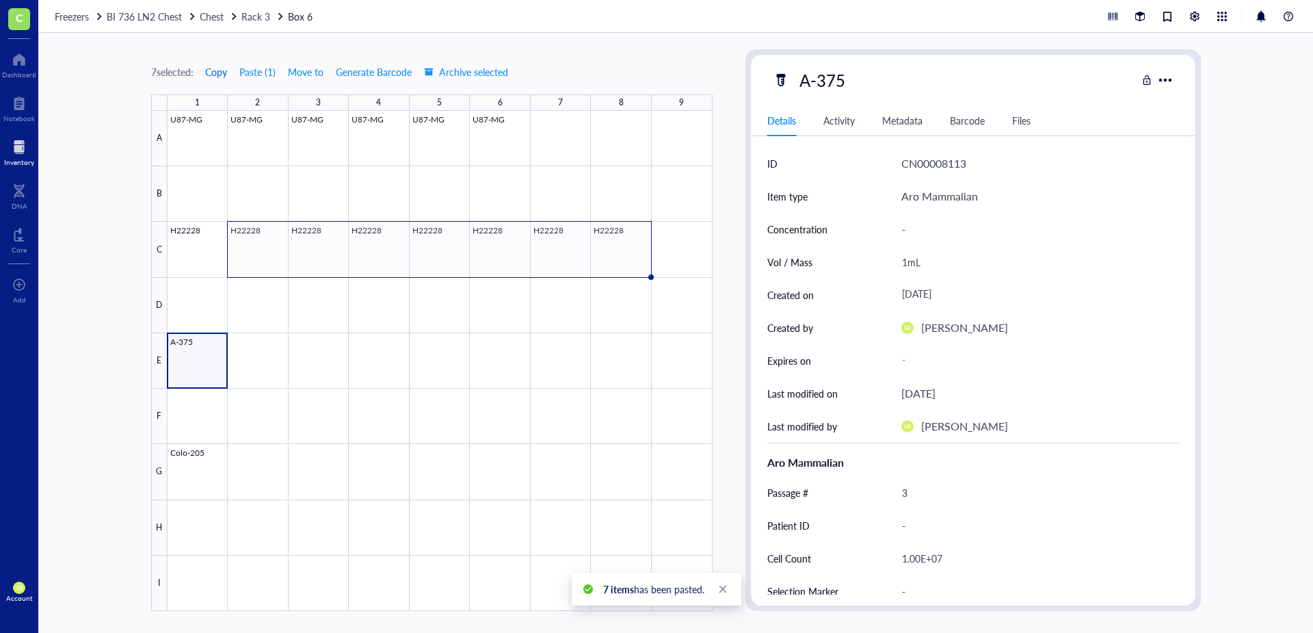
click at [218, 77] on span "Copy" at bounding box center [216, 71] width 22 height 11
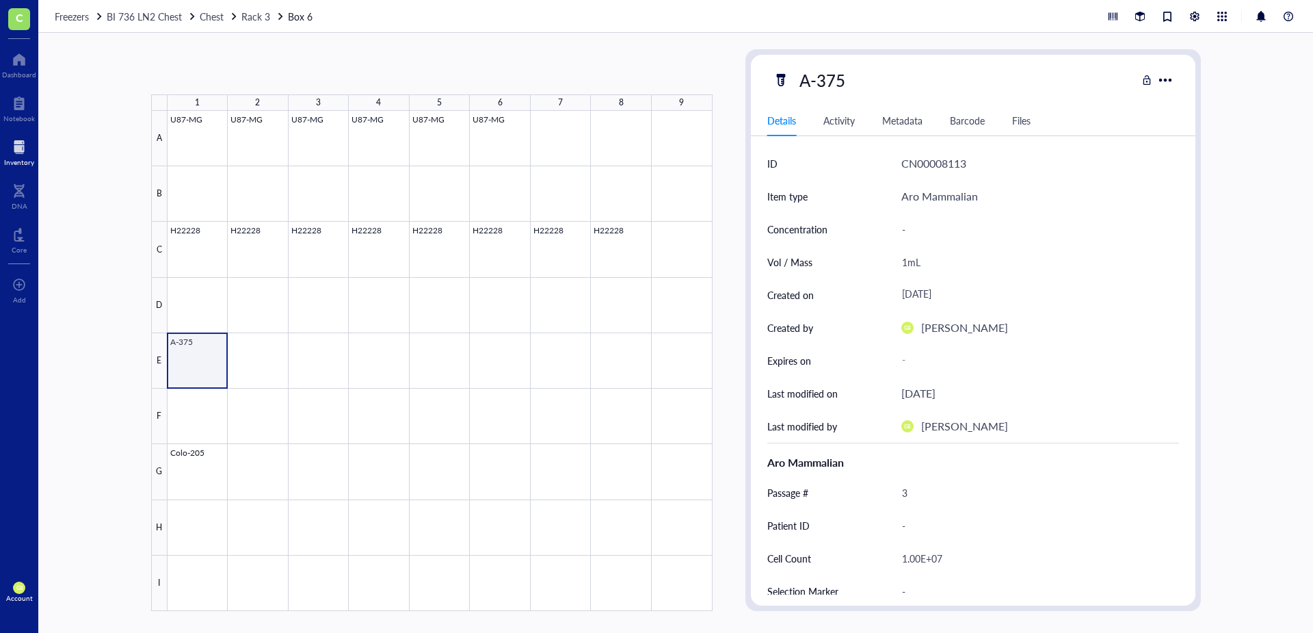
click at [194, 367] on div at bounding box center [440, 361] width 545 height 500
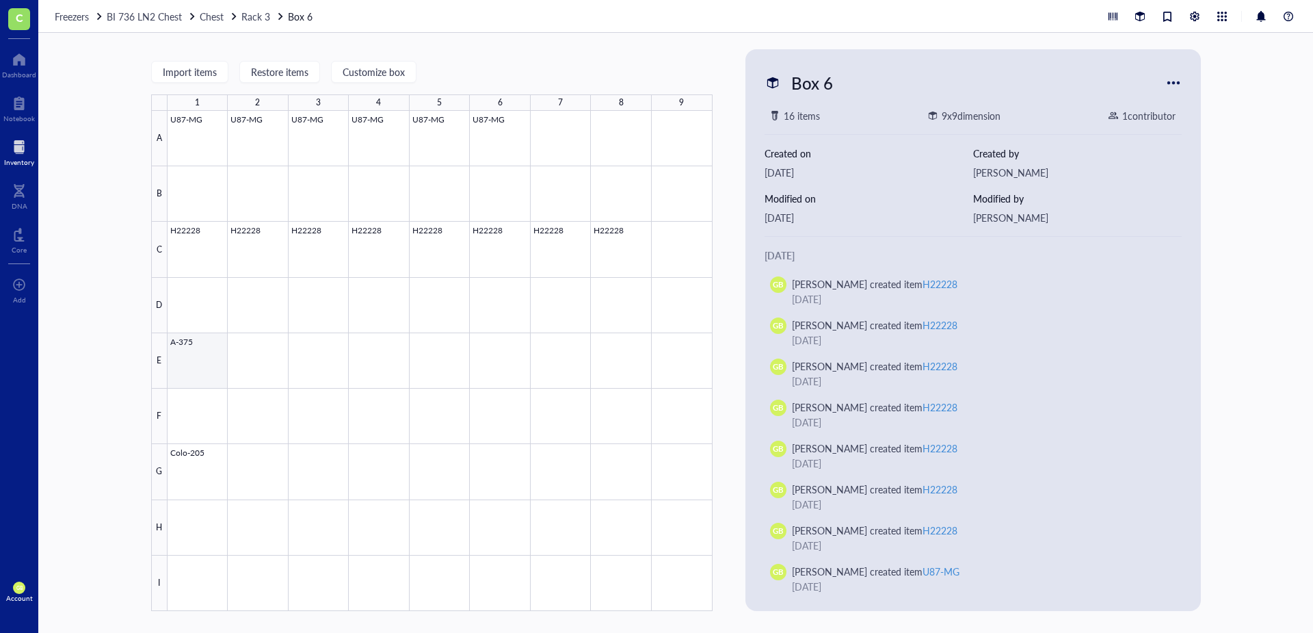
click at [183, 371] on div at bounding box center [440, 361] width 545 height 500
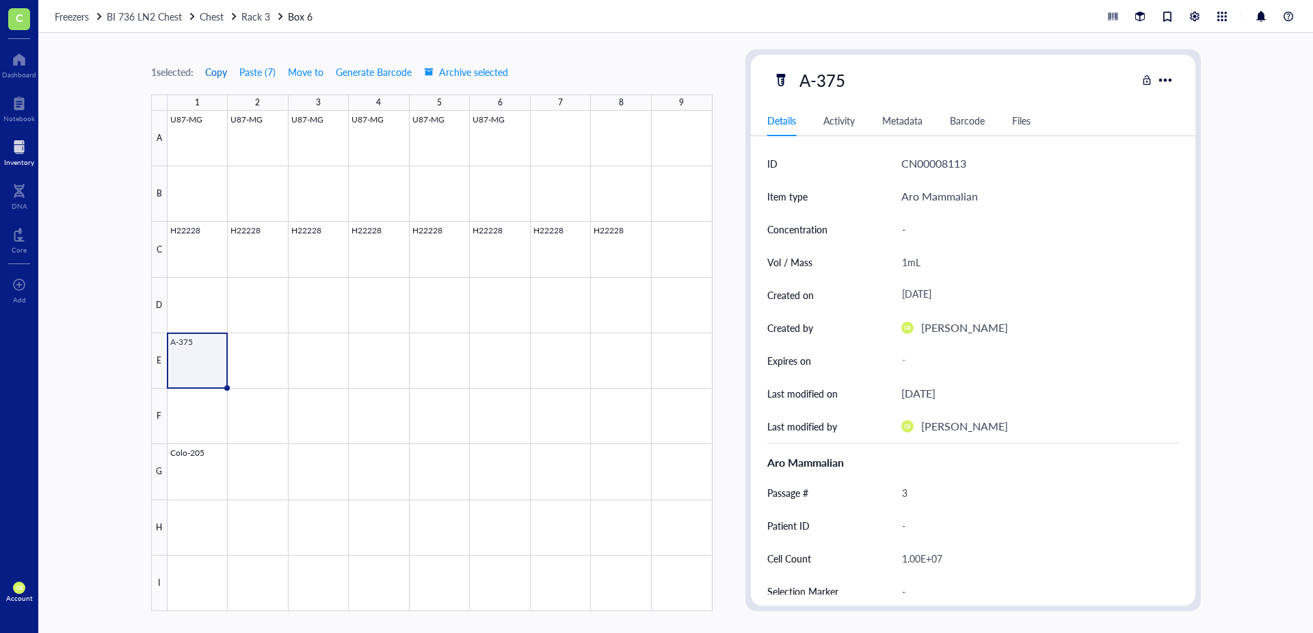
click at [220, 73] on span "Copy" at bounding box center [216, 71] width 22 height 11
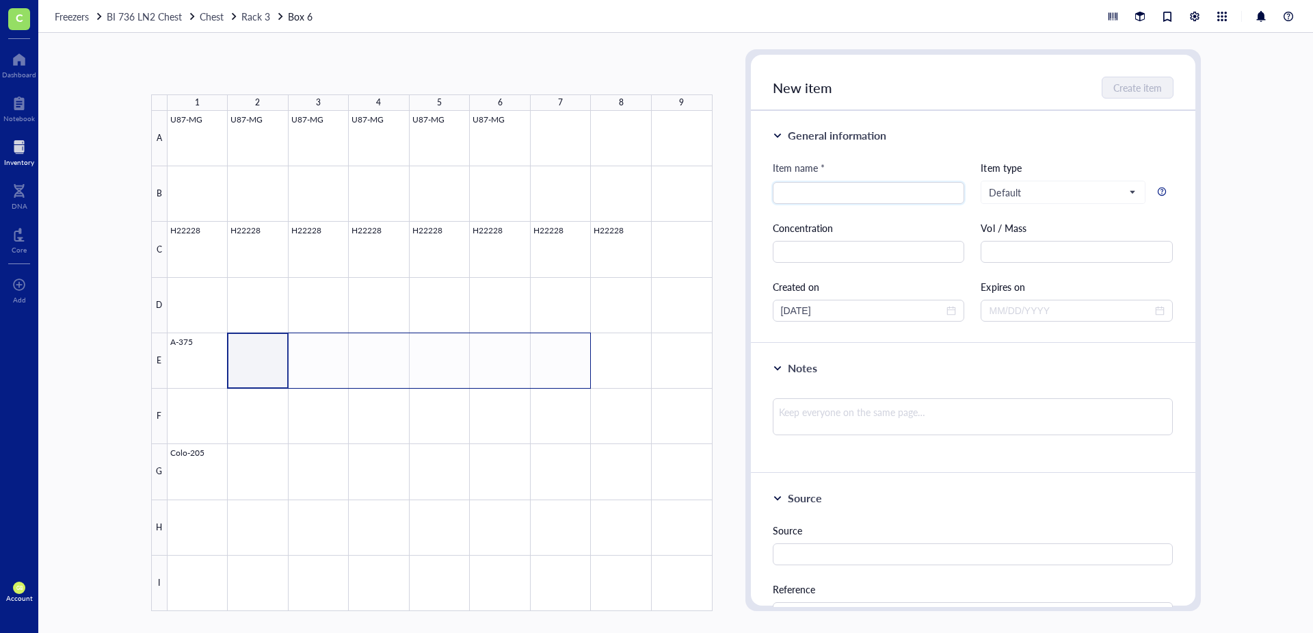
drag, startPoint x: 265, startPoint y: 377, endPoint x: 544, endPoint y: 375, distance: 278.4
click at [544, 375] on div at bounding box center [440, 361] width 545 height 500
click at [233, 72] on button "Paste ( 1 )" at bounding box center [224, 72] width 38 height 22
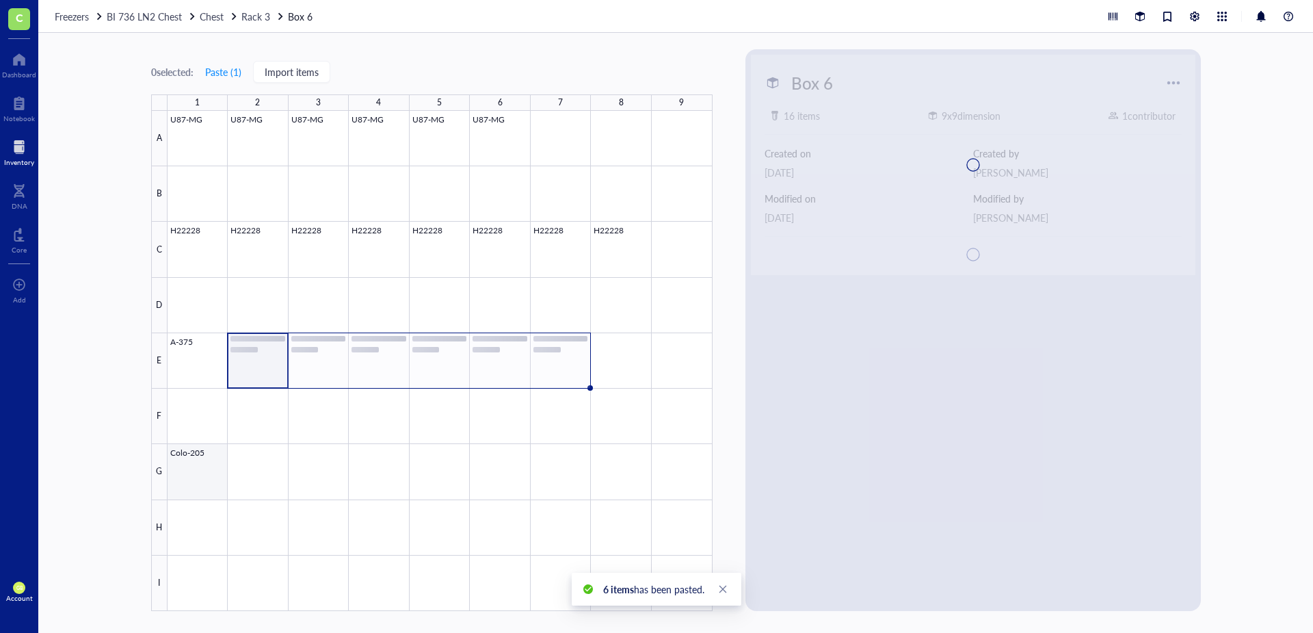
click at [201, 440] on div at bounding box center [440, 361] width 545 height 500
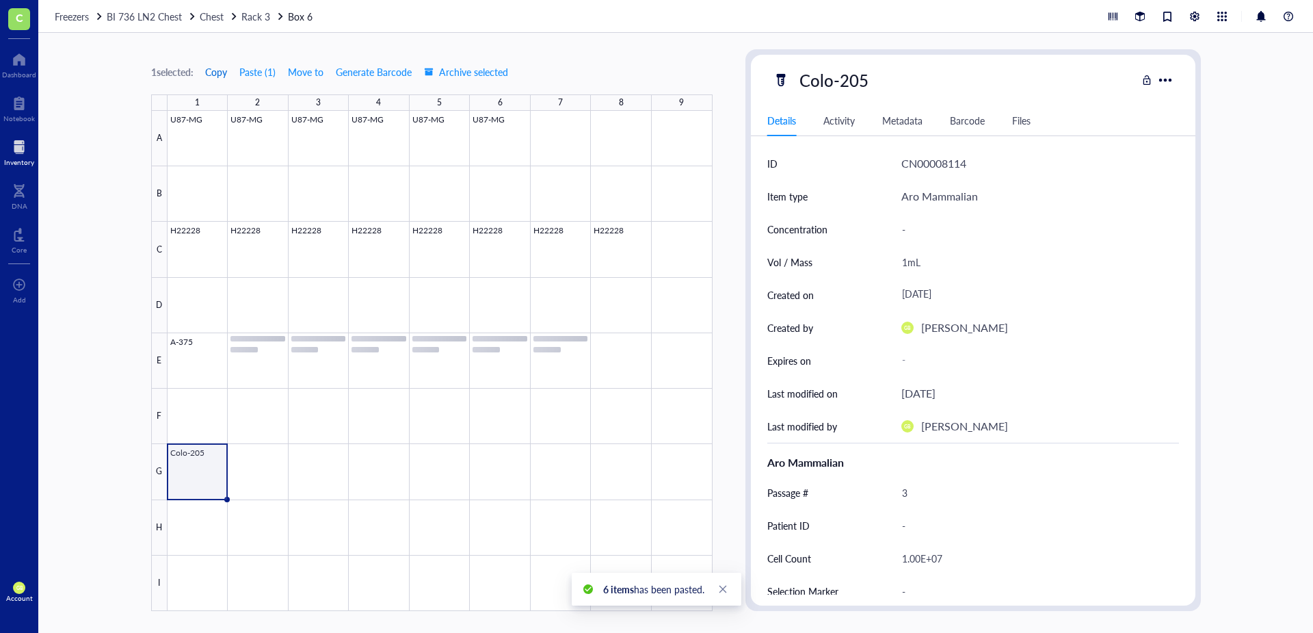
click at [226, 71] on span "Copy" at bounding box center [216, 71] width 22 height 11
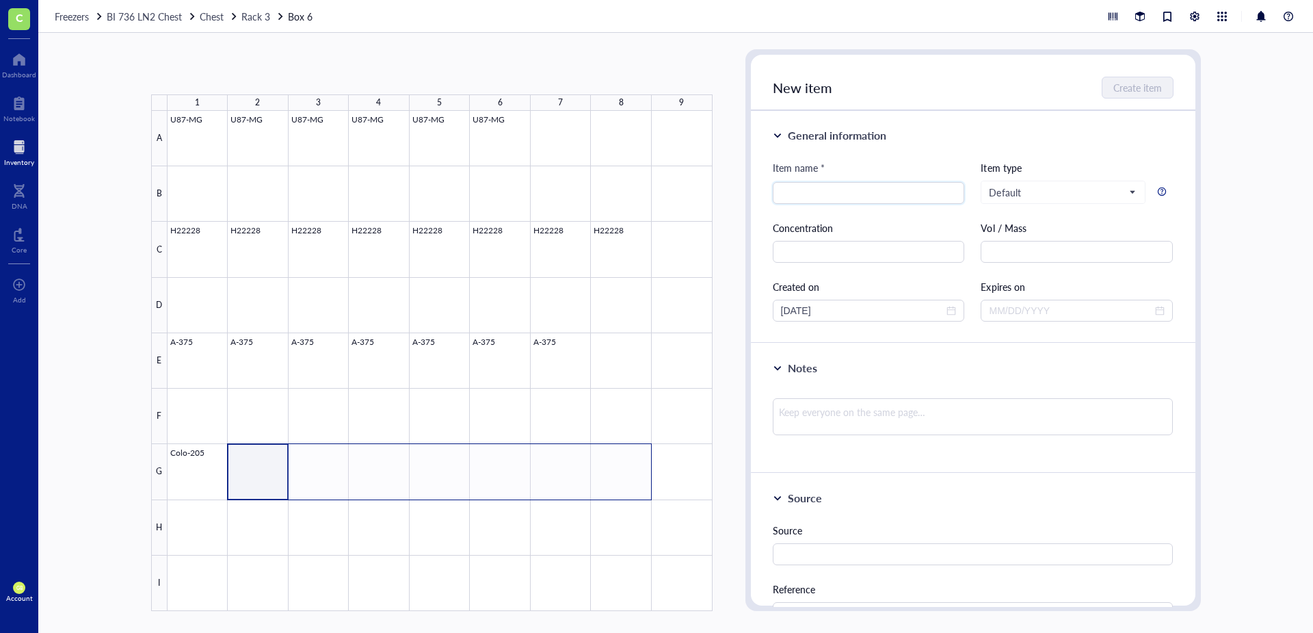
drag, startPoint x: 254, startPoint y: 479, endPoint x: 607, endPoint y: 478, distance: 352.9
click at [607, 440] on div at bounding box center [440, 361] width 545 height 500
click at [217, 76] on button "Paste ( 1 )" at bounding box center [224, 72] width 38 height 22
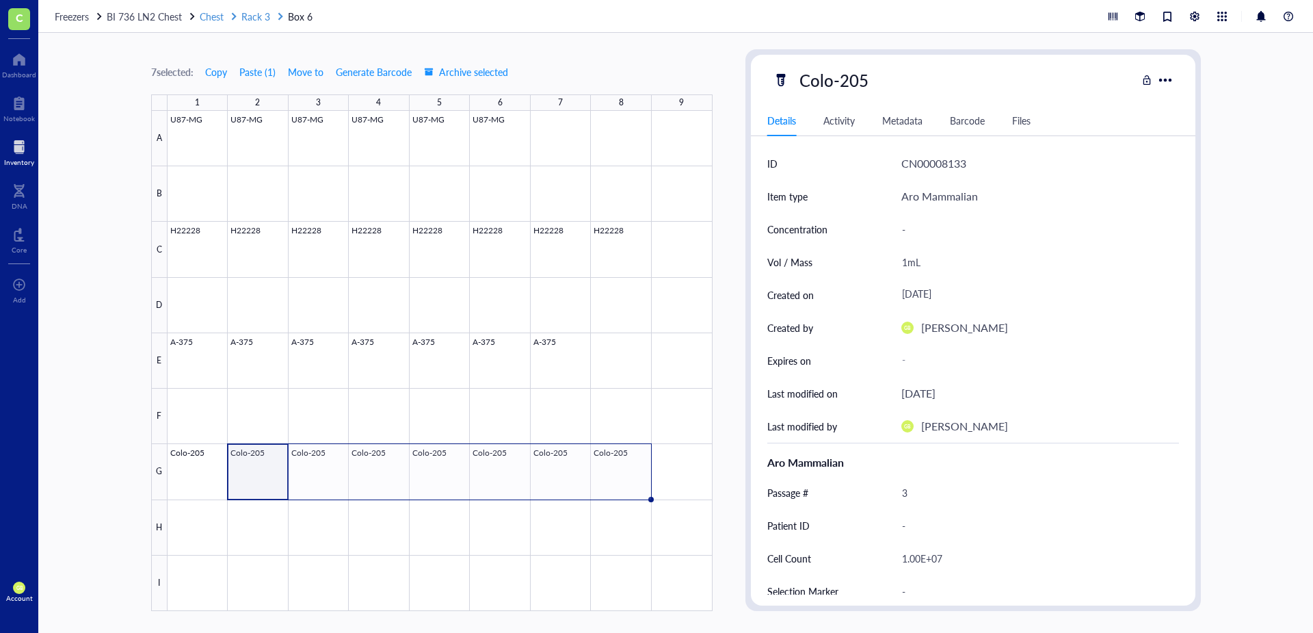
click at [255, 19] on span "Rack 3" at bounding box center [255, 17] width 29 height 14
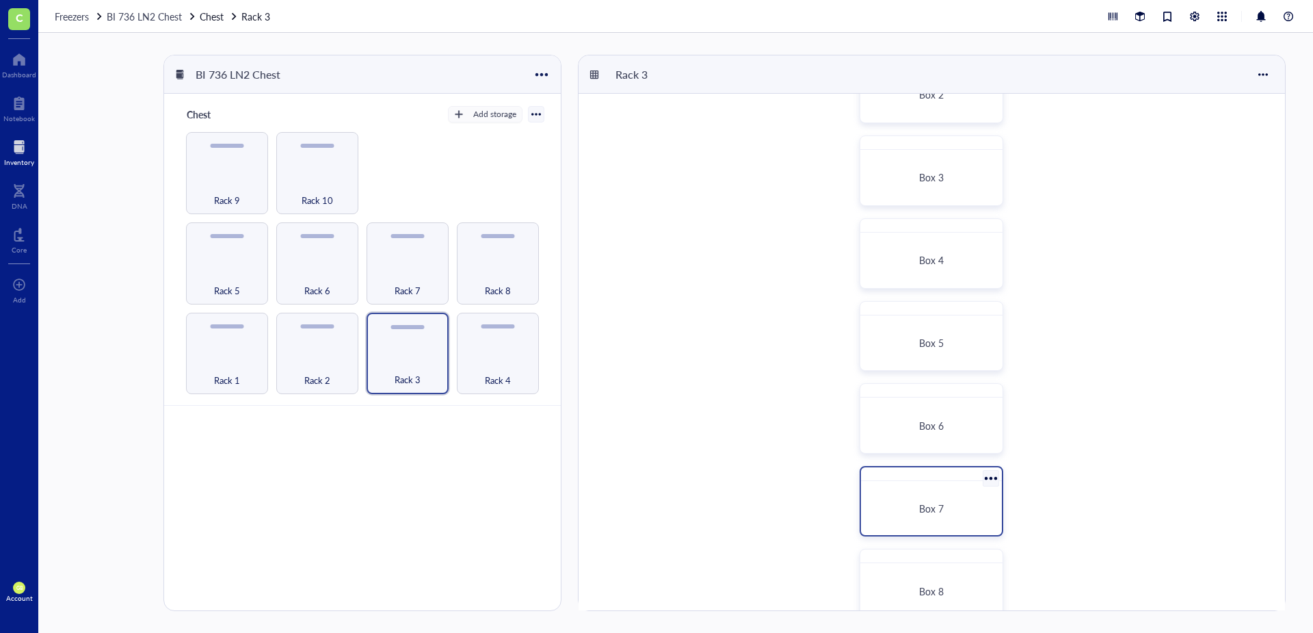
scroll to position [205, 0]
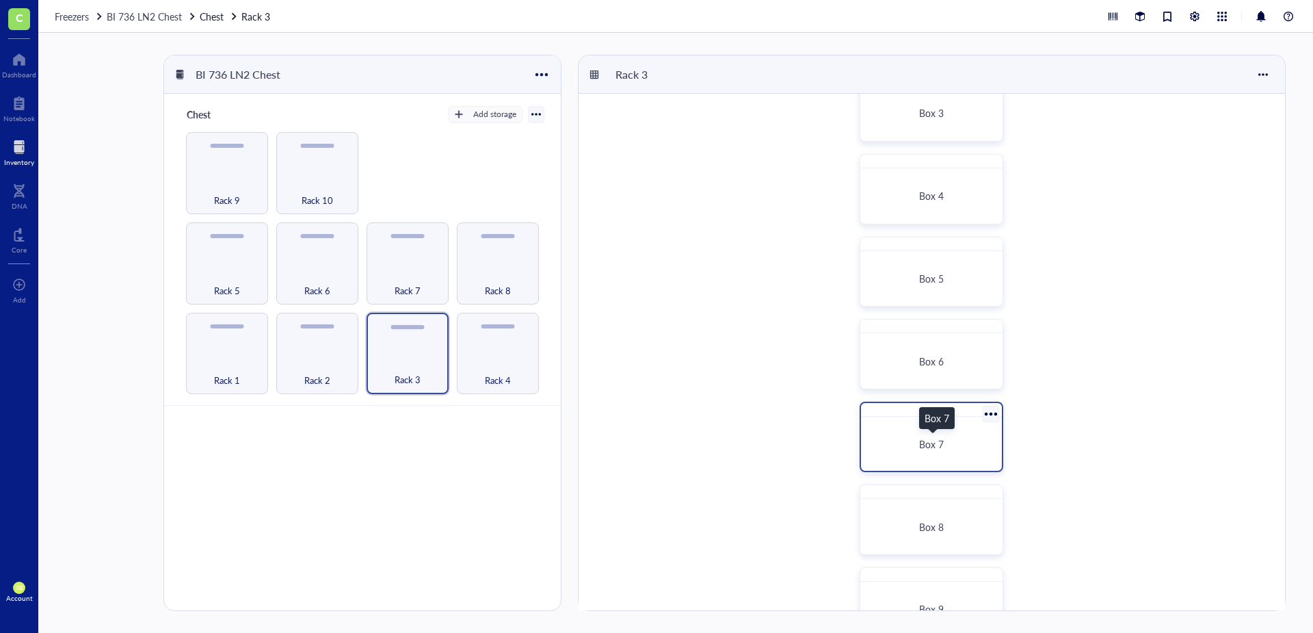
click at [875, 440] on span "Box 7" at bounding box center [931, 444] width 25 height 14
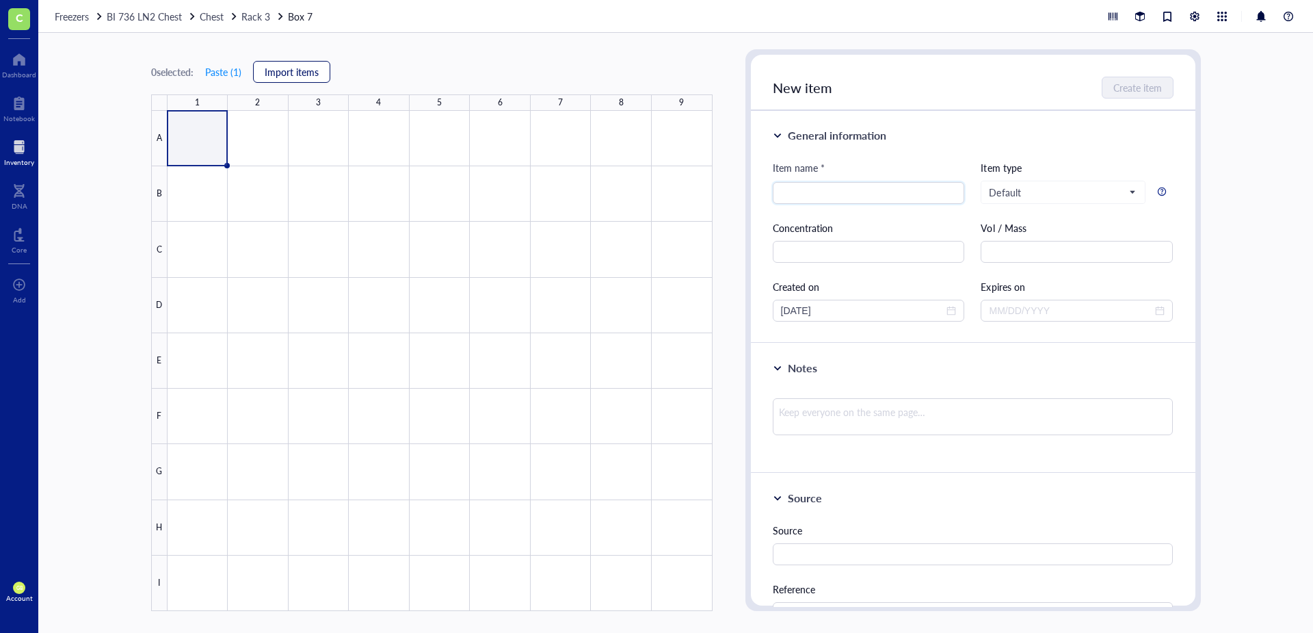
click at [298, 77] on span "Import items" at bounding box center [292, 71] width 54 height 11
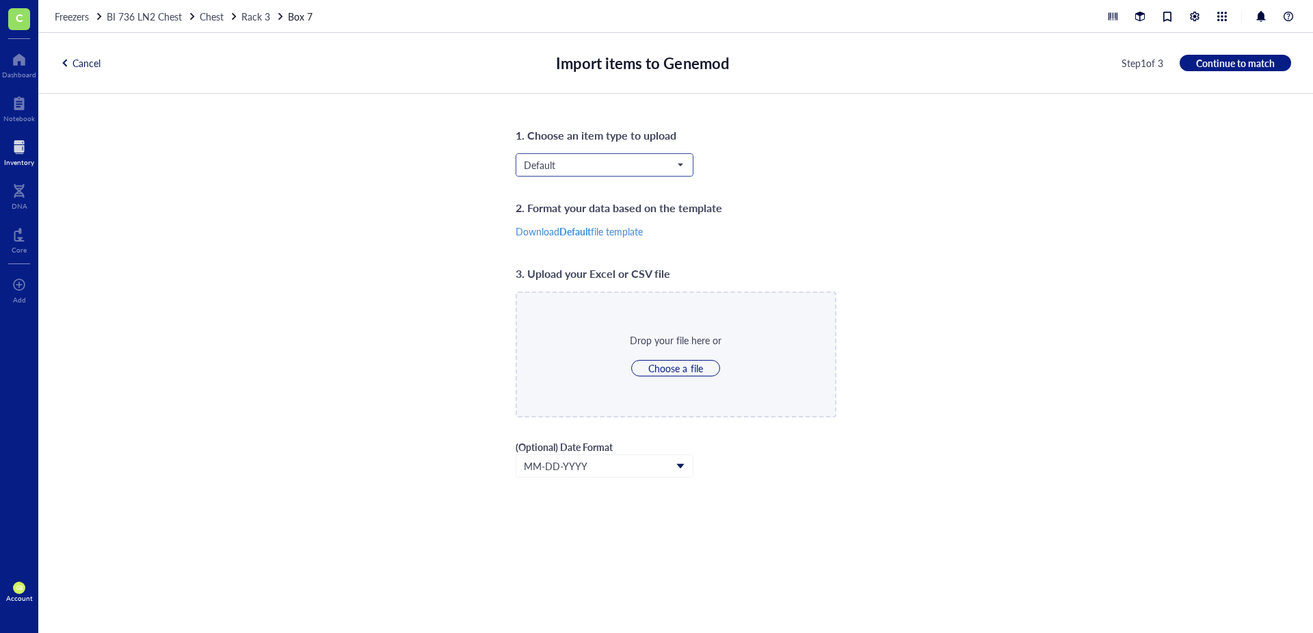
click at [610, 161] on span "Default" at bounding box center [603, 165] width 159 height 12
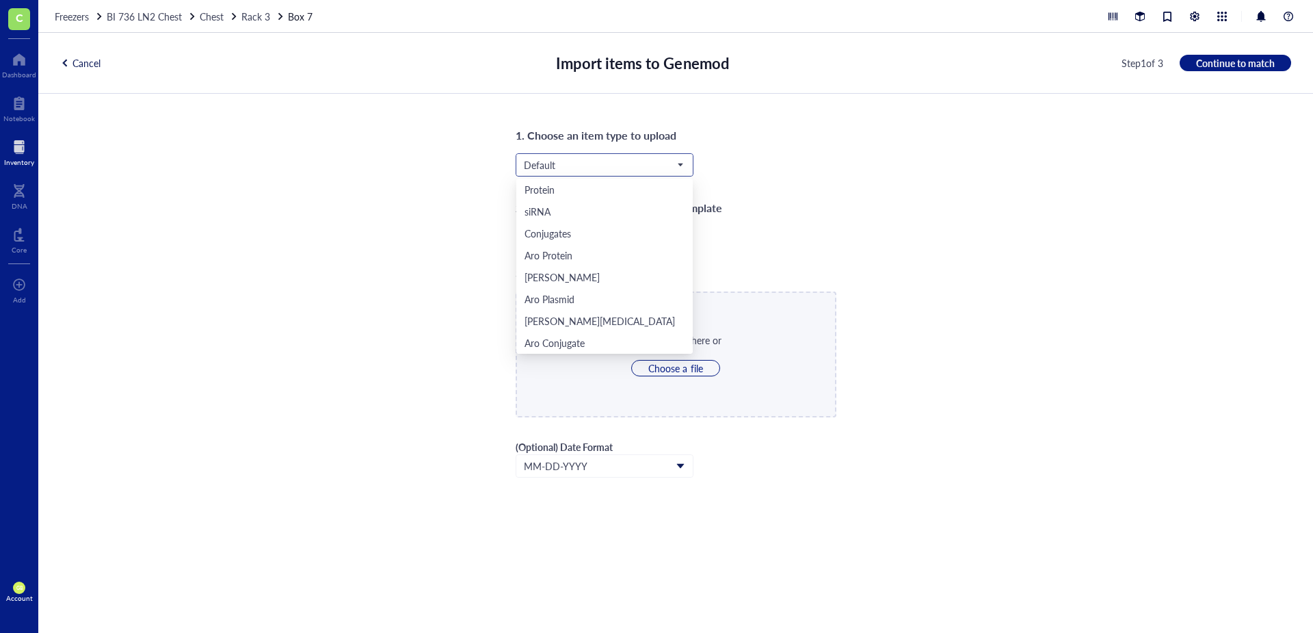
scroll to position [44, 0]
click at [577, 317] on div "Aro Mammalian" at bounding box center [558, 320] width 67 height 15
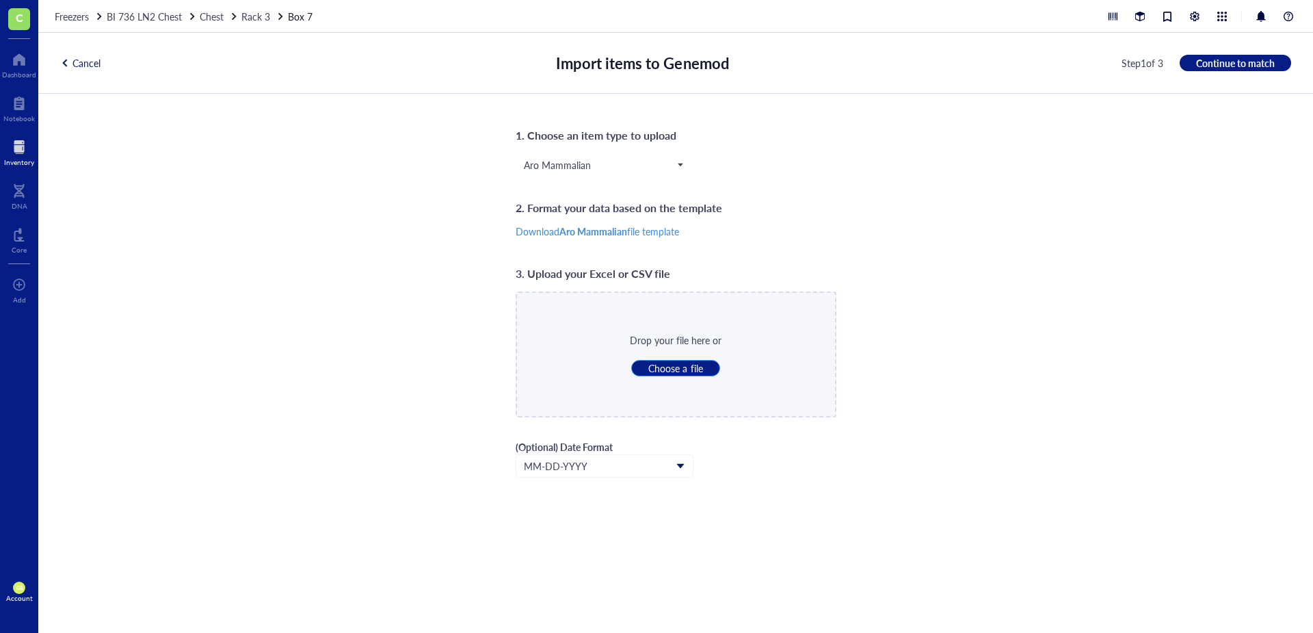
click at [688, 369] on span "Choose a file" at bounding box center [675, 368] width 54 height 12
type input "C:\fakepath\LN2_Rack_3_Box_7.csv"
click at [875, 75] on div "Cancel Import items to Genemod Step 1 of 3 Continue to match" at bounding box center [675, 63] width 1275 height 61
click at [875, 54] on div "Cancel Import items to Genemod Step 1 of 3 Continue to match" at bounding box center [675, 63] width 1275 height 61
click at [875, 65] on span "Continue to match" at bounding box center [1235, 63] width 79 height 12
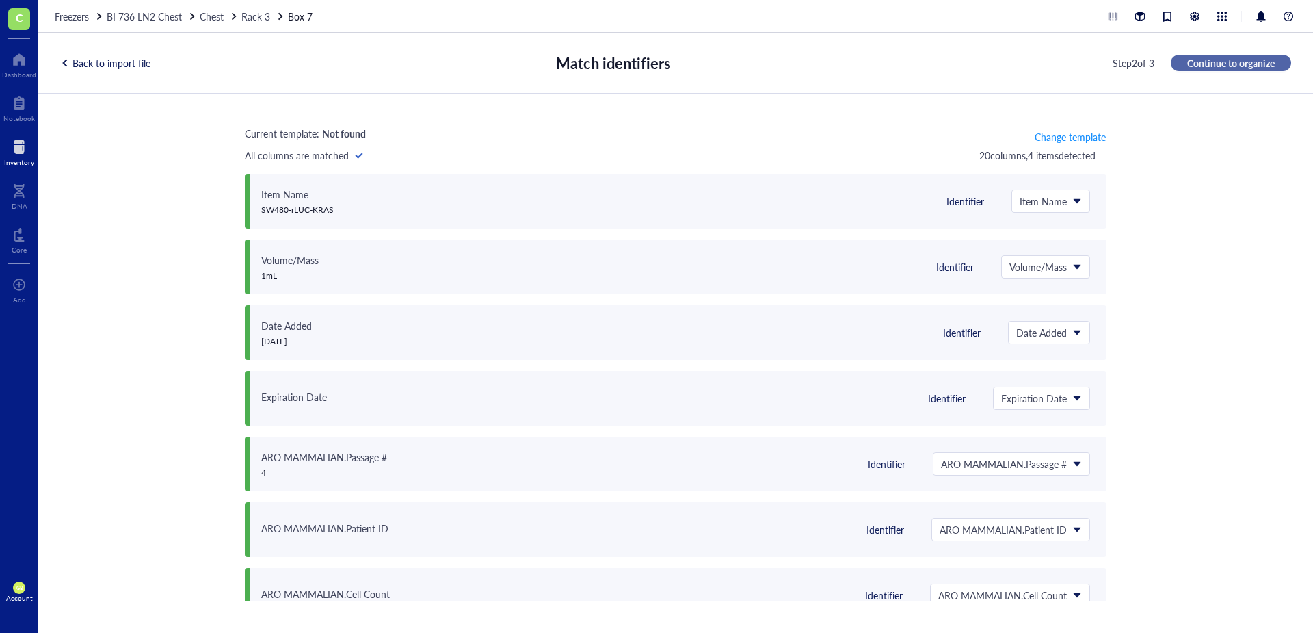
click at [875, 62] on span "Continue to organize" at bounding box center [1231, 63] width 88 height 12
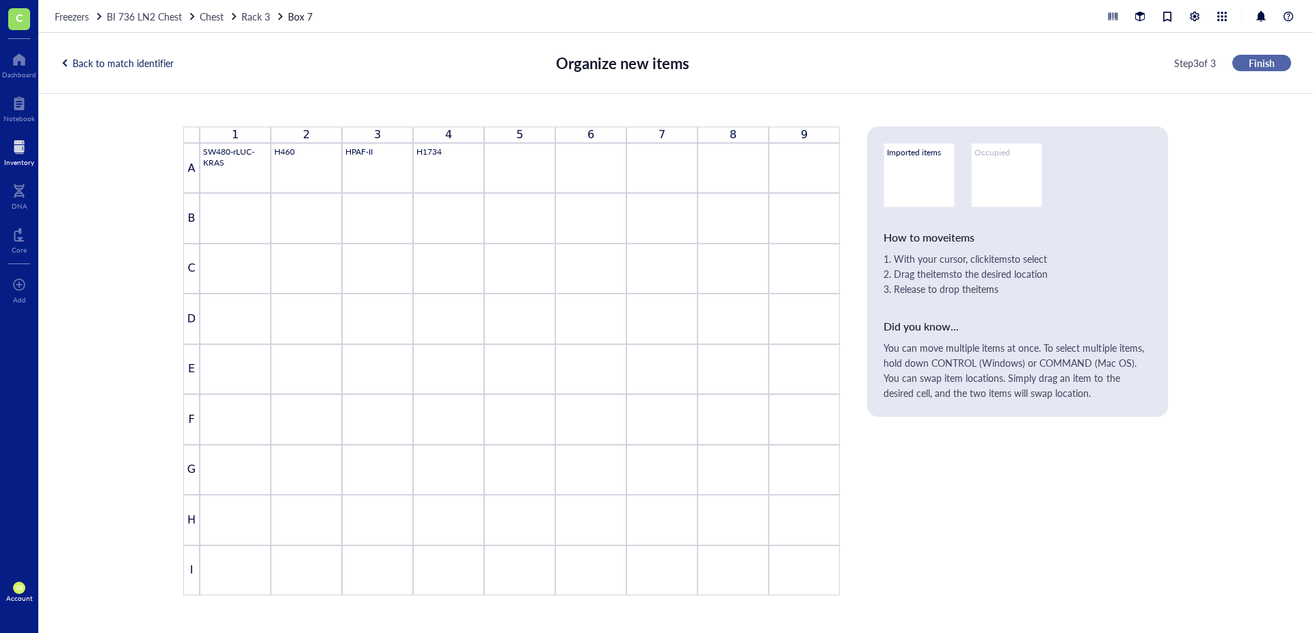
click at [875, 65] on span "Finish" at bounding box center [1262, 63] width 26 height 12
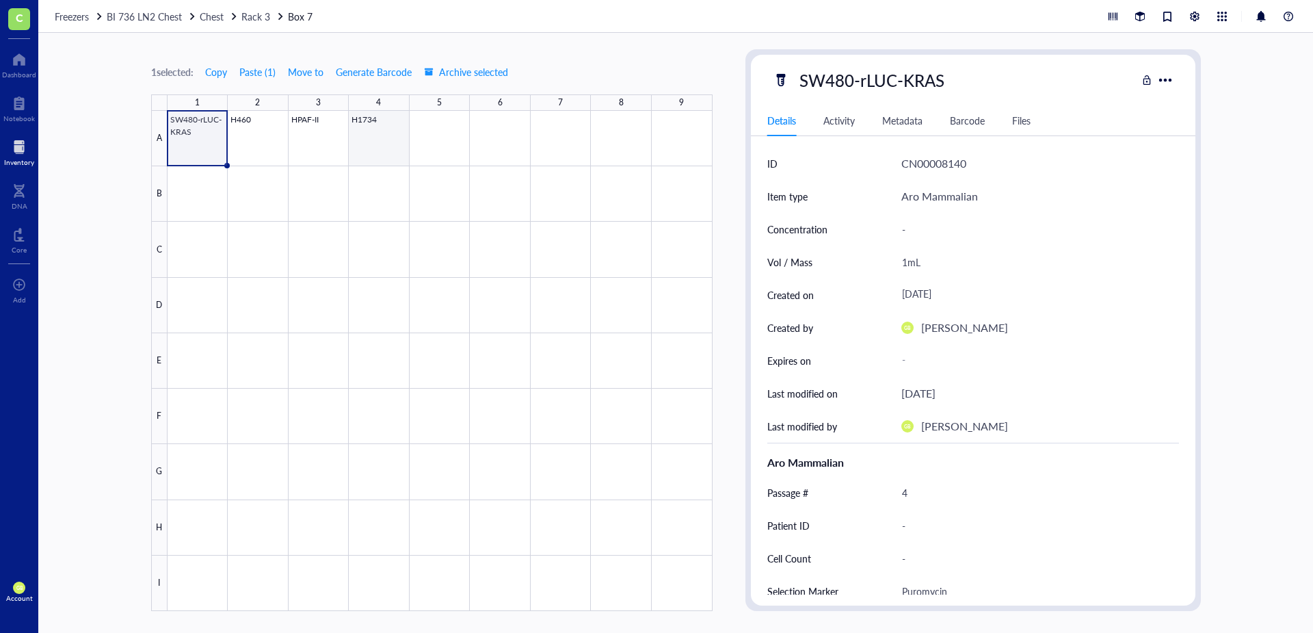
click at [365, 133] on div at bounding box center [440, 361] width 545 height 500
click at [305, 80] on button "Move to" at bounding box center [305, 72] width 37 height 22
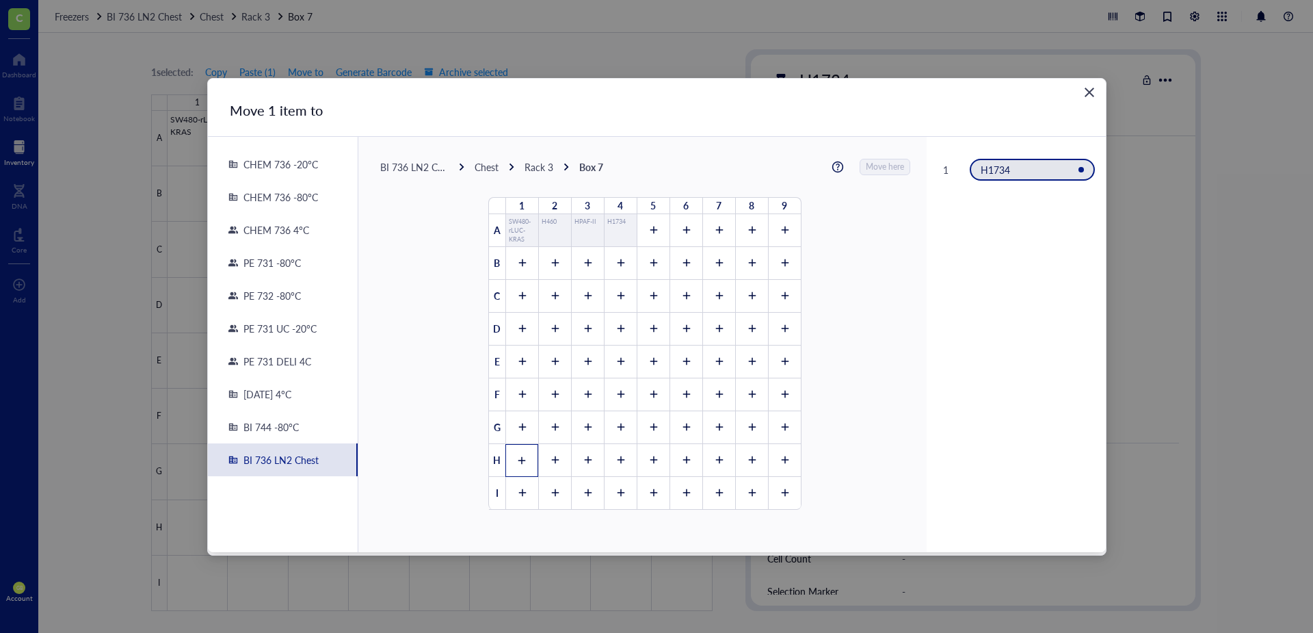
click at [517, 440] on icon at bounding box center [522, 461] width 10 height 10
click at [875, 167] on span "Move here" at bounding box center [886, 167] width 38 height 18
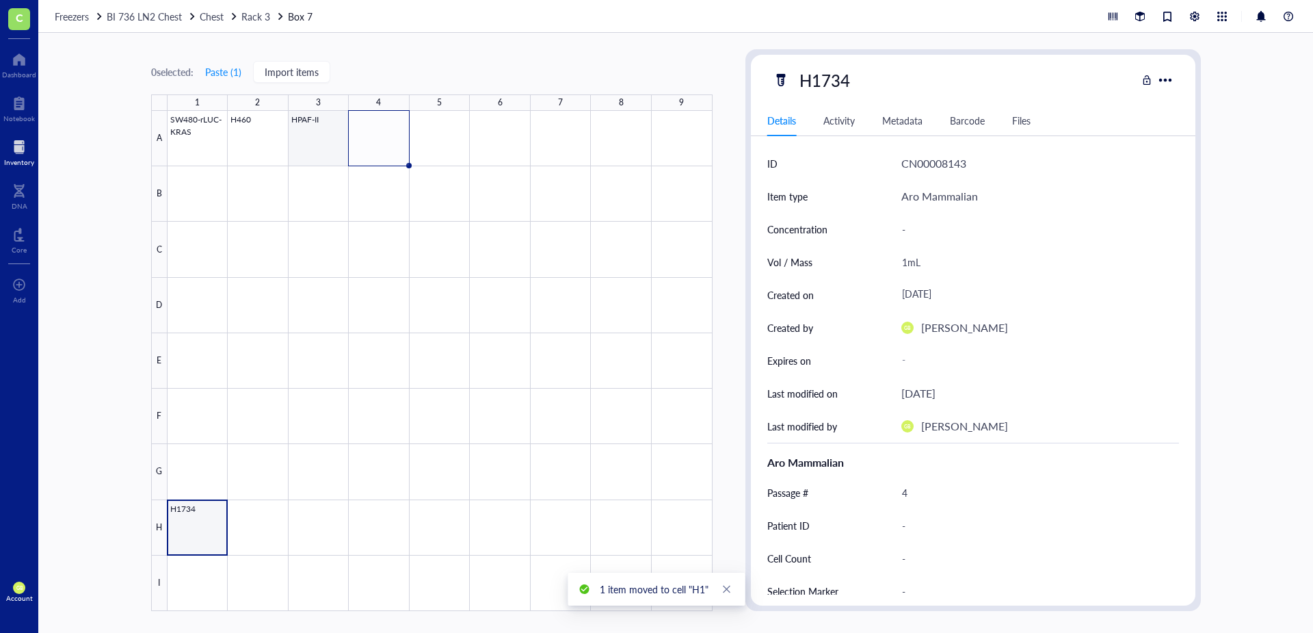
click at [326, 148] on div at bounding box center [440, 361] width 545 height 500
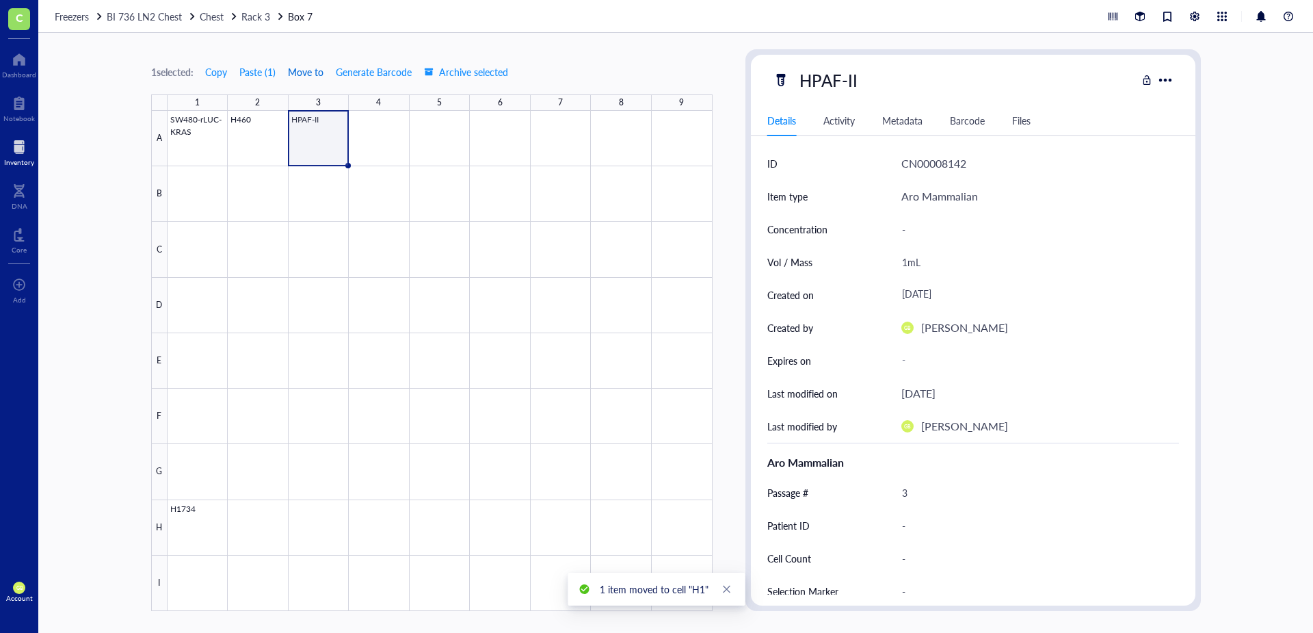
click at [300, 75] on span "Move to" at bounding box center [306, 71] width 36 height 11
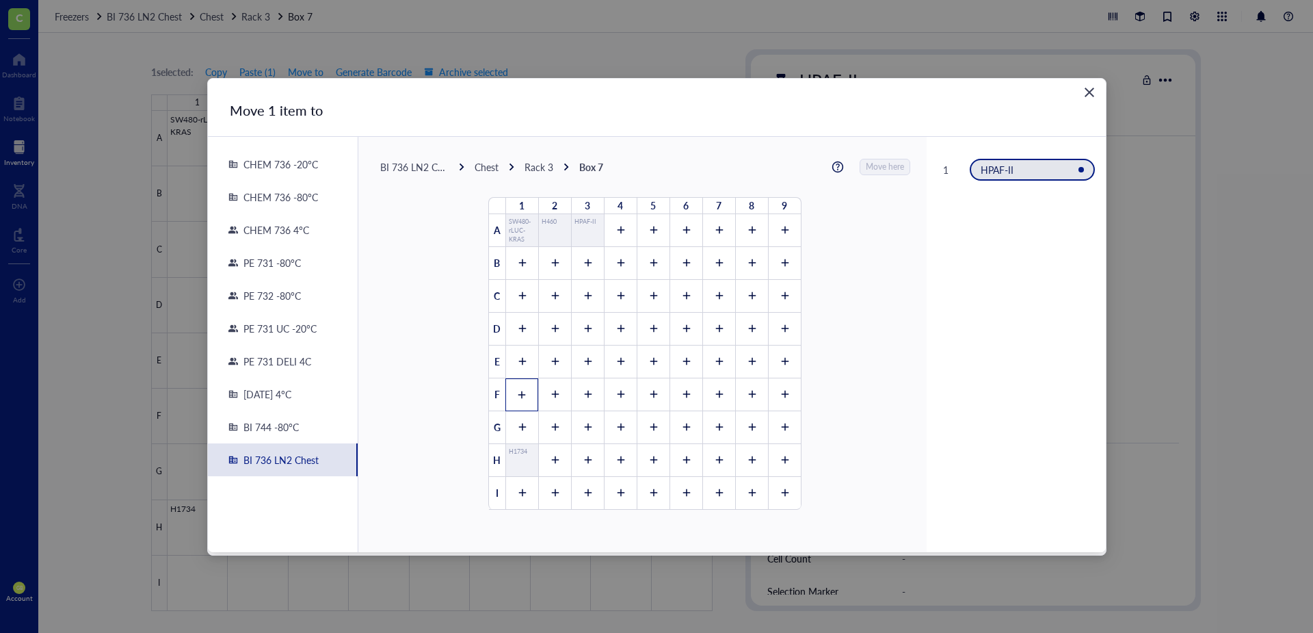
click at [520, 393] on icon at bounding box center [522, 395] width 10 height 10
click at [875, 169] on span "Move here" at bounding box center [886, 167] width 38 height 18
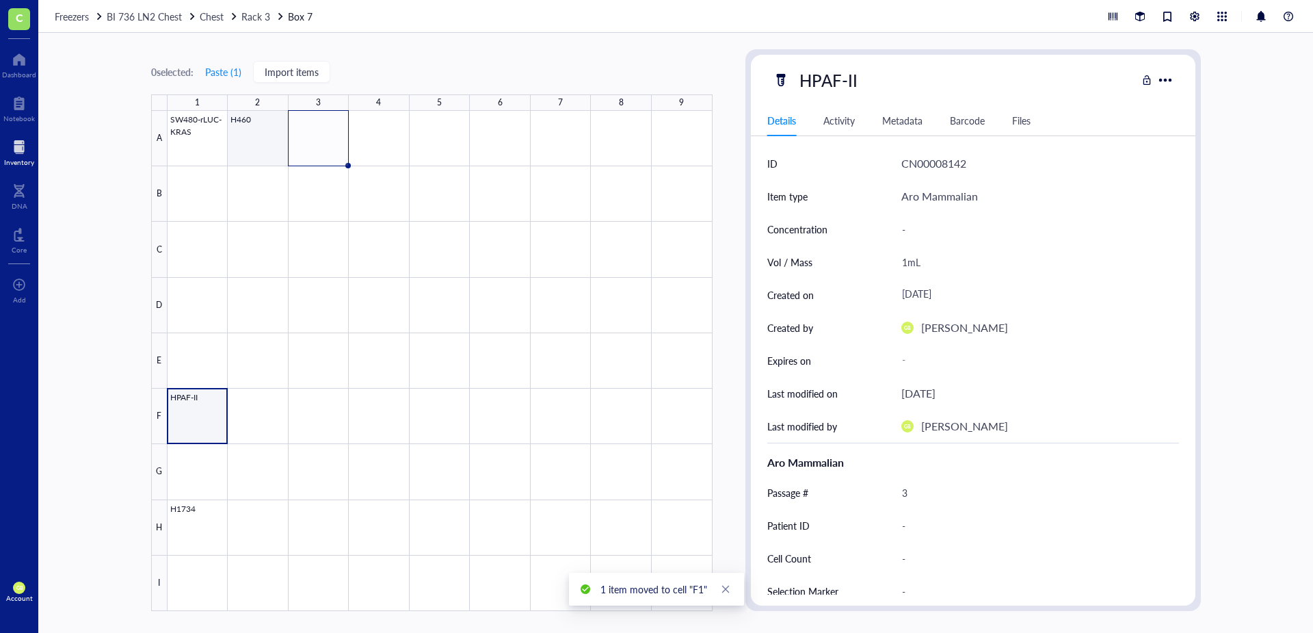
click at [263, 146] on div at bounding box center [440, 361] width 545 height 500
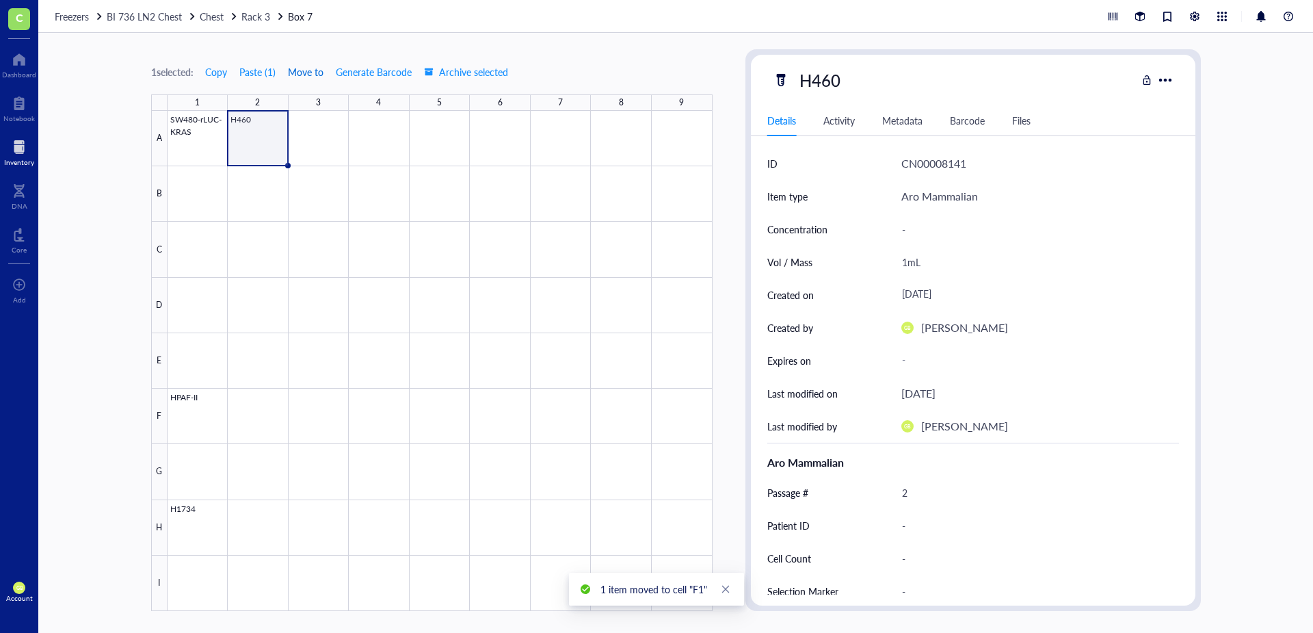
click at [308, 73] on span "Move to" at bounding box center [306, 71] width 36 height 11
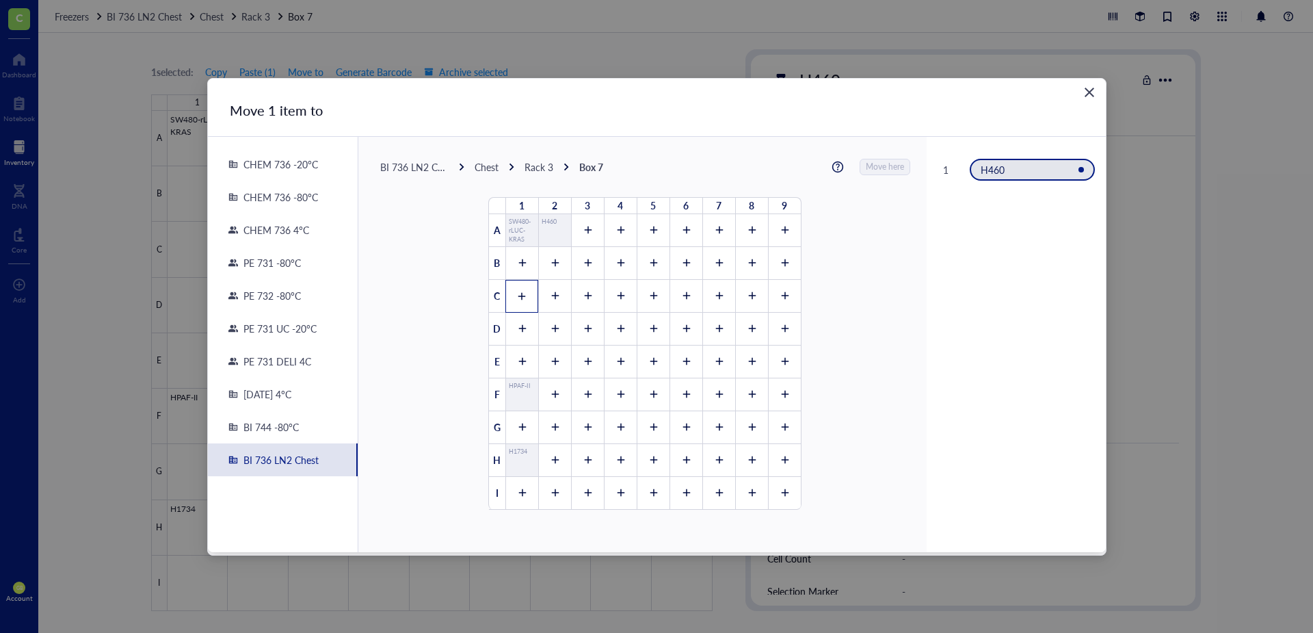
click at [518, 301] on div at bounding box center [521, 296] width 33 height 33
click at [875, 168] on span "Move here" at bounding box center [886, 167] width 38 height 18
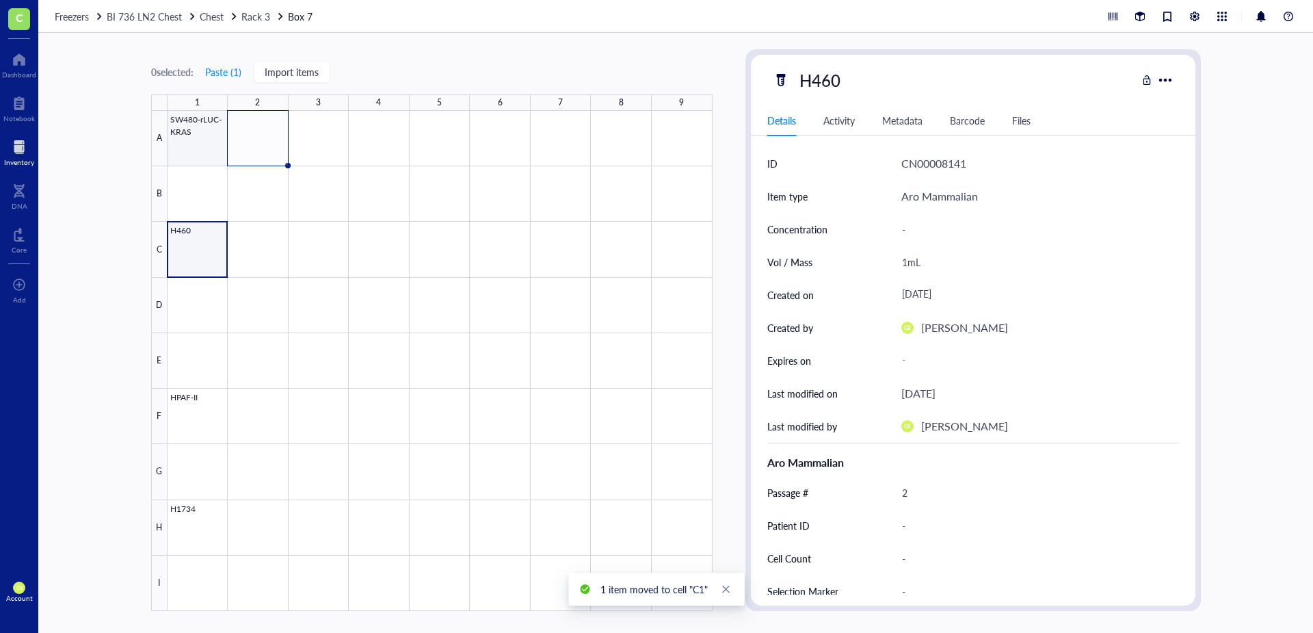
click at [210, 155] on div at bounding box center [440, 361] width 545 height 500
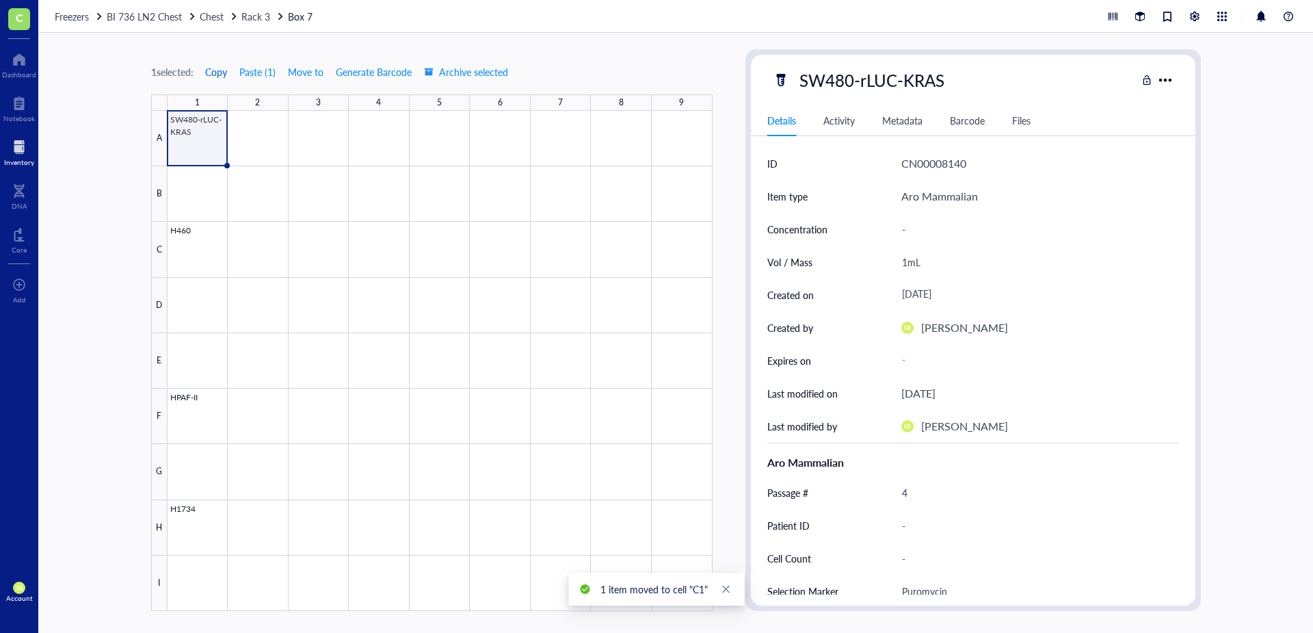
click at [221, 75] on span "Copy" at bounding box center [216, 71] width 22 height 11
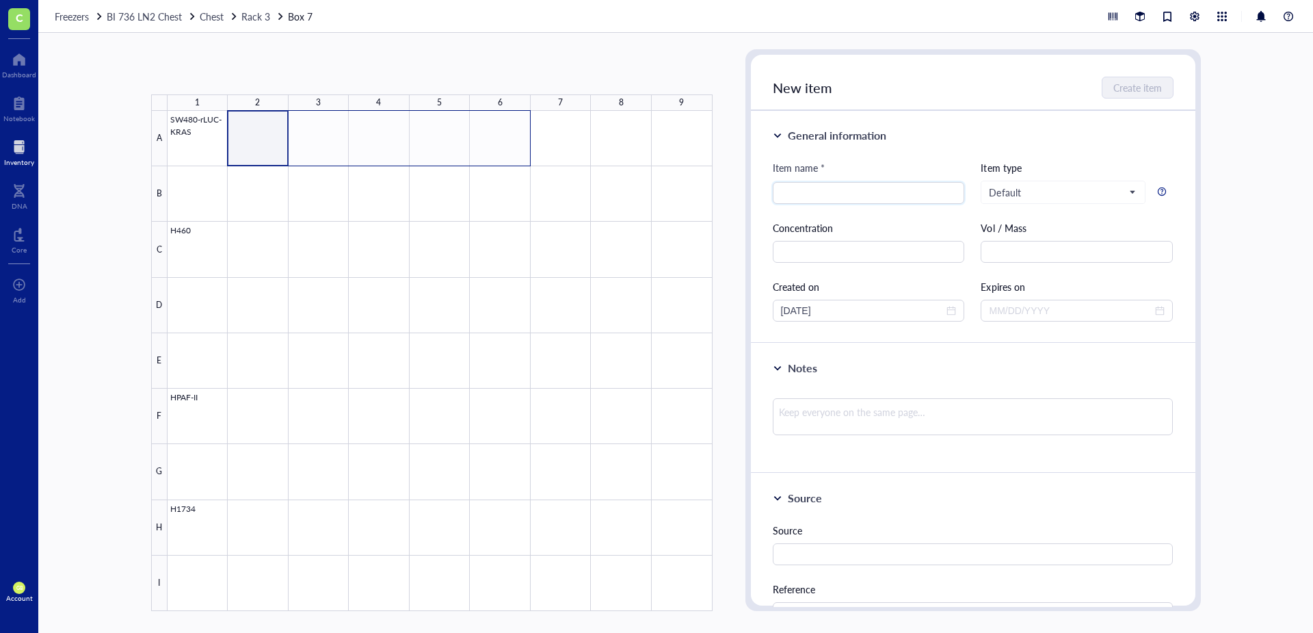
drag, startPoint x: 277, startPoint y: 150, endPoint x: 502, endPoint y: 151, distance: 225.0
click at [502, 151] on div at bounding box center [440, 361] width 545 height 500
click at [227, 73] on button "Paste ( 1 )" at bounding box center [224, 72] width 38 height 22
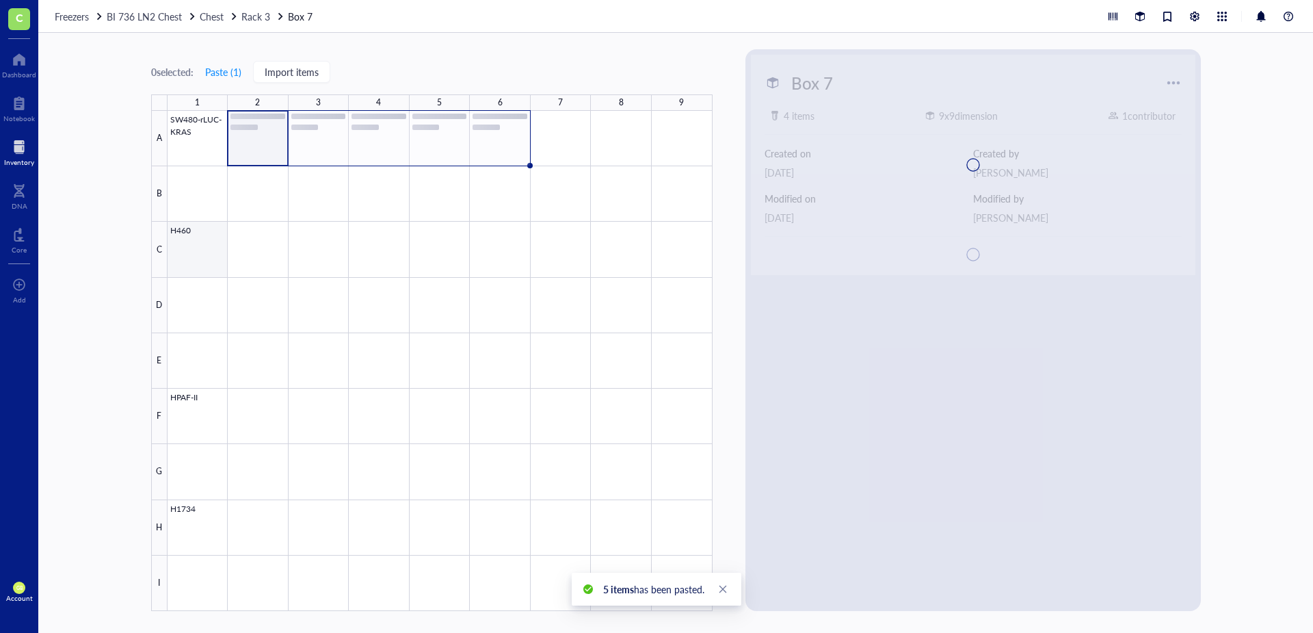
click at [200, 275] on div at bounding box center [440, 361] width 545 height 500
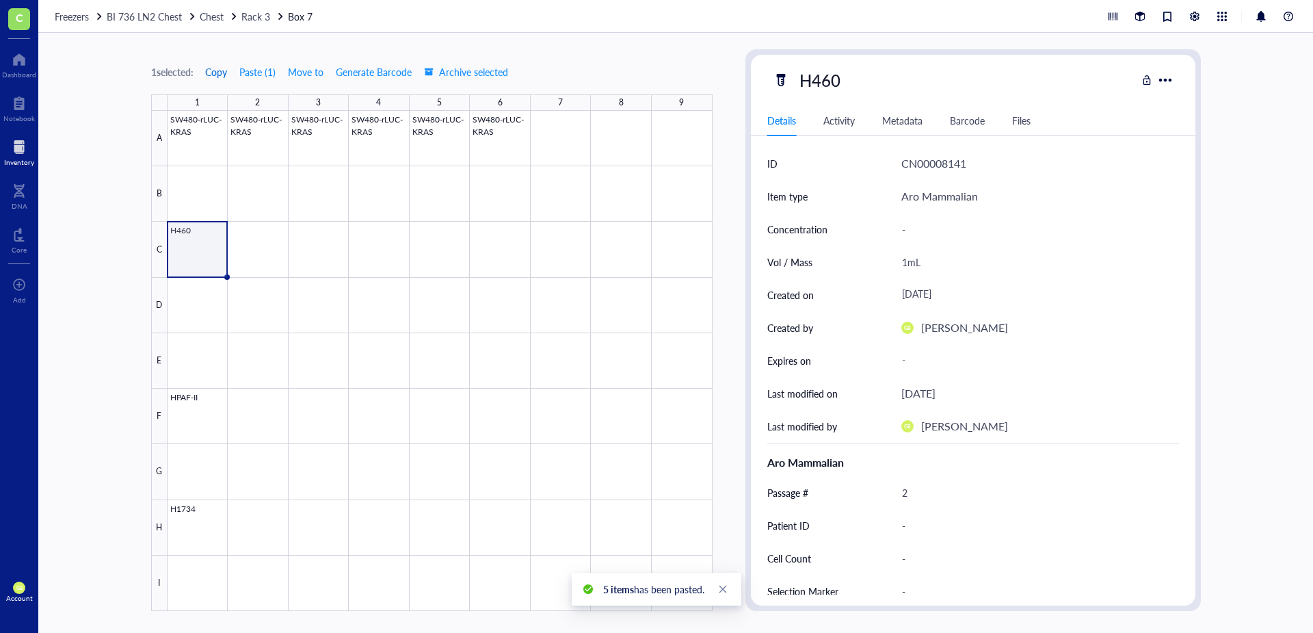
click at [224, 71] on span "Copy" at bounding box center [216, 71] width 22 height 11
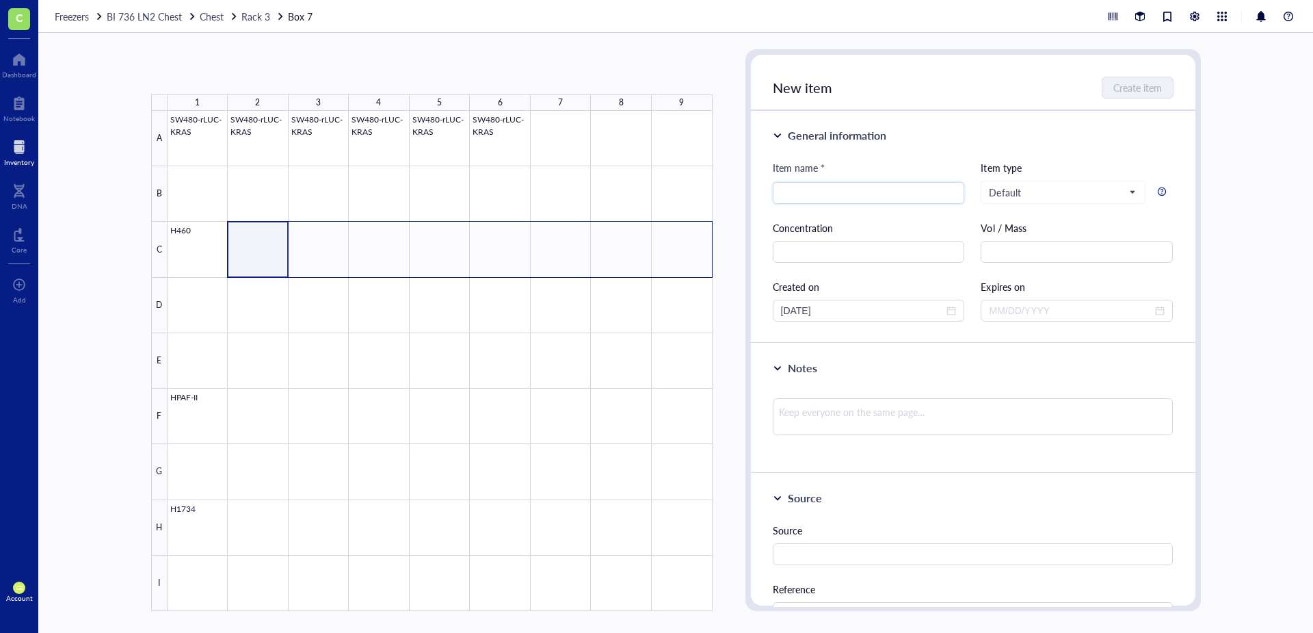
drag, startPoint x: 272, startPoint y: 259, endPoint x: 686, endPoint y: 249, distance: 413.9
click at [686, 249] on div at bounding box center [440, 361] width 545 height 500
click at [217, 74] on button "Paste ( 1 )" at bounding box center [224, 72] width 38 height 22
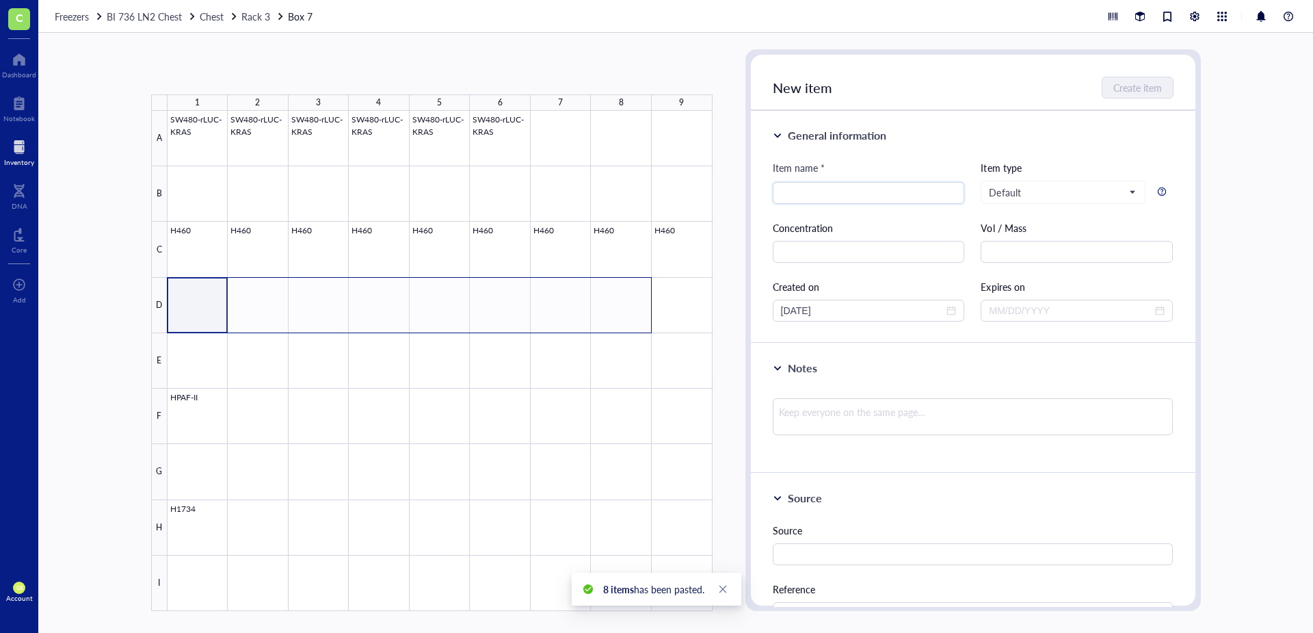
drag, startPoint x: 209, startPoint y: 319, endPoint x: 599, endPoint y: 310, distance: 390.6
click at [599, 310] on div at bounding box center [440, 361] width 545 height 500
click at [226, 77] on button "Paste ( 1 )" at bounding box center [224, 72] width 38 height 22
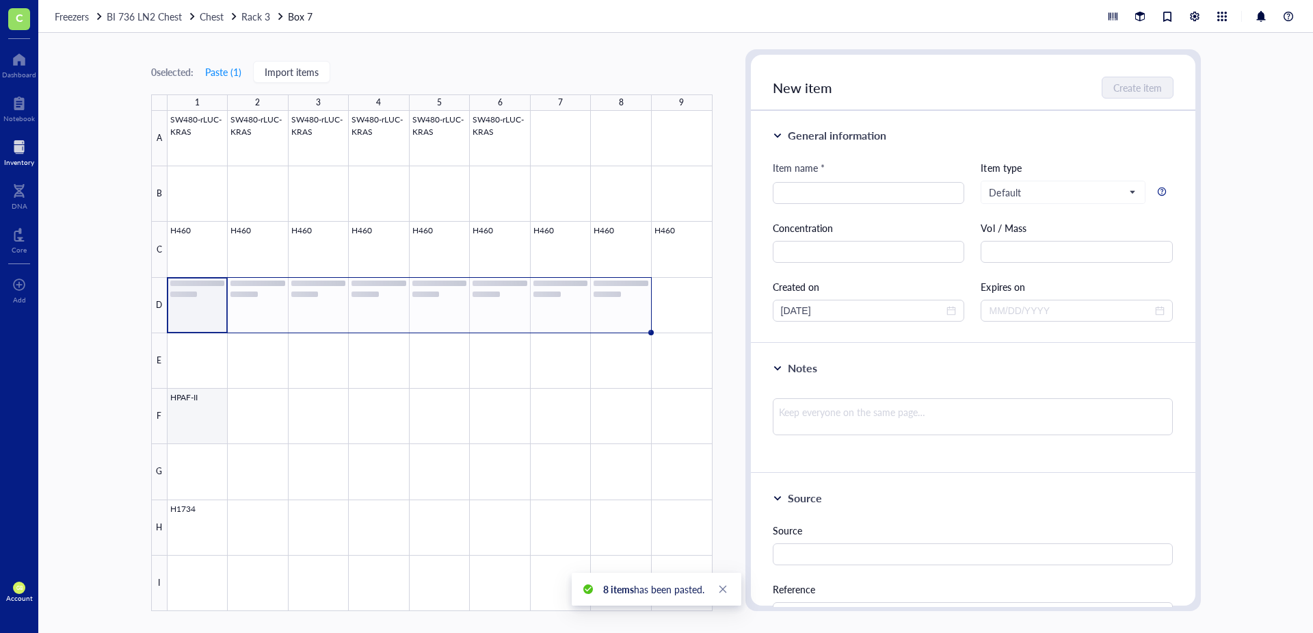
click at [200, 406] on div at bounding box center [440, 361] width 545 height 500
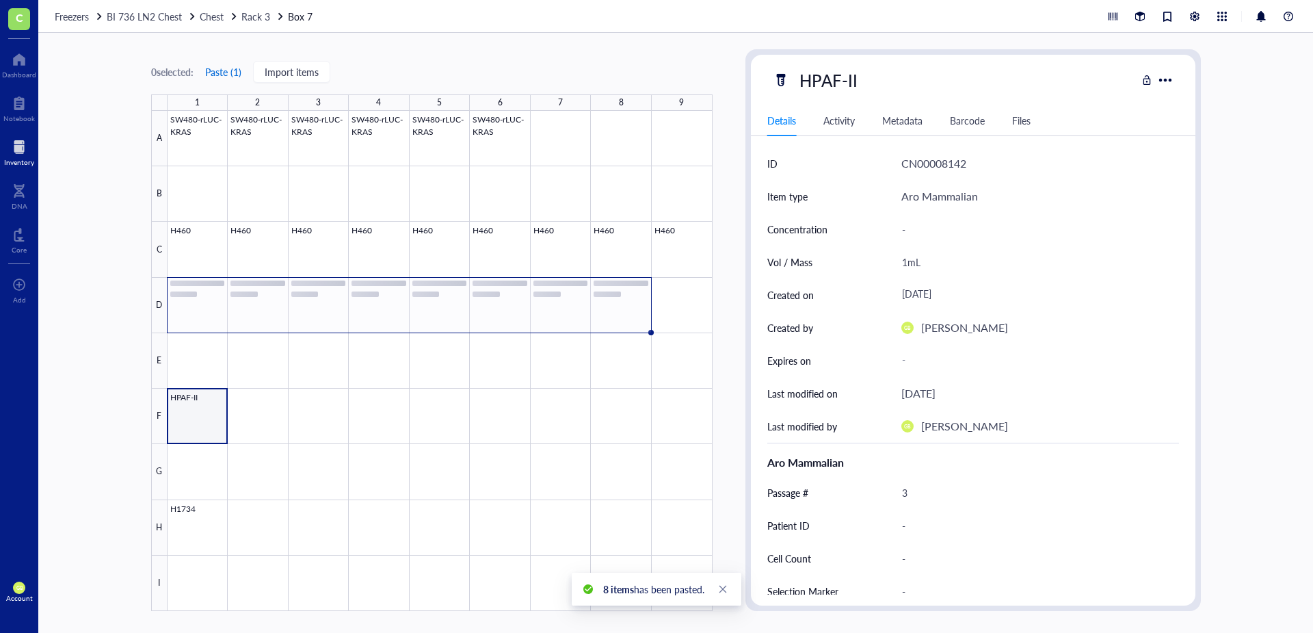
click at [215, 77] on button "Paste ( 1 )" at bounding box center [224, 72] width 38 height 22
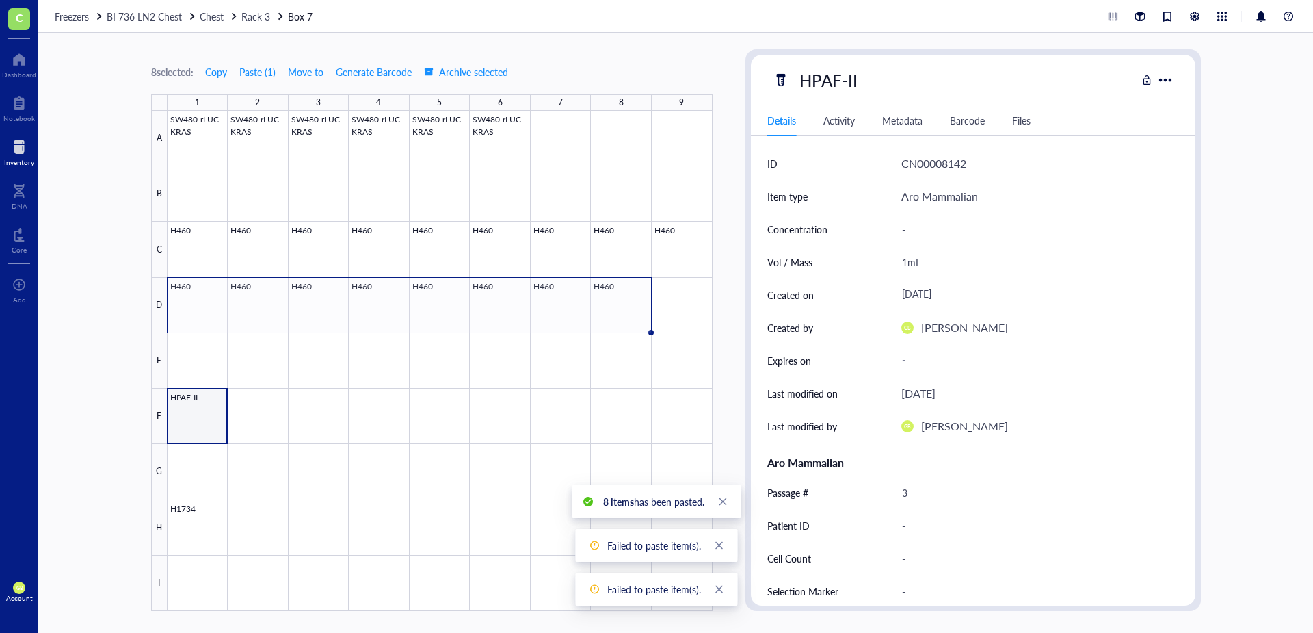
click at [210, 421] on div at bounding box center [440, 361] width 545 height 500
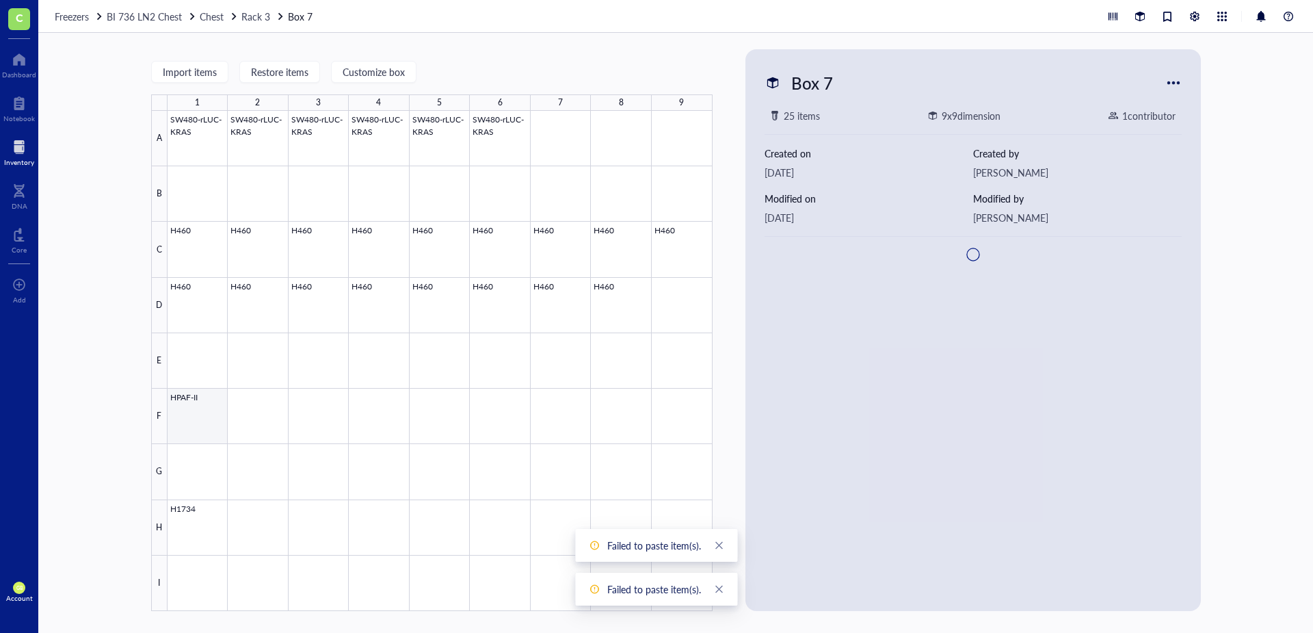
click at [173, 431] on div at bounding box center [440, 361] width 545 height 500
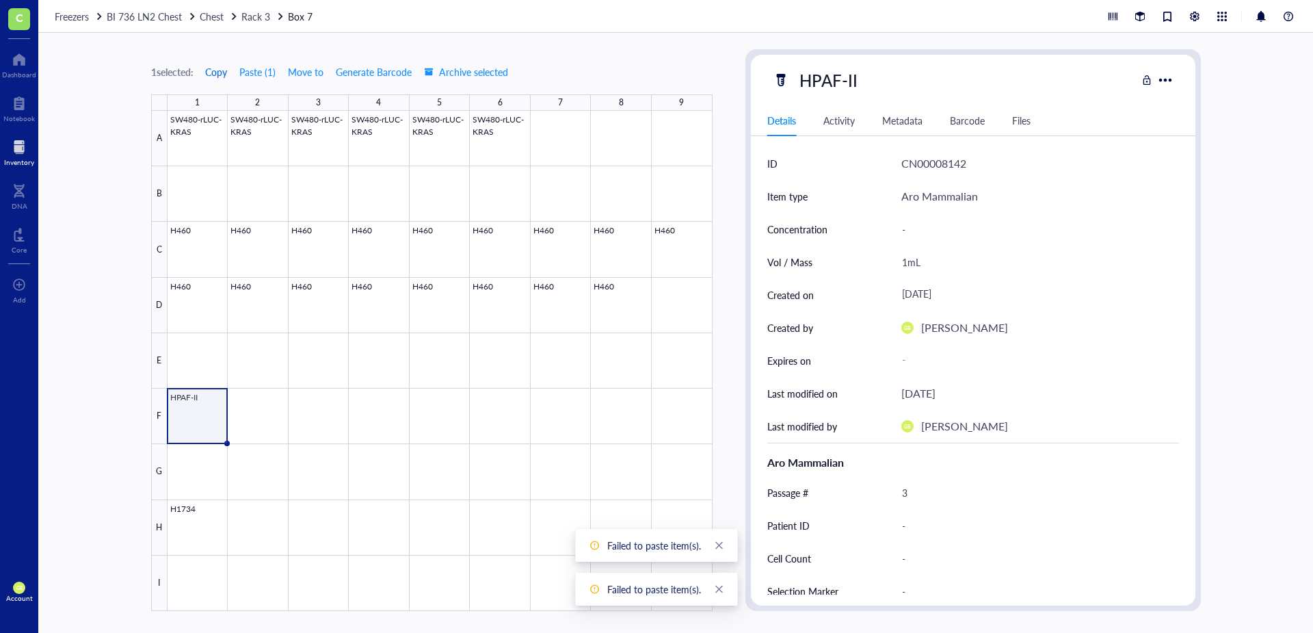
click at [218, 63] on button "Copy" at bounding box center [216, 72] width 23 height 22
click at [218, 72] on span "Copy" at bounding box center [216, 71] width 22 height 11
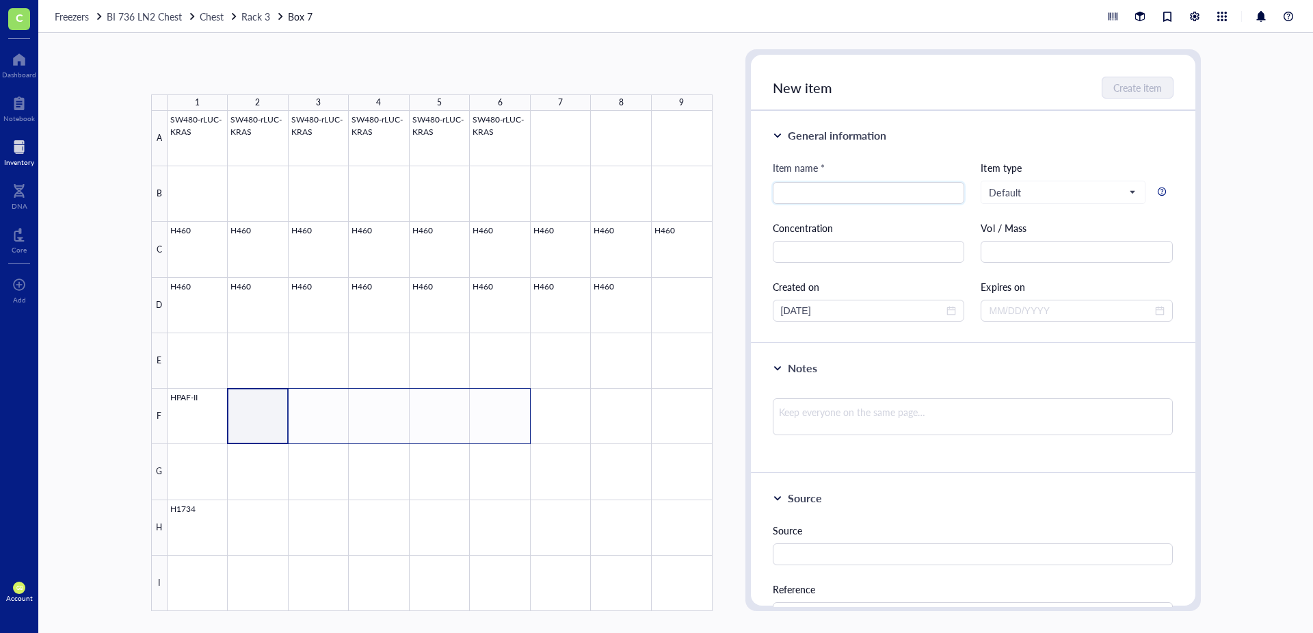
drag, startPoint x: 263, startPoint y: 434, endPoint x: 481, endPoint y: 434, distance: 218.2
click at [481, 434] on div at bounding box center [440, 361] width 545 height 500
click at [221, 71] on button "Paste ( 1 )" at bounding box center [224, 72] width 38 height 22
click at [204, 440] on div at bounding box center [440, 361] width 545 height 500
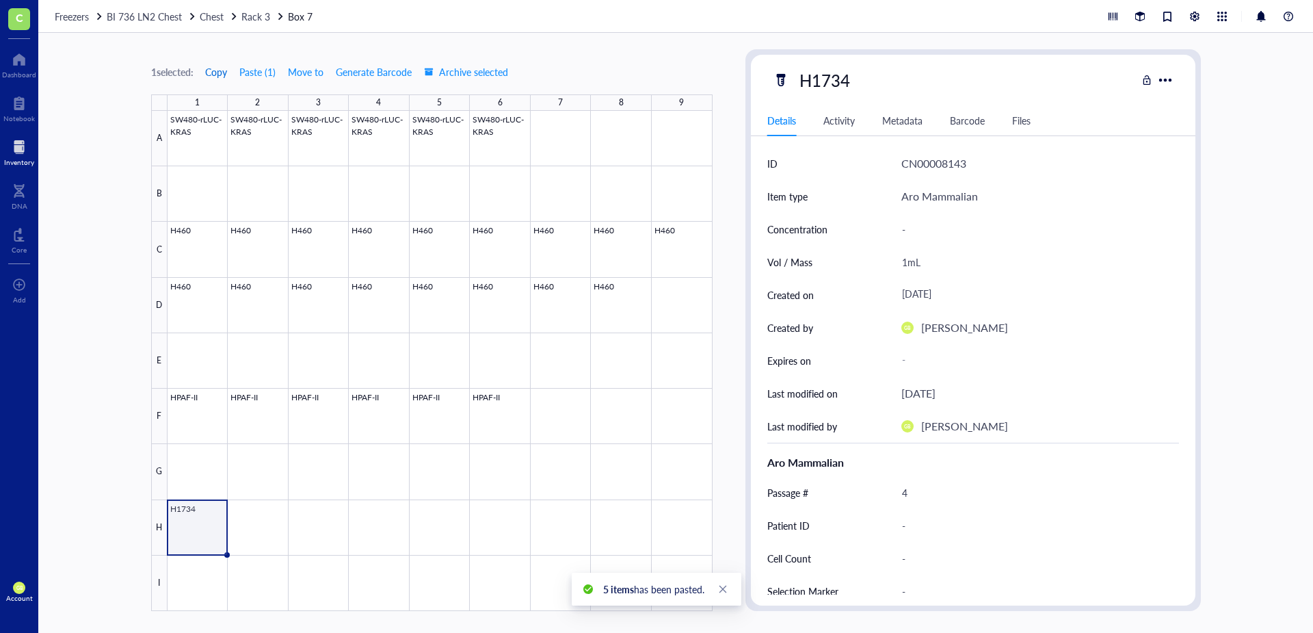
click at [219, 72] on span "Copy" at bounding box center [216, 71] width 22 height 11
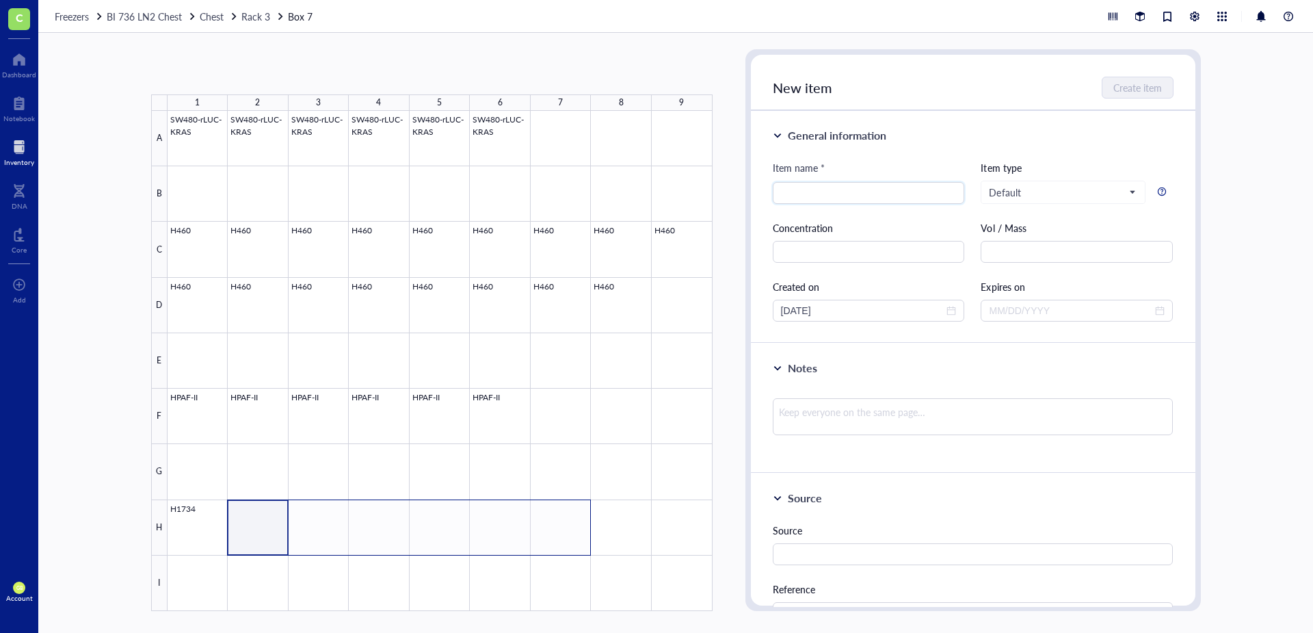
drag, startPoint x: 275, startPoint y: 512, endPoint x: 550, endPoint y: 512, distance: 274.9
click at [550, 440] on div at bounding box center [440, 361] width 545 height 500
click at [217, 73] on button "Paste ( 1 )" at bounding box center [224, 72] width 38 height 22
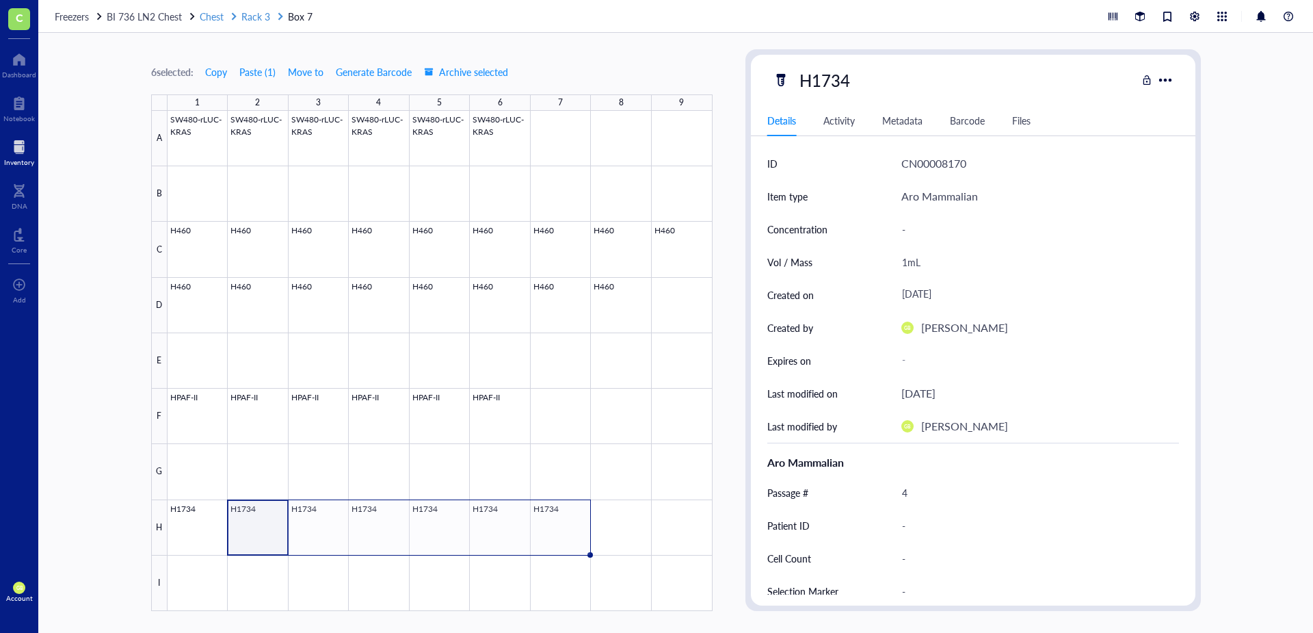
click at [260, 20] on span "Rack 3" at bounding box center [255, 17] width 29 height 14
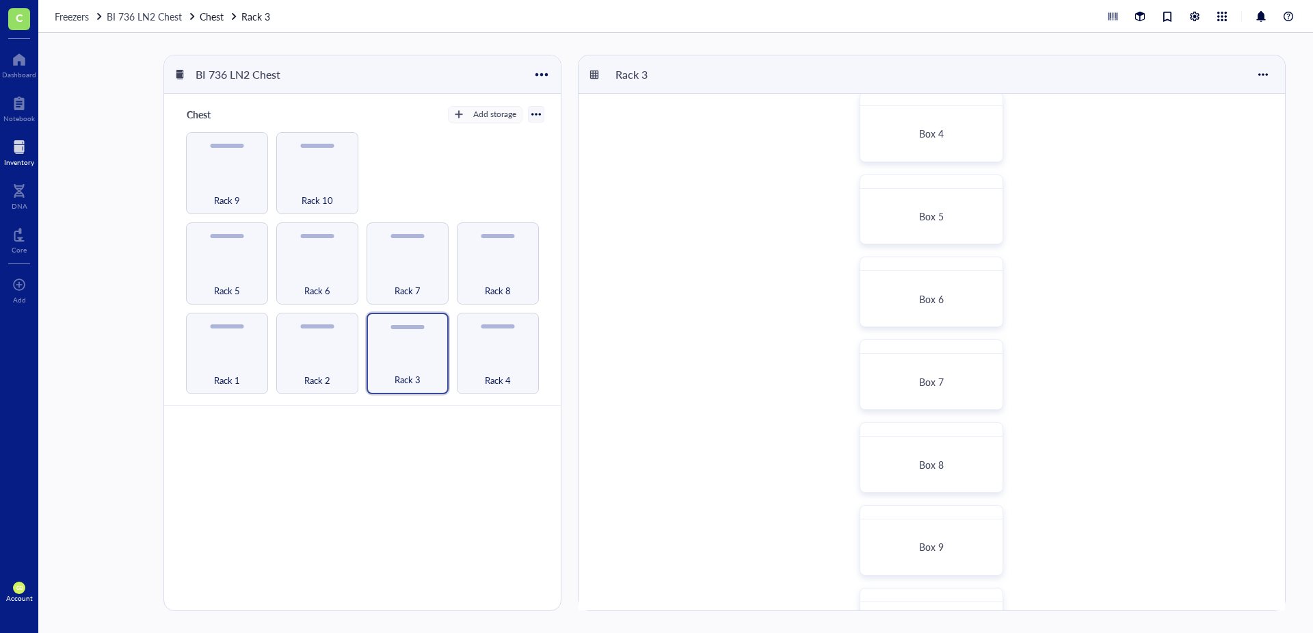
scroll to position [274, 0]
click at [875, 440] on div "Box 8" at bounding box center [932, 457] width 130 height 43
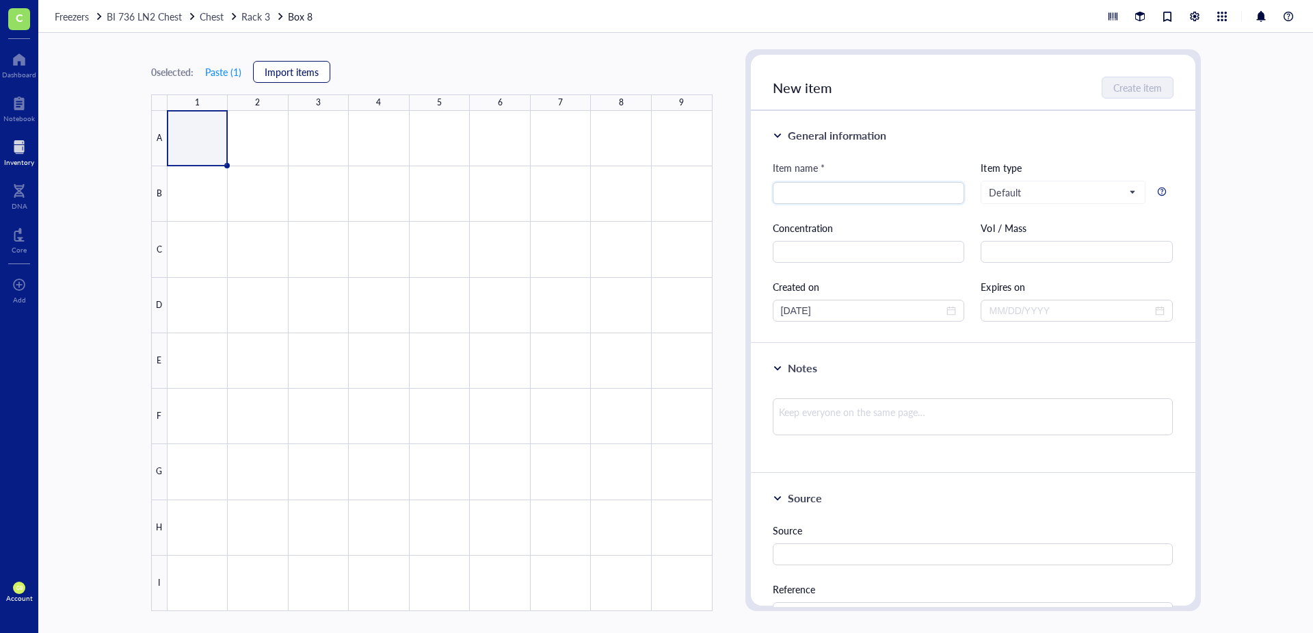
click at [295, 74] on span "Import items" at bounding box center [292, 71] width 54 height 11
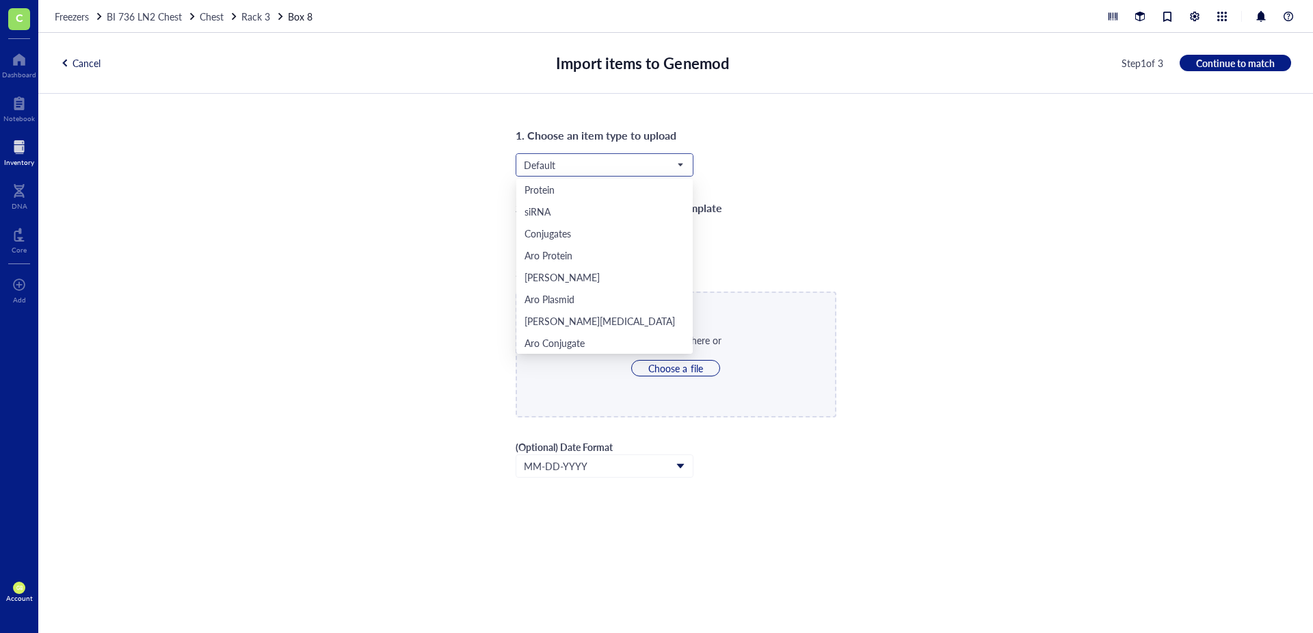
click at [650, 174] on input "search" at bounding box center [598, 165] width 149 height 21
click at [590, 319] on div "Aro Mammalian" at bounding box center [558, 320] width 67 height 15
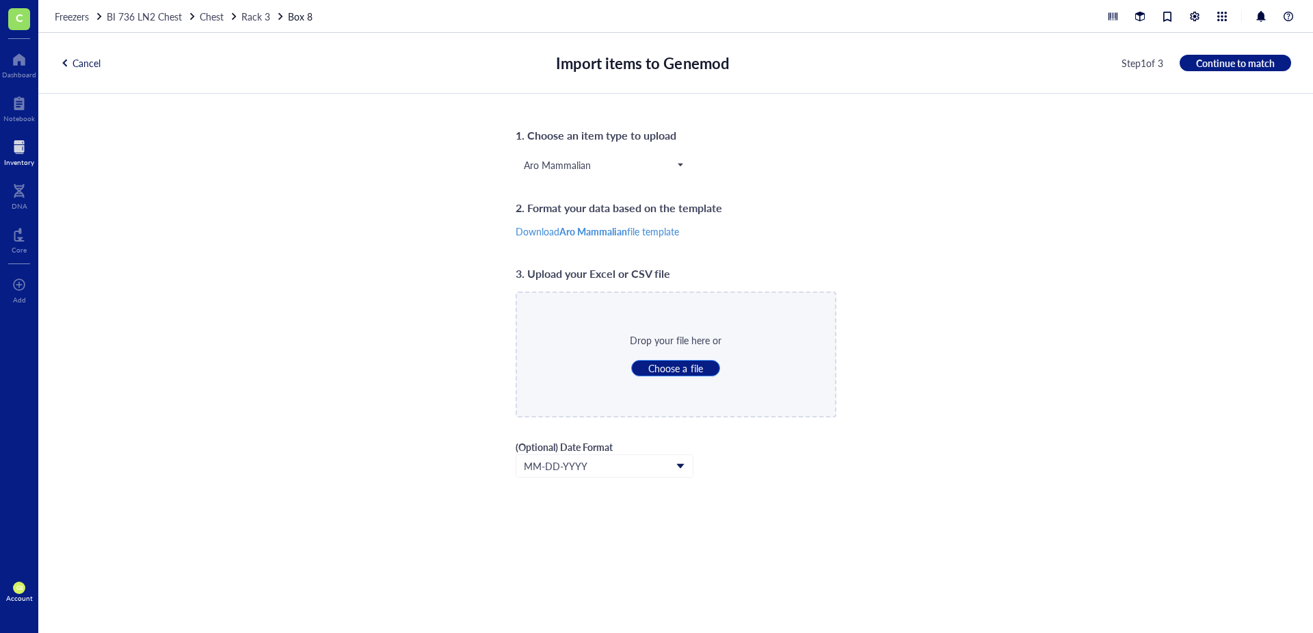
click at [696, 373] on span "Choose a file" at bounding box center [675, 368] width 54 height 12
type input "C:\fakepath\LN2_Rack_3_Box_8.csv"
click at [875, 63] on span "Continue to match" at bounding box center [1235, 63] width 79 height 12
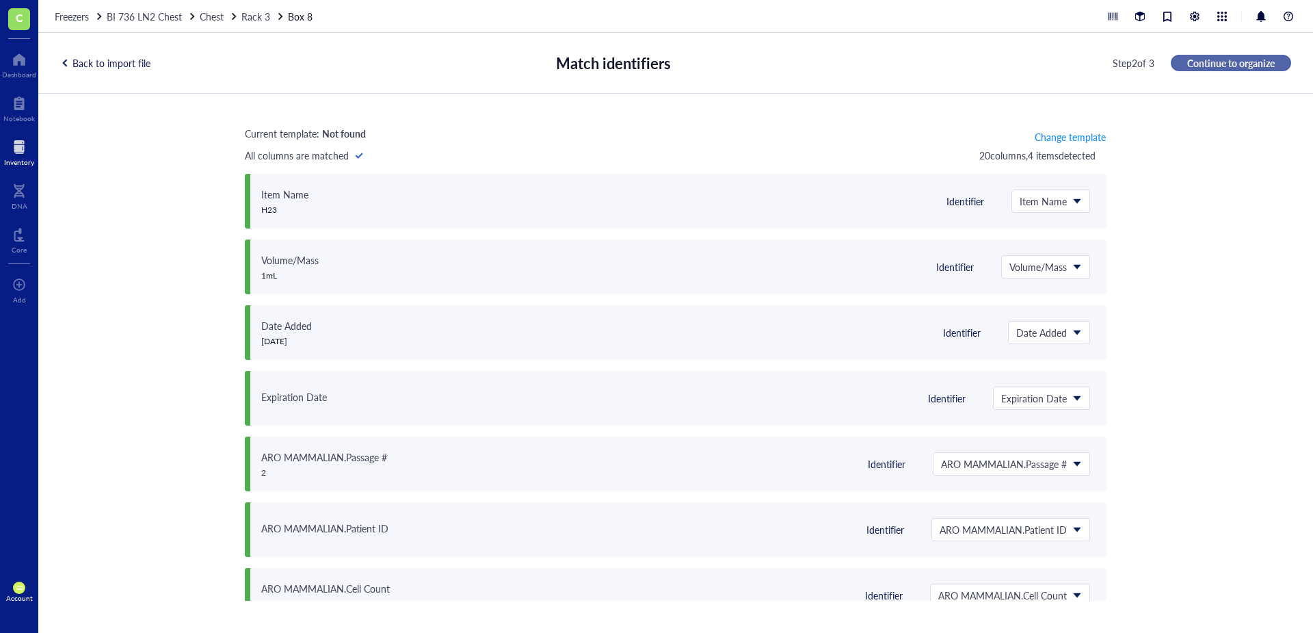
click at [875, 60] on span "Continue to organize" at bounding box center [1231, 63] width 88 height 12
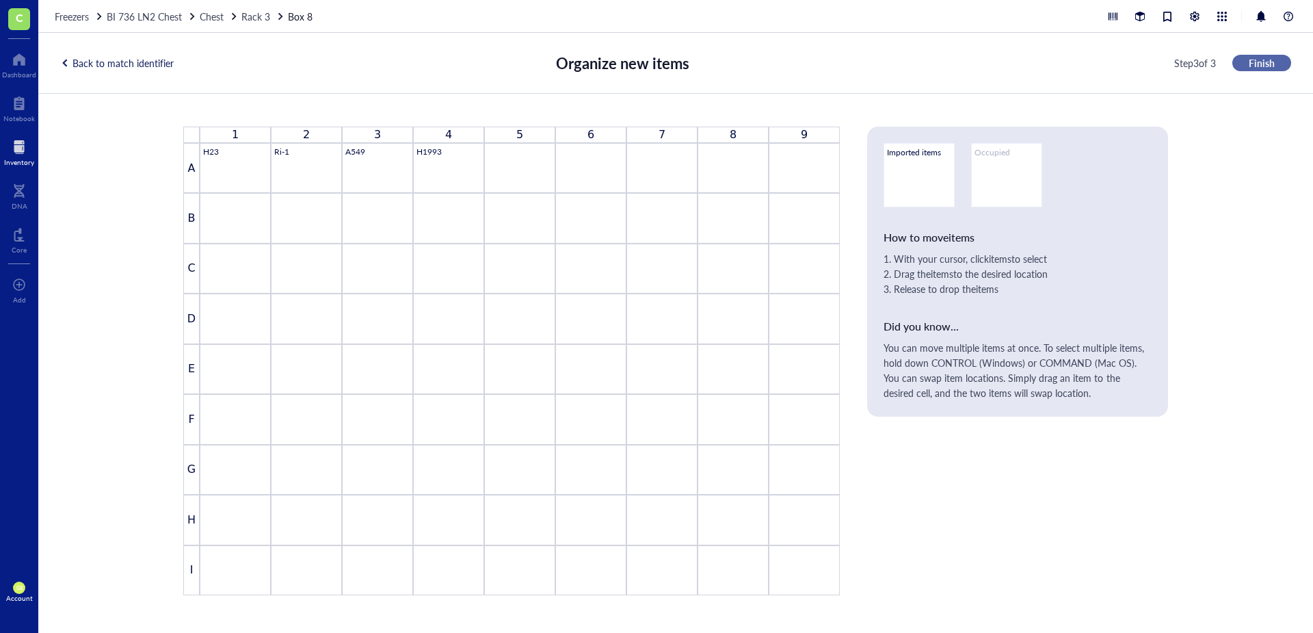
click at [875, 62] on span "Finish" at bounding box center [1262, 63] width 26 height 12
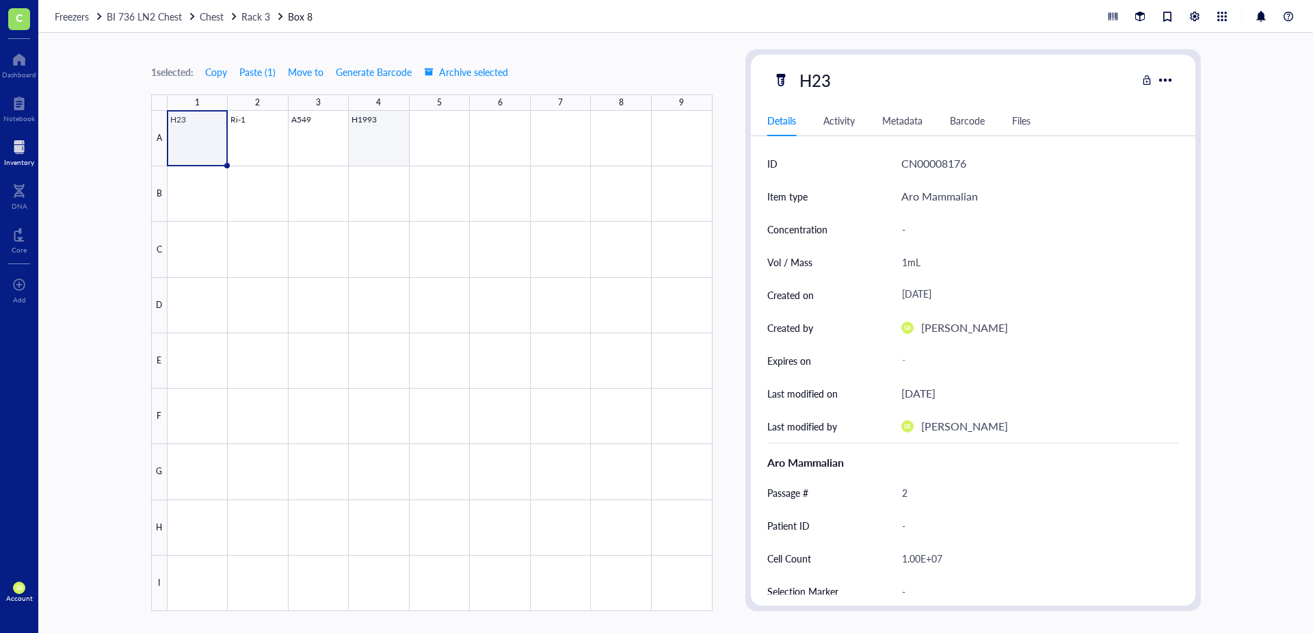
click at [367, 142] on div at bounding box center [440, 361] width 545 height 500
click at [311, 71] on span "Move to" at bounding box center [306, 71] width 36 height 11
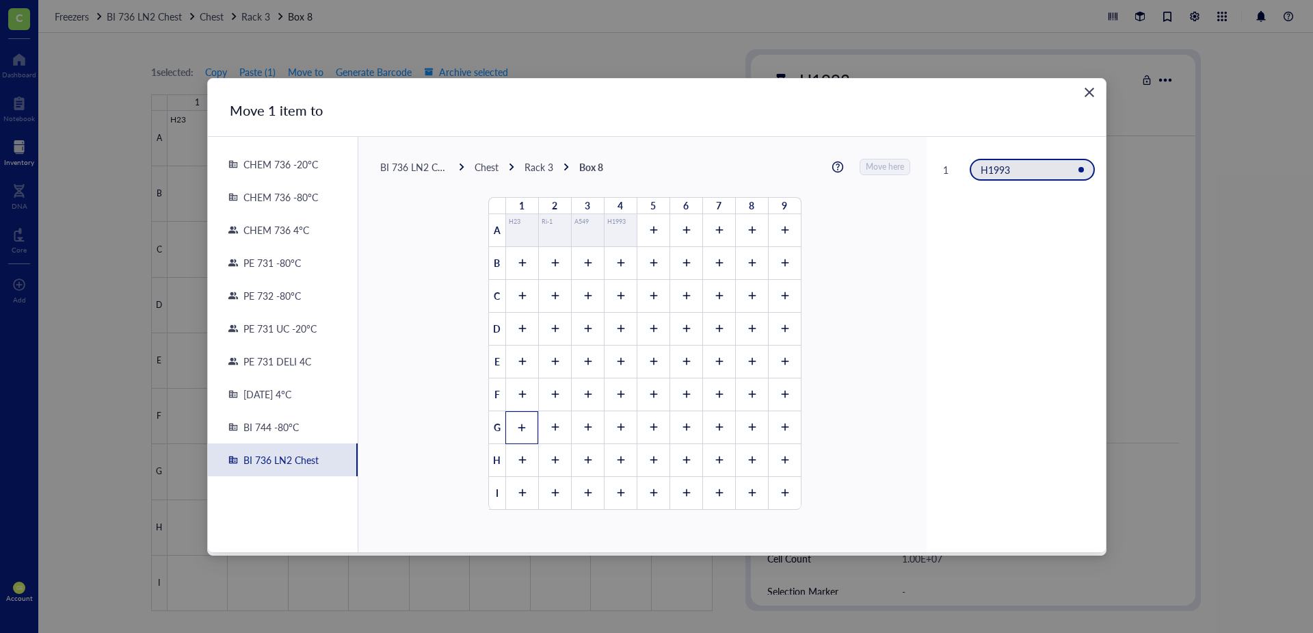
click at [518, 418] on div at bounding box center [521, 427] width 33 height 33
click at [875, 168] on span "Move here" at bounding box center [886, 167] width 38 height 18
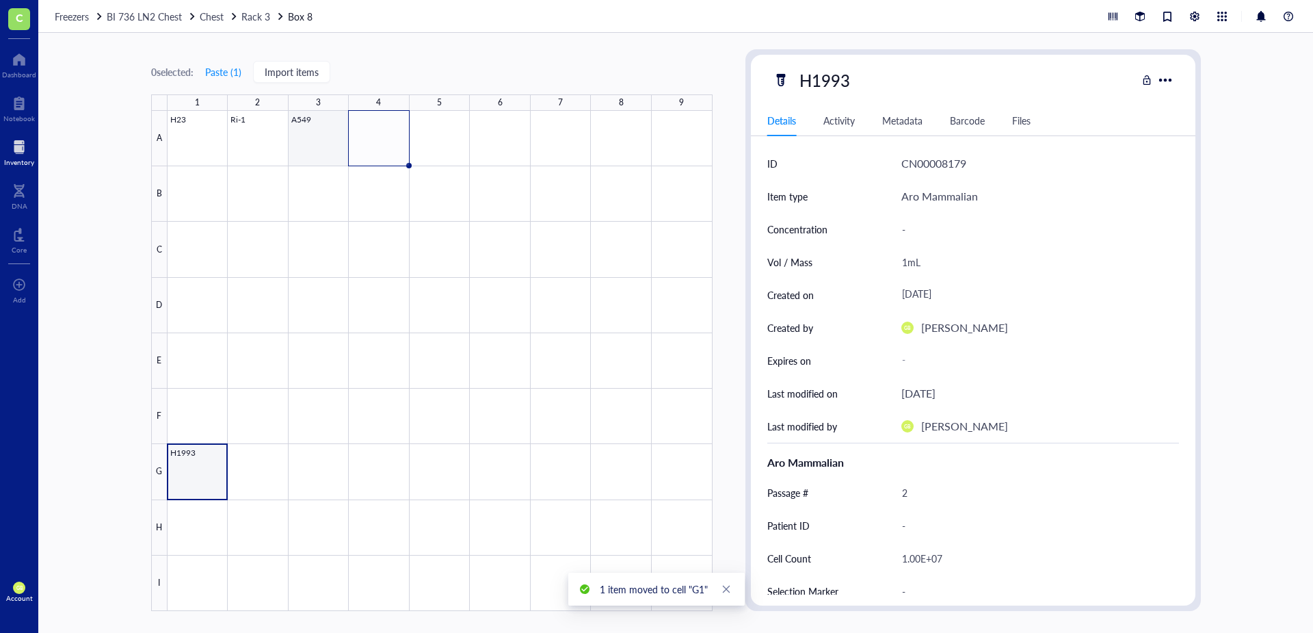
click at [313, 140] on div at bounding box center [440, 361] width 545 height 500
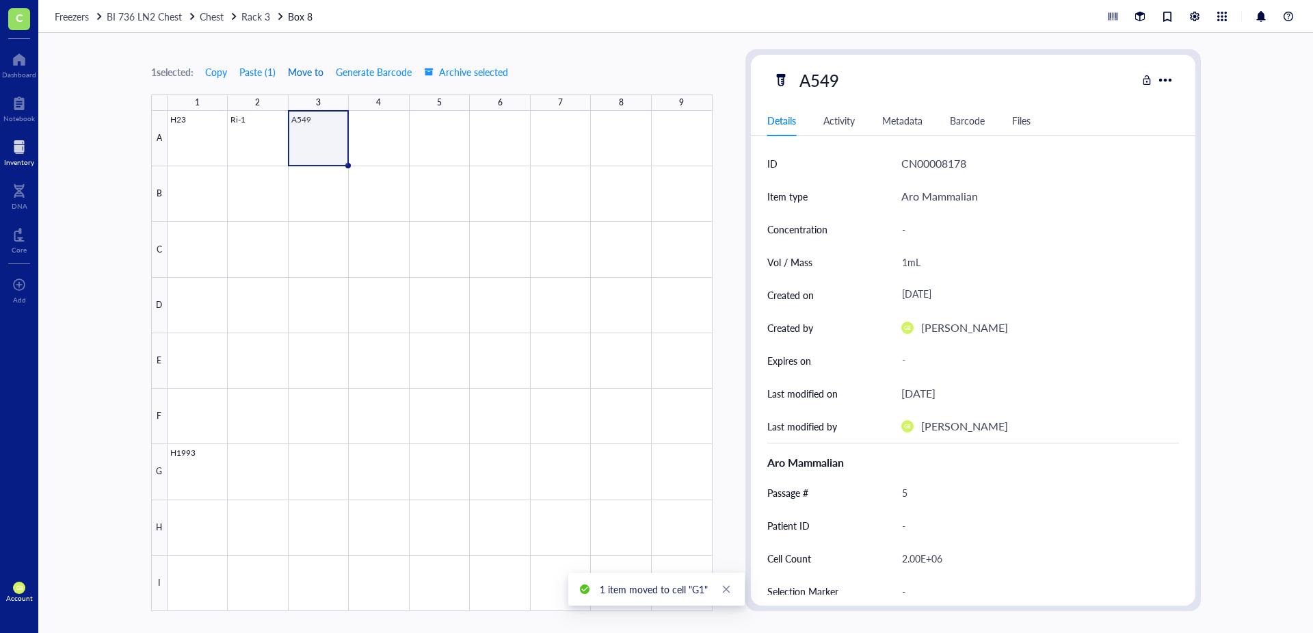
click at [307, 70] on span "Move to" at bounding box center [306, 71] width 36 height 11
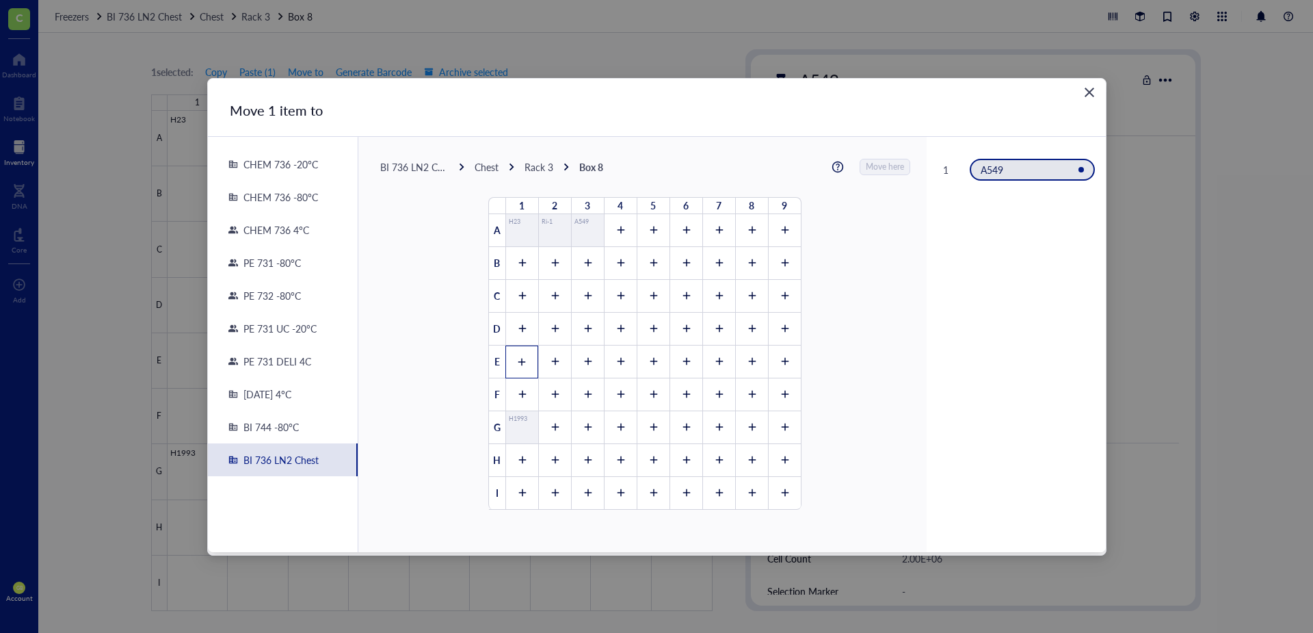
click at [526, 370] on div at bounding box center [521, 361] width 33 height 33
click at [875, 166] on span "Move here" at bounding box center [886, 167] width 38 height 18
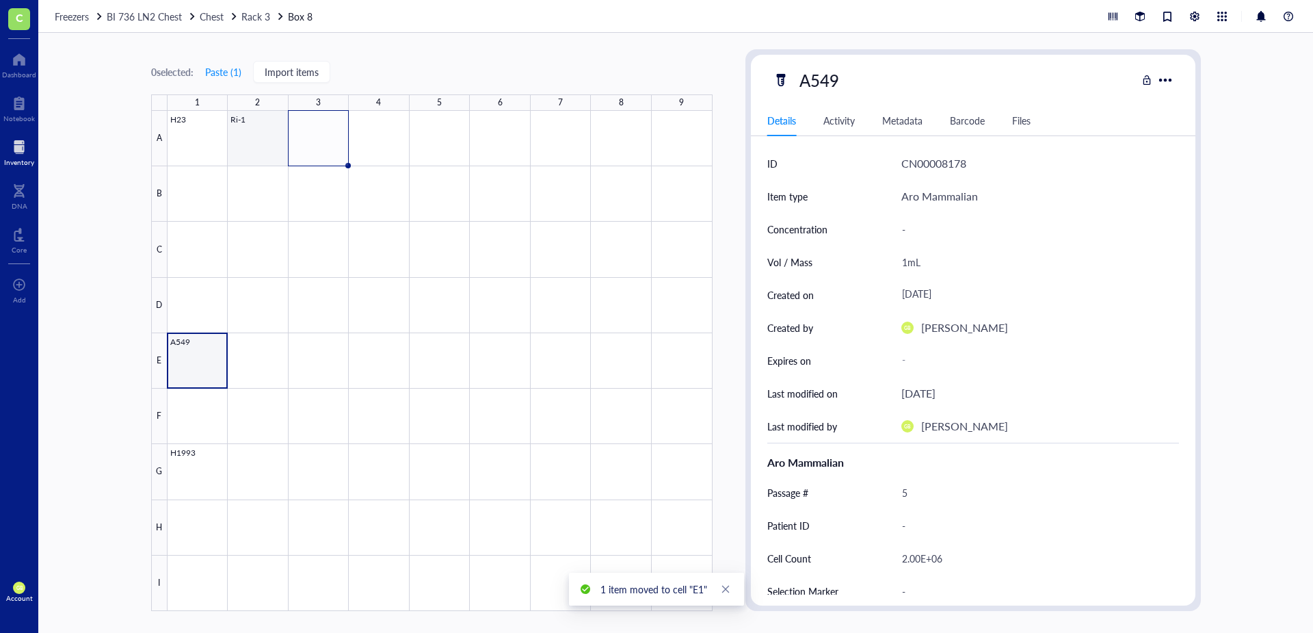
click at [254, 142] on div at bounding box center [440, 361] width 545 height 500
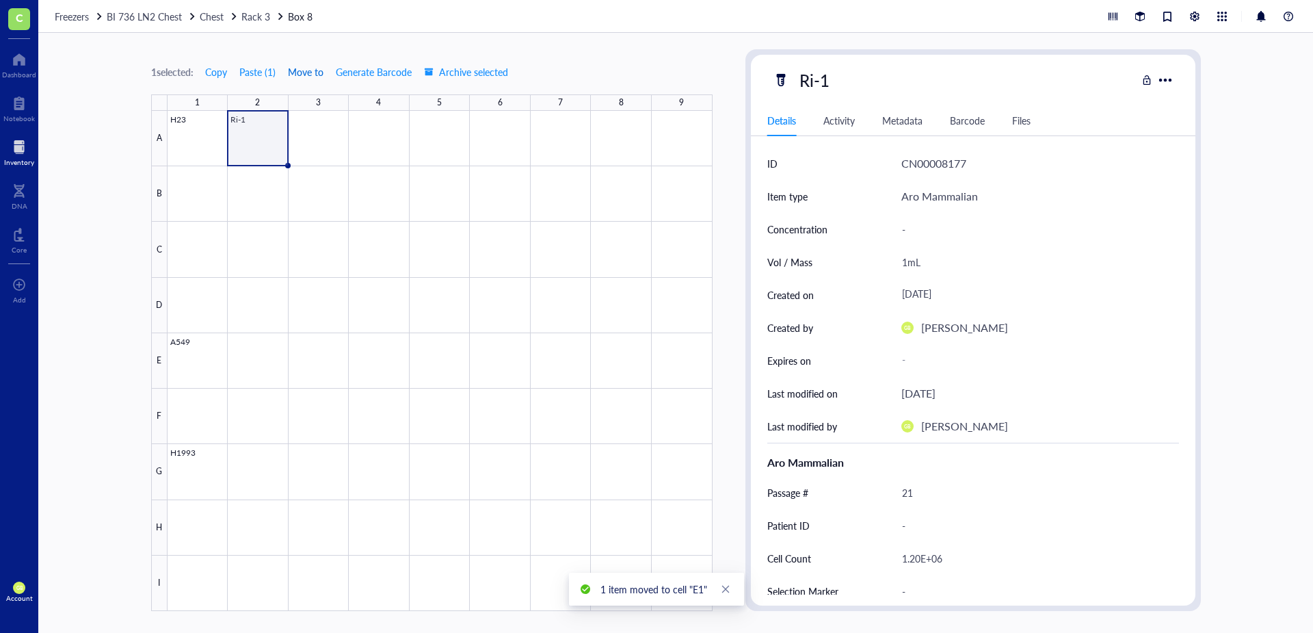
click at [313, 70] on span "Move to" at bounding box center [306, 71] width 36 height 11
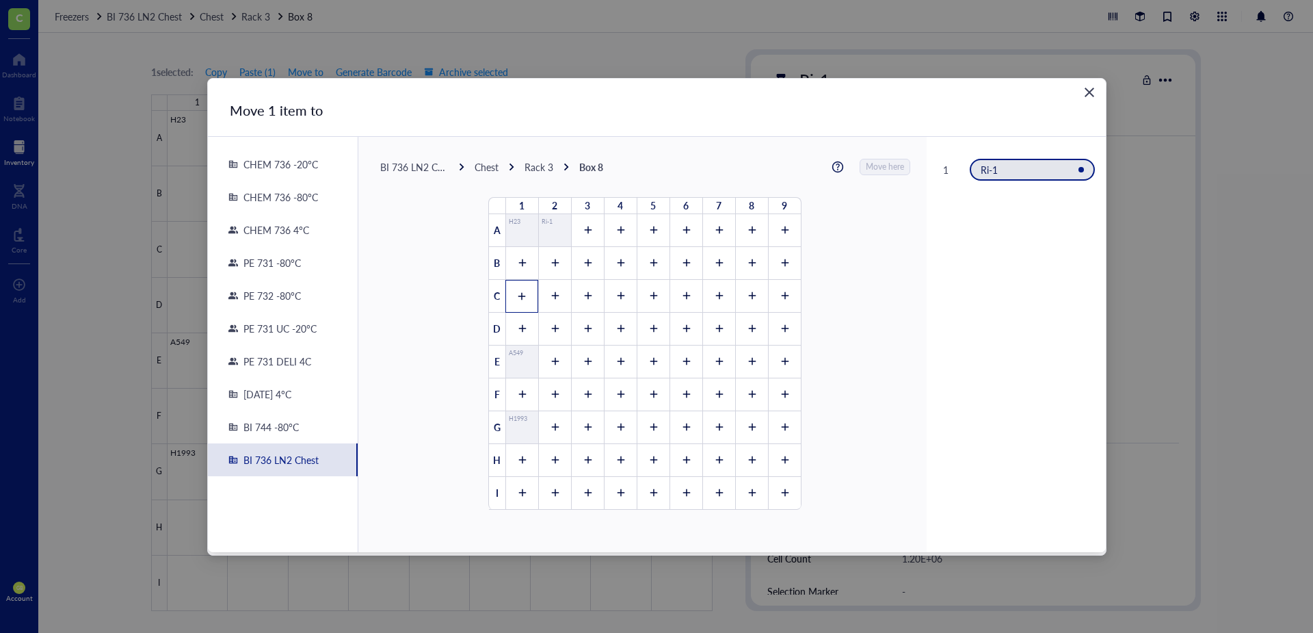
click at [517, 299] on icon at bounding box center [522, 296] width 10 height 10
click at [869, 172] on span "Move here" at bounding box center [886, 167] width 38 height 18
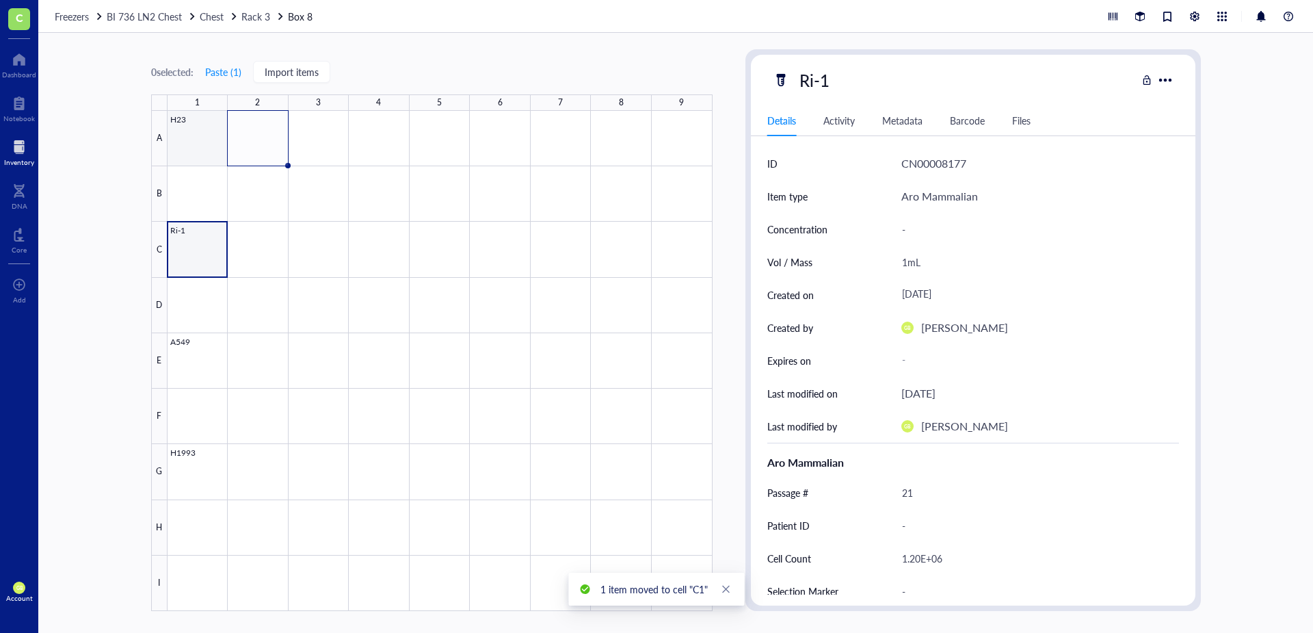
click at [194, 145] on div at bounding box center [440, 361] width 545 height 500
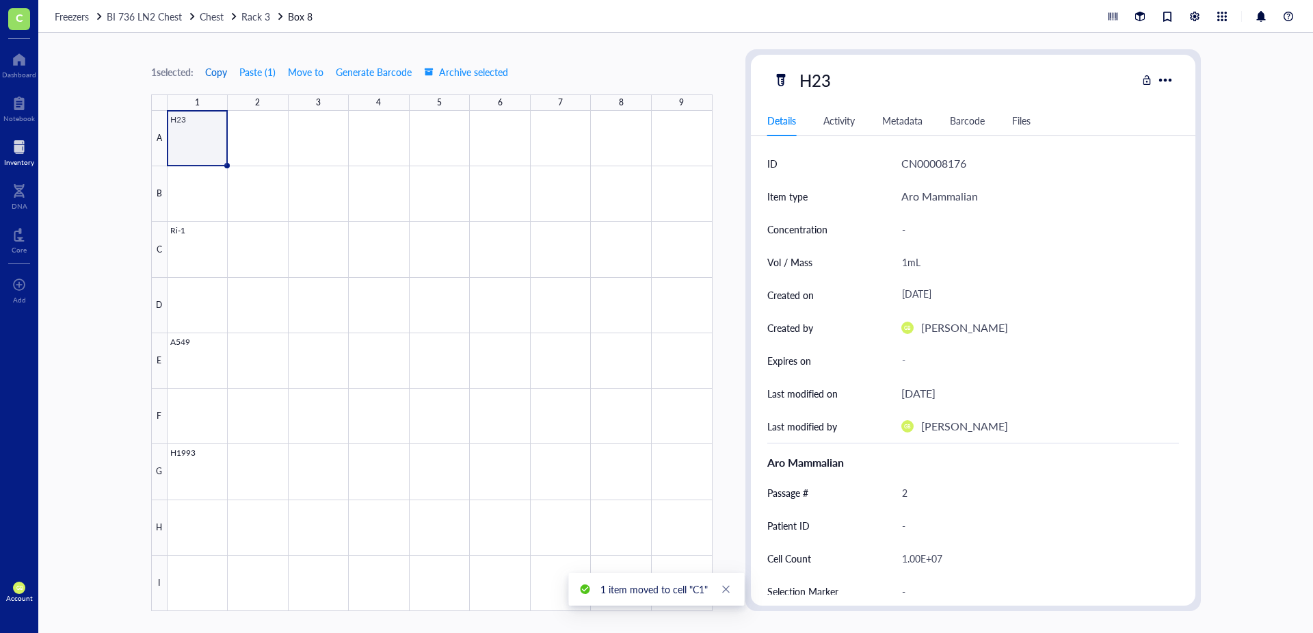
click at [213, 71] on span "Copy" at bounding box center [216, 71] width 22 height 11
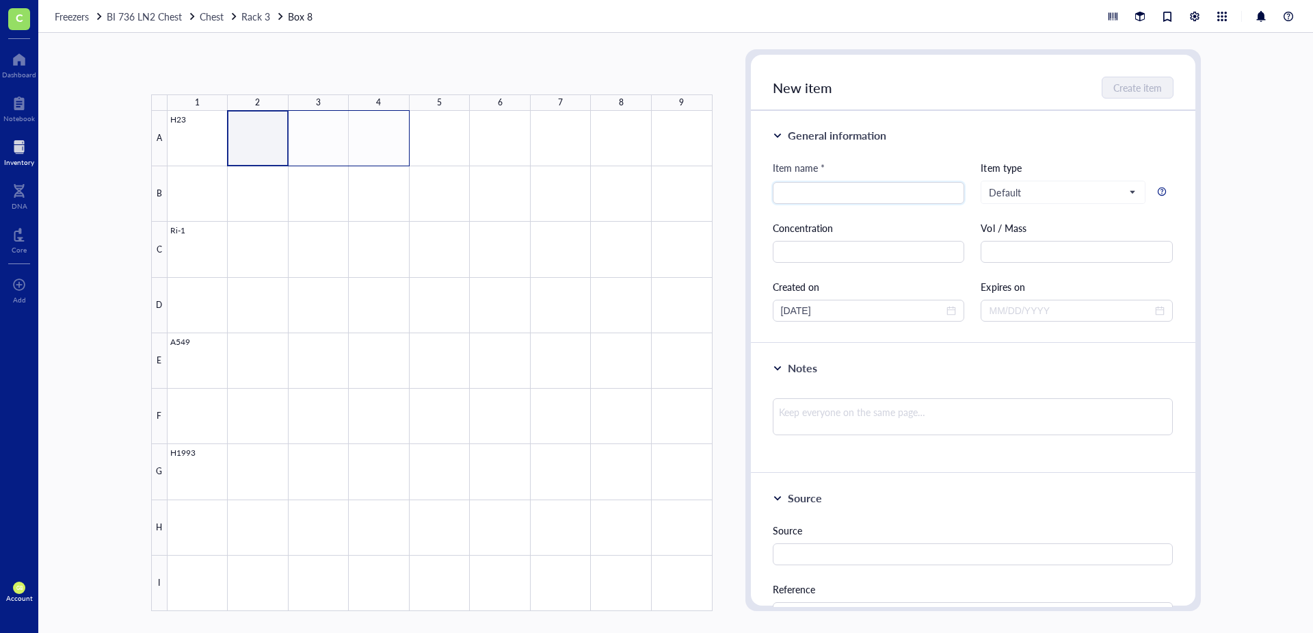
drag, startPoint x: 265, startPoint y: 153, endPoint x: 404, endPoint y: 151, distance: 138.9
click at [404, 151] on div at bounding box center [440, 361] width 545 height 500
click at [235, 77] on button "Paste ( 1 )" at bounding box center [224, 72] width 38 height 22
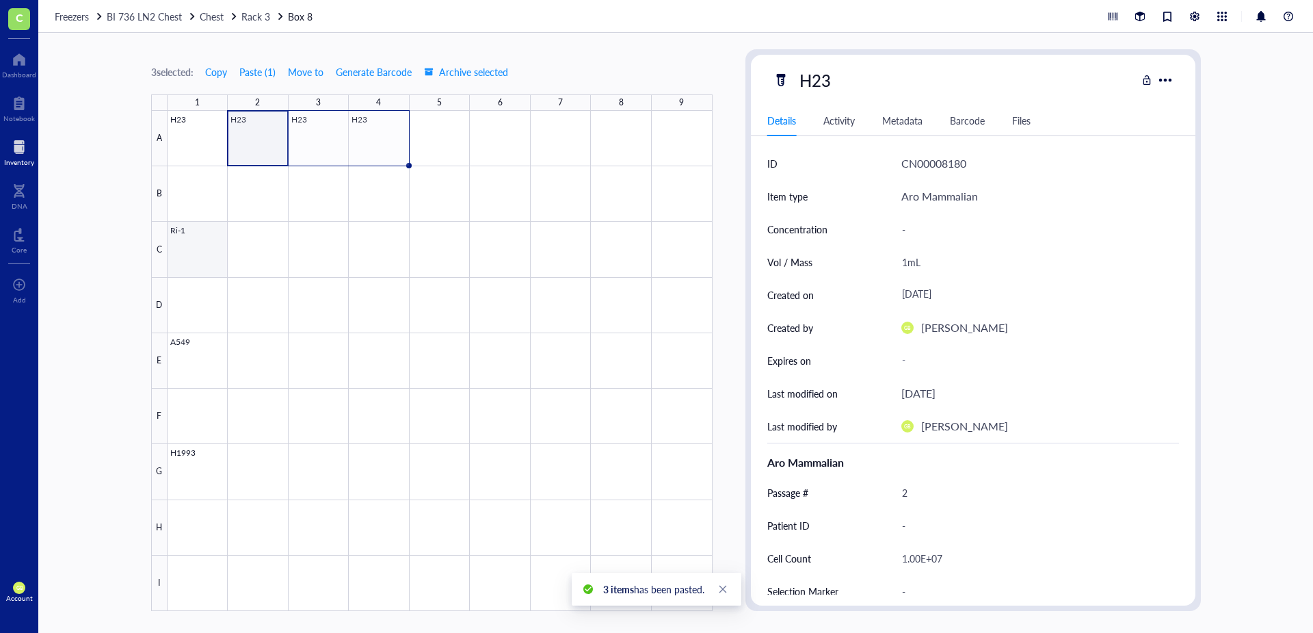
click at [193, 261] on div at bounding box center [440, 361] width 545 height 500
click at [221, 77] on span "Copy" at bounding box center [216, 71] width 22 height 11
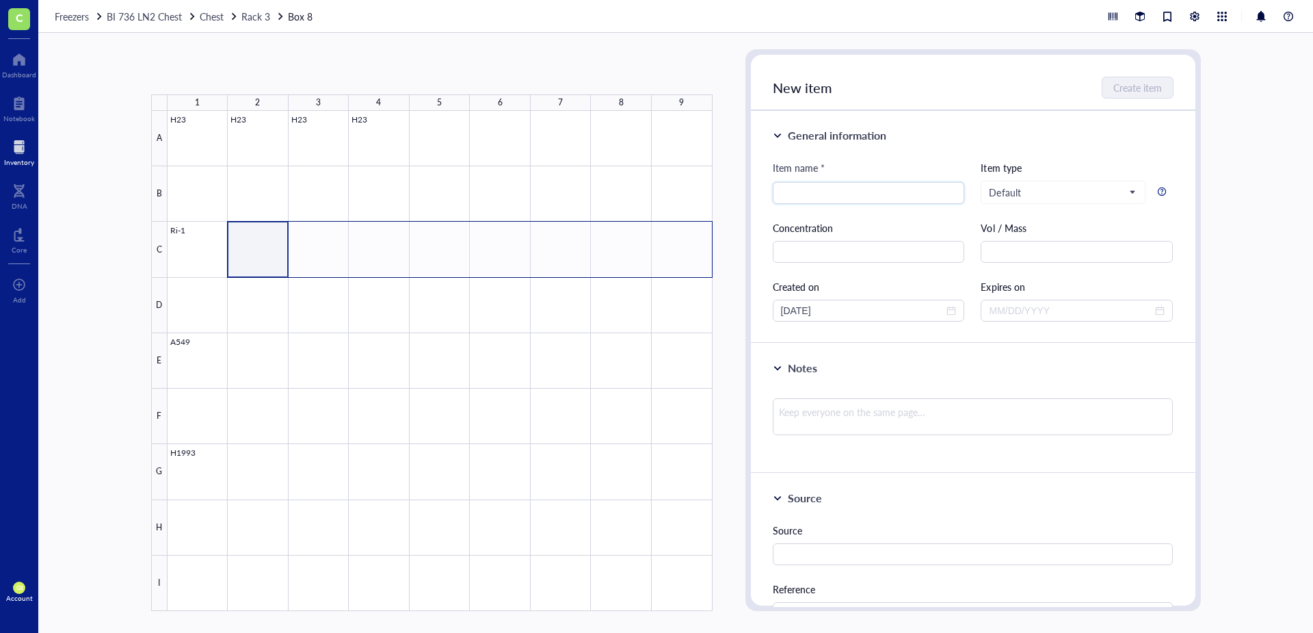
drag, startPoint x: 271, startPoint y: 265, endPoint x: 696, endPoint y: 255, distance: 424.8
click at [696, 255] on div at bounding box center [440, 361] width 545 height 500
click at [224, 77] on button "Paste ( 1 )" at bounding box center [224, 72] width 38 height 22
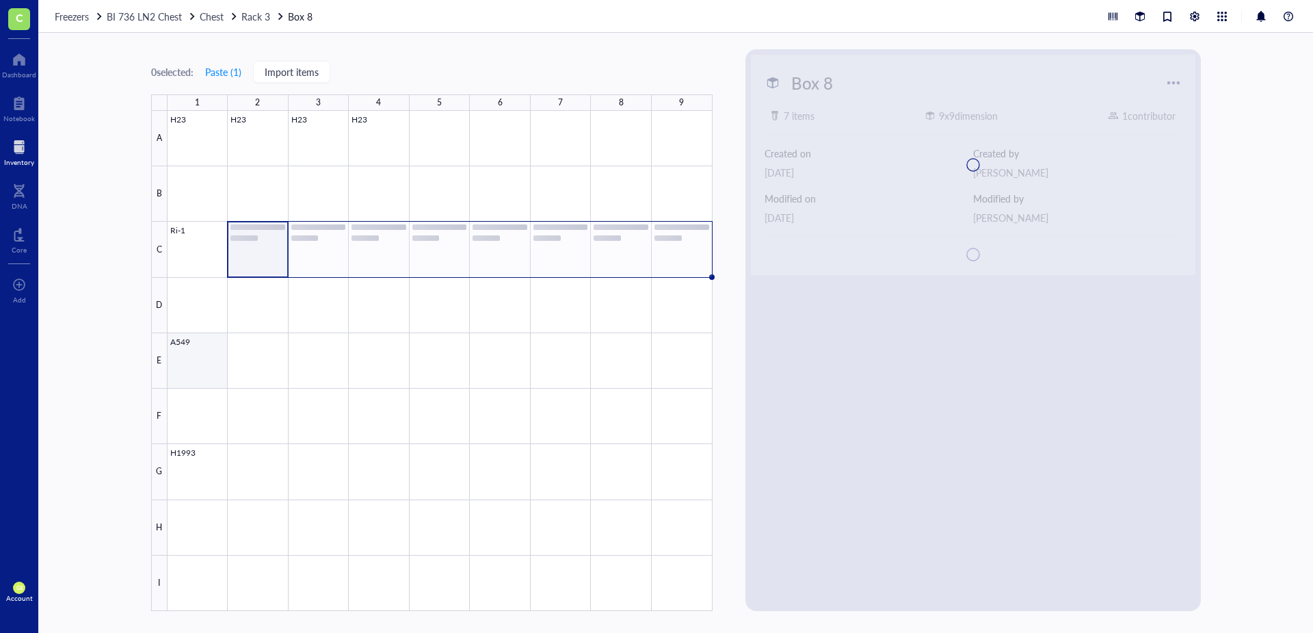
click at [195, 369] on div at bounding box center [440, 361] width 545 height 500
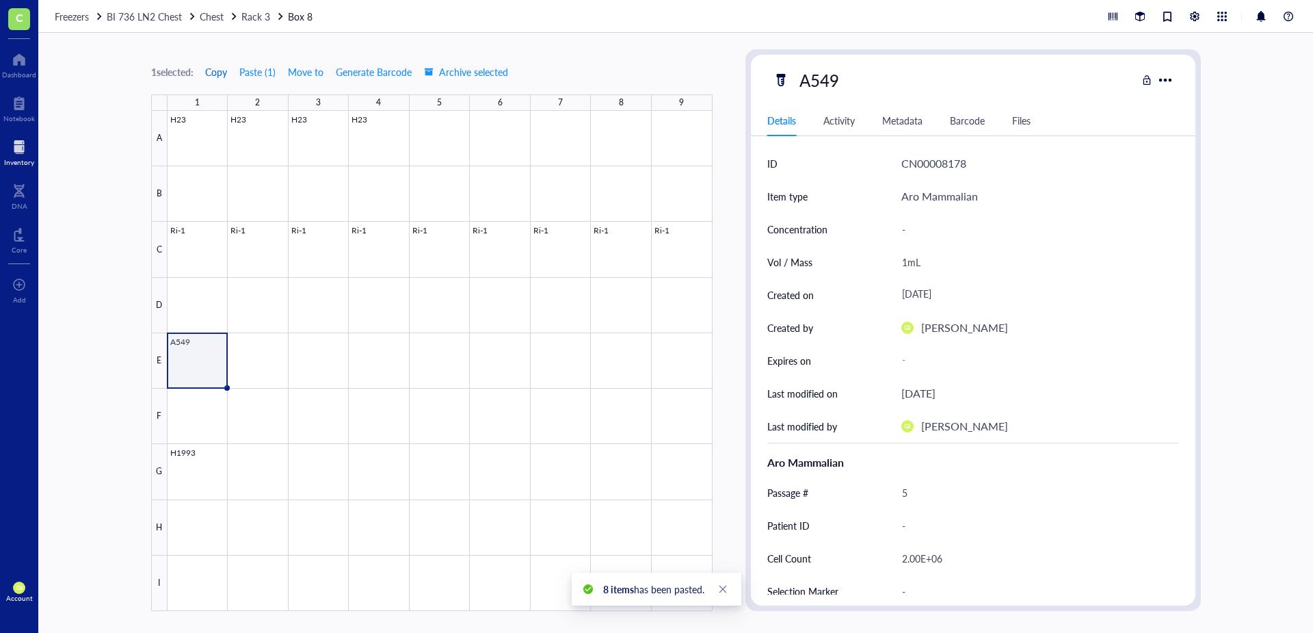
click at [220, 75] on span "Copy" at bounding box center [216, 71] width 22 height 11
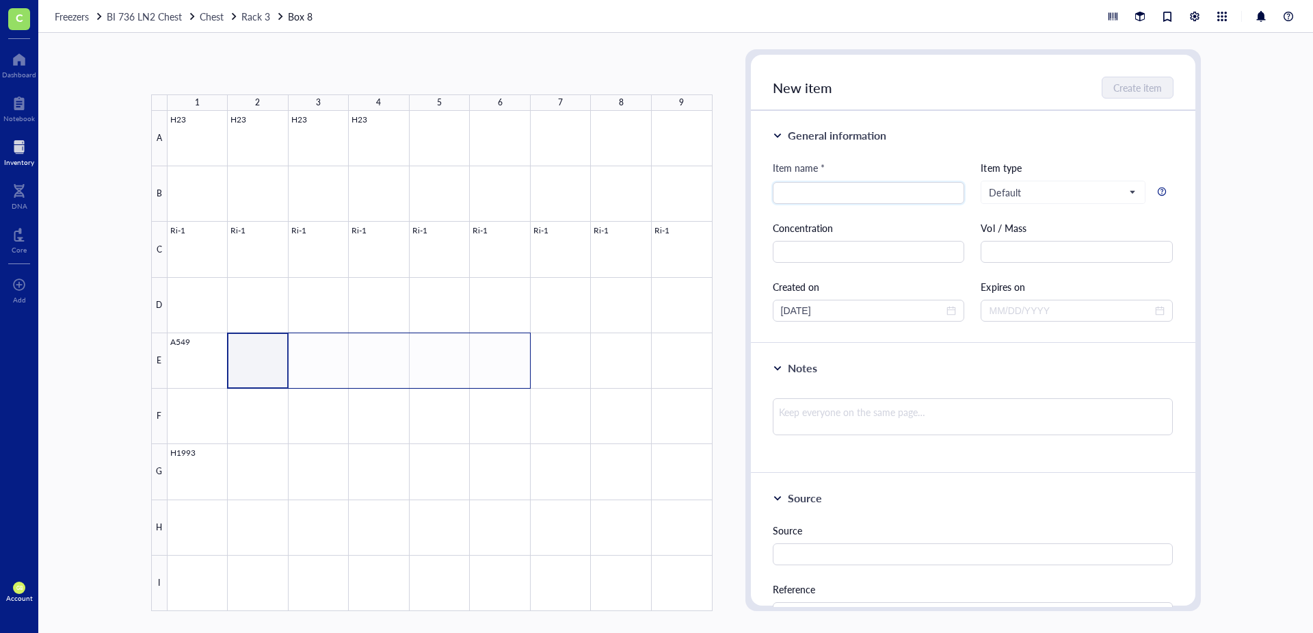
drag, startPoint x: 267, startPoint y: 380, endPoint x: 501, endPoint y: 375, distance: 234.0
click at [501, 375] on div at bounding box center [440, 361] width 545 height 500
click at [224, 74] on button "Paste ( 1 )" at bounding box center [224, 72] width 38 height 22
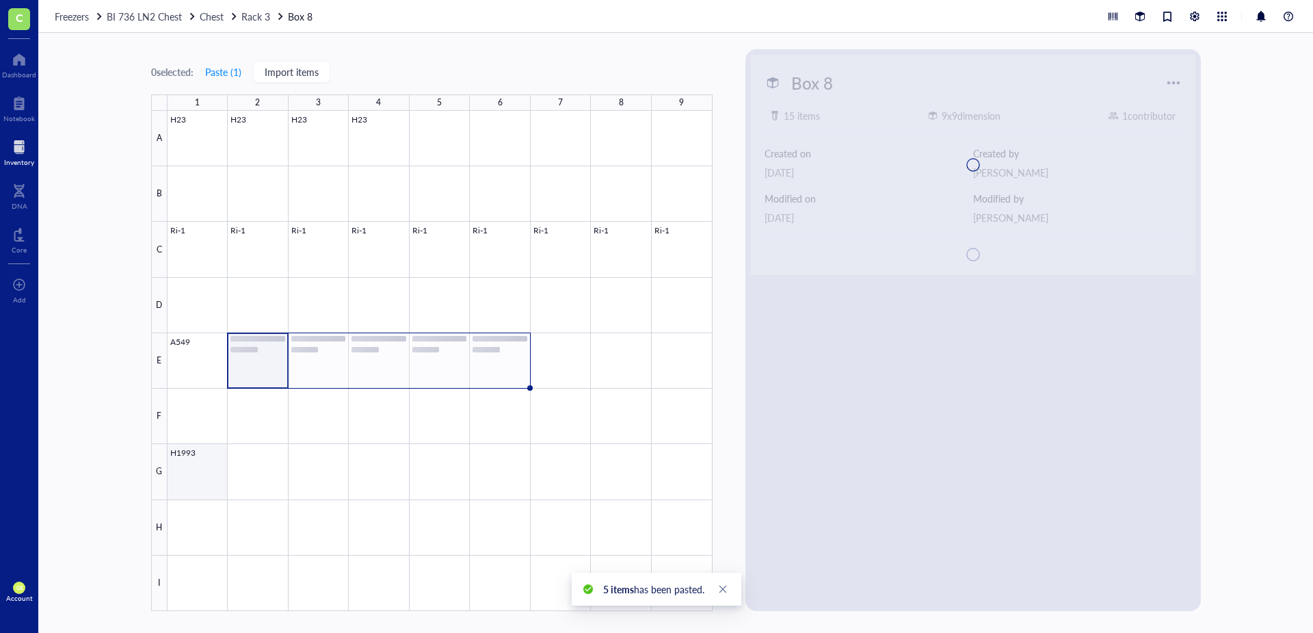
click at [205, 440] on div at bounding box center [440, 361] width 545 height 500
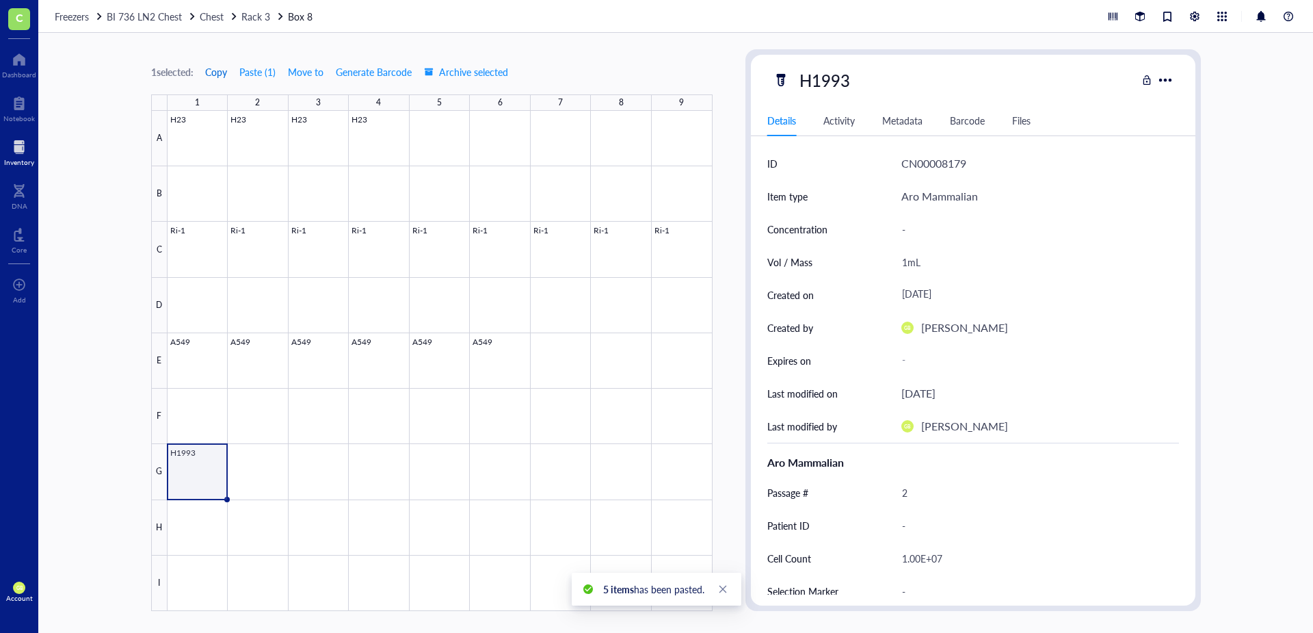
click at [217, 72] on span "Copy" at bounding box center [216, 71] width 22 height 11
click at [265, 440] on div at bounding box center [440, 361] width 545 height 500
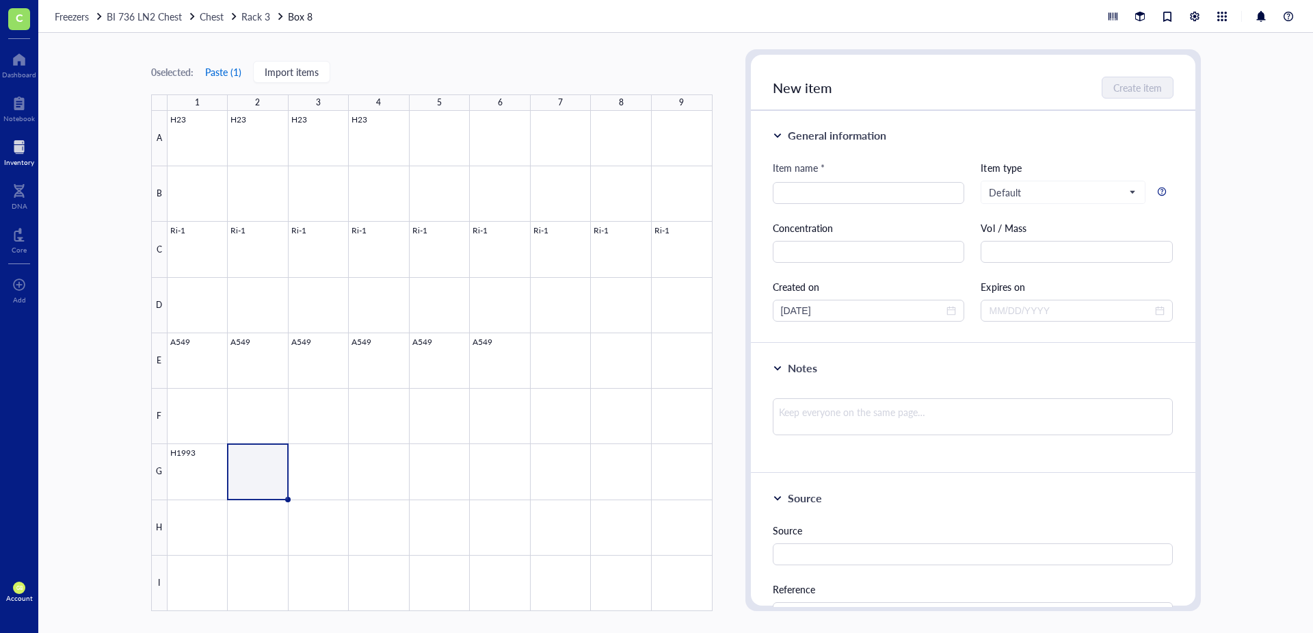
click at [213, 68] on button "Paste ( 1 )" at bounding box center [224, 72] width 38 height 22
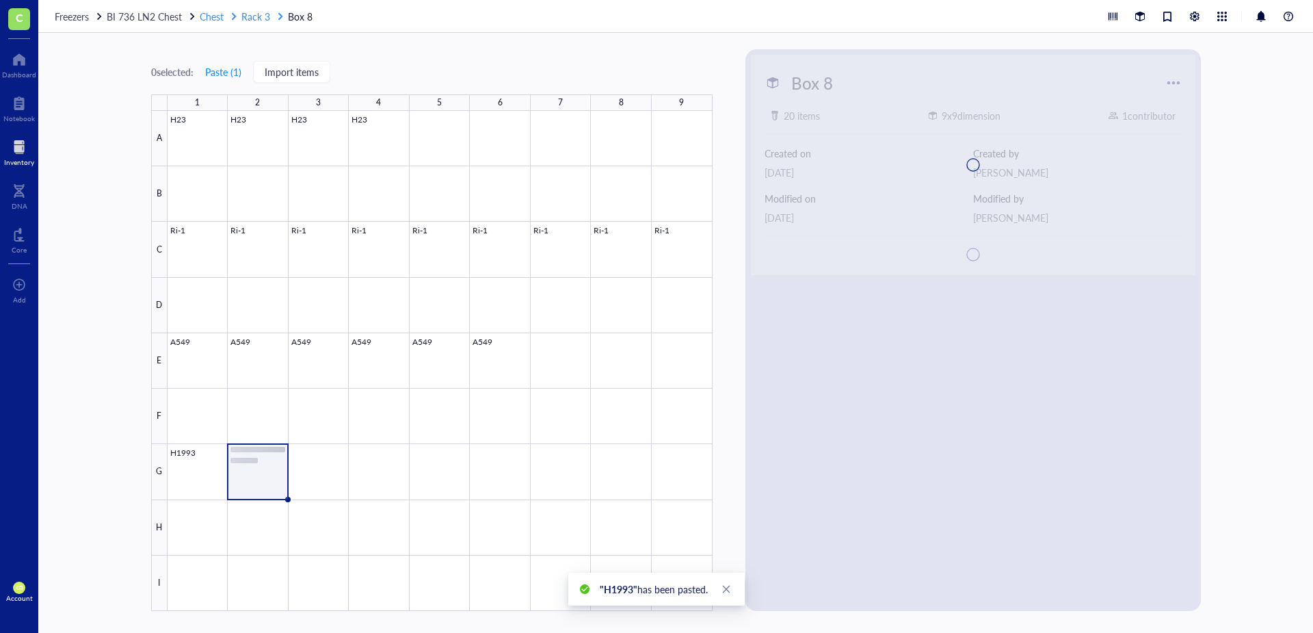
click at [252, 18] on span "Rack 3" at bounding box center [255, 17] width 29 height 14
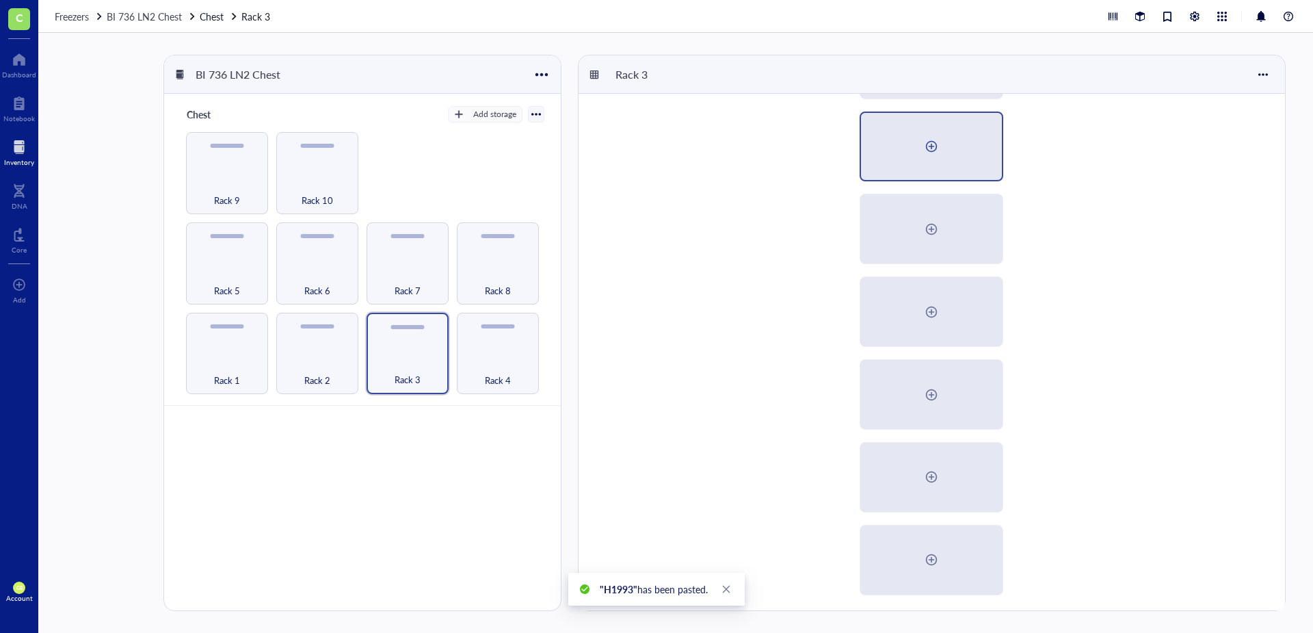
scroll to position [332, 0]
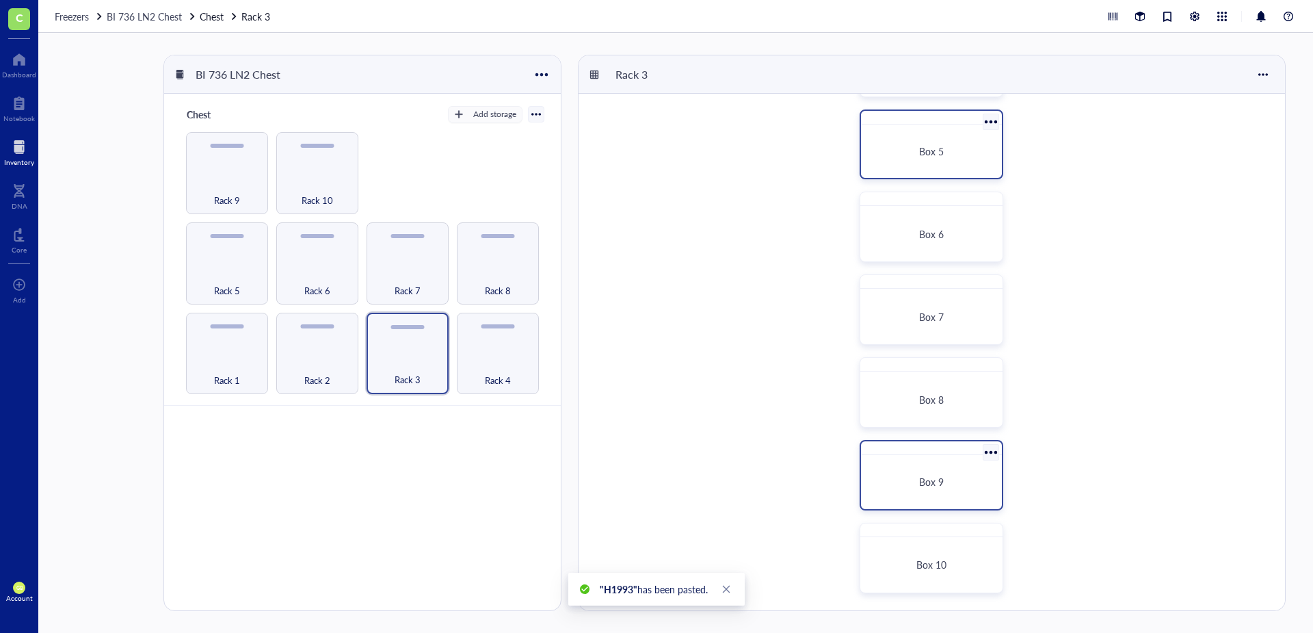
click at [875, 440] on div "Box 9" at bounding box center [932, 481] width 130 height 43
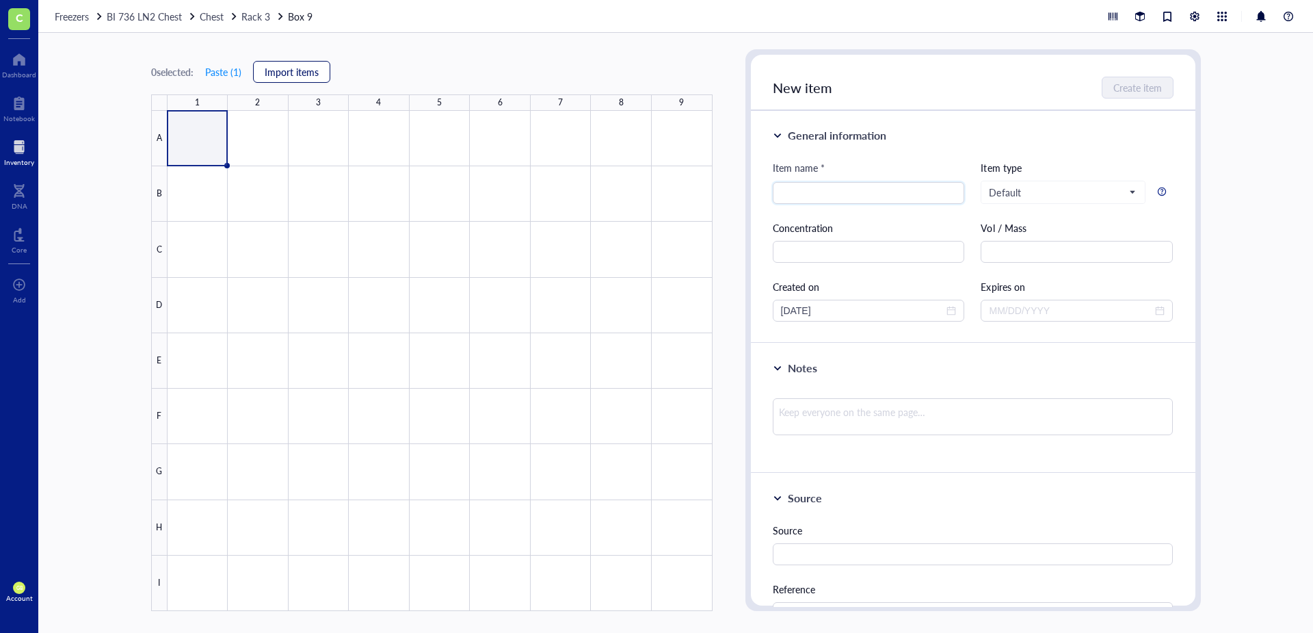
click at [302, 70] on span "Import items" at bounding box center [292, 71] width 54 height 11
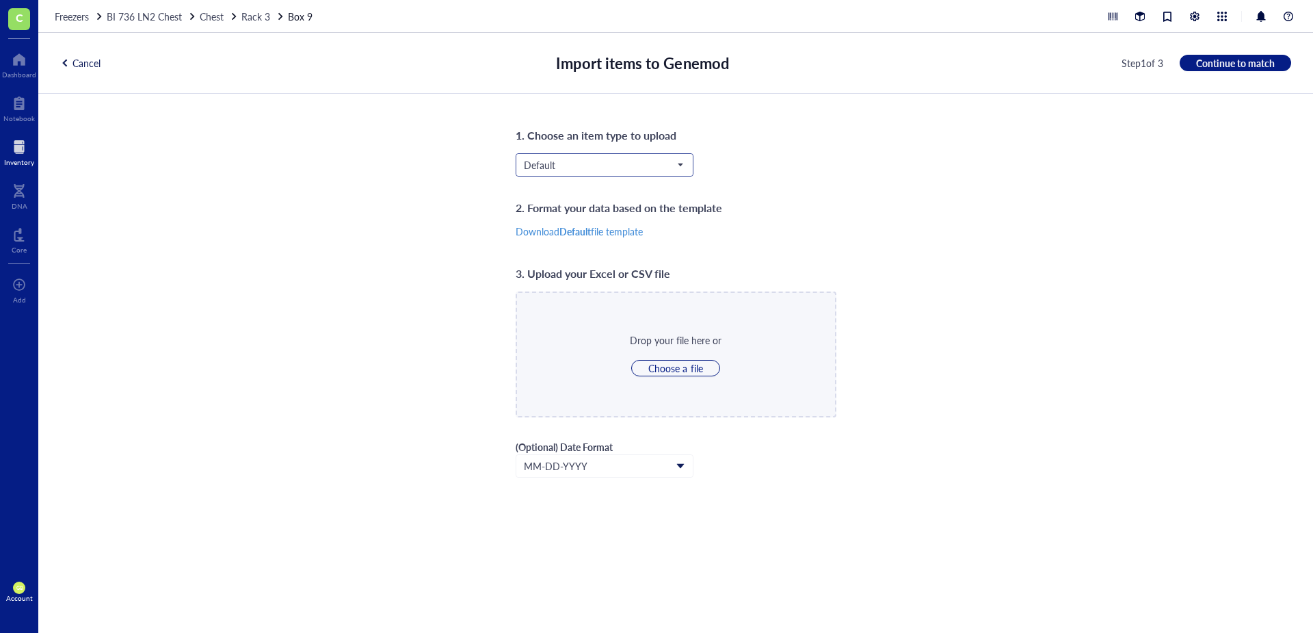
click at [622, 162] on span "Default" at bounding box center [603, 165] width 159 height 12
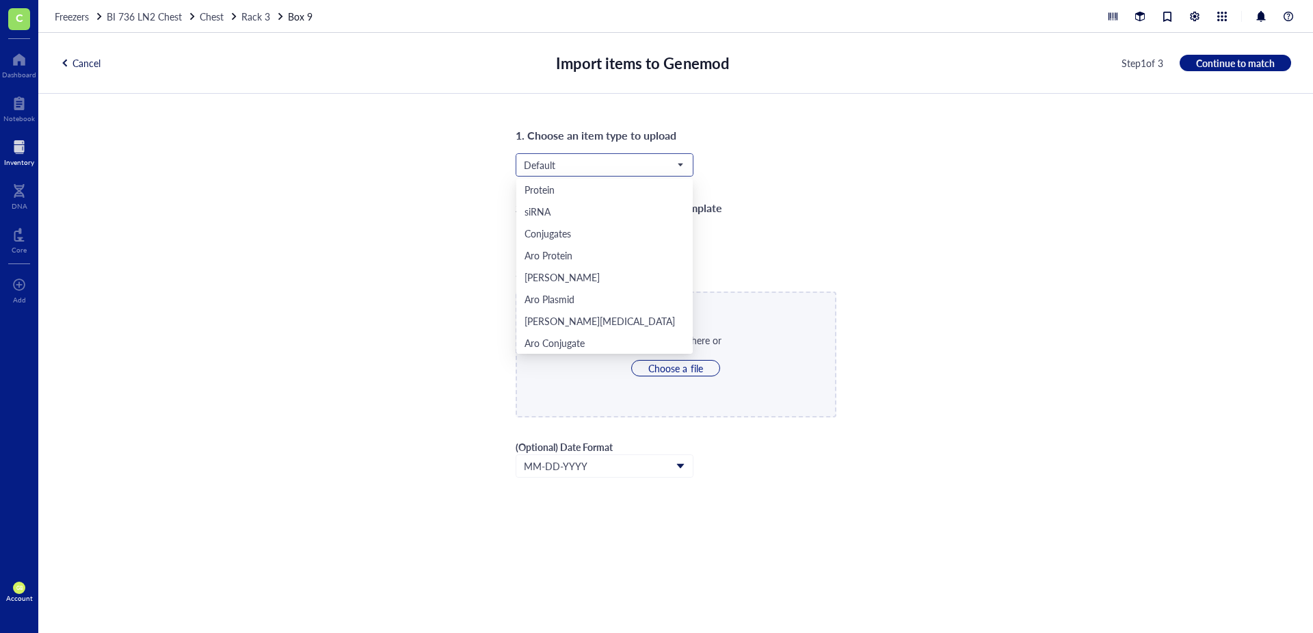
scroll to position [44, 0]
click at [566, 328] on div "Aro Mammalian" at bounding box center [558, 320] width 67 height 15
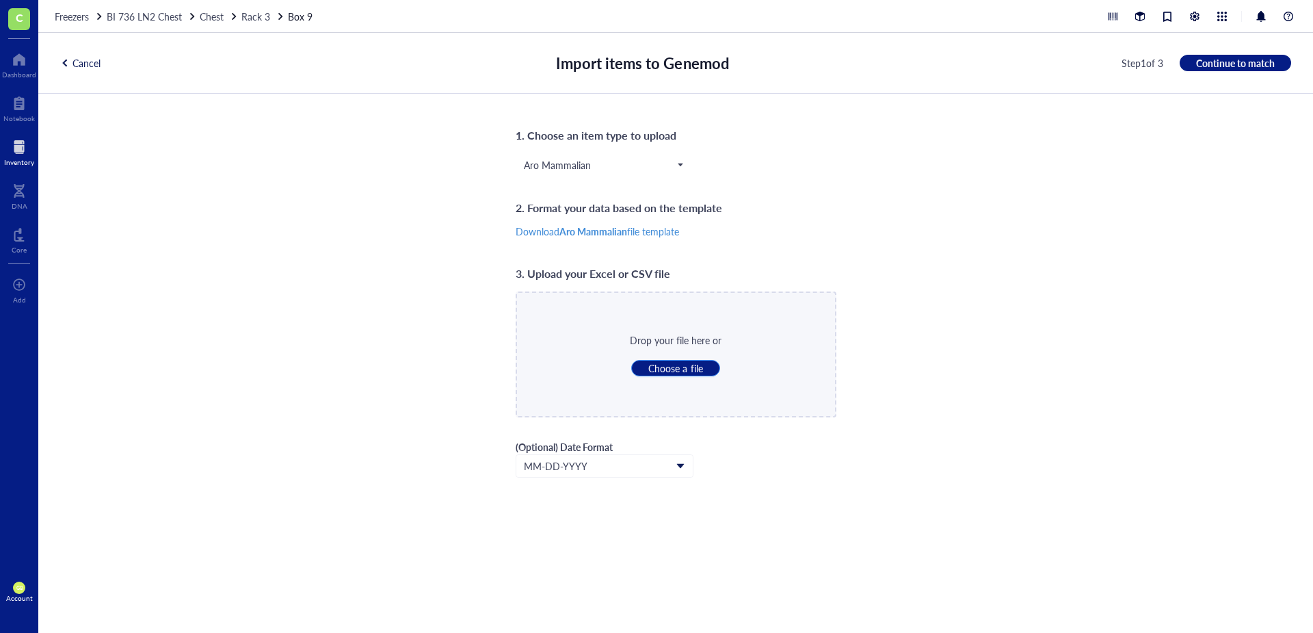
click at [671, 371] on span "Choose a file" at bounding box center [675, 368] width 54 height 12
type input "C:\fakepath\LN2_Rack_3_Box_9.csv"
click at [875, 62] on span "Continue to match" at bounding box center [1235, 63] width 79 height 12
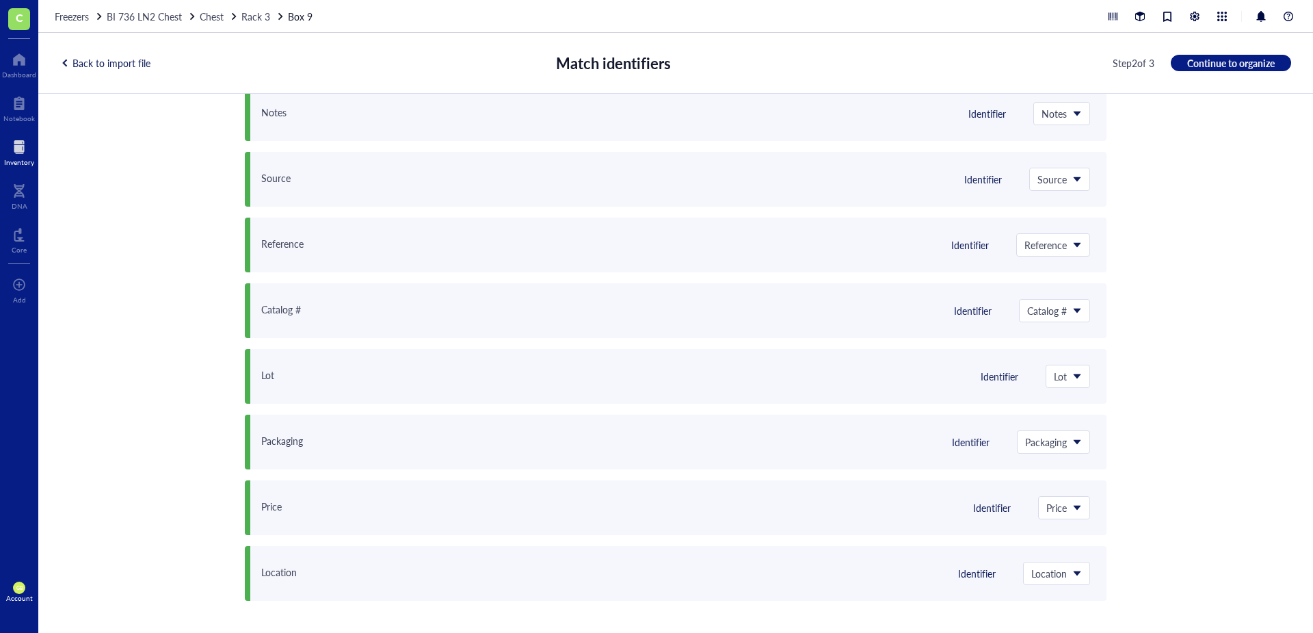
scroll to position [397, 0]
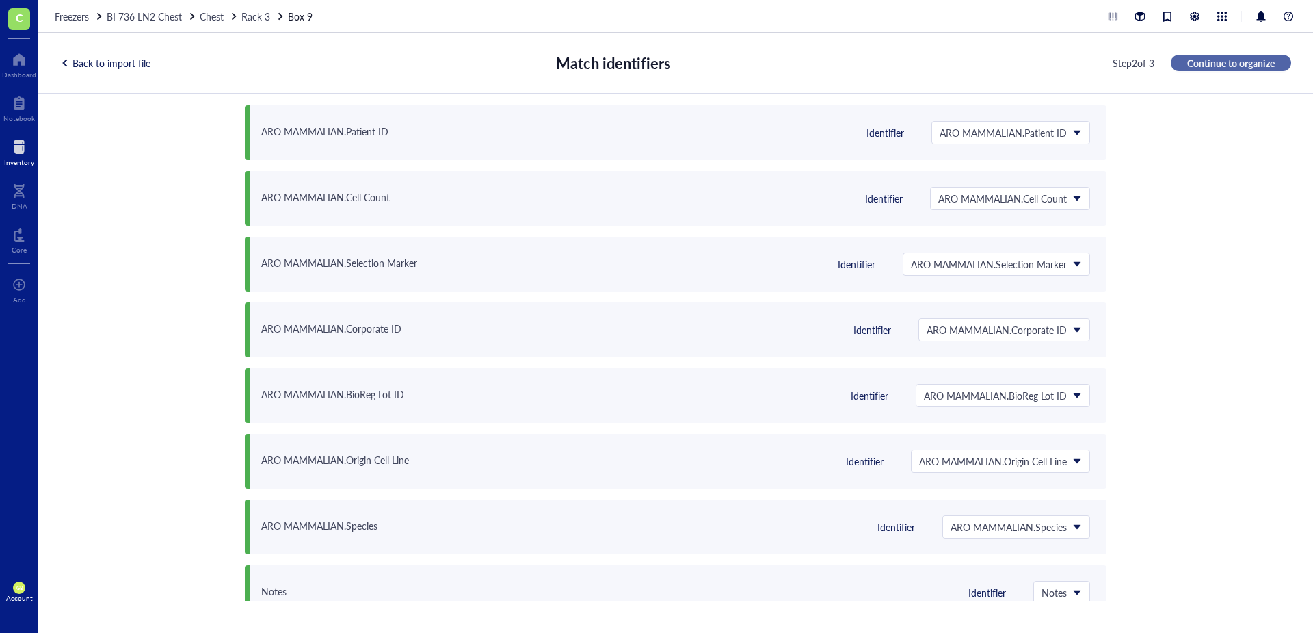
click at [875, 60] on span "Continue to organize" at bounding box center [1231, 63] width 88 height 12
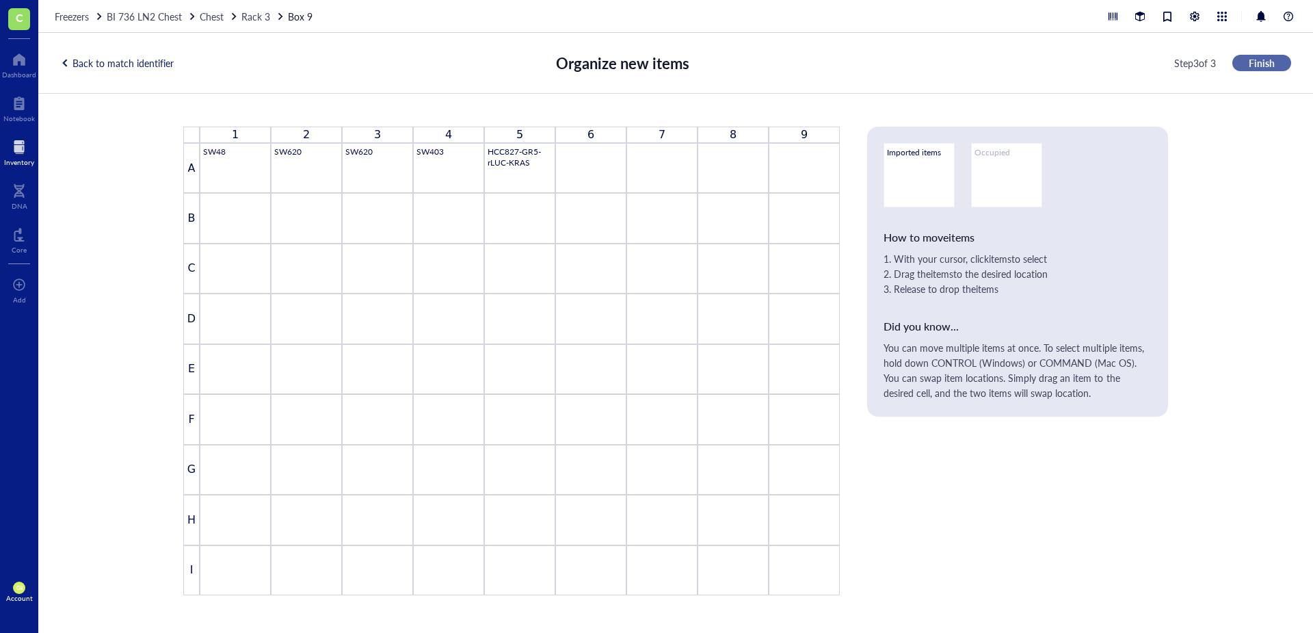
scroll to position [0, 0]
click at [875, 60] on span "Finish" at bounding box center [1262, 63] width 26 height 12
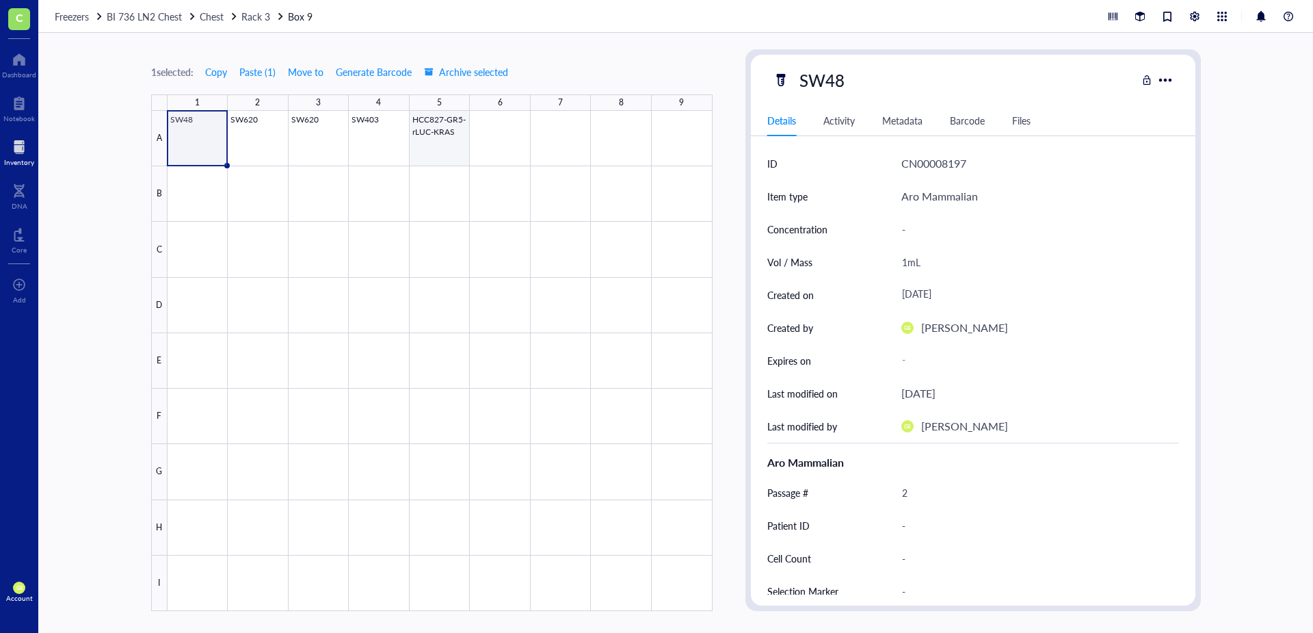
click at [434, 142] on div at bounding box center [440, 361] width 545 height 500
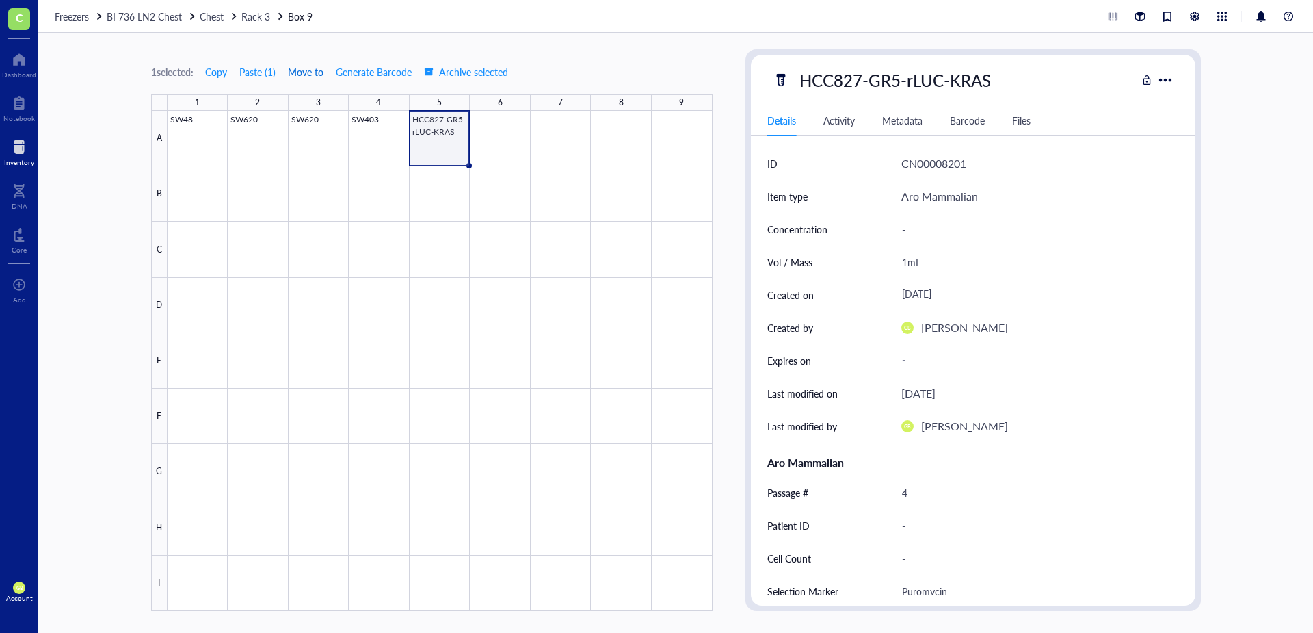
click at [307, 75] on span "Move to" at bounding box center [306, 71] width 36 height 11
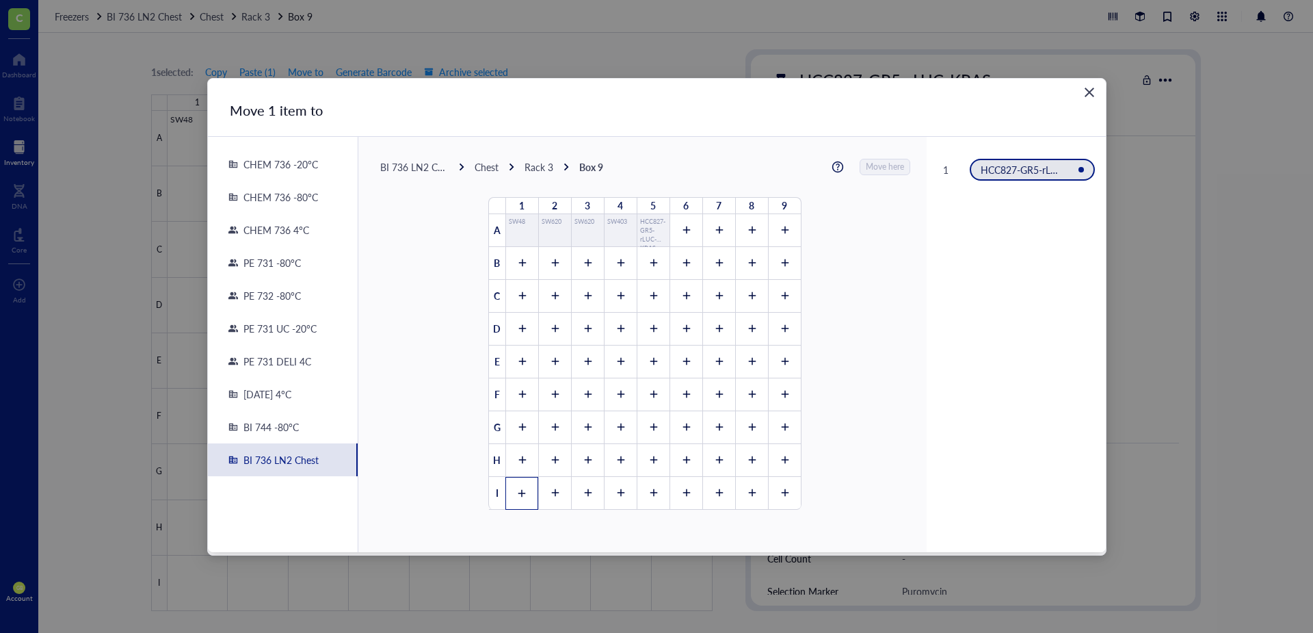
click at [523, 440] on div at bounding box center [521, 493] width 33 height 33
click at [875, 164] on span "Move here" at bounding box center [886, 167] width 38 height 18
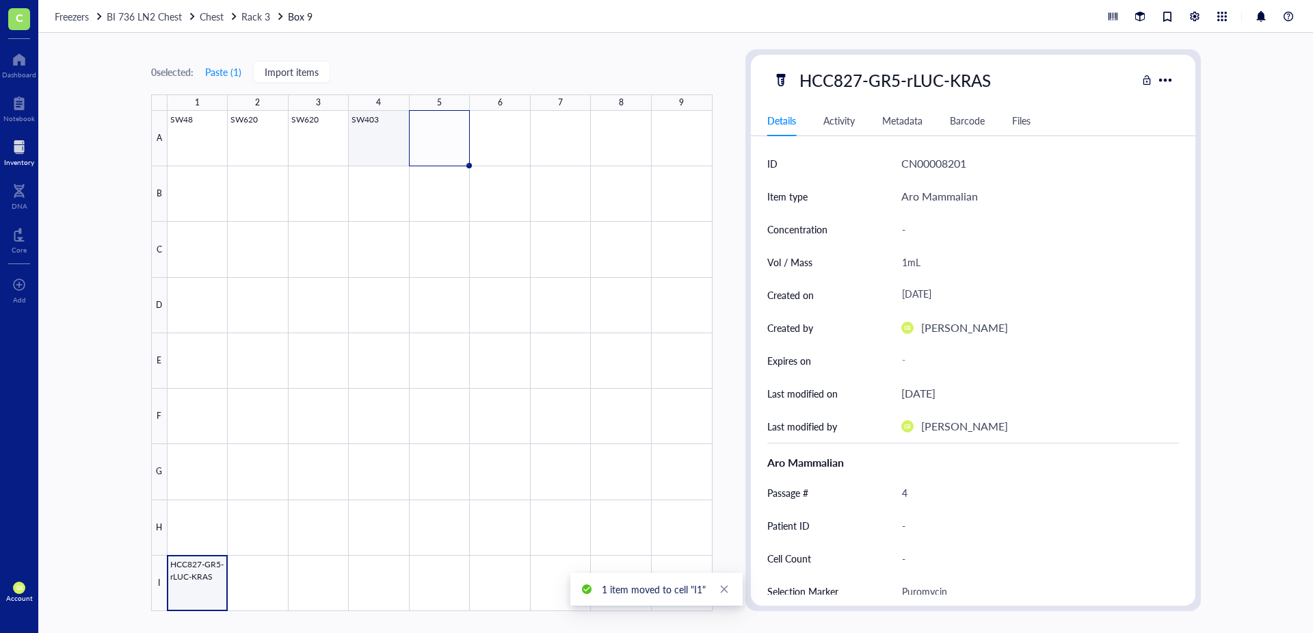
click at [379, 155] on div at bounding box center [440, 361] width 545 height 500
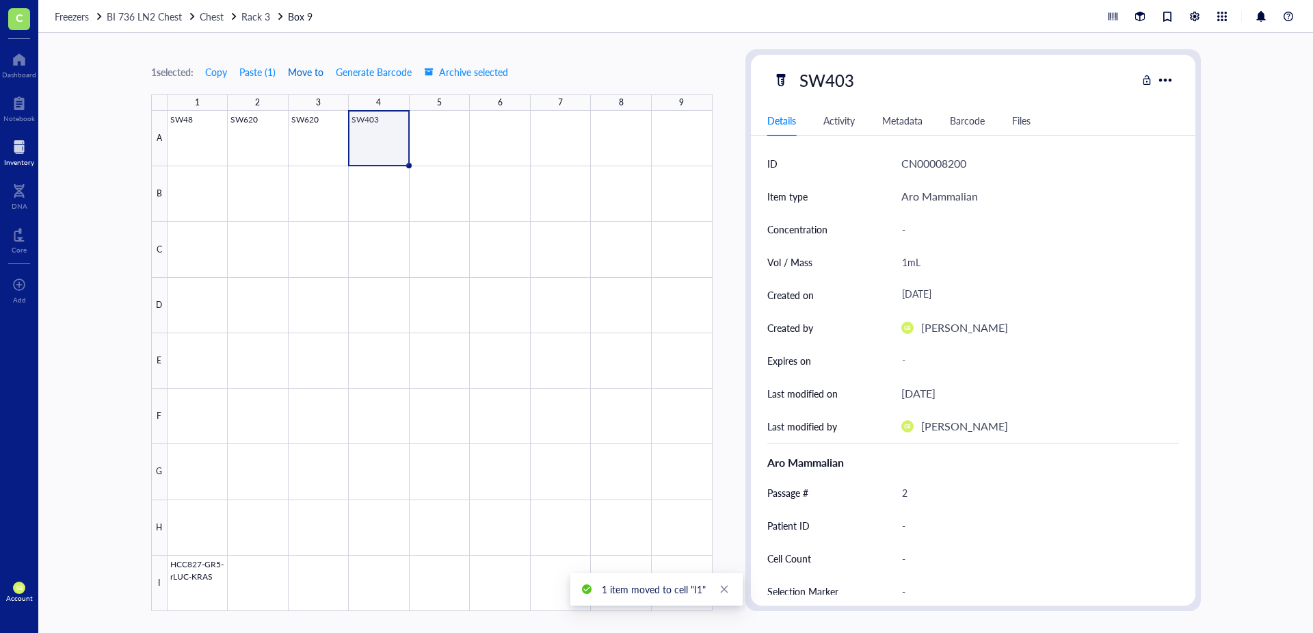
click at [304, 75] on span "Move to" at bounding box center [306, 71] width 36 height 11
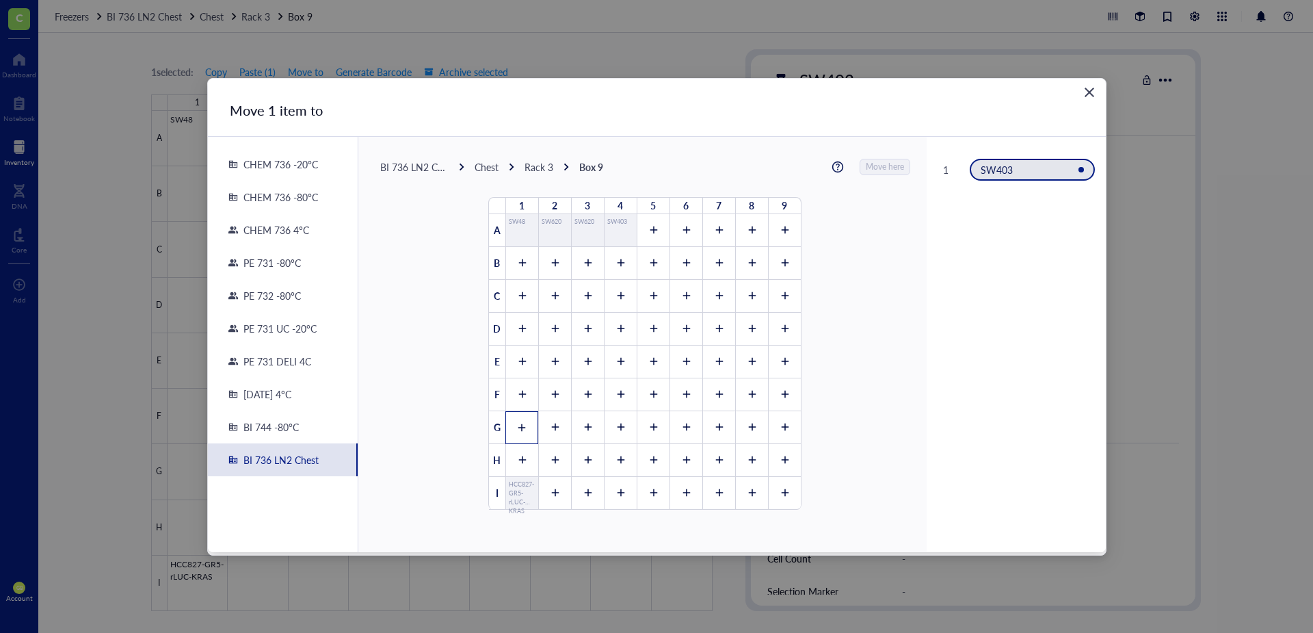
click at [518, 430] on icon at bounding box center [522, 427] width 8 height 8
click at [875, 163] on span "Move here" at bounding box center [886, 167] width 38 height 18
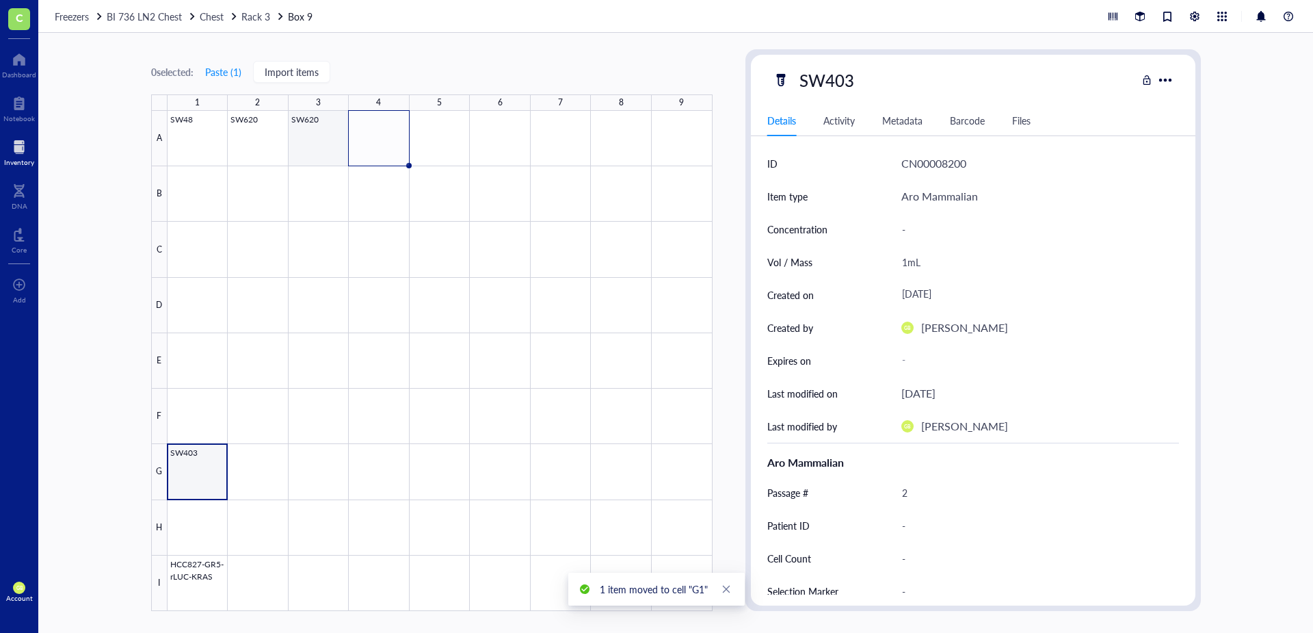
click at [315, 146] on div at bounding box center [440, 361] width 545 height 500
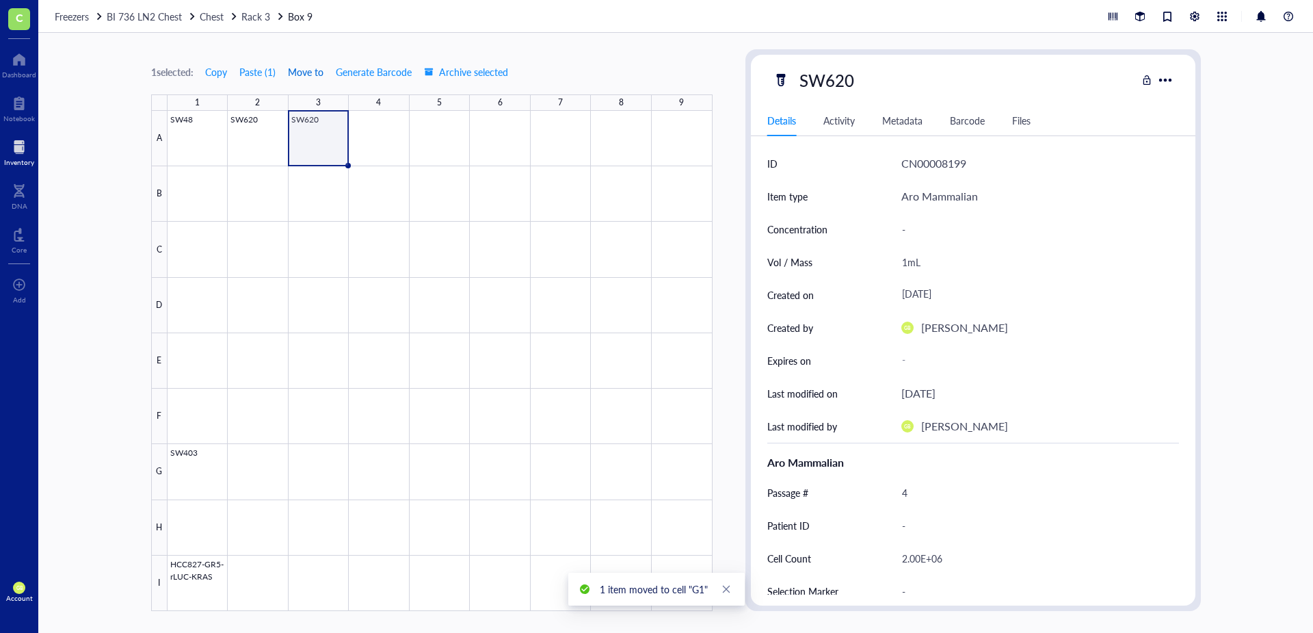
click at [317, 75] on span "Move to" at bounding box center [306, 71] width 36 height 11
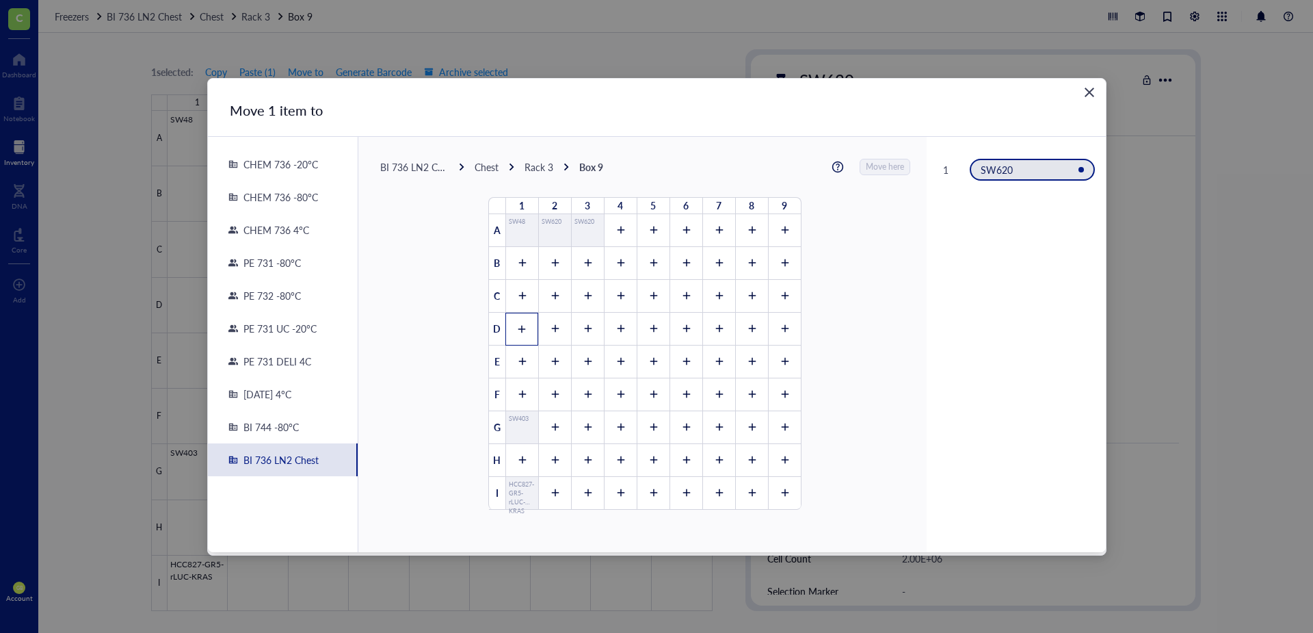
click at [518, 333] on icon at bounding box center [522, 329] width 10 height 10
click at [875, 170] on span "Move here" at bounding box center [886, 167] width 38 height 18
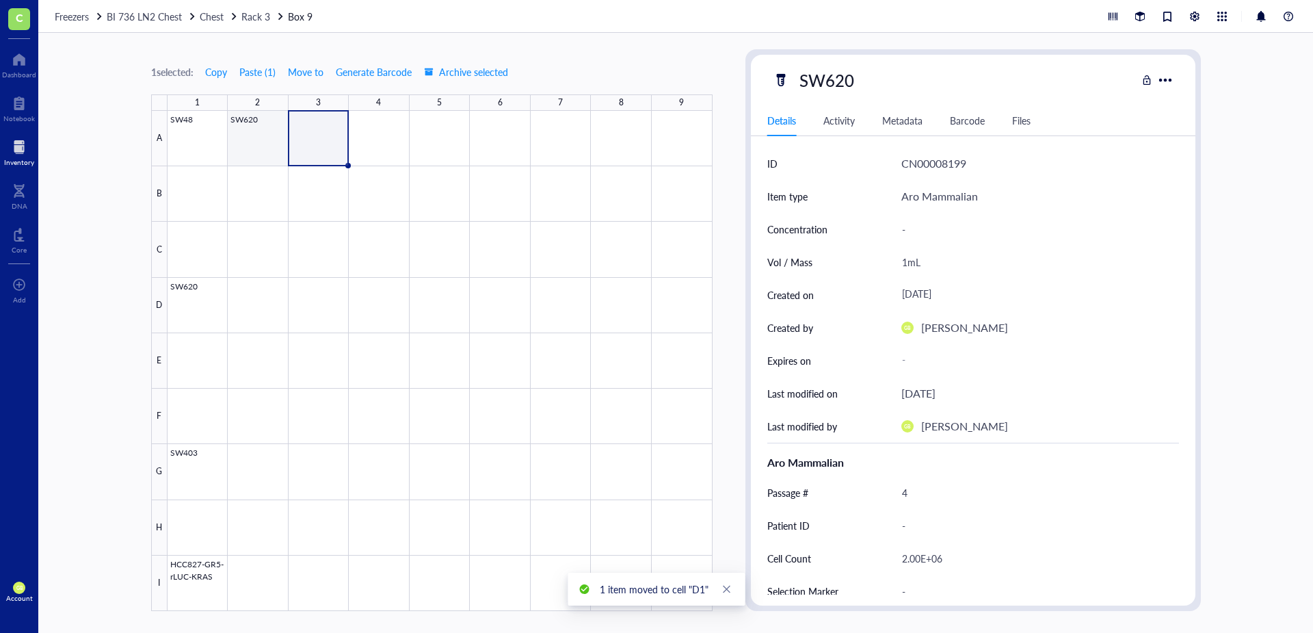
click at [251, 144] on div at bounding box center [440, 361] width 545 height 500
click at [311, 75] on span "Move to" at bounding box center [306, 71] width 36 height 11
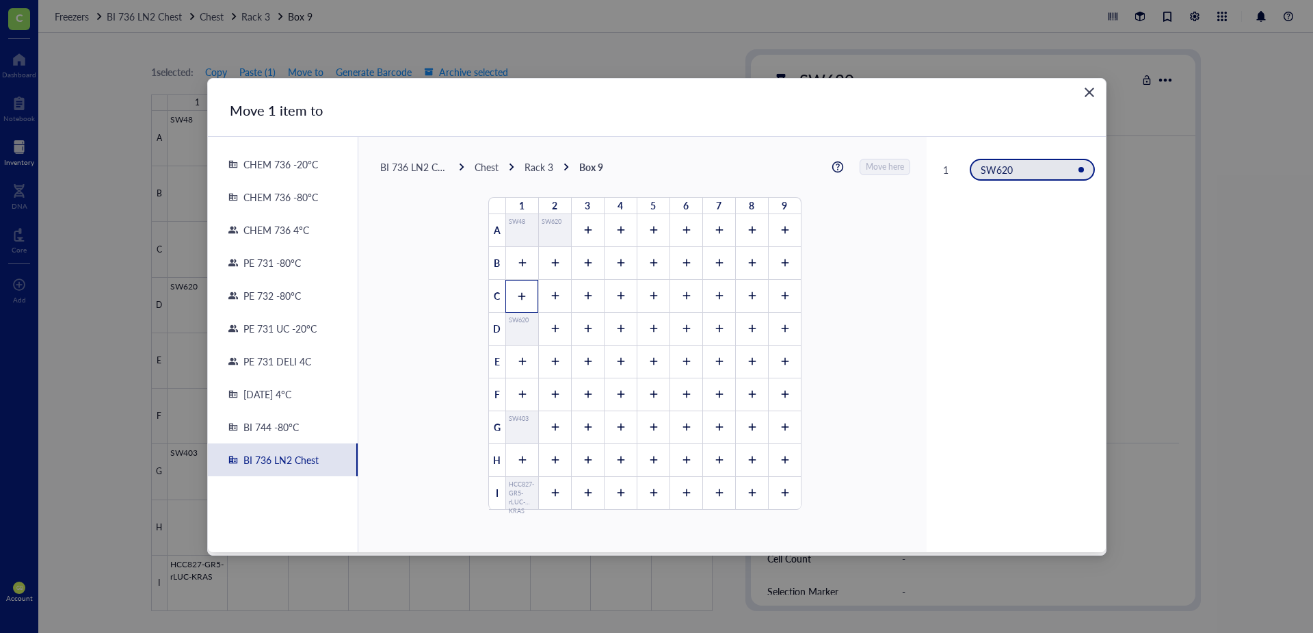
click at [520, 292] on icon at bounding box center [522, 296] width 10 height 10
click at [875, 170] on span "Move here" at bounding box center [886, 167] width 38 height 18
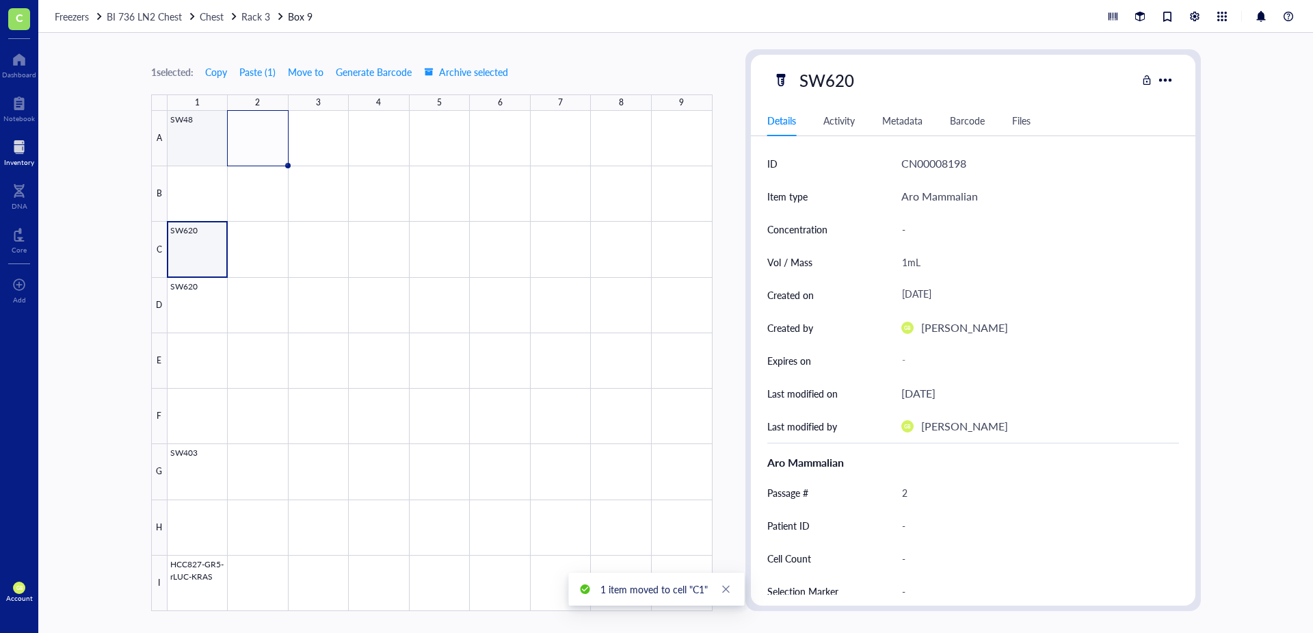
click at [200, 149] on div at bounding box center [440, 361] width 545 height 500
click at [226, 71] on span "Copy" at bounding box center [216, 71] width 22 height 11
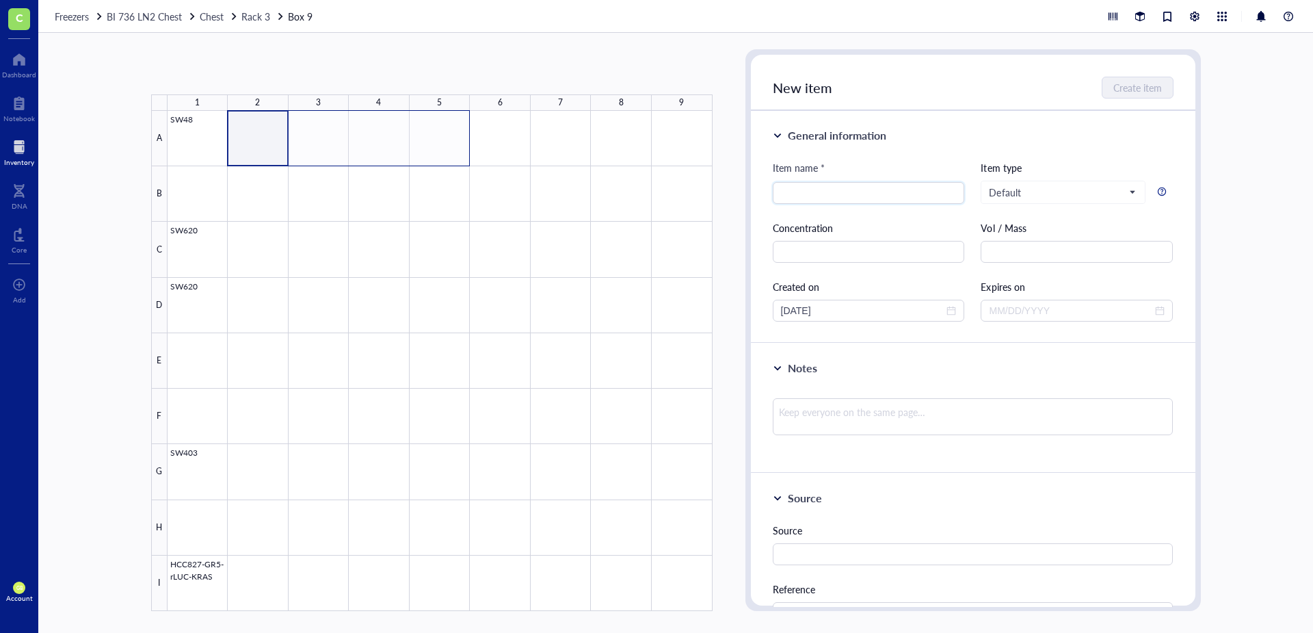
drag, startPoint x: 268, startPoint y: 158, endPoint x: 460, endPoint y: 132, distance: 193.9
click at [460, 132] on div at bounding box center [440, 361] width 545 height 500
click at [242, 68] on button "Paste ( 1 )" at bounding box center [224, 72] width 38 height 22
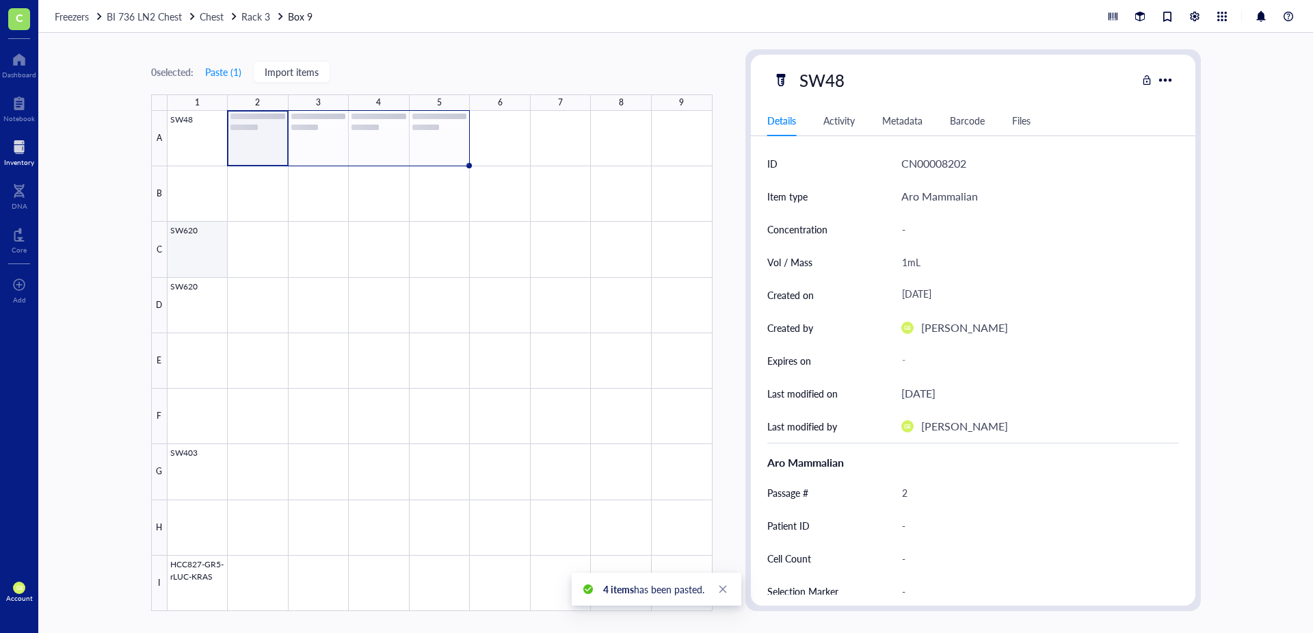
click at [201, 265] on div at bounding box center [440, 361] width 545 height 500
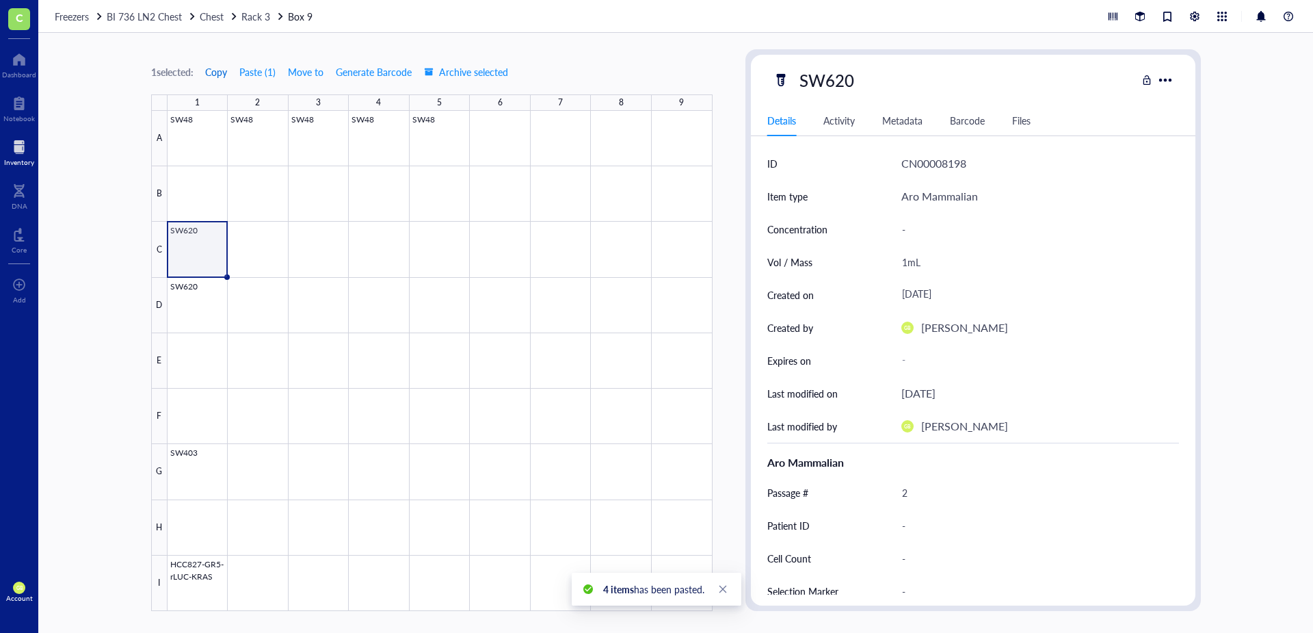
click at [224, 72] on span "Copy" at bounding box center [216, 71] width 22 height 11
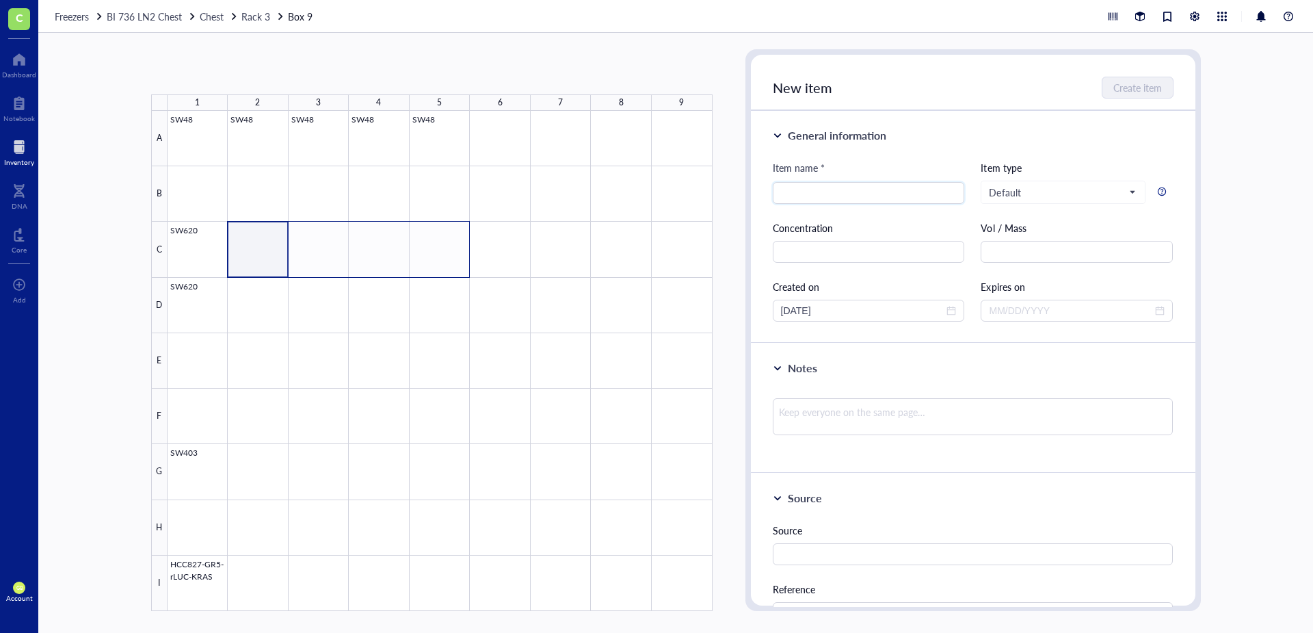
drag, startPoint x: 269, startPoint y: 270, endPoint x: 438, endPoint y: 268, distance: 168.3
click at [438, 268] on div at bounding box center [440, 361] width 545 height 500
click at [224, 74] on button "Paste ( 1 )" at bounding box center [224, 72] width 38 height 22
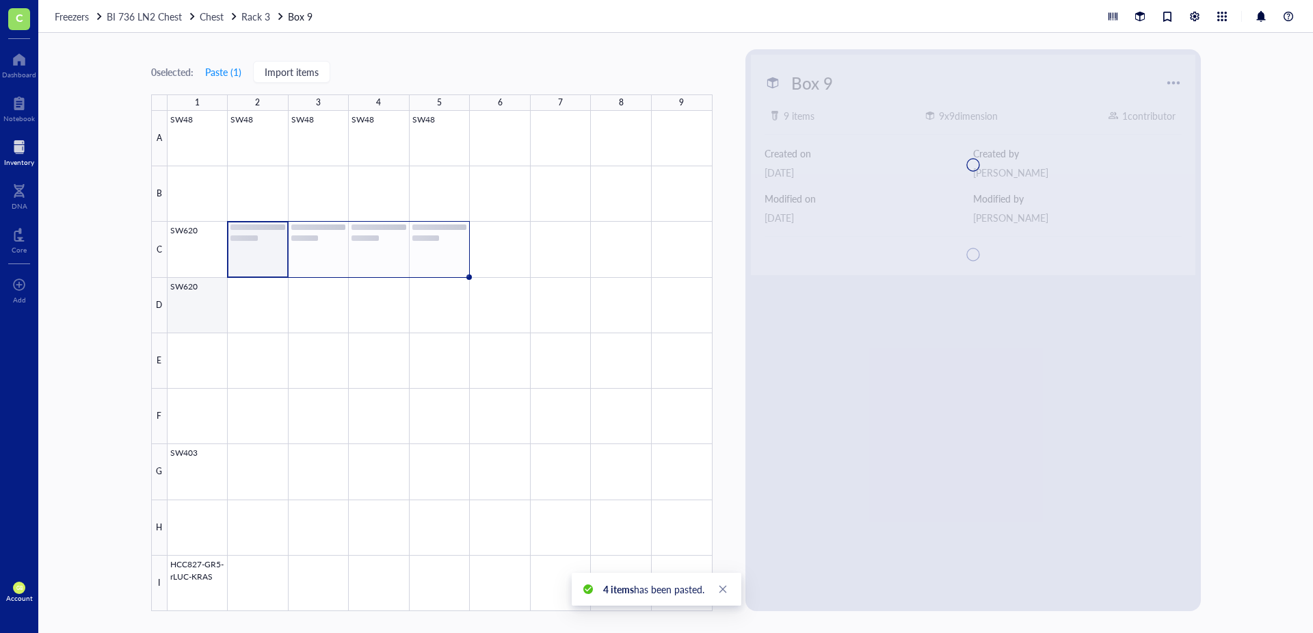
click at [207, 328] on div at bounding box center [440, 361] width 545 height 500
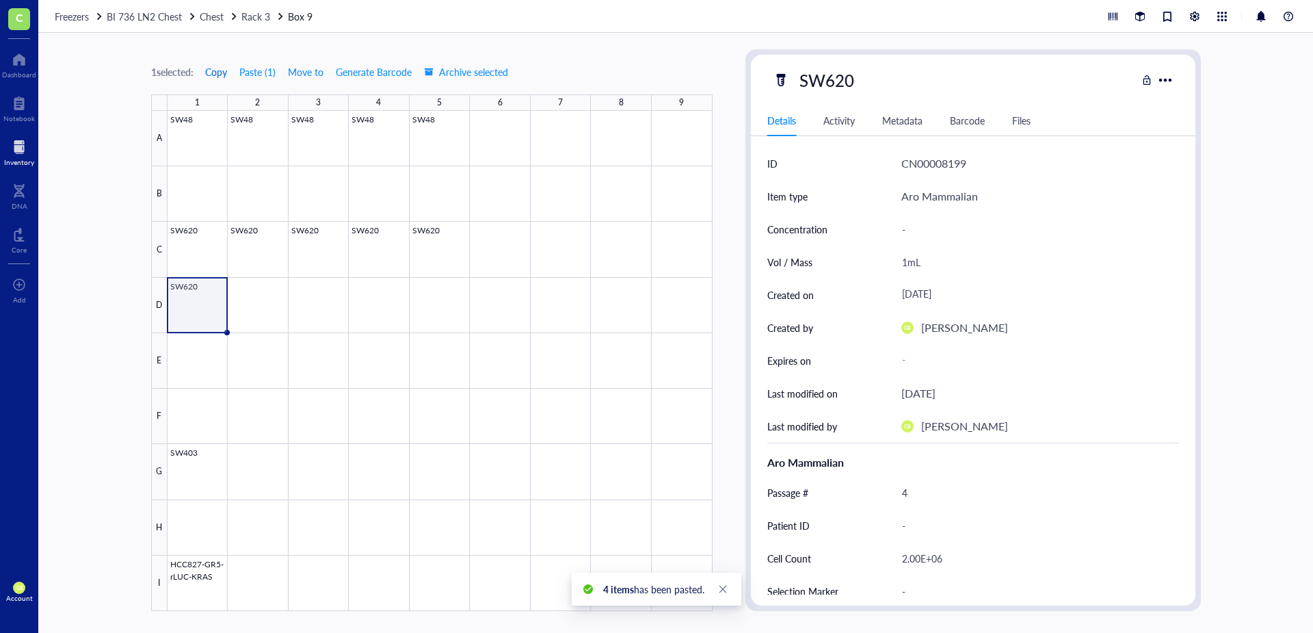
click at [222, 77] on span "Copy" at bounding box center [216, 71] width 22 height 11
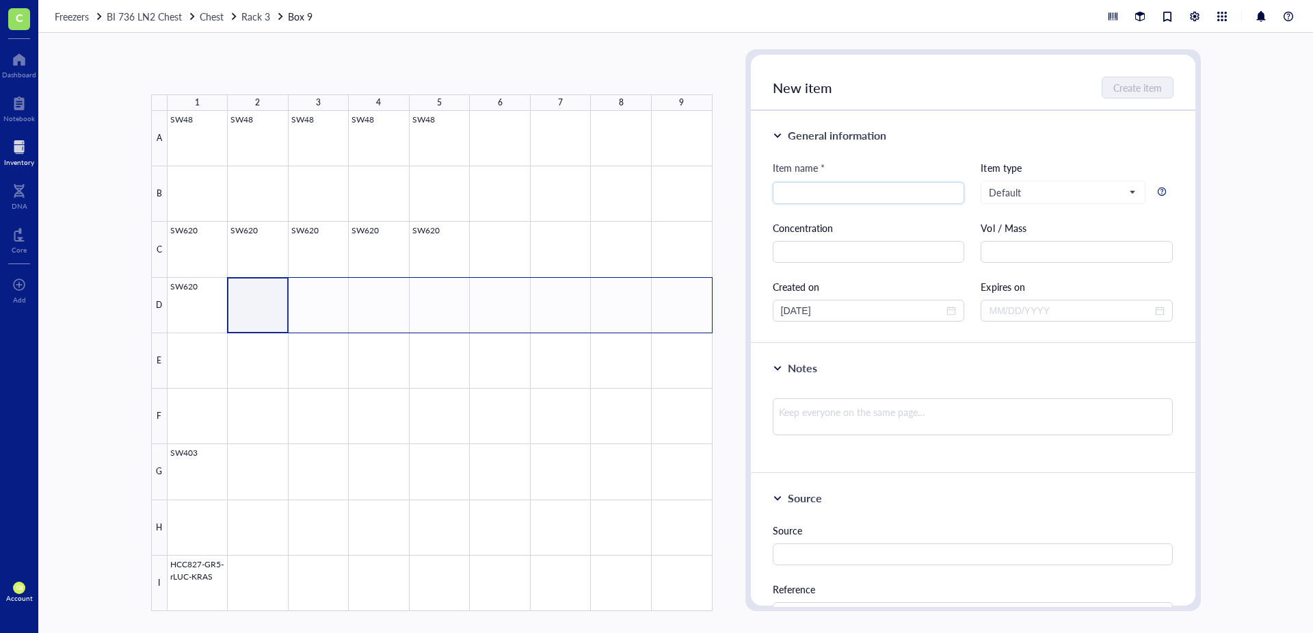
drag, startPoint x: 270, startPoint y: 322, endPoint x: 686, endPoint y: 318, distance: 415.9
click at [686, 318] on div at bounding box center [440, 361] width 545 height 500
click at [222, 78] on button "Paste ( 1 )" at bounding box center [224, 72] width 38 height 22
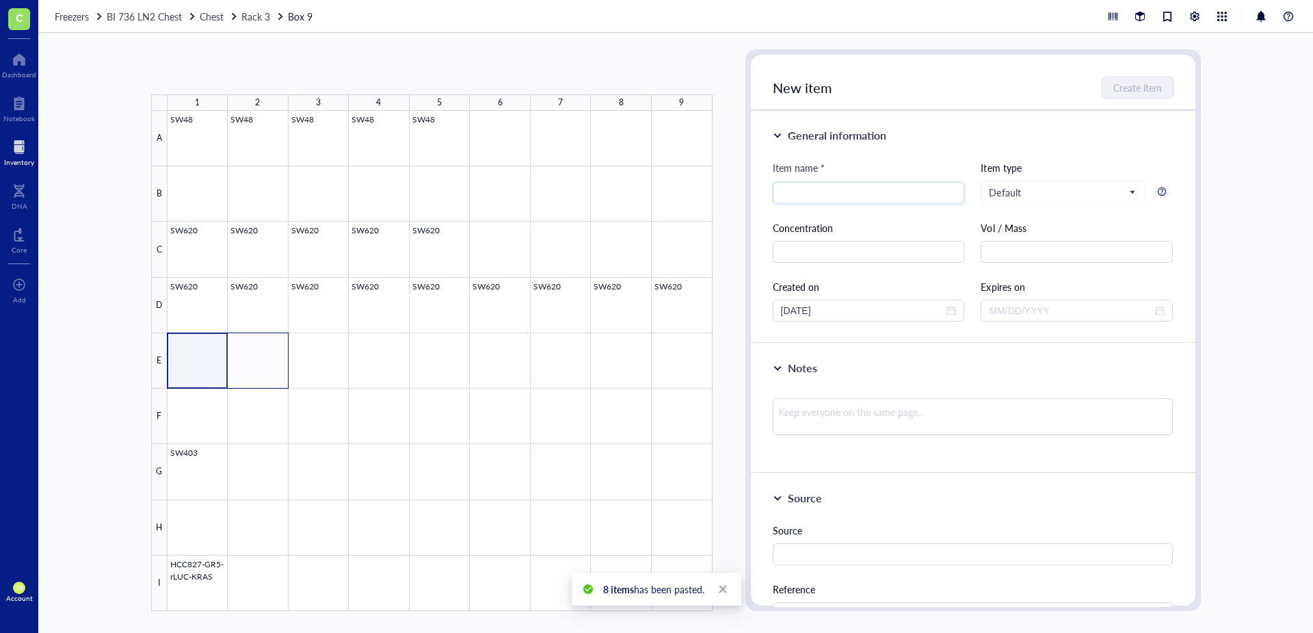
drag, startPoint x: 211, startPoint y: 373, endPoint x: 255, endPoint y: 373, distance: 43.8
click at [255, 373] on div at bounding box center [440, 361] width 545 height 500
click at [235, 72] on button "Paste ( 1 )" at bounding box center [224, 72] width 38 height 22
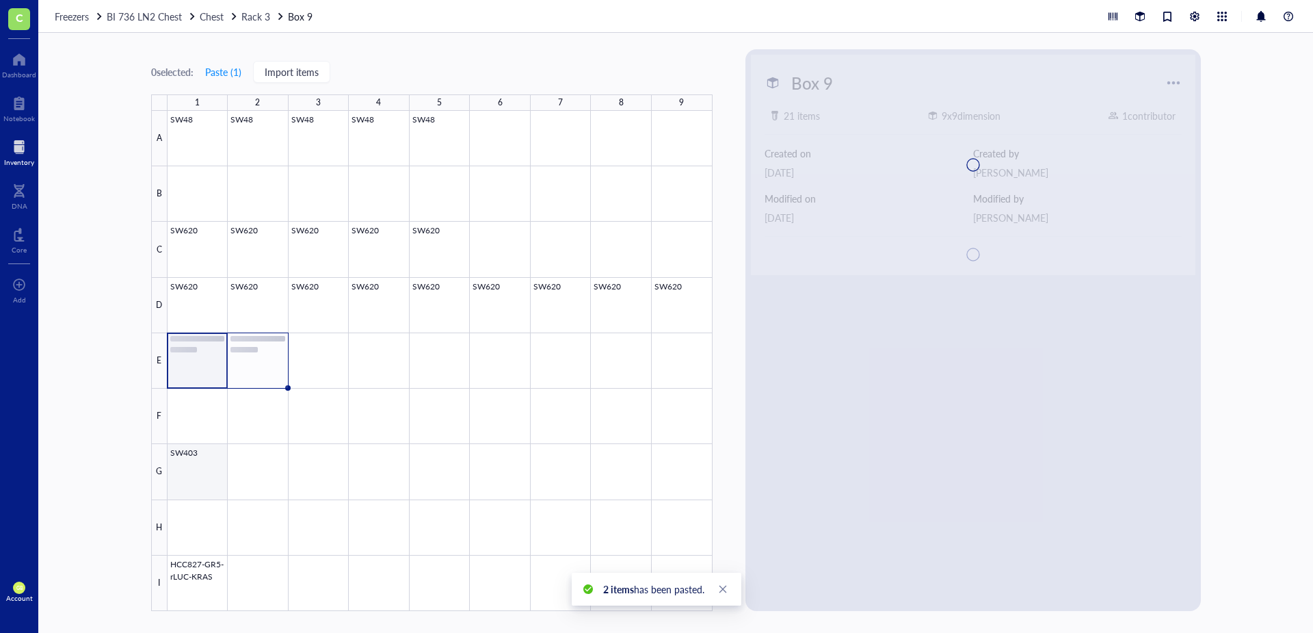
click at [210, 440] on div at bounding box center [440, 361] width 545 height 500
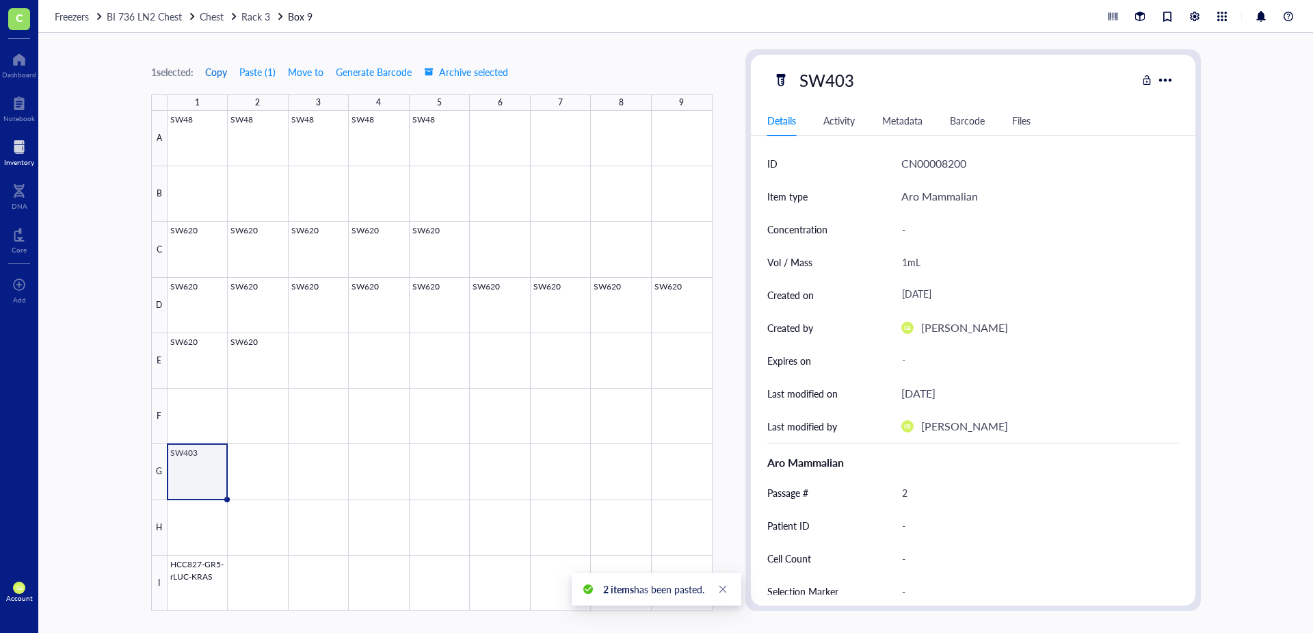
click at [222, 75] on span "Copy" at bounding box center [216, 71] width 22 height 11
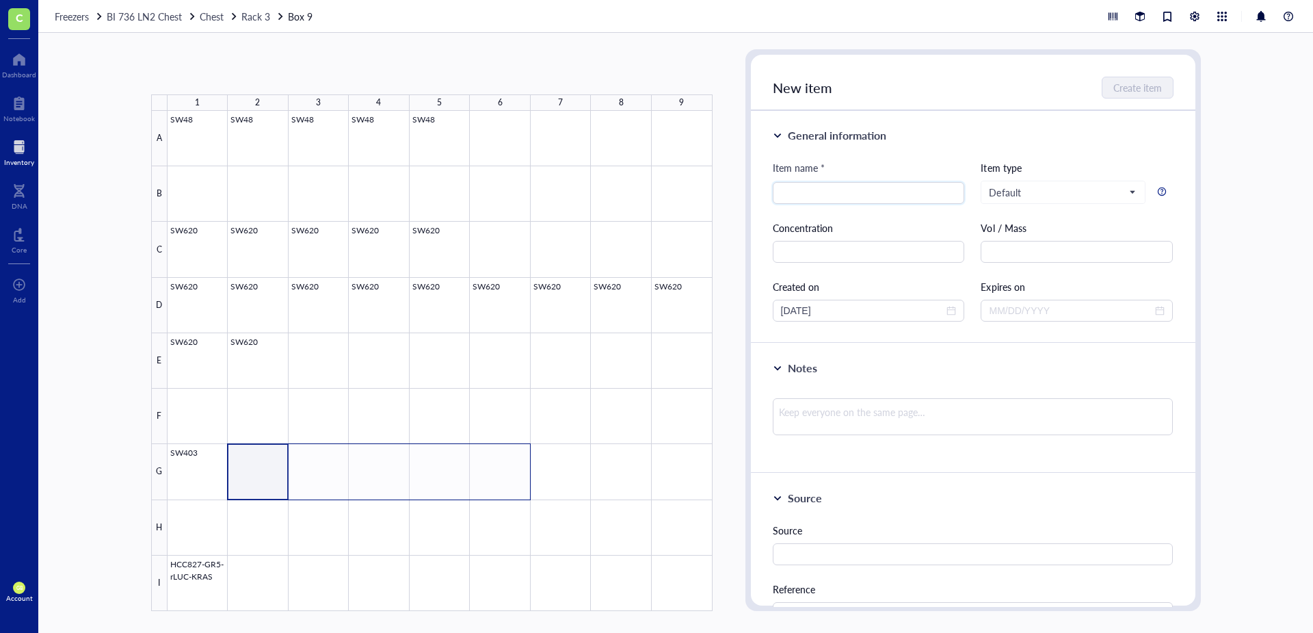
drag, startPoint x: 273, startPoint y: 483, endPoint x: 518, endPoint y: 491, distance: 245.7
click at [518, 440] on div at bounding box center [440, 361] width 545 height 500
click at [228, 64] on button "Paste ( 1 )" at bounding box center [224, 72] width 38 height 22
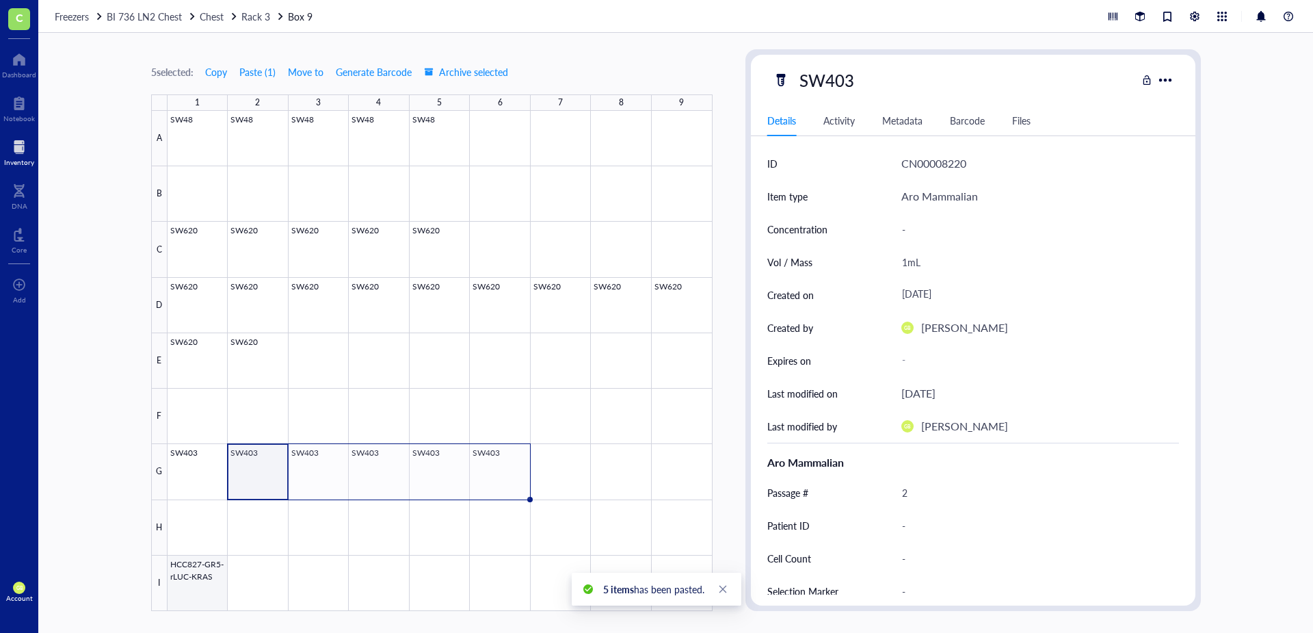
click at [202, 440] on div at bounding box center [440, 361] width 545 height 500
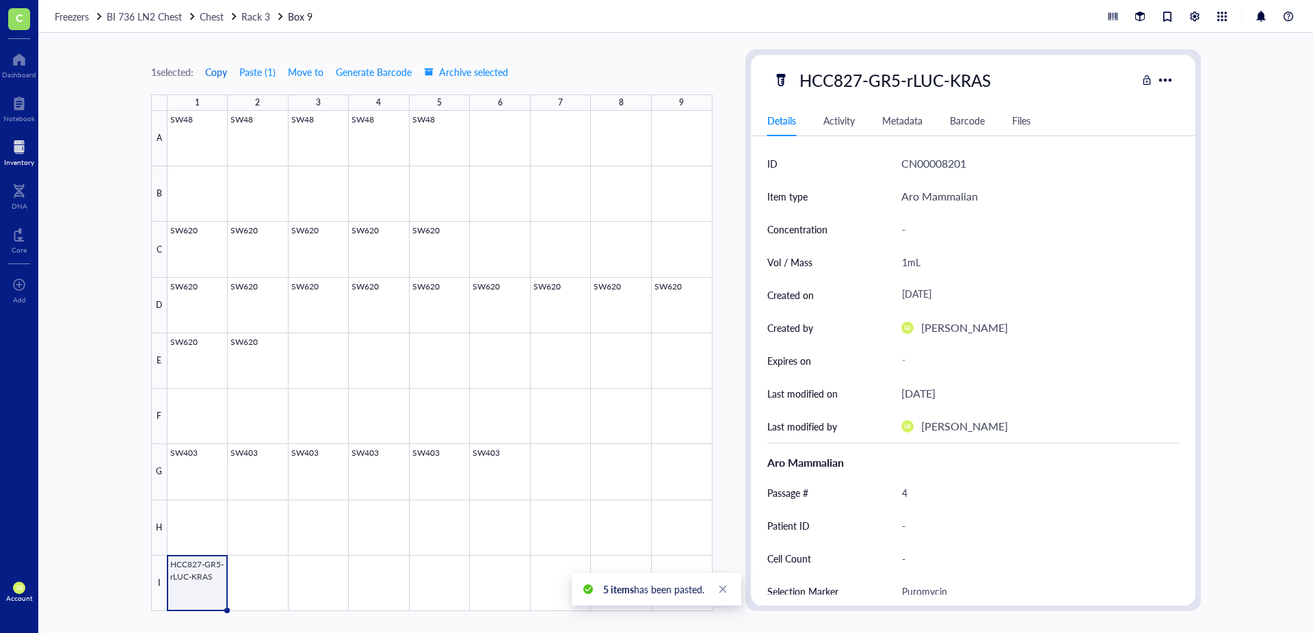
click at [226, 72] on span "Copy" at bounding box center [216, 71] width 22 height 11
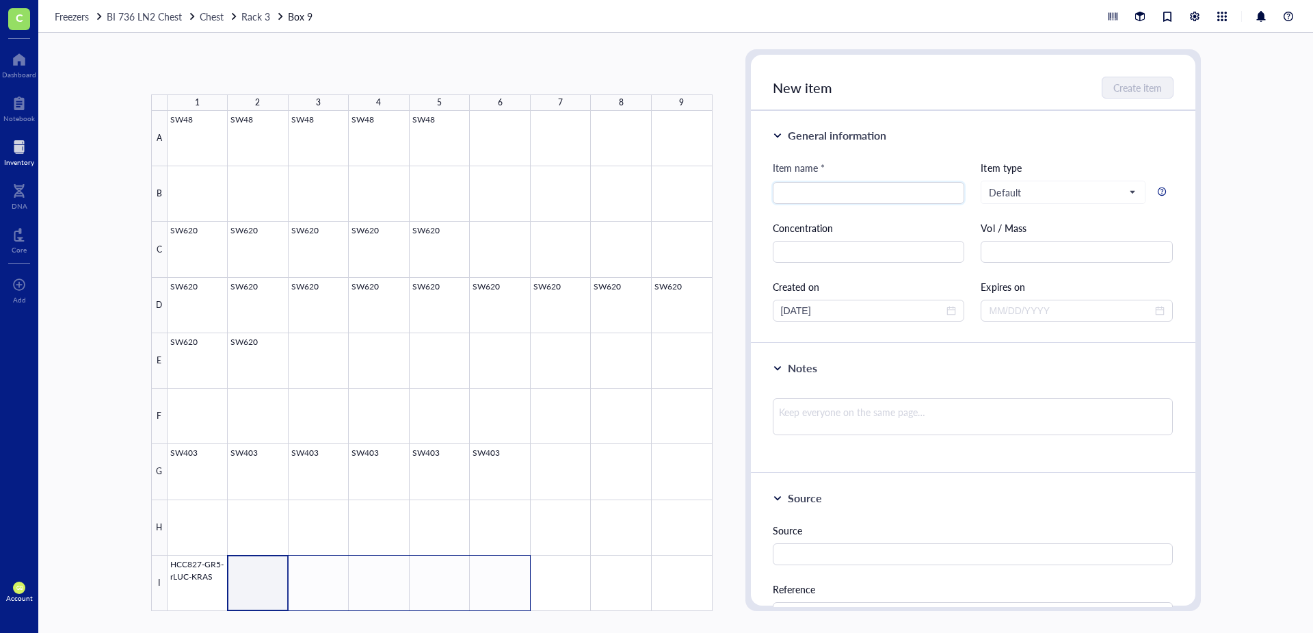
drag, startPoint x: 272, startPoint y: 562, endPoint x: 493, endPoint y: 576, distance: 222.0
click at [493, 440] on div at bounding box center [440, 361] width 545 height 500
click at [222, 66] on button "Paste ( 1 )" at bounding box center [224, 72] width 38 height 22
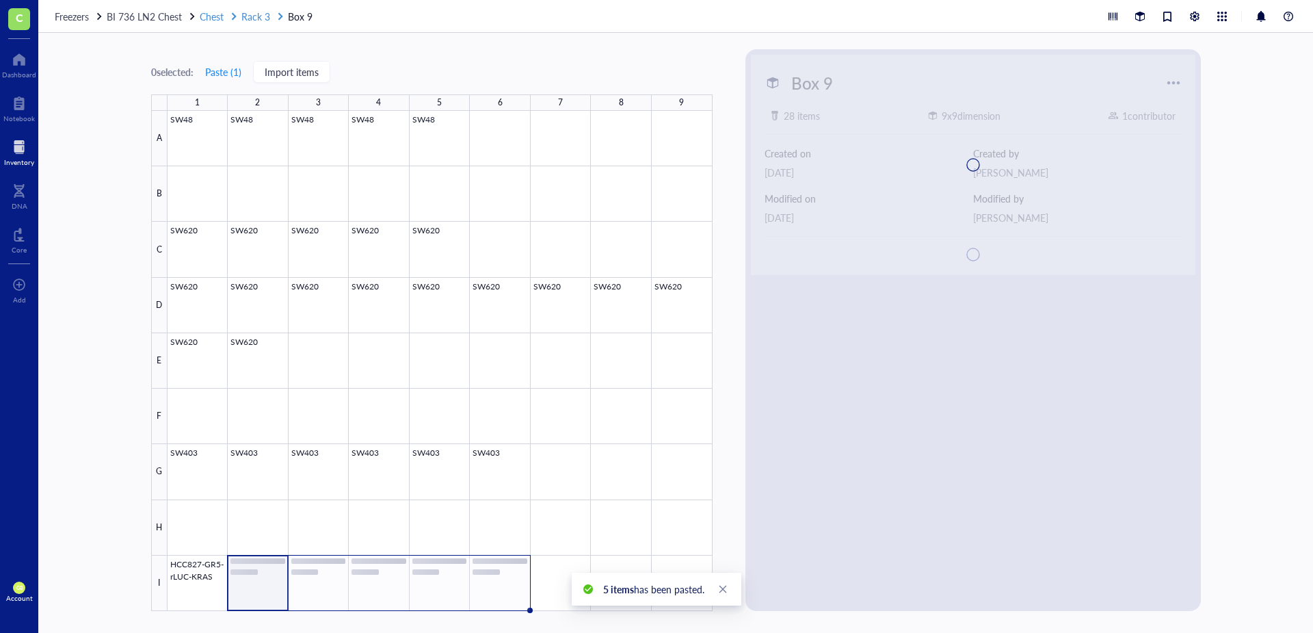
click at [258, 16] on span "Rack 3" at bounding box center [255, 17] width 29 height 14
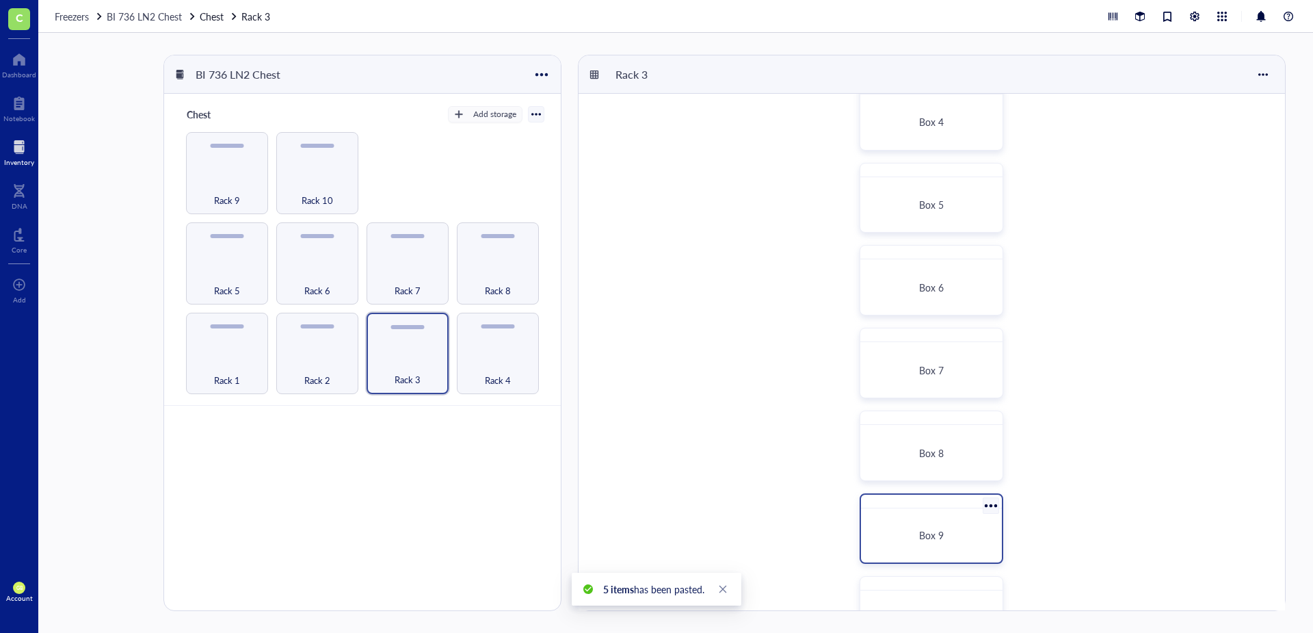
scroll to position [332, 0]
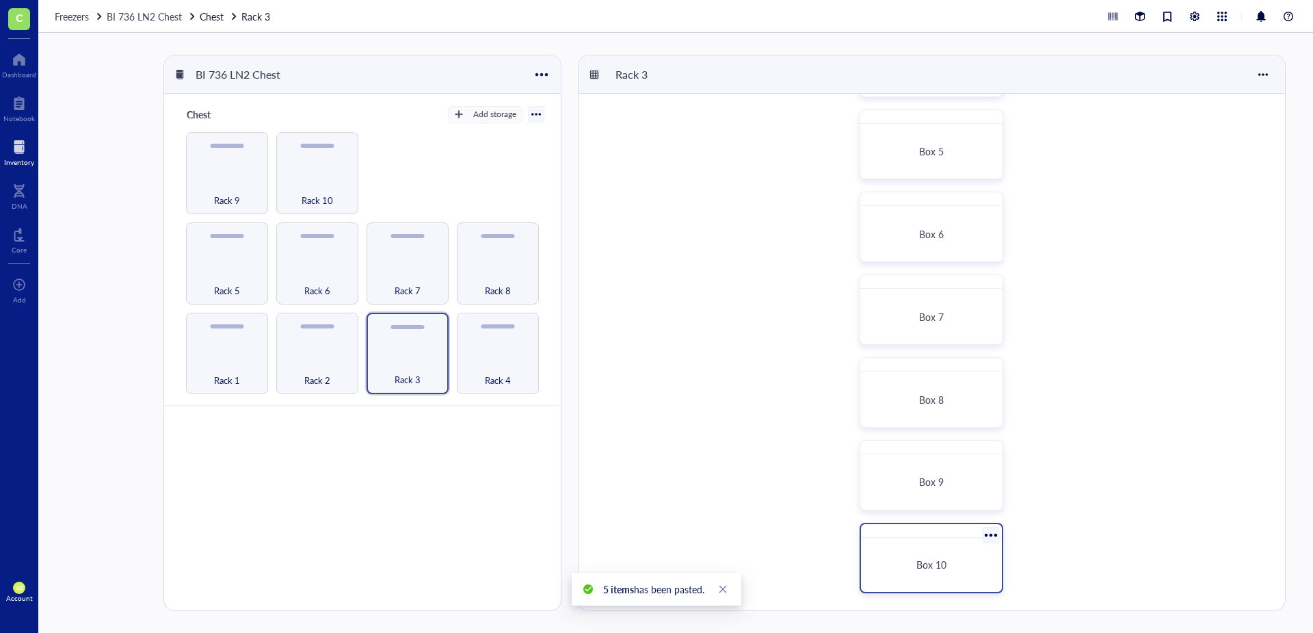
click at [875, 440] on div "Box 10" at bounding box center [932, 564] width 130 height 43
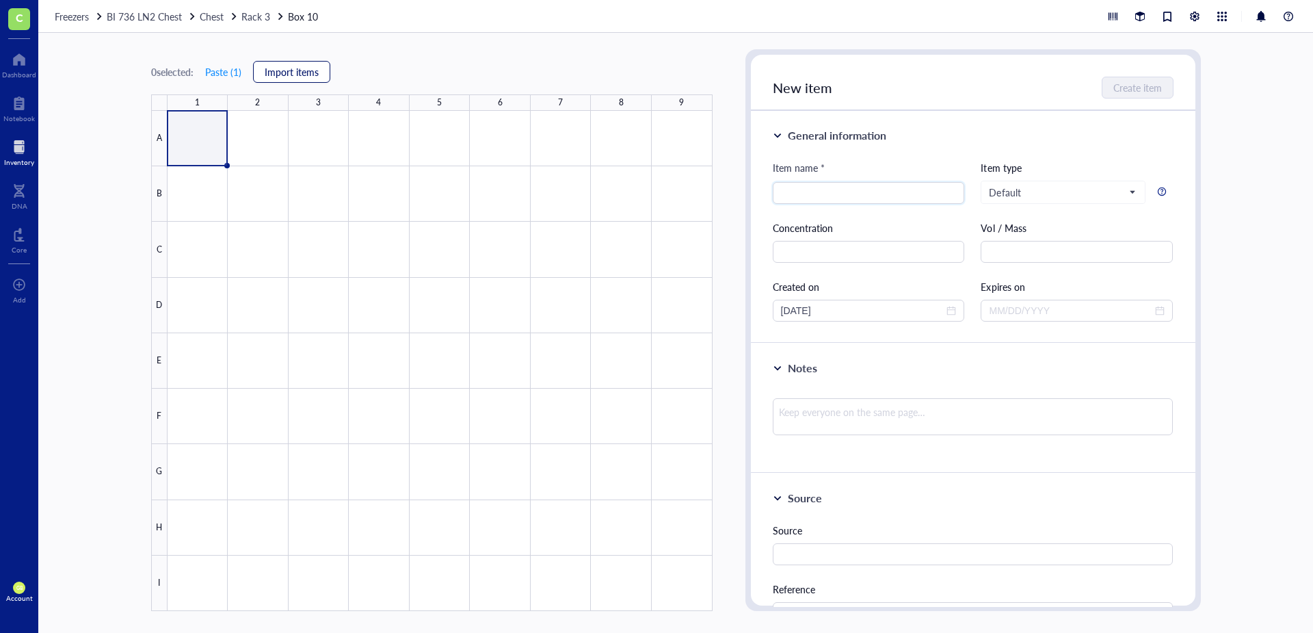
click at [282, 72] on span "Import items" at bounding box center [292, 71] width 54 height 11
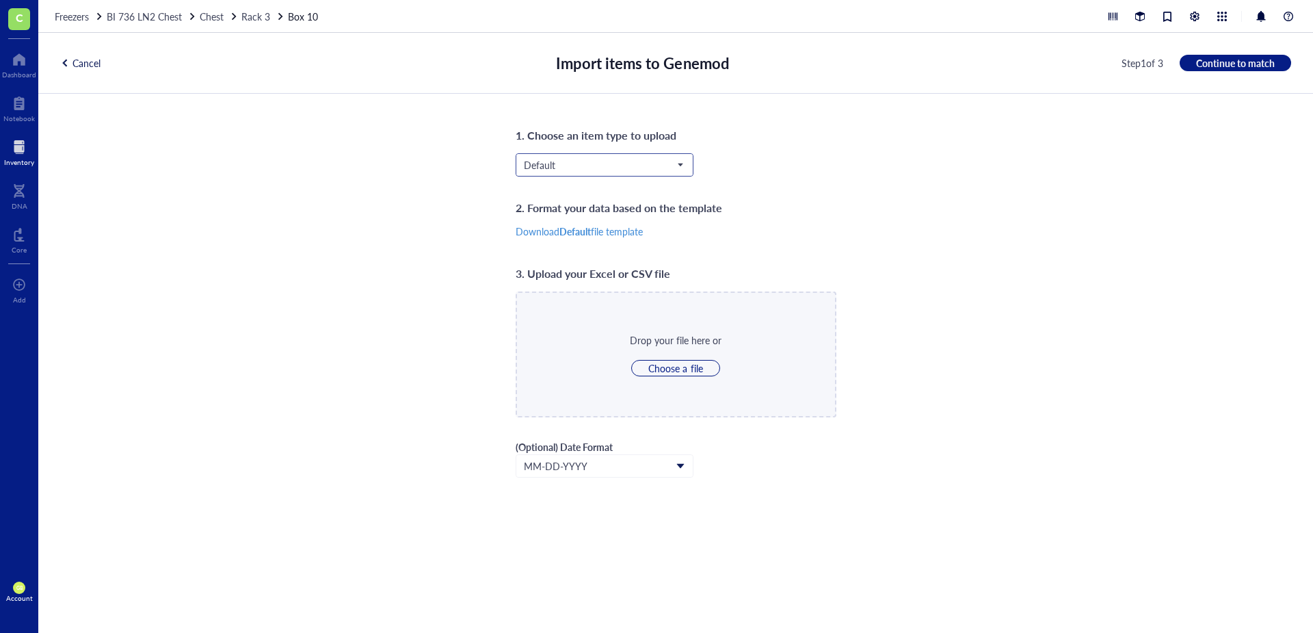
click at [627, 160] on span "Default" at bounding box center [603, 165] width 159 height 12
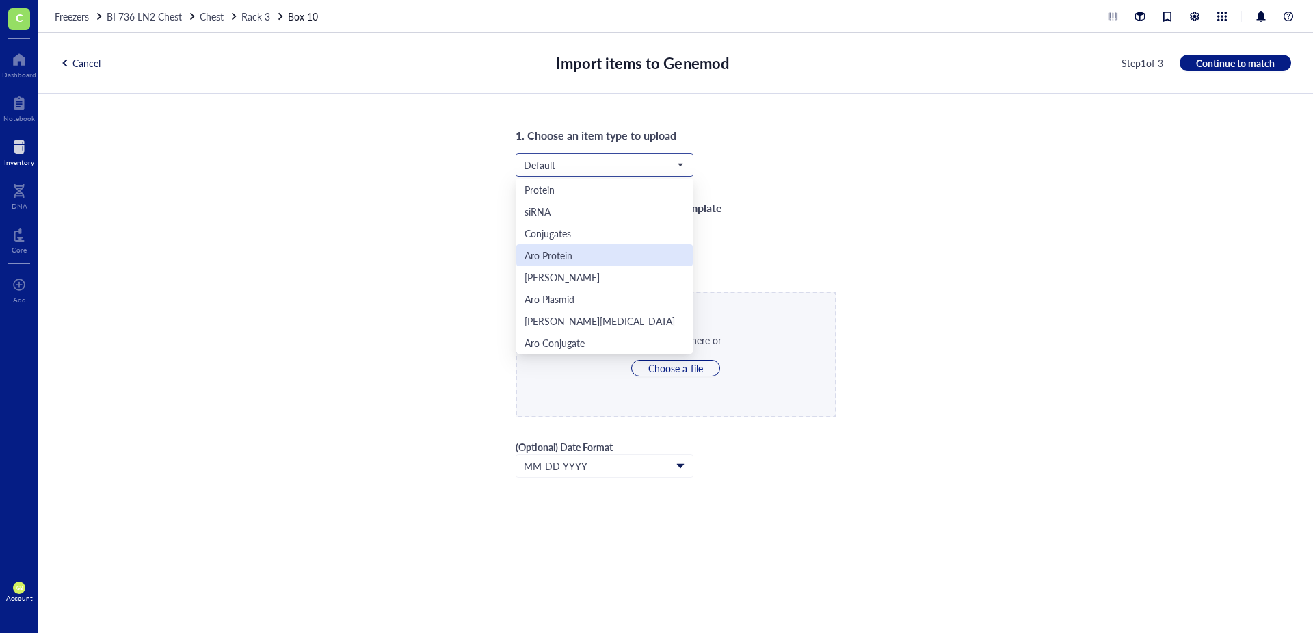
scroll to position [44, 0]
click at [598, 322] on div "Aro Mammalian" at bounding box center [605, 320] width 160 height 15
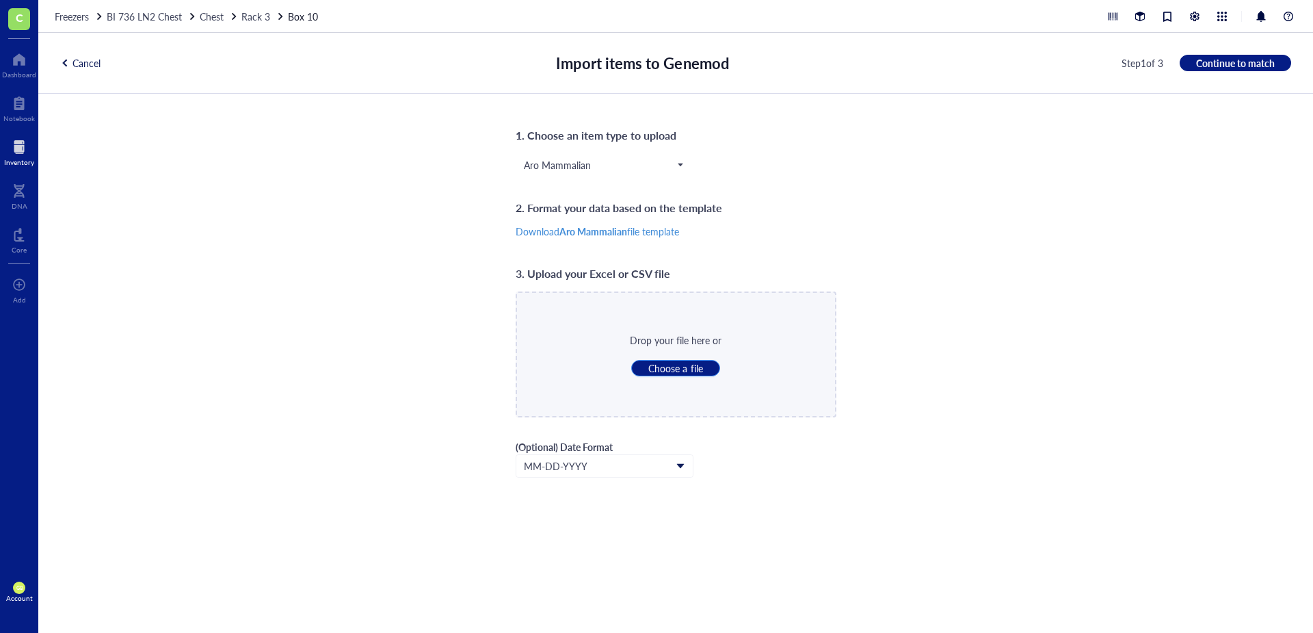
click at [646, 366] on button "Choose a file" at bounding box center [675, 368] width 88 height 16
type input "C:\fakepath\LN2_Rack_3_Box_10.csv"
click at [875, 60] on span "Continue to match" at bounding box center [1235, 63] width 79 height 12
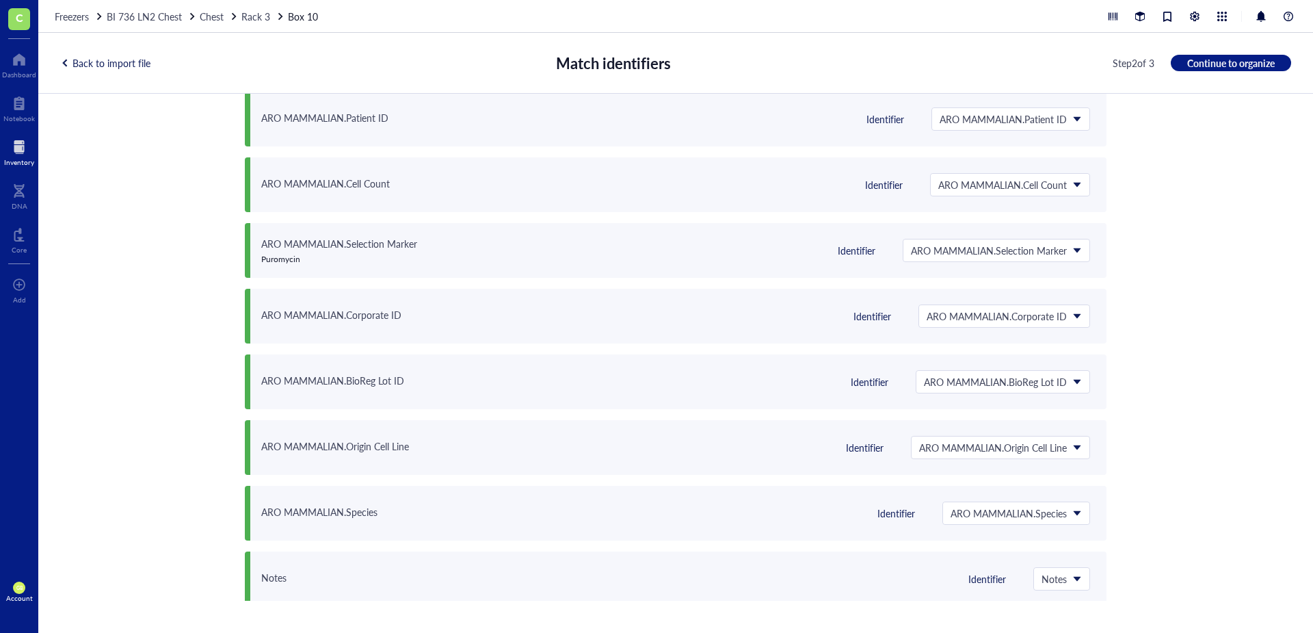
scroll to position [0, 0]
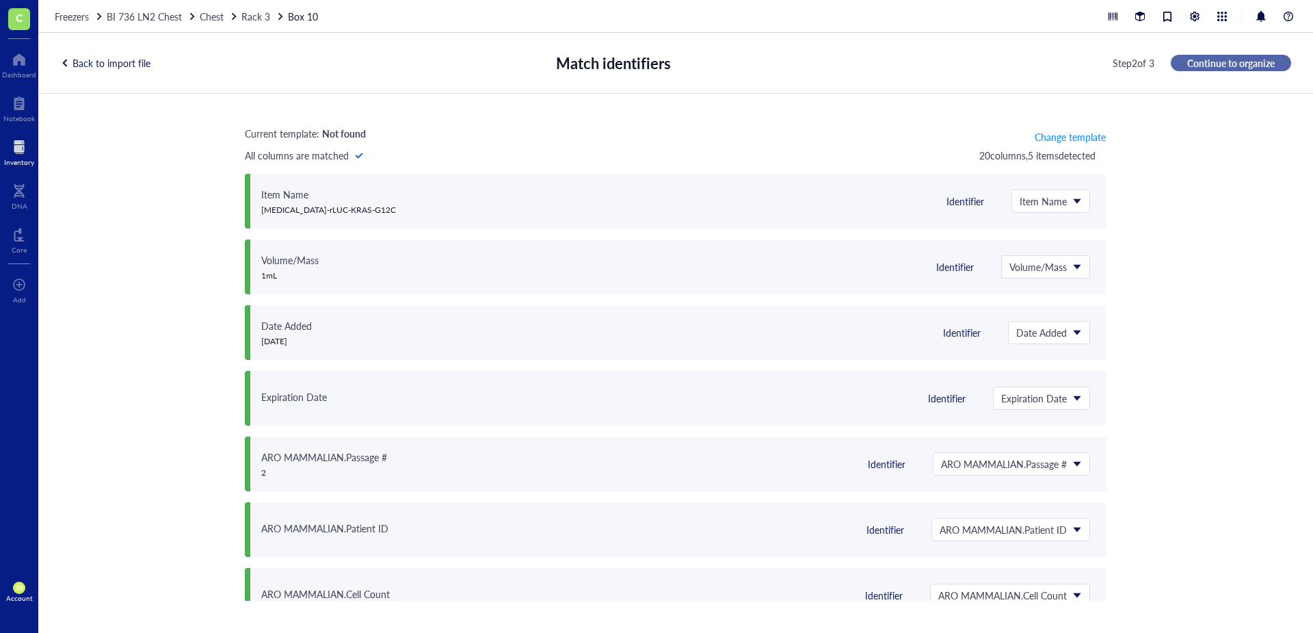
click at [875, 66] on span "Continue to organize" at bounding box center [1231, 63] width 88 height 12
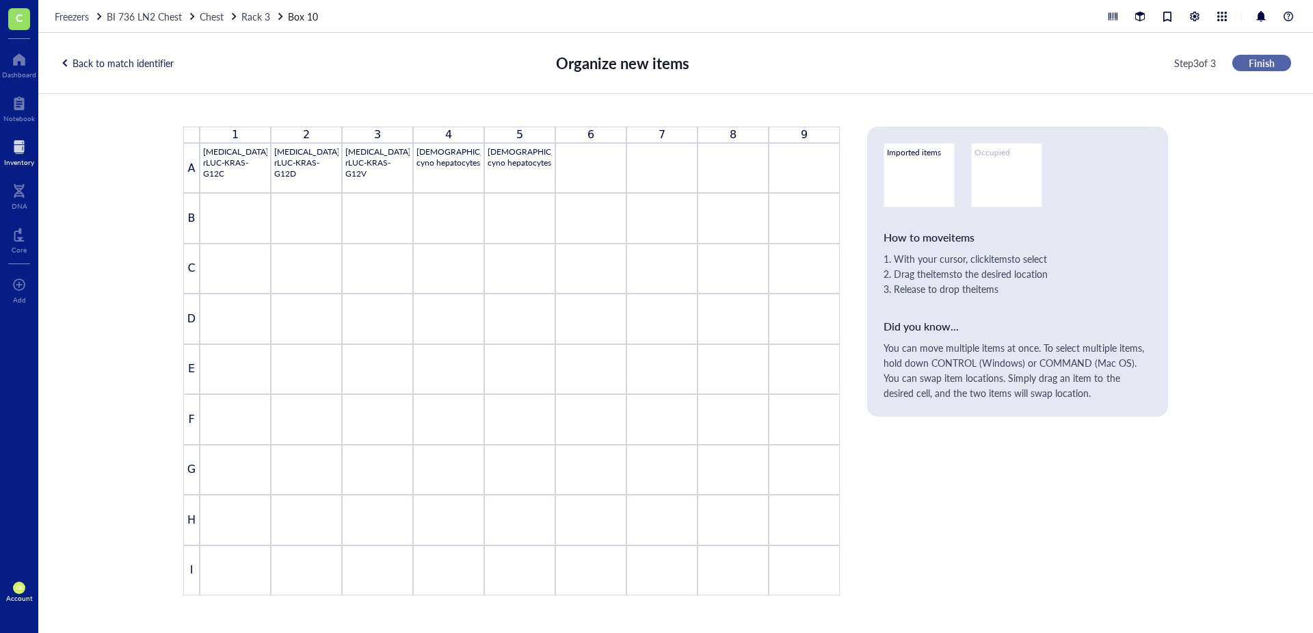
click at [875, 66] on span "Finish" at bounding box center [1262, 63] width 26 height 12
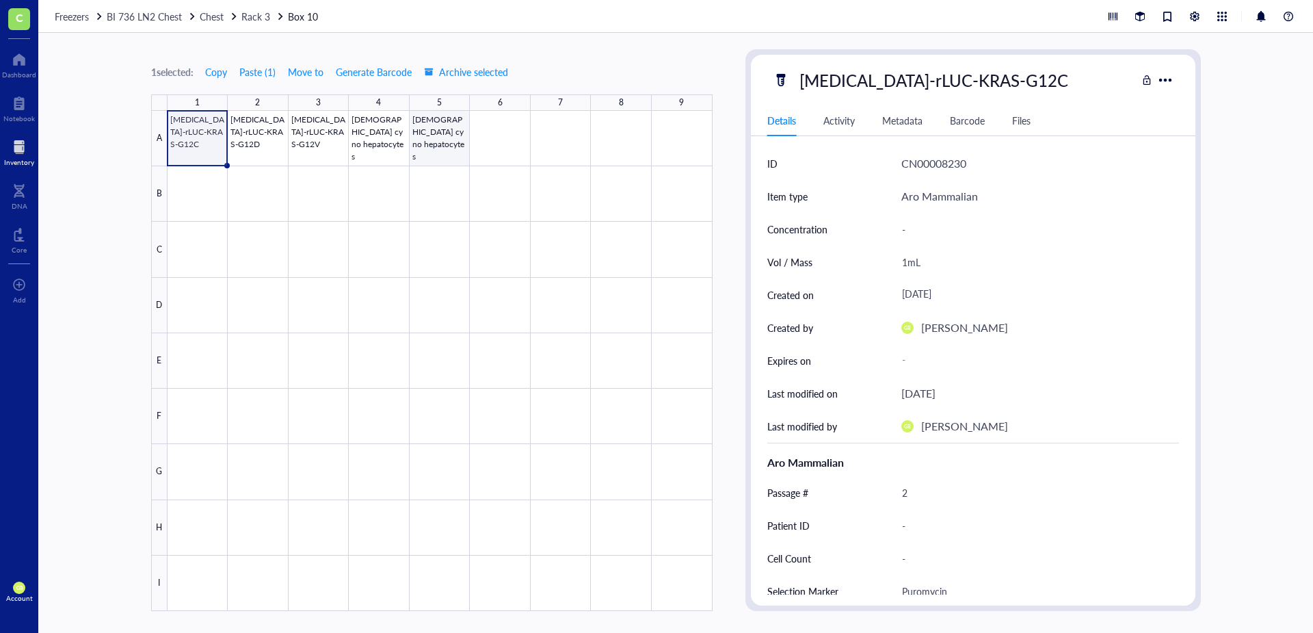
click at [436, 131] on div at bounding box center [440, 361] width 545 height 500
click at [315, 70] on span "Move to" at bounding box center [306, 71] width 36 height 11
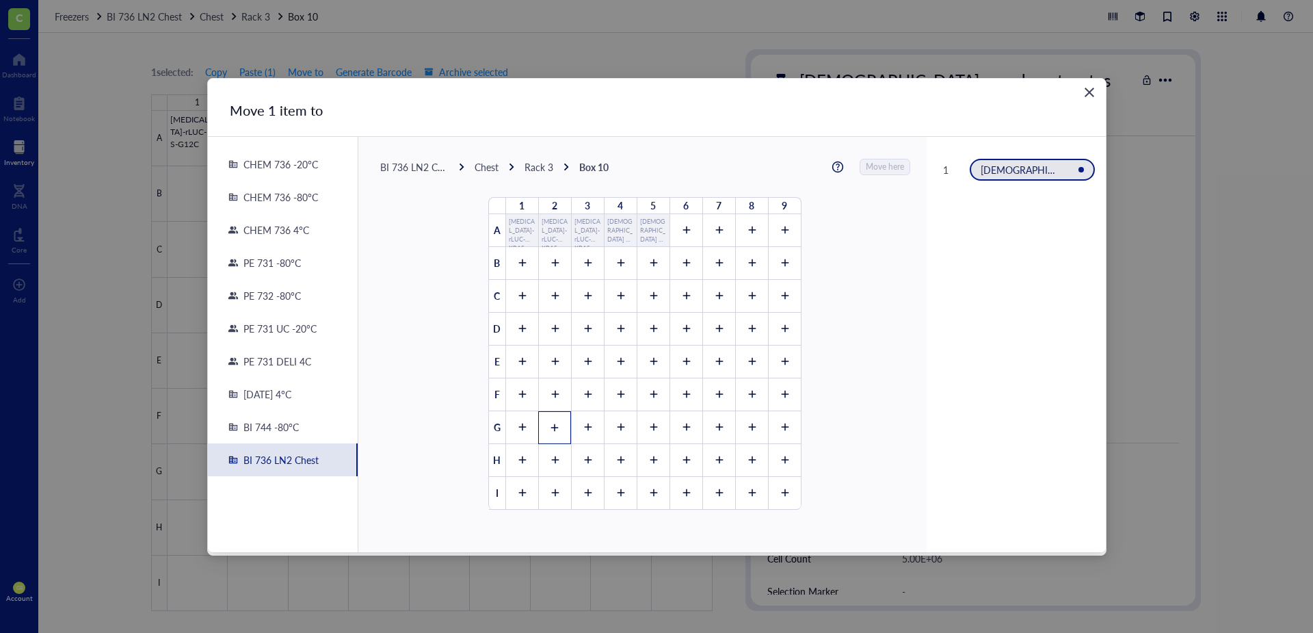
click at [550, 426] on icon at bounding box center [555, 428] width 10 height 10
click at [875, 170] on span "Move here" at bounding box center [886, 167] width 38 height 18
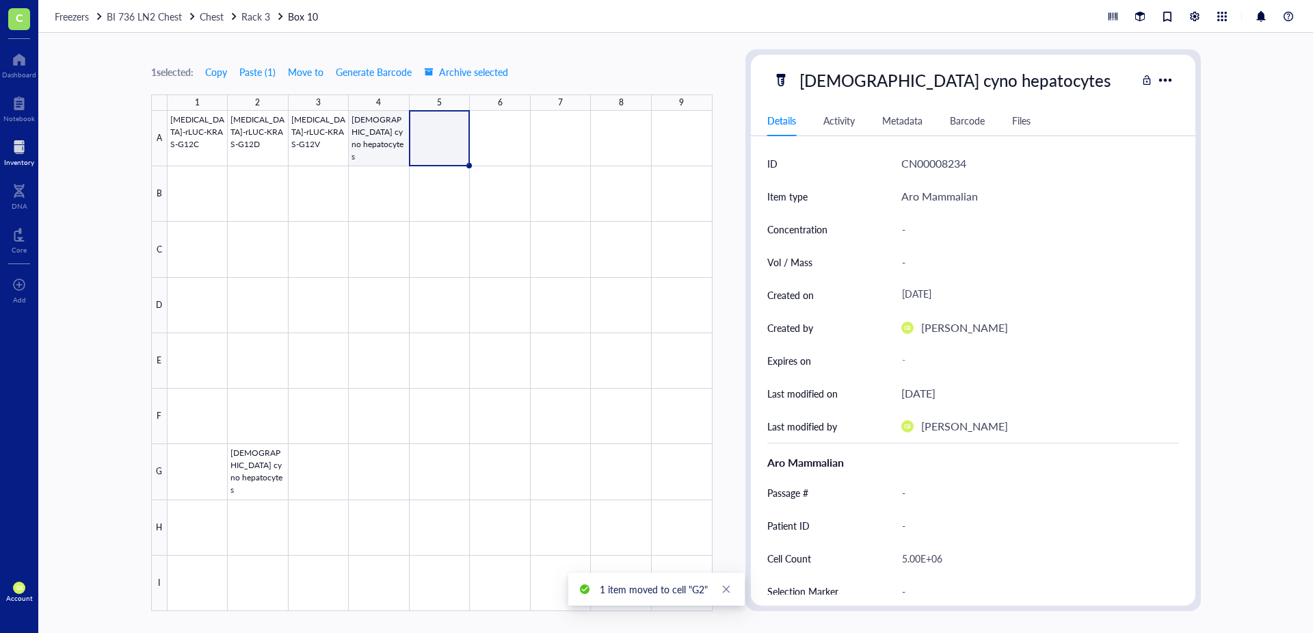
click at [386, 138] on div at bounding box center [440, 361] width 545 height 500
click at [301, 68] on span "Move to" at bounding box center [306, 71] width 36 height 11
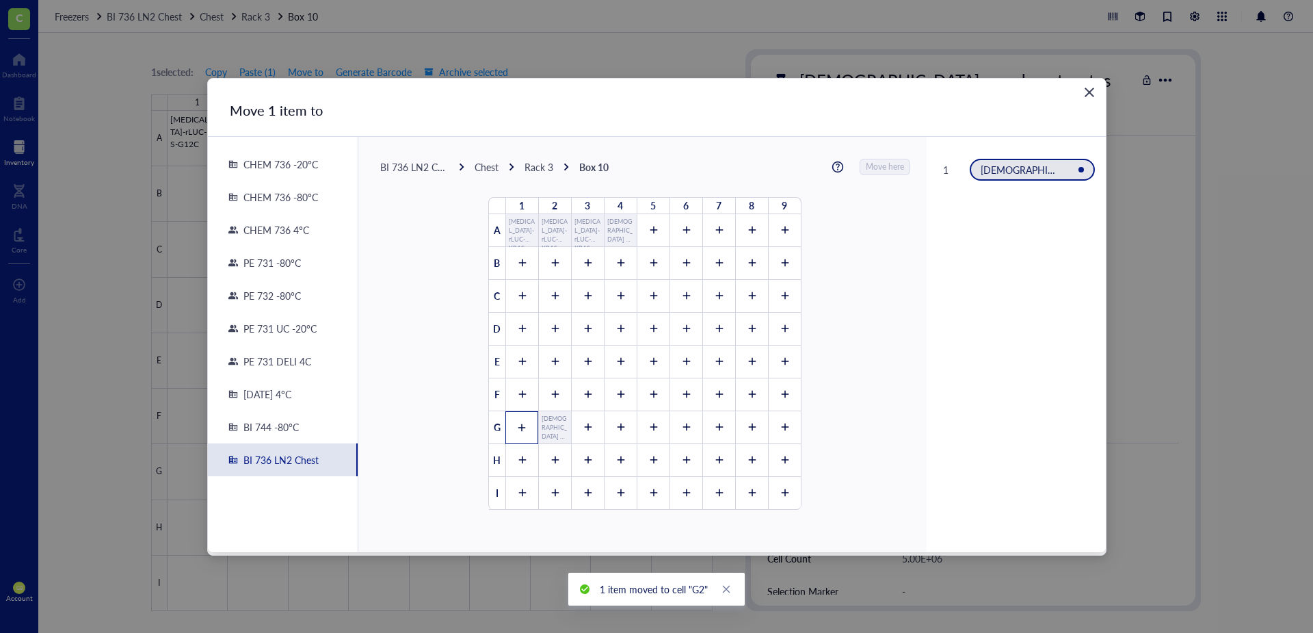
click at [517, 426] on icon at bounding box center [522, 428] width 10 height 10
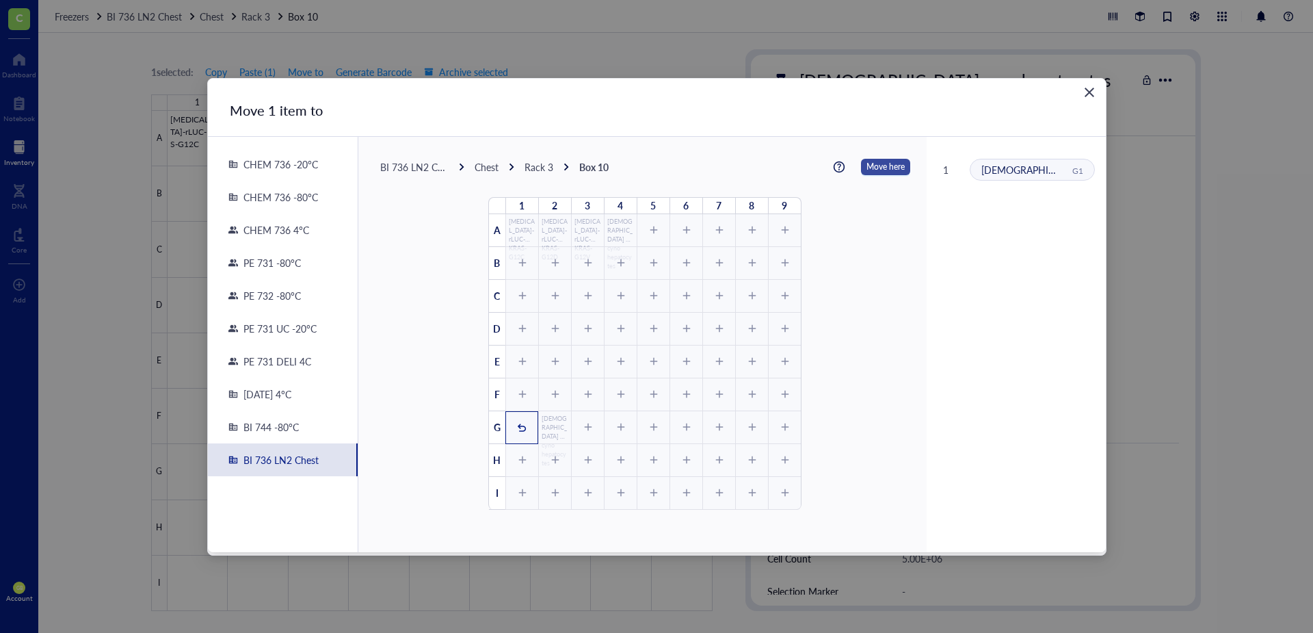
click at [873, 170] on span "Move here" at bounding box center [886, 167] width 38 height 18
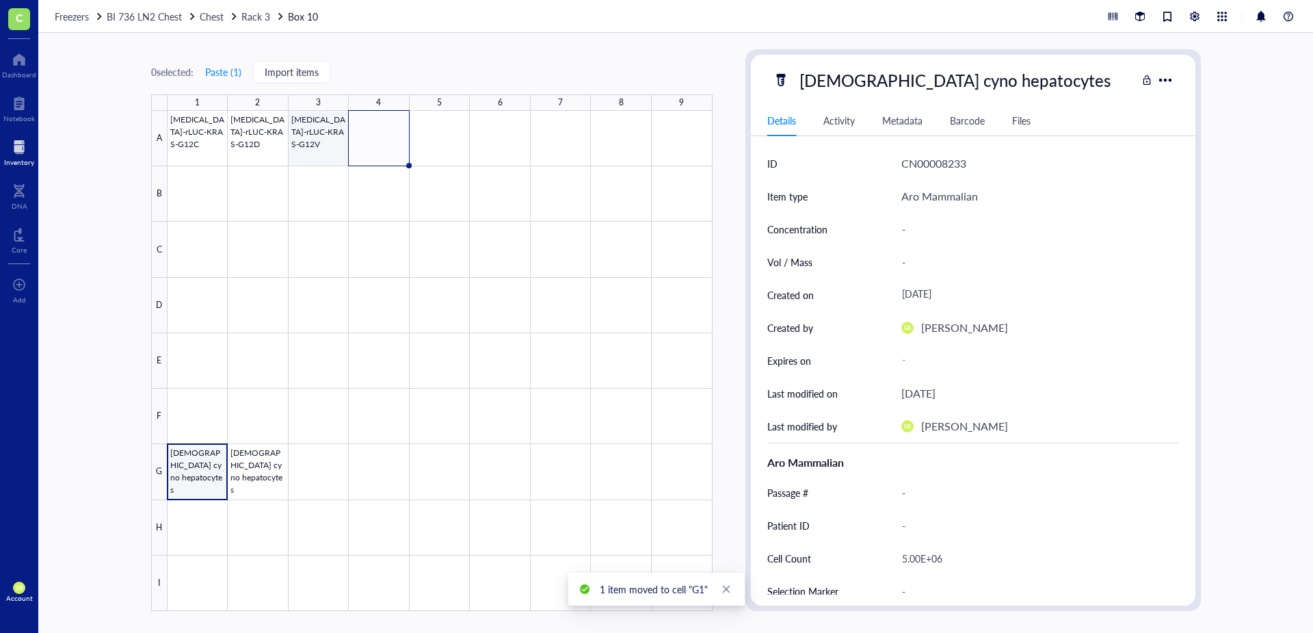
click at [317, 149] on div at bounding box center [440, 361] width 545 height 500
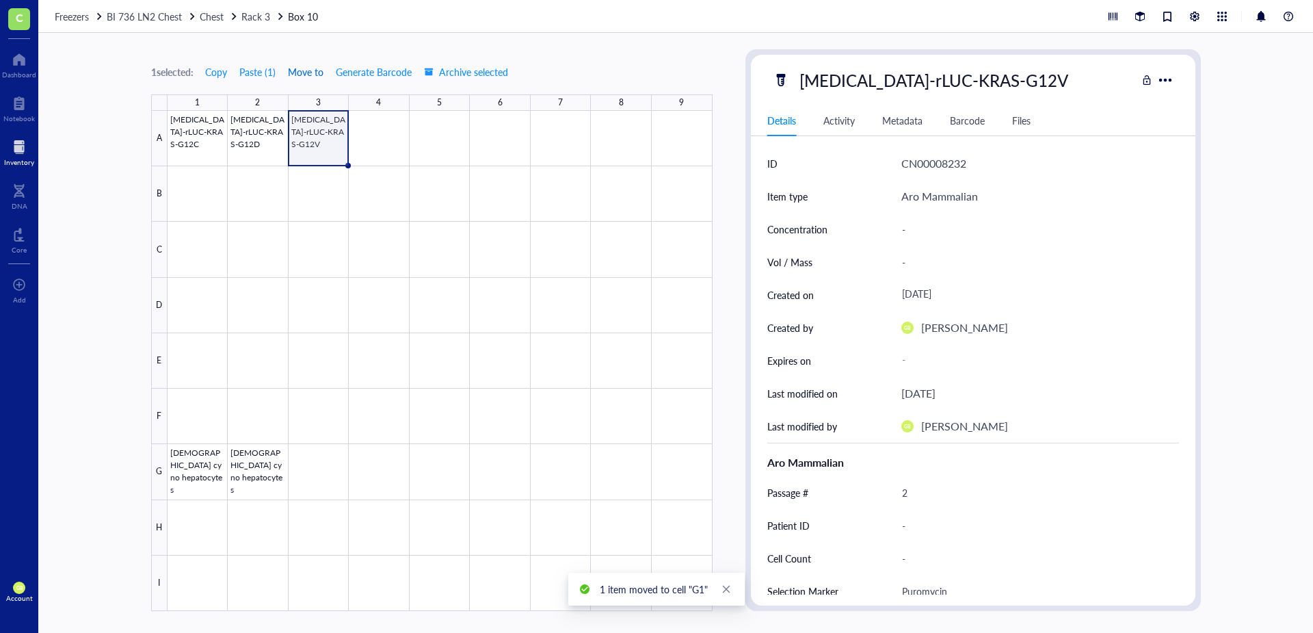
click at [311, 73] on span "Move to" at bounding box center [306, 71] width 36 height 11
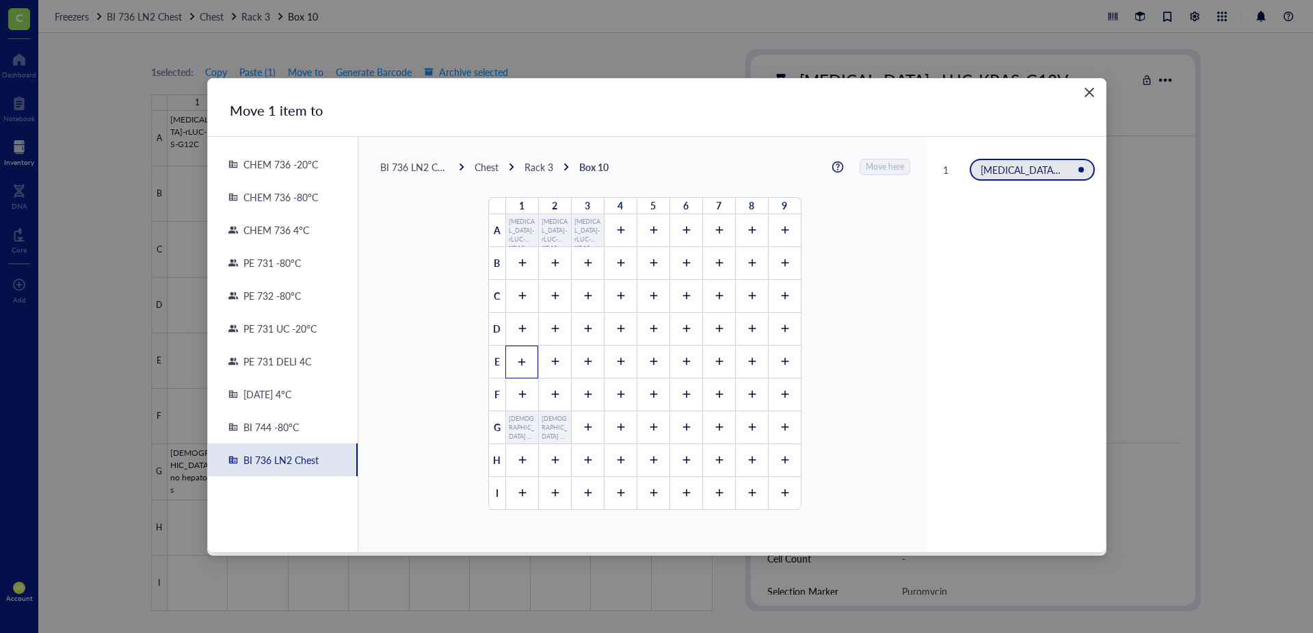
click at [520, 362] on icon at bounding box center [522, 362] width 10 height 10
click at [875, 163] on span "Move here" at bounding box center [886, 167] width 38 height 18
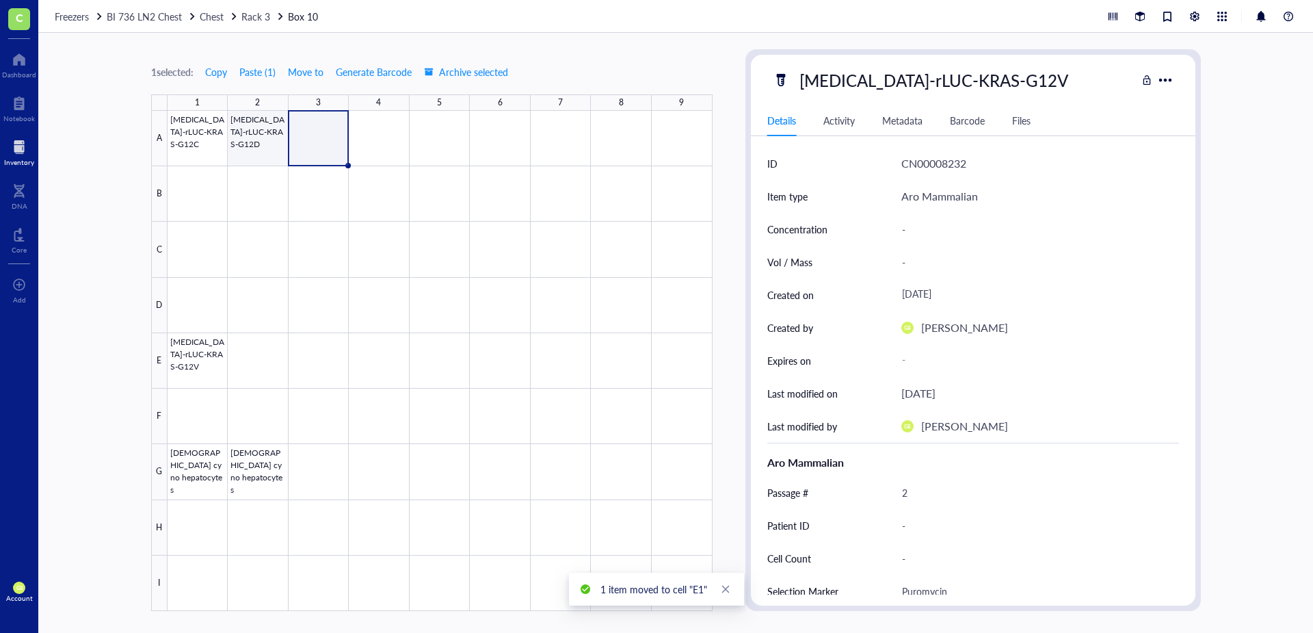
click at [262, 151] on div at bounding box center [440, 361] width 545 height 500
click at [313, 73] on span "Move to" at bounding box center [306, 71] width 36 height 11
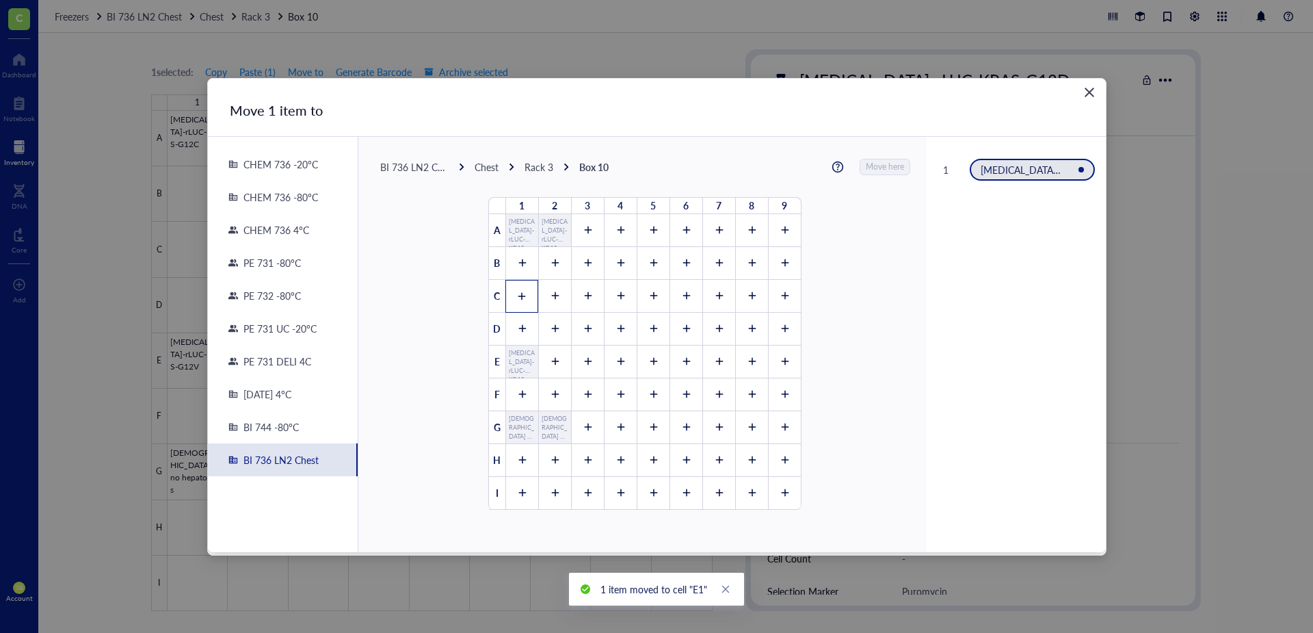
click at [518, 295] on icon at bounding box center [522, 296] width 8 height 8
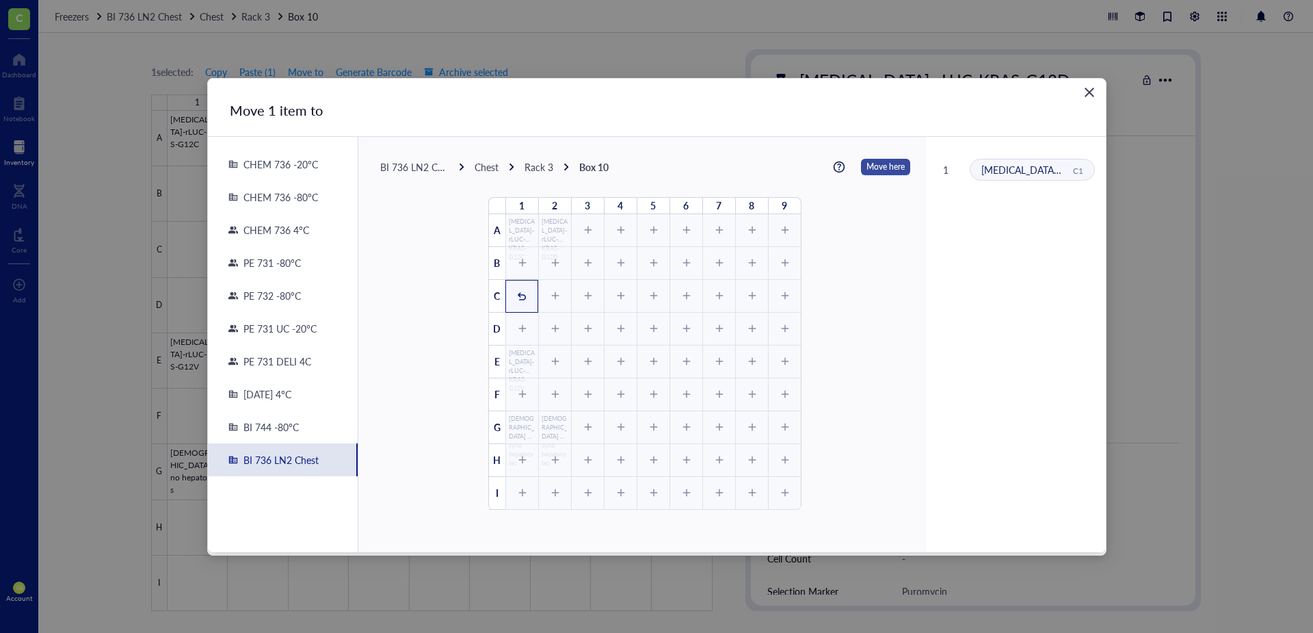
click at [875, 166] on span "Move here" at bounding box center [886, 167] width 38 height 18
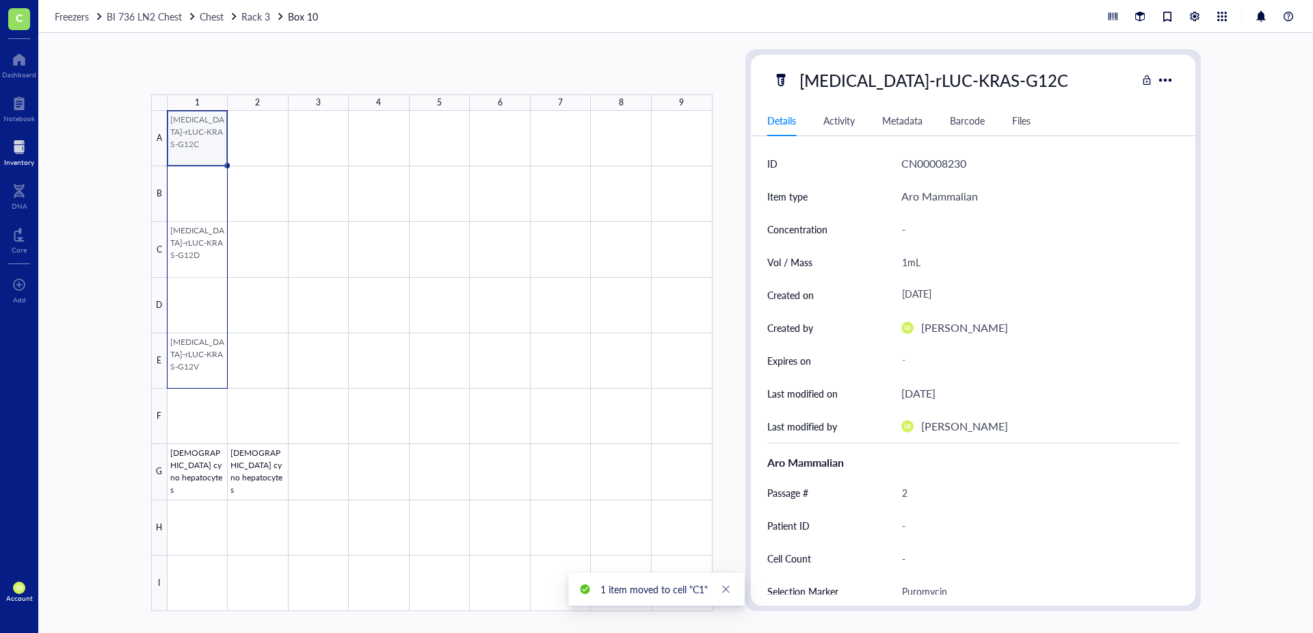
drag, startPoint x: 199, startPoint y: 148, endPoint x: 205, endPoint y: 372, distance: 223.7
click at [205, 372] on div at bounding box center [440, 361] width 545 height 500
click at [224, 73] on span "Copy" at bounding box center [216, 71] width 22 height 11
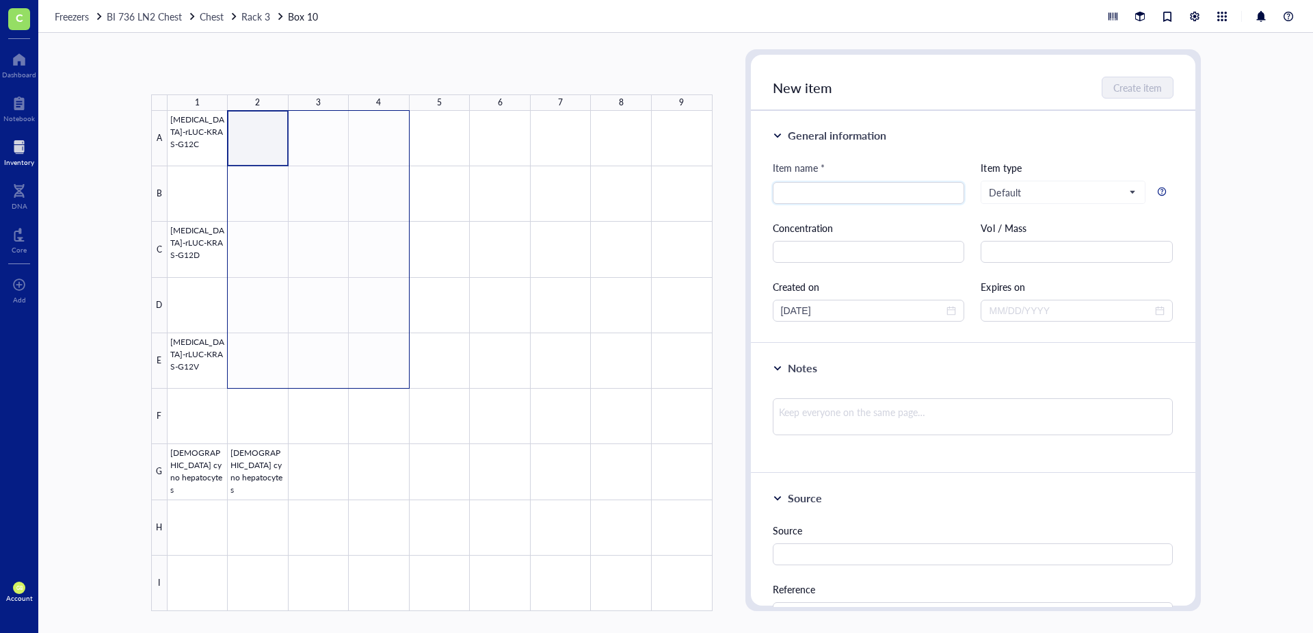
drag, startPoint x: 270, startPoint y: 153, endPoint x: 388, endPoint y: 363, distance: 241.3
click at [388, 363] on div at bounding box center [440, 361] width 545 height 500
click at [224, 74] on button "Paste ( 3 )" at bounding box center [224, 72] width 38 height 22
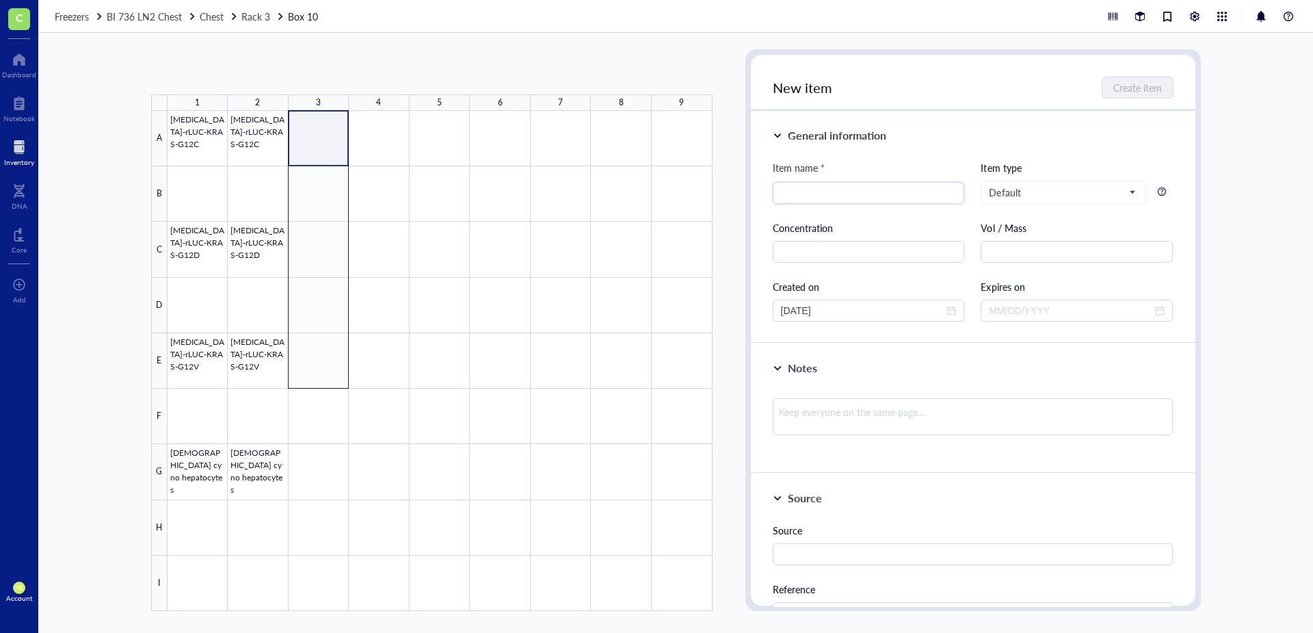
drag, startPoint x: 324, startPoint y: 161, endPoint x: 306, endPoint y: 376, distance: 216.2
click at [306, 376] on div at bounding box center [440, 361] width 545 height 500
click at [224, 79] on button "Paste ( 3 )" at bounding box center [224, 72] width 38 height 22
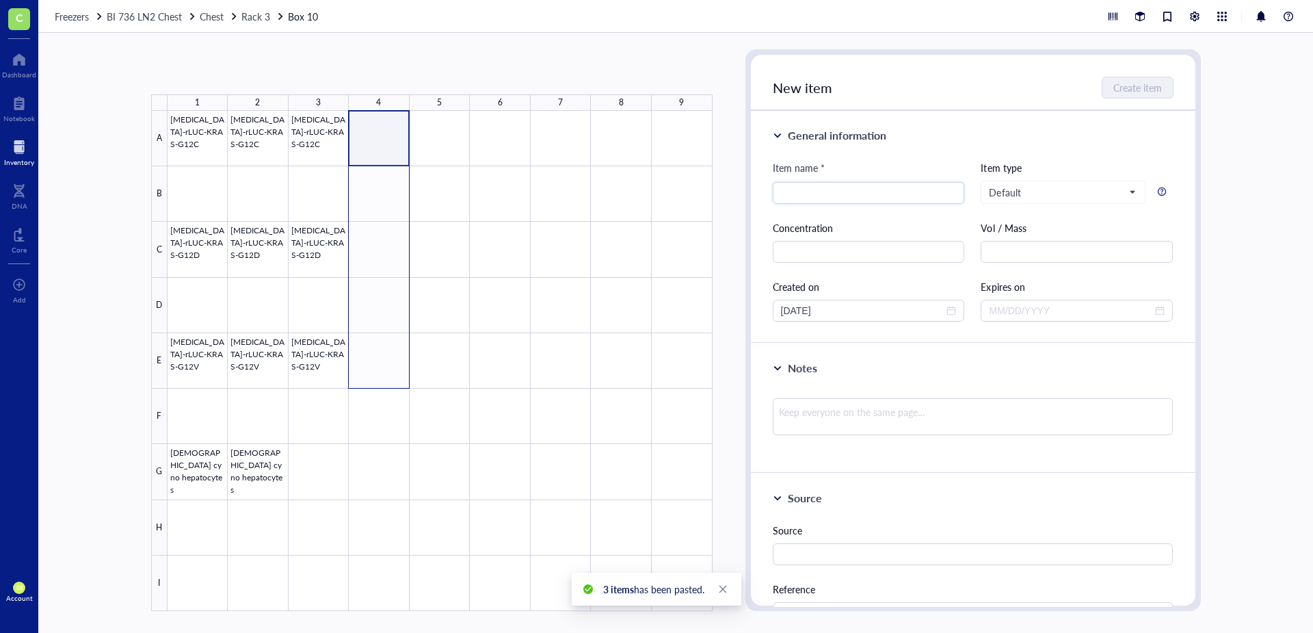
drag, startPoint x: 393, startPoint y: 146, endPoint x: 386, endPoint y: 352, distance: 206.0
click at [386, 352] on div at bounding box center [440, 361] width 545 height 500
click at [230, 70] on button "Paste ( 3 )" at bounding box center [224, 72] width 38 height 22
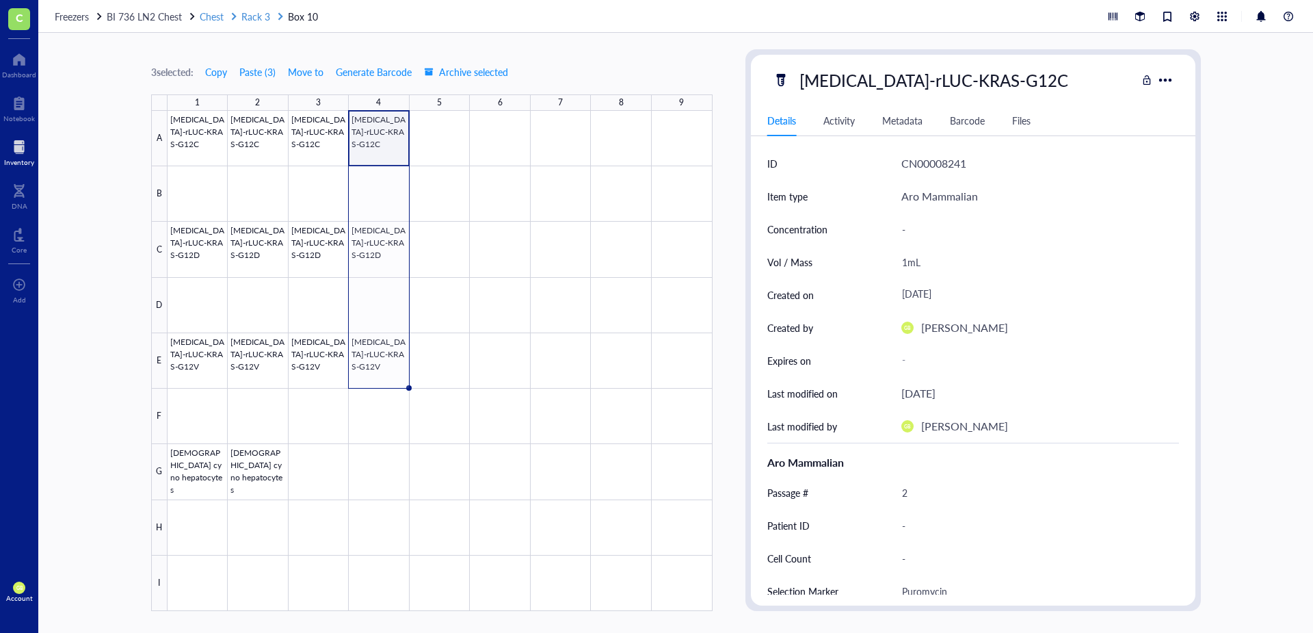
click at [256, 17] on span "Rack 3" at bounding box center [255, 17] width 29 height 14
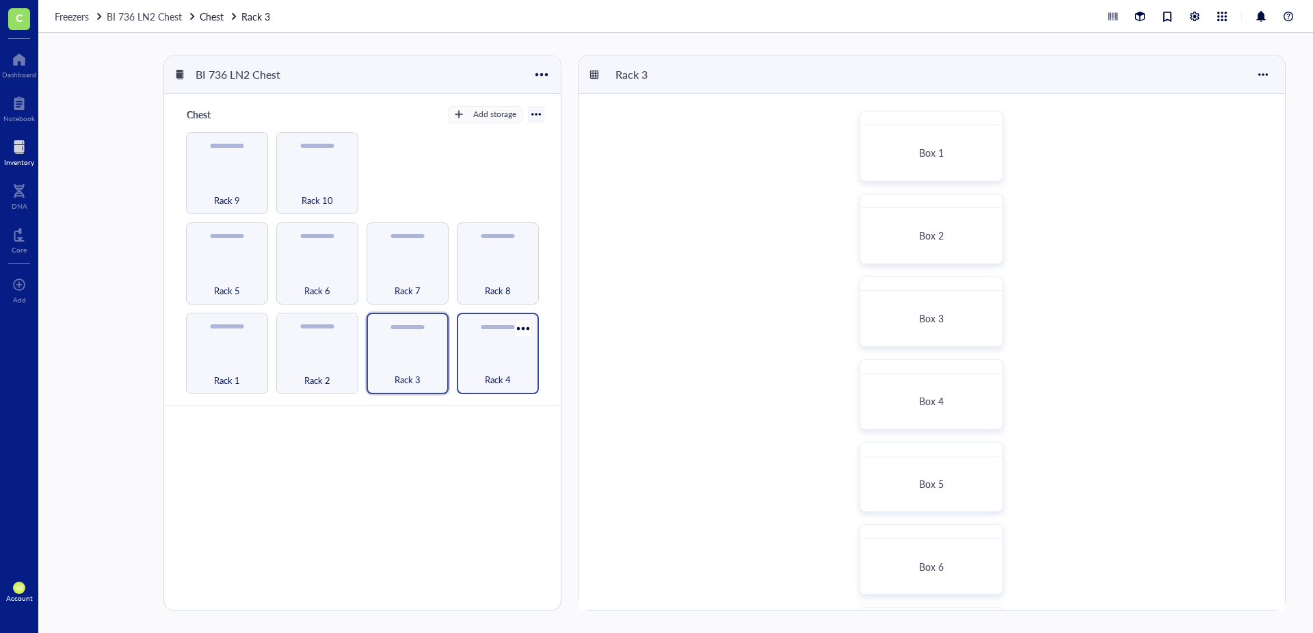
click at [475, 352] on div "Rack 4" at bounding box center [498, 354] width 82 height 82
click at [875, 146] on div "Box 1" at bounding box center [932, 152] width 130 height 43
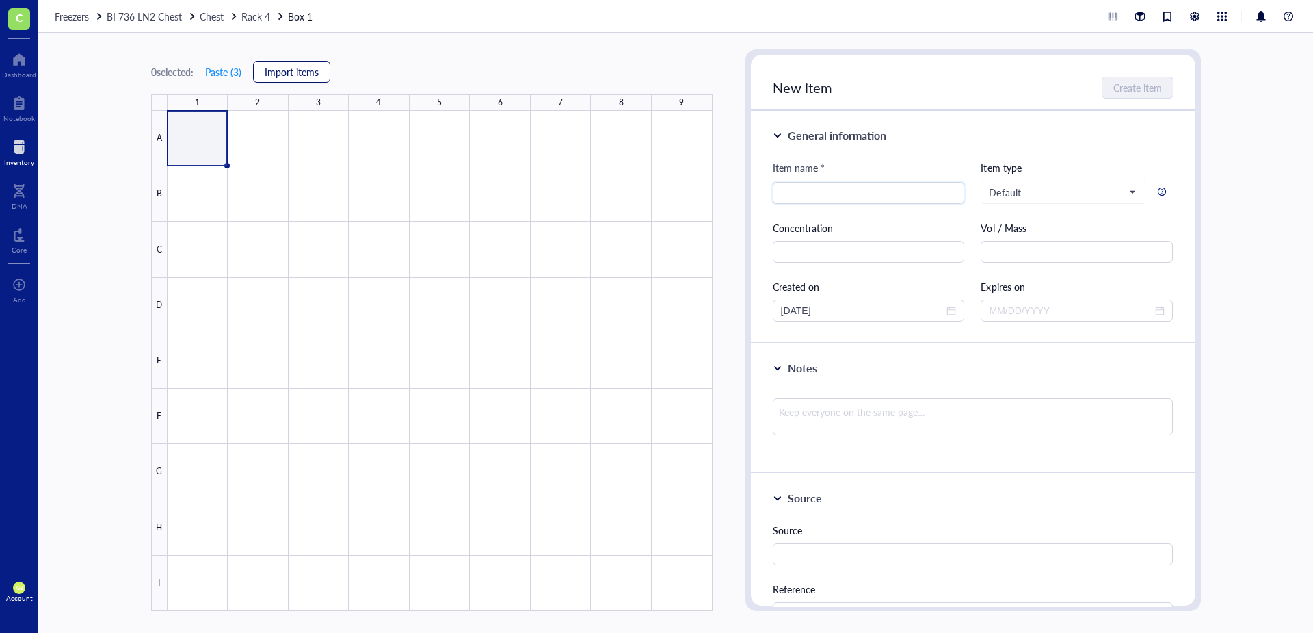
click at [302, 70] on span "Import items" at bounding box center [292, 71] width 54 height 11
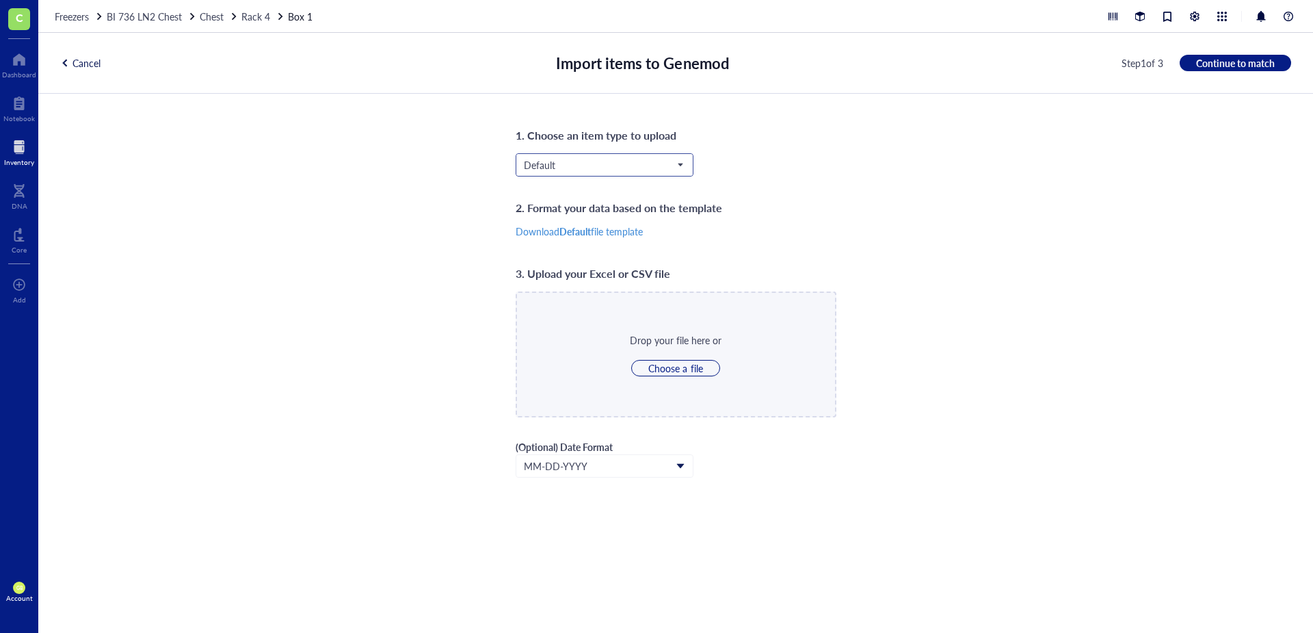
click at [616, 165] on span "Default" at bounding box center [603, 165] width 159 height 12
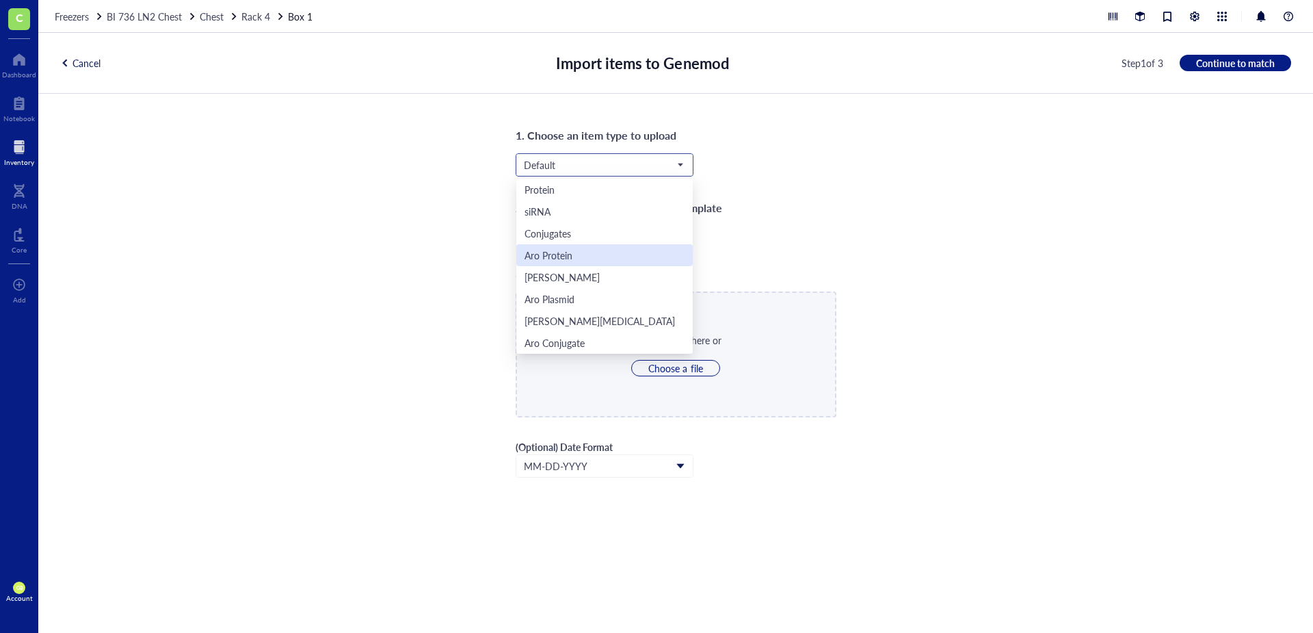
scroll to position [44, 0]
click at [579, 326] on div "Aro Mammalian" at bounding box center [558, 320] width 67 height 15
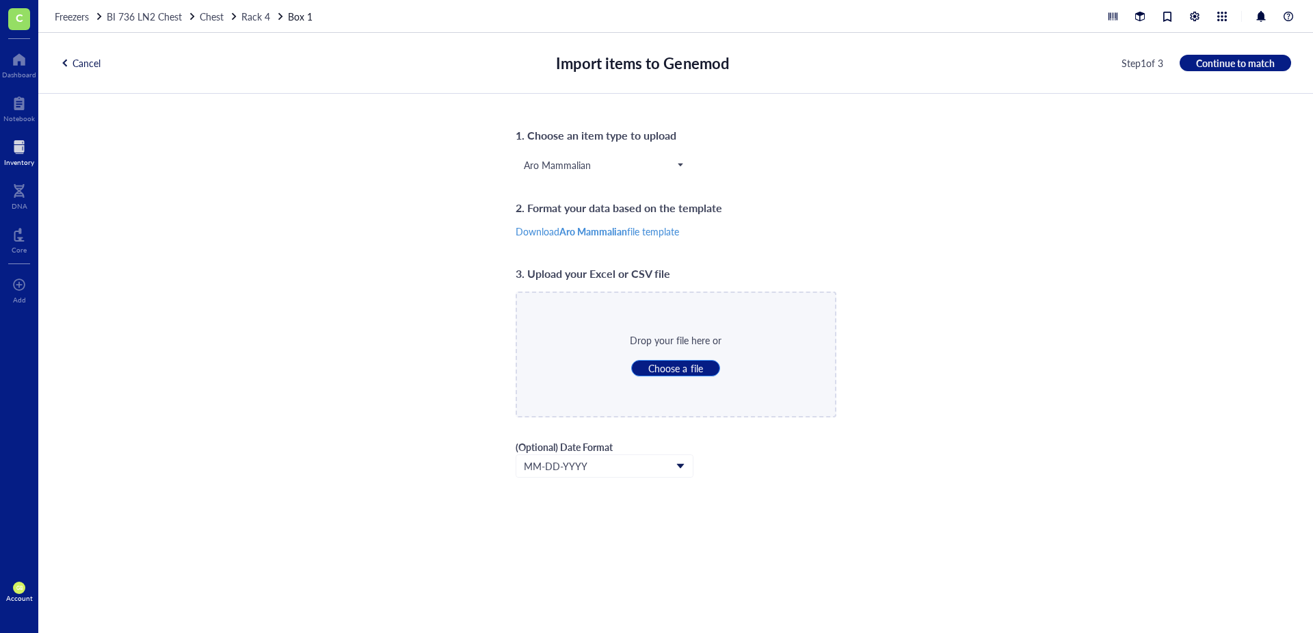
click at [663, 368] on span "Choose a file" at bounding box center [675, 368] width 54 height 12
type input "C:\fakepath\LN2_Rack_4_Box_1.csv"
click at [875, 61] on span "Continue to match" at bounding box center [1235, 63] width 79 height 12
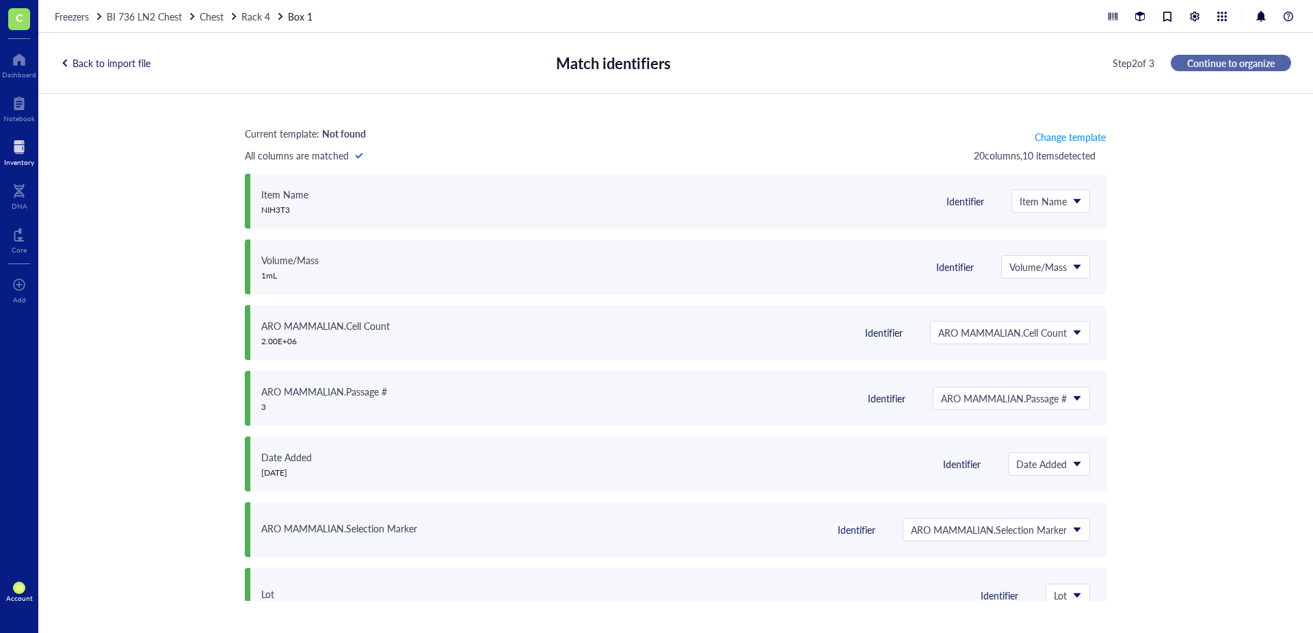
click at [875, 64] on span "Continue to organize" at bounding box center [1231, 63] width 88 height 12
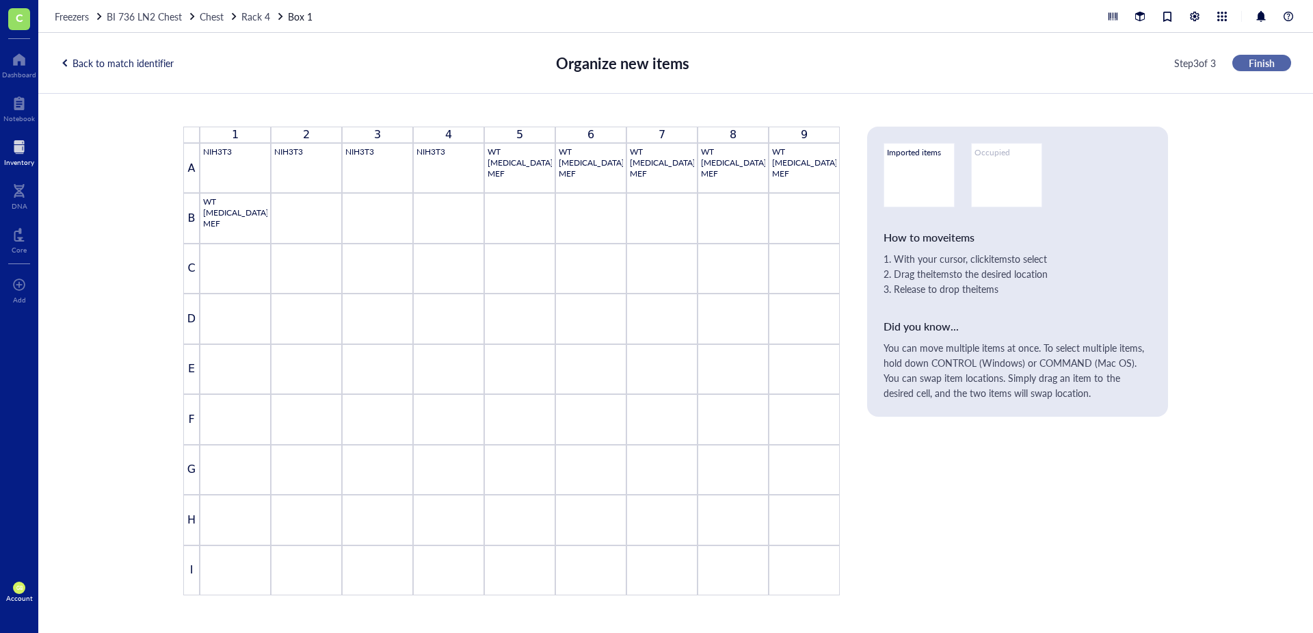
click at [875, 60] on span "Finish" at bounding box center [1262, 63] width 26 height 12
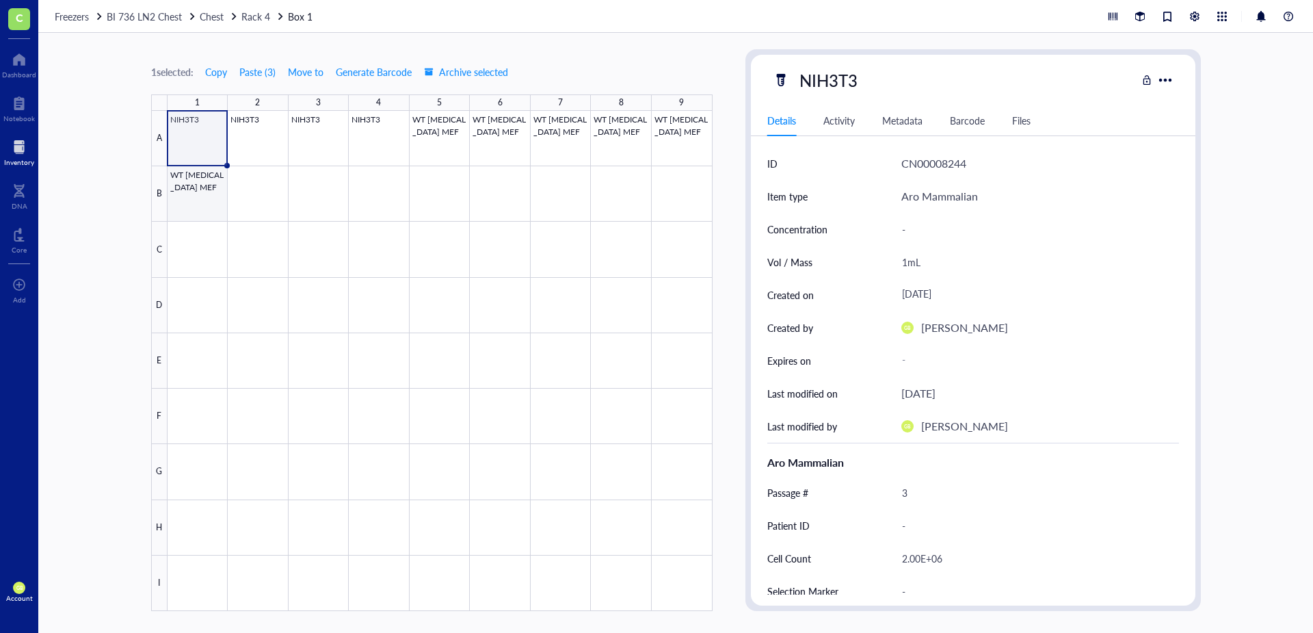
click at [196, 201] on div at bounding box center [440, 361] width 545 height 500
click at [305, 75] on span "Move to" at bounding box center [306, 71] width 36 height 11
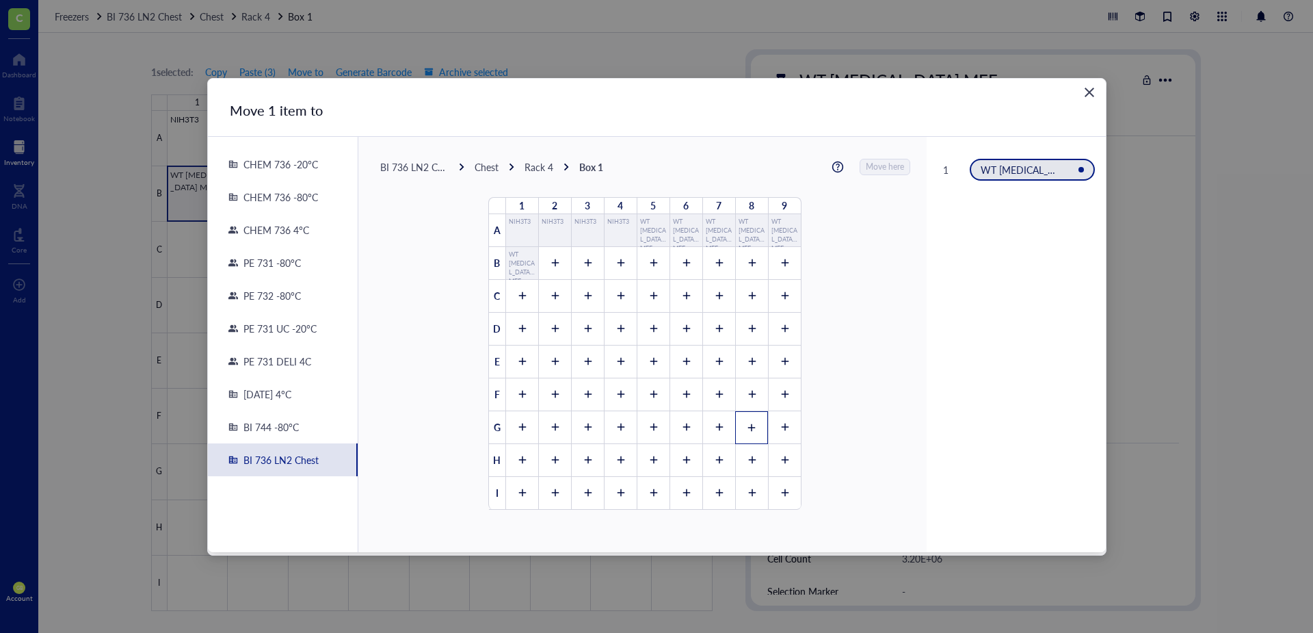
click at [748, 433] on div at bounding box center [751, 427] width 33 height 33
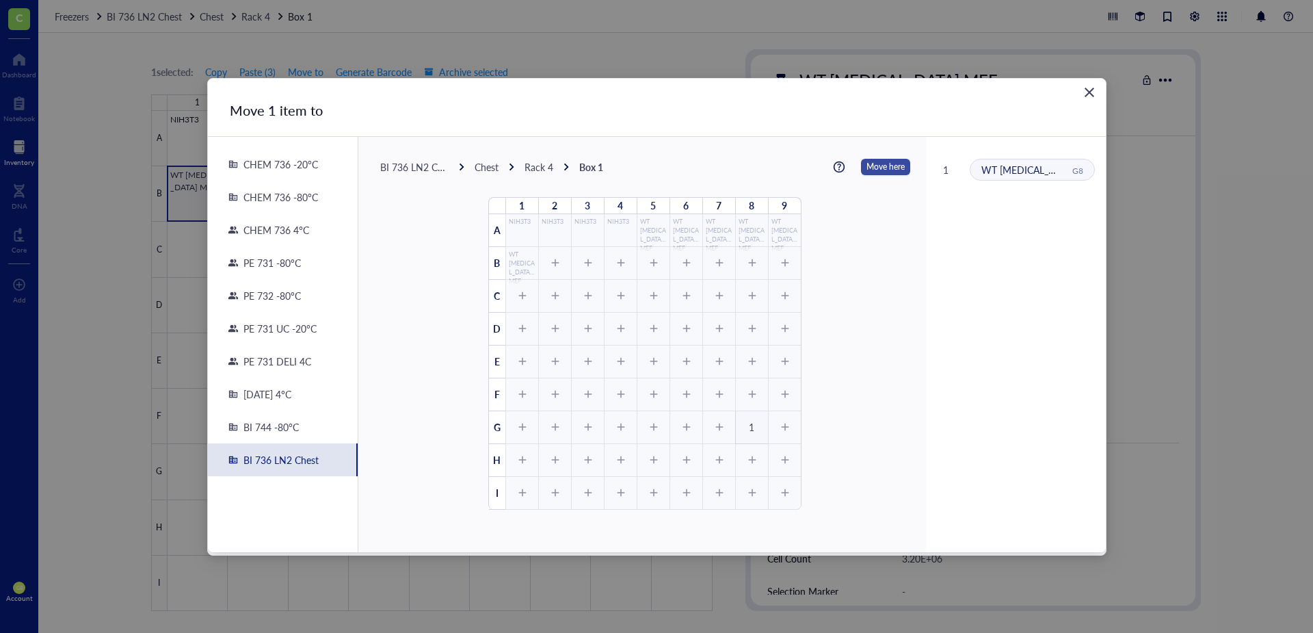
click at [875, 168] on span "Move here" at bounding box center [886, 167] width 38 height 18
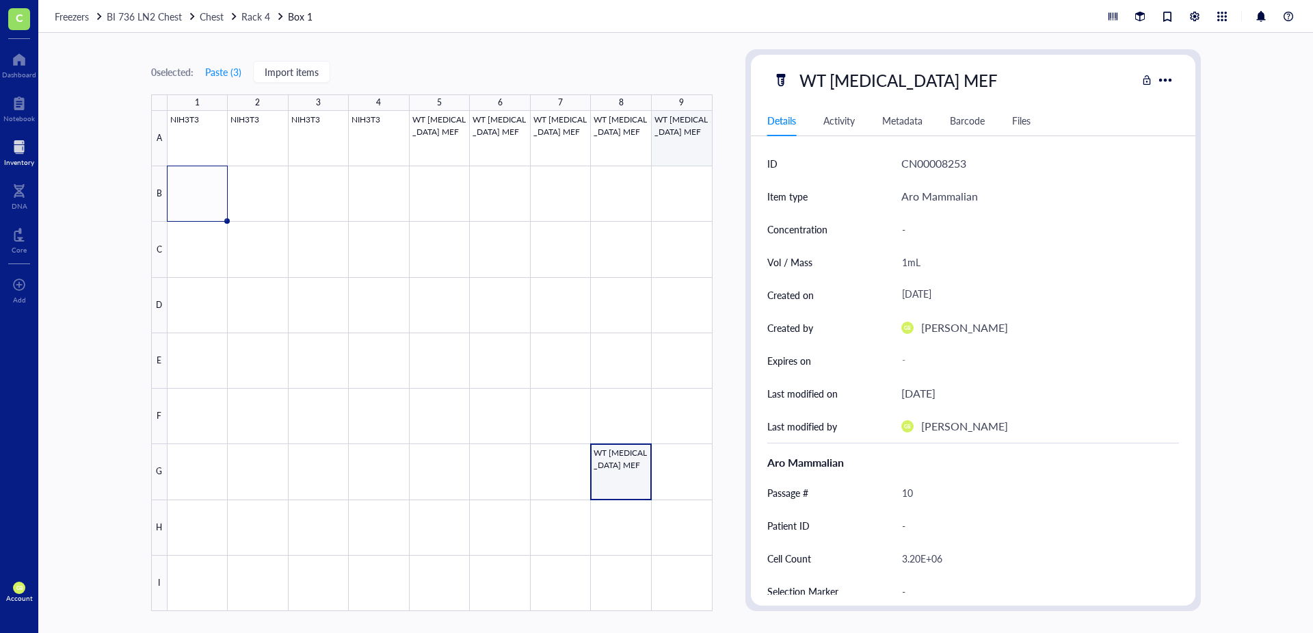
click at [681, 143] on div at bounding box center [440, 361] width 545 height 500
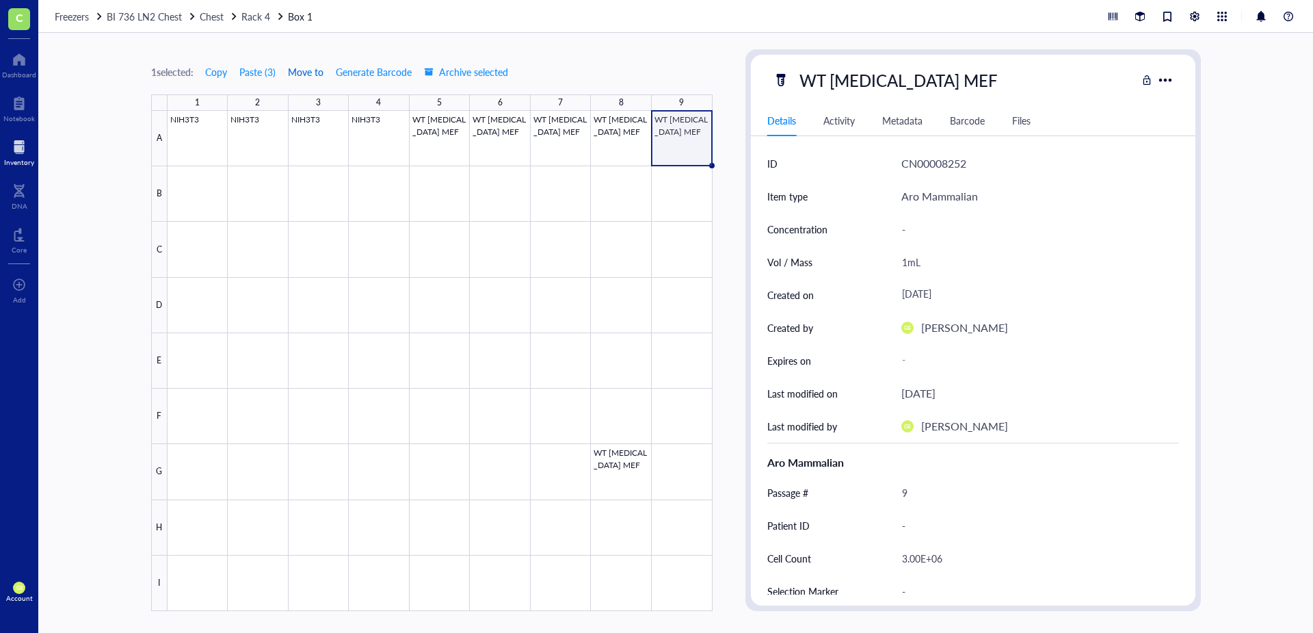
click at [324, 74] on span "Move to" at bounding box center [306, 71] width 36 height 11
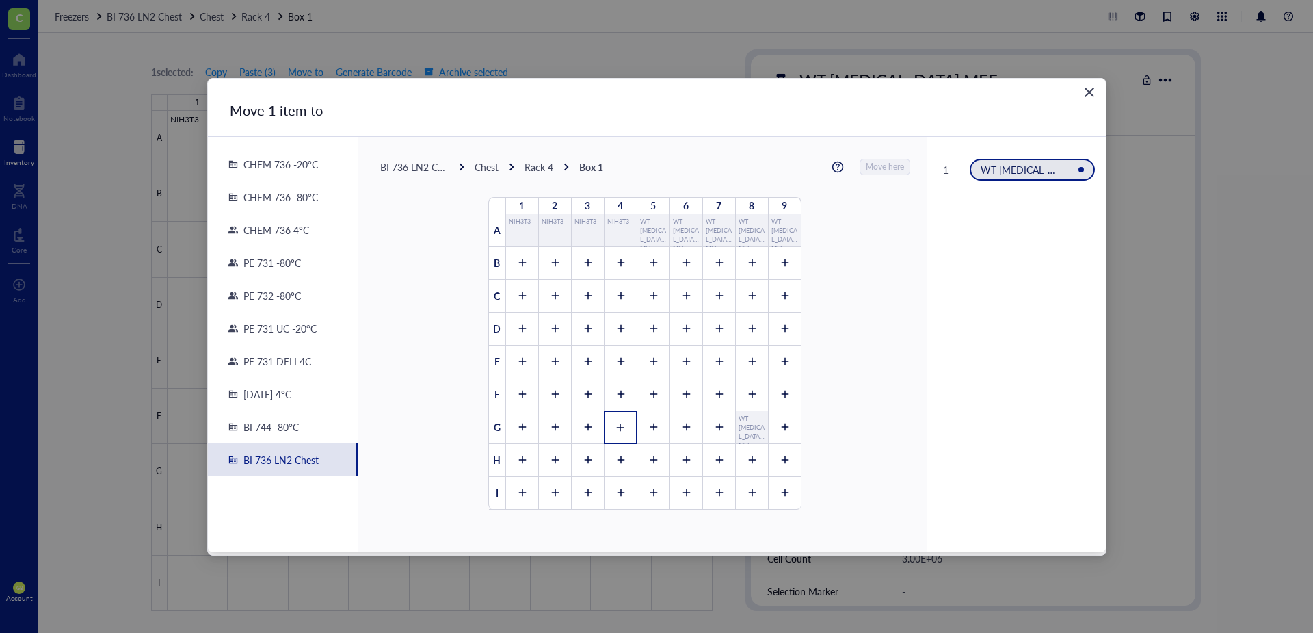
click at [617, 427] on icon at bounding box center [621, 427] width 8 height 8
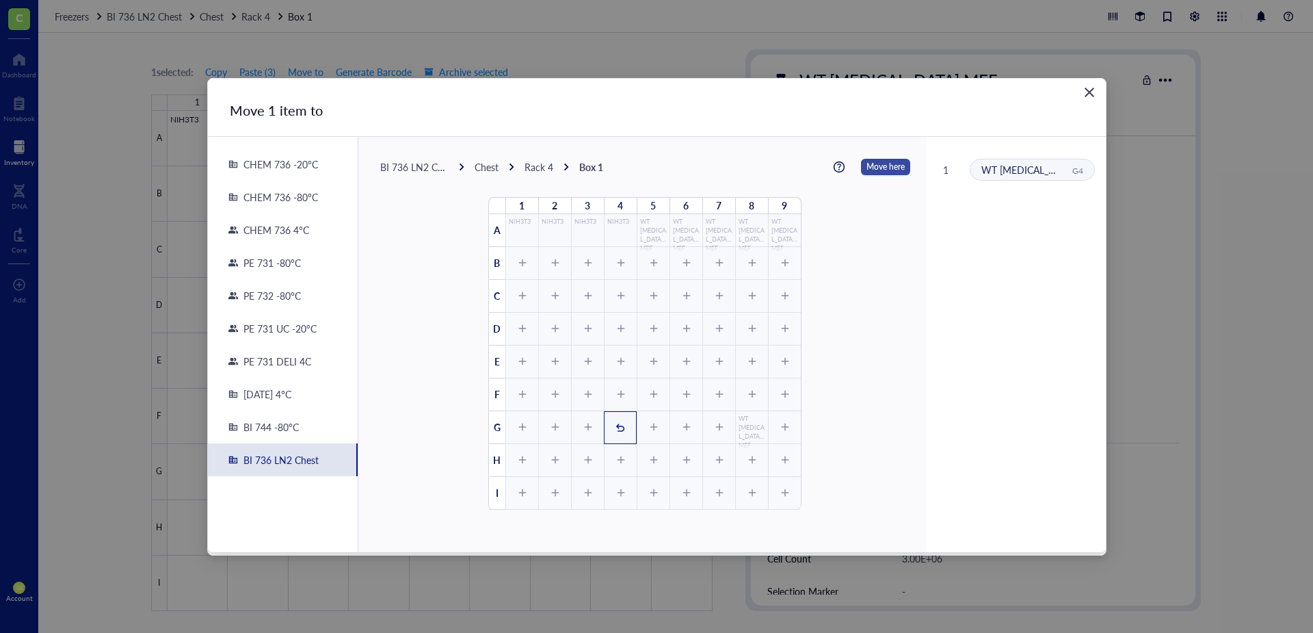
click at [874, 169] on span "Move here" at bounding box center [886, 167] width 38 height 18
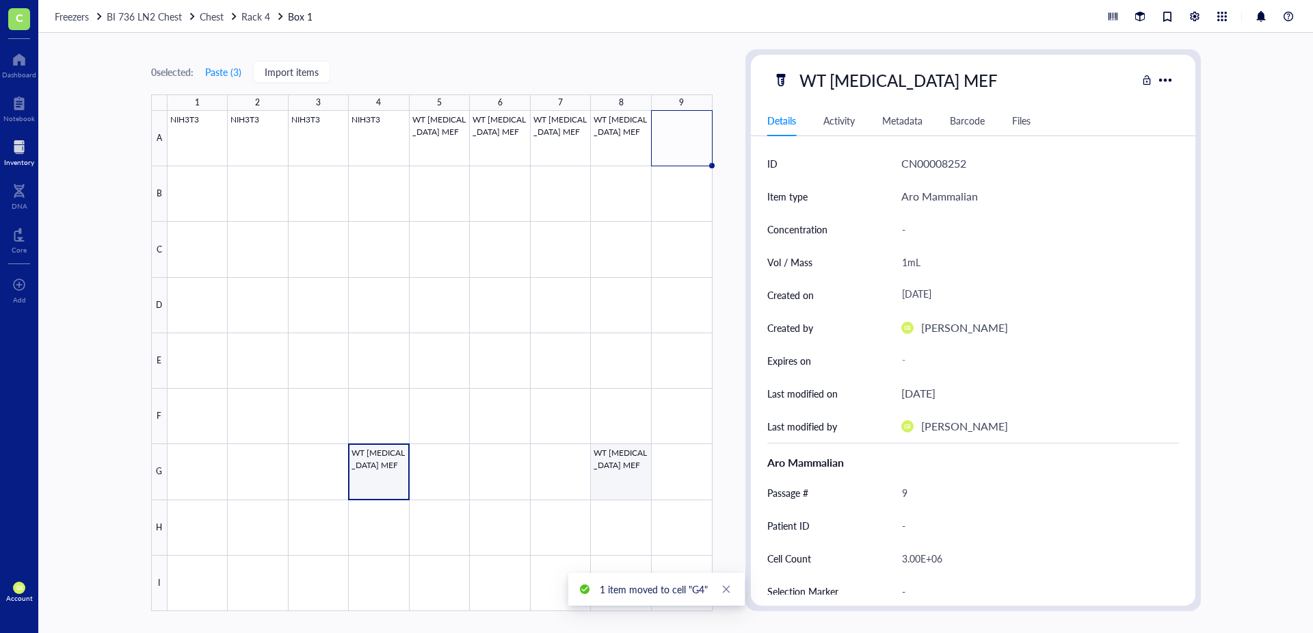
click at [615, 440] on div at bounding box center [440, 361] width 545 height 500
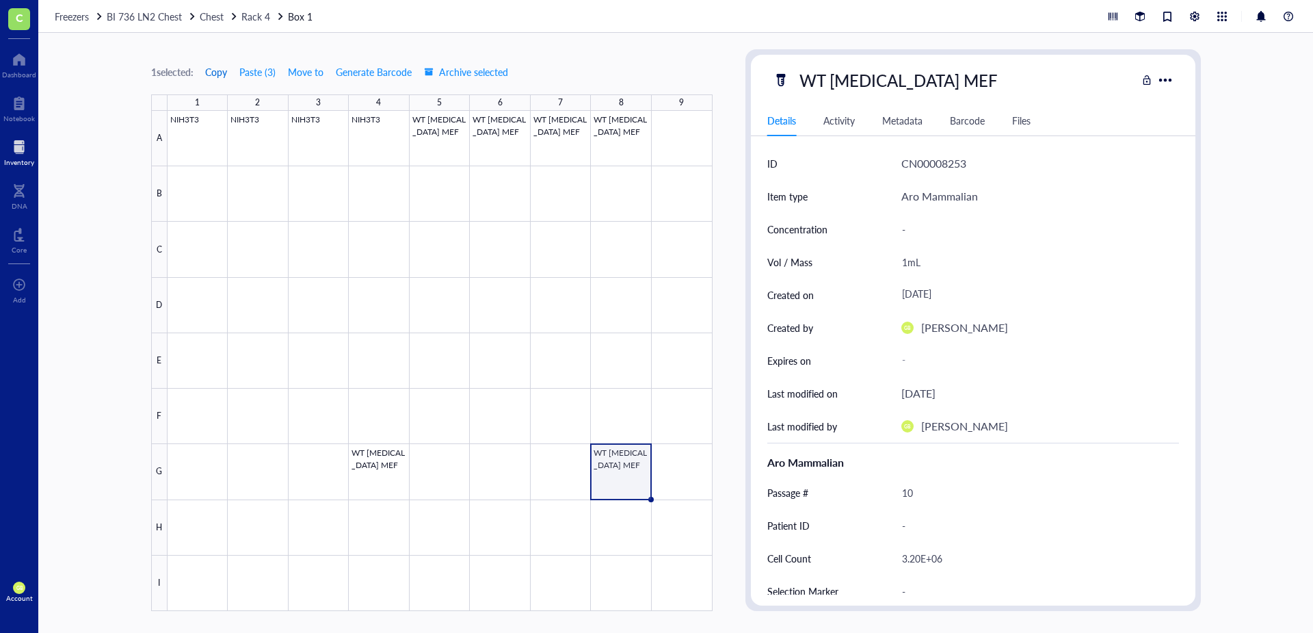
click at [223, 71] on span "Copy" at bounding box center [216, 71] width 22 height 11
click at [689, 440] on div at bounding box center [440, 361] width 545 height 500
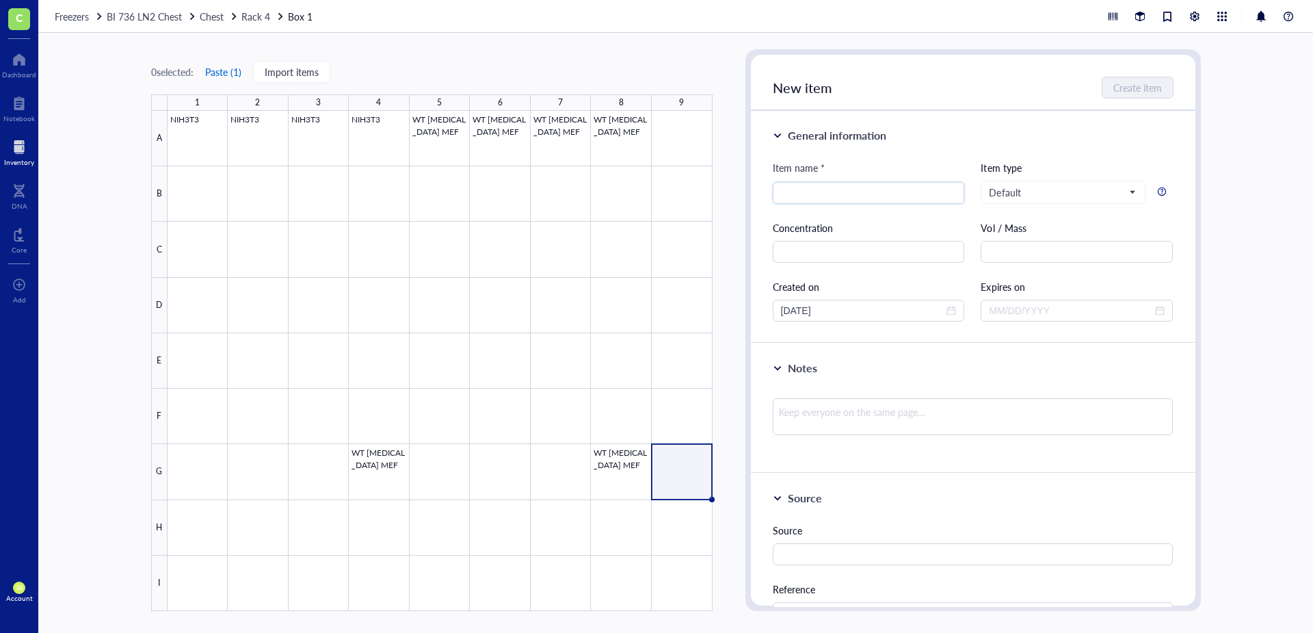
click at [234, 68] on button "Paste ( 1 )" at bounding box center [224, 72] width 38 height 22
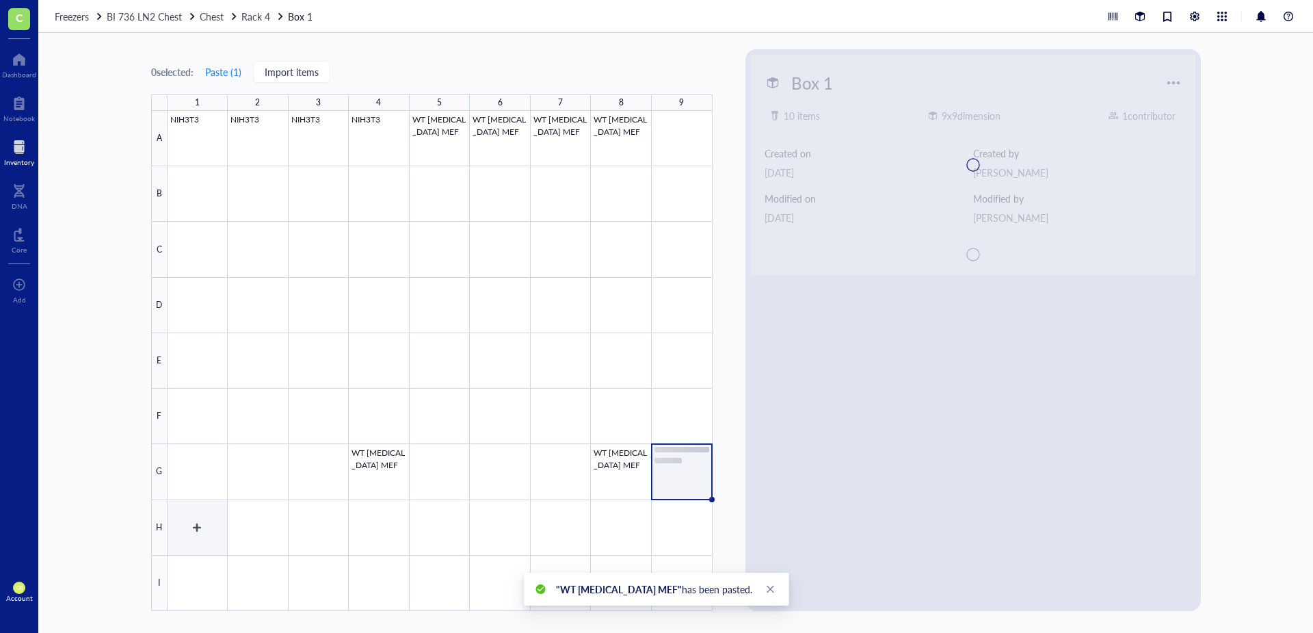
click at [205, 440] on div at bounding box center [440, 361] width 545 height 500
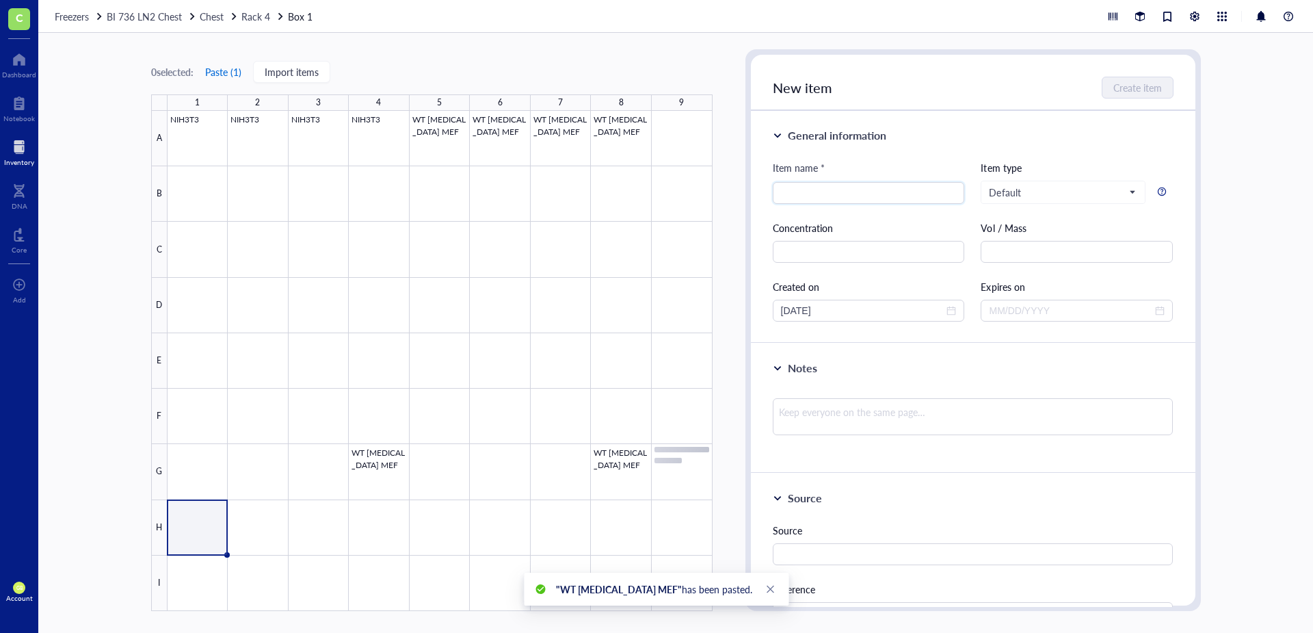
click at [223, 79] on button "Paste ( 1 )" at bounding box center [224, 72] width 38 height 22
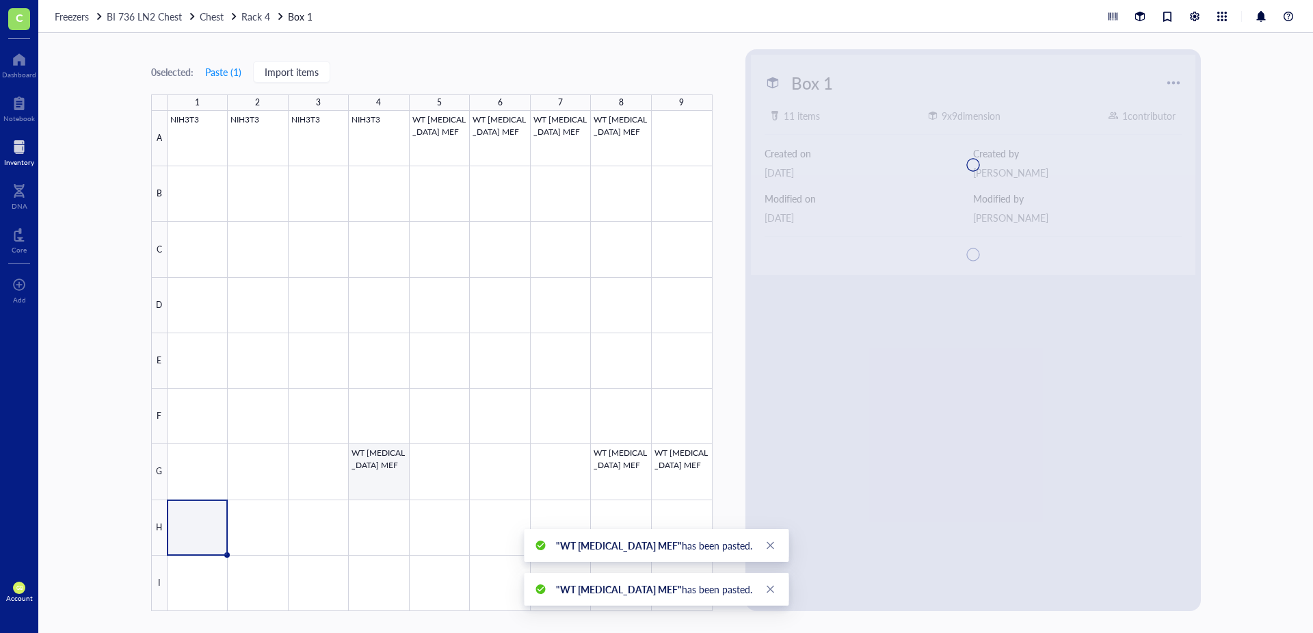
click at [386, 440] on div at bounding box center [440, 361] width 545 height 500
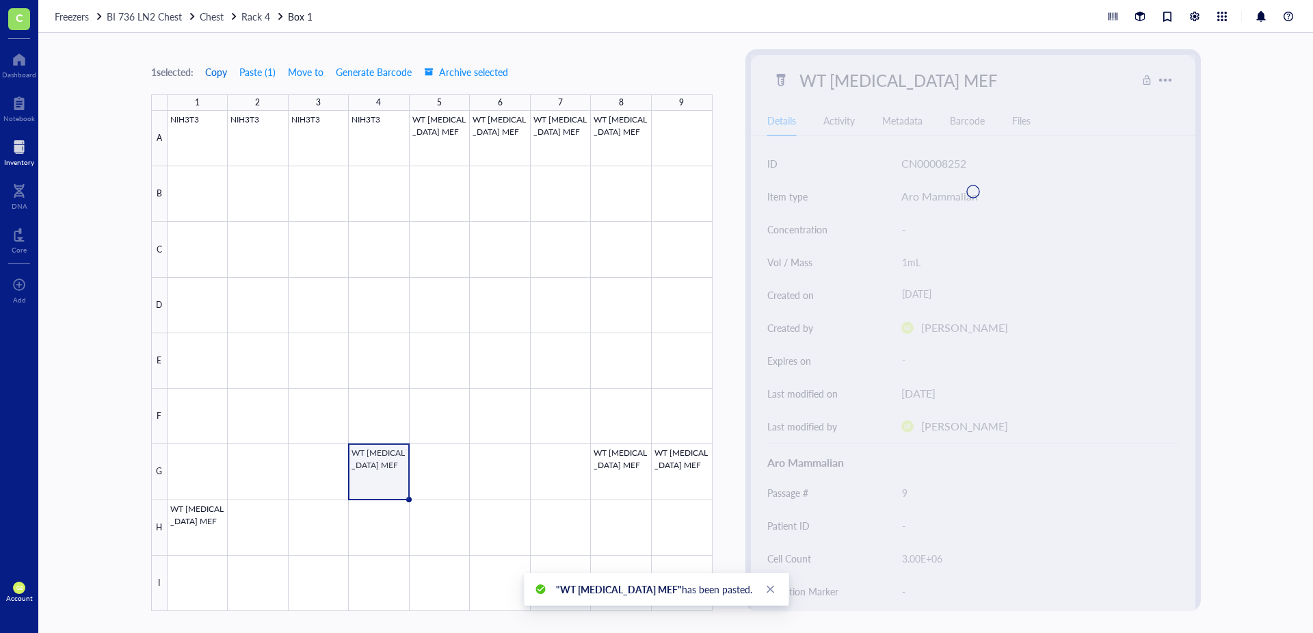
click at [224, 72] on span "Copy" at bounding box center [216, 71] width 22 height 11
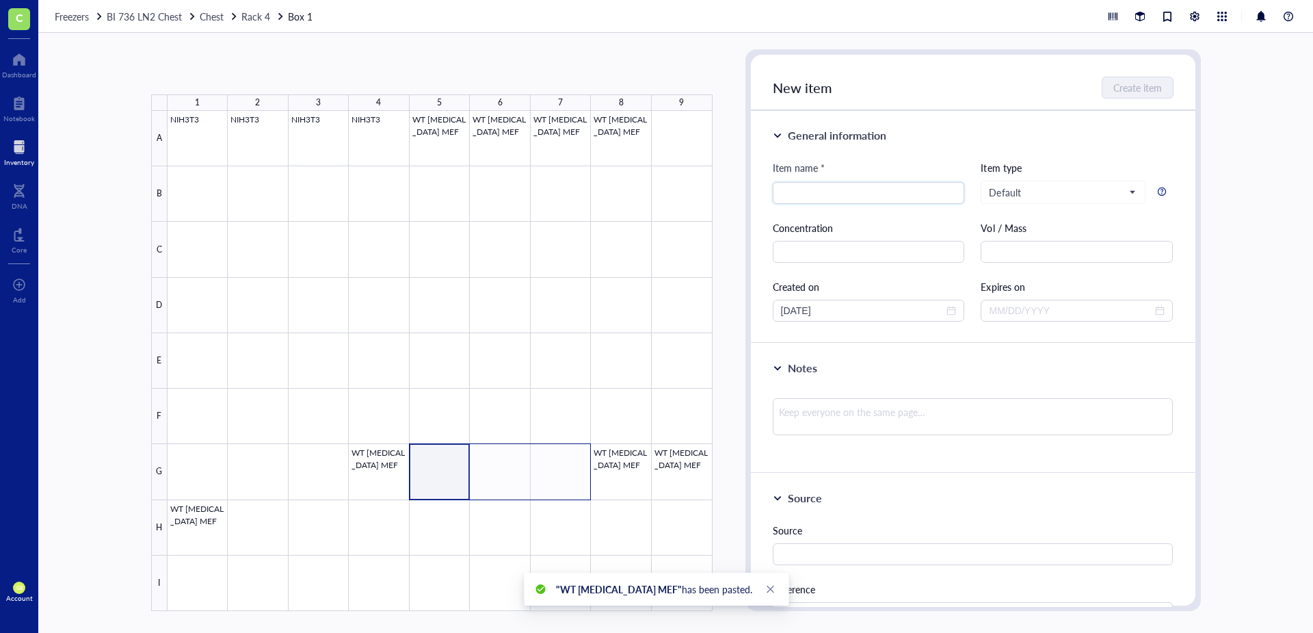
drag, startPoint x: 443, startPoint y: 485, endPoint x: 565, endPoint y: 498, distance: 122.4
click at [565, 440] on div at bounding box center [440, 361] width 545 height 500
click at [238, 67] on button "Paste ( 1 )" at bounding box center [224, 72] width 38 height 22
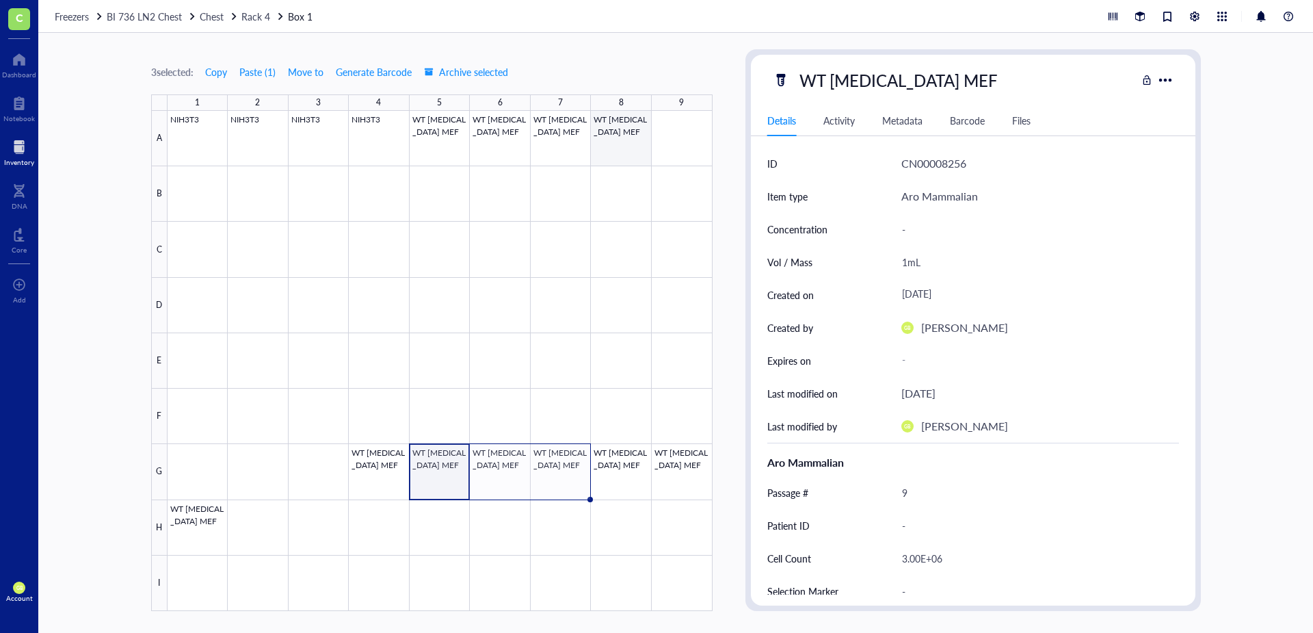
click at [626, 144] on div at bounding box center [440, 361] width 545 height 500
click at [311, 72] on span "Move to" at bounding box center [306, 71] width 36 height 11
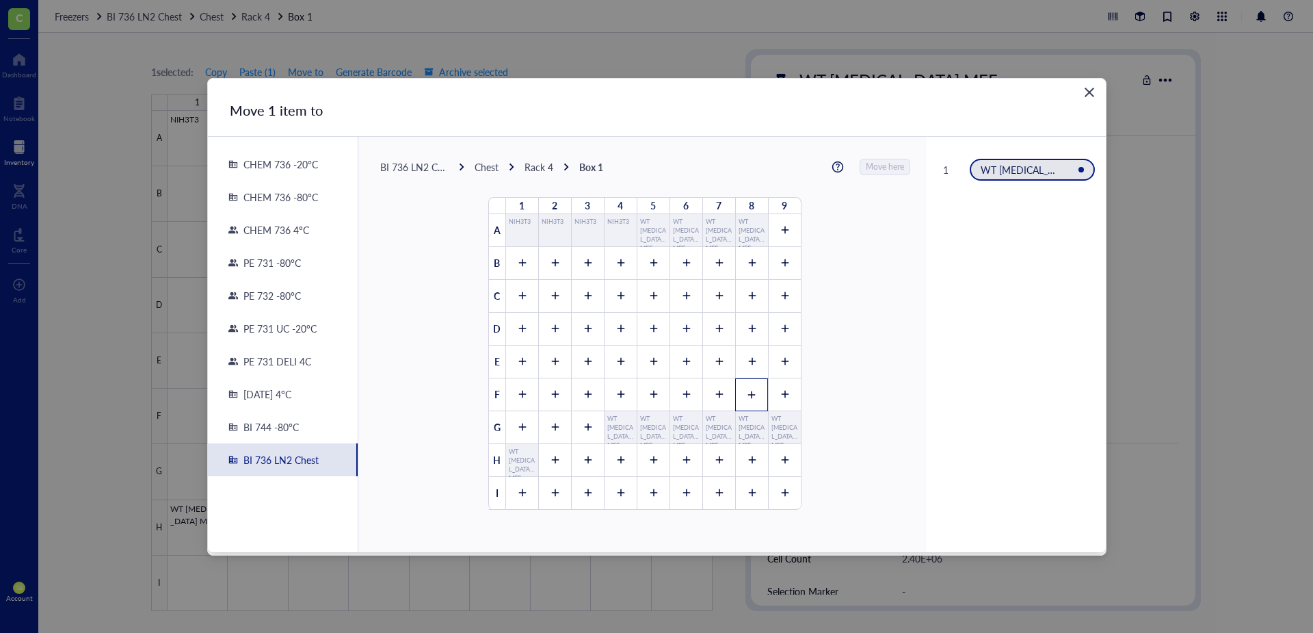
click at [747, 393] on icon at bounding box center [752, 395] width 10 height 10
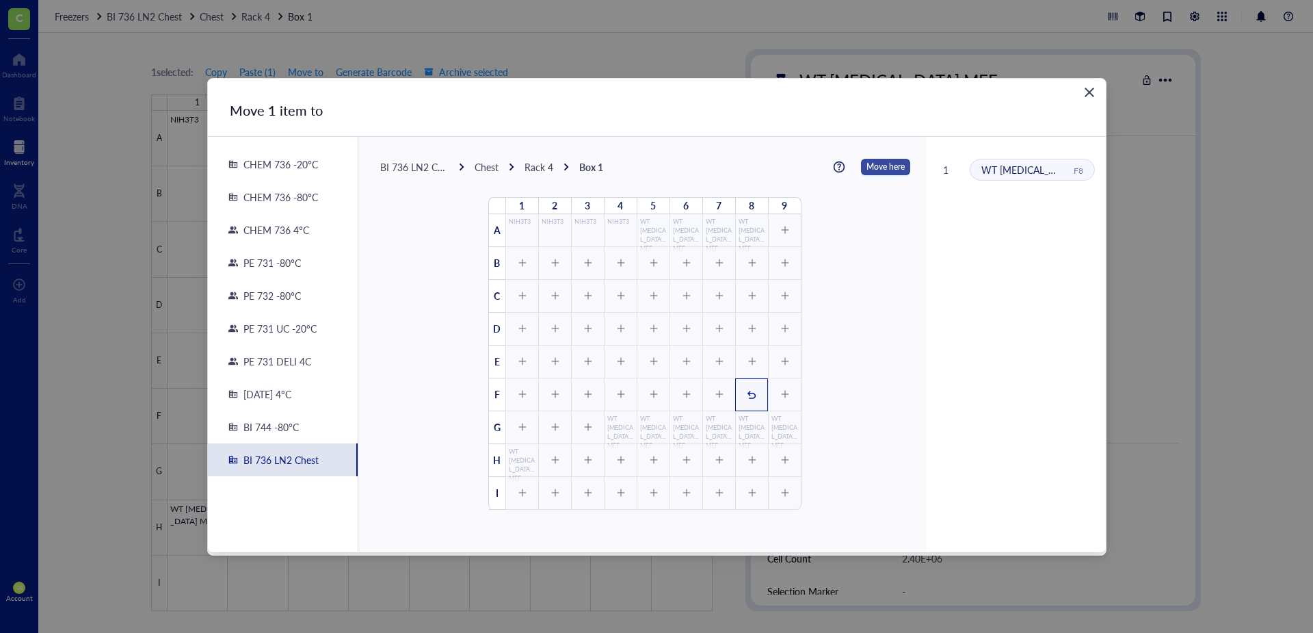
click at [874, 172] on span "Move here" at bounding box center [886, 167] width 38 height 18
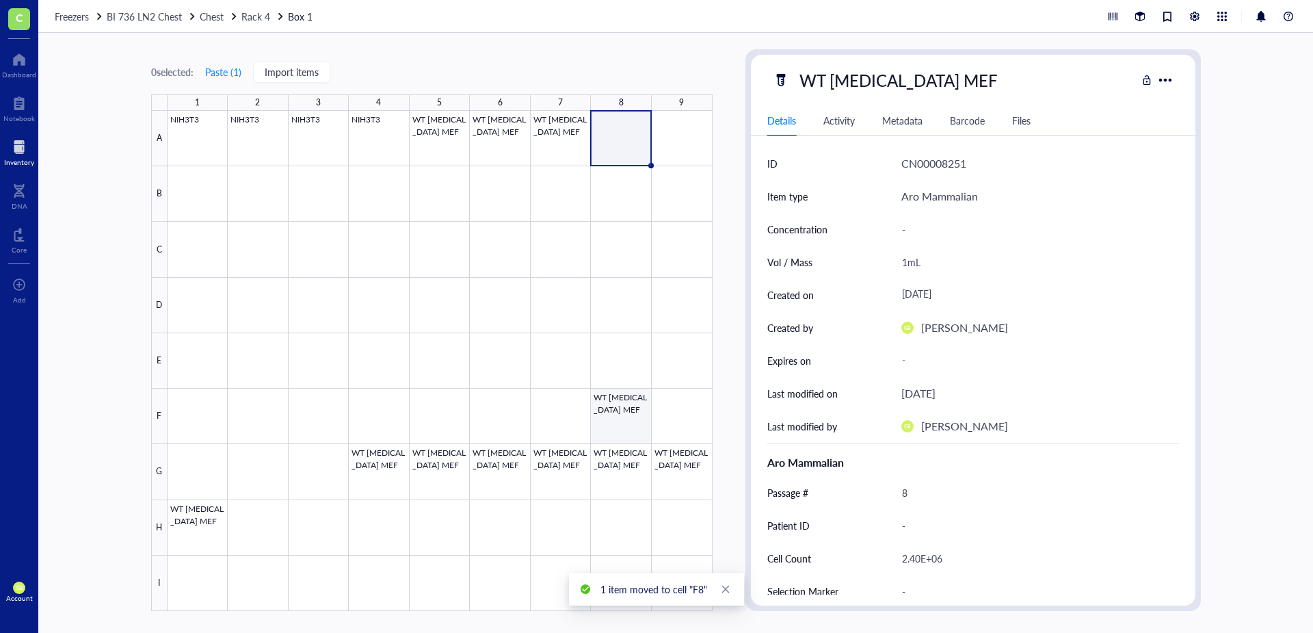
click at [626, 419] on div at bounding box center [440, 361] width 545 height 500
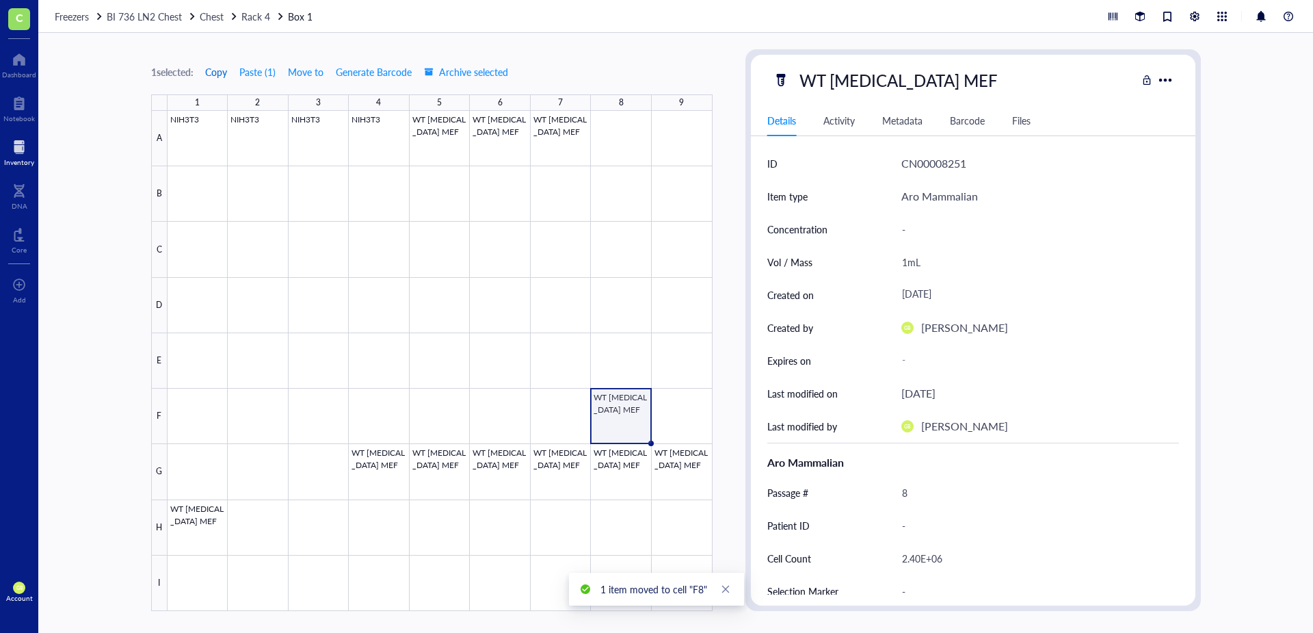
click at [223, 74] on span "Copy" at bounding box center [216, 71] width 22 height 11
click at [663, 421] on div at bounding box center [440, 361] width 545 height 500
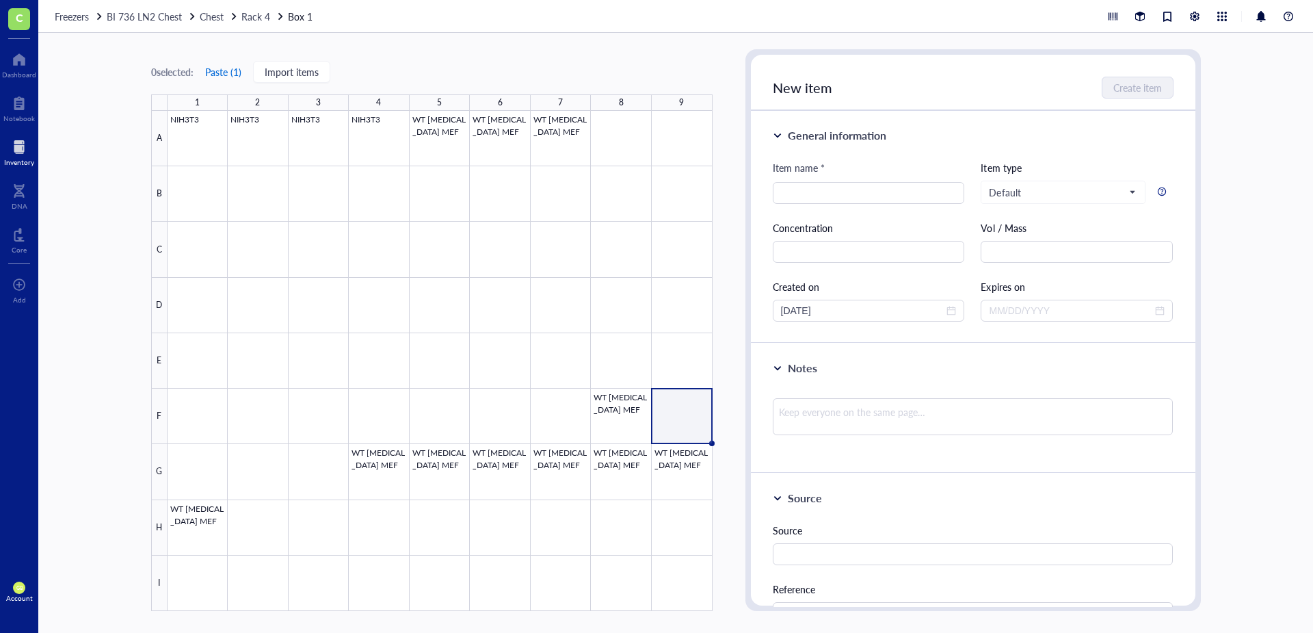
click at [230, 70] on button "Paste ( 1 )" at bounding box center [224, 72] width 38 height 22
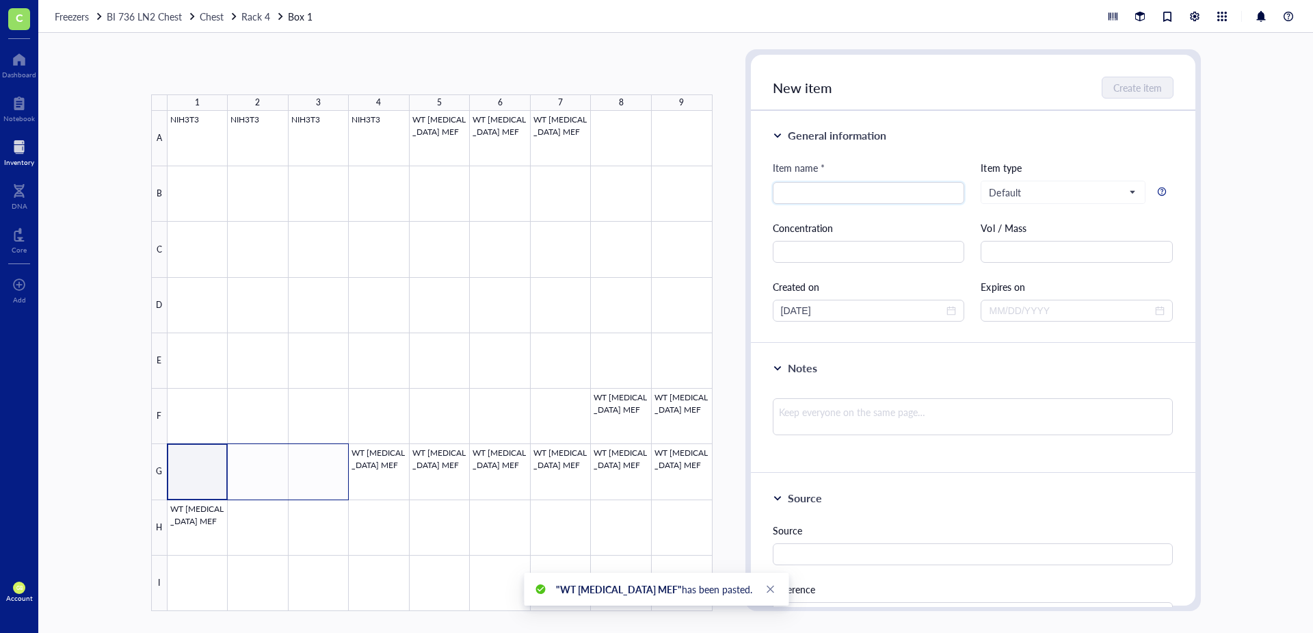
drag, startPoint x: 213, startPoint y: 479, endPoint x: 323, endPoint y: 483, distance: 109.5
click at [323, 483] on div at bounding box center [440, 361] width 545 height 500
click at [236, 74] on button "Paste ( 1 )" at bounding box center [224, 72] width 38 height 22
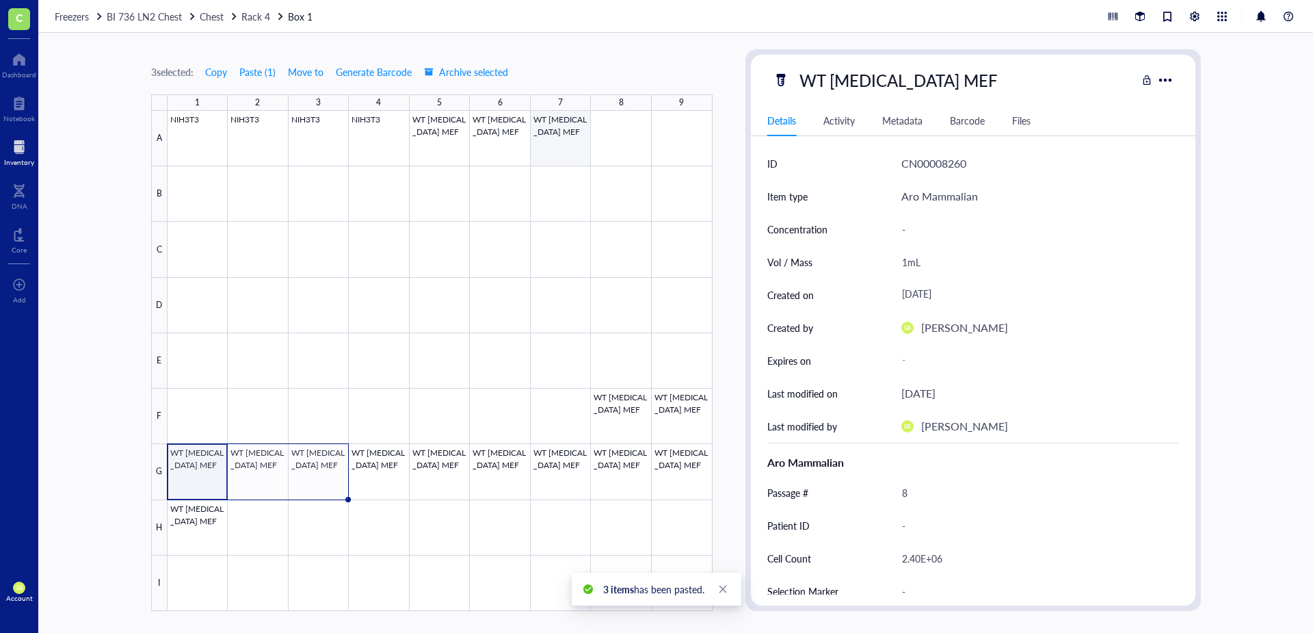
click at [559, 148] on div at bounding box center [440, 361] width 545 height 500
click at [311, 73] on span "Move to" at bounding box center [306, 71] width 36 height 11
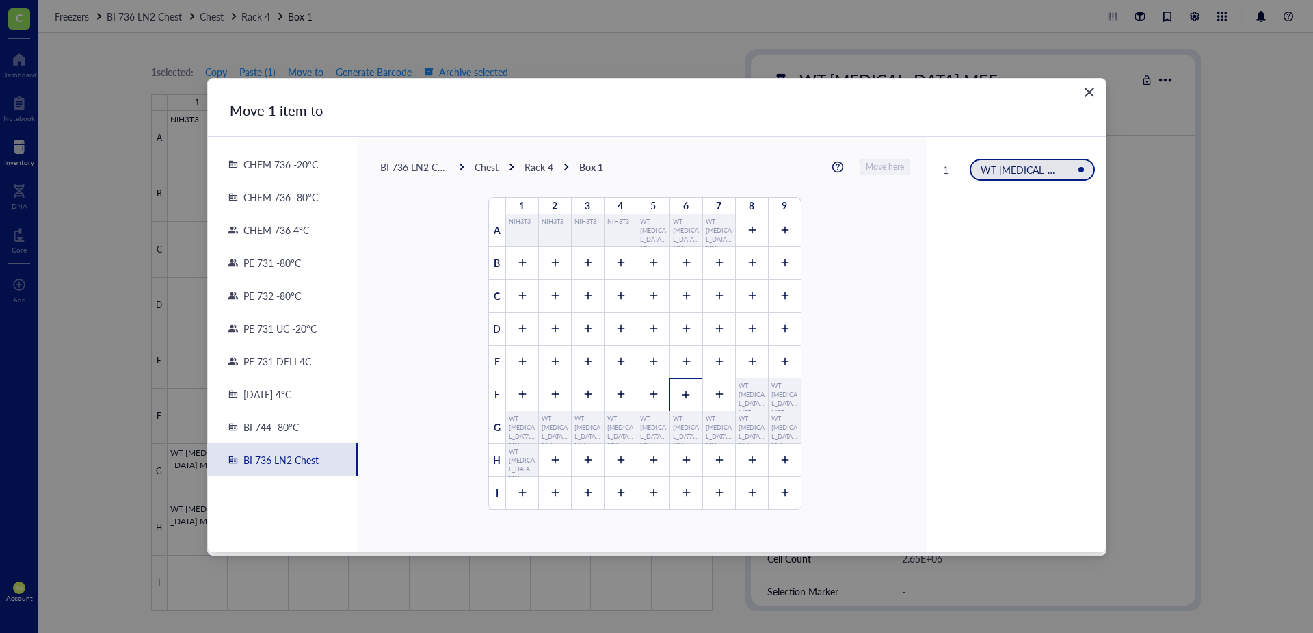
click at [686, 391] on div at bounding box center [686, 394] width 33 height 33
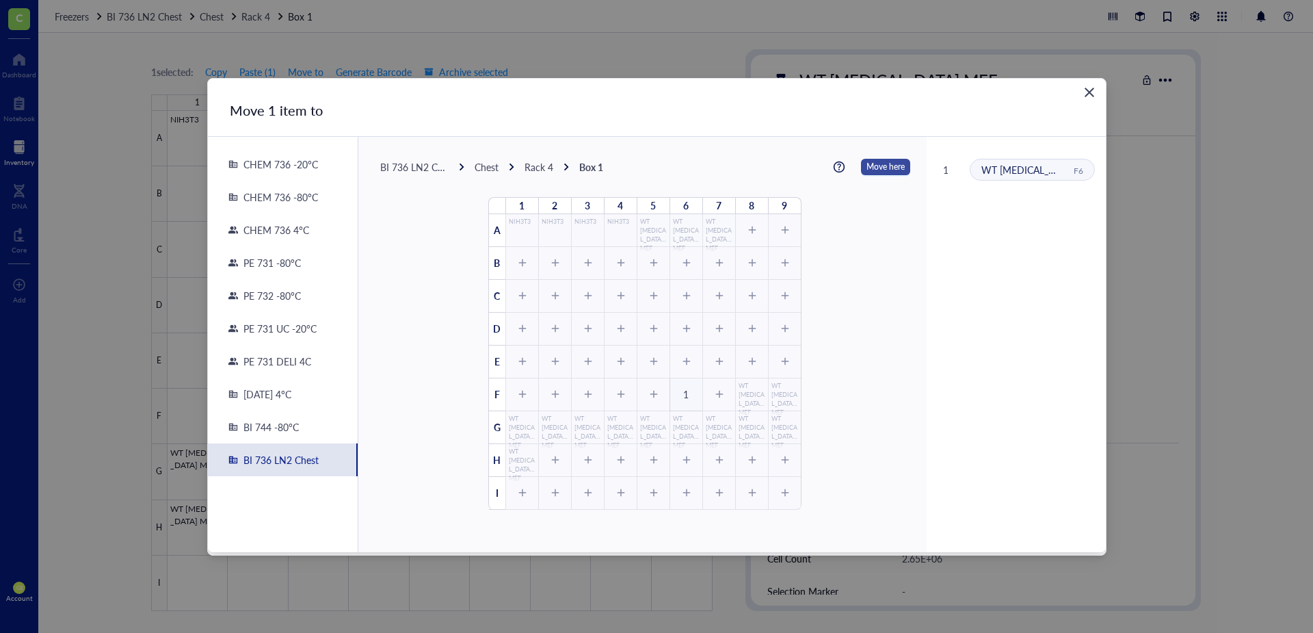
click at [867, 168] on span "Move here" at bounding box center [886, 167] width 38 height 18
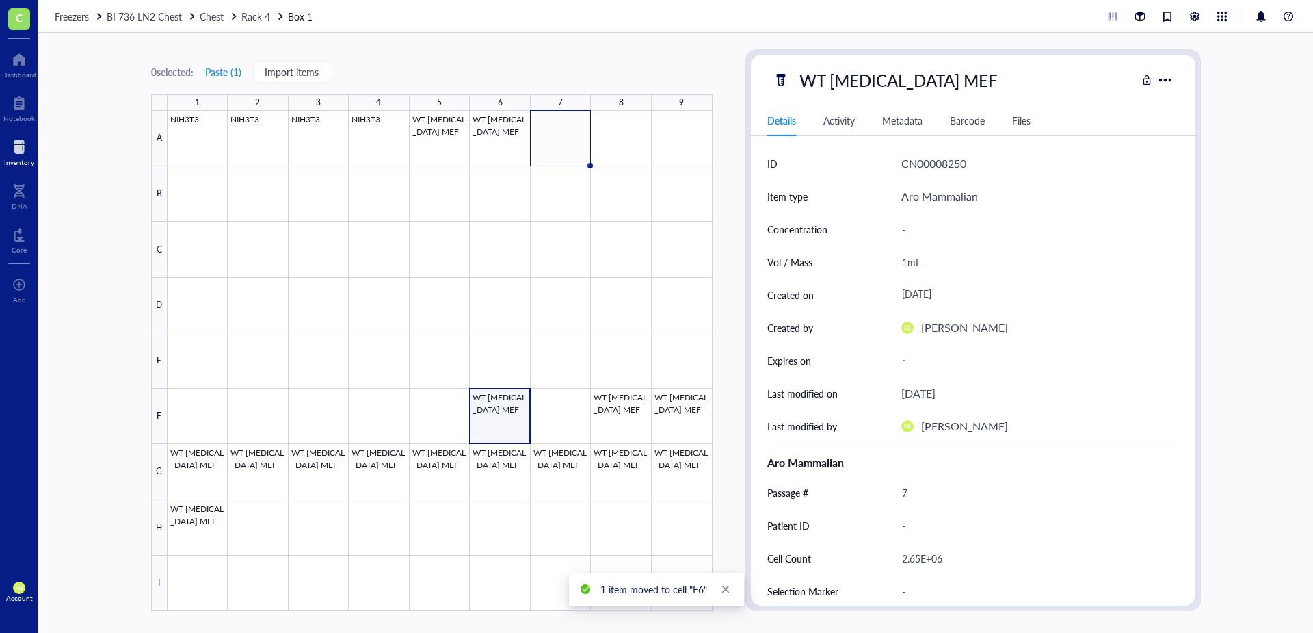
click at [515, 406] on div at bounding box center [440, 361] width 545 height 500
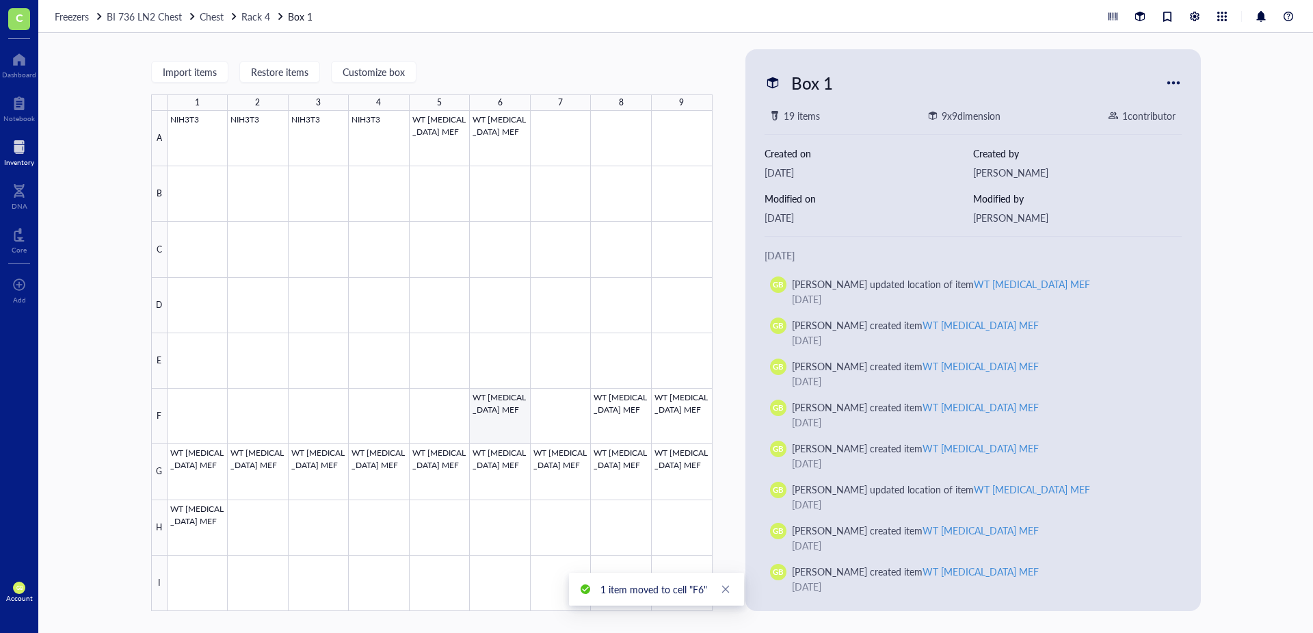
click at [511, 413] on div at bounding box center [440, 361] width 545 height 500
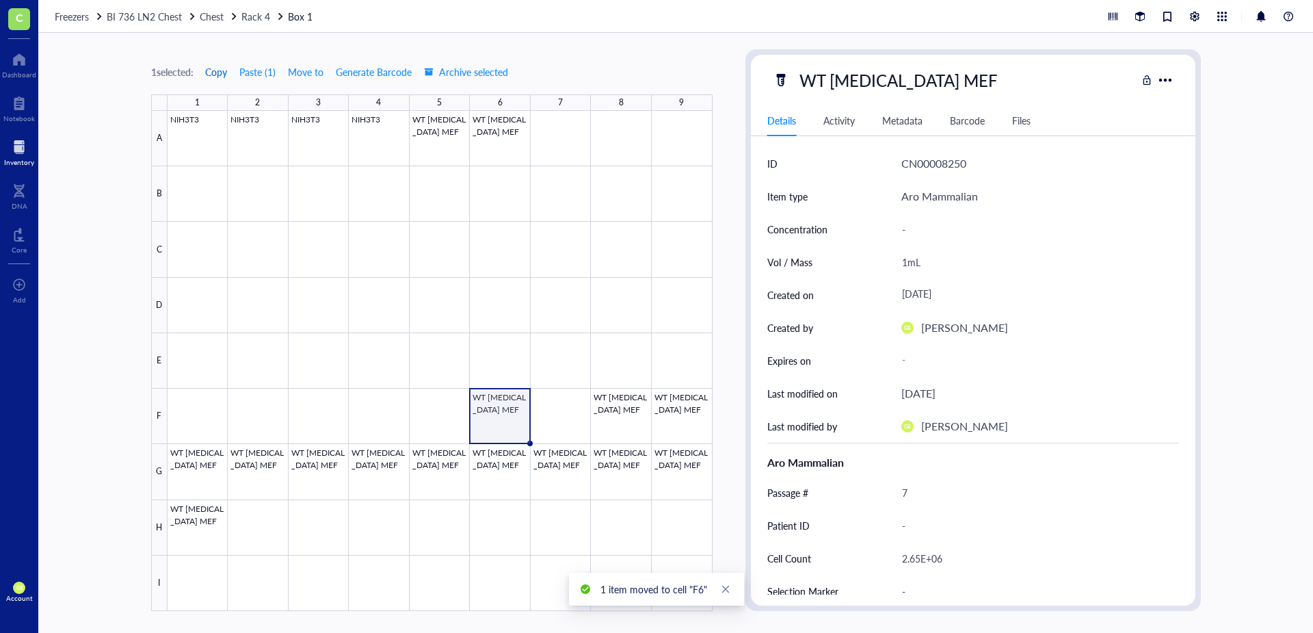
click at [221, 70] on span "Copy" at bounding box center [216, 71] width 22 height 11
click at [560, 400] on div at bounding box center [440, 361] width 545 height 500
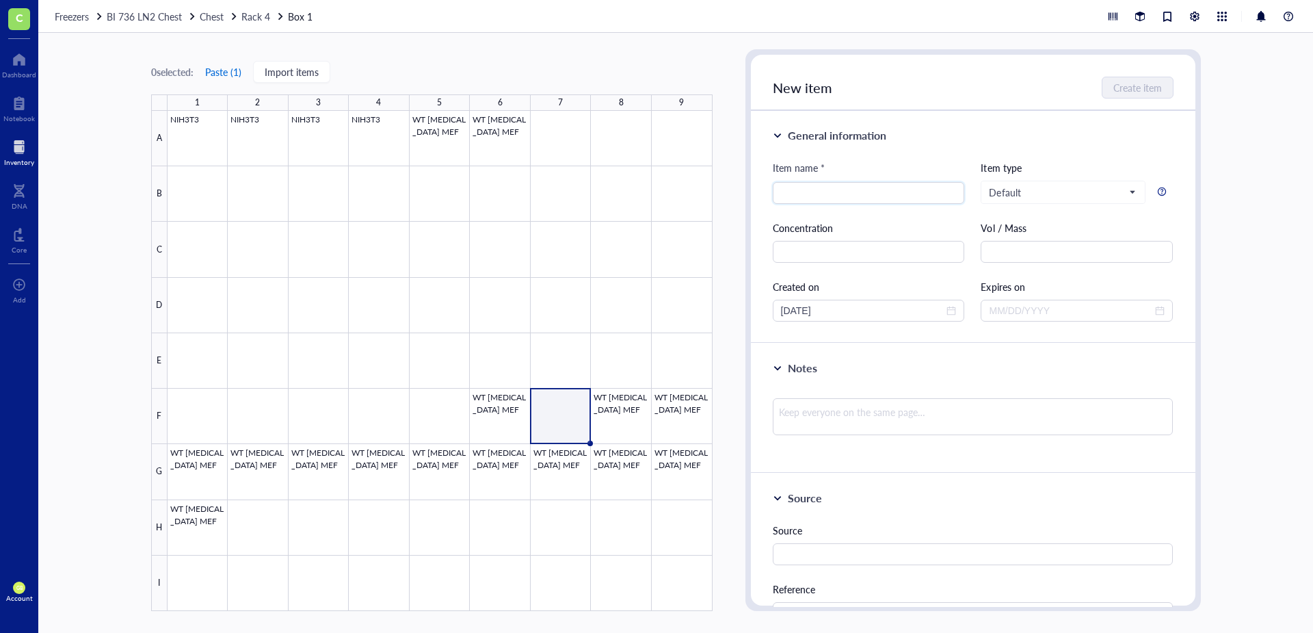
click at [242, 72] on button "Paste ( 1 )" at bounding box center [224, 72] width 38 height 22
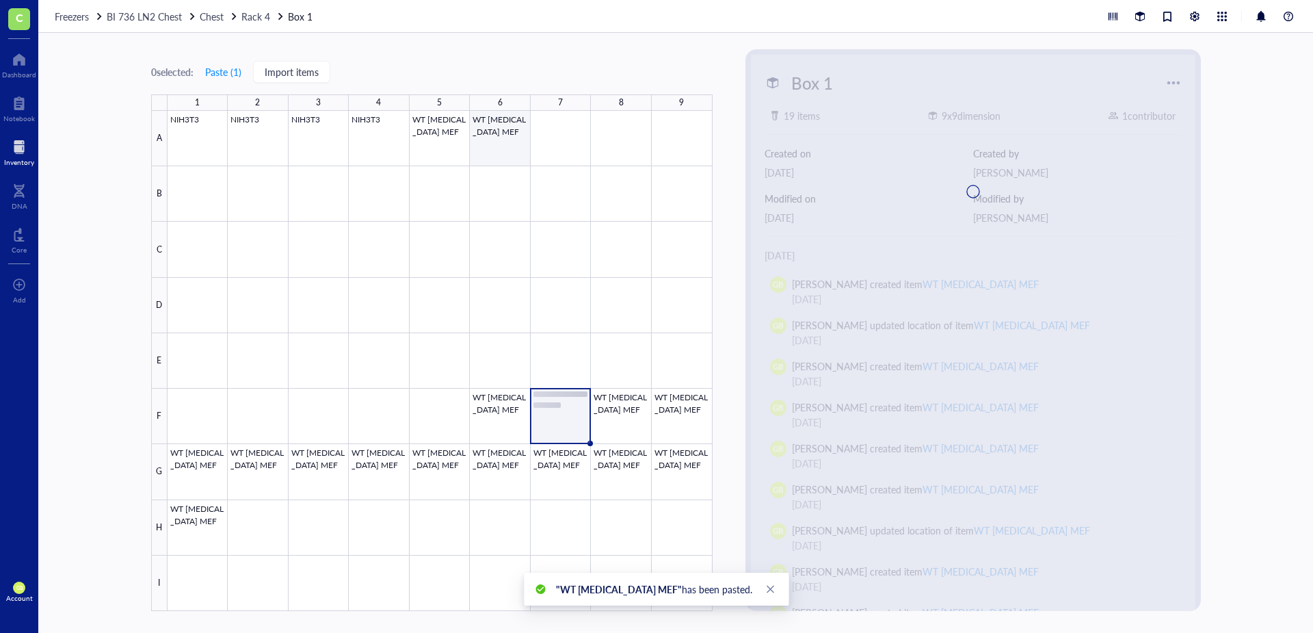
click at [507, 150] on div at bounding box center [440, 361] width 545 height 500
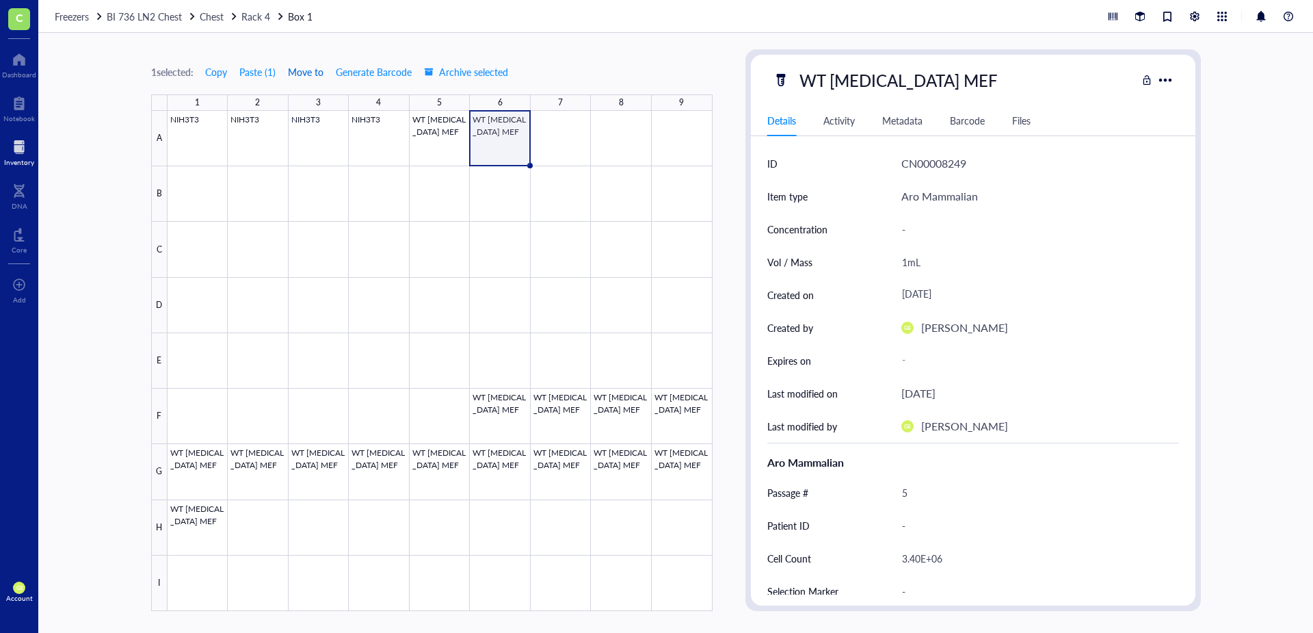
click at [303, 72] on span "Move to" at bounding box center [306, 71] width 36 height 11
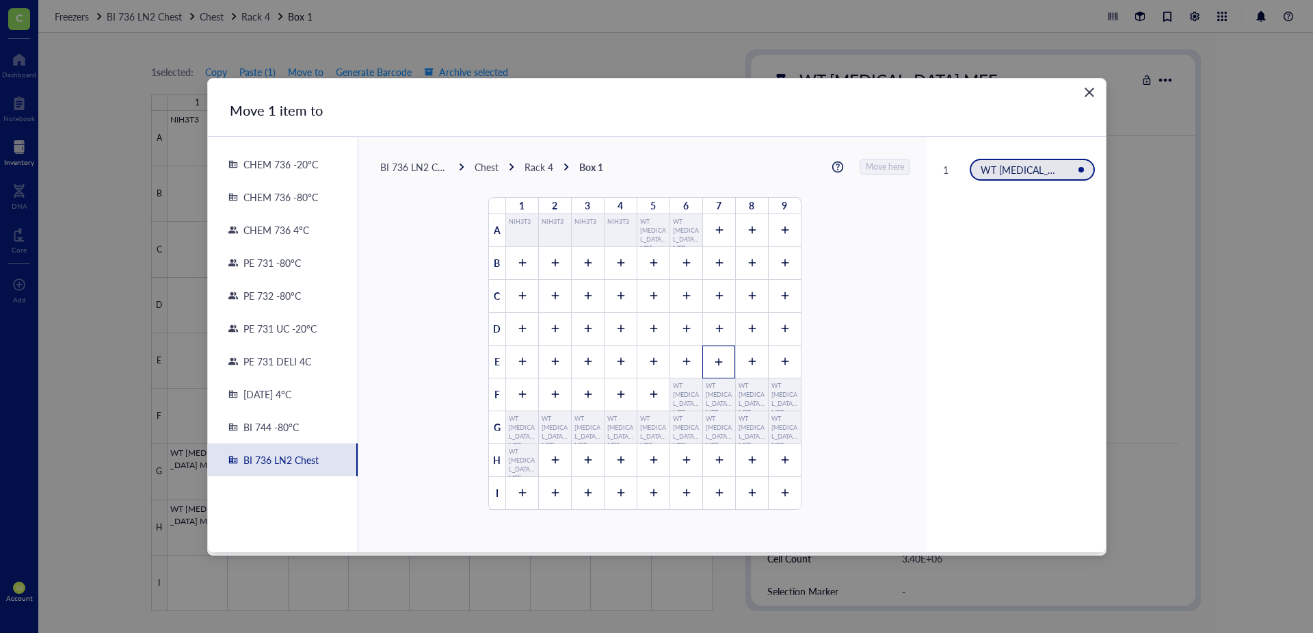
click at [714, 362] on icon at bounding box center [719, 362] width 10 height 10
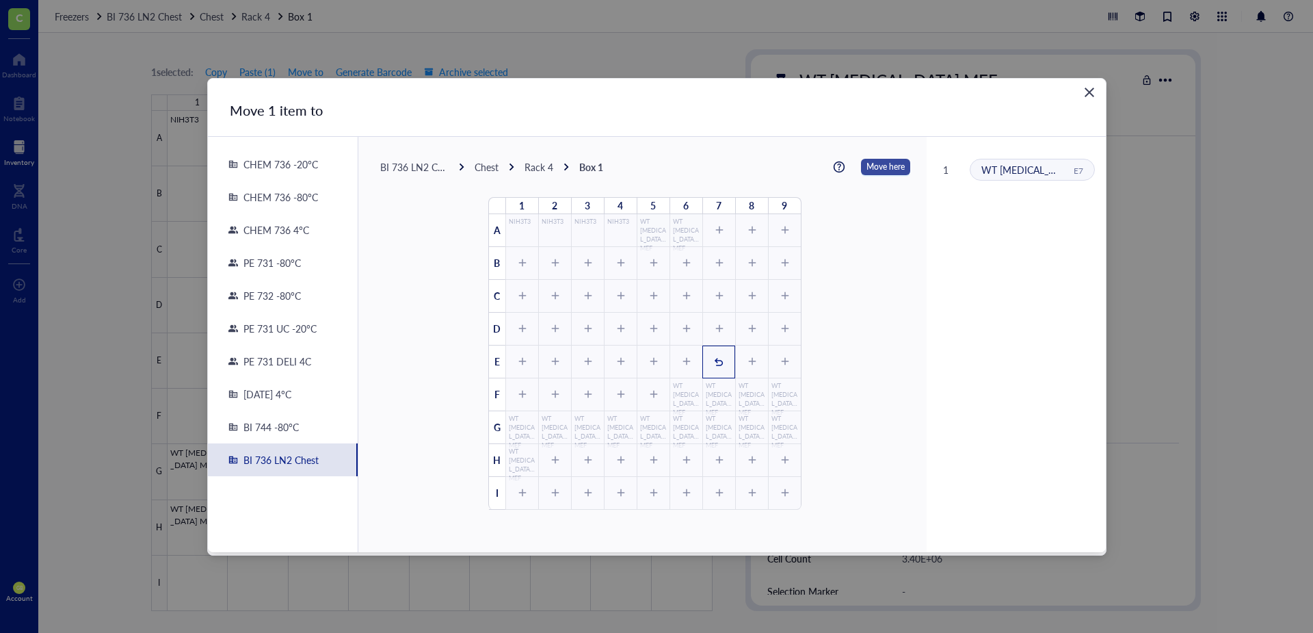
click at [869, 172] on span "Move here" at bounding box center [886, 167] width 38 height 18
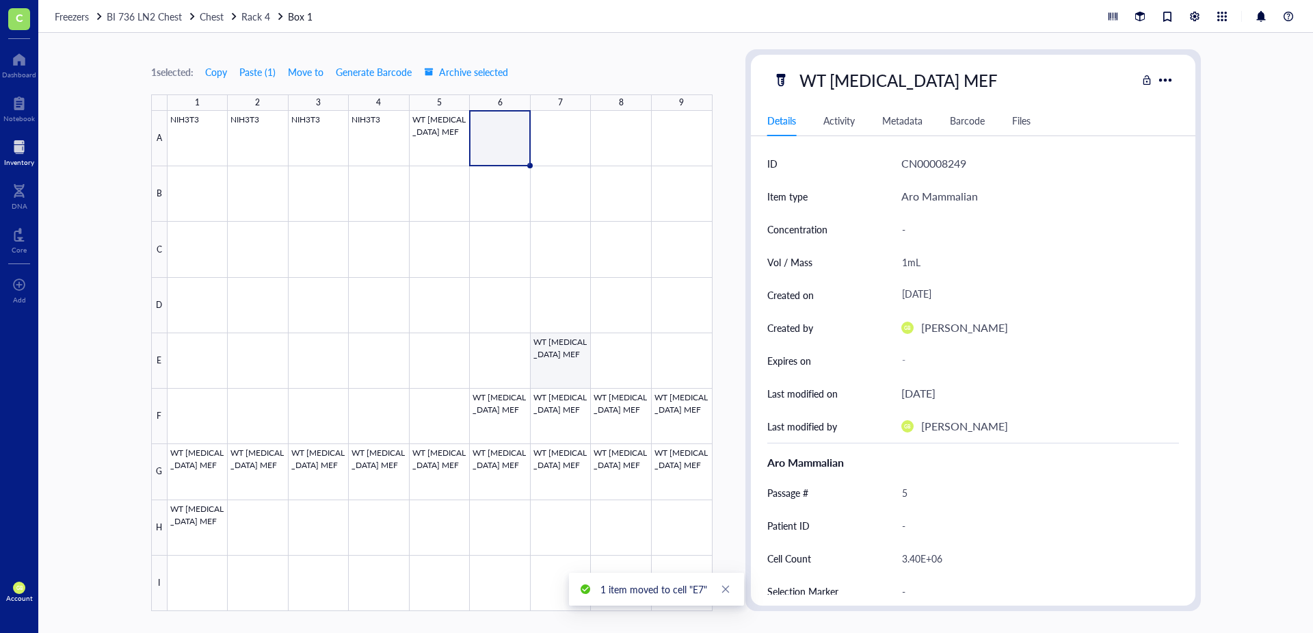
click at [564, 362] on div at bounding box center [440, 361] width 545 height 500
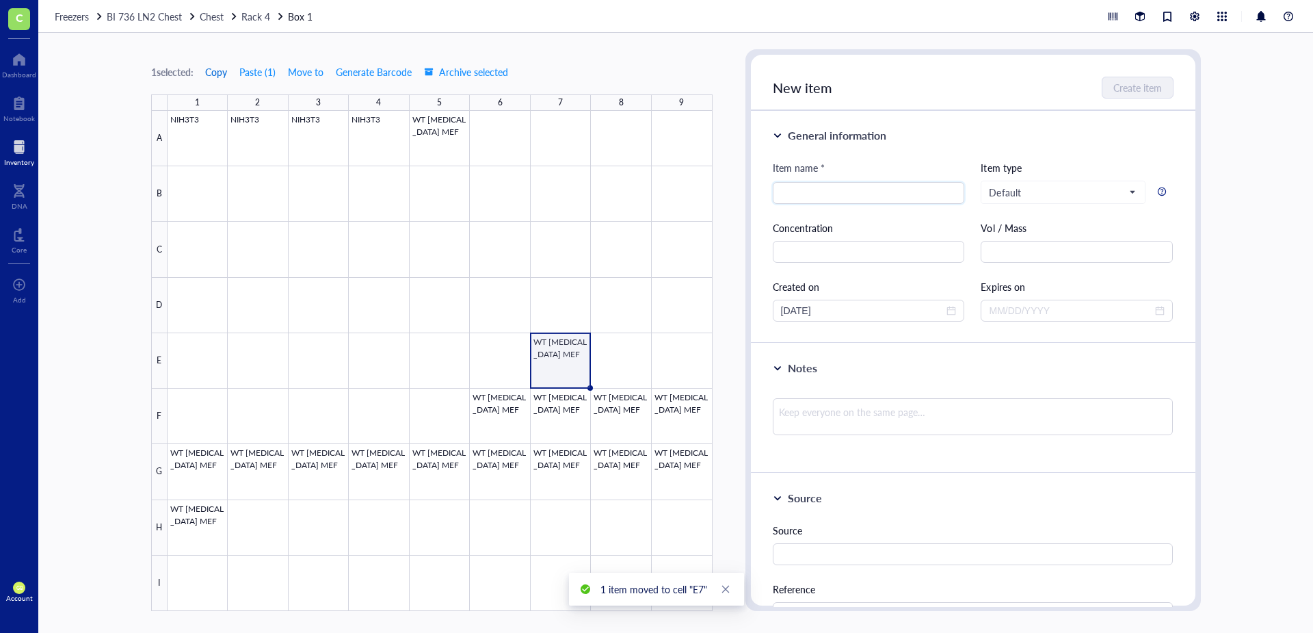
click at [227, 72] on span "Copy" at bounding box center [216, 71] width 22 height 11
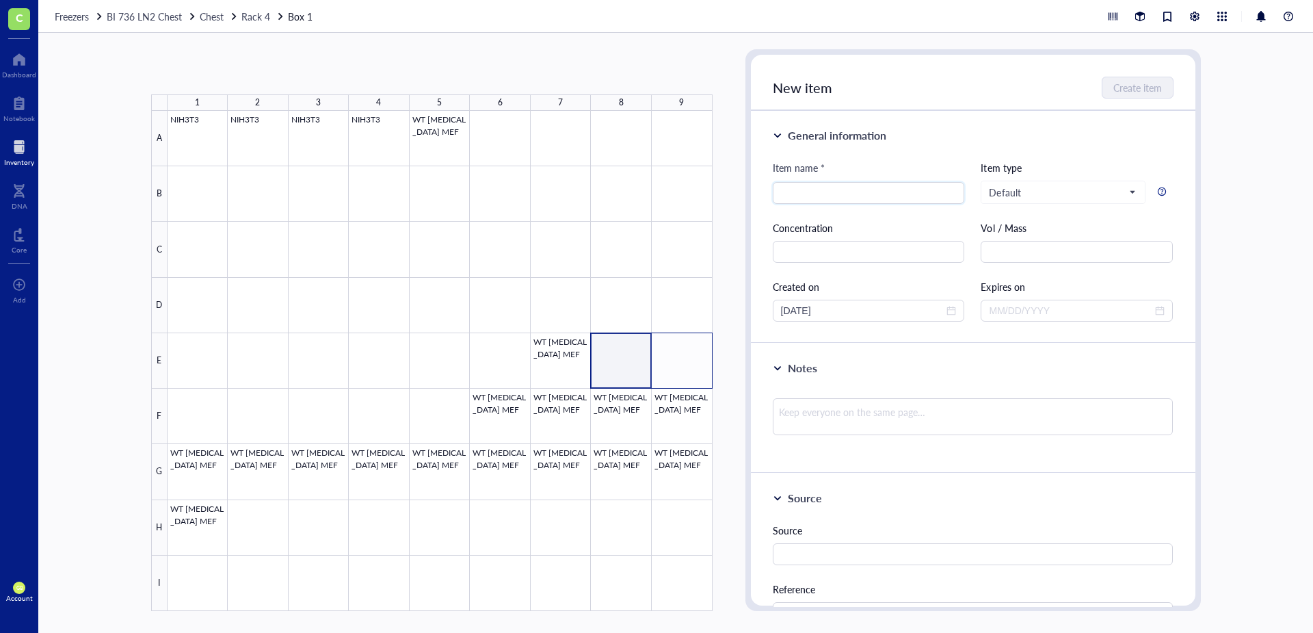
drag, startPoint x: 618, startPoint y: 374, endPoint x: 682, endPoint y: 372, distance: 63.6
click at [682, 372] on div at bounding box center [440, 361] width 545 height 500
click at [236, 77] on button "Paste ( 1 )" at bounding box center [224, 72] width 38 height 22
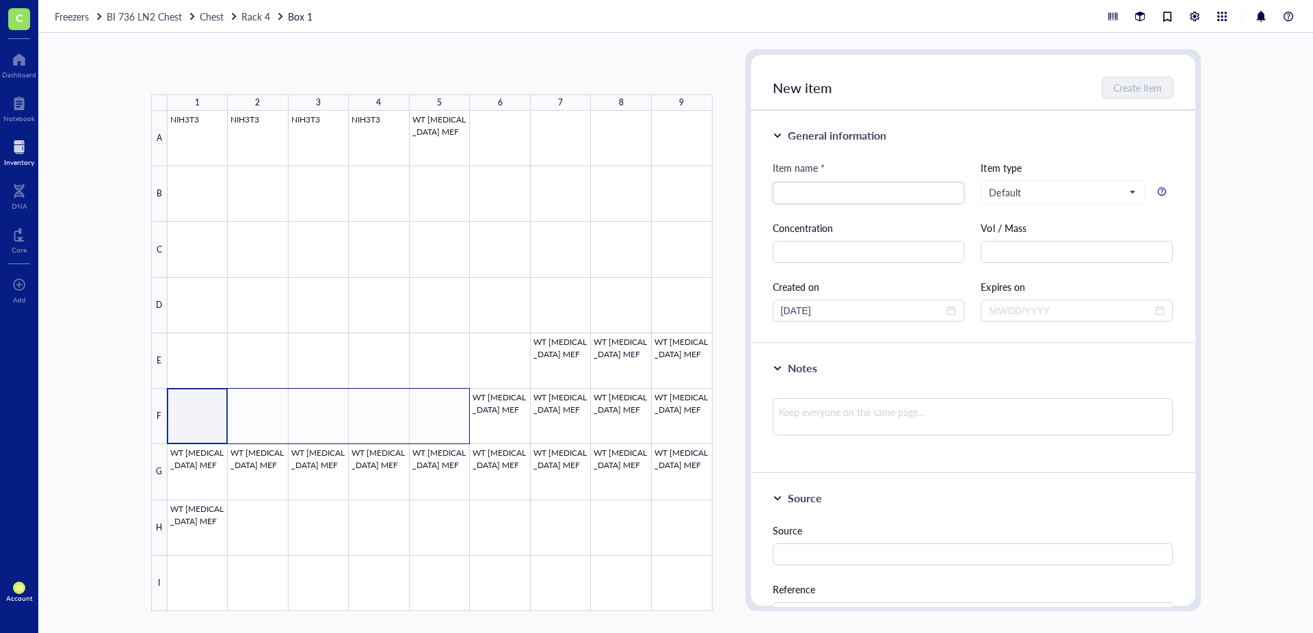
drag, startPoint x: 211, startPoint y: 426, endPoint x: 432, endPoint y: 417, distance: 221.8
click at [432, 417] on div at bounding box center [440, 361] width 545 height 500
click at [228, 69] on button "Paste ( 1 )" at bounding box center [224, 72] width 38 height 22
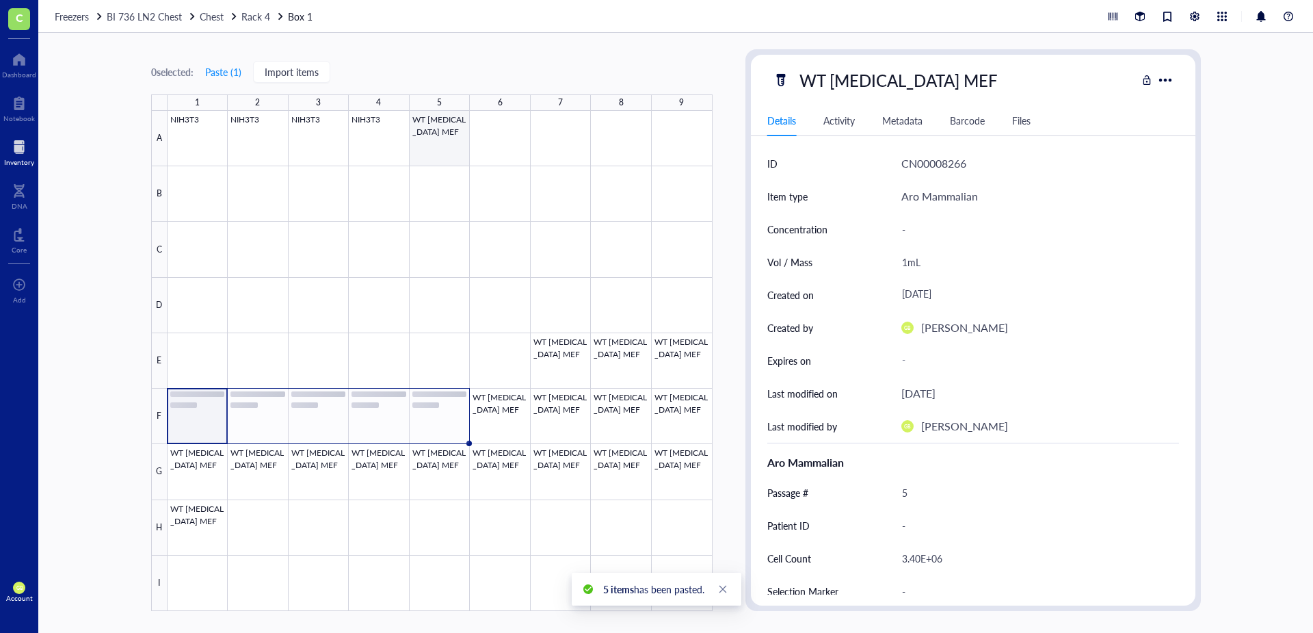
click at [429, 149] on div at bounding box center [440, 361] width 545 height 500
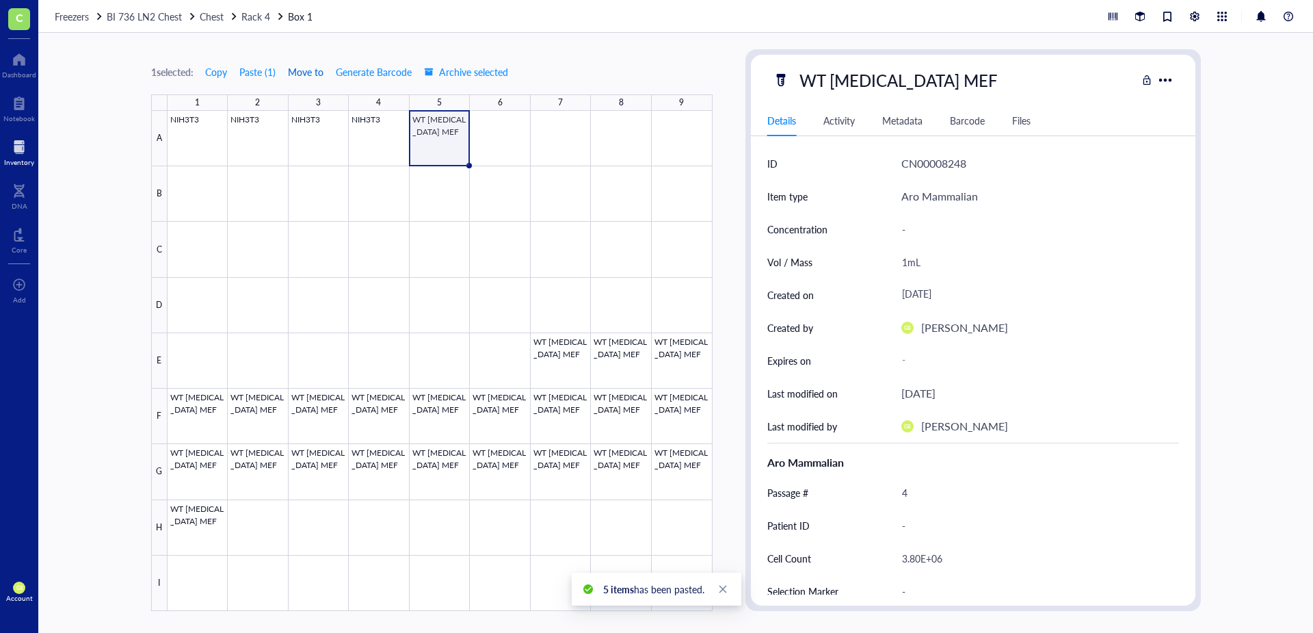
click at [322, 71] on span "Move to" at bounding box center [306, 71] width 36 height 11
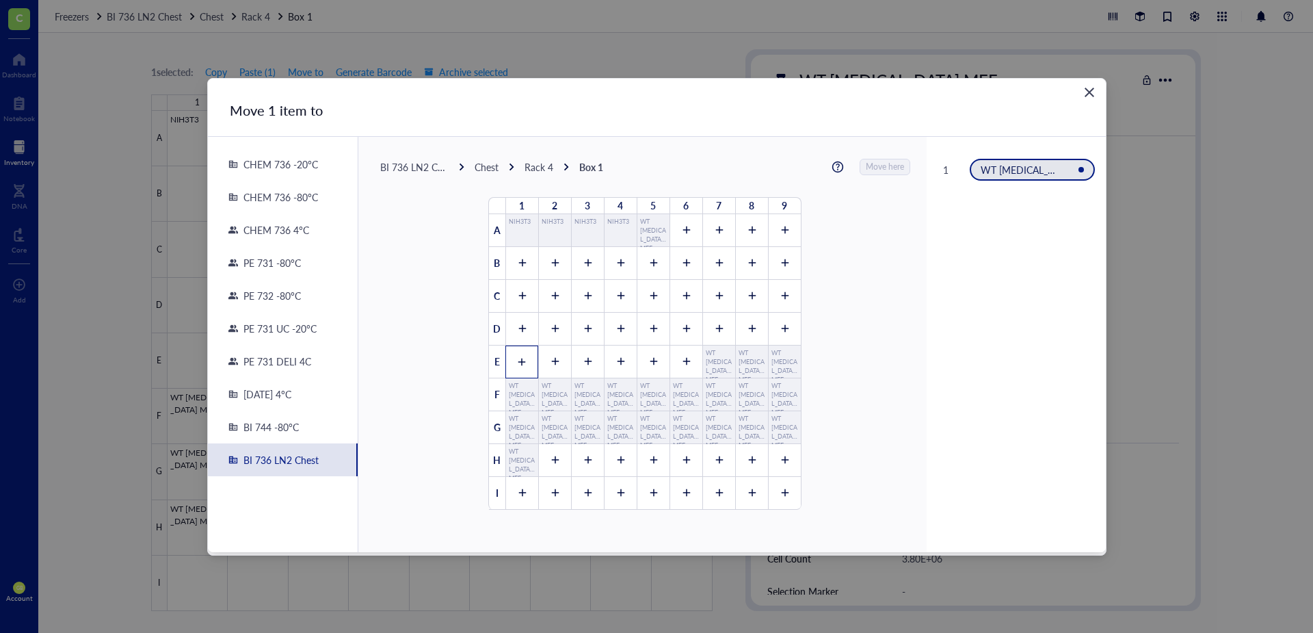
click at [517, 362] on icon at bounding box center [522, 362] width 10 height 10
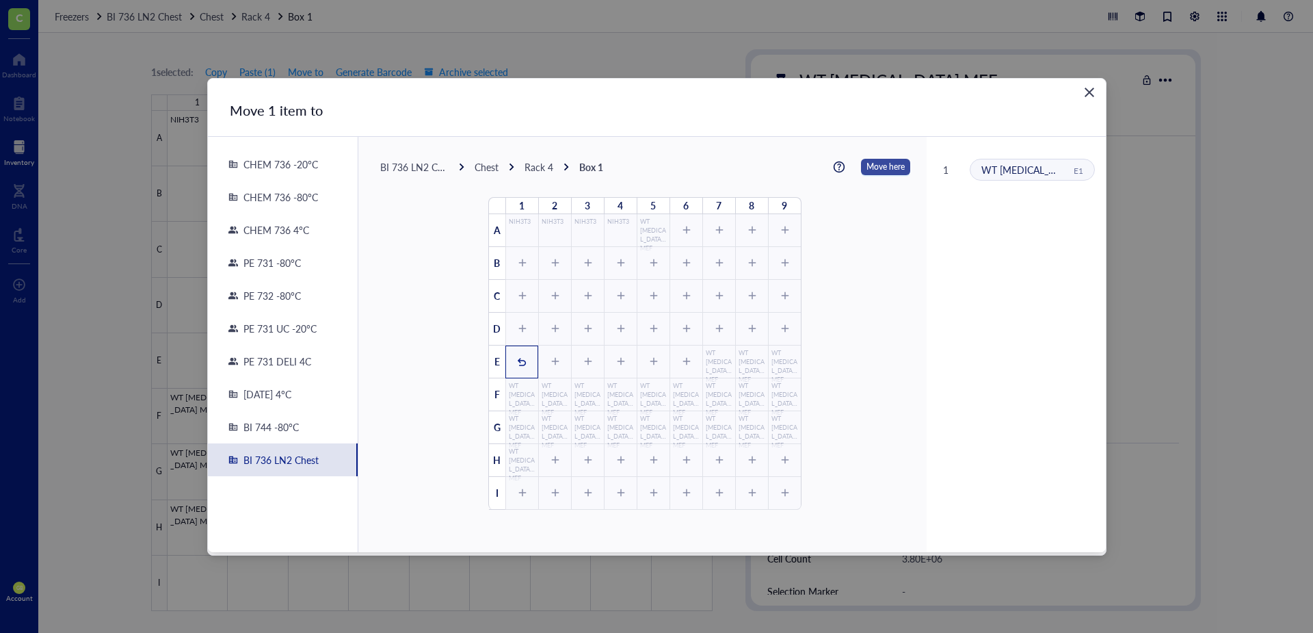
click at [867, 163] on span "Move here" at bounding box center [886, 167] width 38 height 18
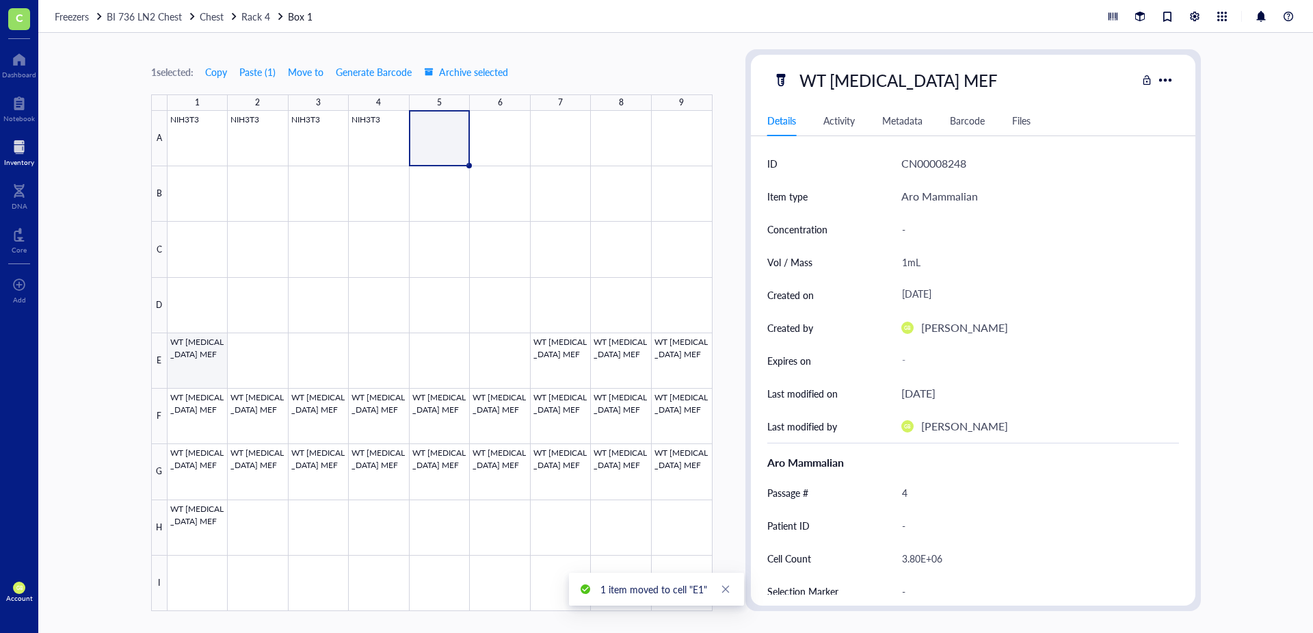
click at [211, 347] on div at bounding box center [440, 361] width 545 height 500
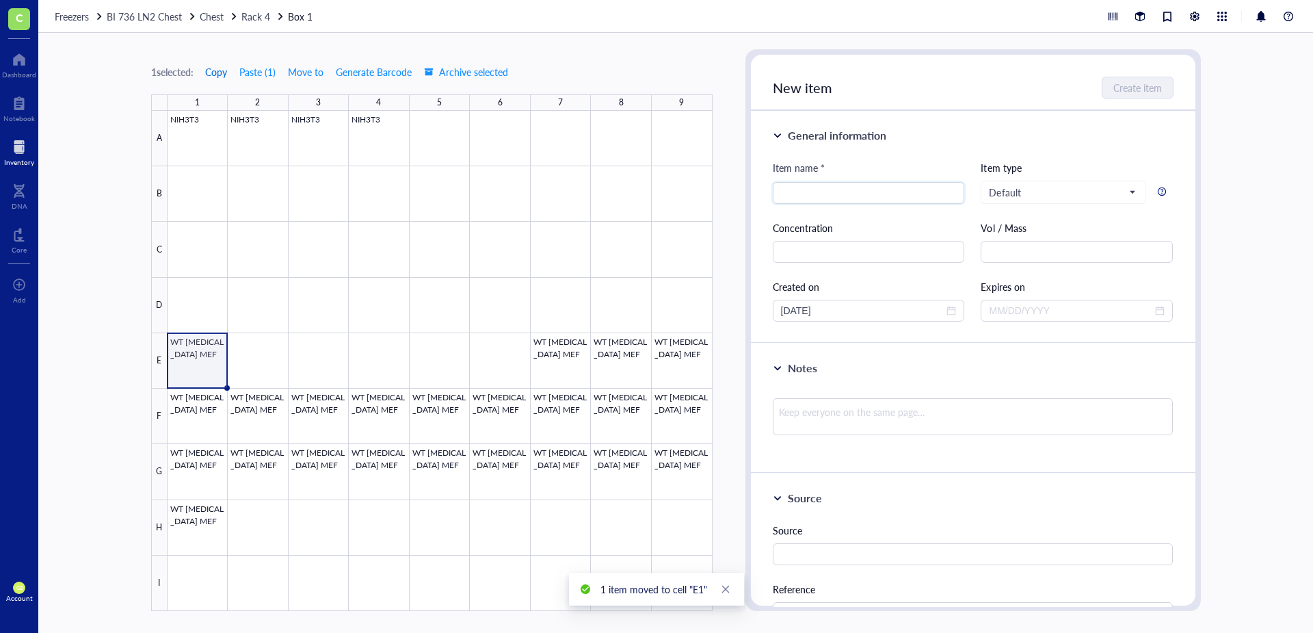
click at [215, 77] on span "Copy" at bounding box center [216, 71] width 22 height 11
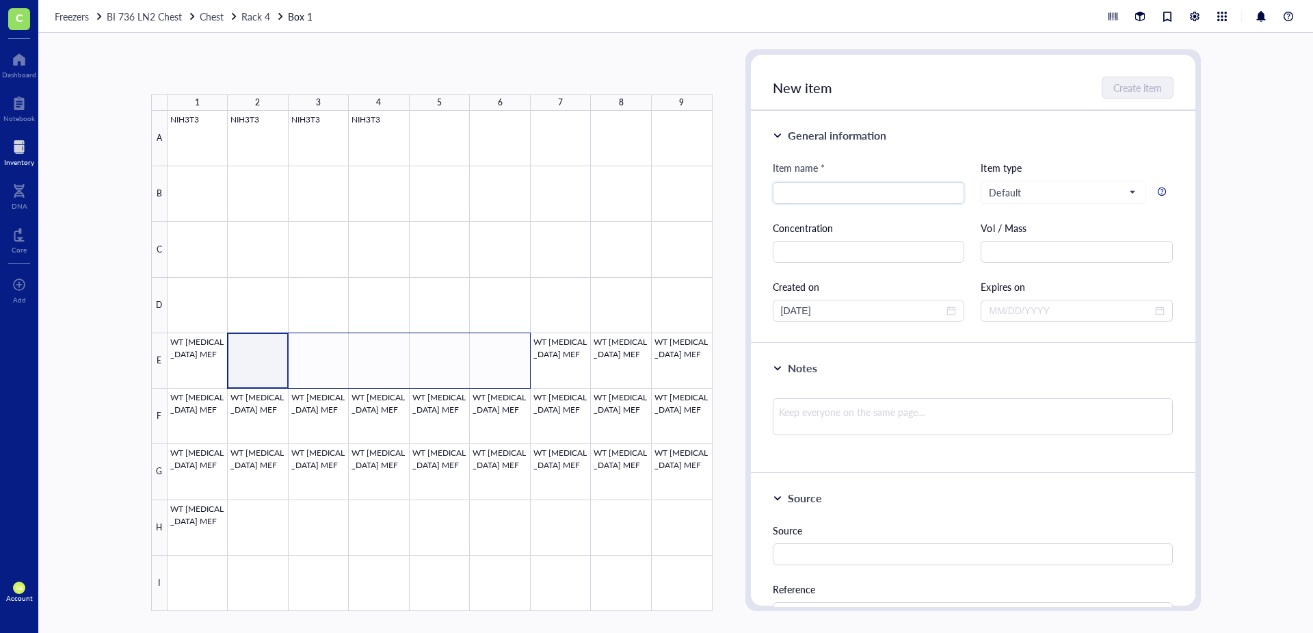
drag, startPoint x: 267, startPoint y: 340, endPoint x: 514, endPoint y: 342, distance: 246.2
click at [514, 342] on div at bounding box center [440, 361] width 545 height 500
click at [235, 75] on button "Paste ( 1 )" at bounding box center [224, 72] width 38 height 22
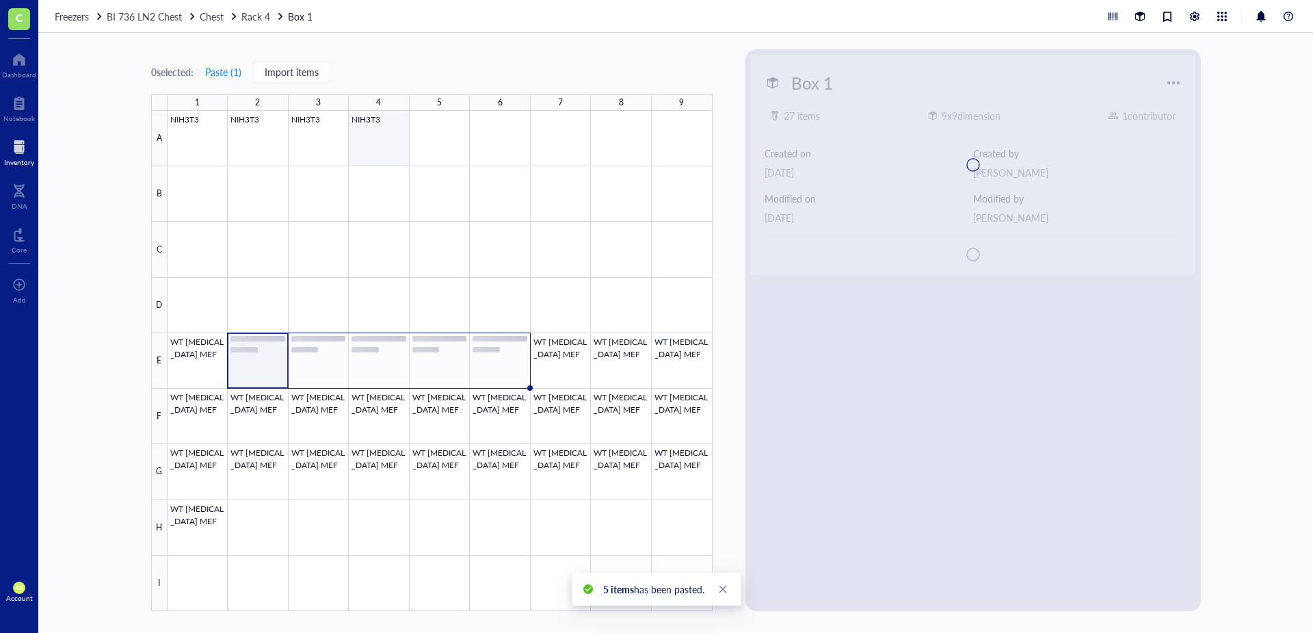
click at [371, 150] on div at bounding box center [440, 361] width 545 height 500
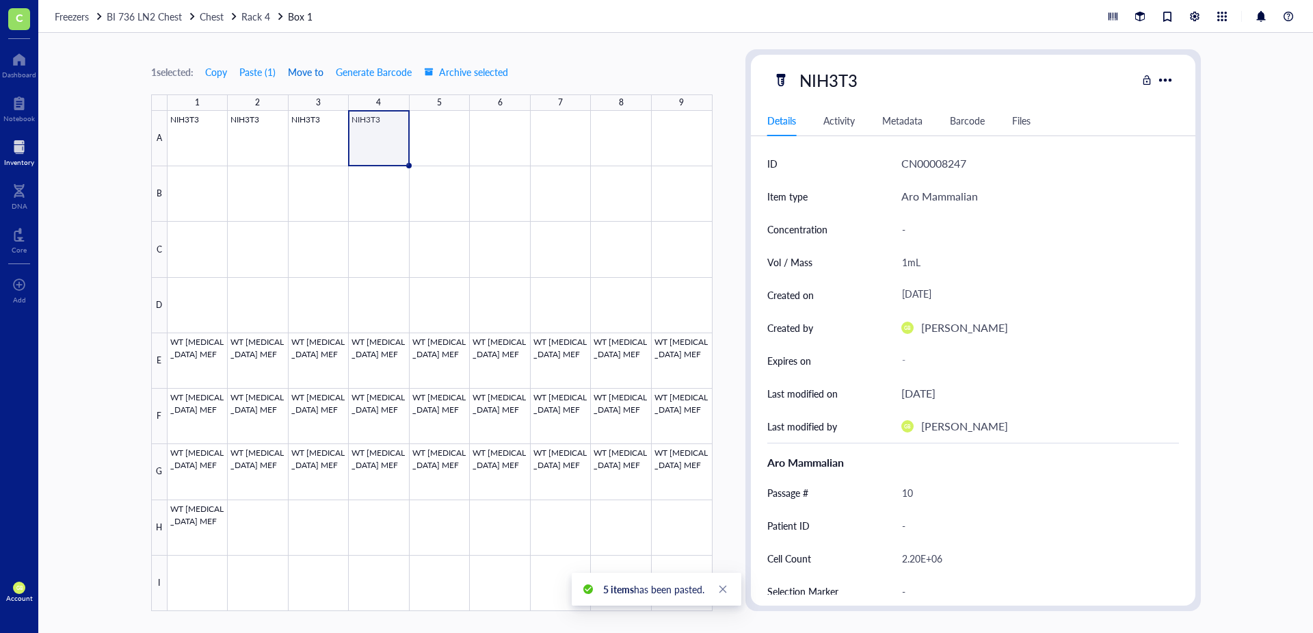
click at [317, 68] on span "Move to" at bounding box center [306, 71] width 36 height 11
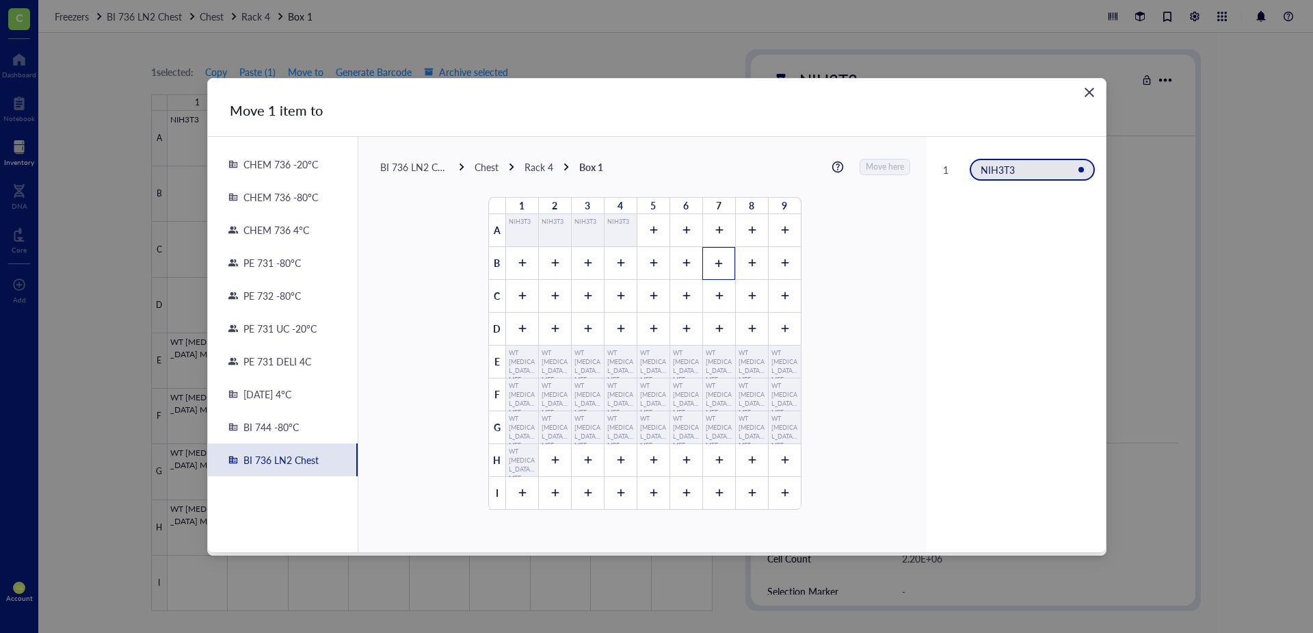
click at [714, 261] on icon at bounding box center [719, 264] width 10 height 10
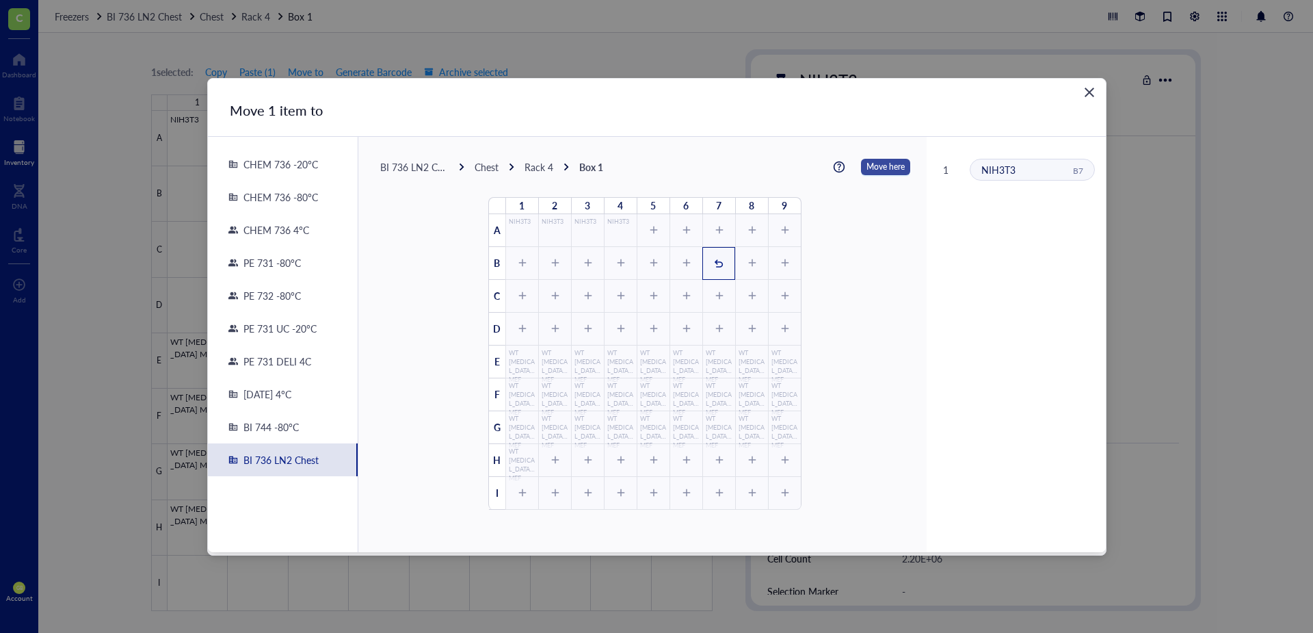
click at [888, 164] on span "Move here" at bounding box center [886, 167] width 38 height 18
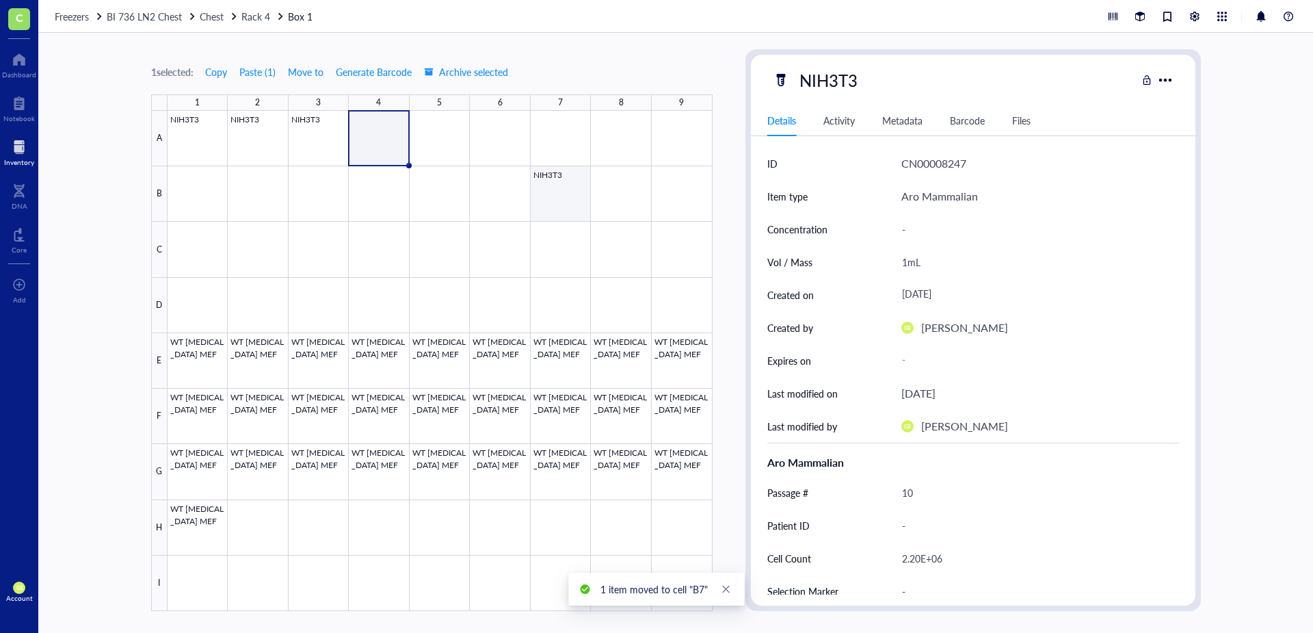
click at [548, 188] on div at bounding box center [440, 361] width 545 height 500
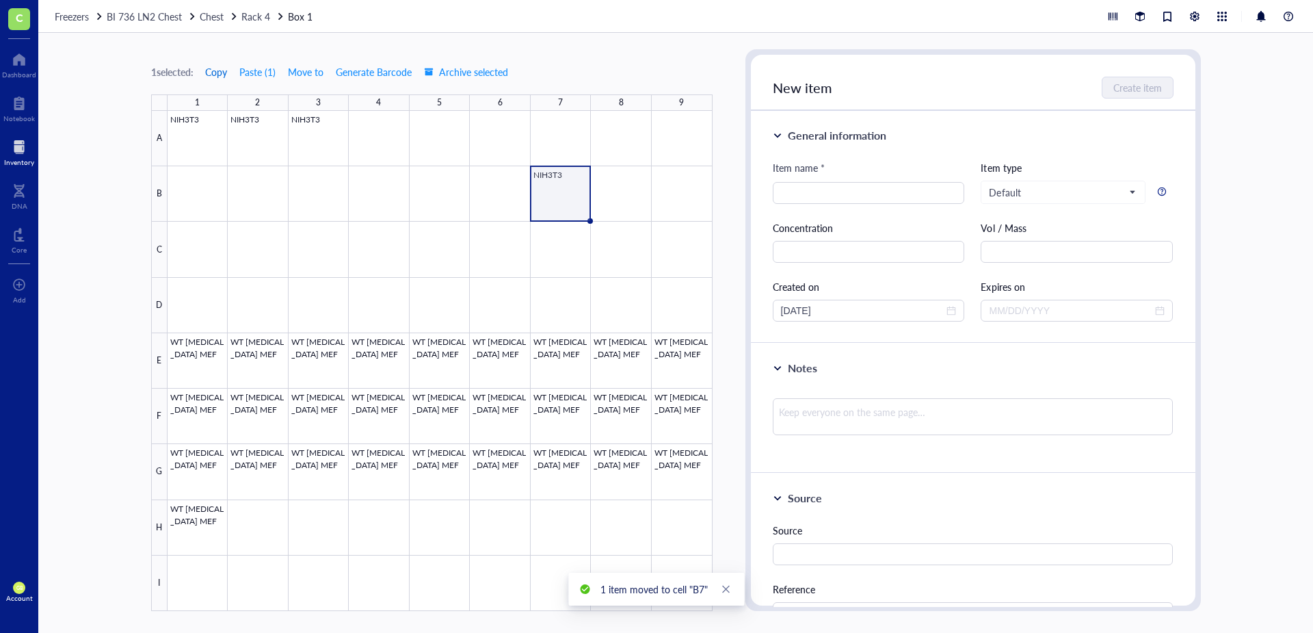
click at [215, 73] on span "Copy" at bounding box center [216, 71] width 22 height 11
click at [627, 176] on div at bounding box center [440, 361] width 545 height 500
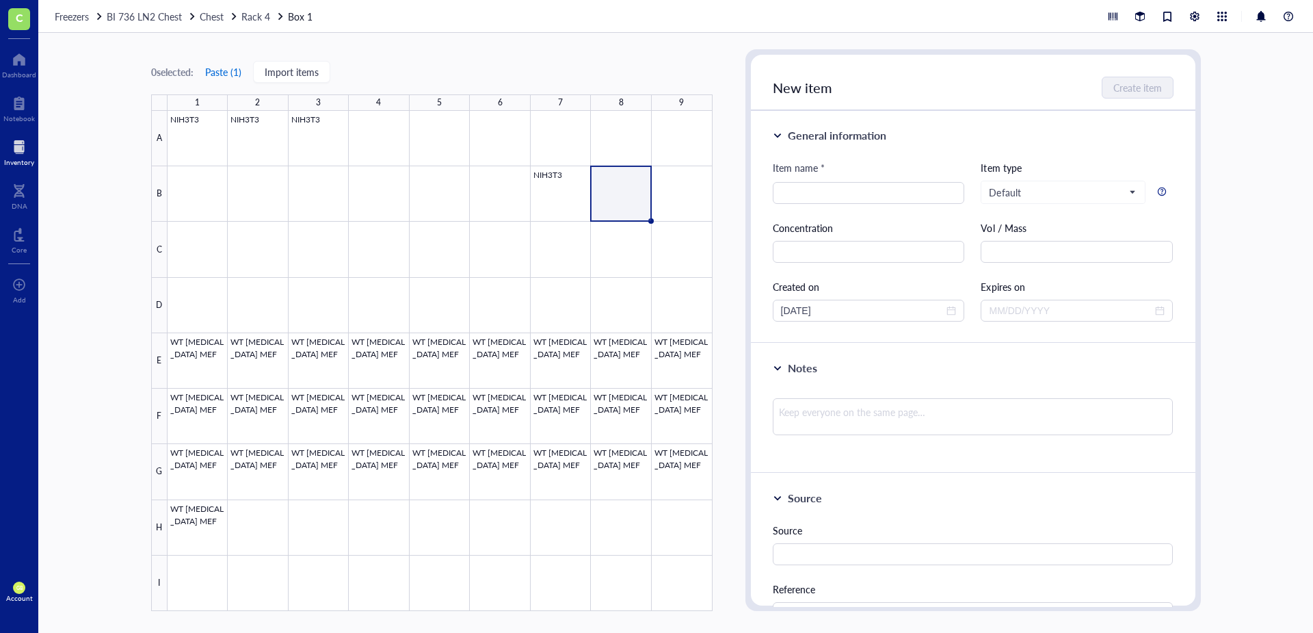
click at [231, 72] on button "Paste ( 1 )" at bounding box center [224, 72] width 38 height 22
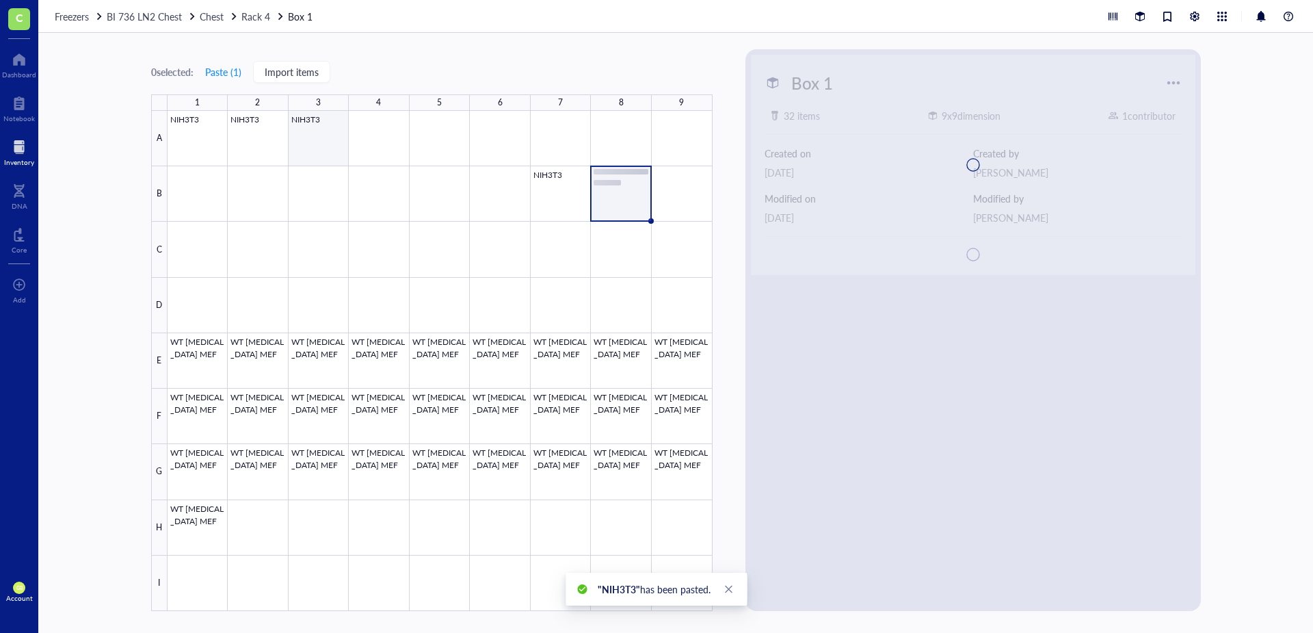
click at [320, 156] on div at bounding box center [440, 361] width 545 height 500
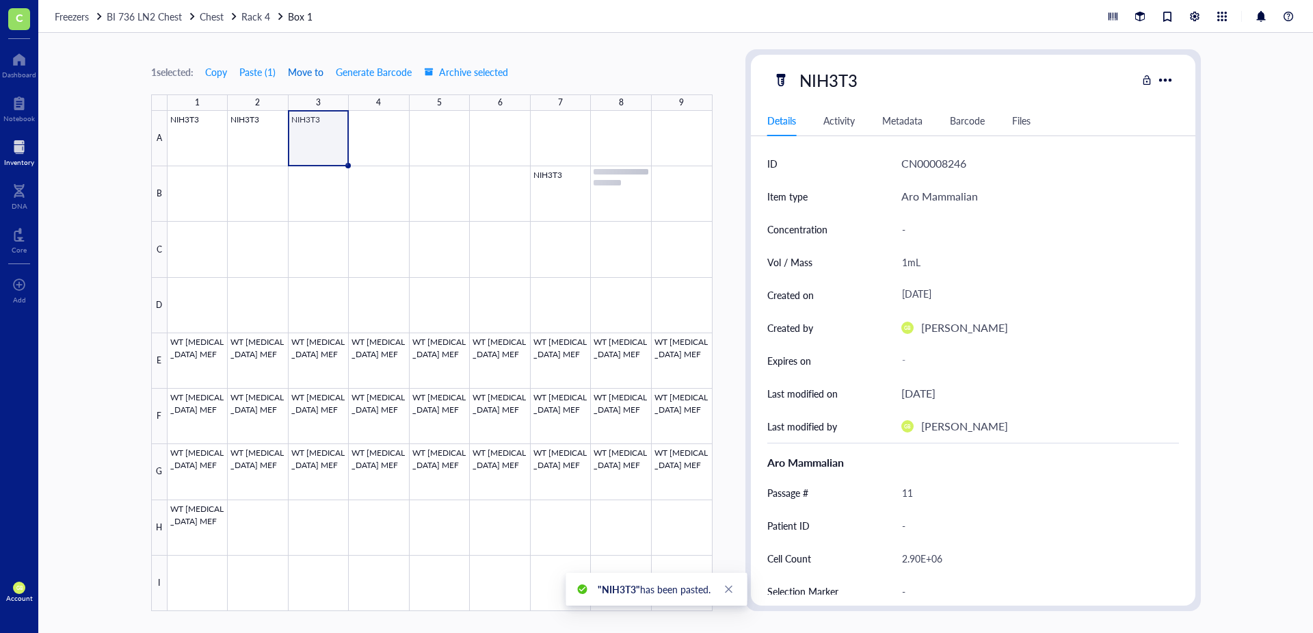
click at [317, 72] on span "Move to" at bounding box center [306, 71] width 36 height 11
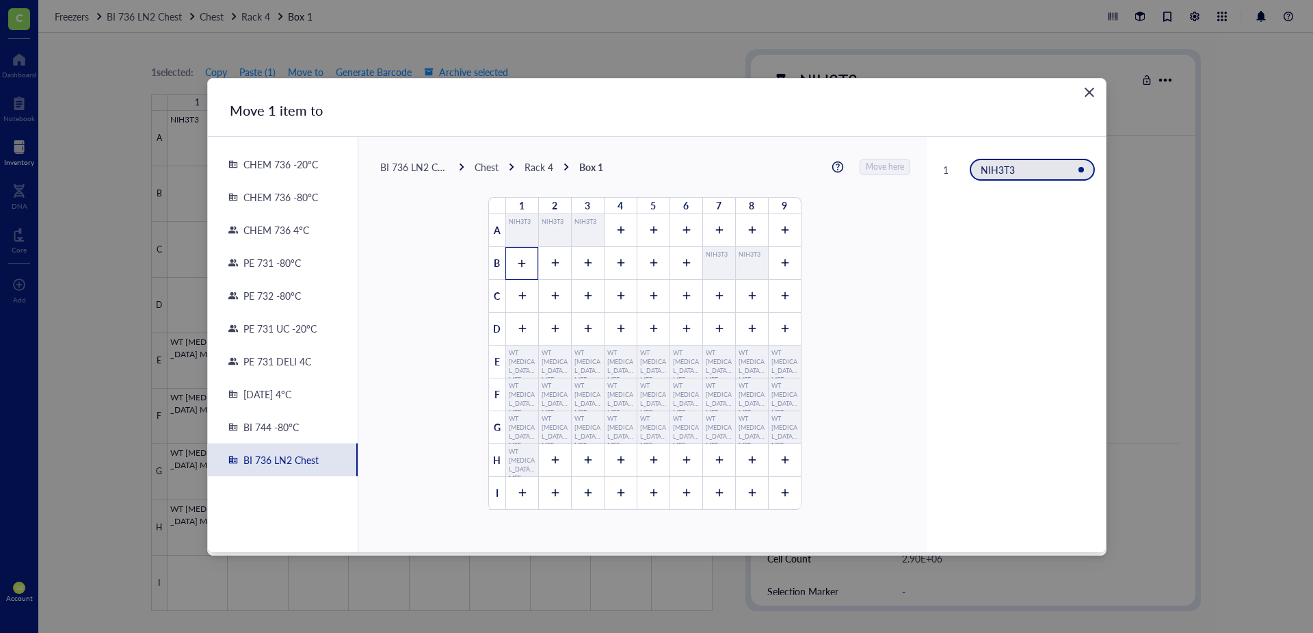
click at [517, 266] on icon at bounding box center [522, 264] width 10 height 10
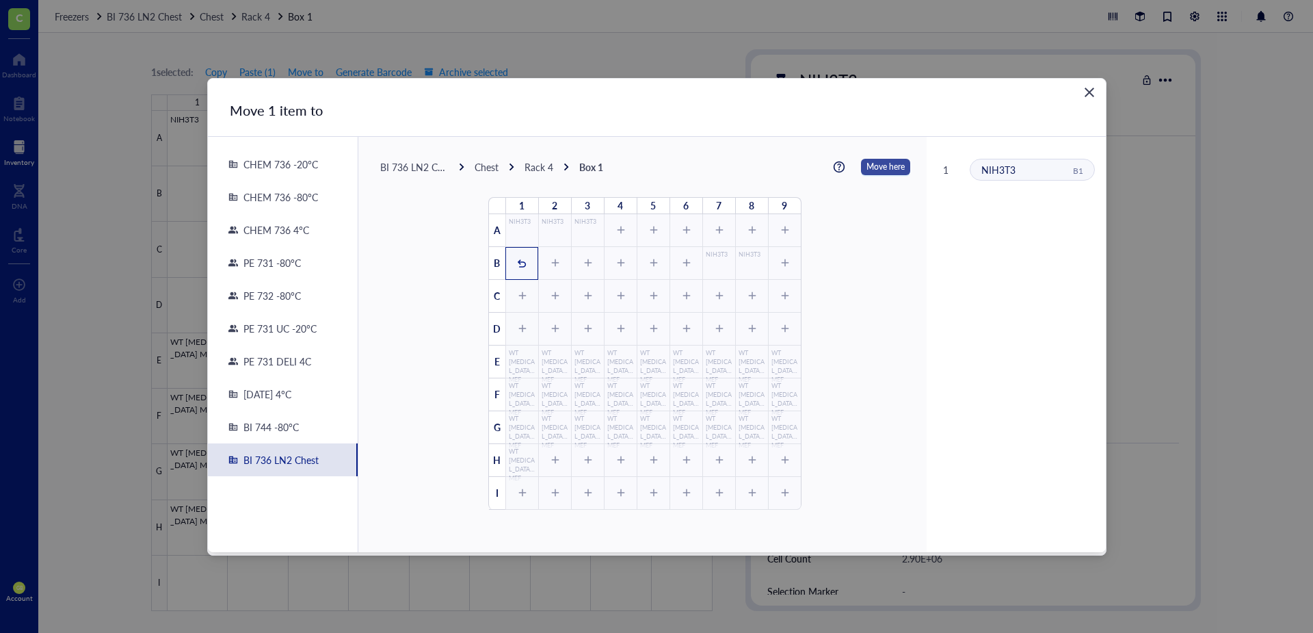
click at [888, 162] on span "Move here" at bounding box center [886, 167] width 38 height 18
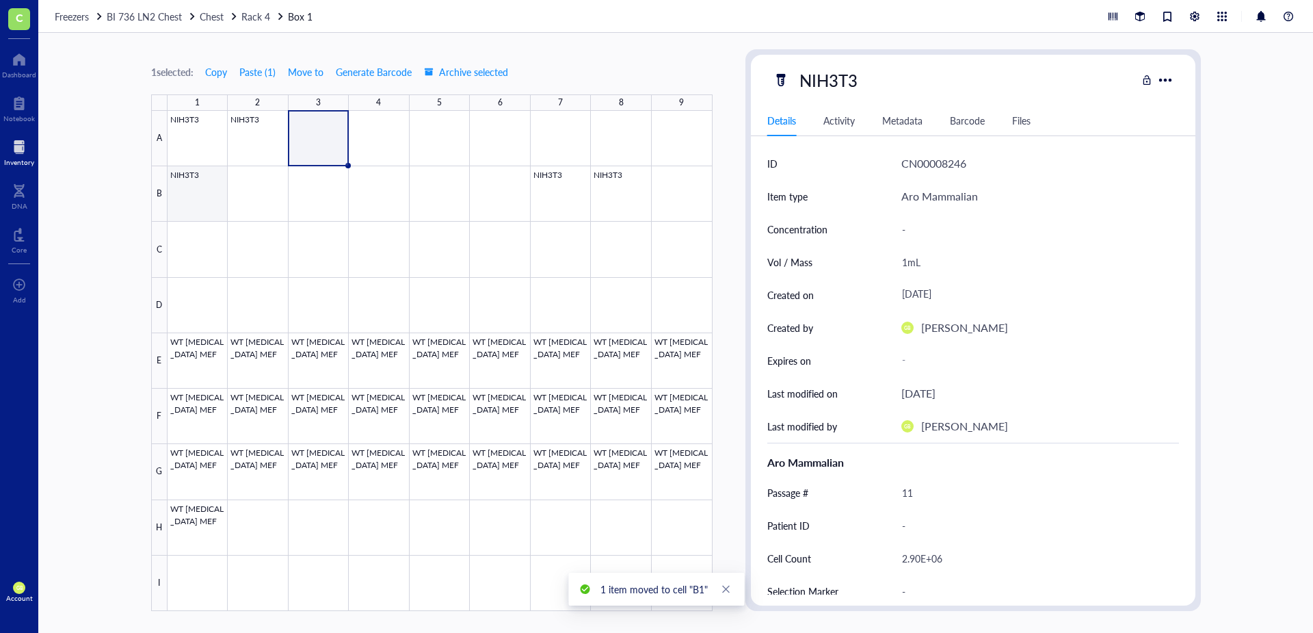
click at [219, 189] on div at bounding box center [440, 361] width 545 height 500
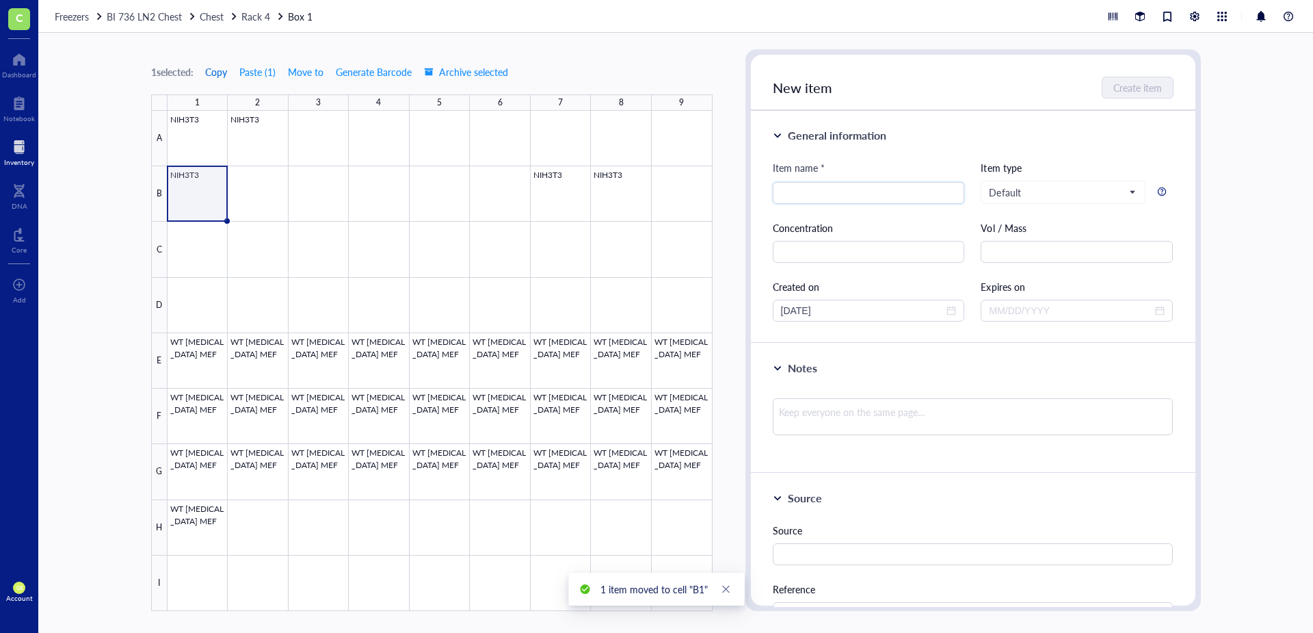
click at [223, 76] on span "Copy" at bounding box center [216, 71] width 22 height 11
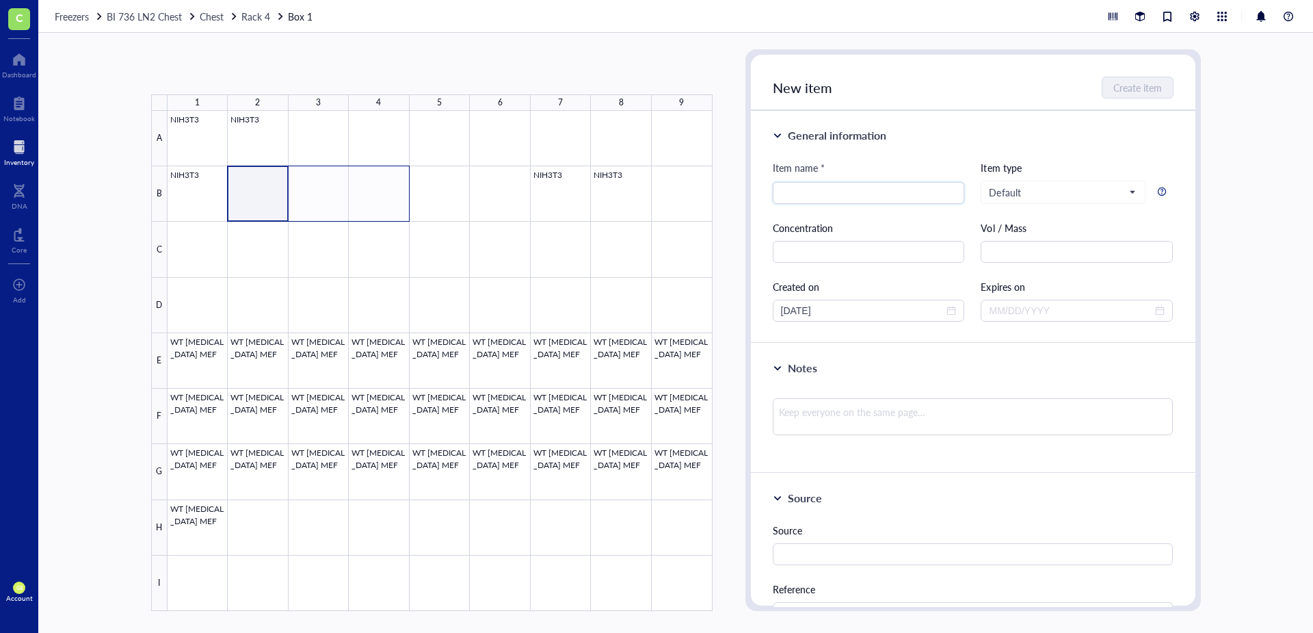
drag, startPoint x: 272, startPoint y: 178, endPoint x: 399, endPoint y: 178, distance: 126.5
click at [399, 178] on div at bounding box center [440, 361] width 545 height 500
click at [223, 79] on button "Paste ( 1 )" at bounding box center [224, 72] width 38 height 22
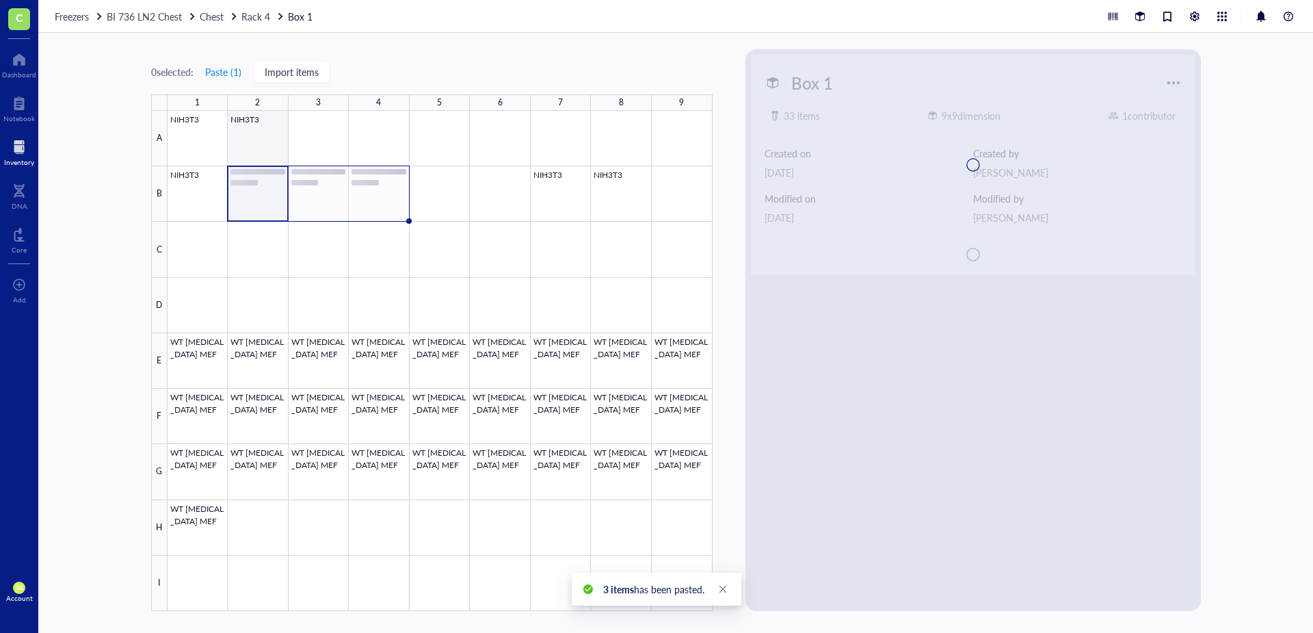
click at [268, 126] on div at bounding box center [440, 361] width 545 height 500
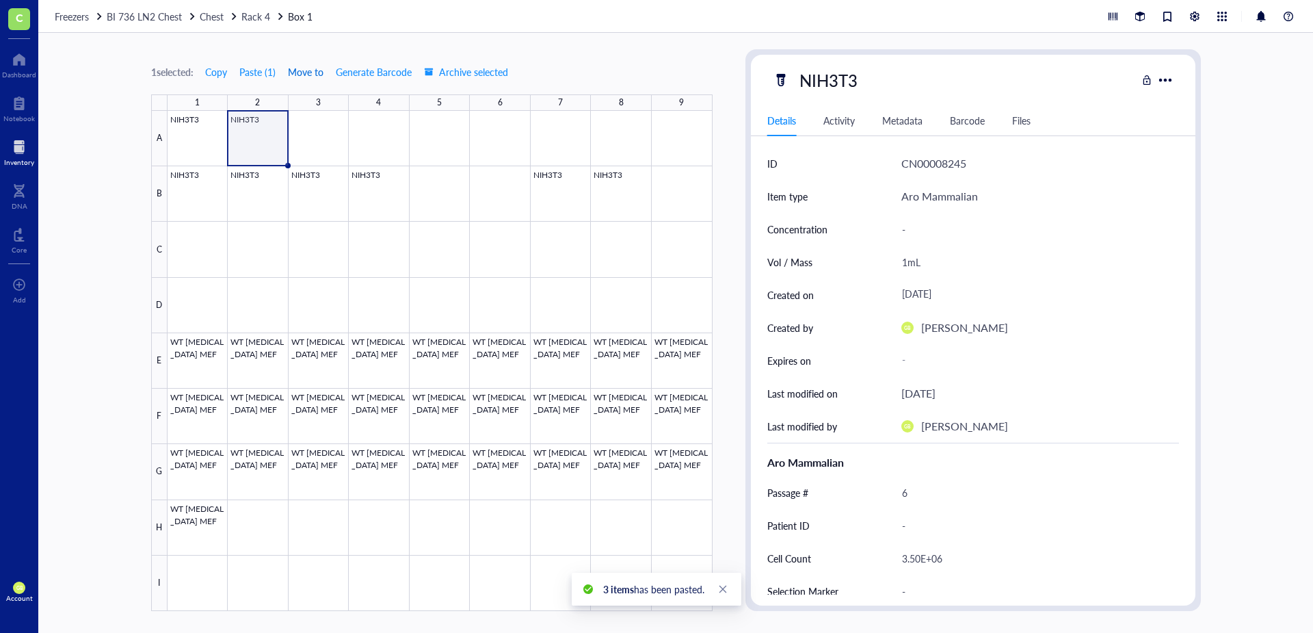
click at [296, 68] on span "Move to" at bounding box center [306, 71] width 36 height 11
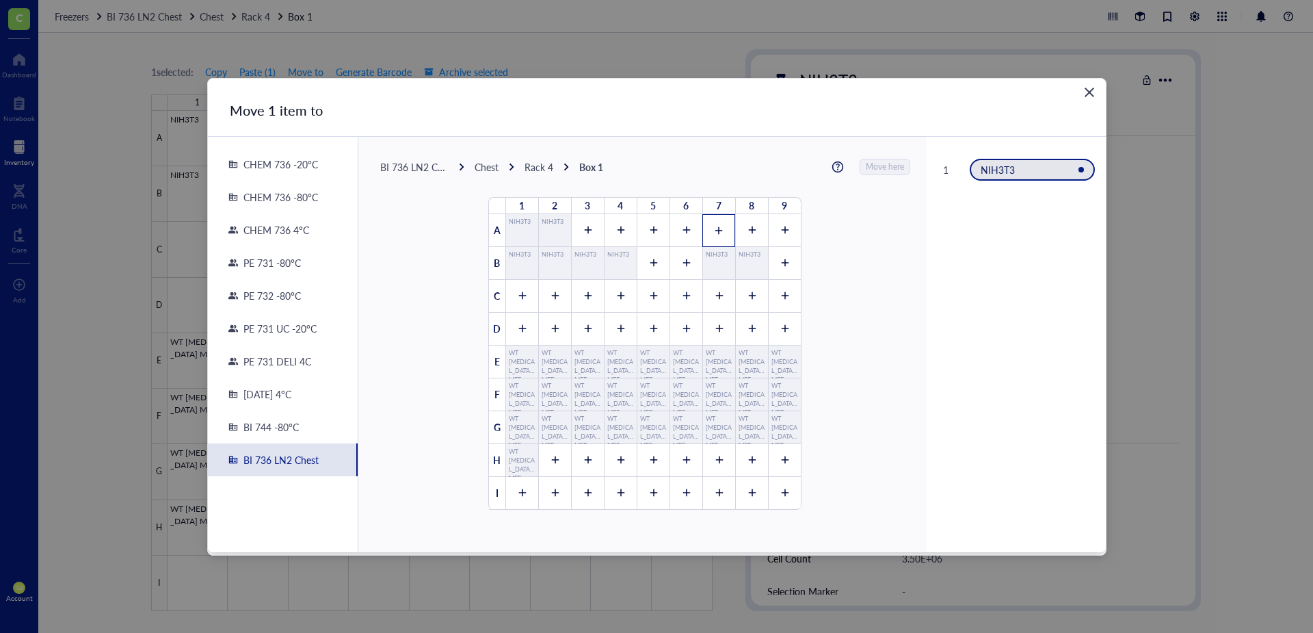
click at [714, 226] on icon at bounding box center [719, 231] width 10 height 10
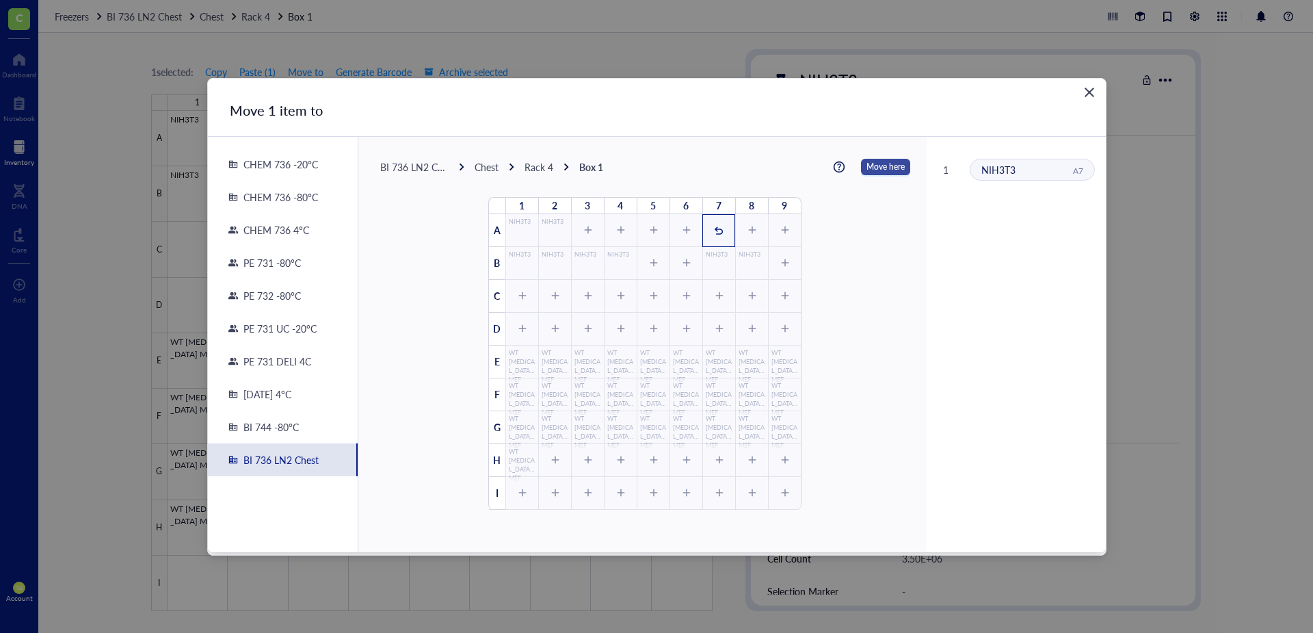
click at [879, 161] on span "Move here" at bounding box center [886, 167] width 38 height 18
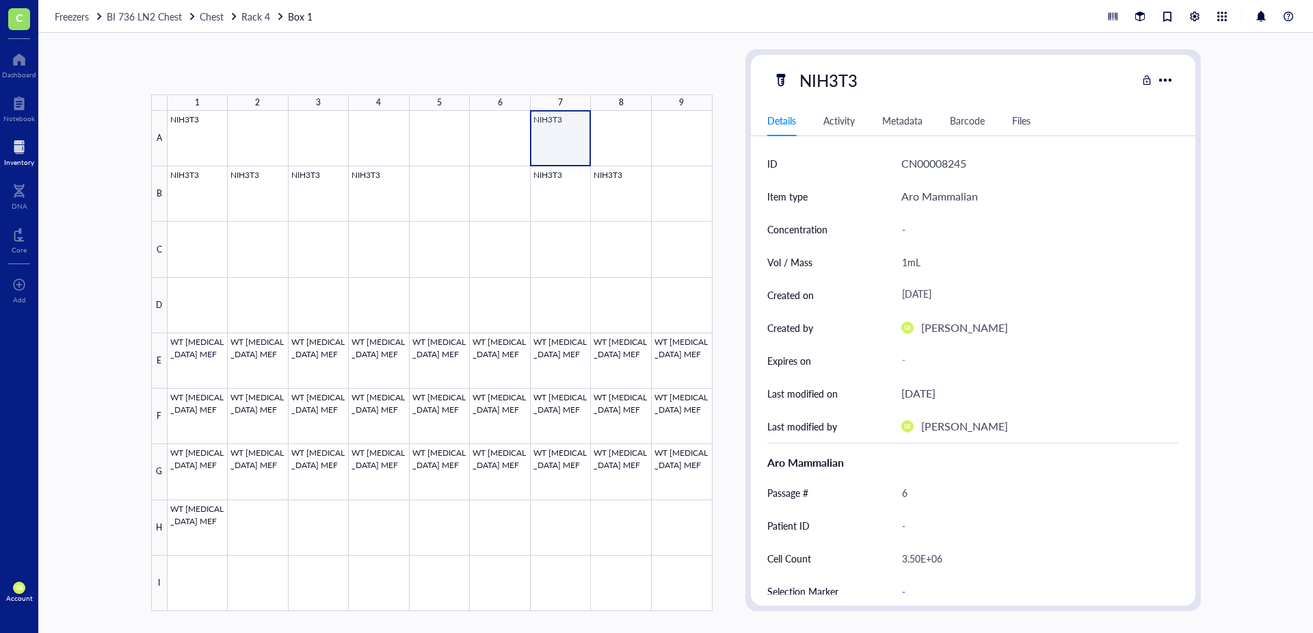
click at [568, 120] on div at bounding box center [440, 361] width 545 height 500
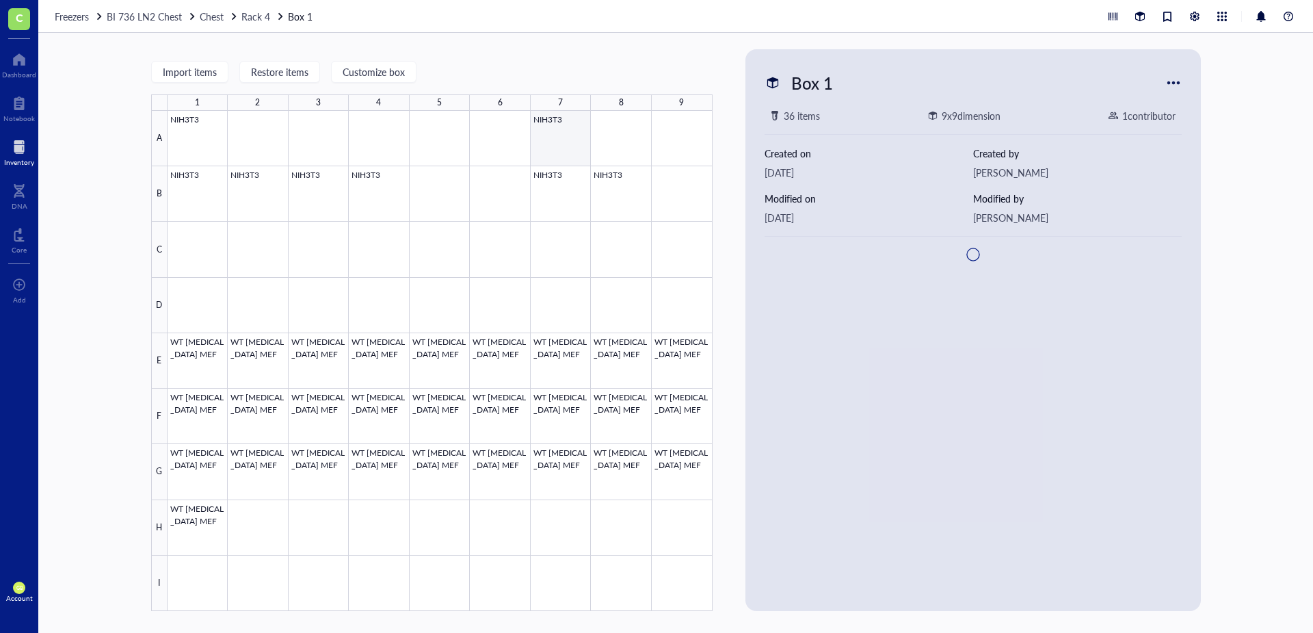
click at [568, 120] on div at bounding box center [440, 361] width 545 height 500
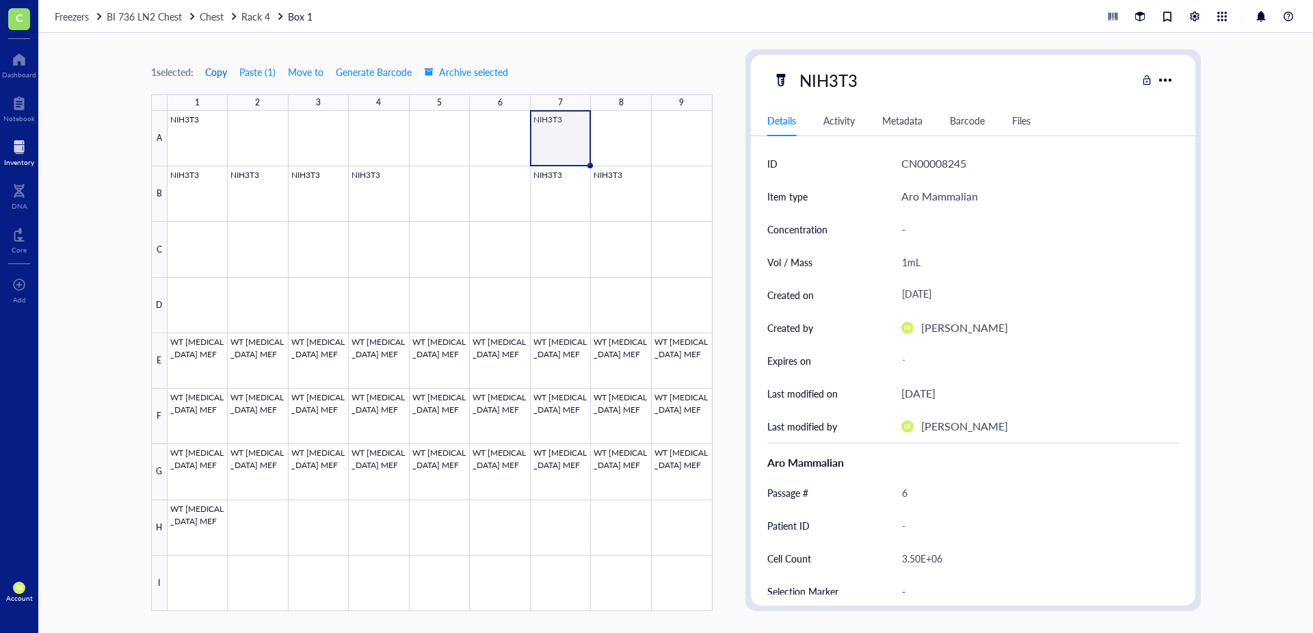
click at [224, 75] on span "Copy" at bounding box center [216, 71] width 22 height 11
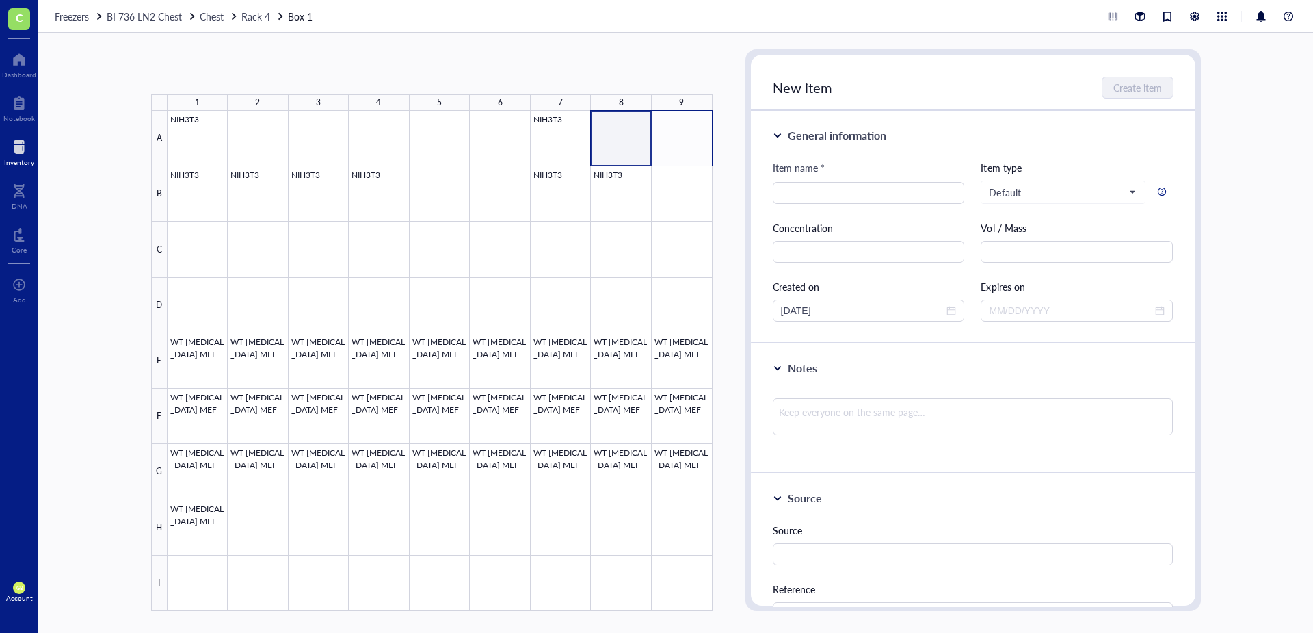
drag, startPoint x: 629, startPoint y: 122, endPoint x: 698, endPoint y: 124, distance: 68.4
click at [698, 124] on div at bounding box center [440, 361] width 545 height 500
click at [224, 72] on button "Paste ( 1 )" at bounding box center [224, 72] width 38 height 22
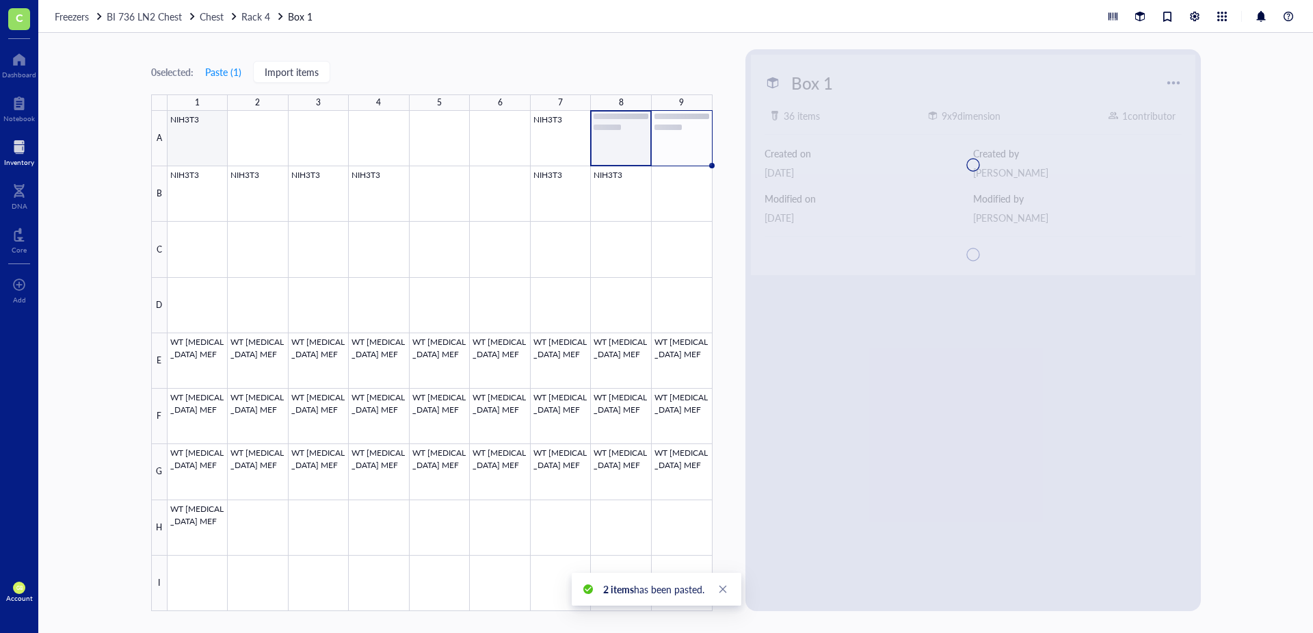
click at [215, 119] on div at bounding box center [440, 361] width 545 height 500
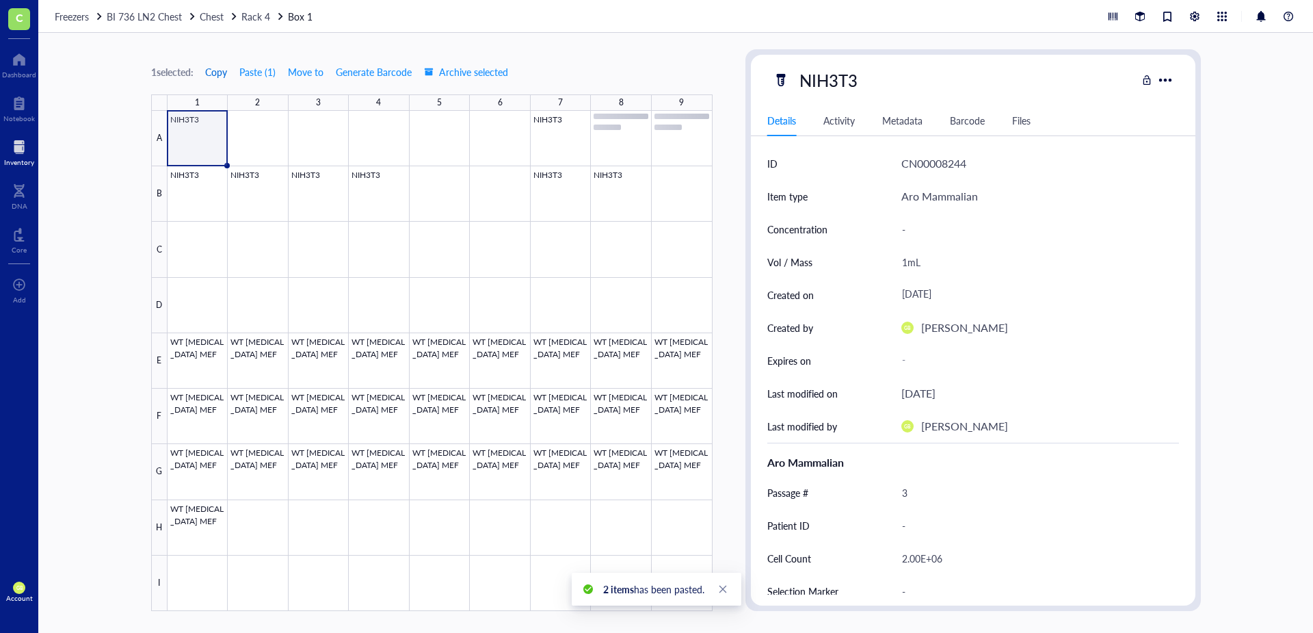
click at [220, 76] on span "Copy" at bounding box center [216, 71] width 22 height 11
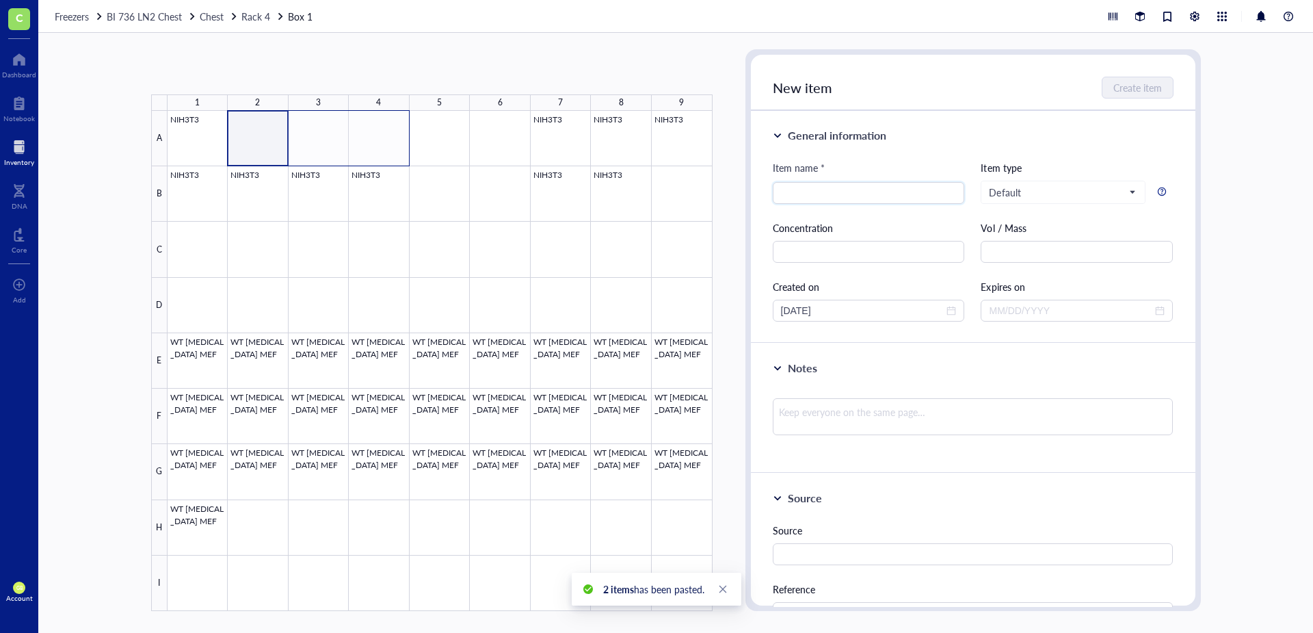
drag, startPoint x: 267, startPoint y: 120, endPoint x: 382, endPoint y: 120, distance: 114.9
click at [382, 120] on div at bounding box center [440, 361] width 545 height 500
click at [237, 72] on button "Paste ( 1 )" at bounding box center [224, 72] width 38 height 22
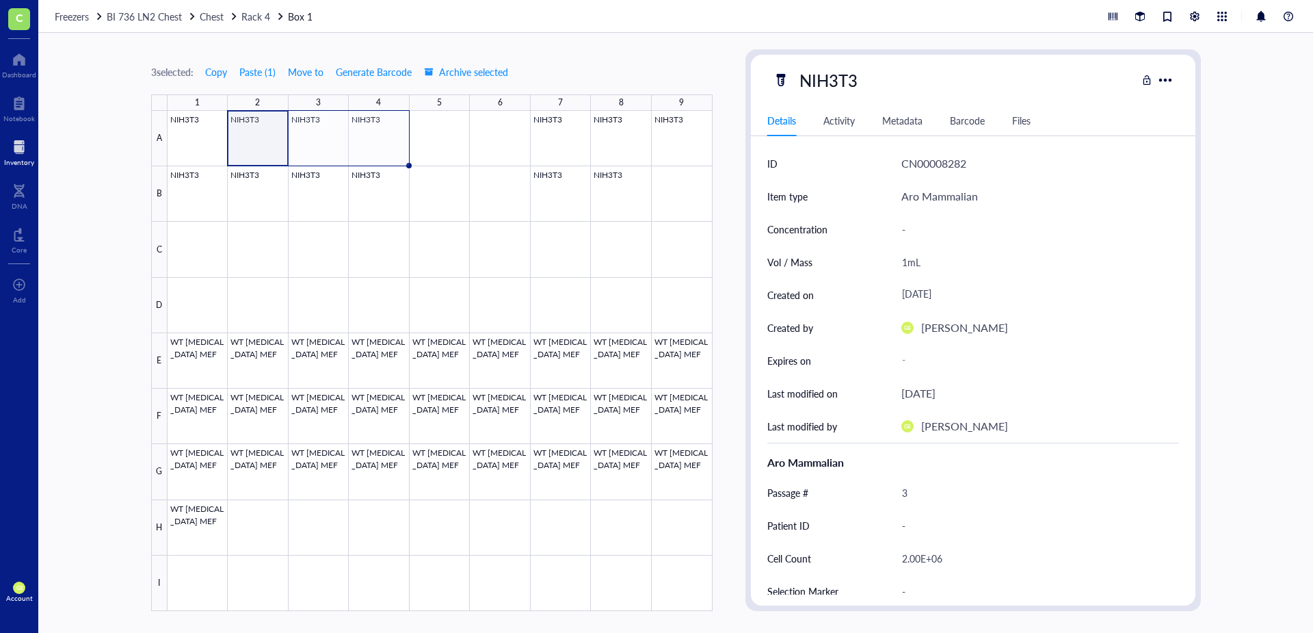
click at [78, 261] on div "3 selected: Copy Paste ( 1 ) Move to Generate Barcode Archive selected 1 2 3 4 …" at bounding box center [675, 333] width 1275 height 600
drag, startPoint x: 263, startPoint y: 16, endPoint x: 308, endPoint y: 18, distance: 45.2
click at [263, 16] on span "Rack 4" at bounding box center [255, 17] width 29 height 14
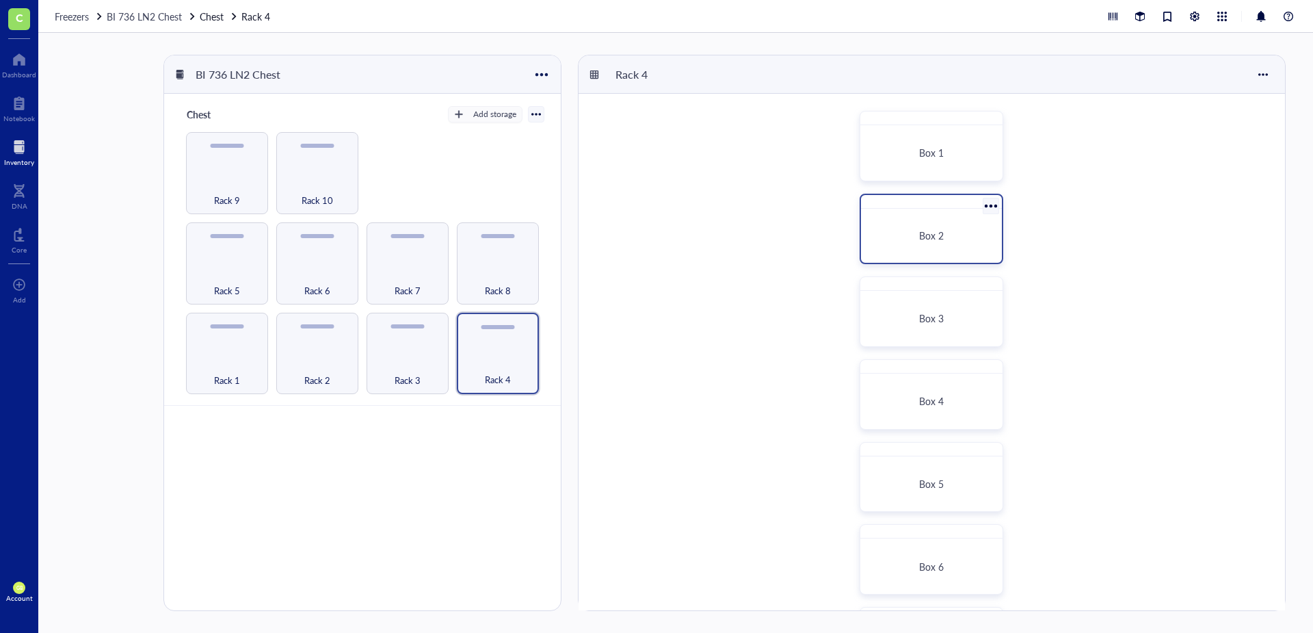
click at [935, 223] on div "Box 2" at bounding box center [932, 235] width 130 height 43
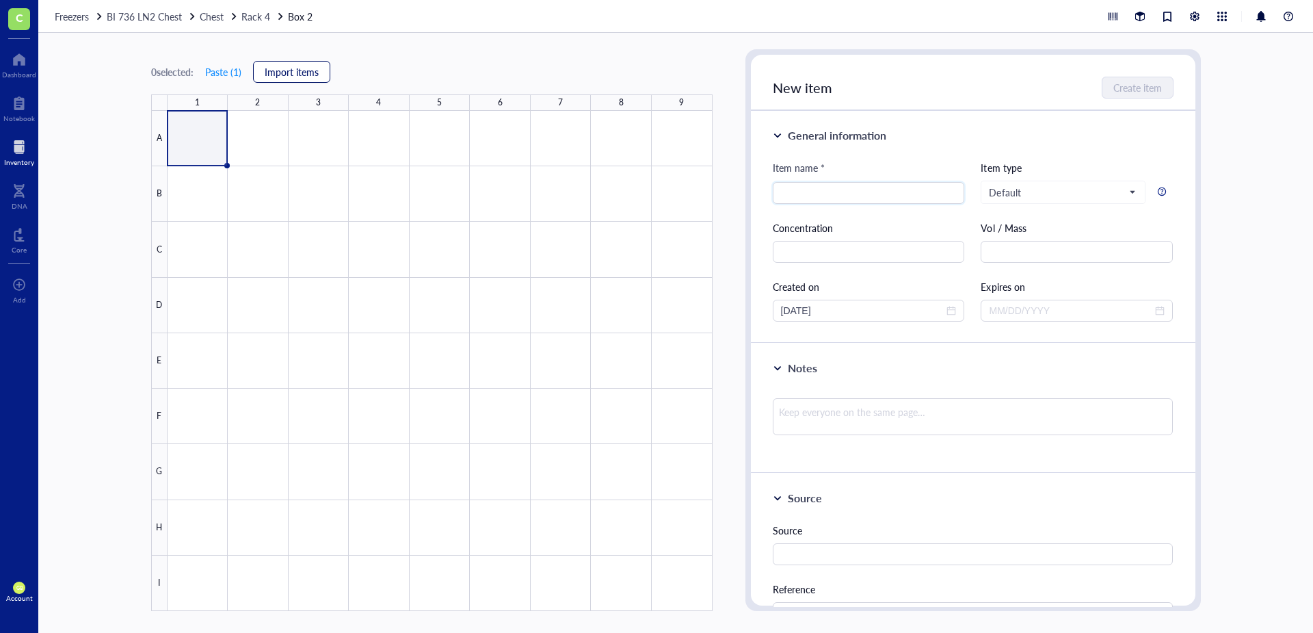
click at [285, 81] on button "Import items" at bounding box center [291, 72] width 77 height 22
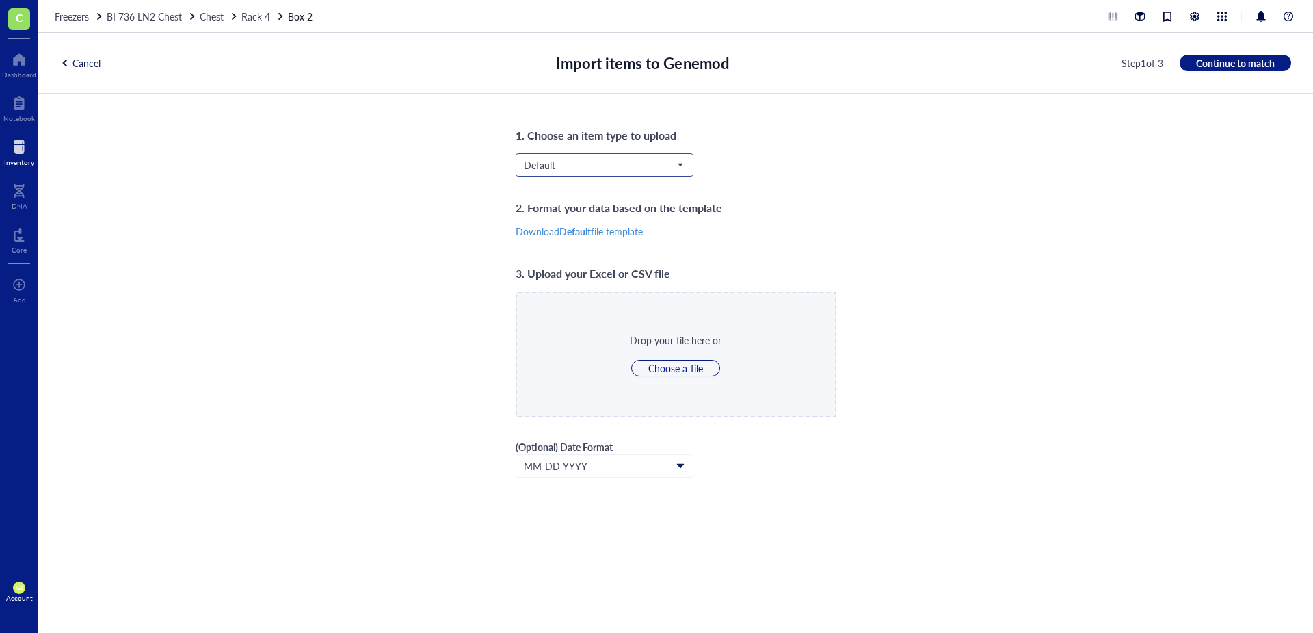
click at [620, 162] on span "Default" at bounding box center [603, 165] width 159 height 12
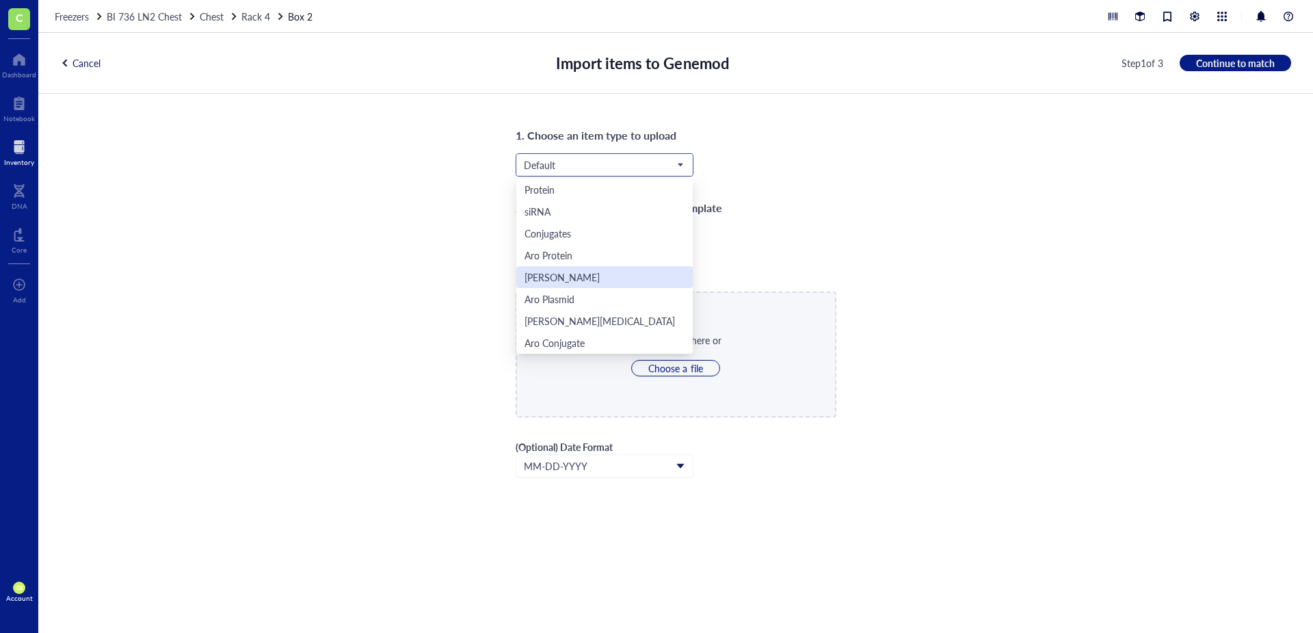
scroll to position [44, 0]
click at [581, 315] on div "Aro Mammalian" at bounding box center [558, 320] width 67 height 15
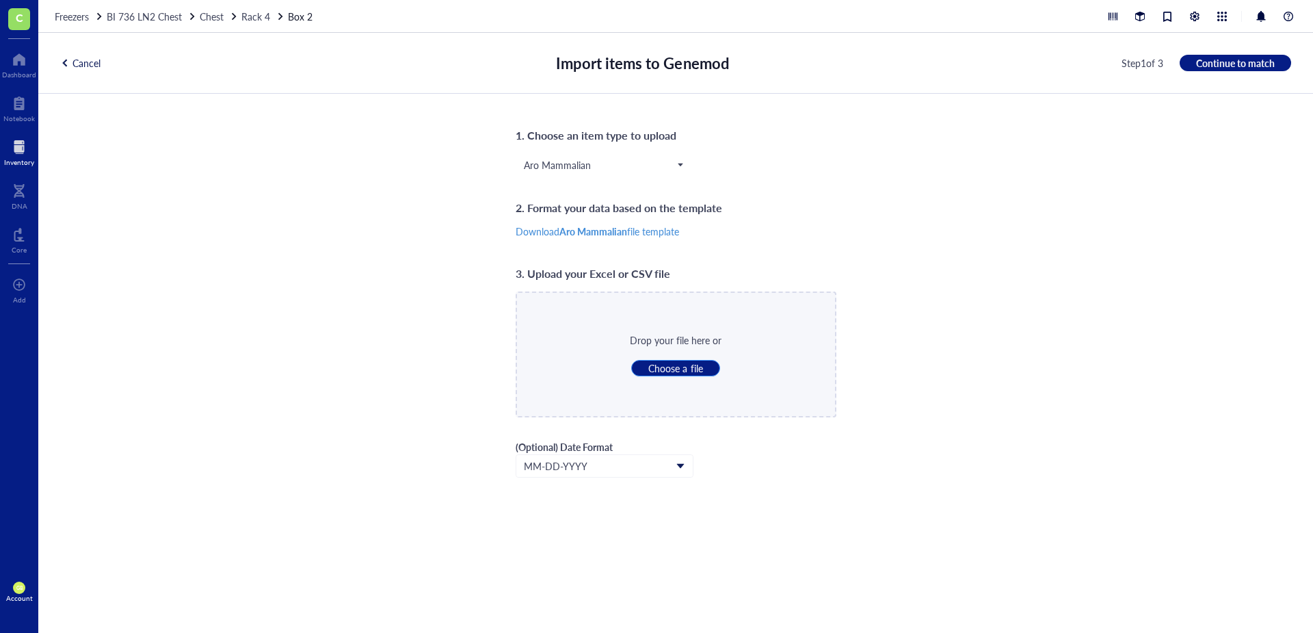
click at [676, 371] on span "Choose a file" at bounding box center [675, 368] width 54 height 12
type input "C:\fakepath\LN2_Rack_4_Box_2.csv"
click at [1230, 56] on button "Continue to match" at bounding box center [1235, 63] width 111 height 16
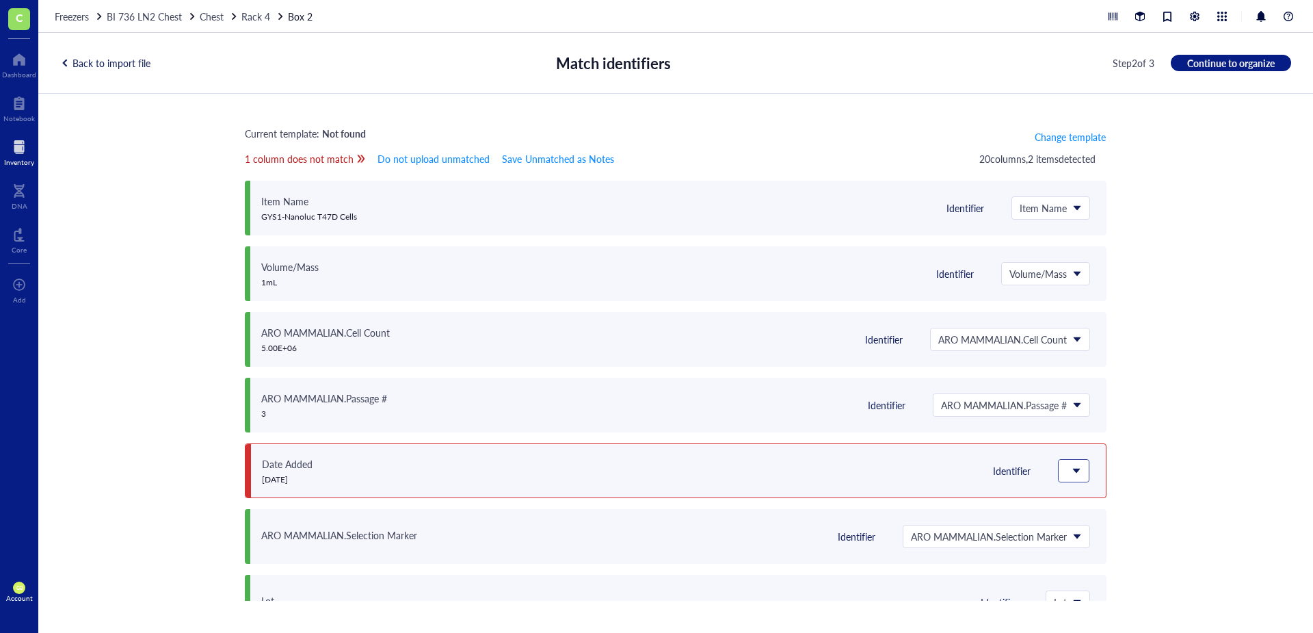
click at [1066, 468] on span at bounding box center [1072, 470] width 12 height 12
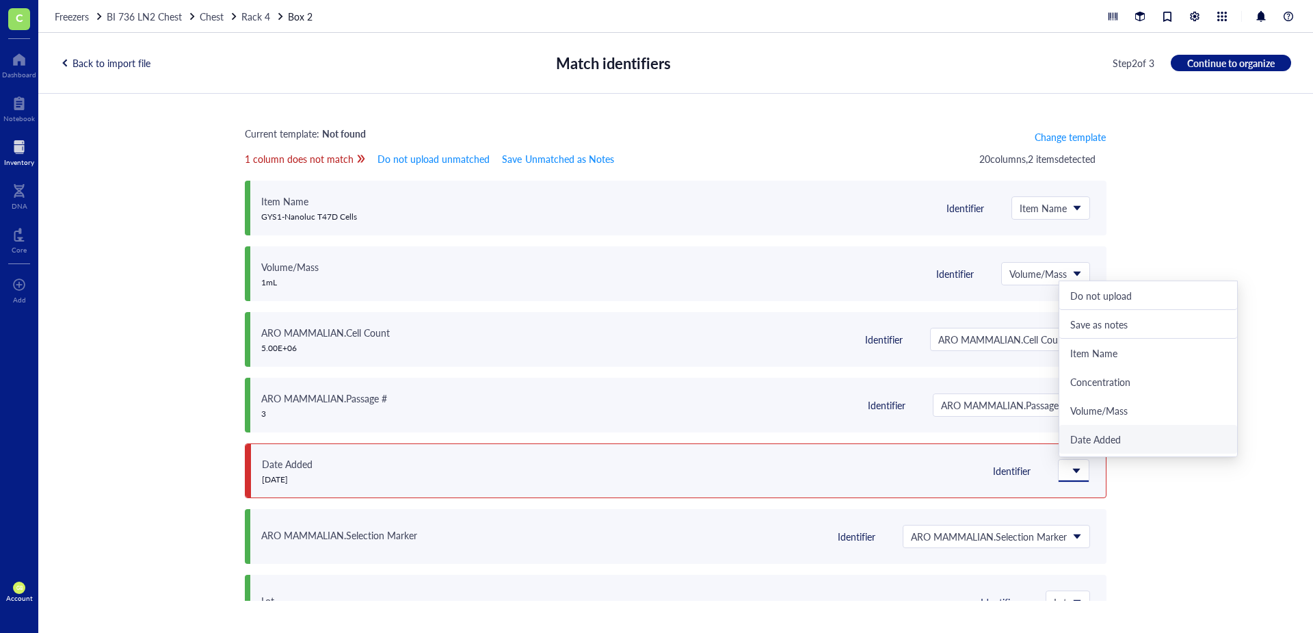
click at [1096, 432] on div "Date Added" at bounding box center [1148, 439] width 178 height 29
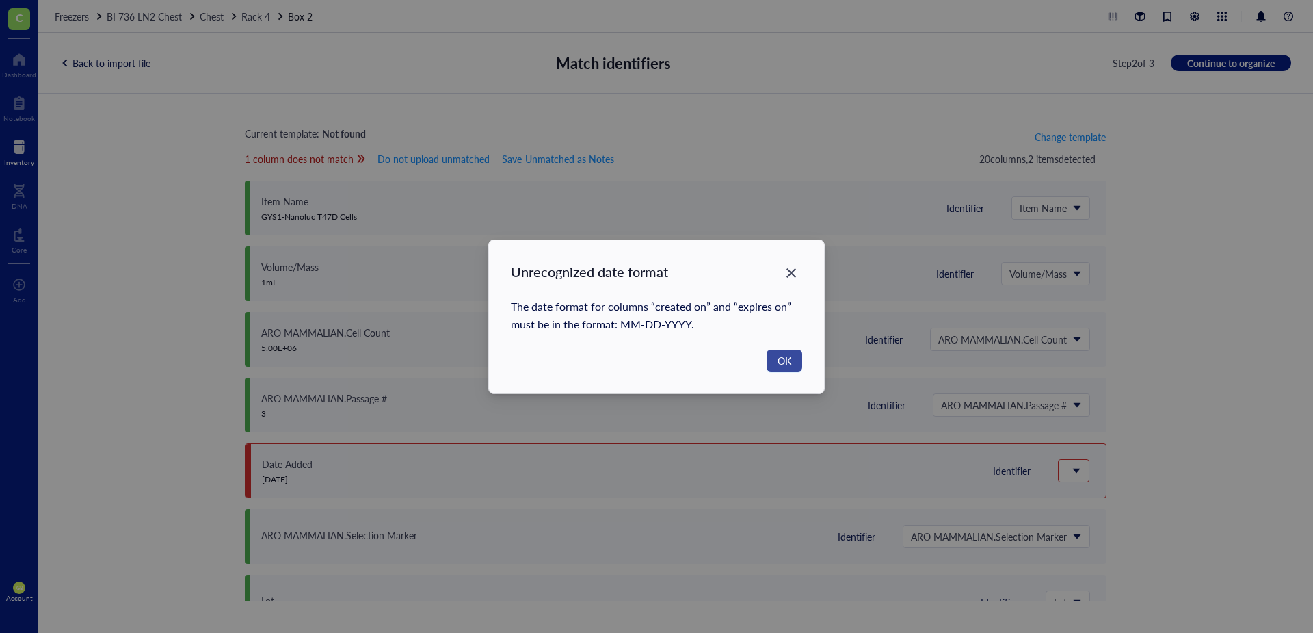
click at [790, 354] on span "OK" at bounding box center [785, 360] width 14 height 15
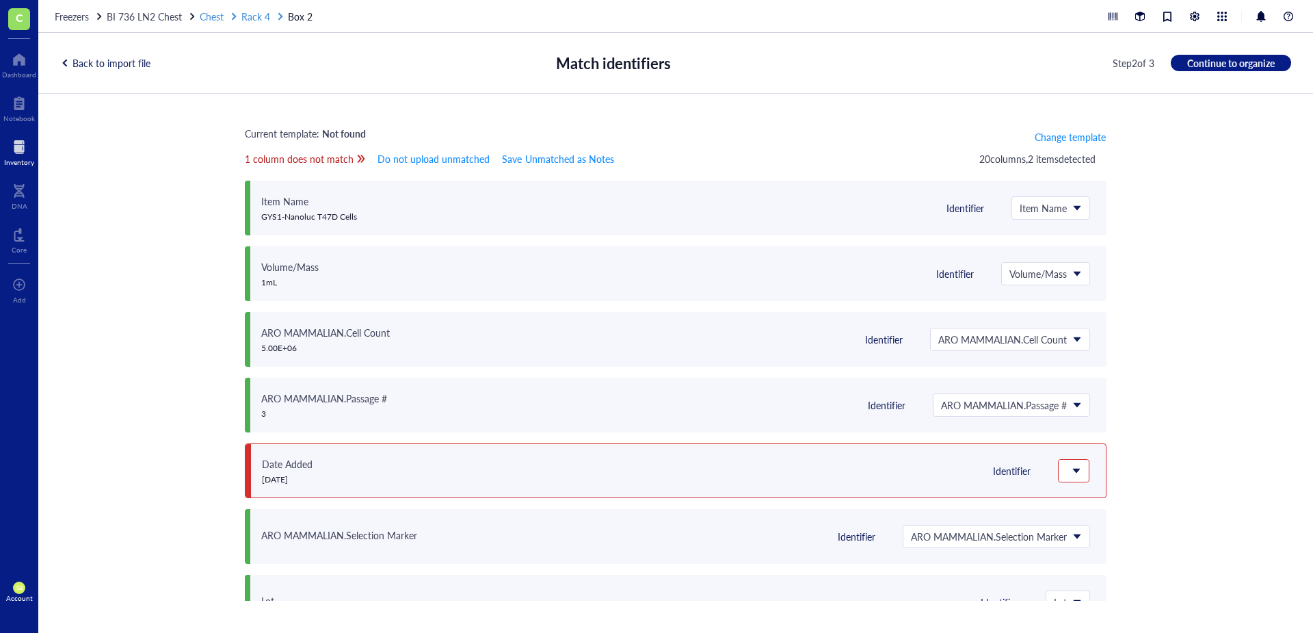
click at [272, 16] on div "Rack 4" at bounding box center [263, 16] width 44 height 15
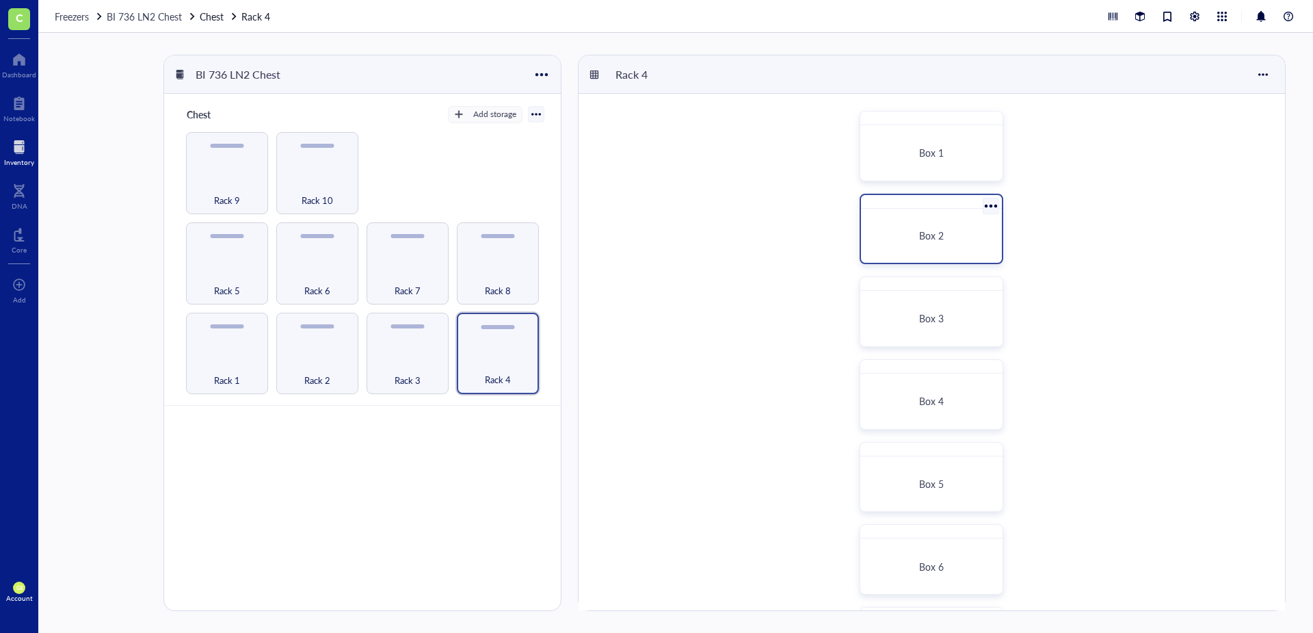
click at [921, 238] on span "Box 2" at bounding box center [931, 235] width 25 height 14
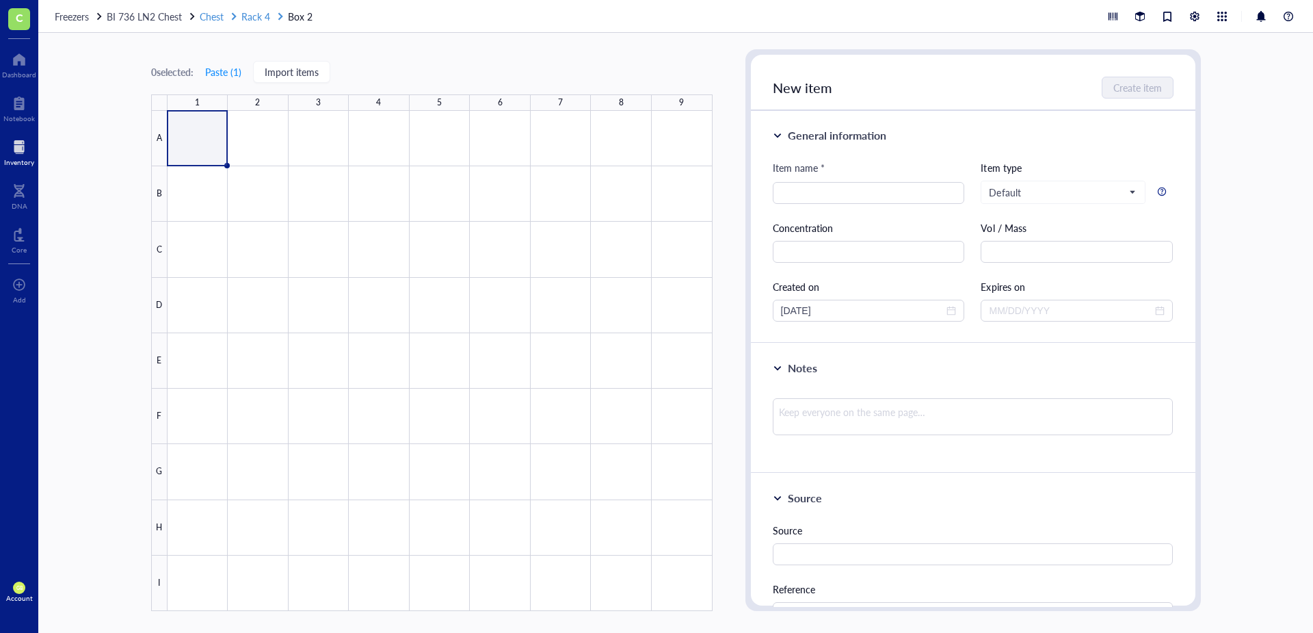
click at [264, 16] on span "Rack 4" at bounding box center [255, 17] width 29 height 14
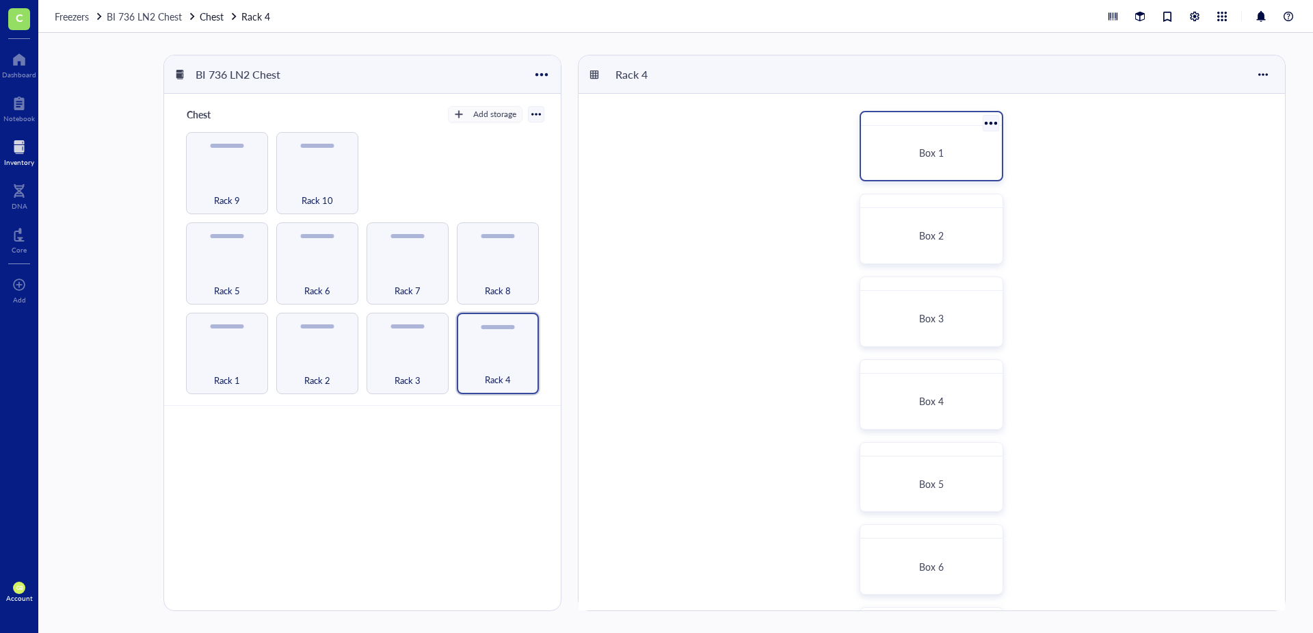
click at [929, 146] on div "Box 1" at bounding box center [932, 152] width 130 height 43
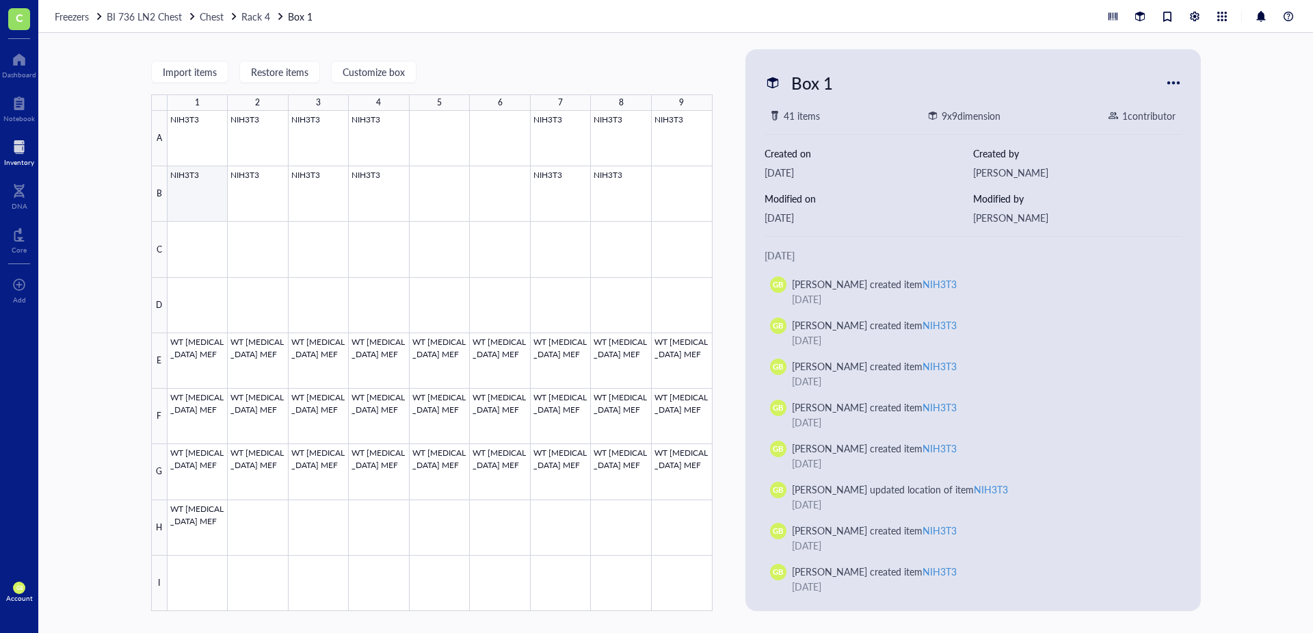
click at [211, 194] on div at bounding box center [440, 361] width 545 height 500
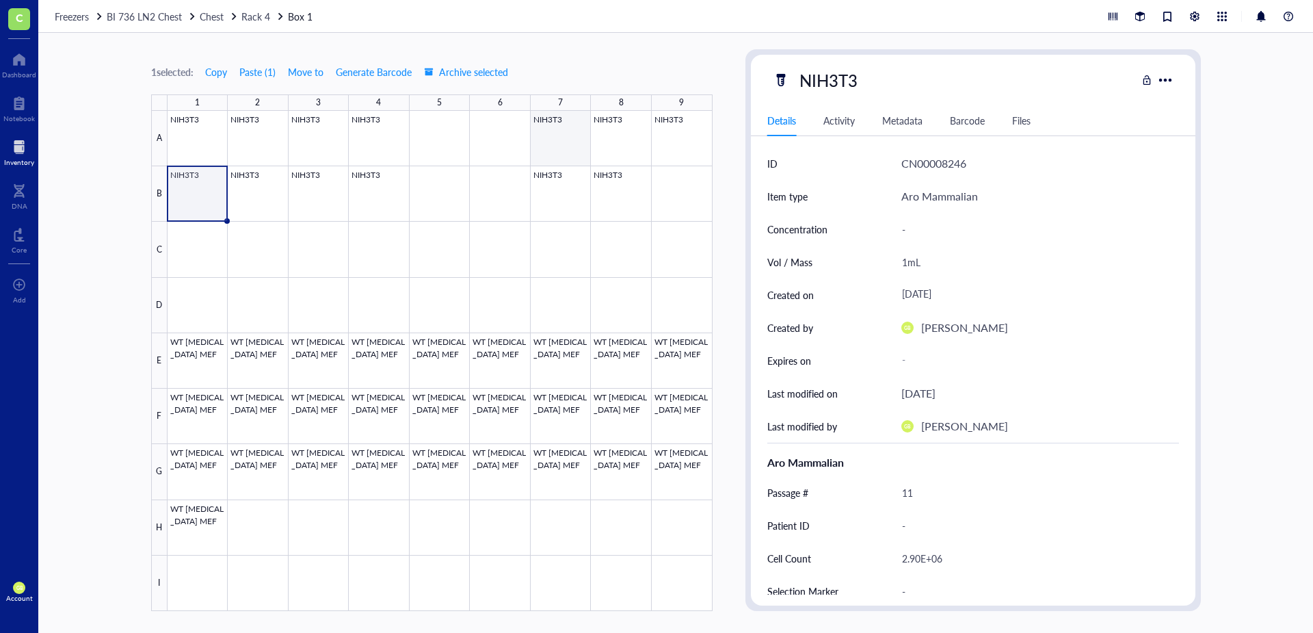
click at [543, 144] on div at bounding box center [440, 361] width 545 height 500
click at [572, 208] on div at bounding box center [440, 361] width 545 height 500
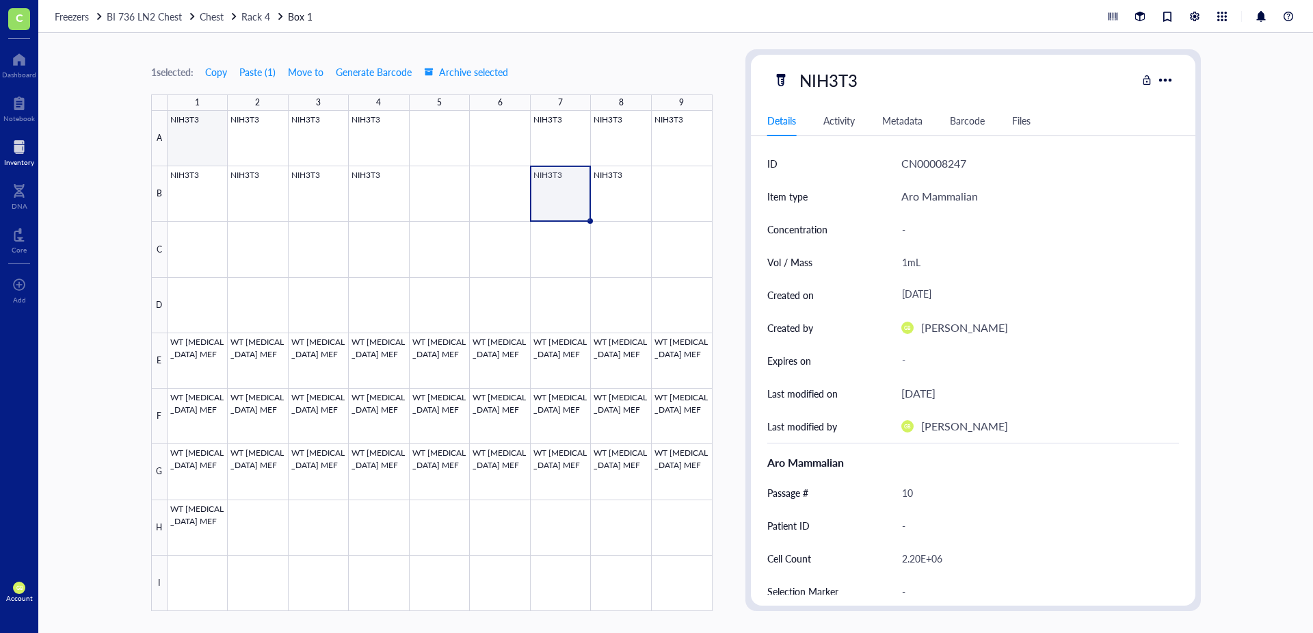
click at [199, 149] on div at bounding box center [440, 361] width 545 height 500
click at [189, 365] on div at bounding box center [440, 361] width 545 height 500
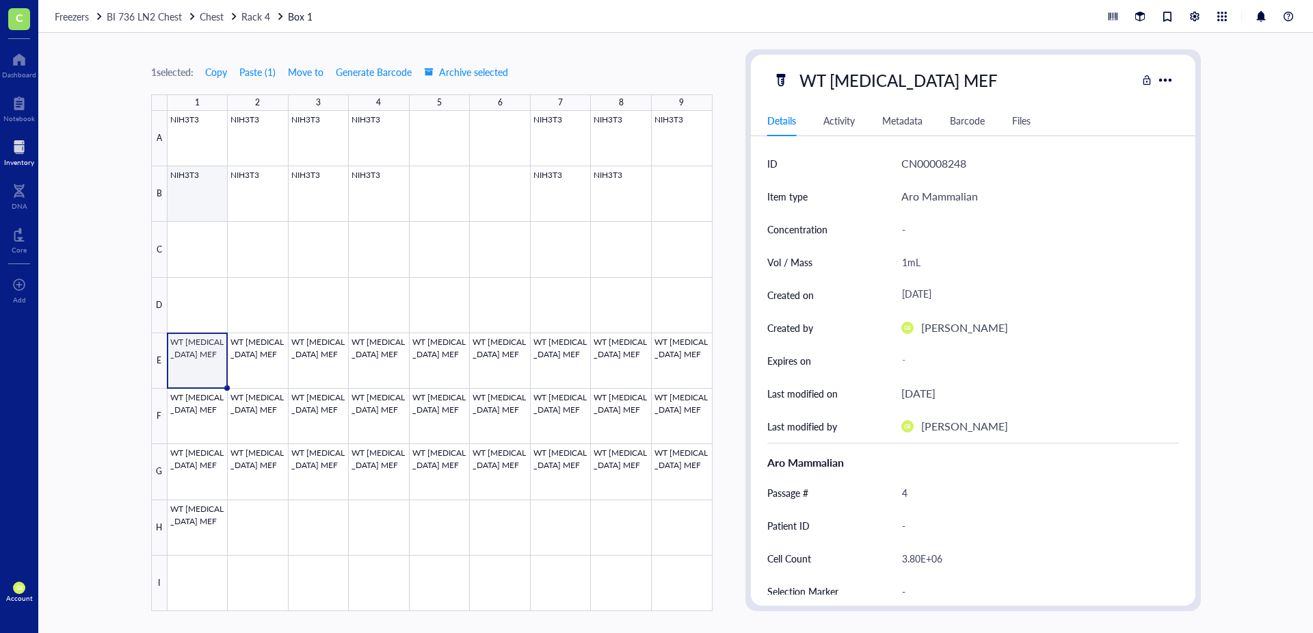
click at [202, 205] on div at bounding box center [440, 361] width 545 height 500
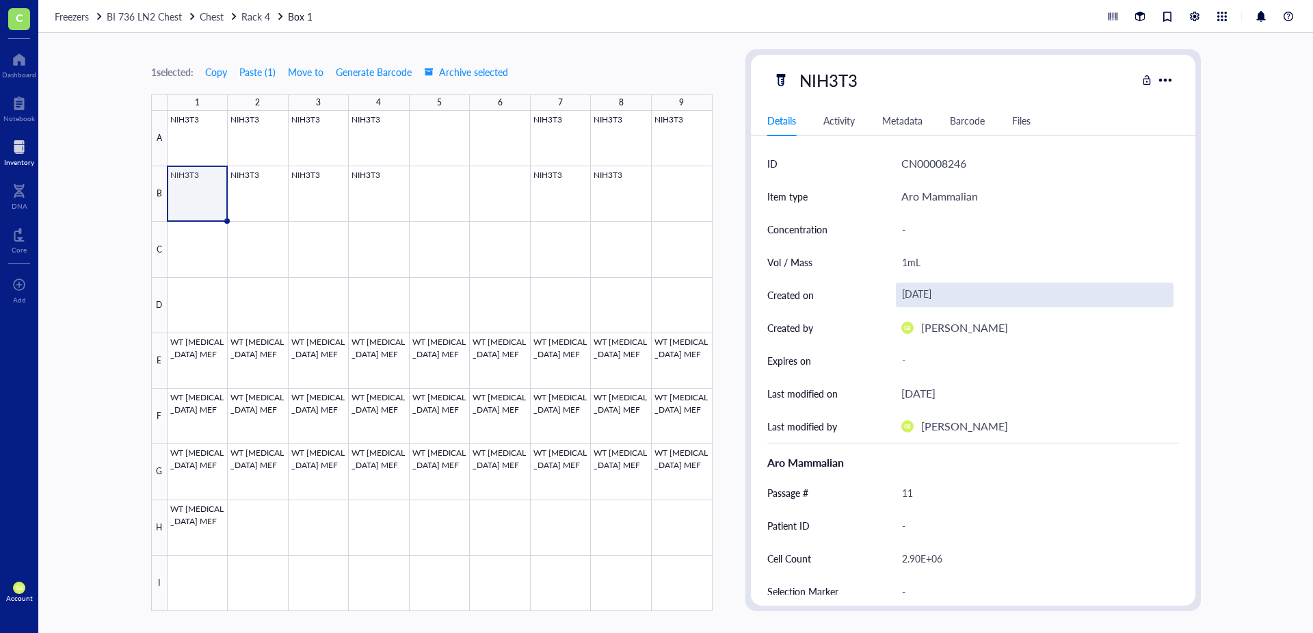
click at [932, 290] on div "[DATE]" at bounding box center [1035, 294] width 278 height 25
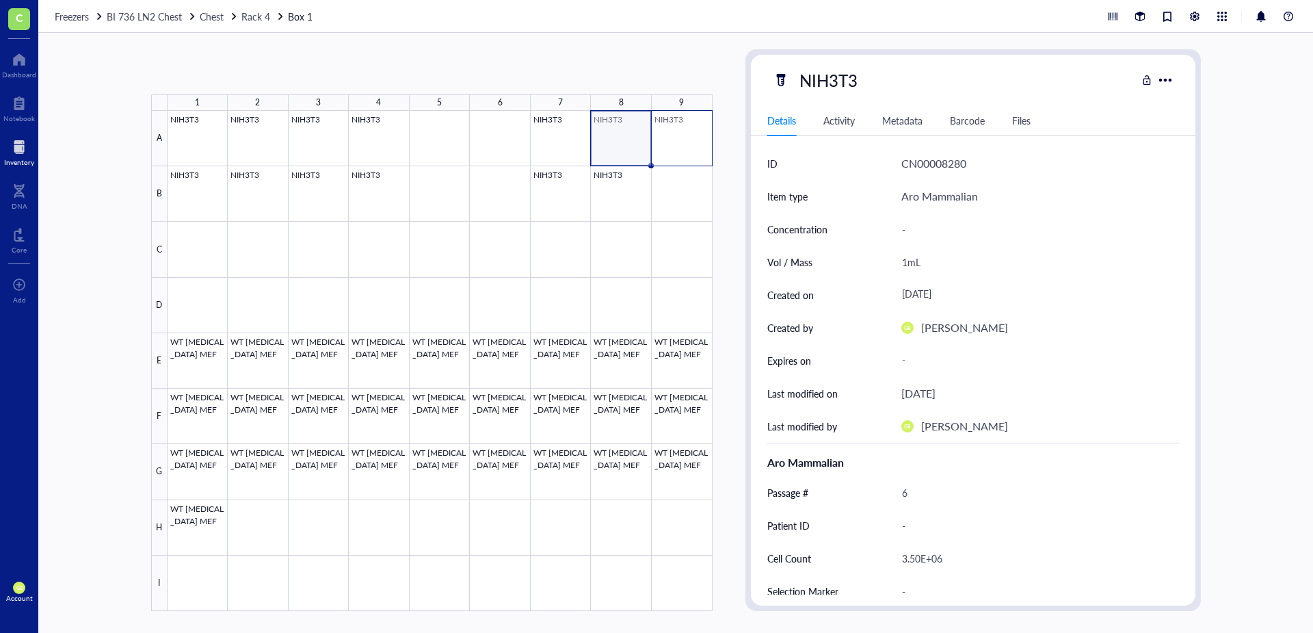
drag, startPoint x: 637, startPoint y: 146, endPoint x: 707, endPoint y: 157, distance: 69.9
click at [707, 157] on div at bounding box center [440, 361] width 545 height 500
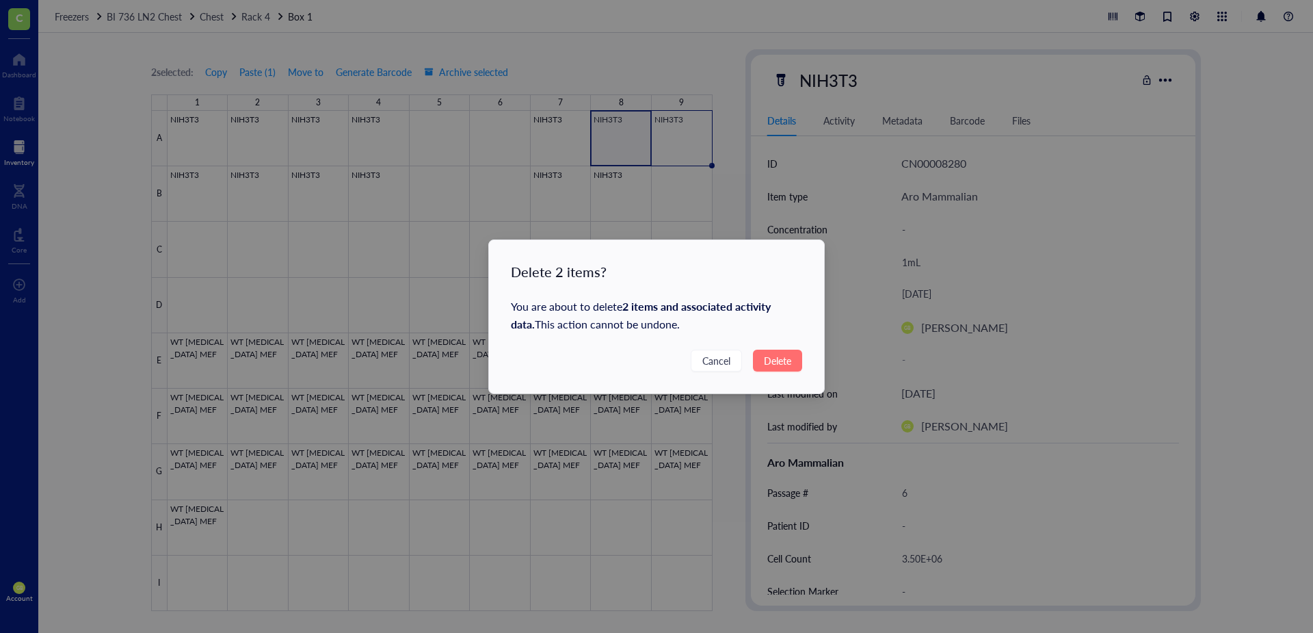
click at [774, 360] on span "Delete" at bounding box center [777, 360] width 27 height 15
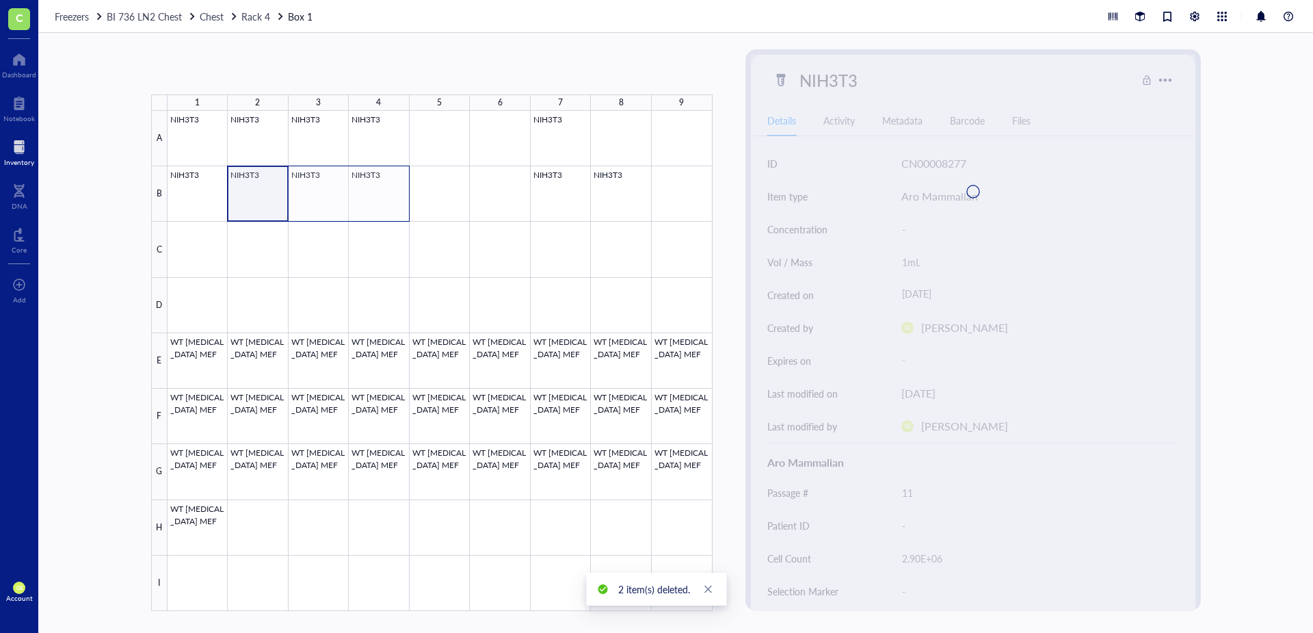
drag, startPoint x: 258, startPoint y: 201, endPoint x: 367, endPoint y: 200, distance: 109.4
click at [367, 200] on div at bounding box center [440, 361] width 545 height 500
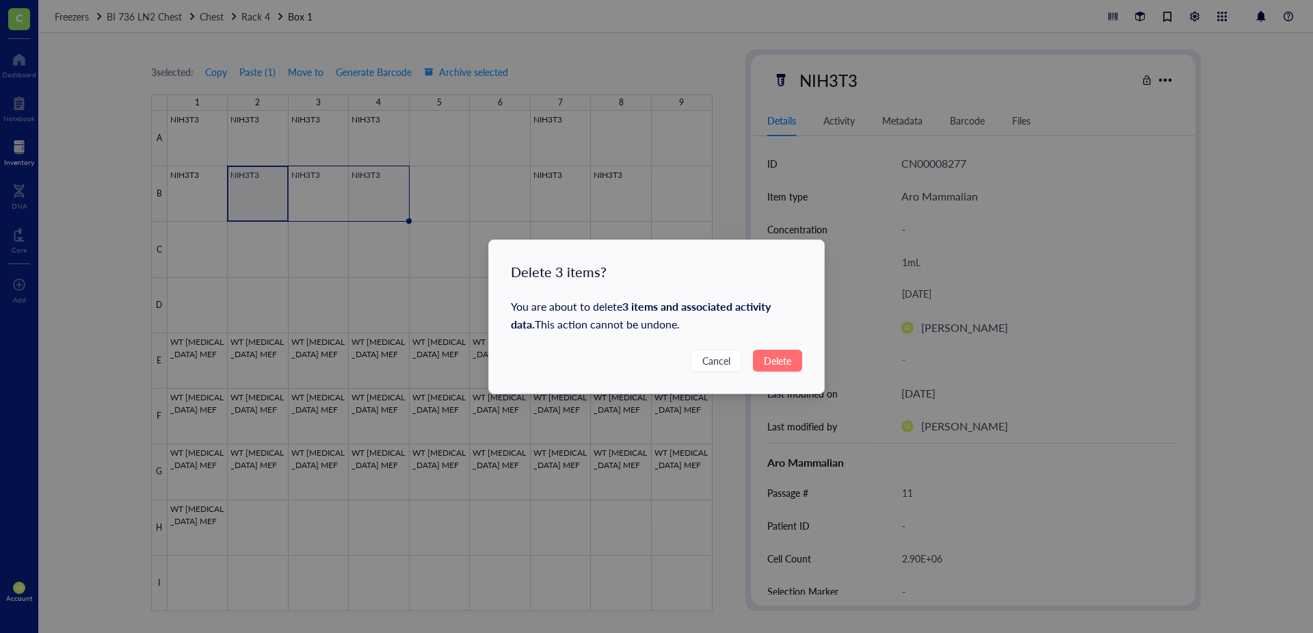
click at [782, 362] on span "Delete" at bounding box center [777, 360] width 27 height 15
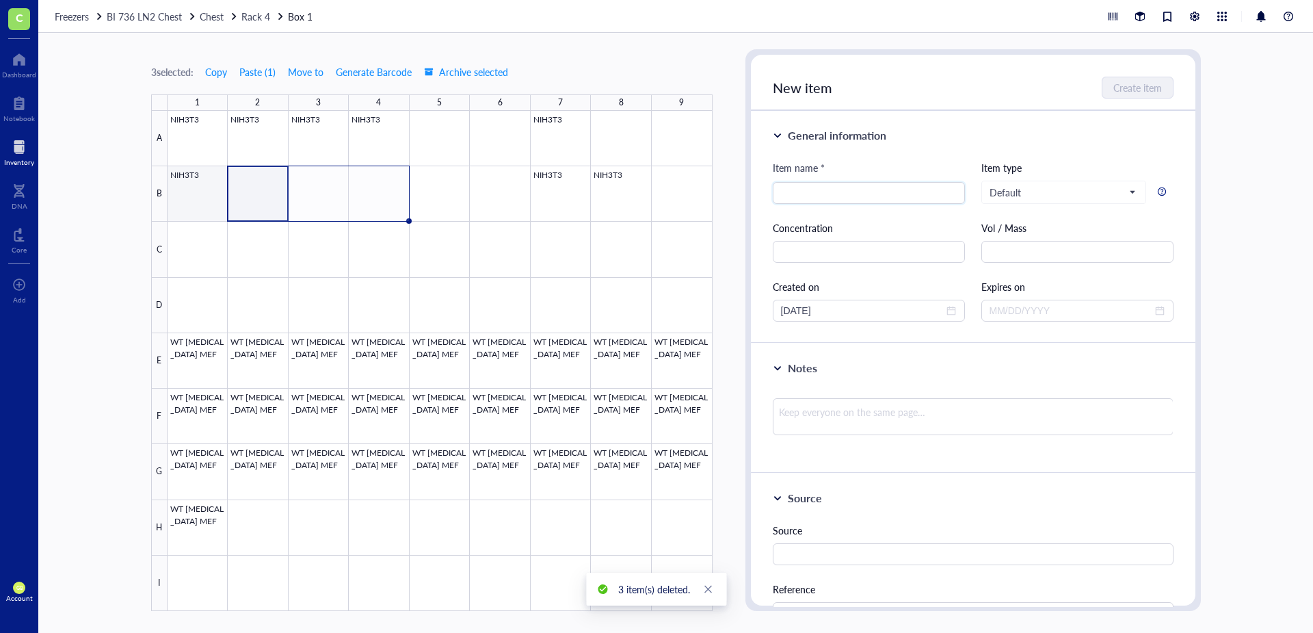
click at [196, 211] on div at bounding box center [440, 361] width 545 height 500
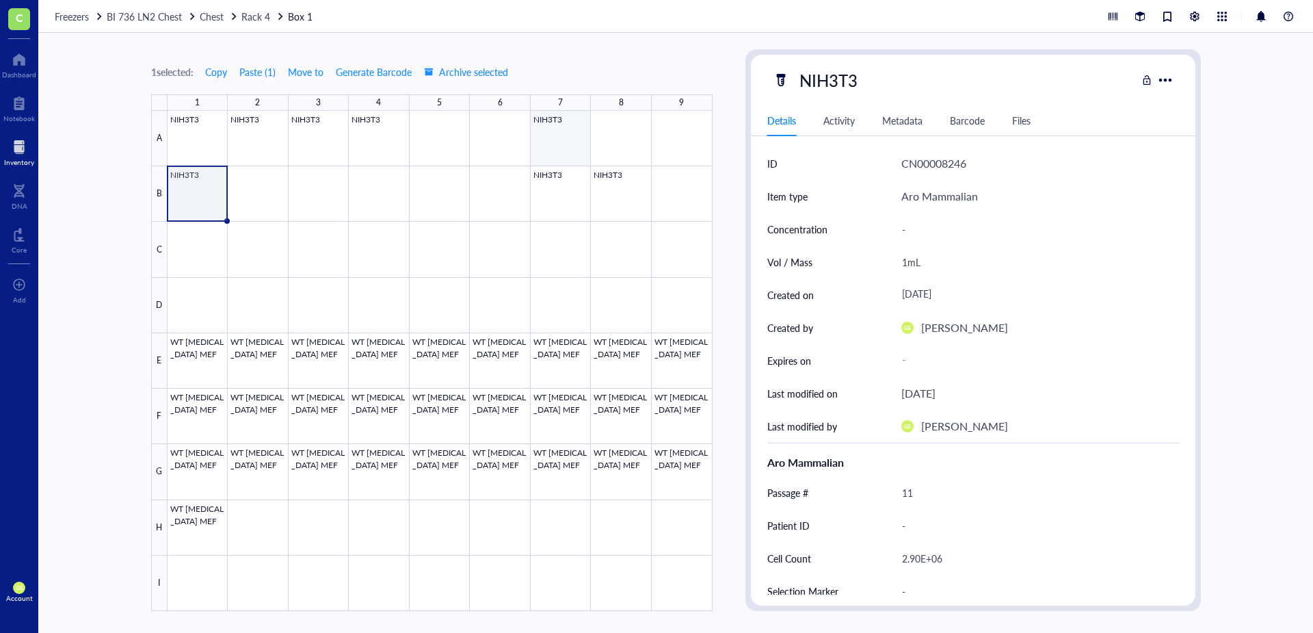
click at [571, 153] on div at bounding box center [440, 361] width 545 height 500
click at [385, 152] on div at bounding box center [440, 361] width 545 height 500
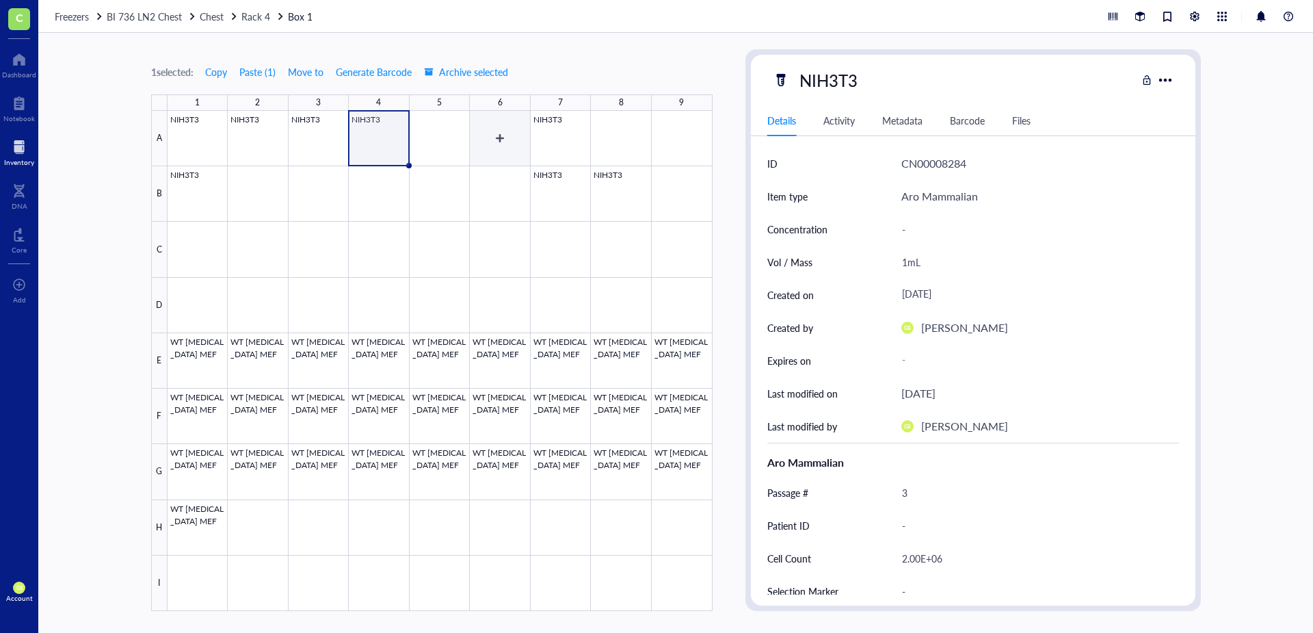
click at [538, 152] on div at bounding box center [440, 361] width 545 height 500
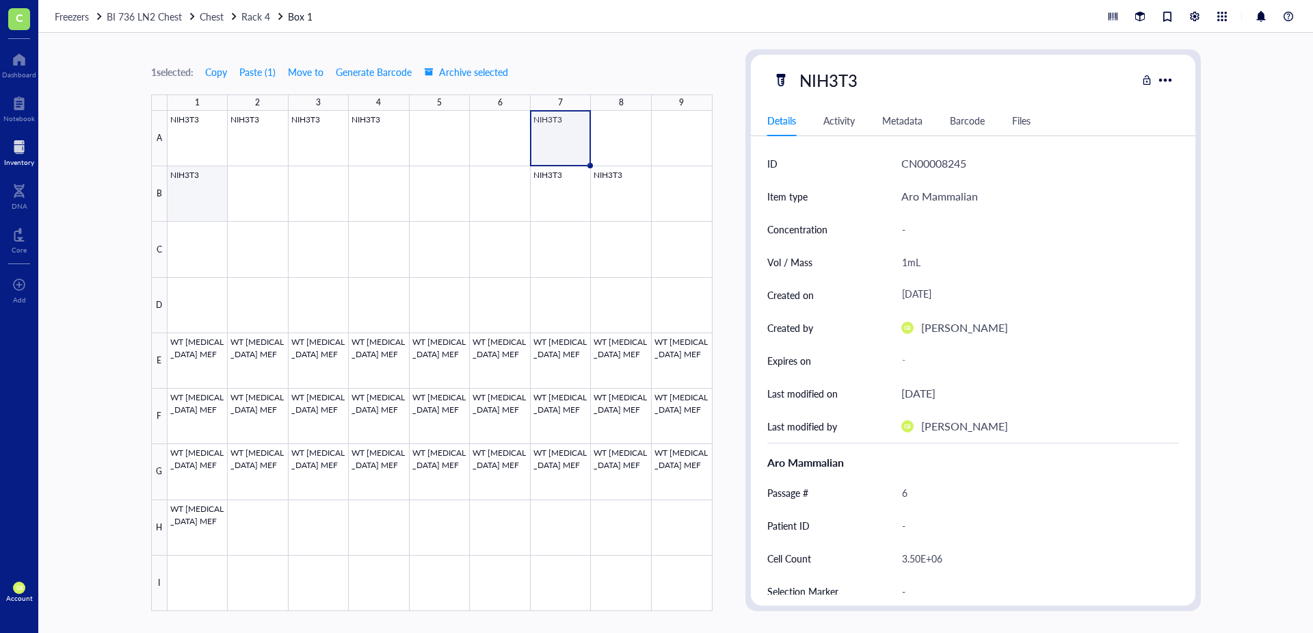
click at [224, 196] on div at bounding box center [440, 361] width 545 height 500
click at [316, 70] on span "Move to" at bounding box center [306, 71] width 36 height 11
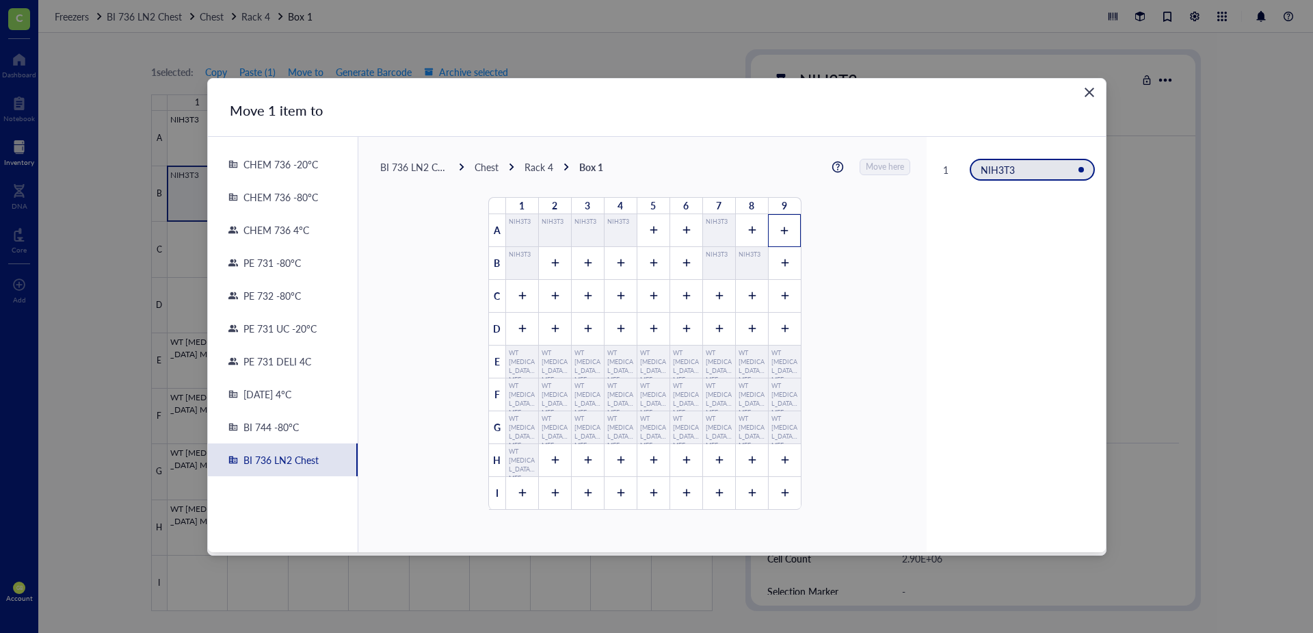
click at [791, 234] on div at bounding box center [784, 230] width 33 height 33
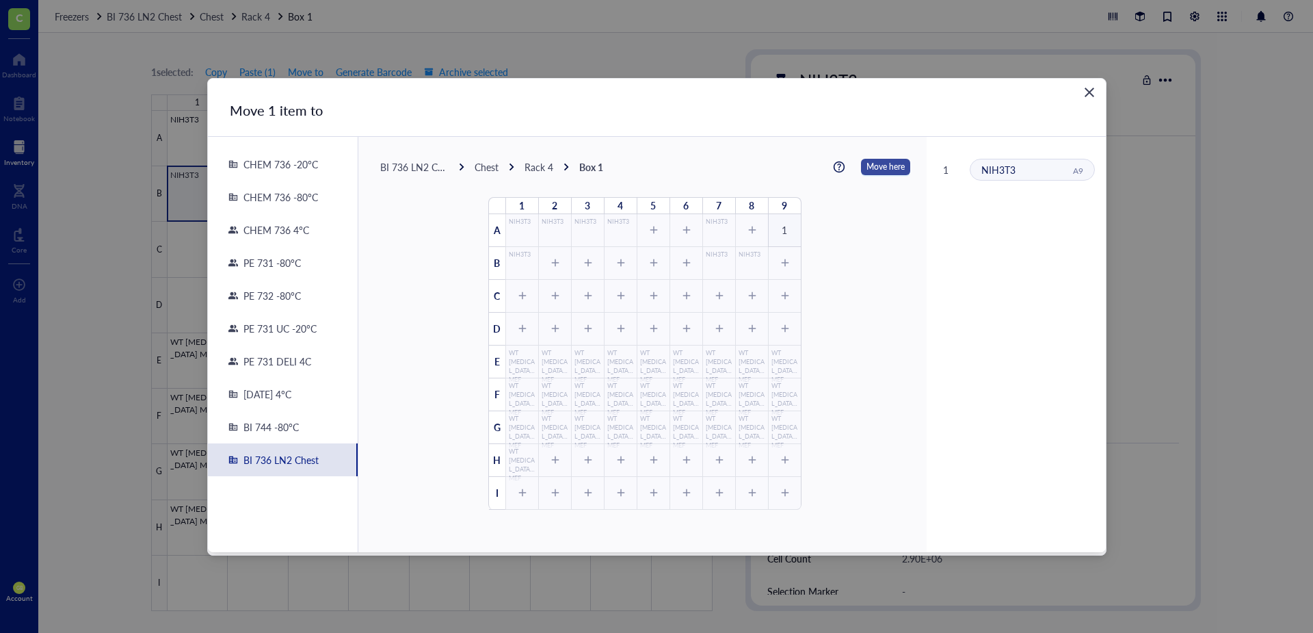
click at [867, 163] on span "Move here" at bounding box center [886, 167] width 38 height 18
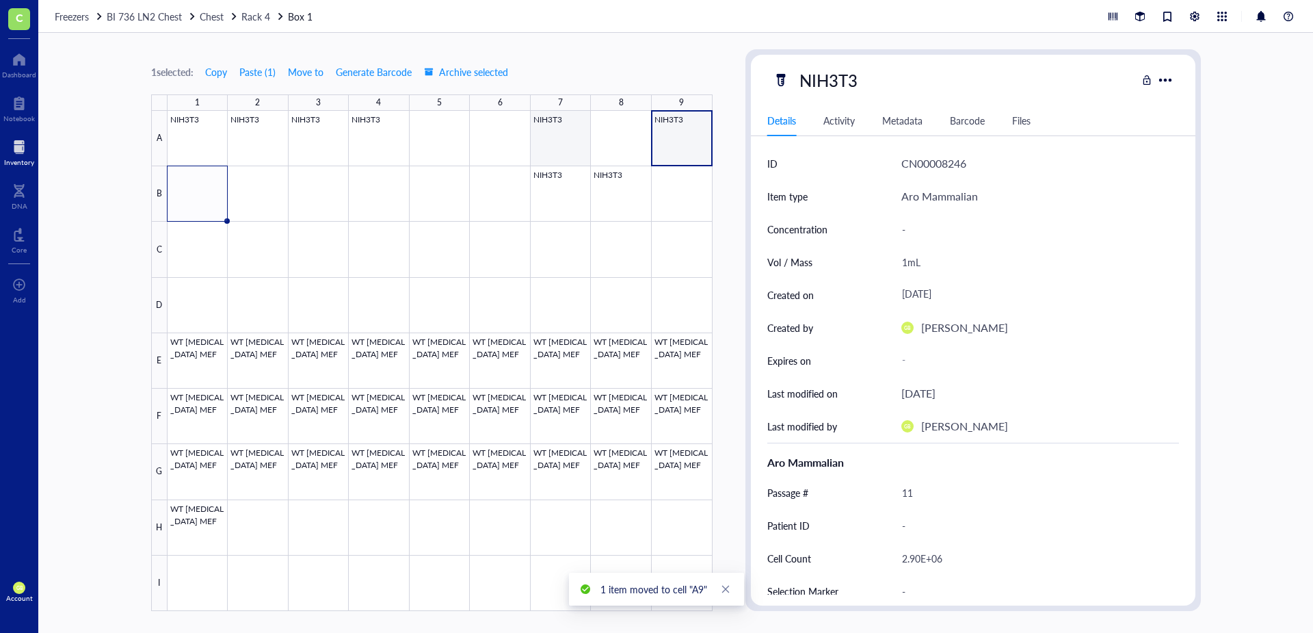
click at [546, 153] on div at bounding box center [440, 361] width 545 height 500
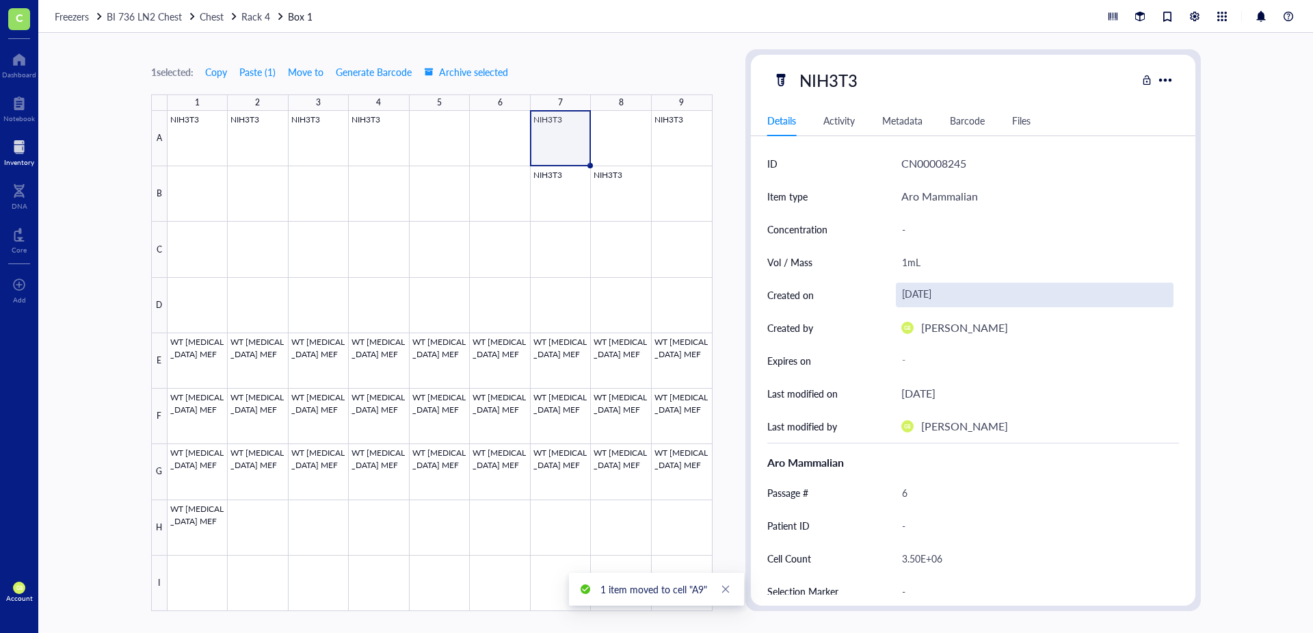
click at [963, 290] on div "[DATE]" at bounding box center [1035, 294] width 278 height 25
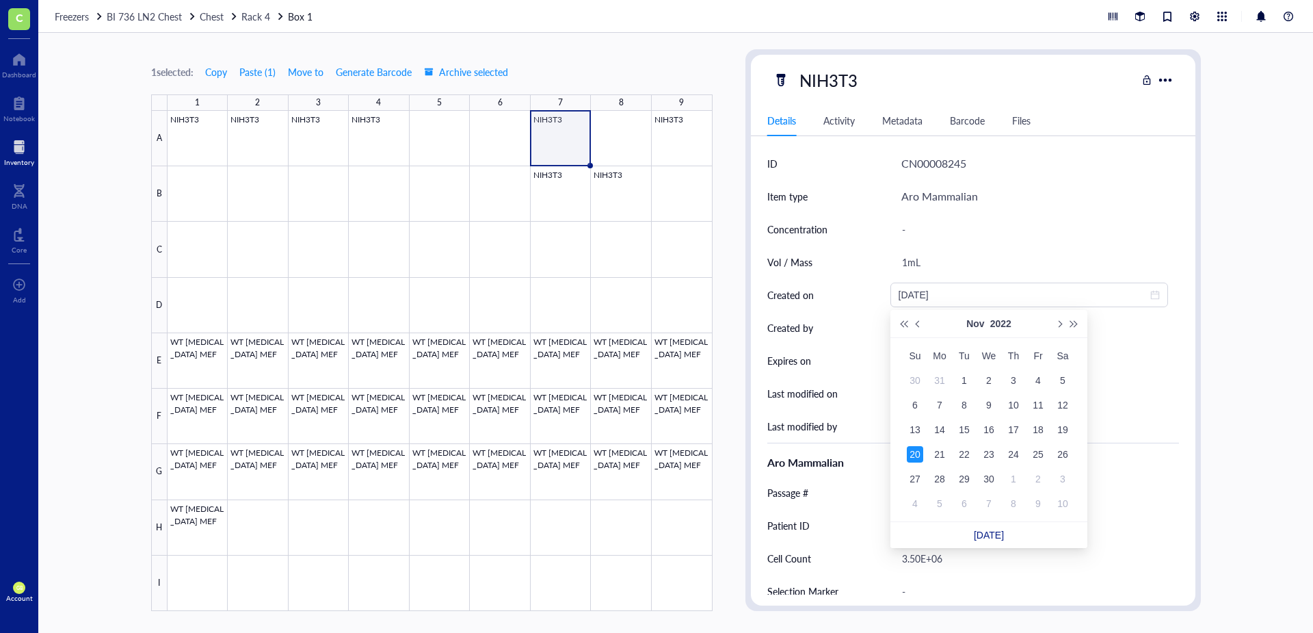
click at [749, 296] on div "NIH3T3 Details Activity Metadata Barcode Files ID CN00008245 Item type Aro Mamm…" at bounding box center [974, 330] width 456 height 562
click at [932, 295] on input "[DATE]" at bounding box center [1023, 294] width 249 height 15
click at [1065, 326] on button "Next month (PageDown)" at bounding box center [1058, 323] width 15 height 27
type input "[DATE]"
click at [919, 434] on div "11" at bounding box center [915, 429] width 16 height 16
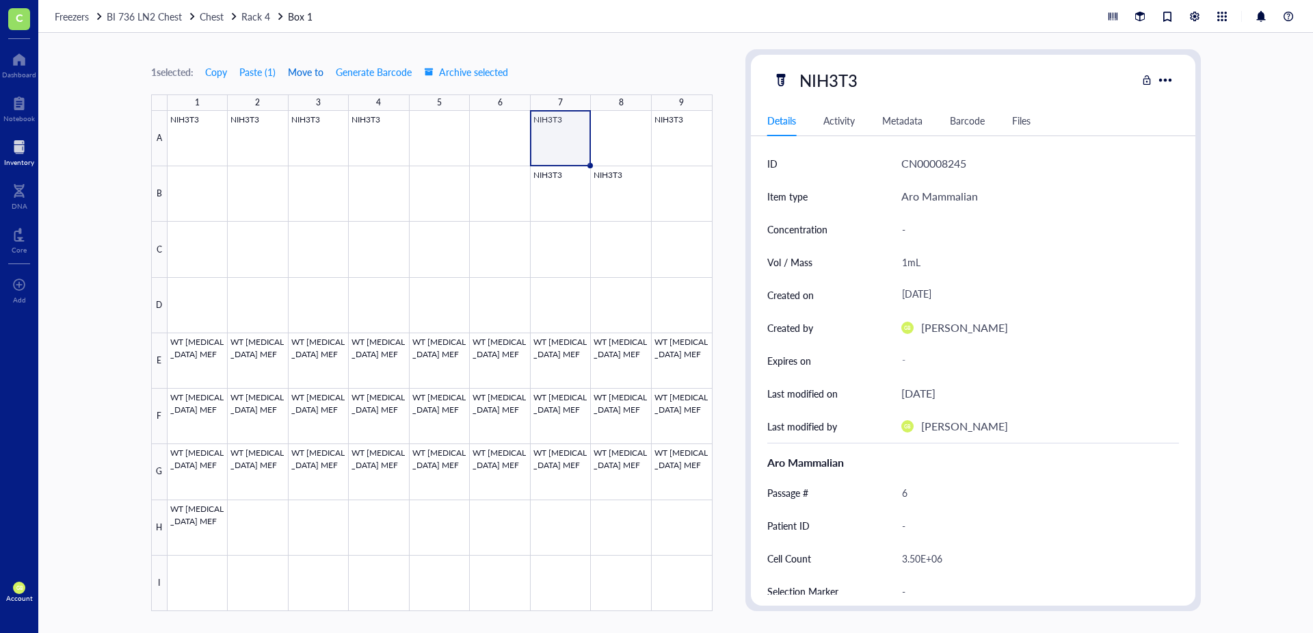
click at [303, 75] on span "Move to" at bounding box center [306, 71] width 36 height 11
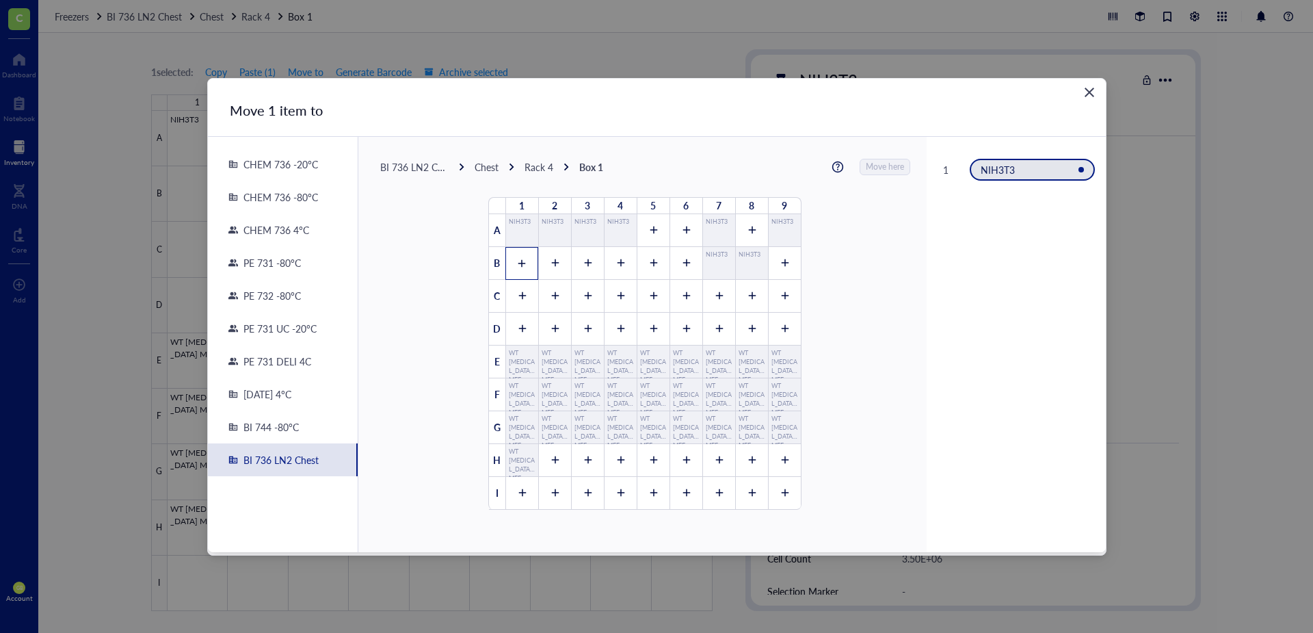
click at [522, 260] on div at bounding box center [521, 263] width 33 height 33
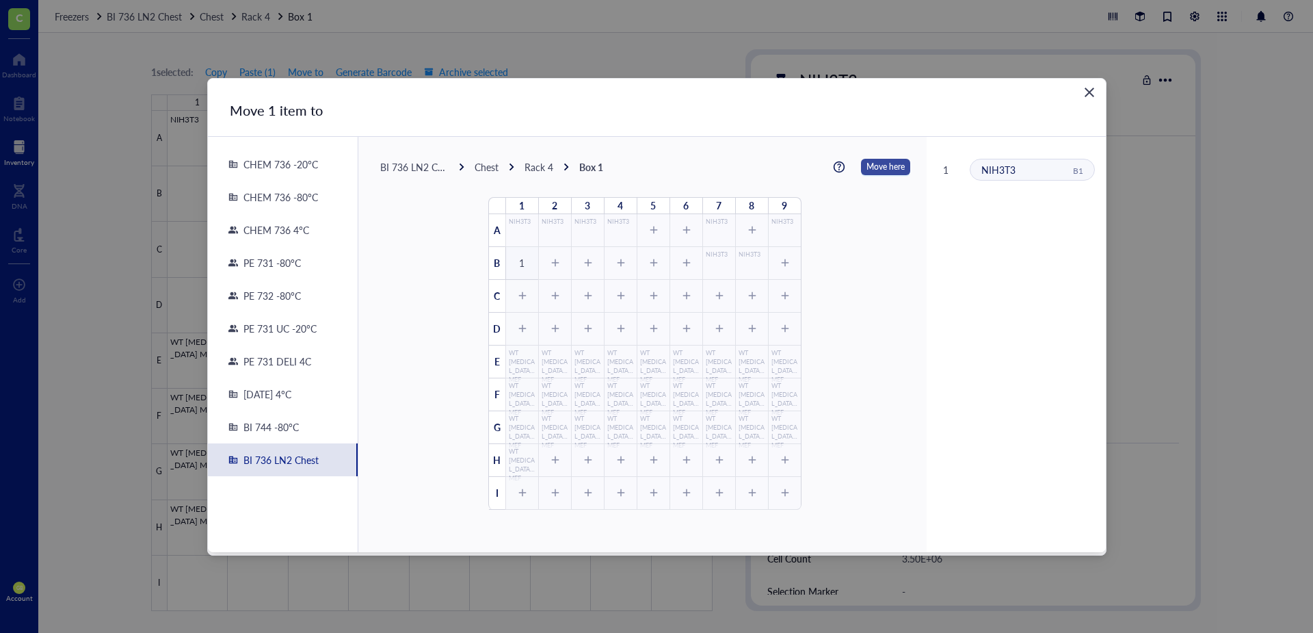
click at [869, 163] on span "Move here" at bounding box center [886, 167] width 38 height 18
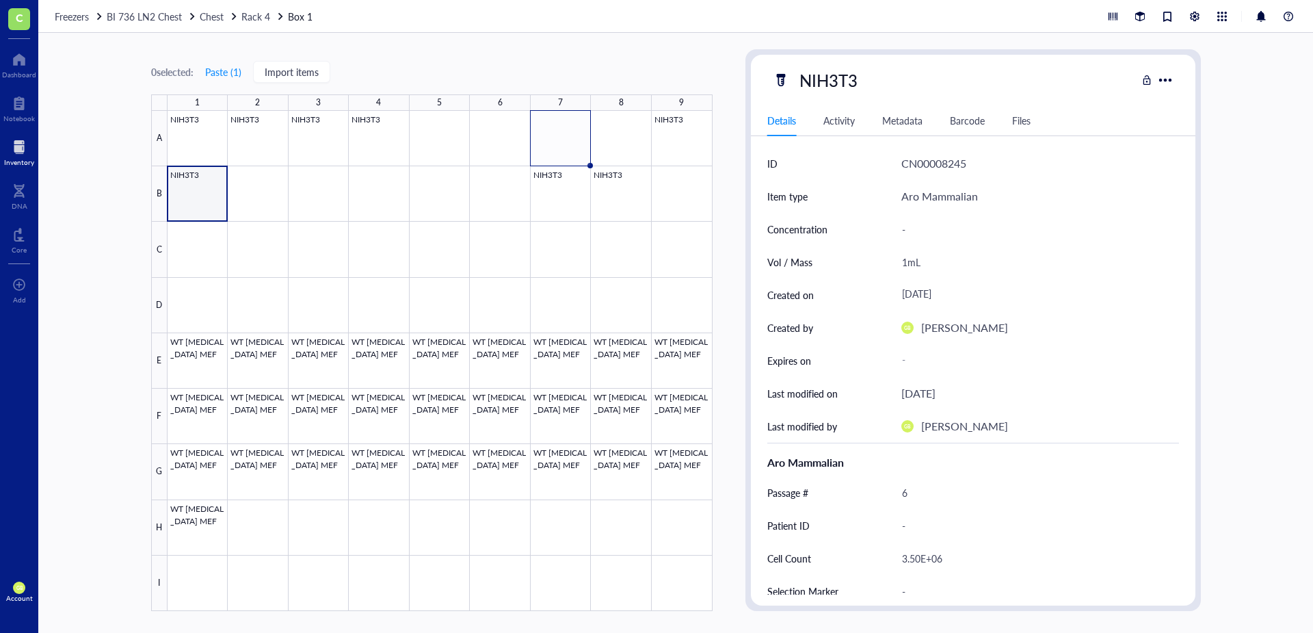
click at [207, 175] on div at bounding box center [440, 361] width 545 height 500
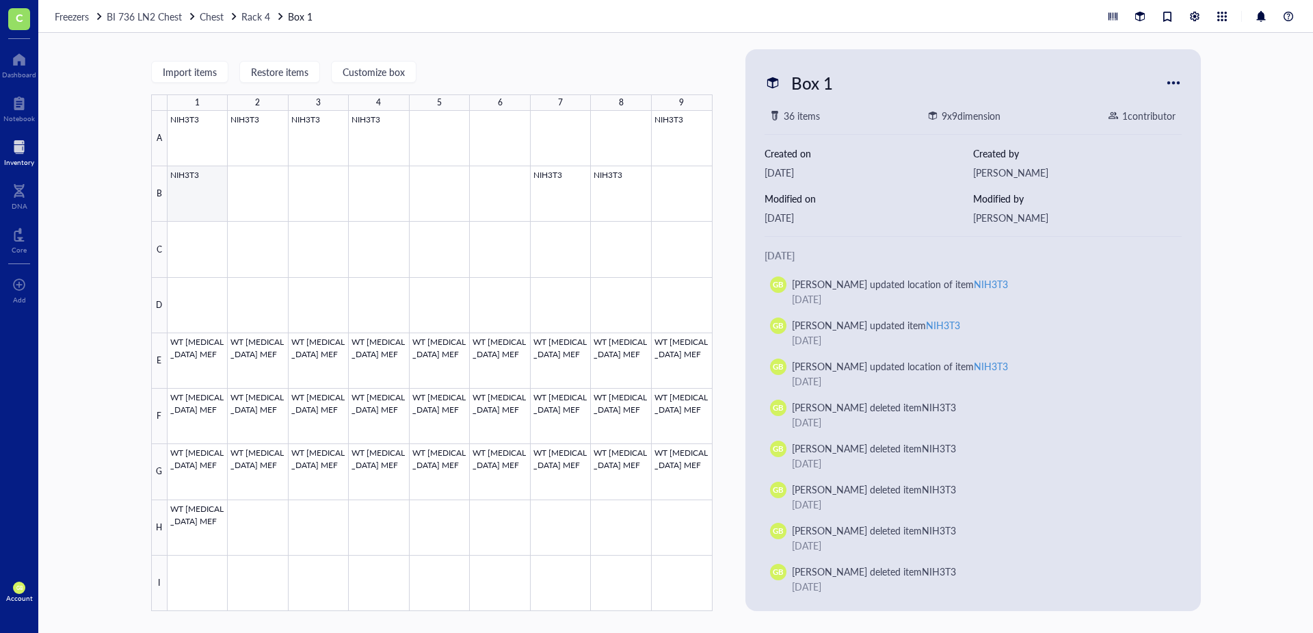
click at [207, 172] on div at bounding box center [440, 361] width 545 height 500
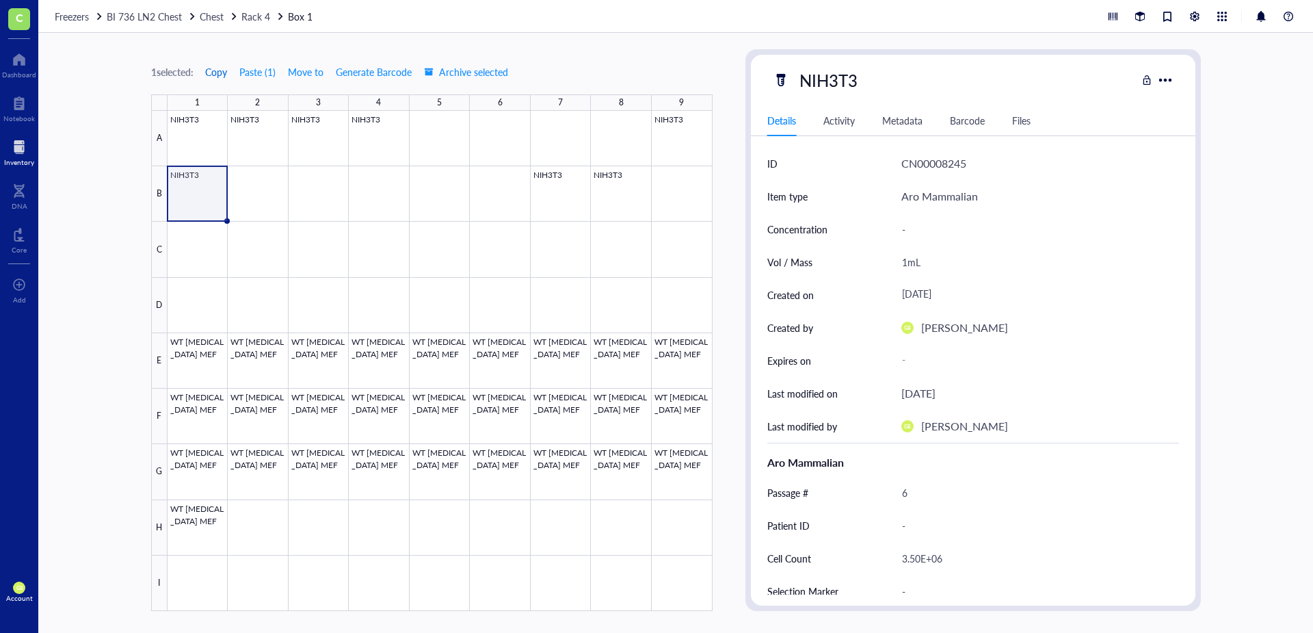
click at [213, 70] on span "Copy" at bounding box center [216, 71] width 22 height 11
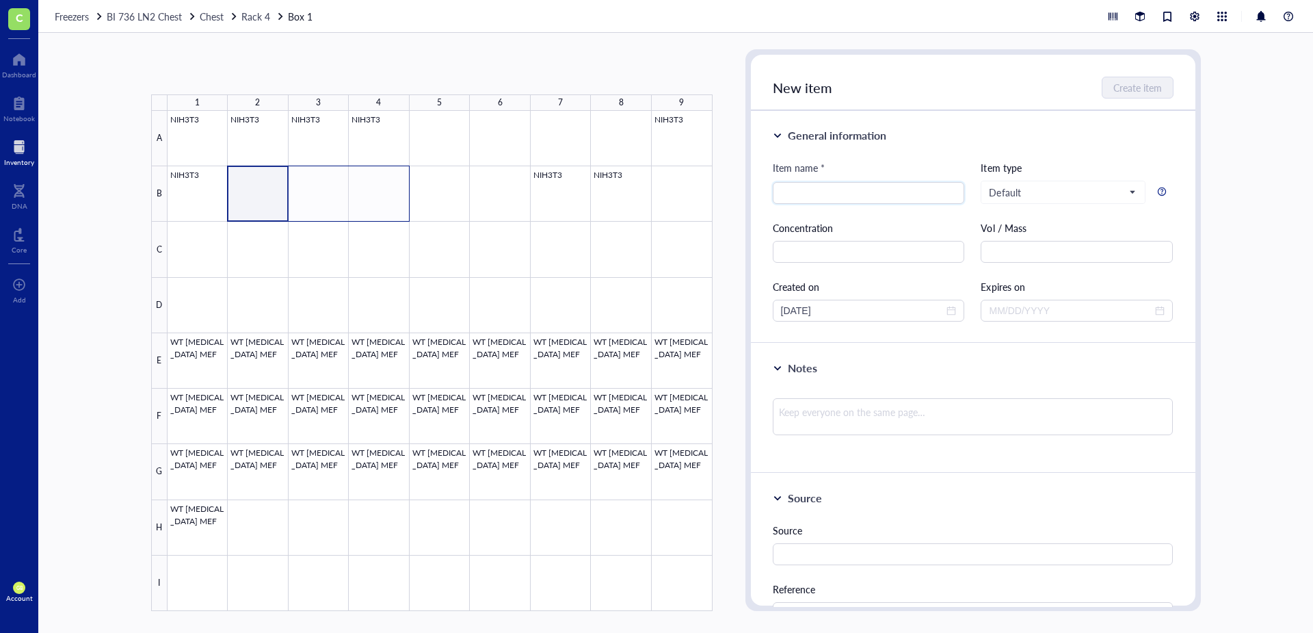
drag, startPoint x: 268, startPoint y: 174, endPoint x: 402, endPoint y: 194, distance: 135.5
click at [402, 194] on div at bounding box center [440, 361] width 545 height 500
click at [227, 77] on button "Paste ( 1 )" at bounding box center [224, 72] width 38 height 22
click at [689, 127] on div at bounding box center [440, 361] width 545 height 500
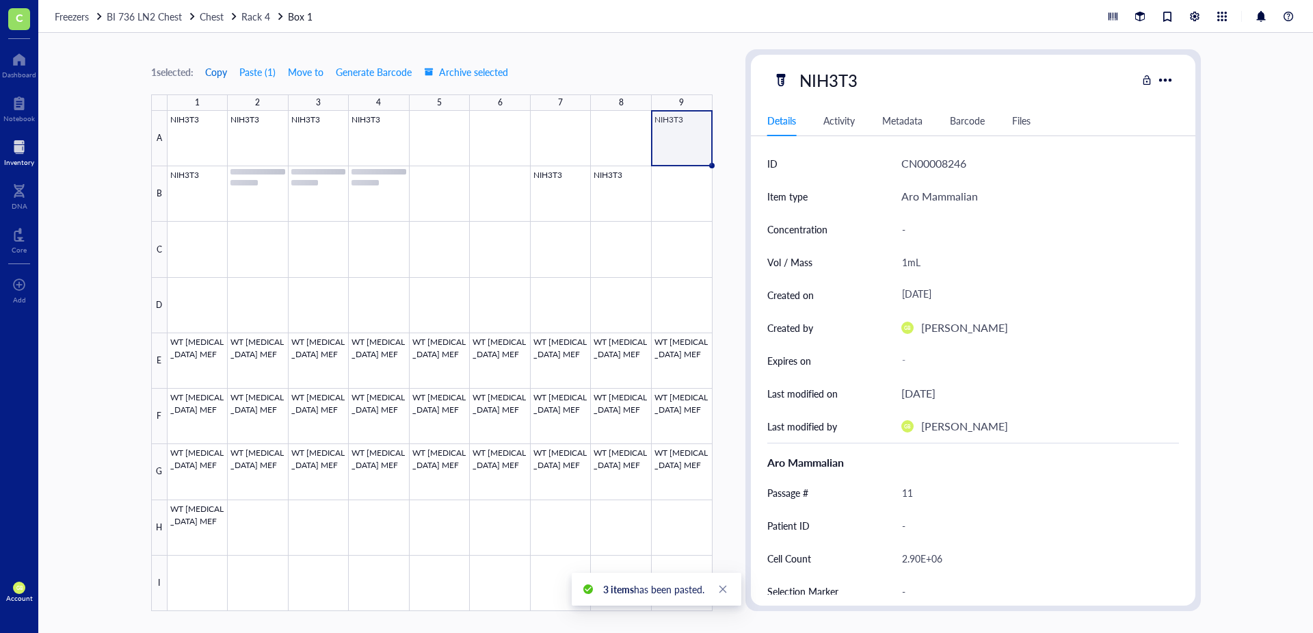
click at [224, 75] on span "Copy" at bounding box center [216, 71] width 22 height 11
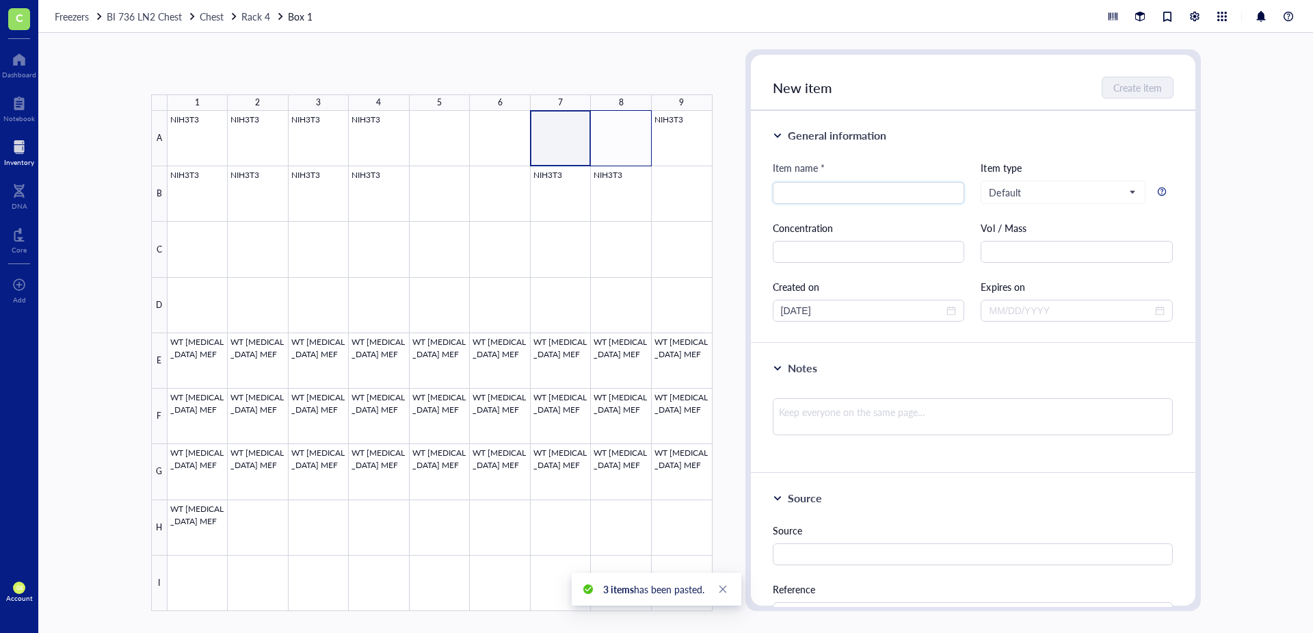
click at [622, 121] on div at bounding box center [440, 361] width 545 height 500
click at [229, 74] on button "Paste ( 1 )" at bounding box center [224, 72] width 38 height 22
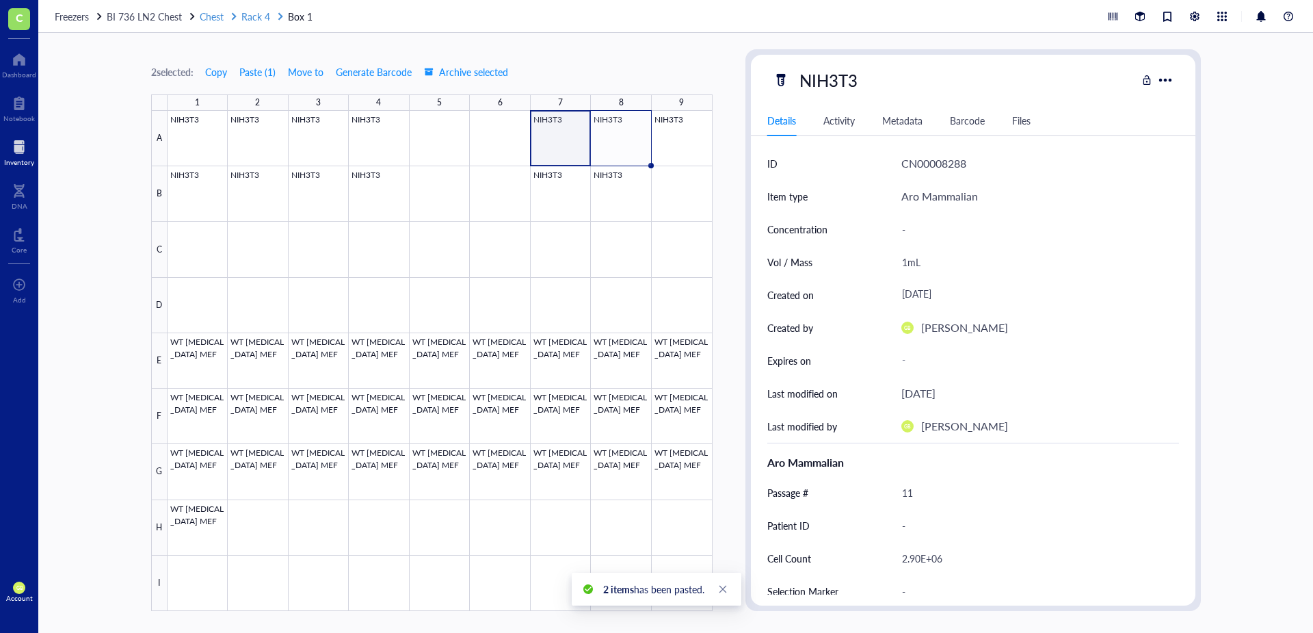
click at [261, 16] on span "Rack 4" at bounding box center [255, 17] width 29 height 14
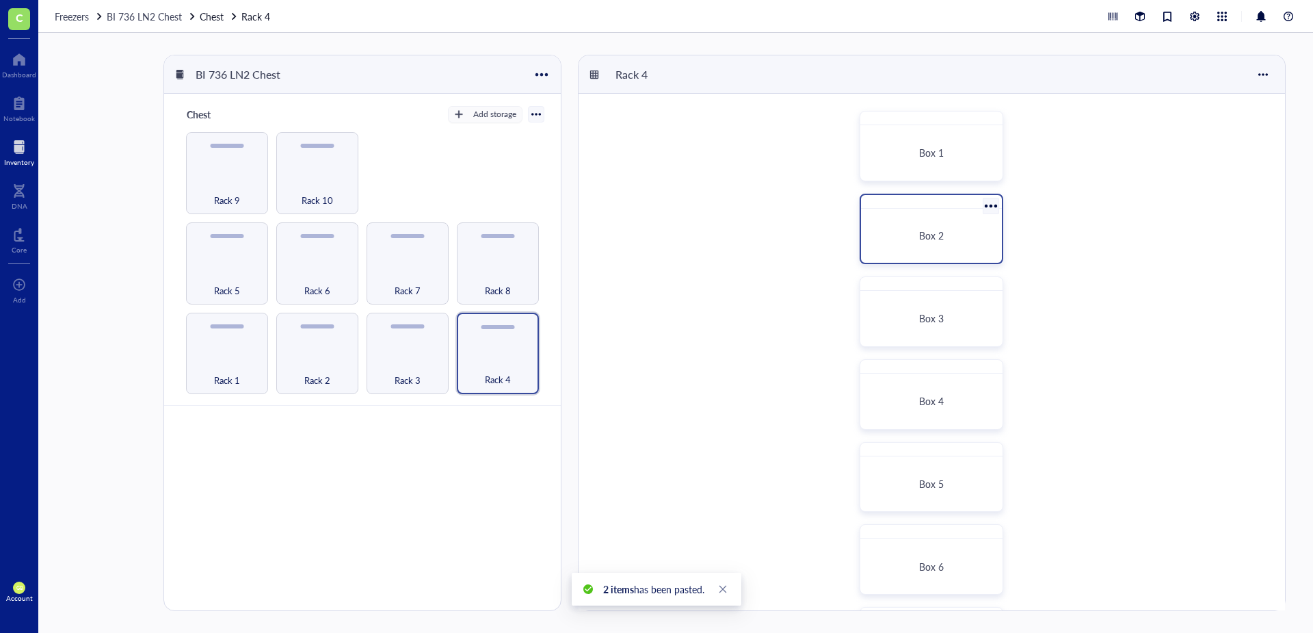
click at [929, 228] on div "Box 2" at bounding box center [932, 235] width 130 height 43
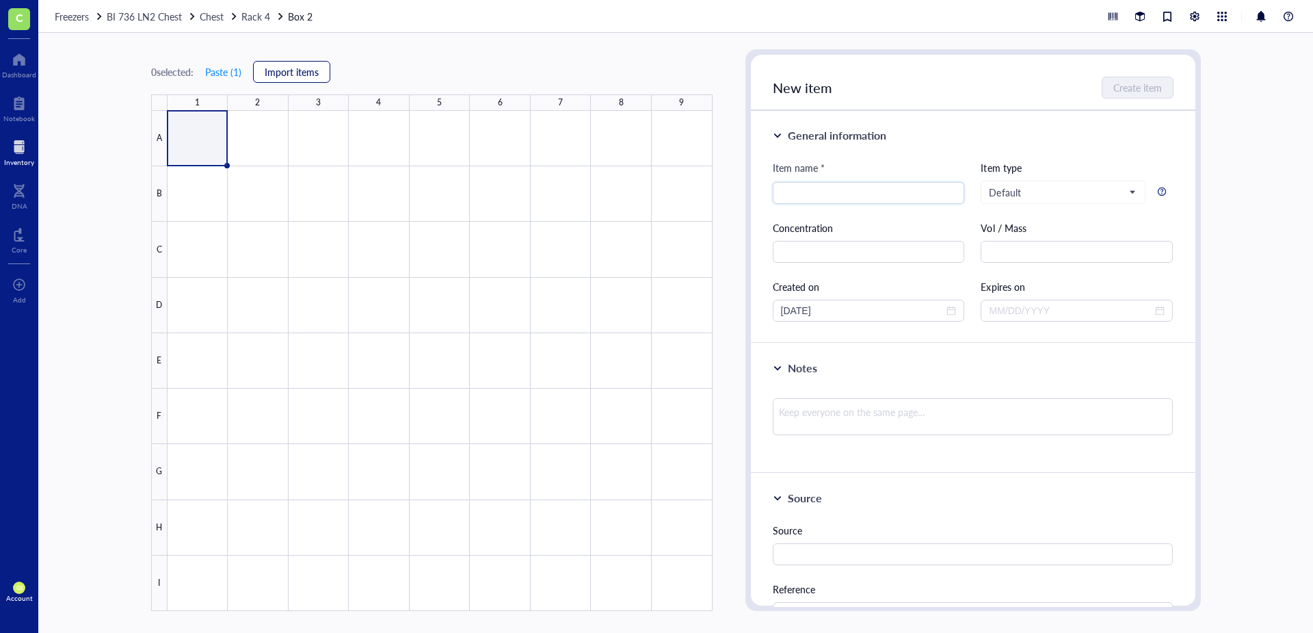
click at [298, 75] on span "Import items" at bounding box center [292, 71] width 54 height 11
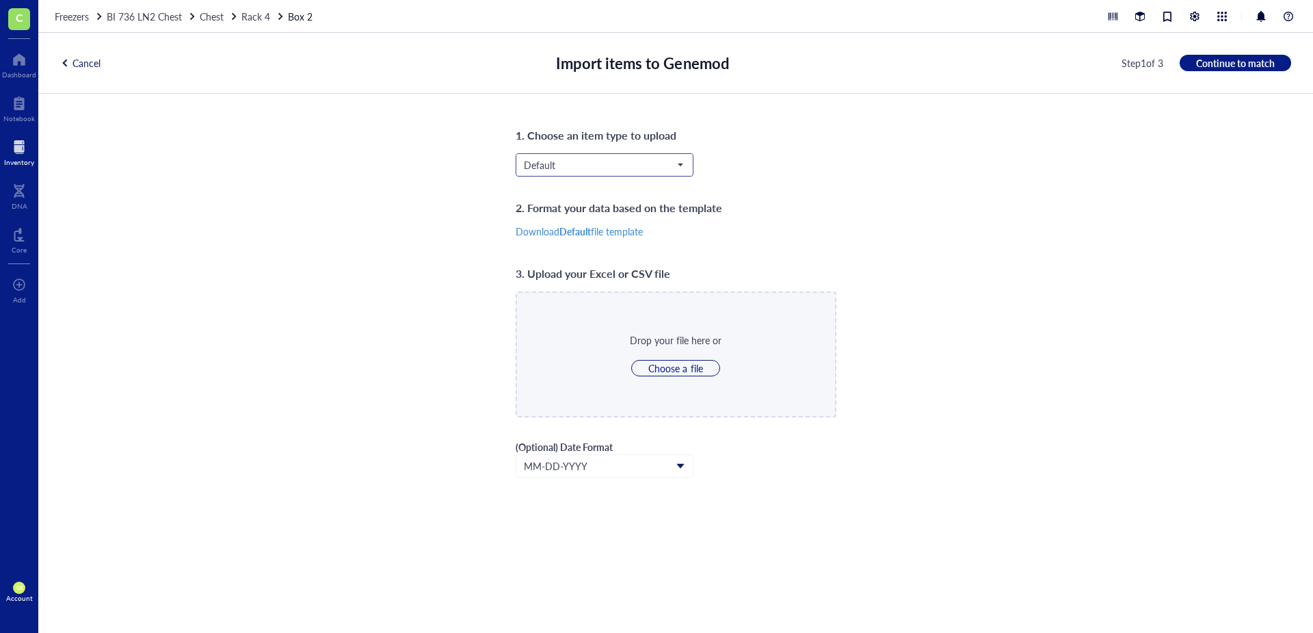
click at [588, 162] on span "Default" at bounding box center [603, 165] width 159 height 12
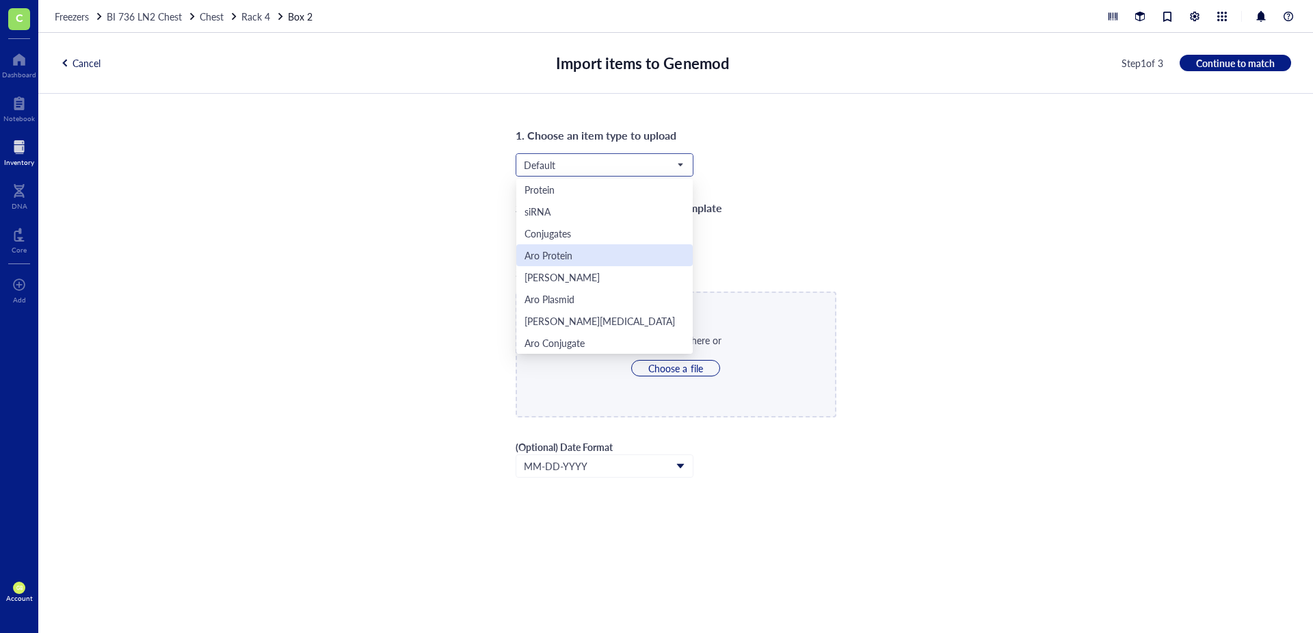
scroll to position [44, 0]
click at [568, 323] on div "Aro Mammalian" at bounding box center [558, 320] width 67 height 15
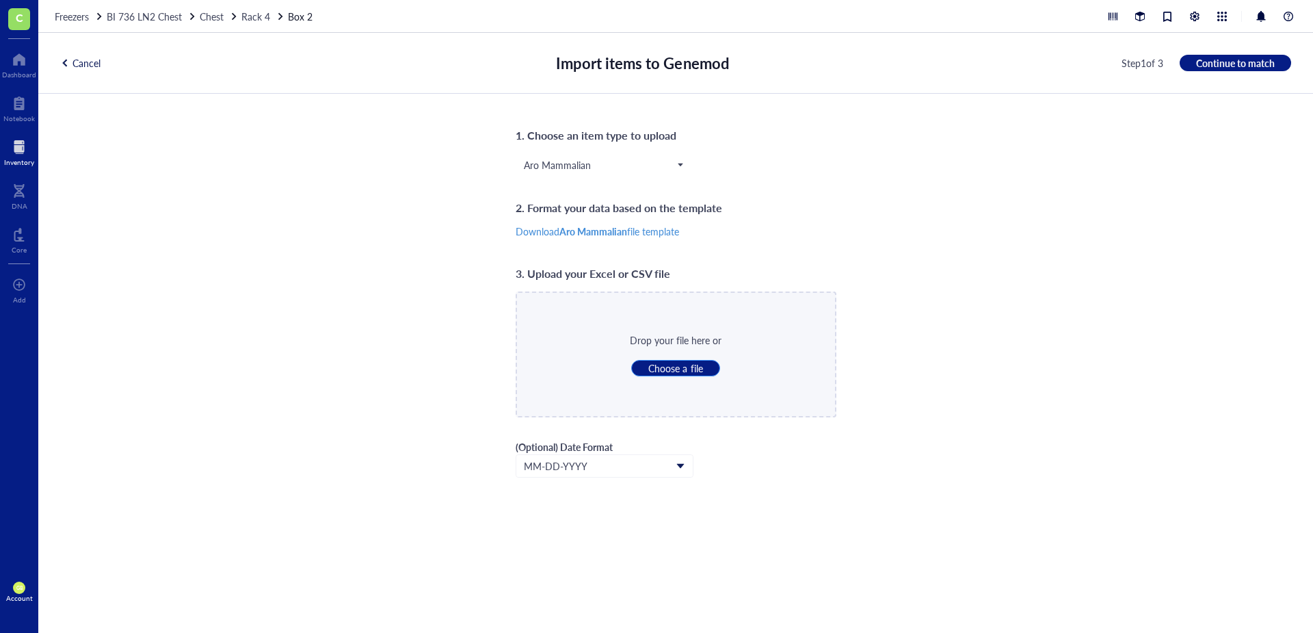
click at [666, 364] on span "Choose a file" at bounding box center [675, 368] width 54 height 12
type input "C:\fakepath\LN2_Rack_4_Box_2.csv"
click at [1228, 64] on span "Continue to match" at bounding box center [1235, 63] width 79 height 12
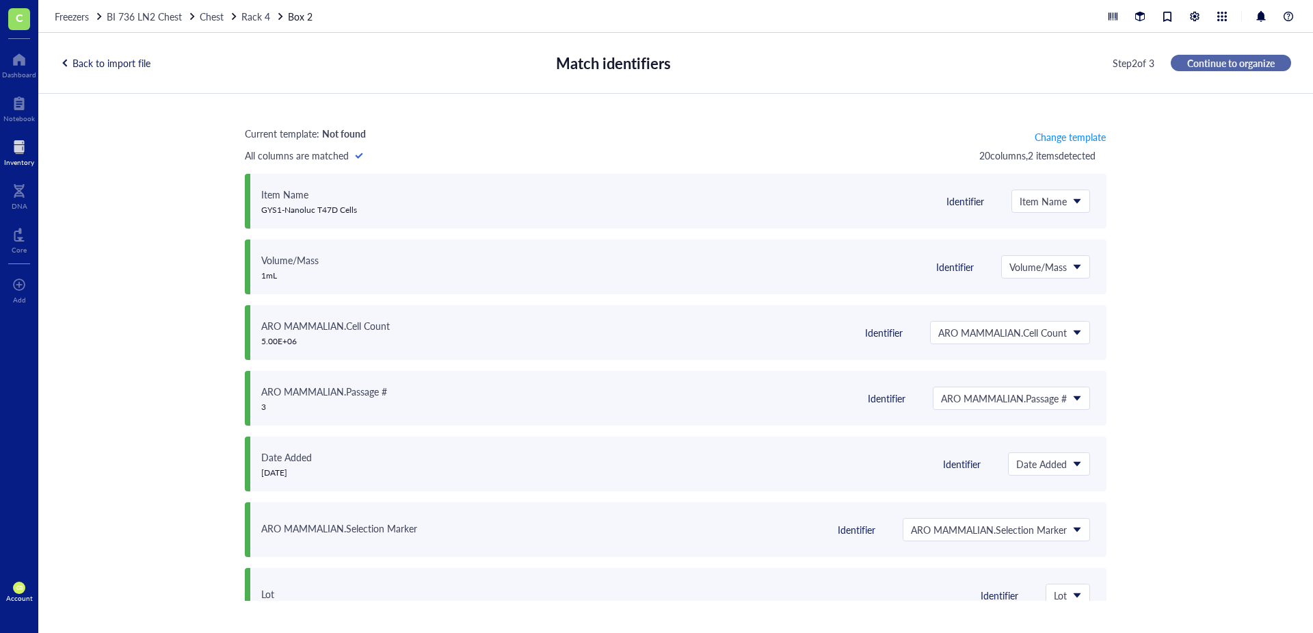
click at [1218, 64] on span "Continue to organize" at bounding box center [1231, 63] width 88 height 12
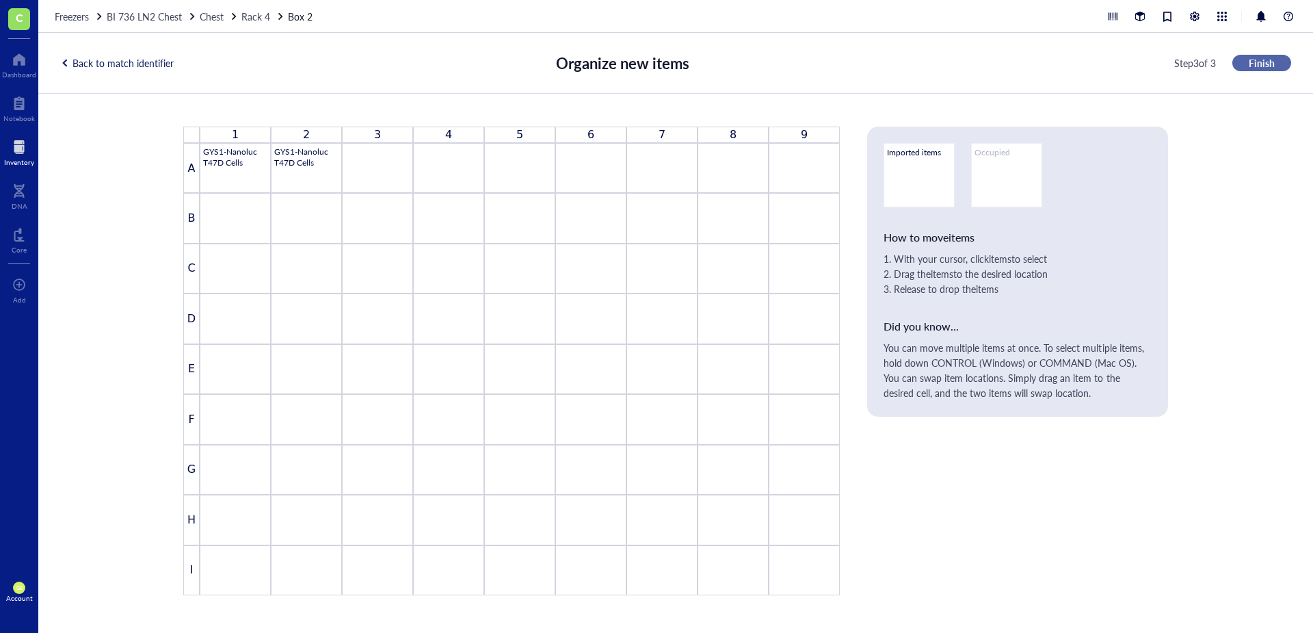
click at [1273, 64] on span "Finish" at bounding box center [1262, 63] width 26 height 12
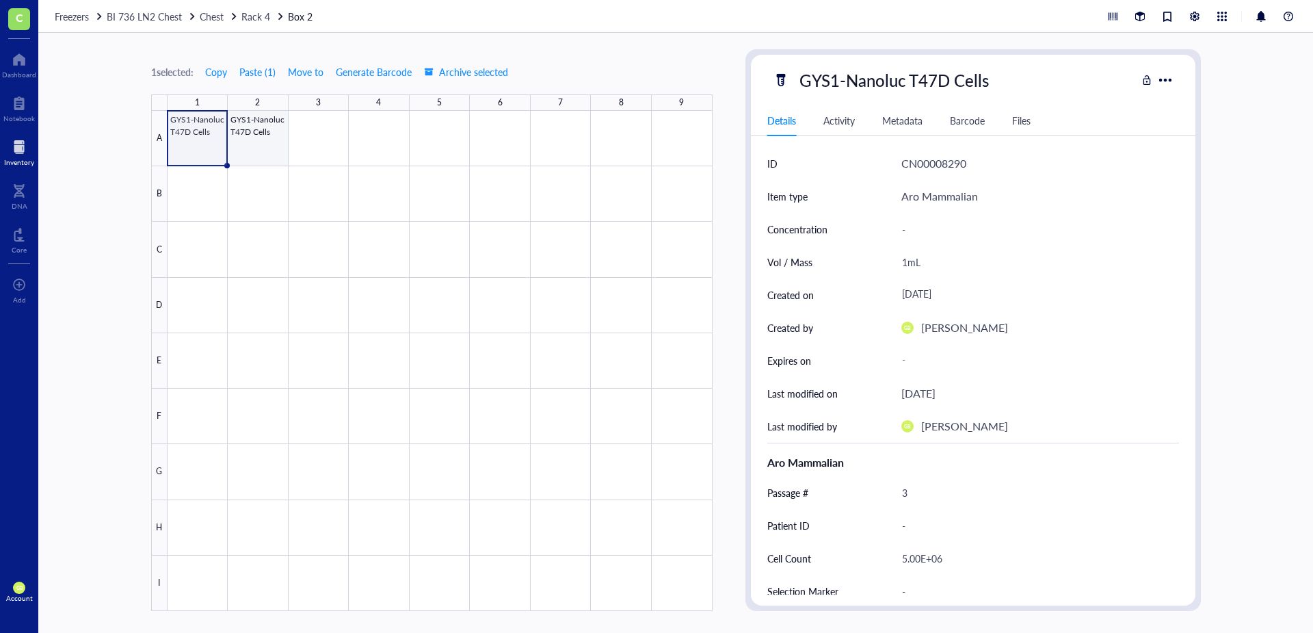
drag, startPoint x: 252, startPoint y: 162, endPoint x: 259, endPoint y: 152, distance: 12.0
click at [252, 162] on div at bounding box center [440, 361] width 545 height 500
click at [316, 74] on span "Move to" at bounding box center [306, 71] width 36 height 11
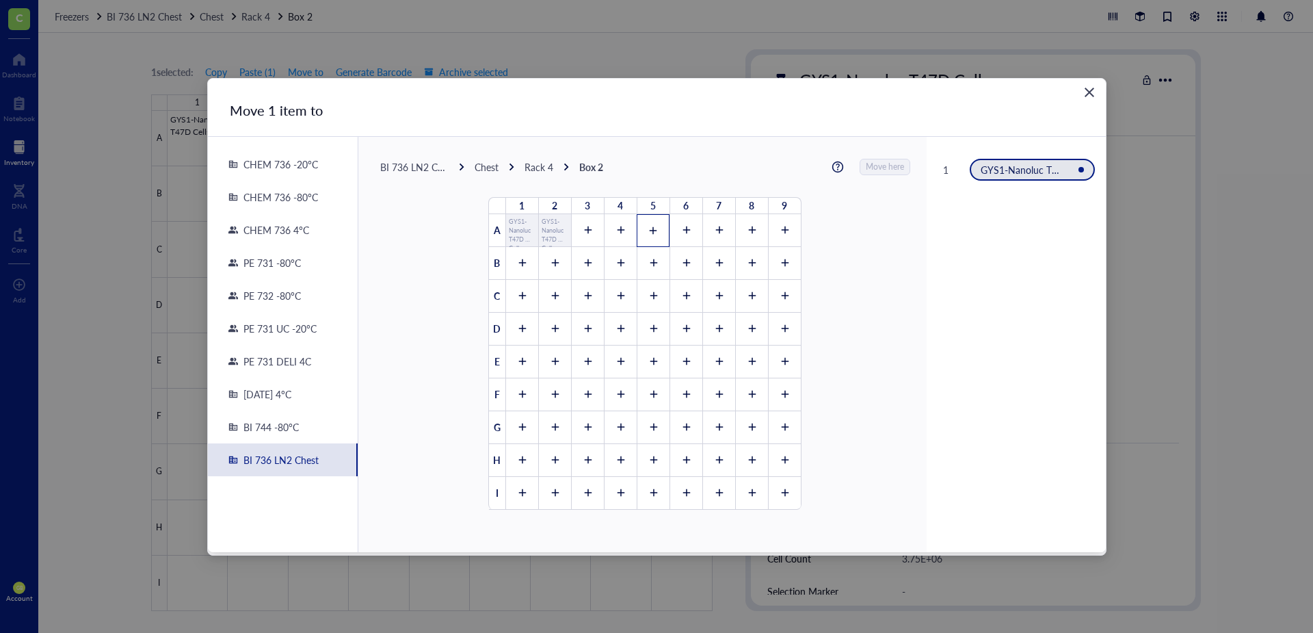
click at [649, 229] on icon at bounding box center [653, 231] width 10 height 10
click at [867, 166] on span "Move here" at bounding box center [886, 167] width 38 height 18
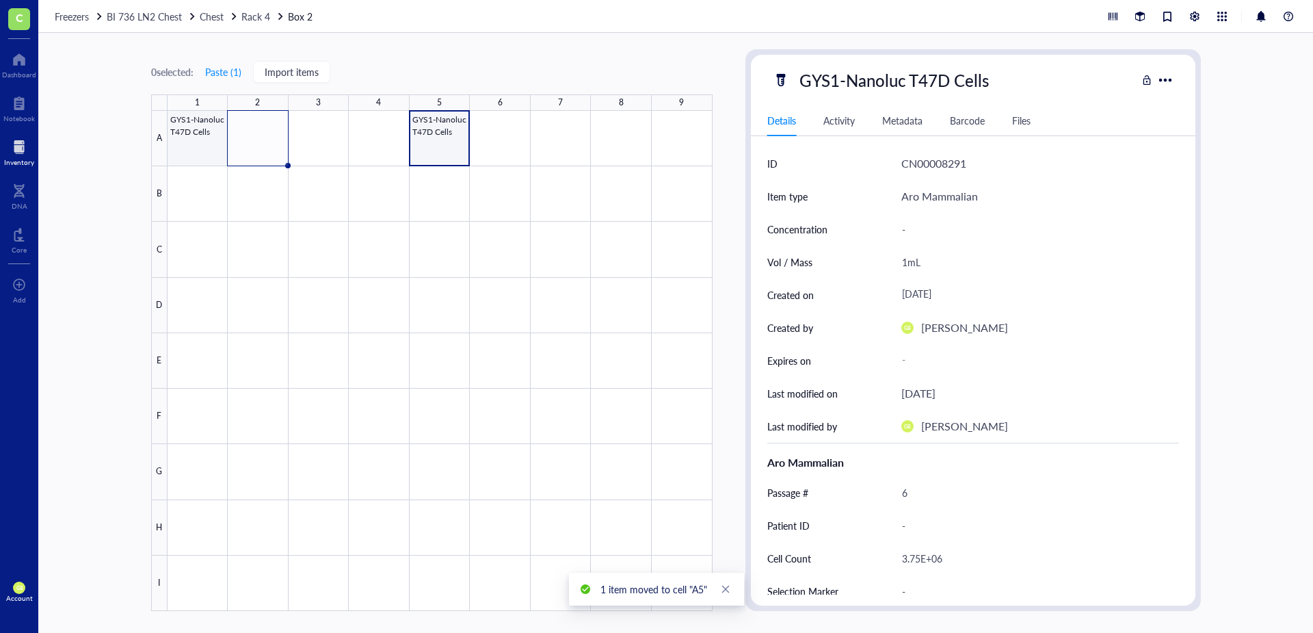
click at [217, 144] on div at bounding box center [440, 361] width 545 height 500
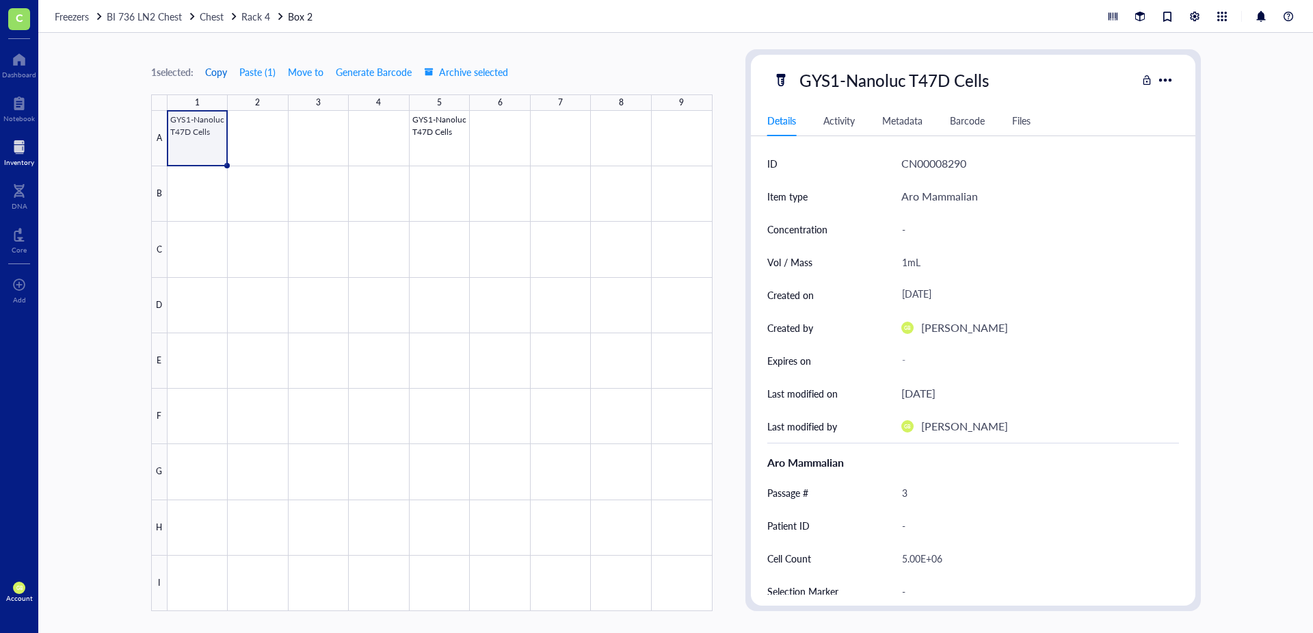
click at [217, 70] on span "Copy" at bounding box center [216, 71] width 22 height 11
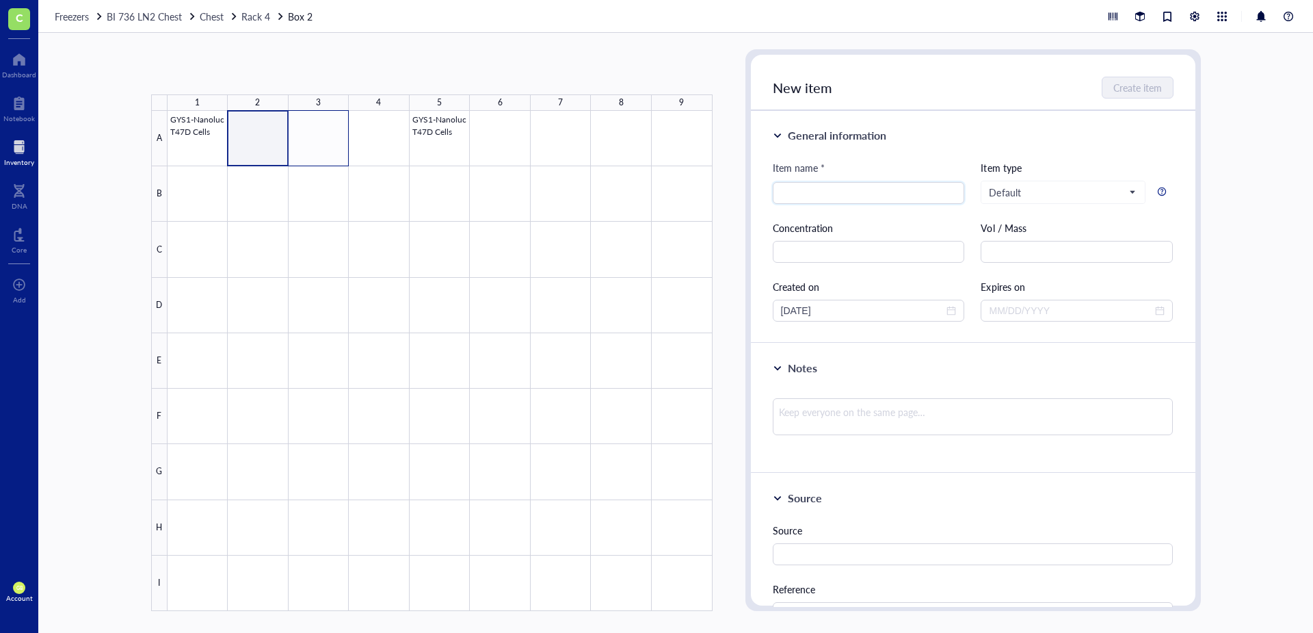
drag, startPoint x: 265, startPoint y: 123, endPoint x: 315, endPoint y: 133, distance: 51.0
click at [315, 133] on div at bounding box center [440, 361] width 545 height 500
click at [236, 73] on button "Paste ( 1 )" at bounding box center [224, 72] width 38 height 22
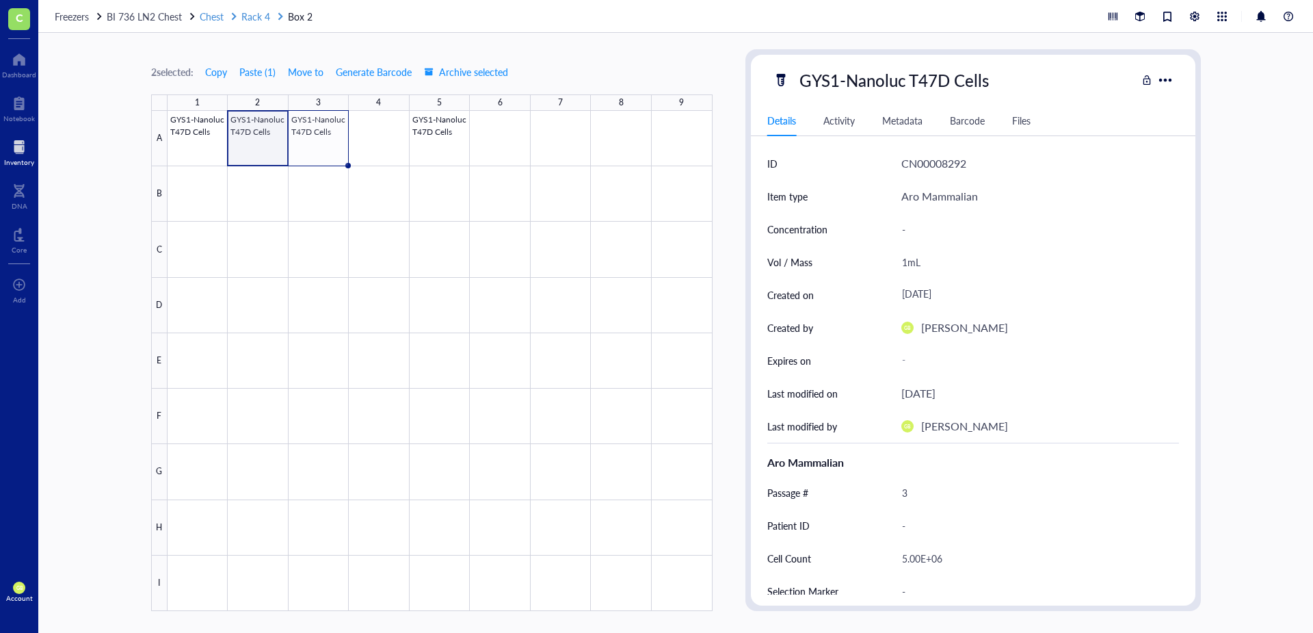
click at [261, 21] on span "Rack 4" at bounding box center [255, 17] width 29 height 14
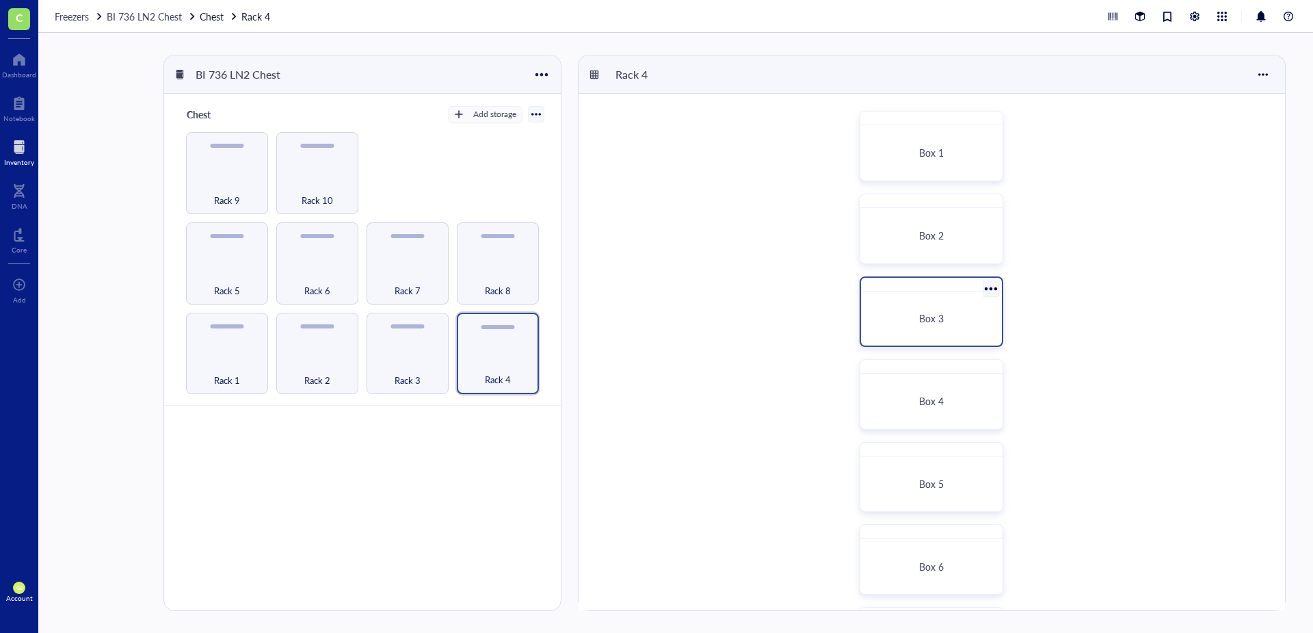
click at [928, 313] on span "Box 3" at bounding box center [931, 318] width 25 height 14
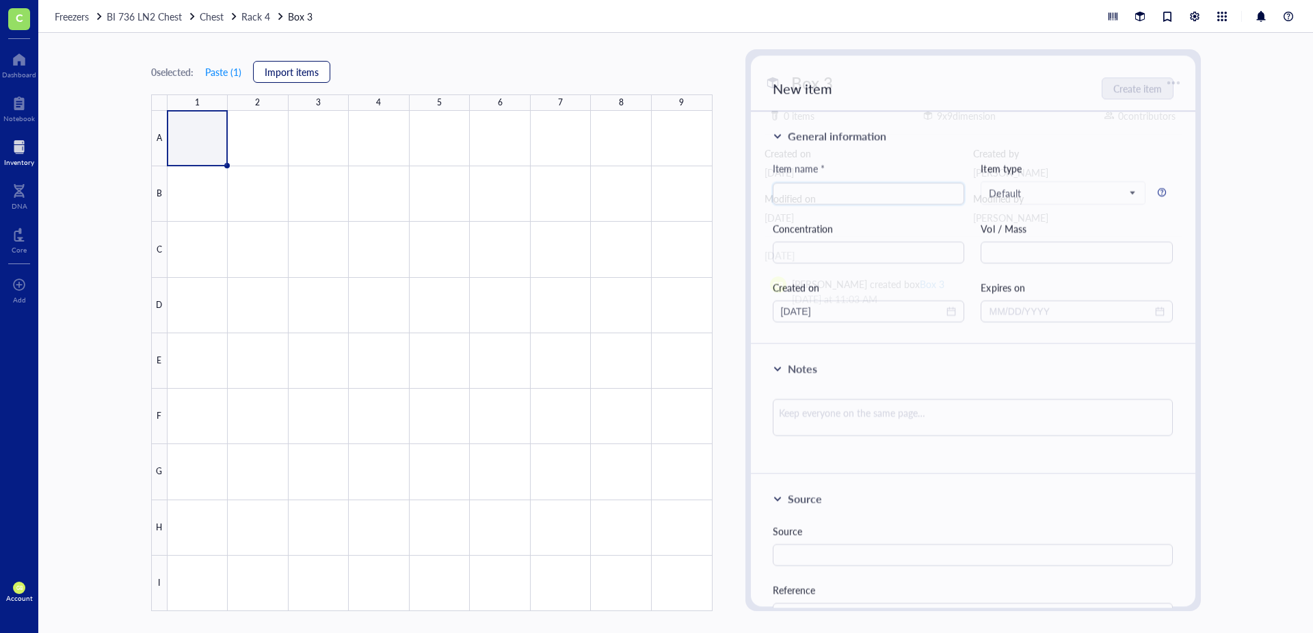
click at [294, 70] on span "Import items" at bounding box center [292, 71] width 54 height 11
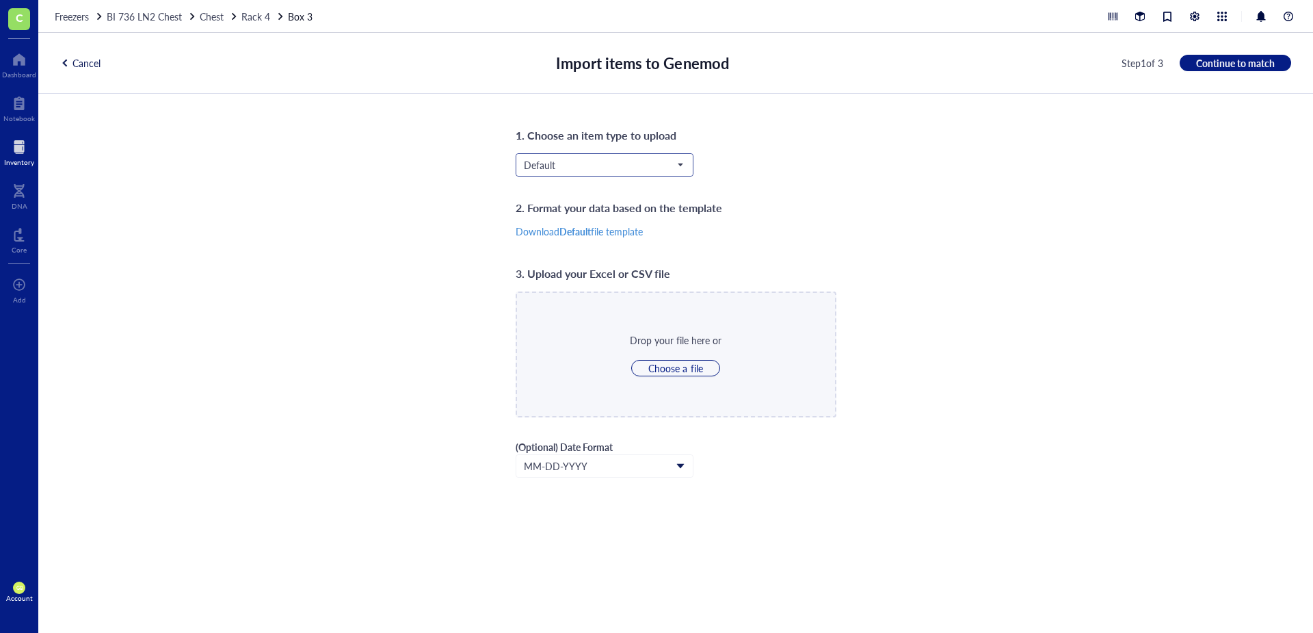
click at [631, 161] on span "Default" at bounding box center [603, 165] width 159 height 12
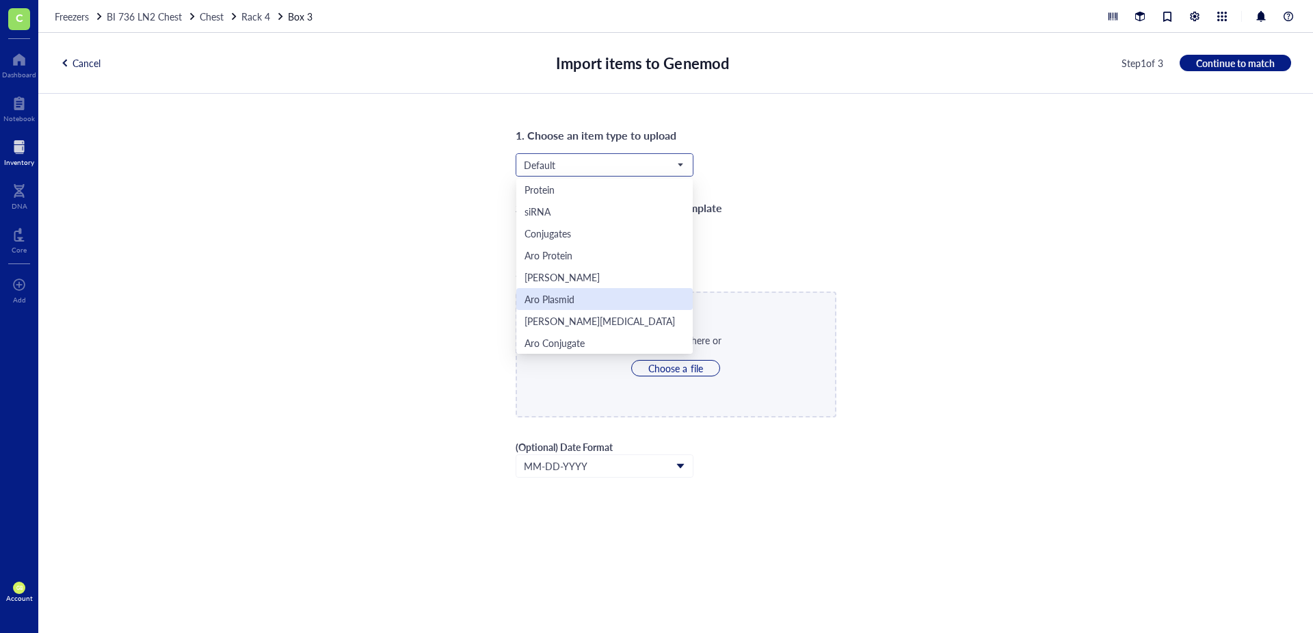
scroll to position [44, 0]
click at [584, 322] on div "Aro Mammalian" at bounding box center [558, 320] width 67 height 15
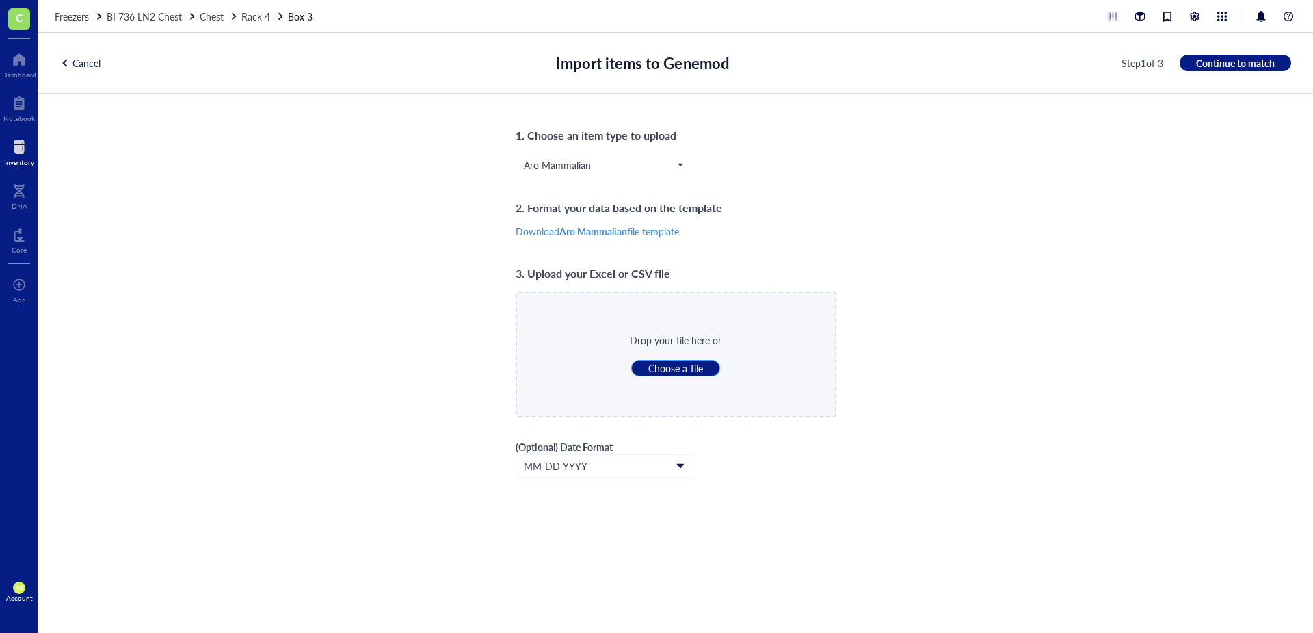
click at [678, 369] on span "Choose a file" at bounding box center [675, 368] width 54 height 12
type input "C:\fakepath\LN2_Rack_4_Box_3.csv"
click at [1237, 70] on button "Continue to match" at bounding box center [1235, 63] width 111 height 16
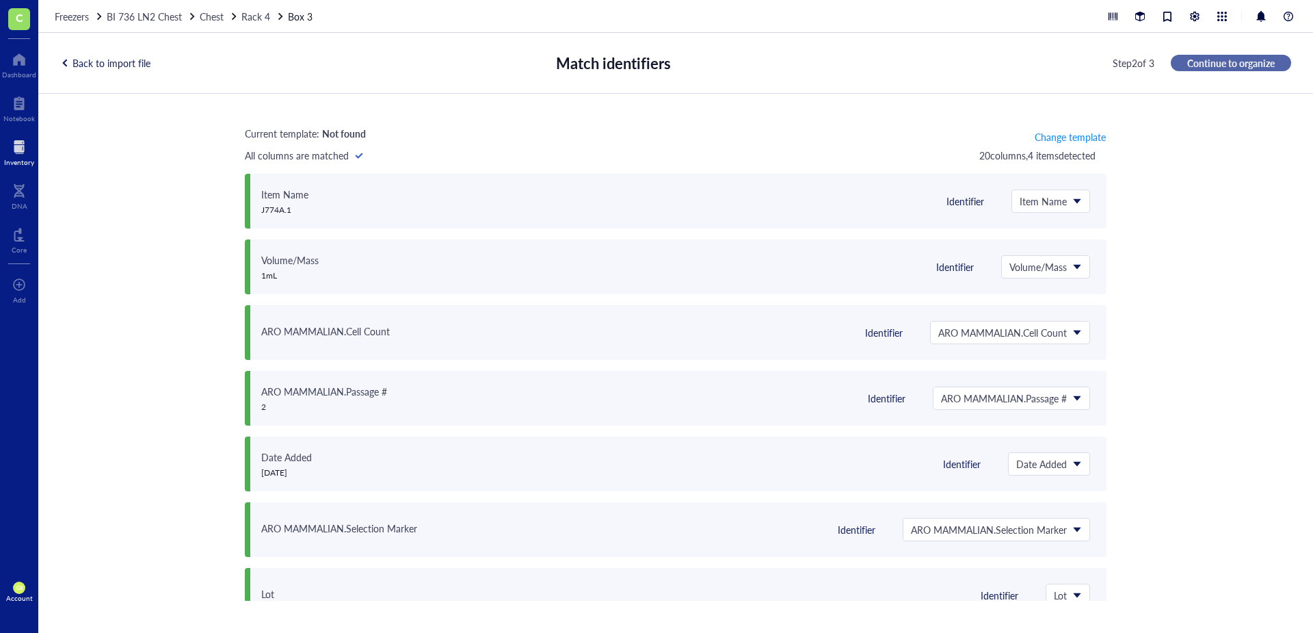
click at [1228, 68] on span "Continue to organize" at bounding box center [1231, 63] width 88 height 12
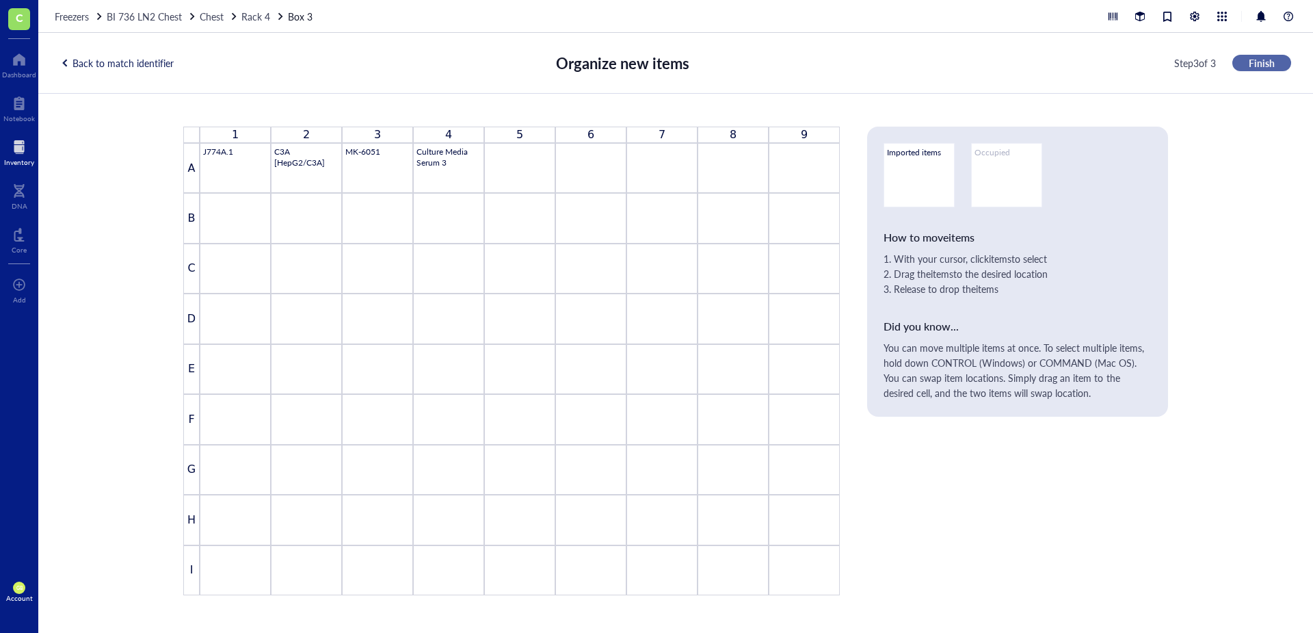
click at [1268, 64] on span "Finish" at bounding box center [1262, 63] width 26 height 12
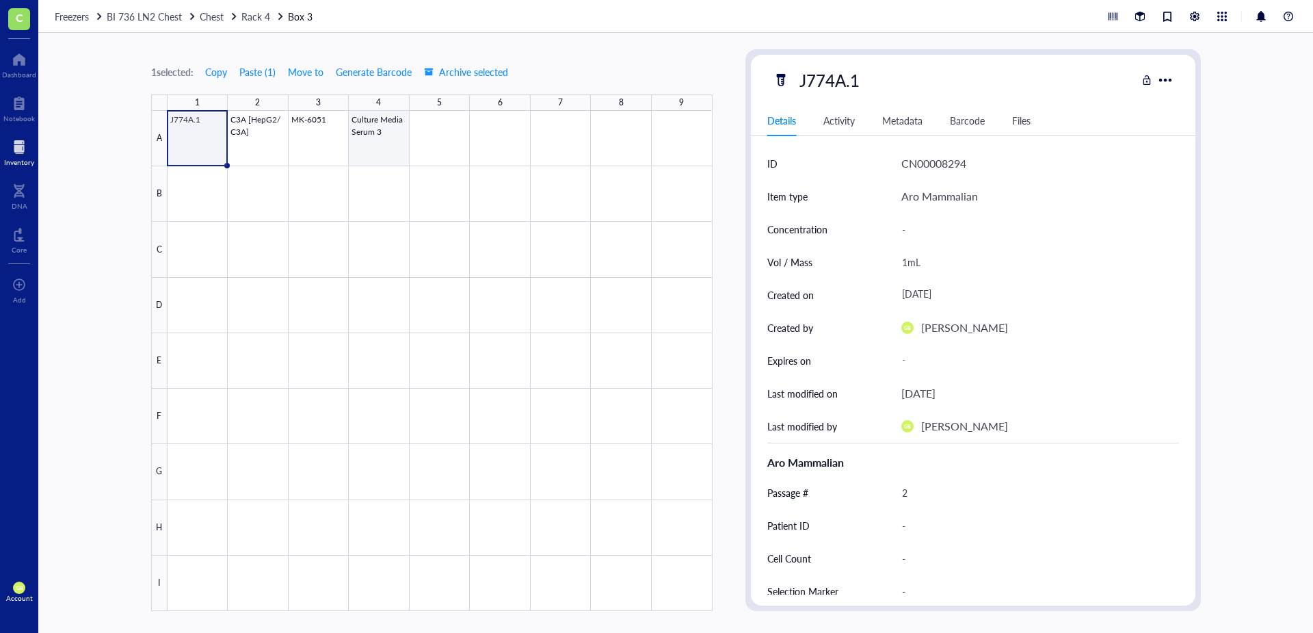
click at [373, 143] on div at bounding box center [440, 361] width 545 height 500
click at [302, 76] on span "Move to" at bounding box center [306, 71] width 36 height 11
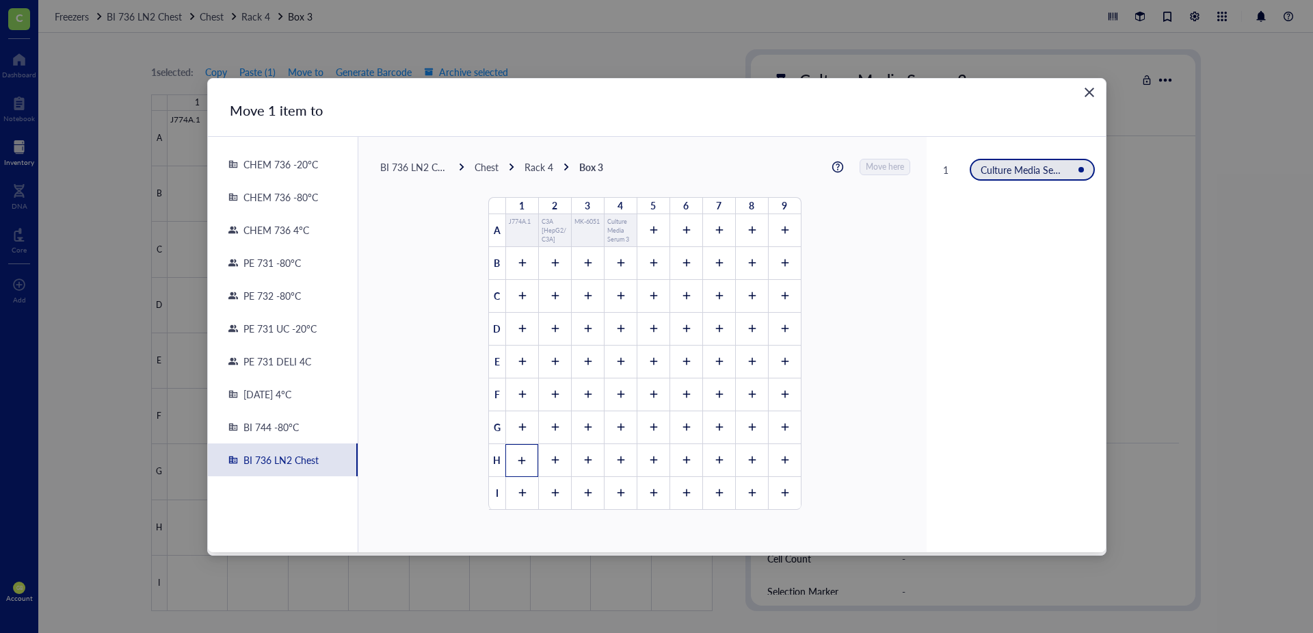
click at [518, 457] on icon at bounding box center [522, 460] width 8 height 8
click at [888, 167] on span "Move here" at bounding box center [886, 167] width 38 height 18
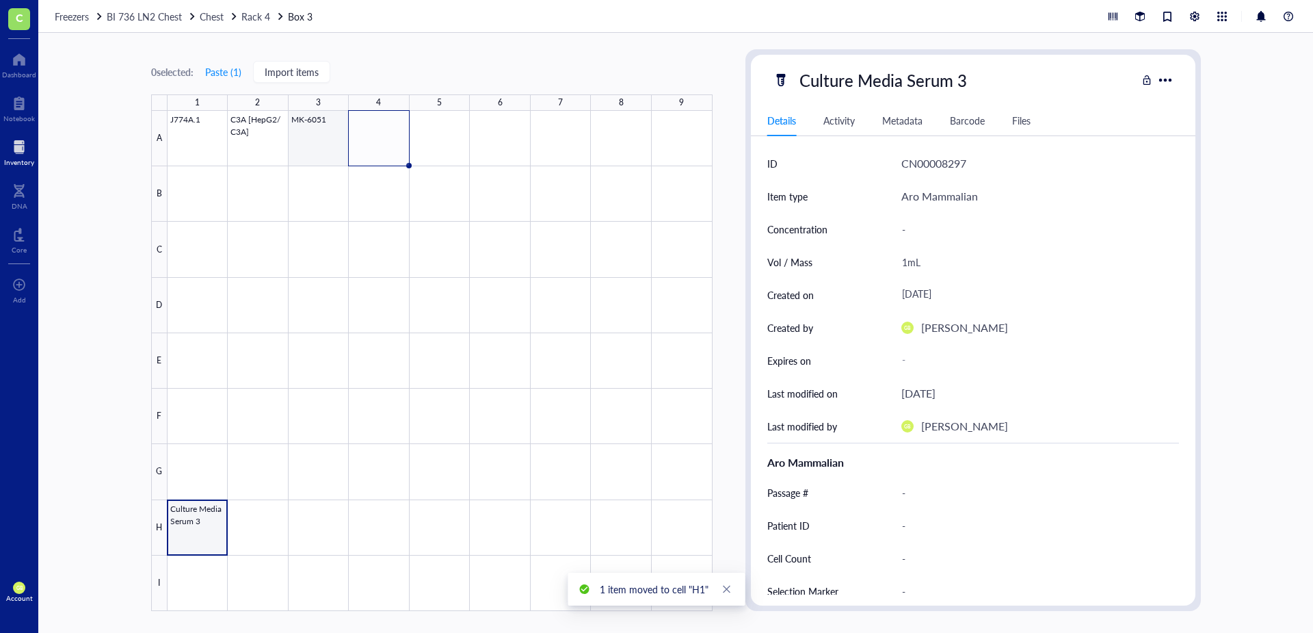
click at [317, 149] on div at bounding box center [440, 361] width 545 height 500
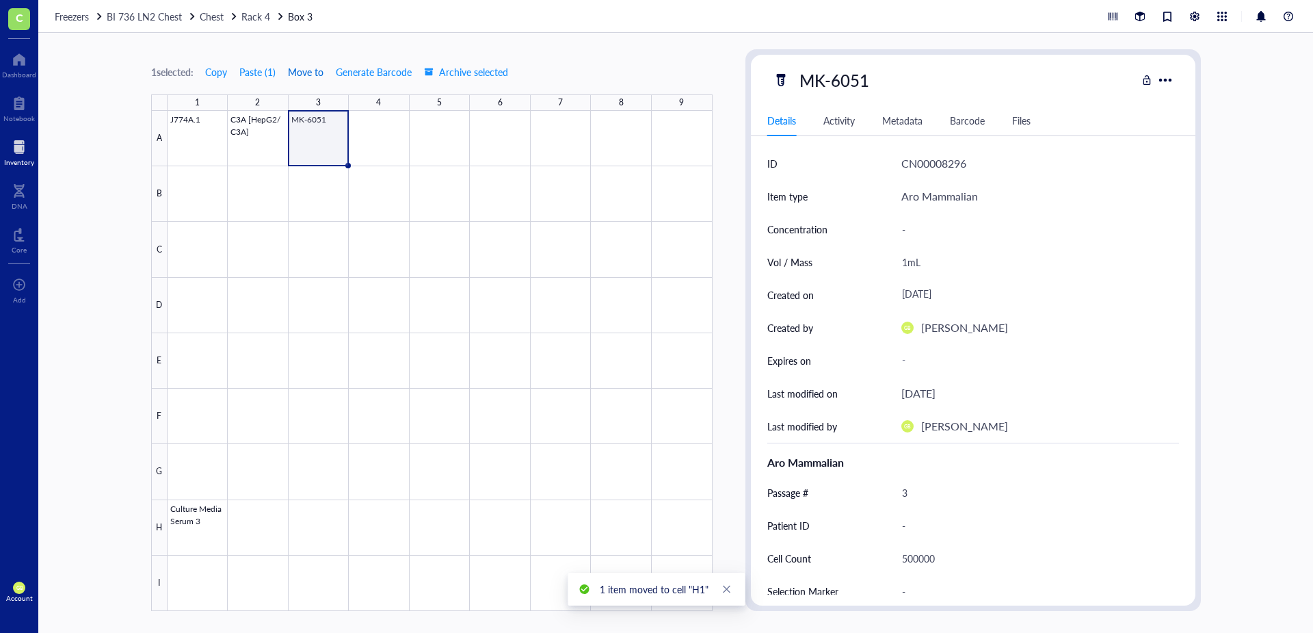
click at [311, 77] on span "Move to" at bounding box center [306, 71] width 36 height 11
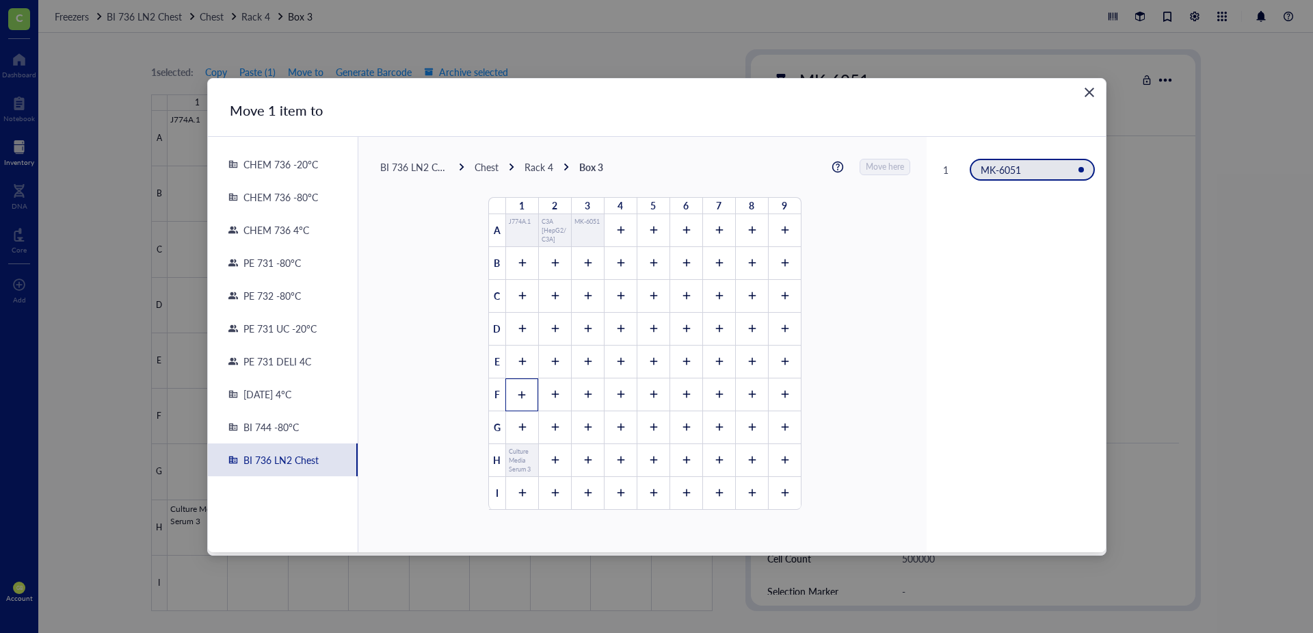
click at [519, 397] on icon at bounding box center [522, 395] width 10 height 10
click at [890, 165] on span "Move here" at bounding box center [886, 167] width 38 height 18
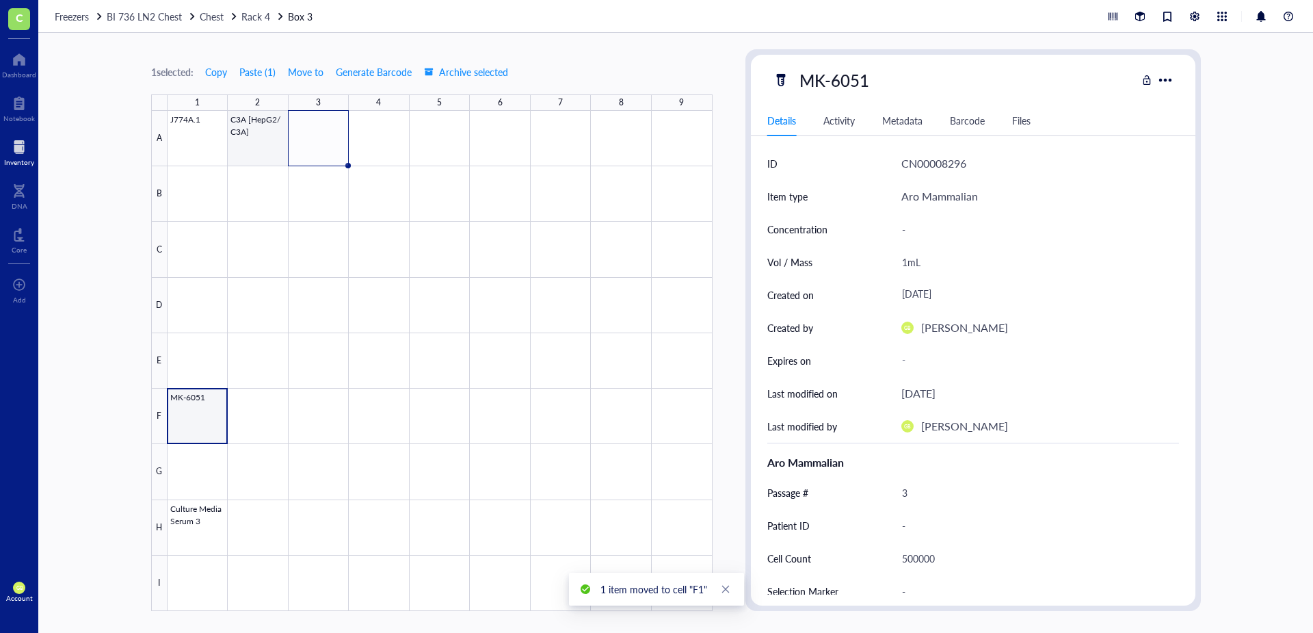
click at [252, 148] on div at bounding box center [440, 361] width 545 height 500
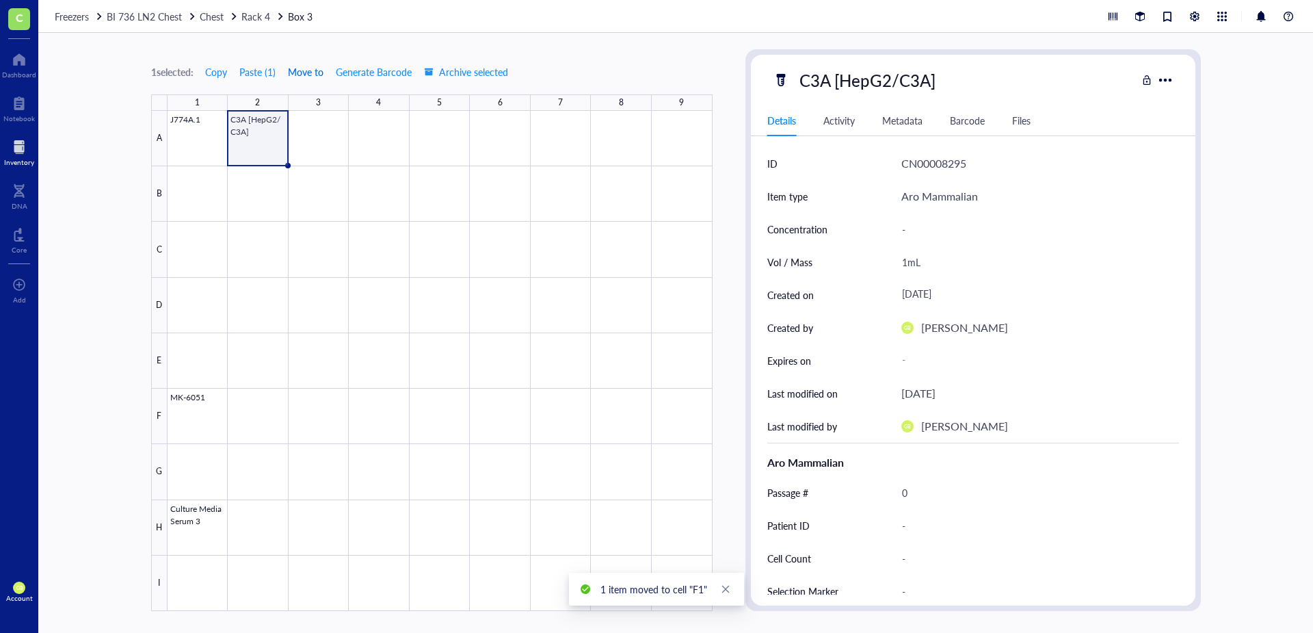
click at [324, 73] on span "Move to" at bounding box center [306, 71] width 36 height 11
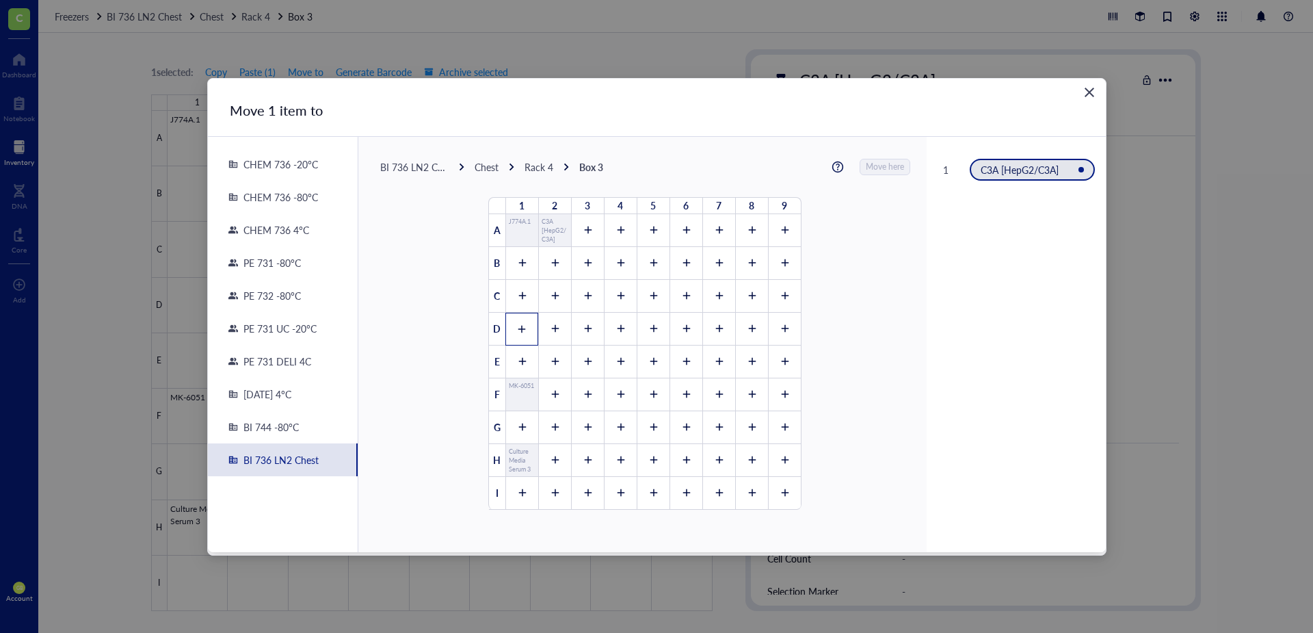
click at [511, 331] on div at bounding box center [521, 329] width 33 height 33
click at [886, 168] on span "Move here" at bounding box center [886, 167] width 38 height 18
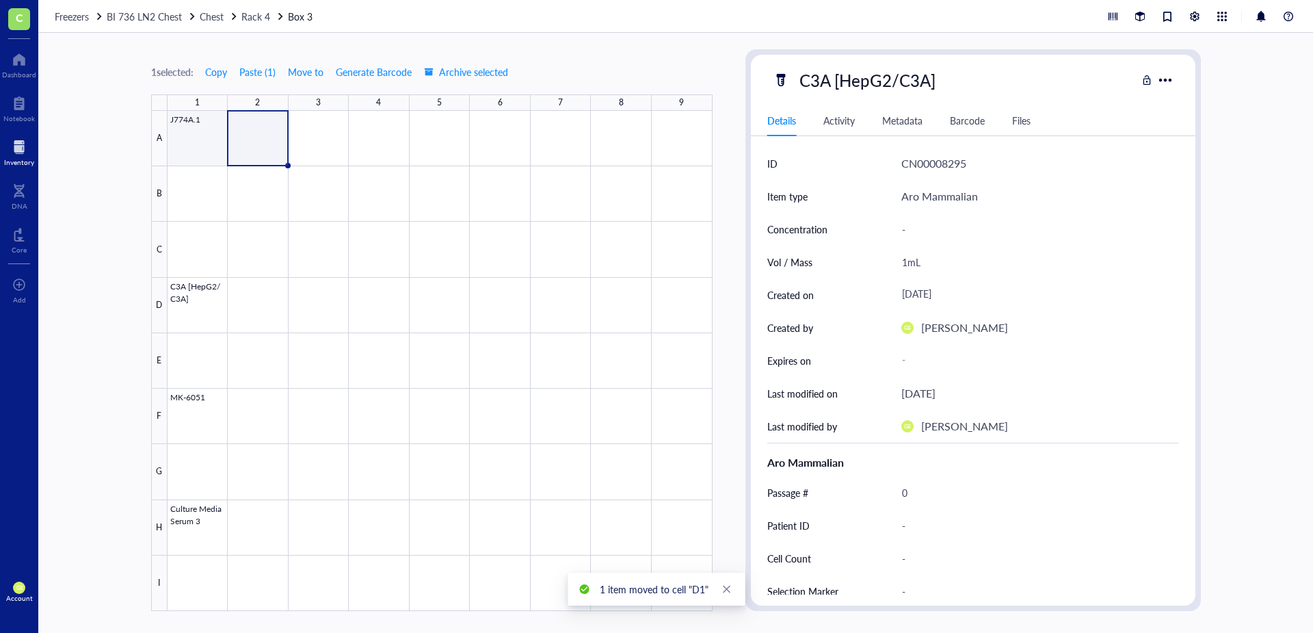
click at [200, 134] on div at bounding box center [440, 361] width 545 height 500
click at [217, 77] on span "Copy" at bounding box center [216, 71] width 22 height 11
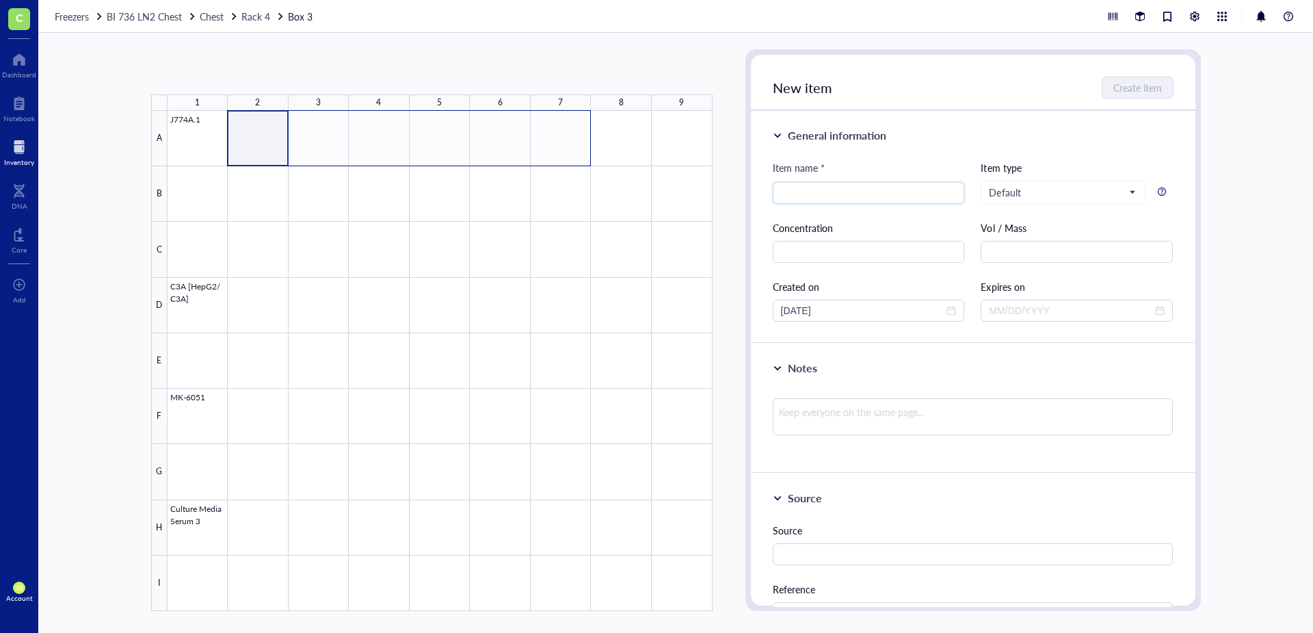
drag, startPoint x: 268, startPoint y: 153, endPoint x: 574, endPoint y: 143, distance: 305.9
click at [574, 143] on div at bounding box center [440, 361] width 545 height 500
click at [233, 71] on button "Paste ( 1 )" at bounding box center [224, 72] width 38 height 22
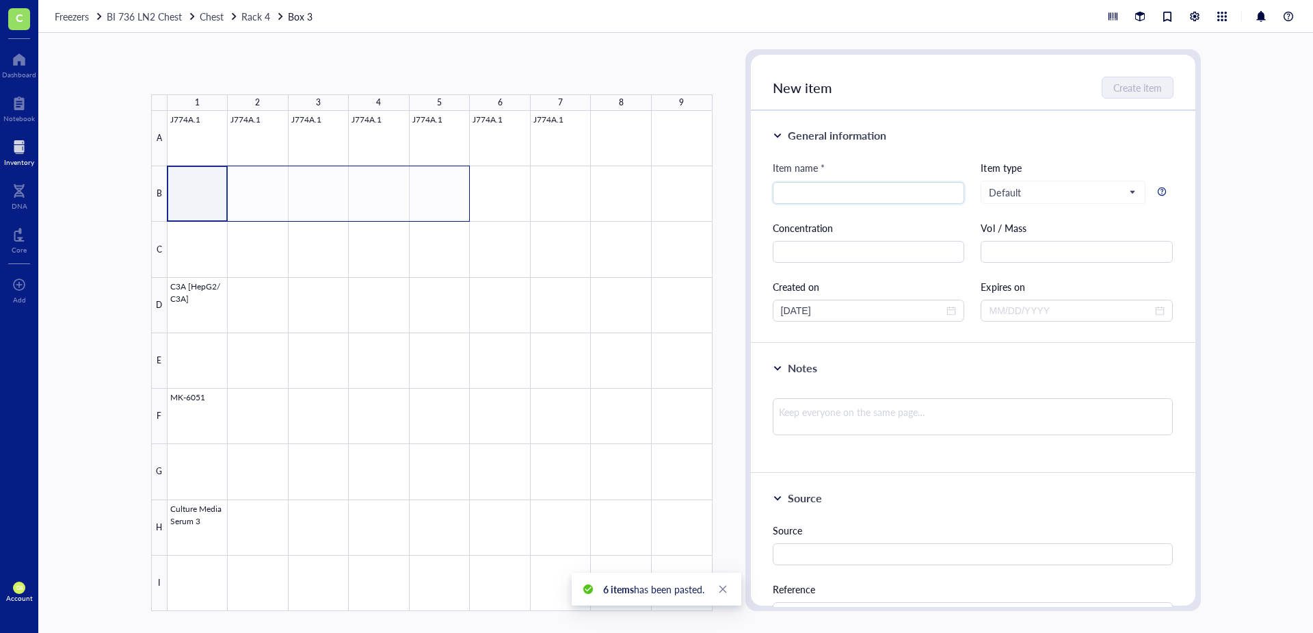
drag, startPoint x: 213, startPoint y: 209, endPoint x: 428, endPoint y: 205, distance: 215.5
click at [428, 205] on div at bounding box center [440, 361] width 545 height 500
click at [234, 72] on button "Paste ( 1 )" at bounding box center [224, 72] width 38 height 22
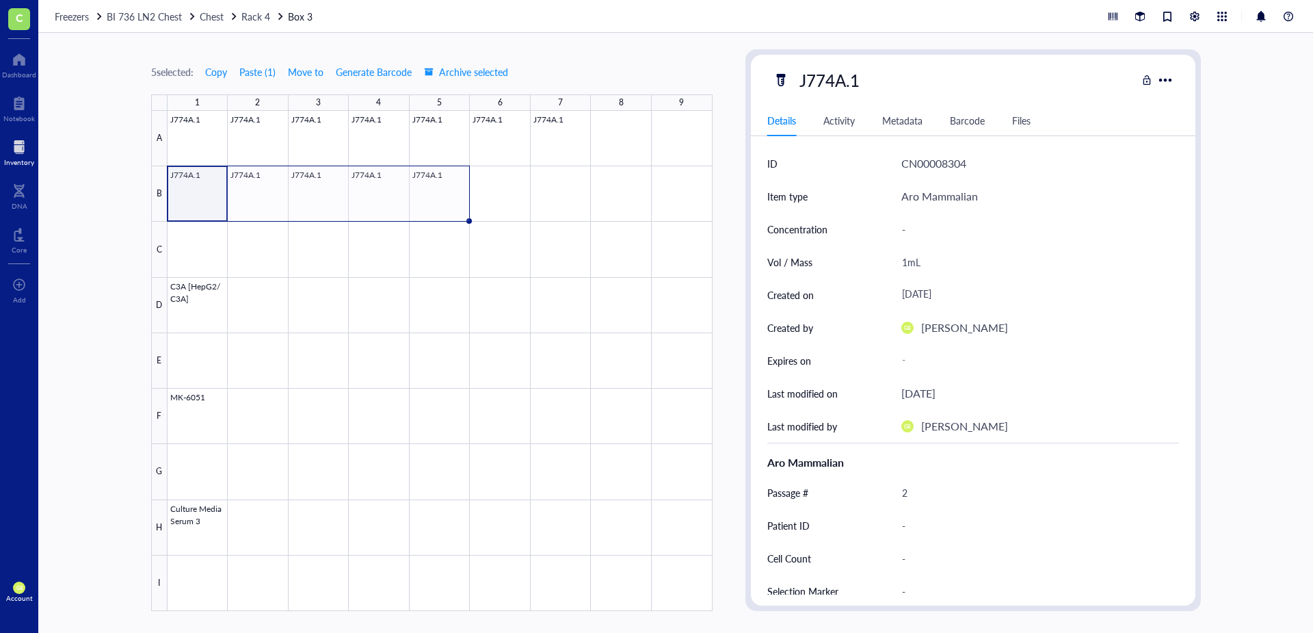
click at [257, 23] on div "Rack 4" at bounding box center [255, 16] width 29 height 15
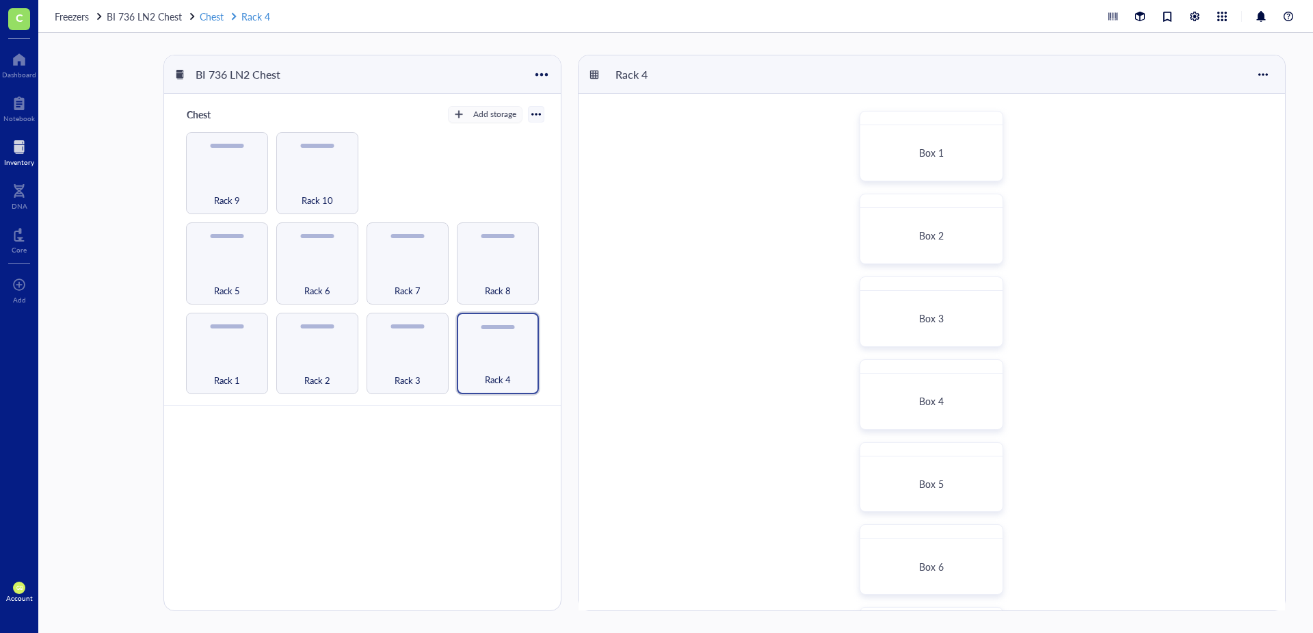
click at [213, 16] on link "Chest Rack 4" at bounding box center [236, 16] width 73 height 15
click at [216, 19] on link "Chest Rack 4" at bounding box center [236, 16] width 73 height 15
click at [715, 220] on div "Box 1 Box 2 Box 3 Box 4 Box 5 Box 6 Box 7 Box 8 Box 9 Box 10" at bounding box center [932, 518] width 707 height 849
